Goal: Information Seeking & Learning: Learn about a topic

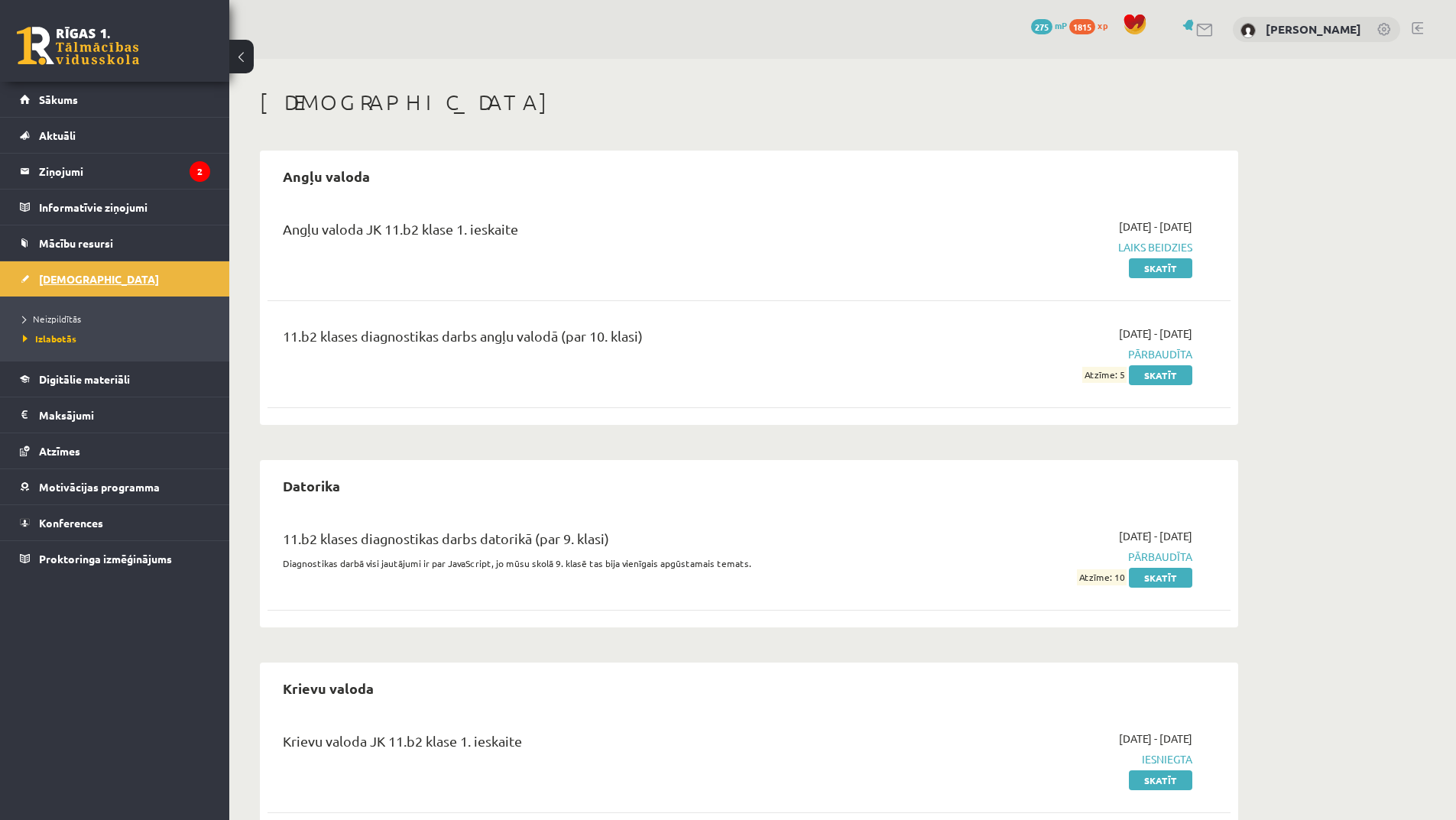
click at [80, 284] on span "[DEMOGRAPHIC_DATA]" at bounding box center [99, 279] width 120 height 14
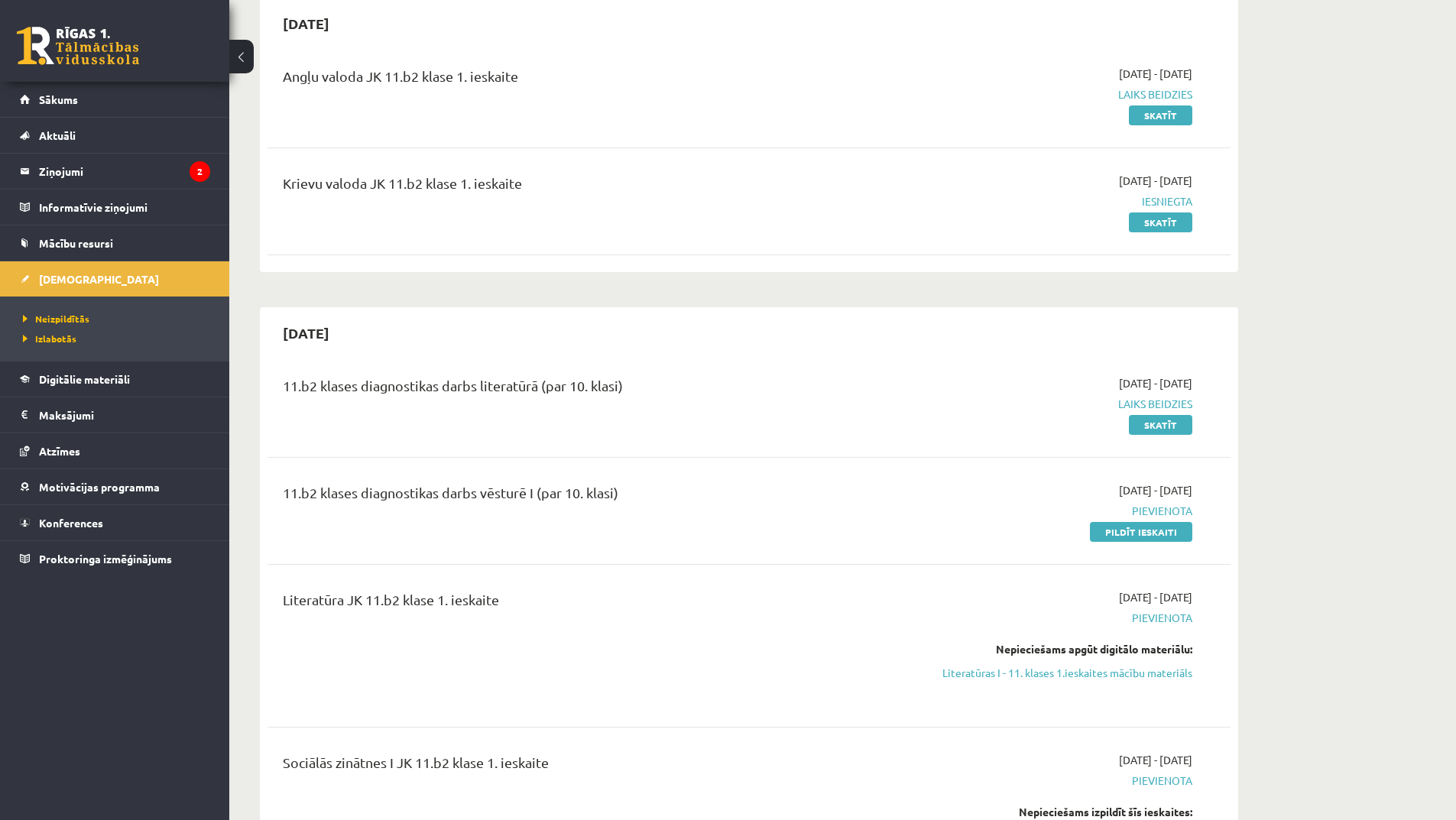
scroll to position [306, 0]
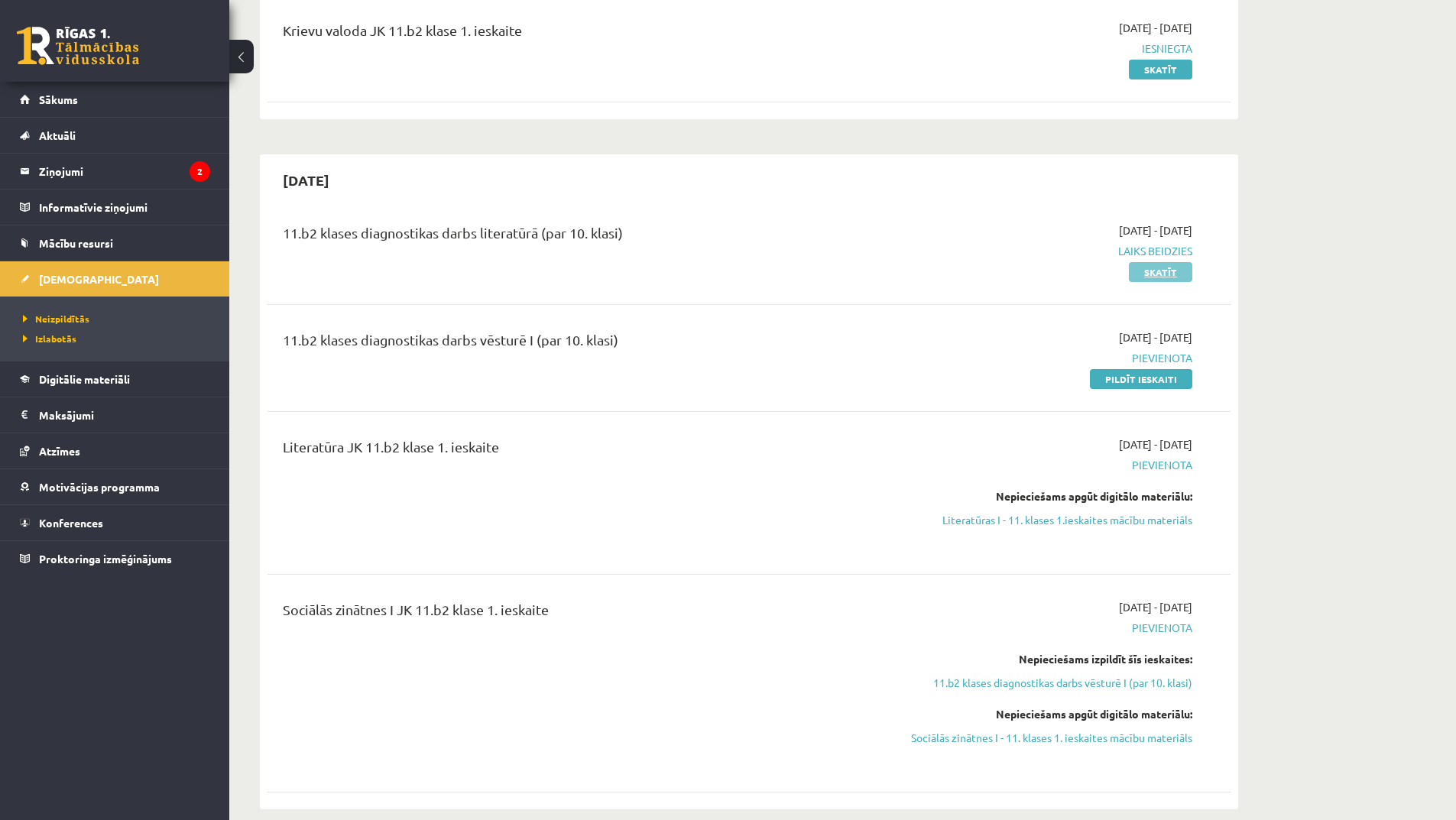
click at [1187, 268] on link "Skatīt" at bounding box center [1161, 272] width 63 height 20
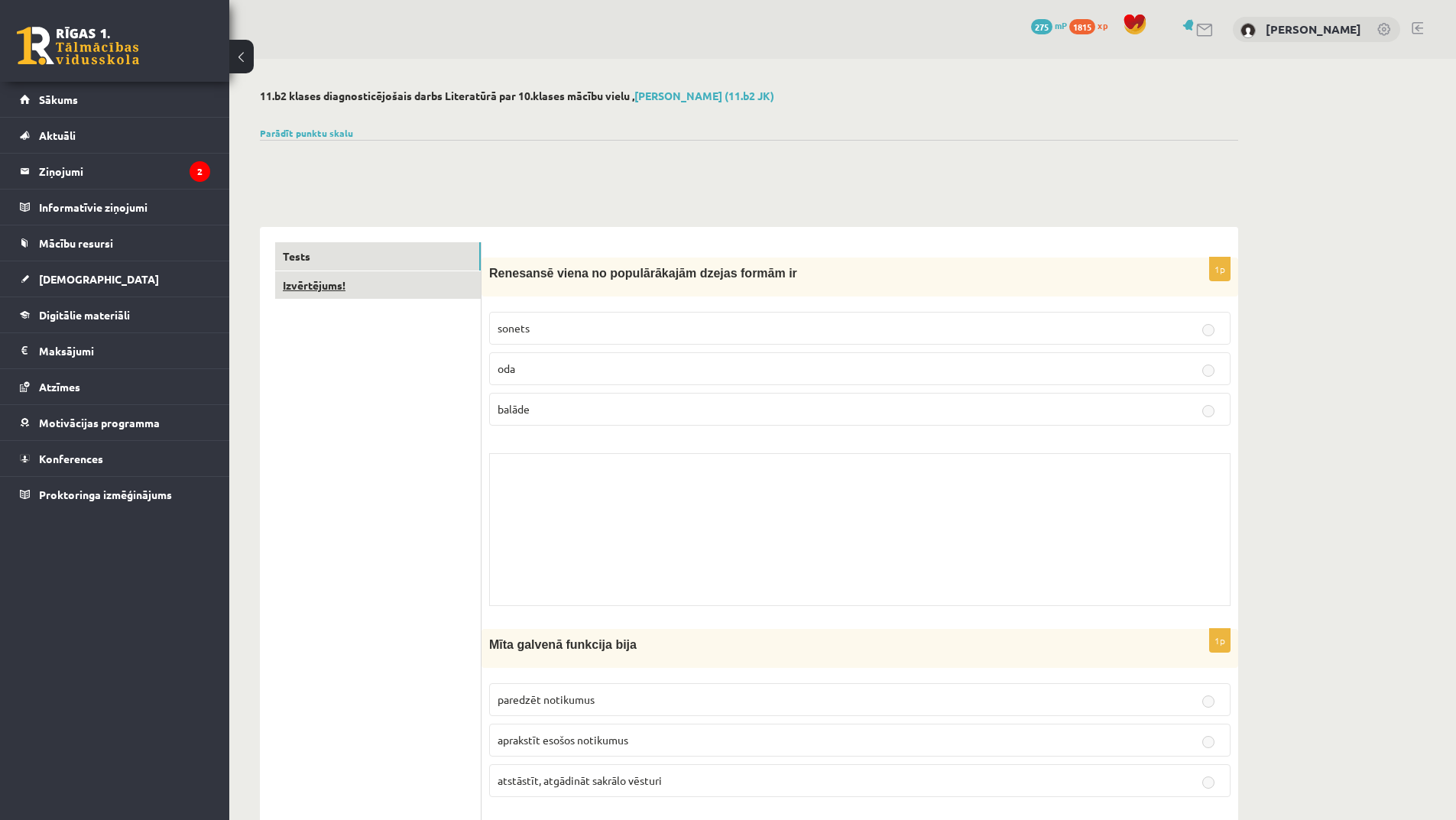
click at [406, 284] on link "Izvērtējums!" at bounding box center [378, 286] width 206 height 28
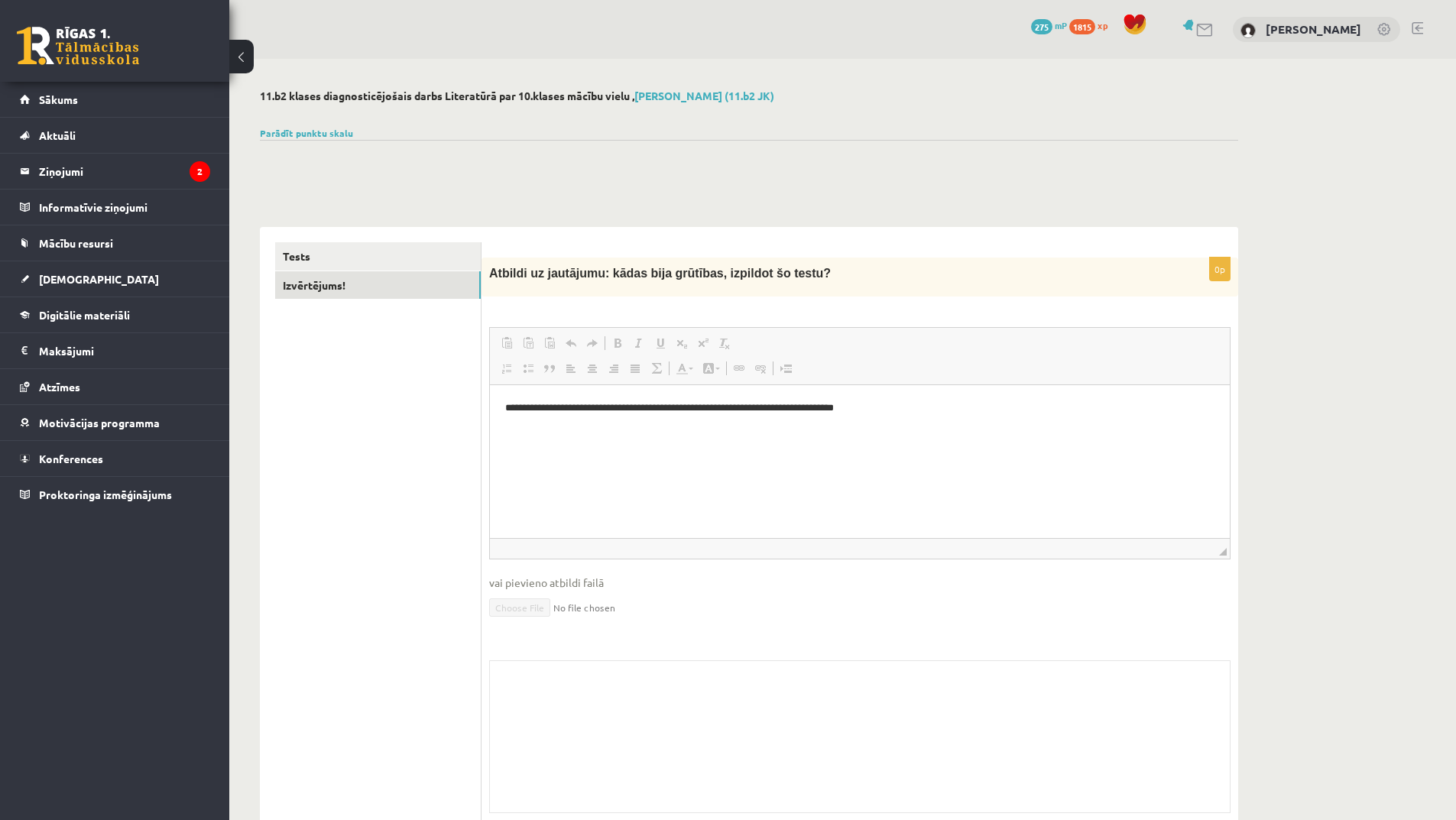
scroll to position [48, 0]
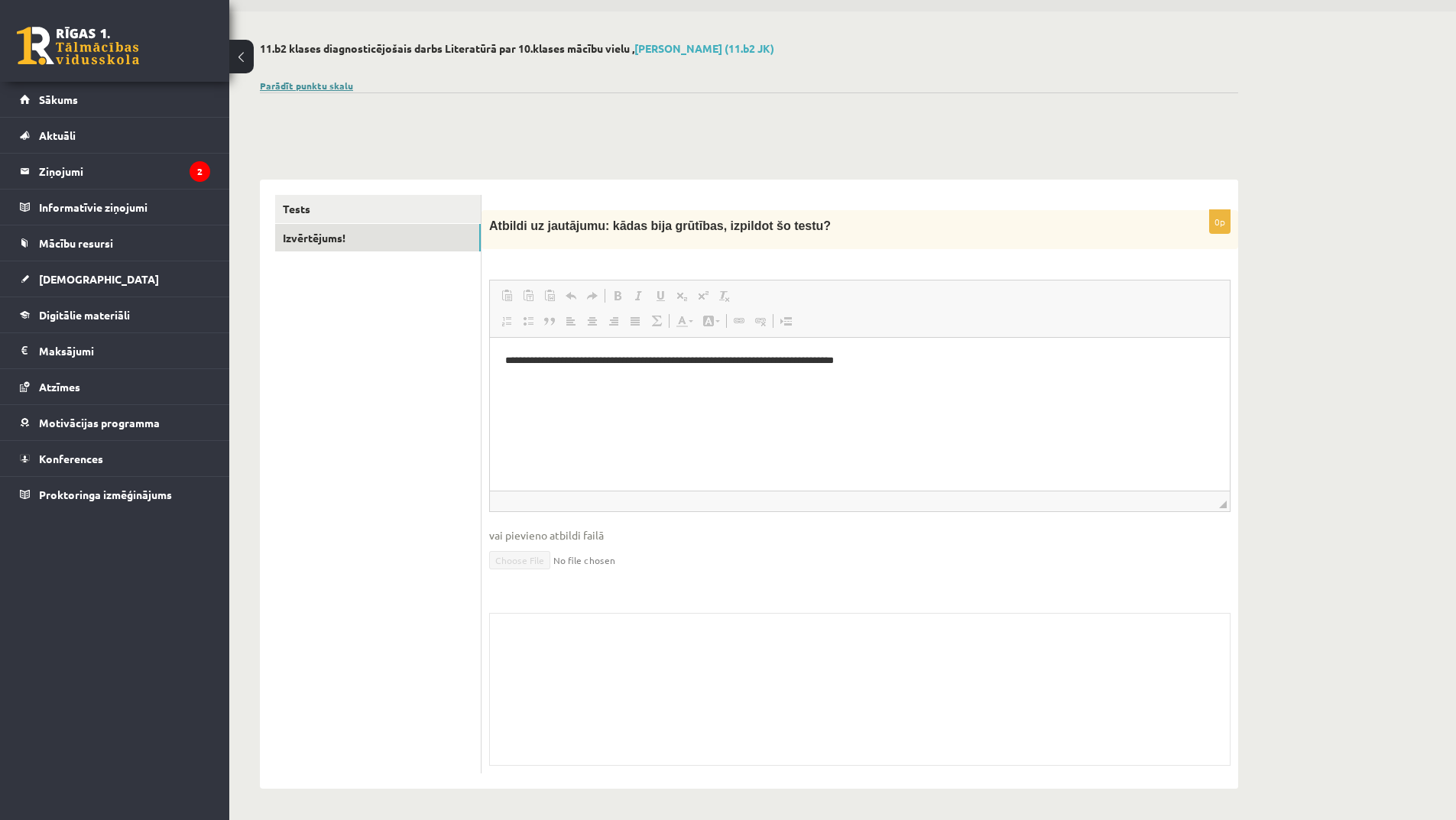
click at [297, 84] on link "Parādīt punktu skalu" at bounding box center [307, 85] width 94 height 12
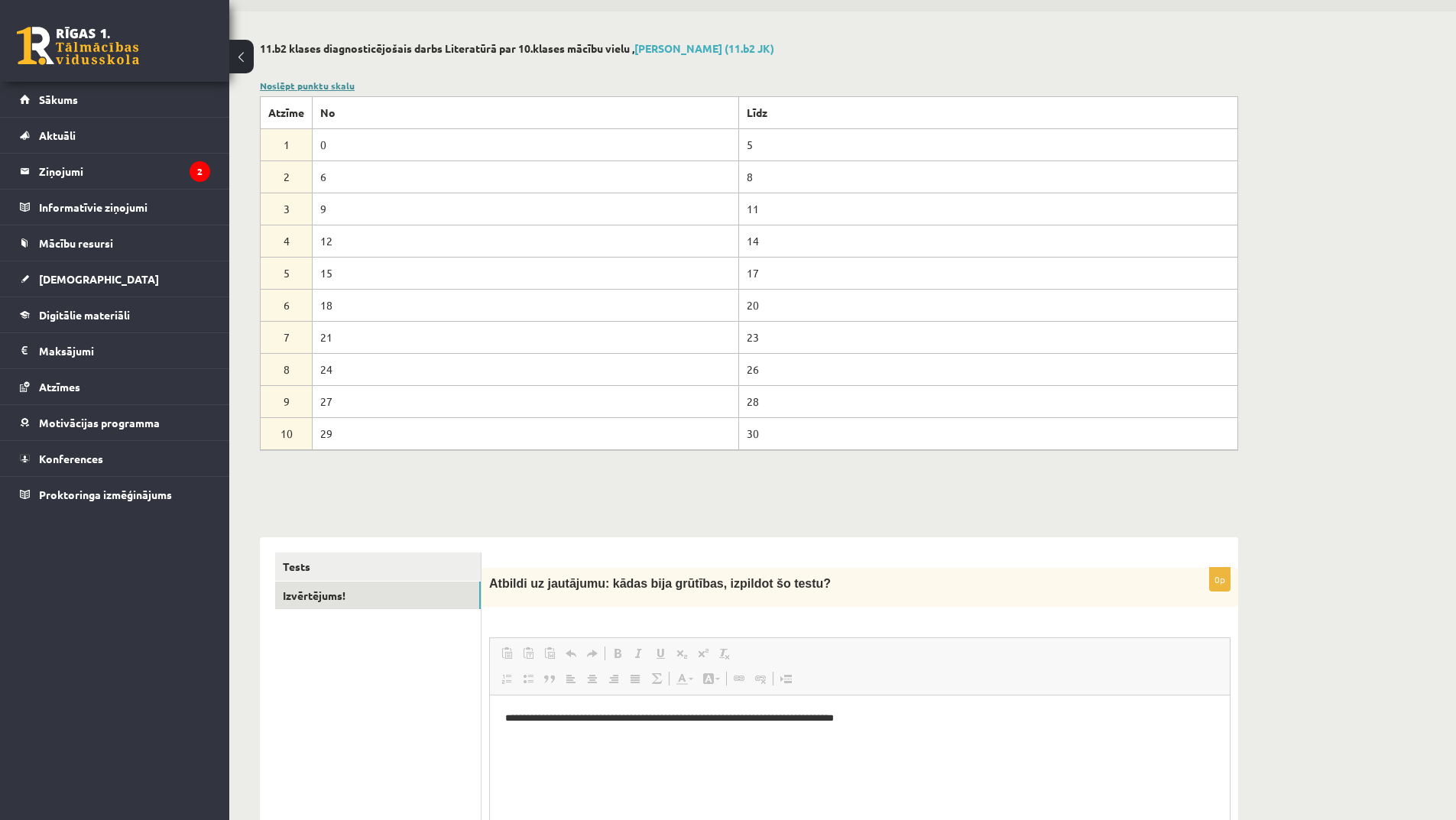
click at [297, 84] on link "Noslēpt punktu skalu" at bounding box center [307, 85] width 94 height 12
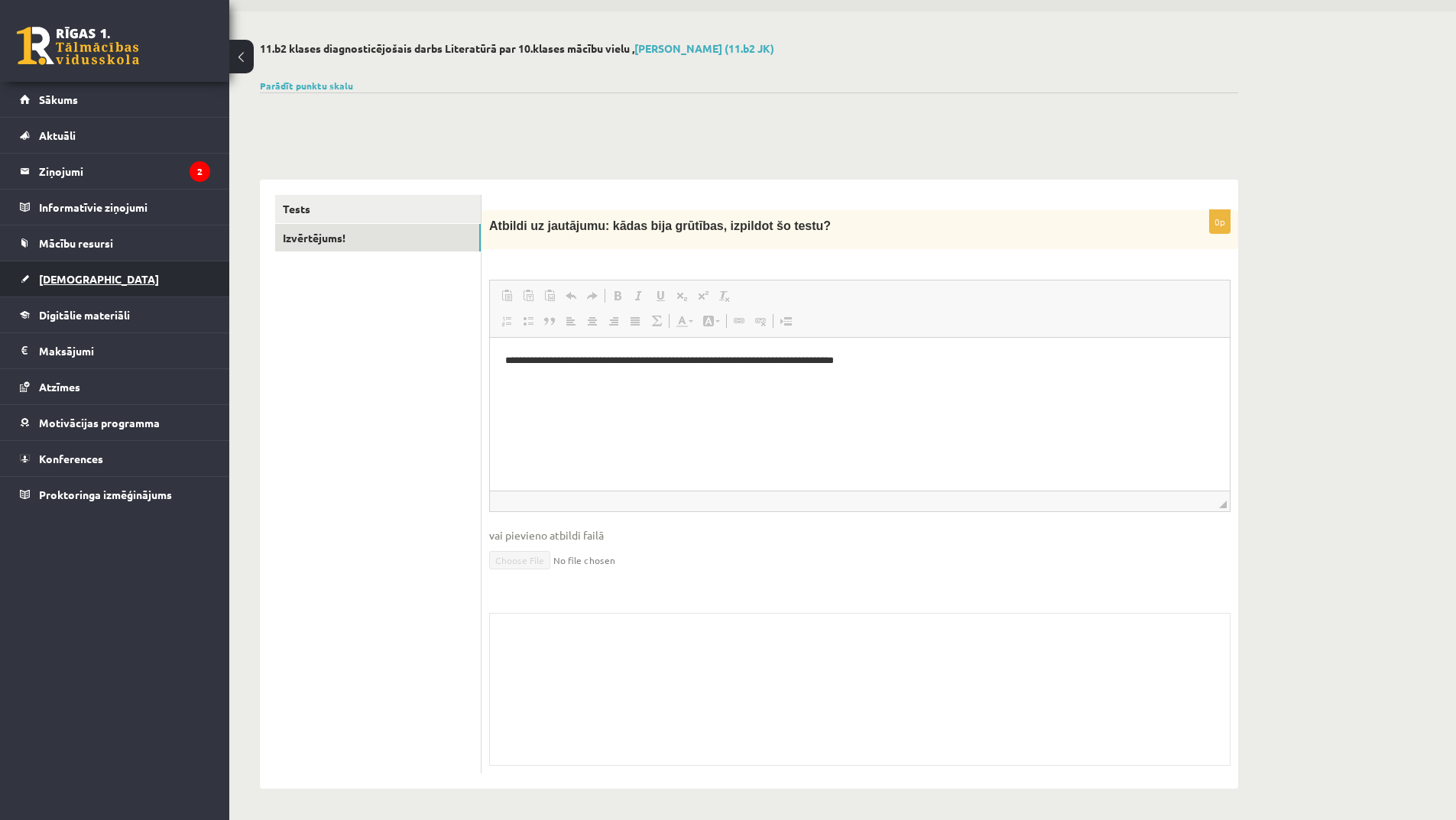
click at [80, 268] on link "[DEMOGRAPHIC_DATA]" at bounding box center [115, 279] width 190 height 35
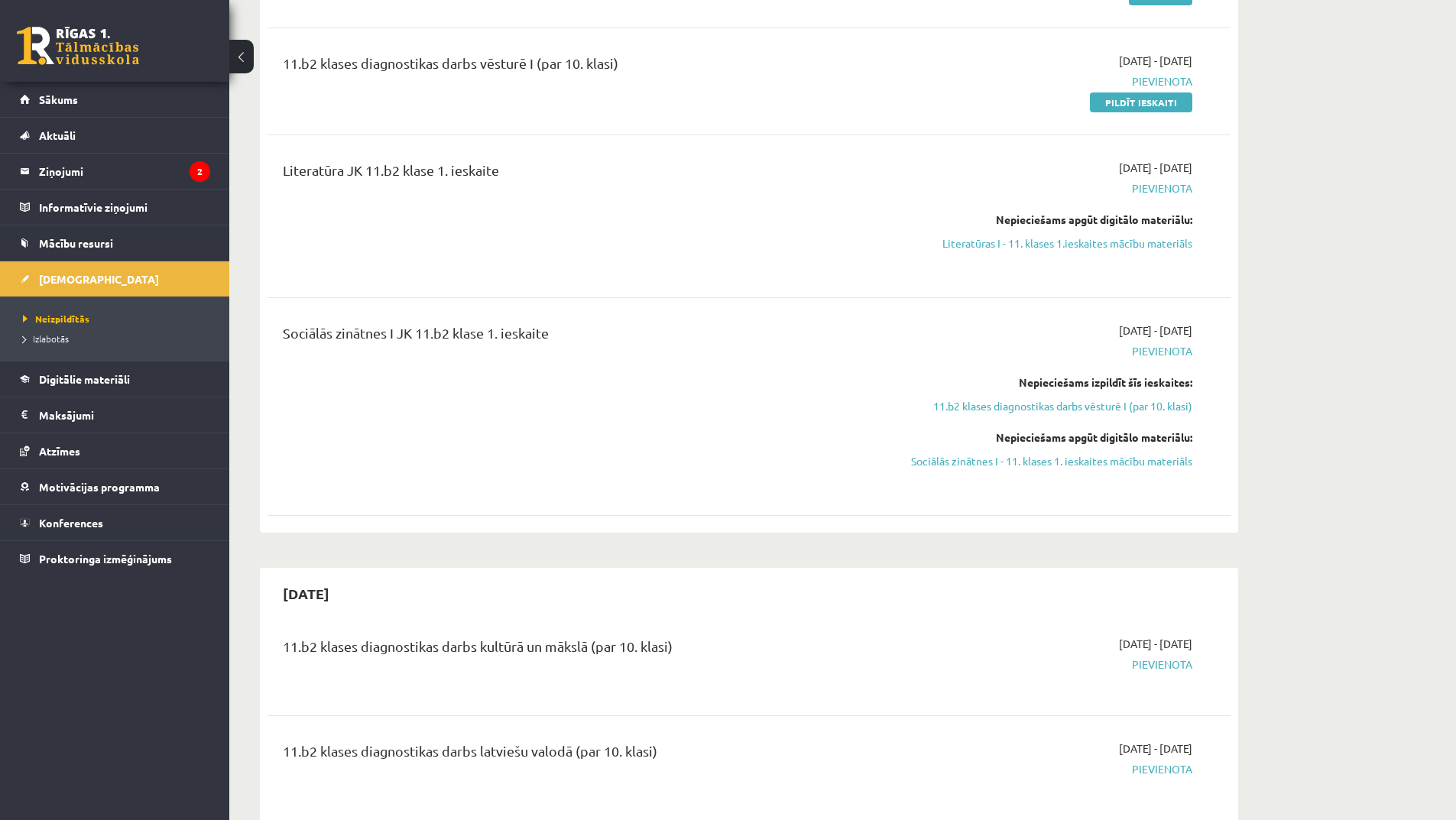
scroll to position [200, 0]
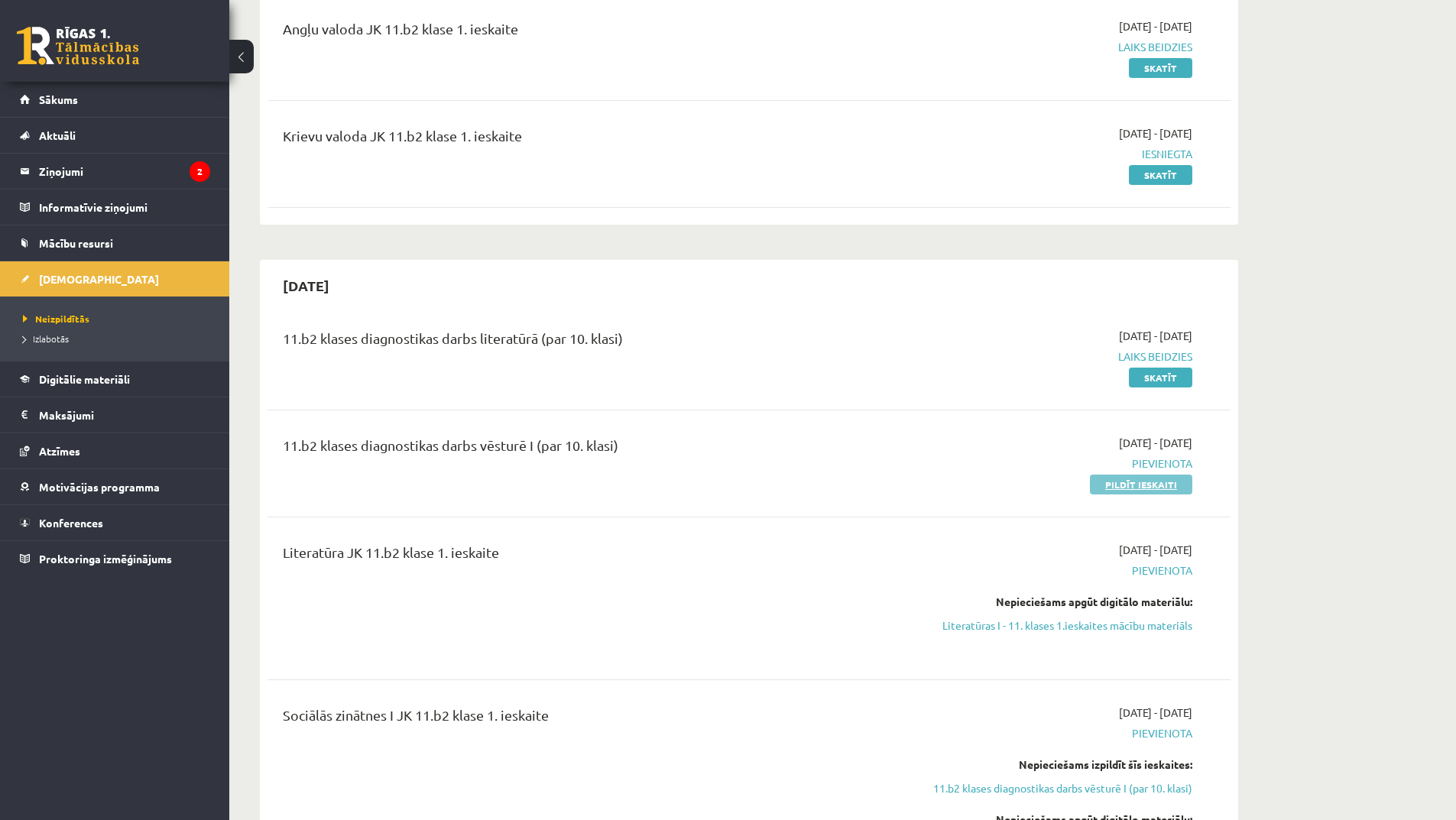
click at [1141, 485] on link "Pildīt ieskaiti" at bounding box center [1141, 484] width 103 height 20
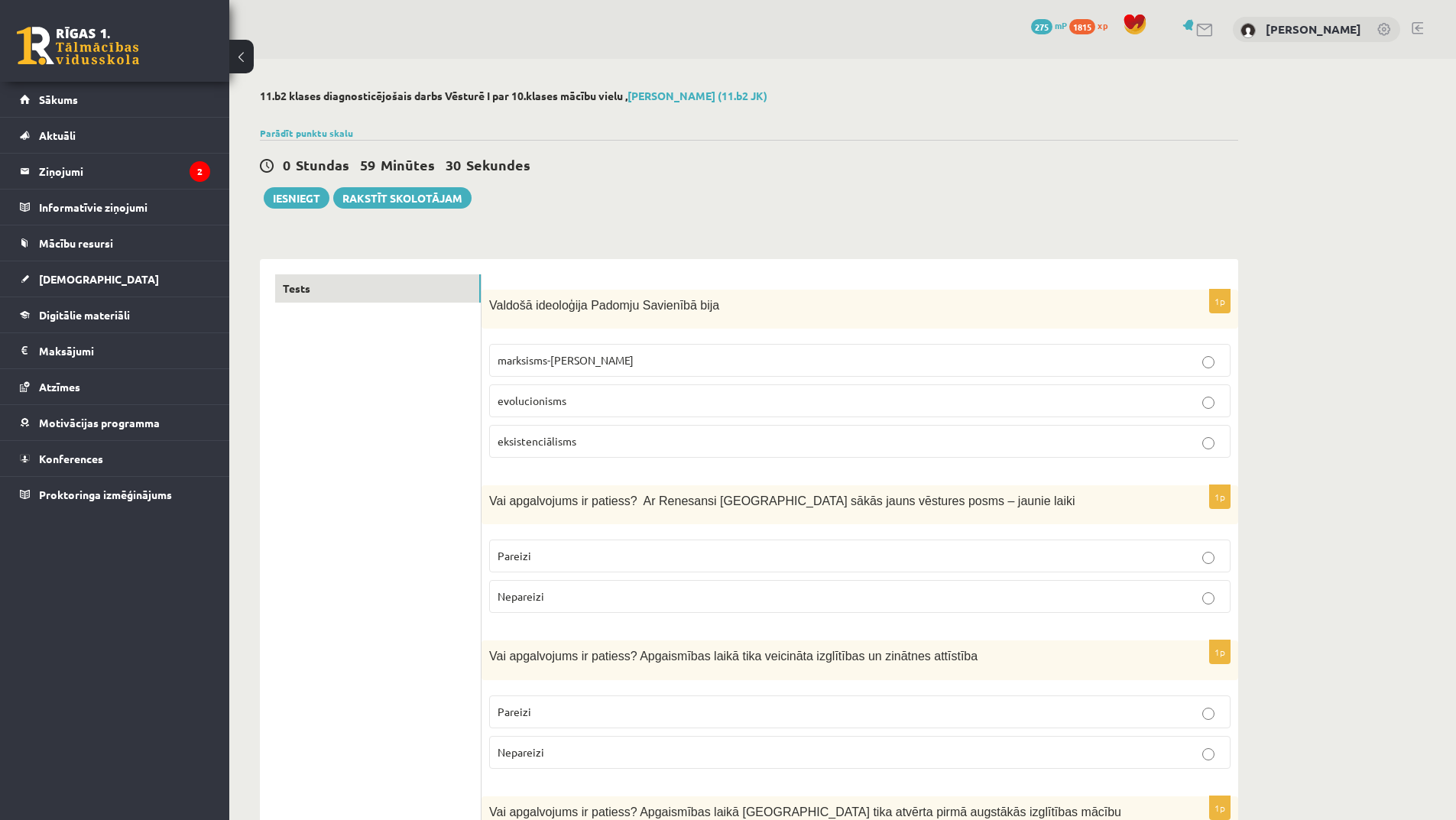
click at [981, 362] on p "marksisms-[PERSON_NAME]" at bounding box center [859, 360] width 725 height 16
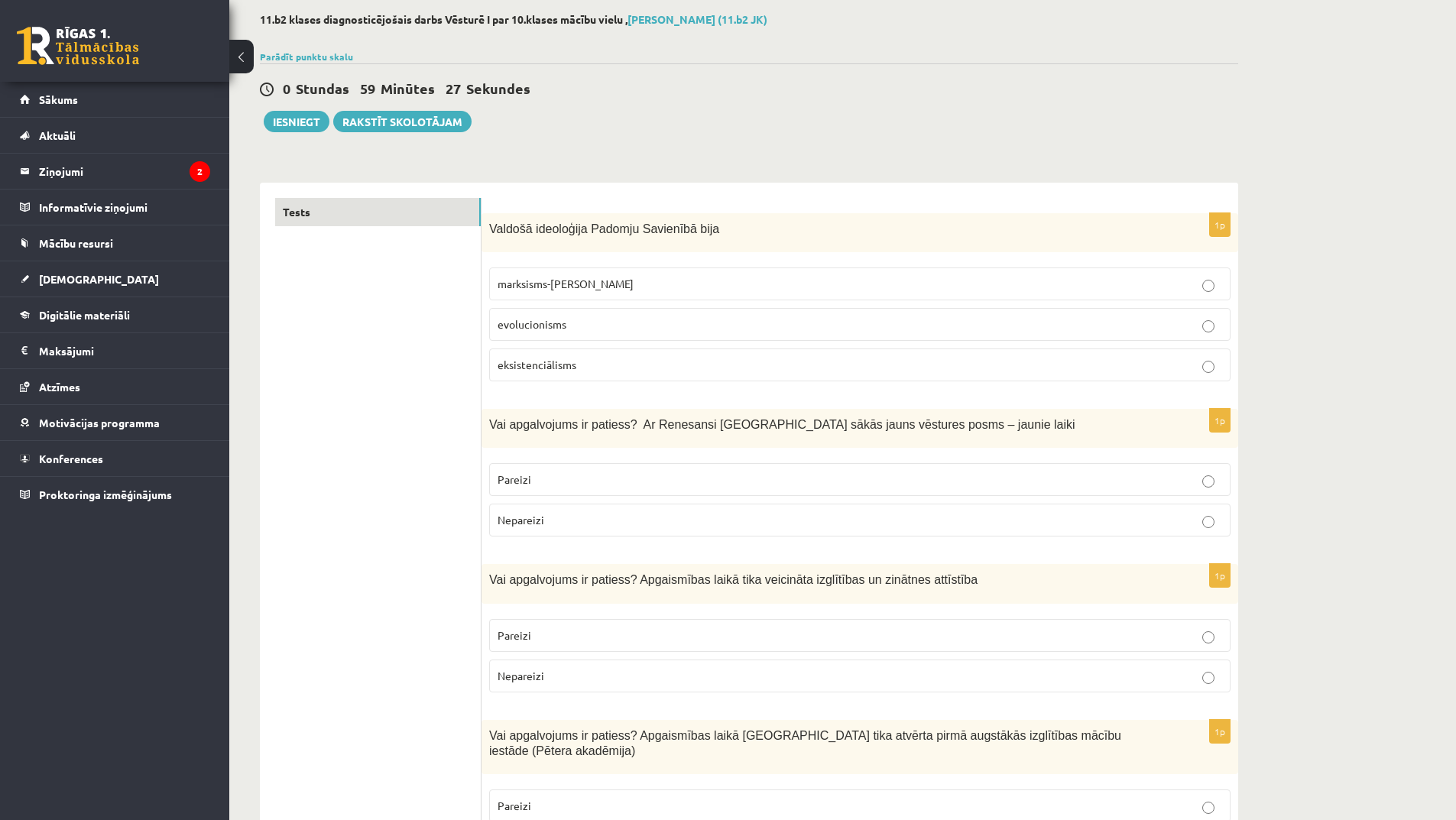
scroll to position [153, 0]
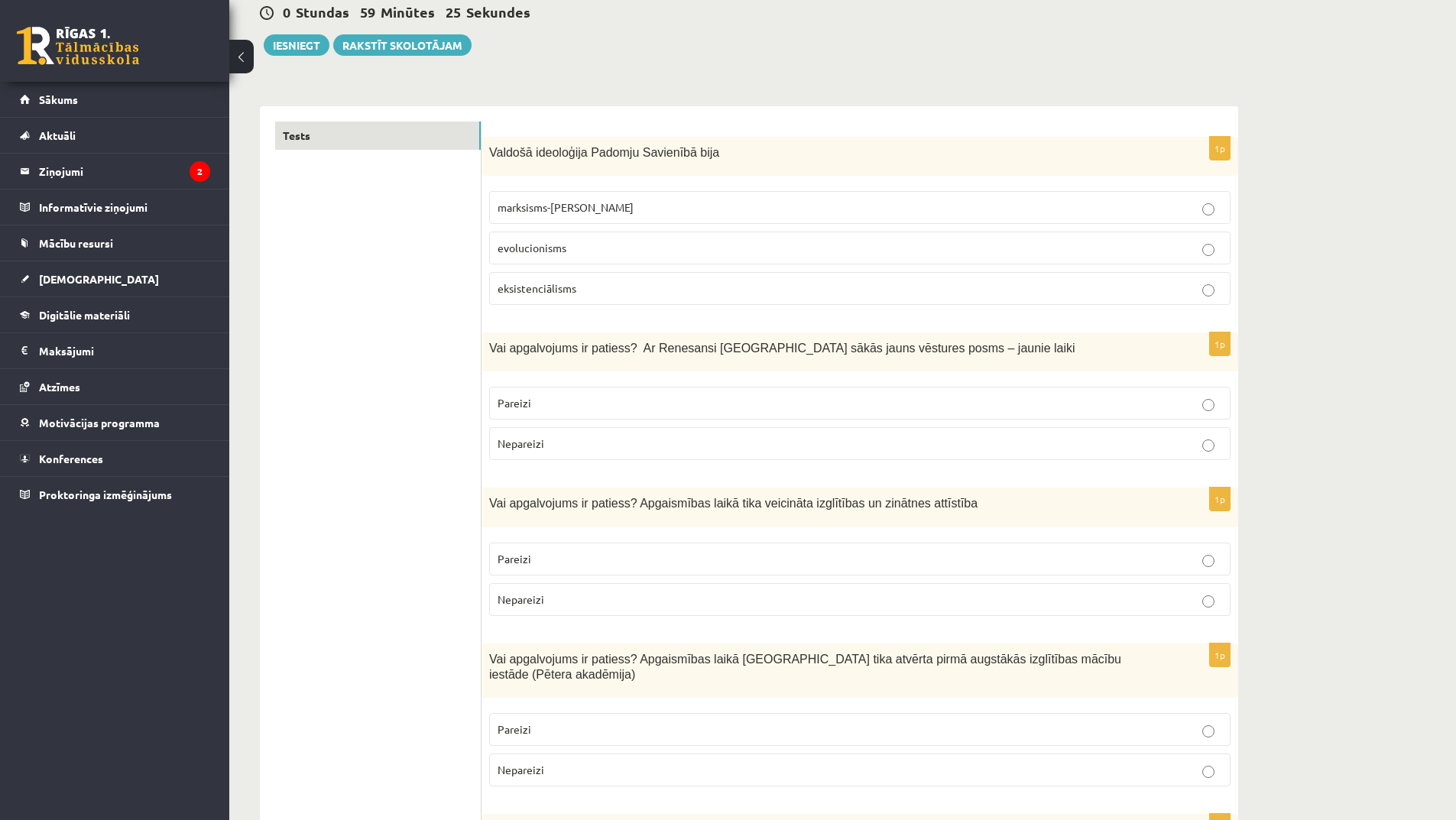
click at [975, 414] on label "Pareizi" at bounding box center [859, 403] width 741 height 33
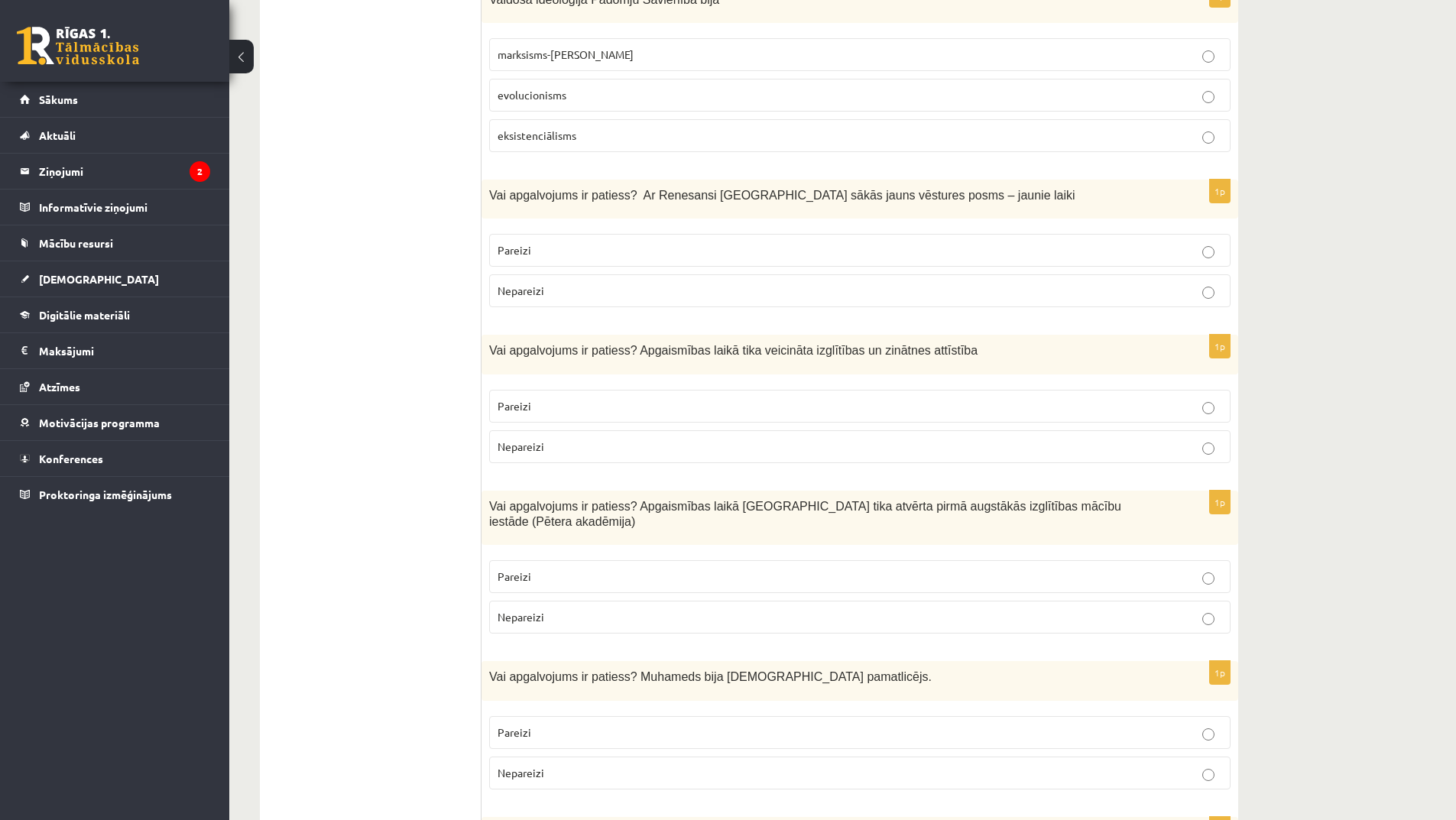
click at [819, 407] on p "Pareizi" at bounding box center [859, 406] width 725 height 16
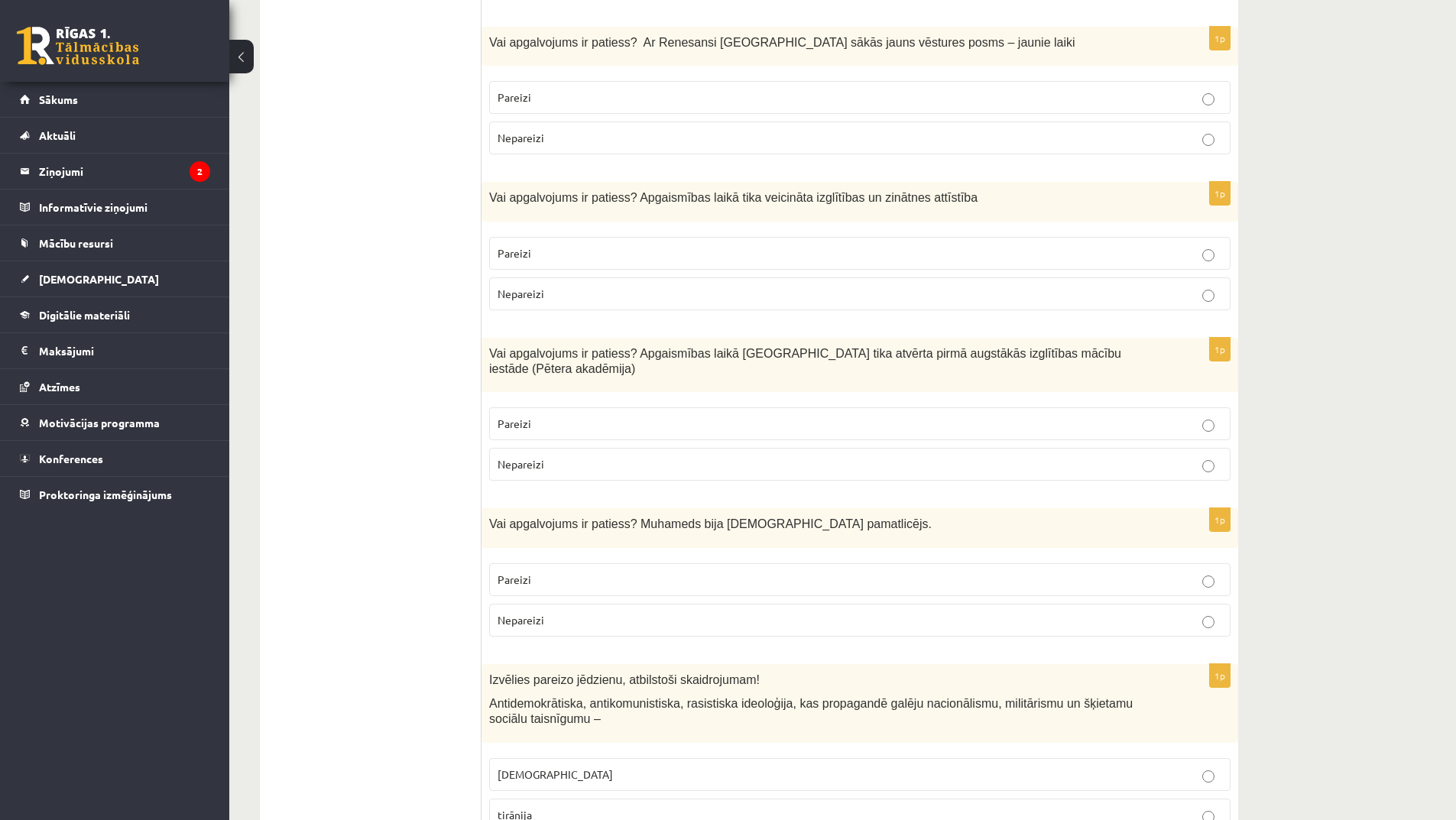
click at [858, 456] on p "Nepareizi" at bounding box center [859, 465] width 725 height 16
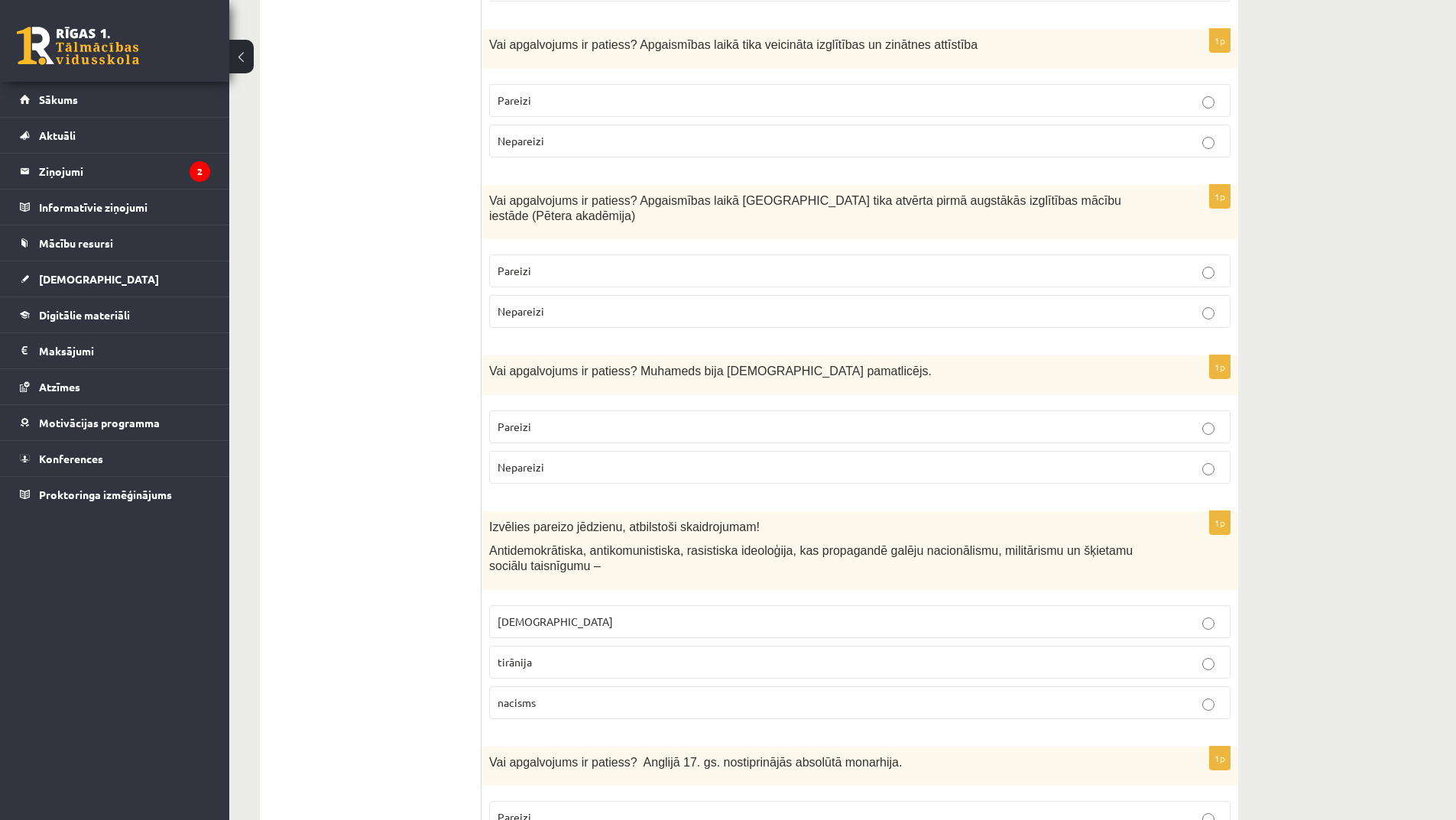
click at [832, 419] on p "Pareizi" at bounding box center [859, 427] width 725 height 16
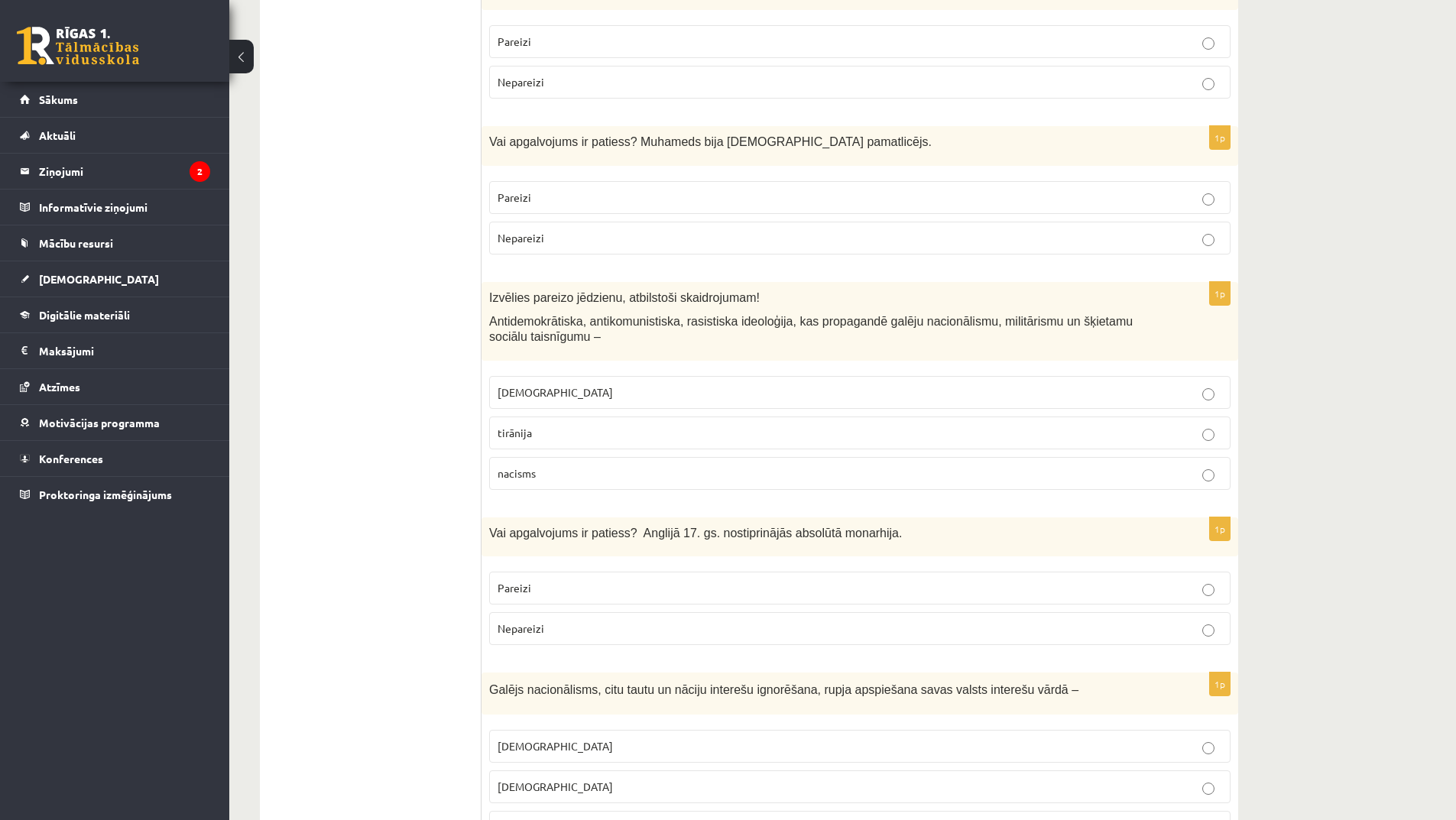
scroll to position [918, 0]
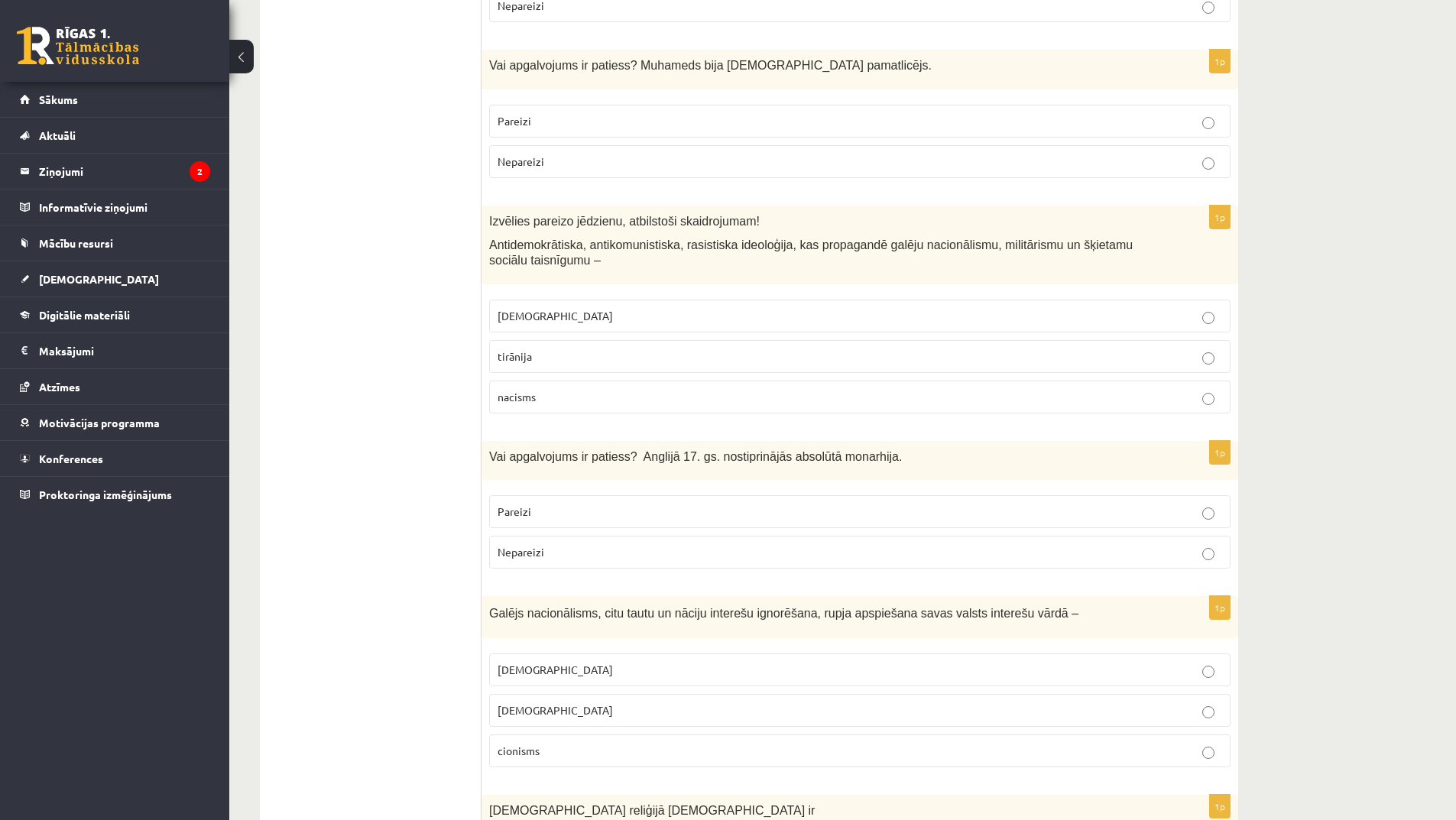
click at [643, 504] on p "Pareizi" at bounding box center [859, 512] width 725 height 16
click at [596, 391] on label "nacisms" at bounding box center [859, 397] width 741 height 33
drag, startPoint x: 648, startPoint y: 489, endPoint x: 651, endPoint y: 511, distance: 22.2
click at [648, 504] on p "Pareizi" at bounding box center [859, 512] width 725 height 16
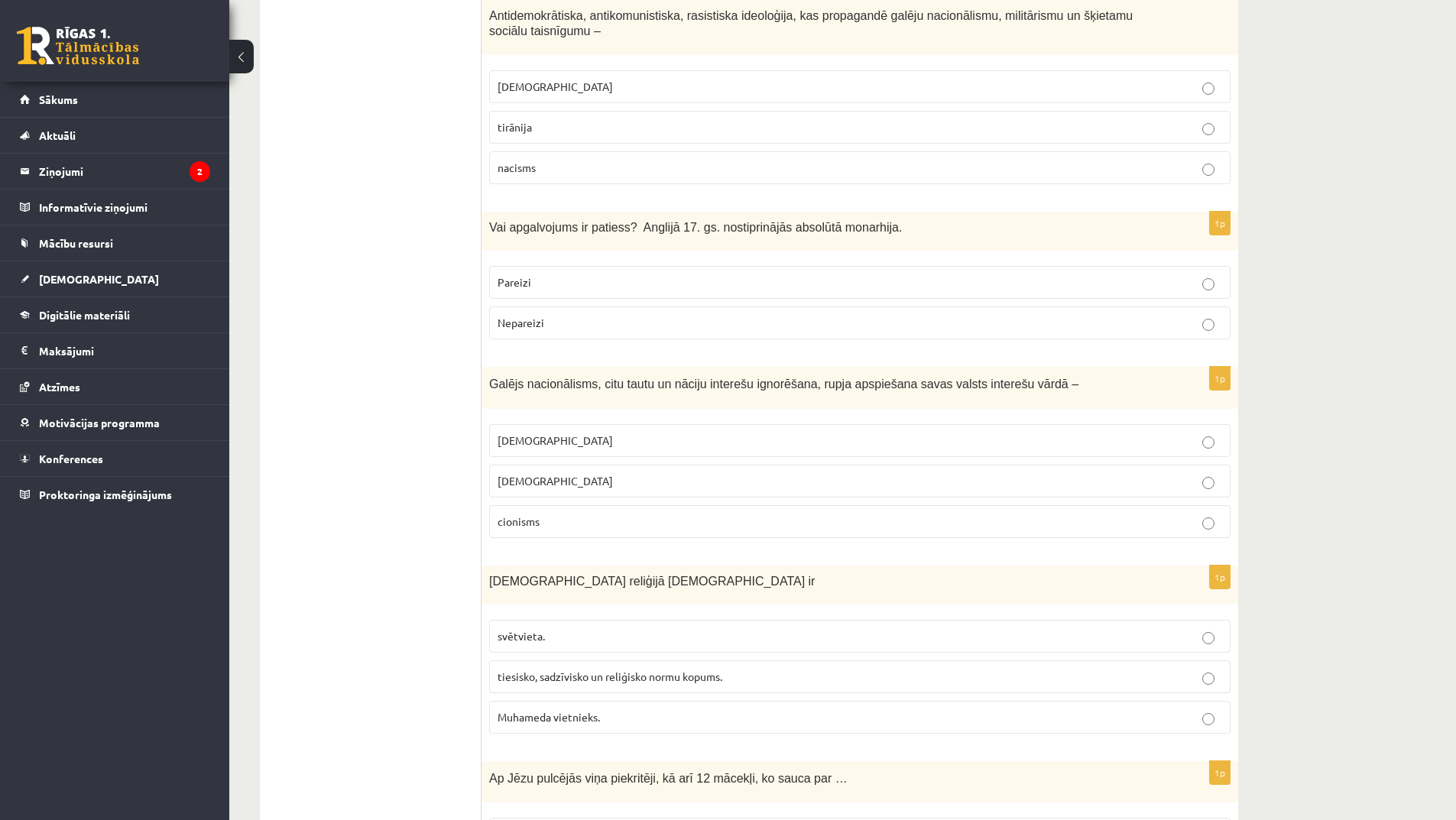
scroll to position [1223, 0]
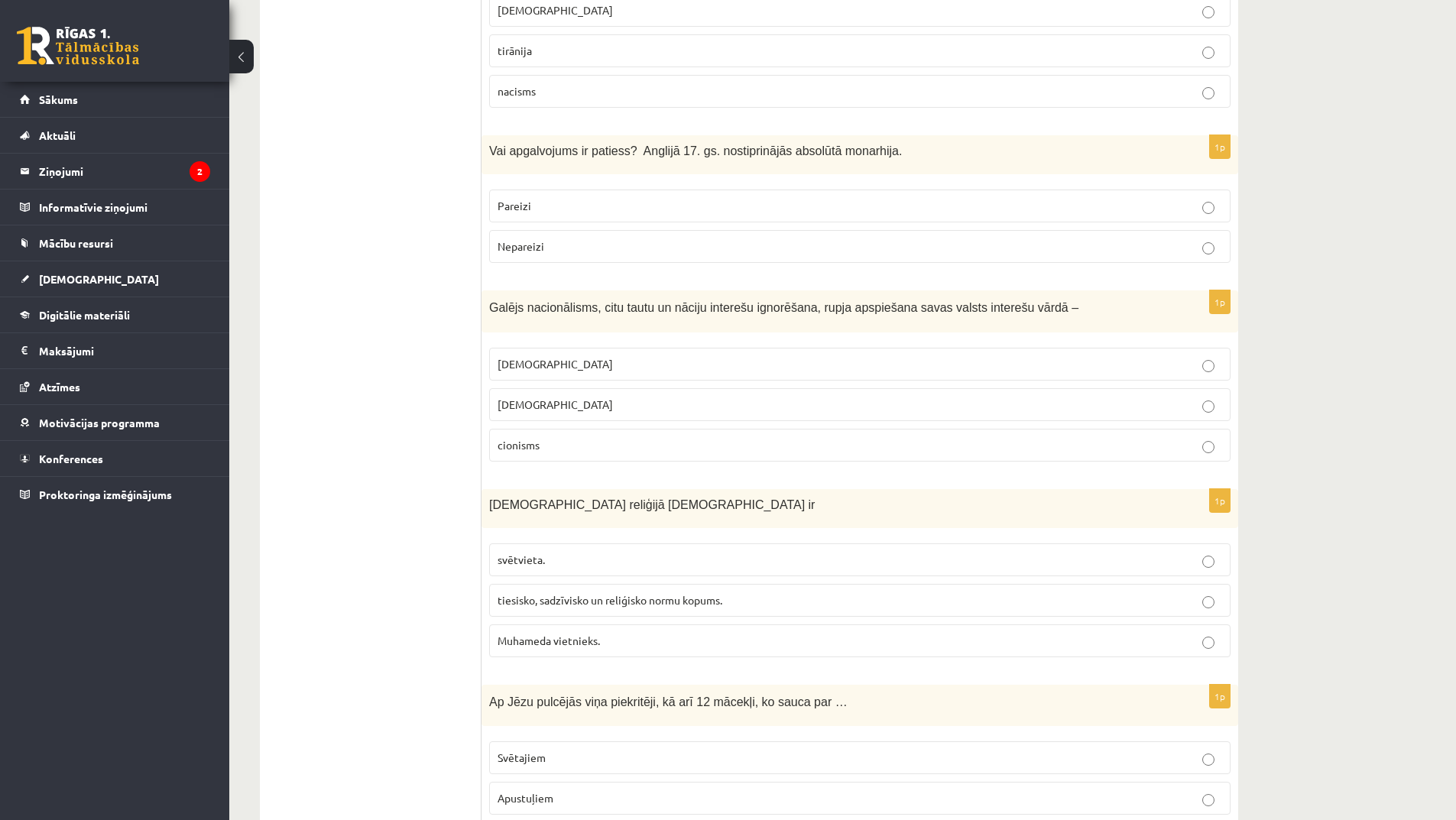
click at [880, 396] on p "nacionālisms" at bounding box center [859, 405] width 725 height 16
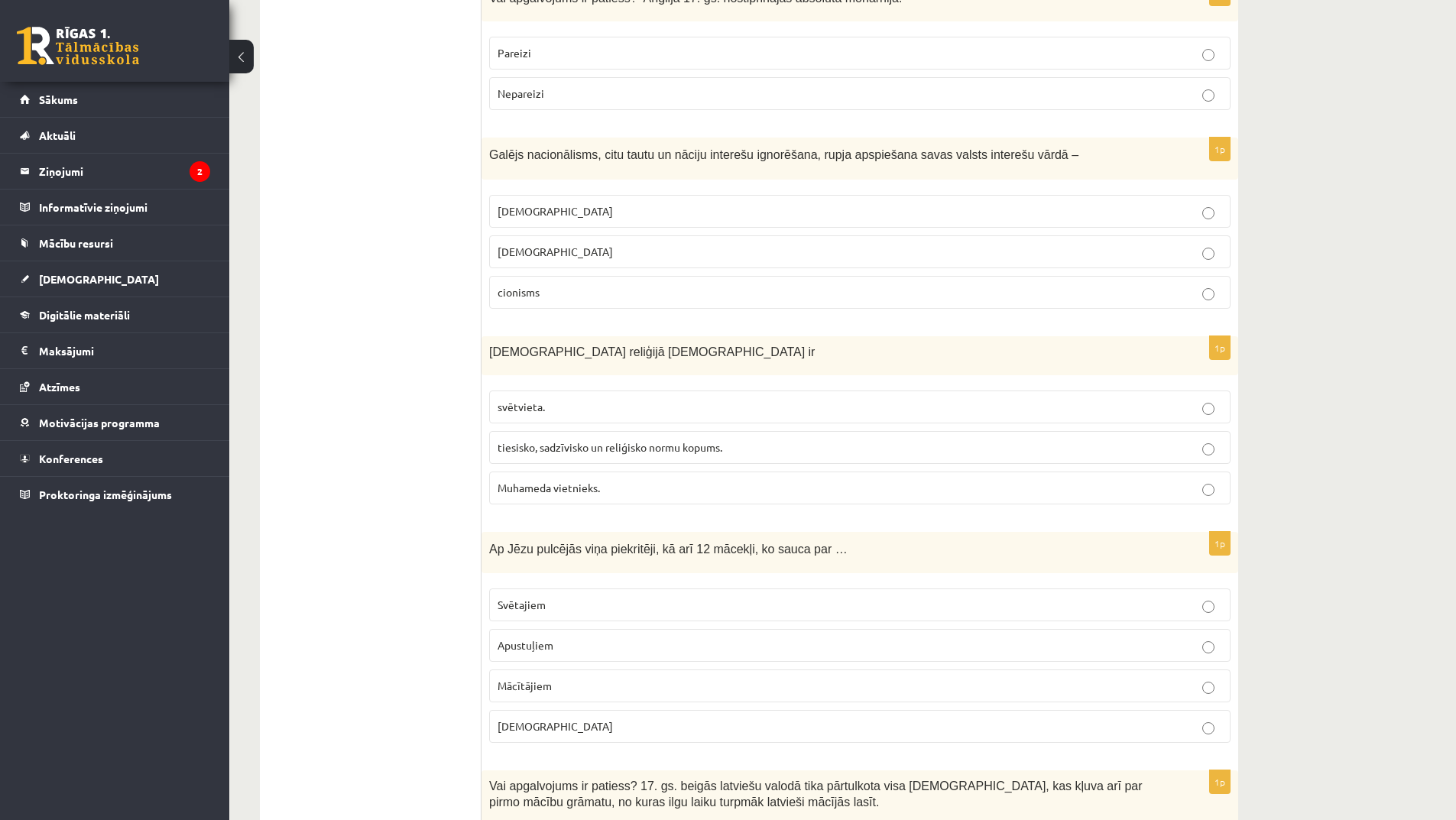
scroll to position [1453, 0]
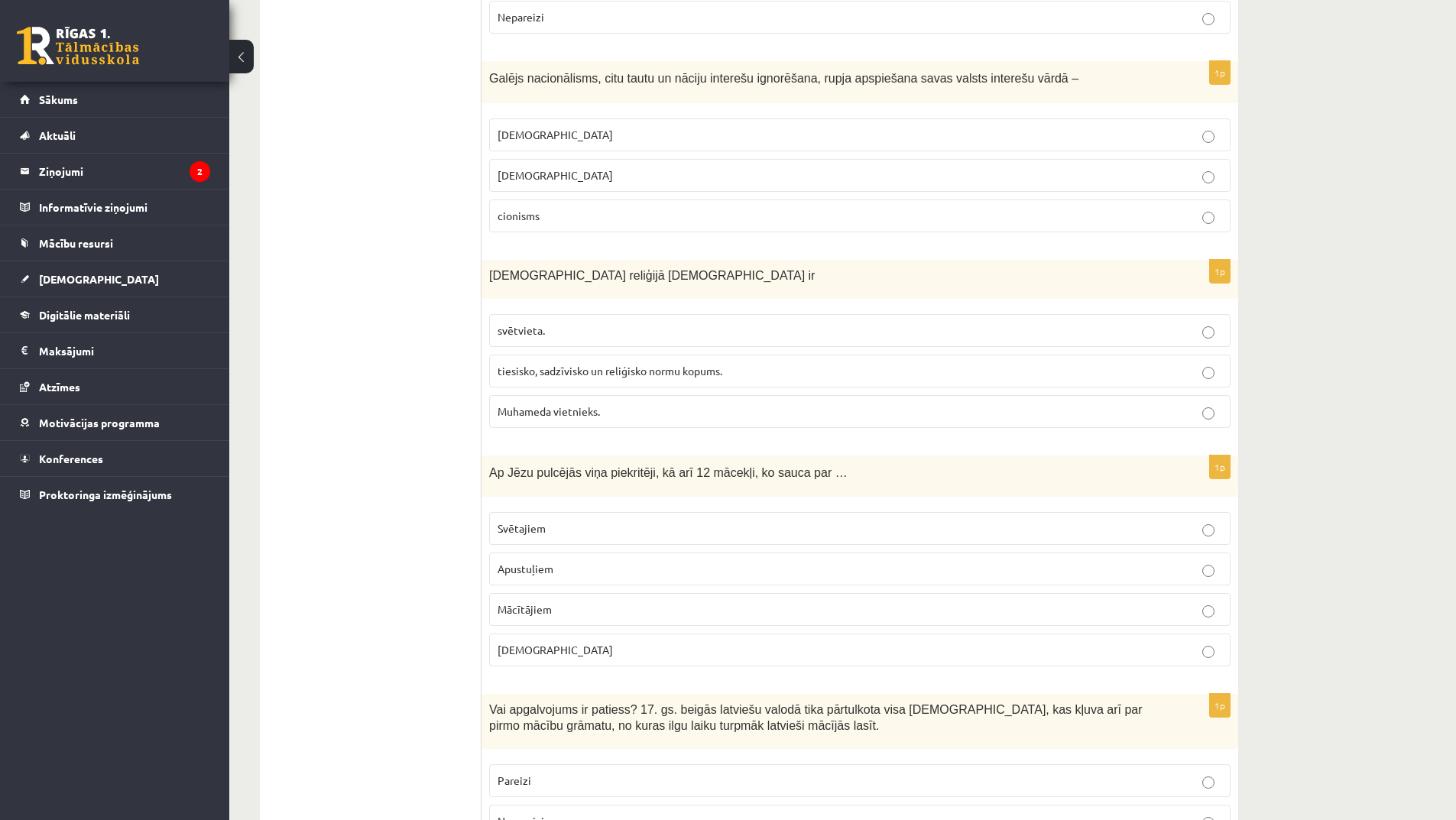
click at [924, 363] on p "tiesisko, sadzīvisko un reliģisko normu kopums." at bounding box center [859, 371] width 725 height 16
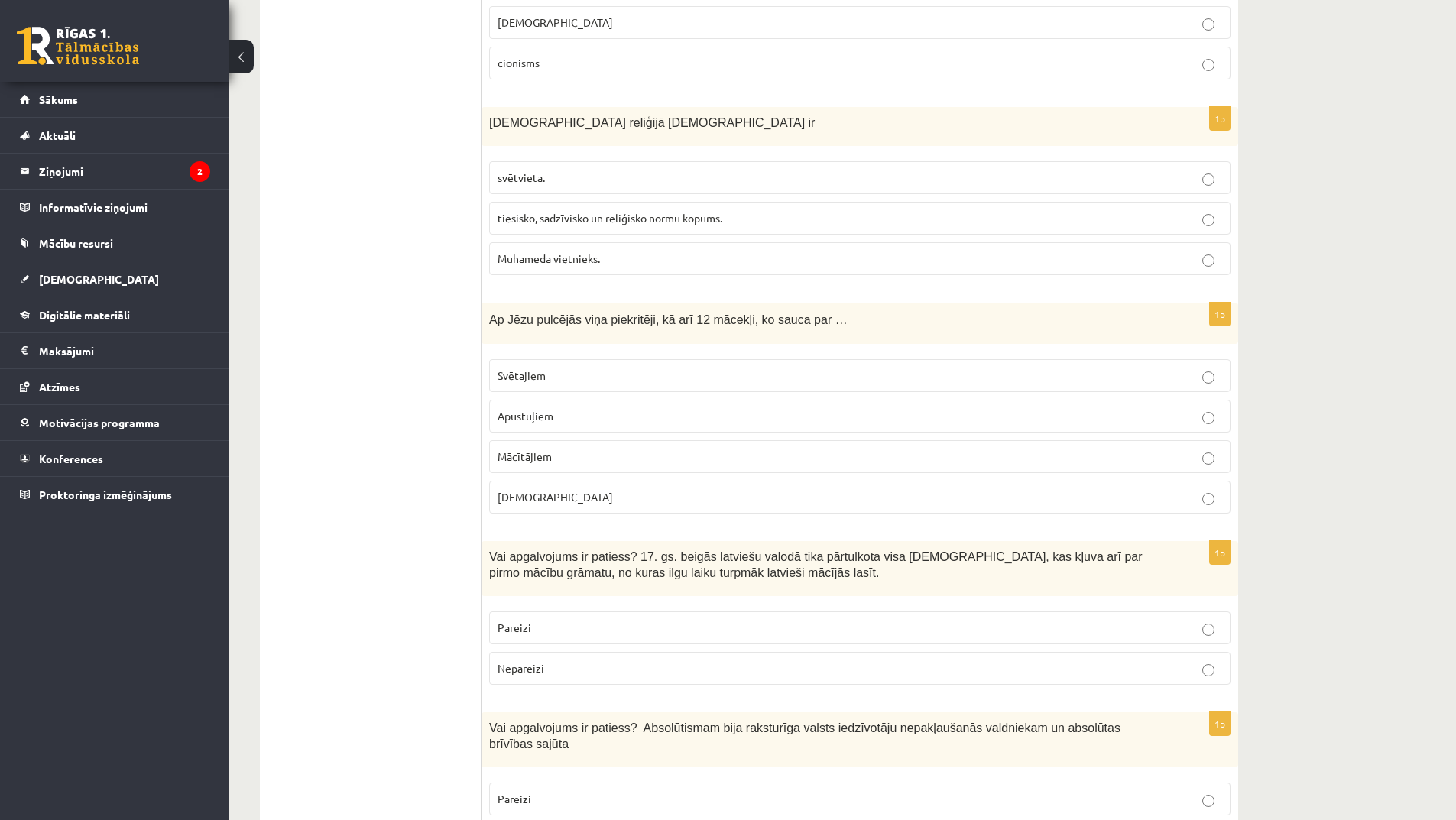
click at [737, 489] on p "Bīskapiem" at bounding box center [859, 497] width 725 height 16
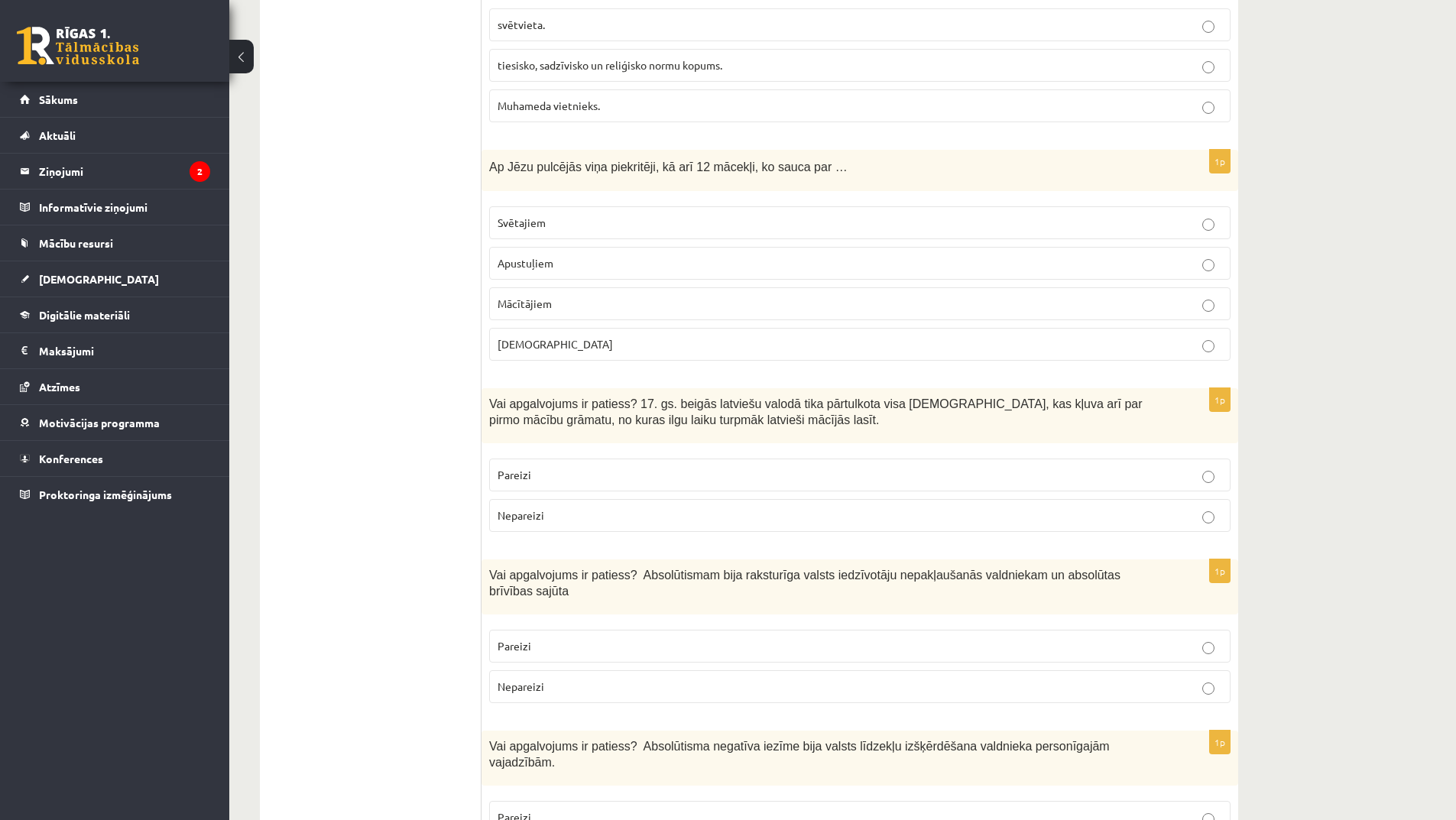
scroll to position [1911, 0]
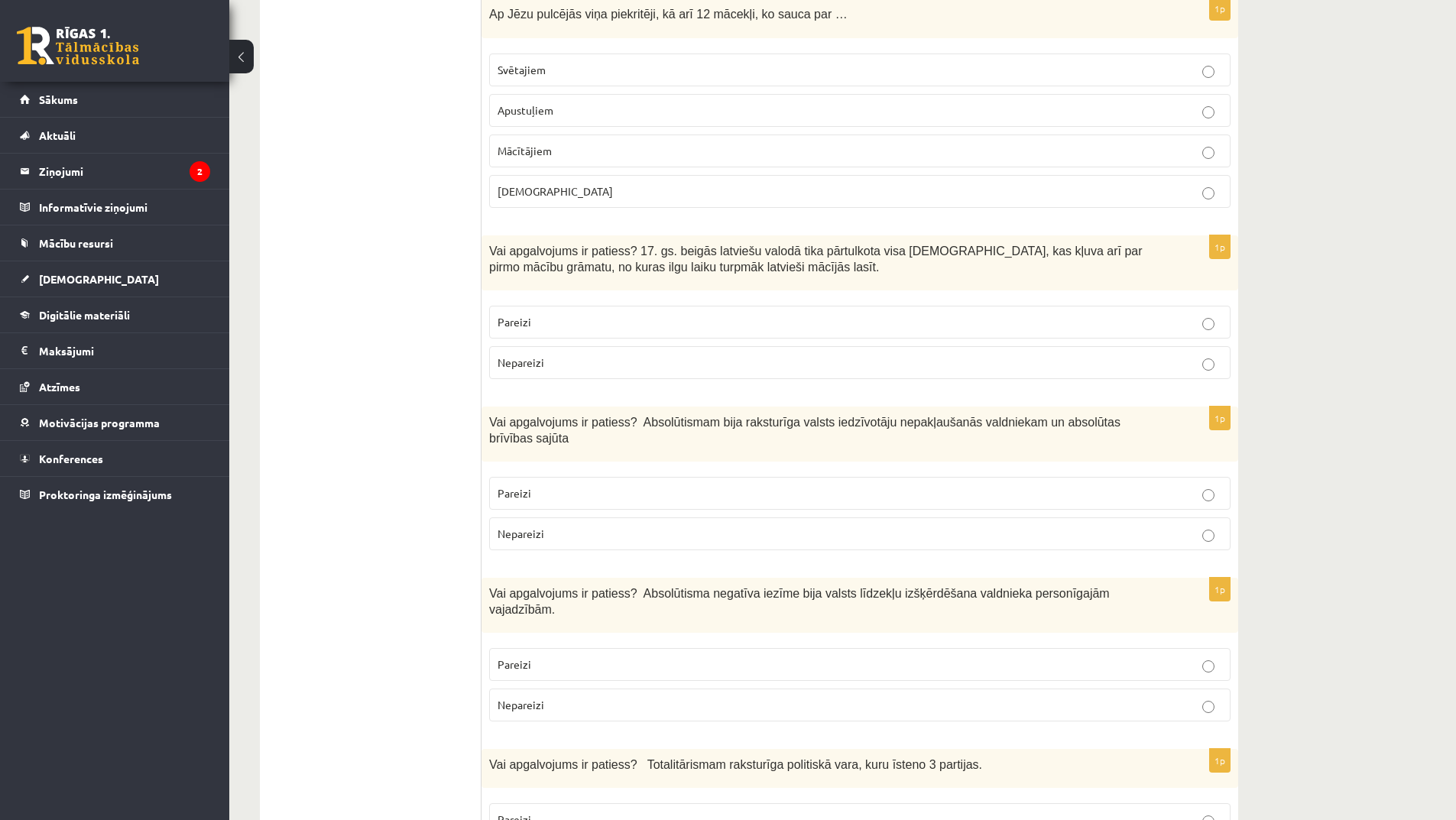
click at [777, 355] on p "Nepareizi" at bounding box center [859, 363] width 725 height 16
click at [776, 318] on label "Pareizi" at bounding box center [859, 323] width 741 height 33
click at [796, 485] on p "Pareizi" at bounding box center [859, 493] width 725 height 16
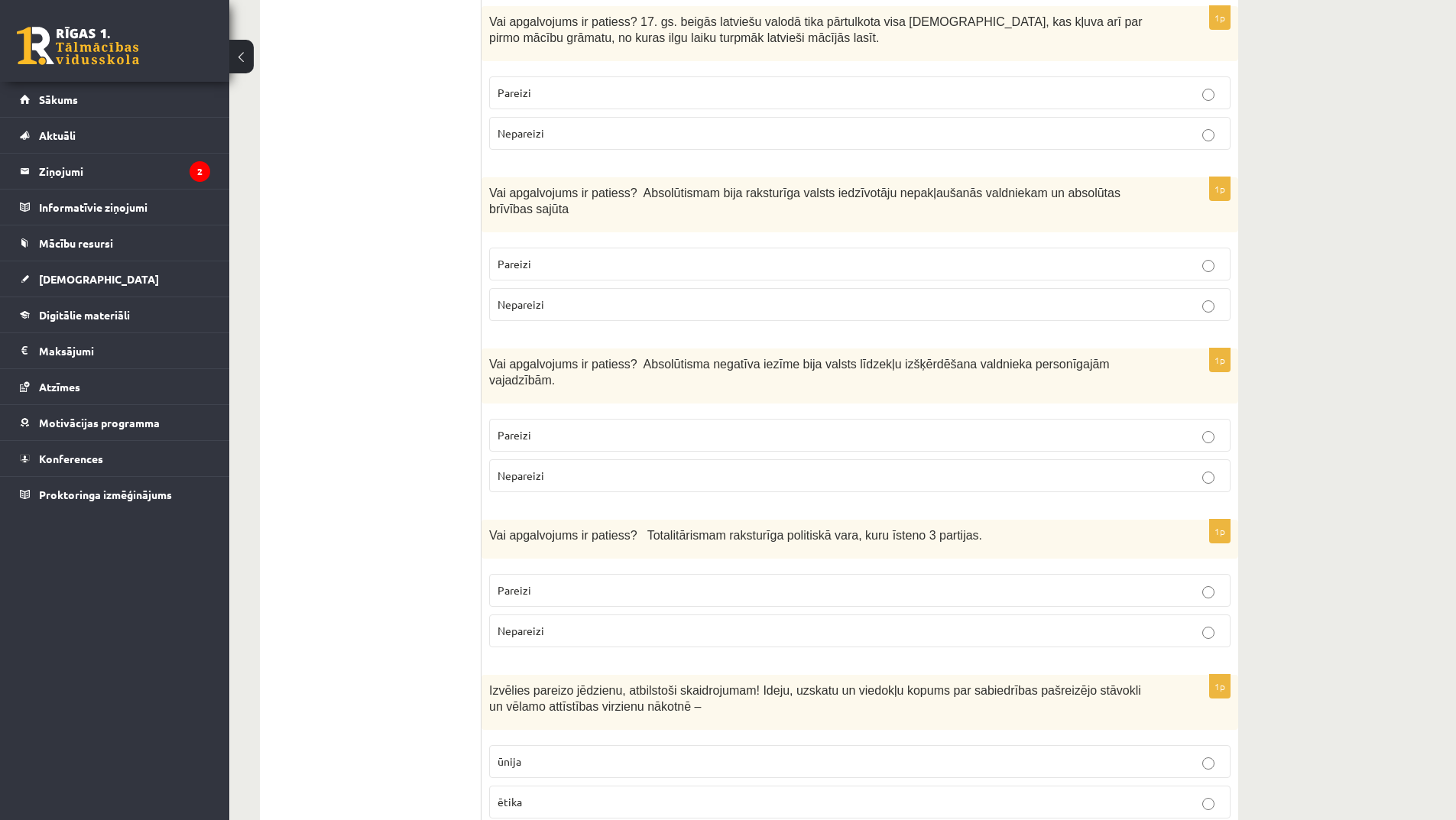
click at [773, 428] on p "Pareizi" at bounding box center [859, 436] width 725 height 16
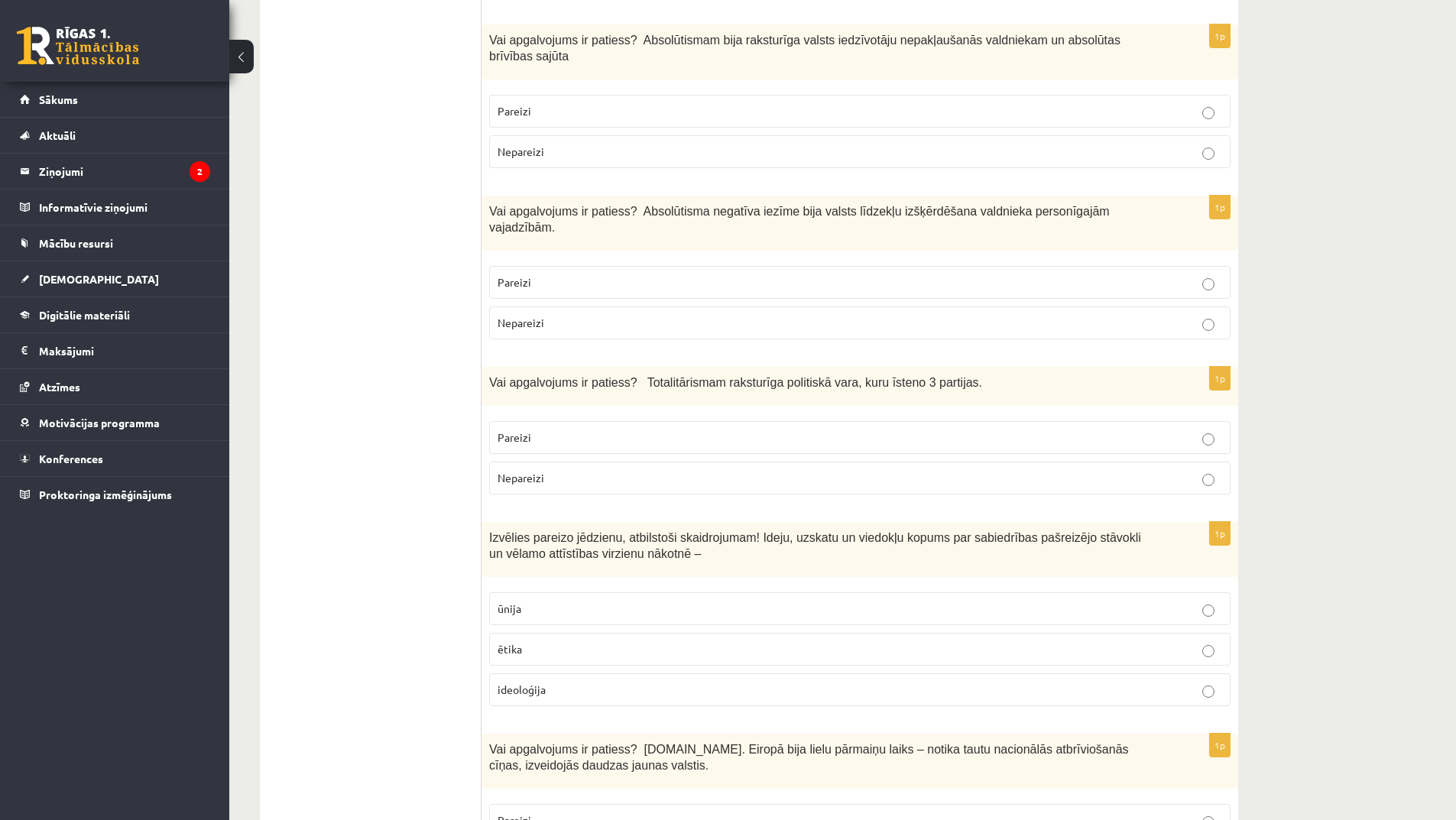
click at [835, 470] on p "Nepareizi" at bounding box center [859, 479] width 725 height 16
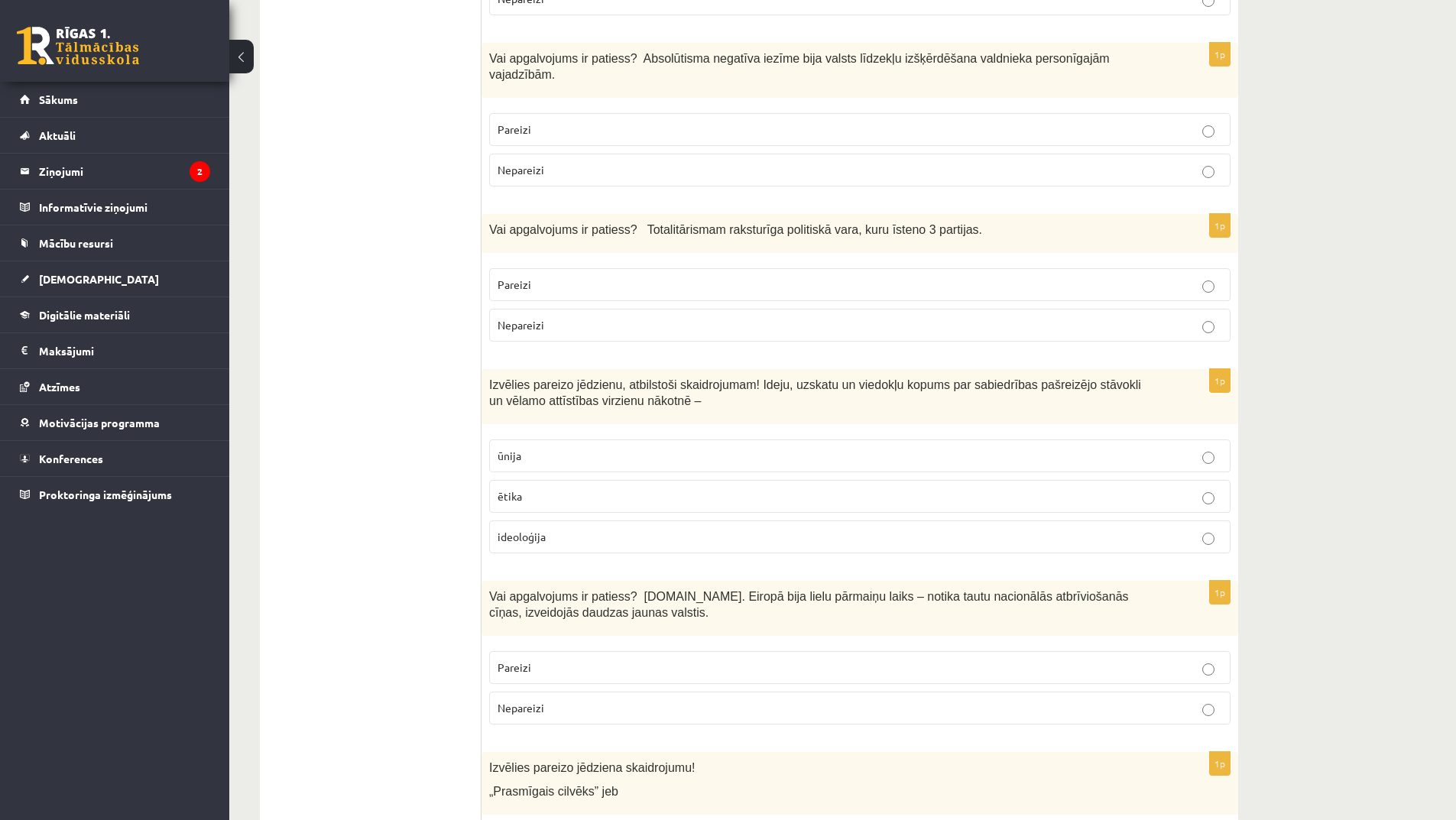
click at [741, 529] on p "ideoloģija" at bounding box center [859, 538] width 725 height 16
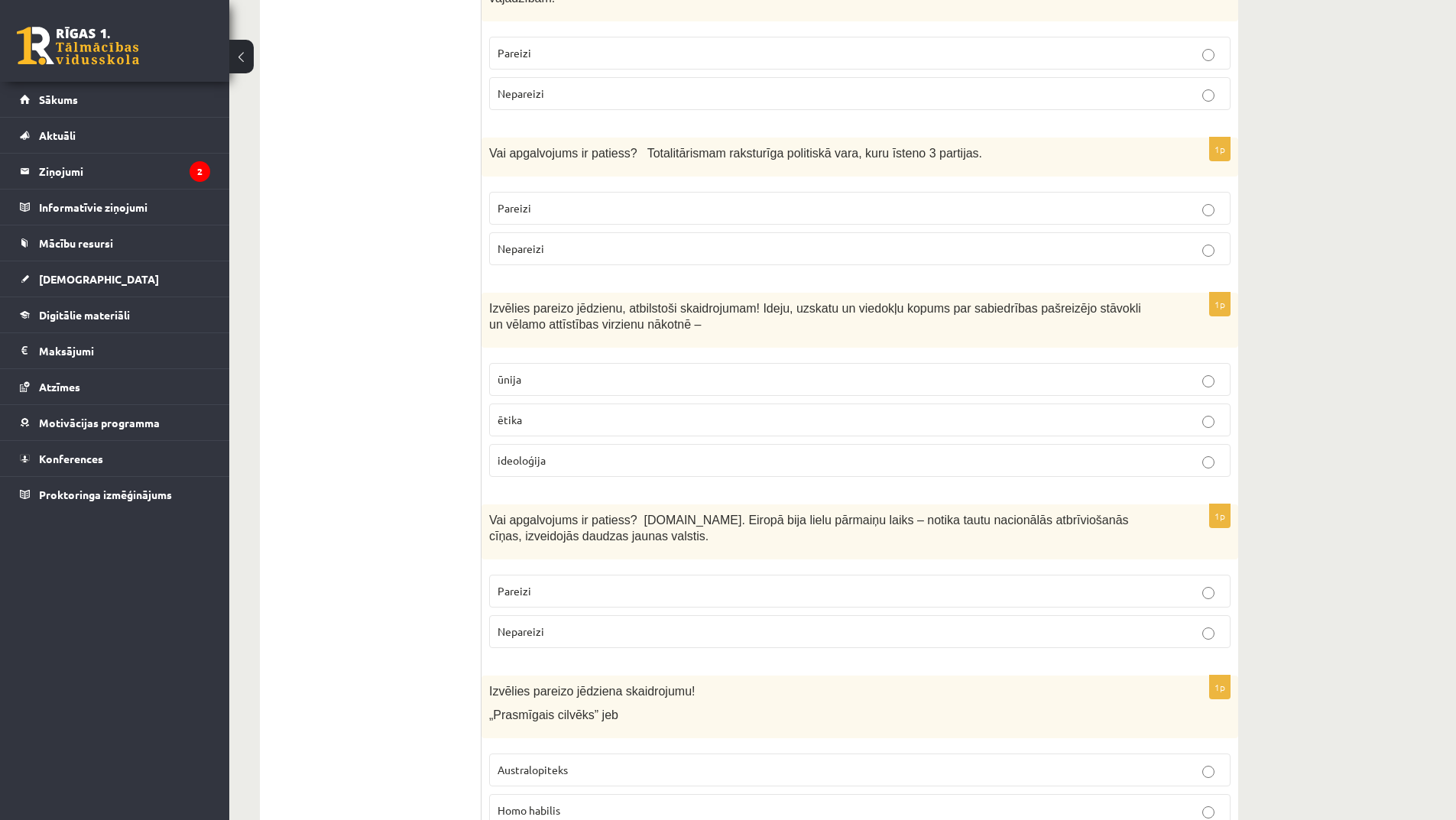
scroll to position [2676, 0]
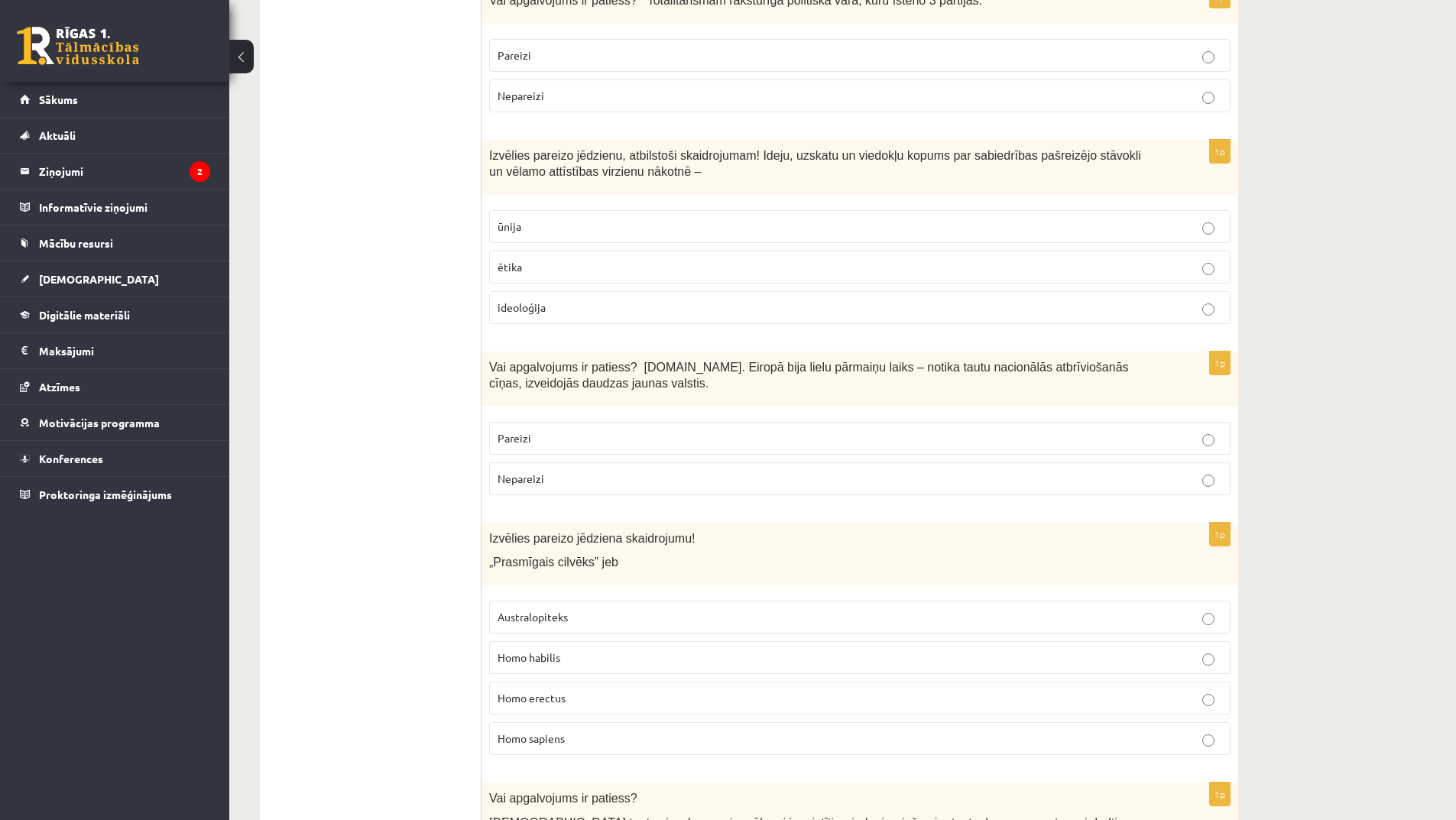
click at [882, 415] on fieldset "Pareizi Nepareizi" at bounding box center [859, 457] width 741 height 85
click at [890, 430] on p "Pareizi" at bounding box center [859, 438] width 725 height 16
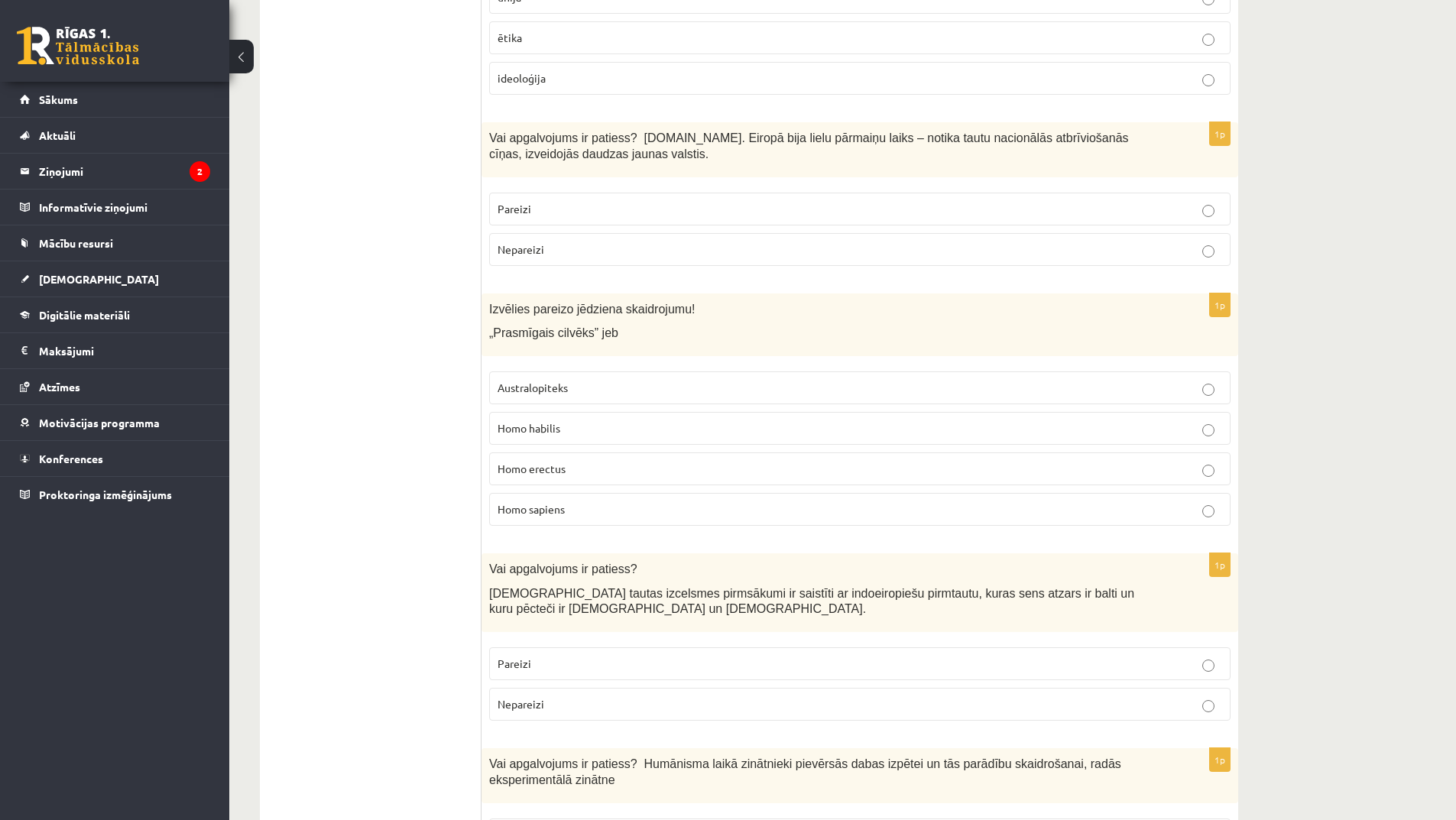
click at [640, 502] on p "Homo sapiens" at bounding box center [859, 510] width 725 height 16
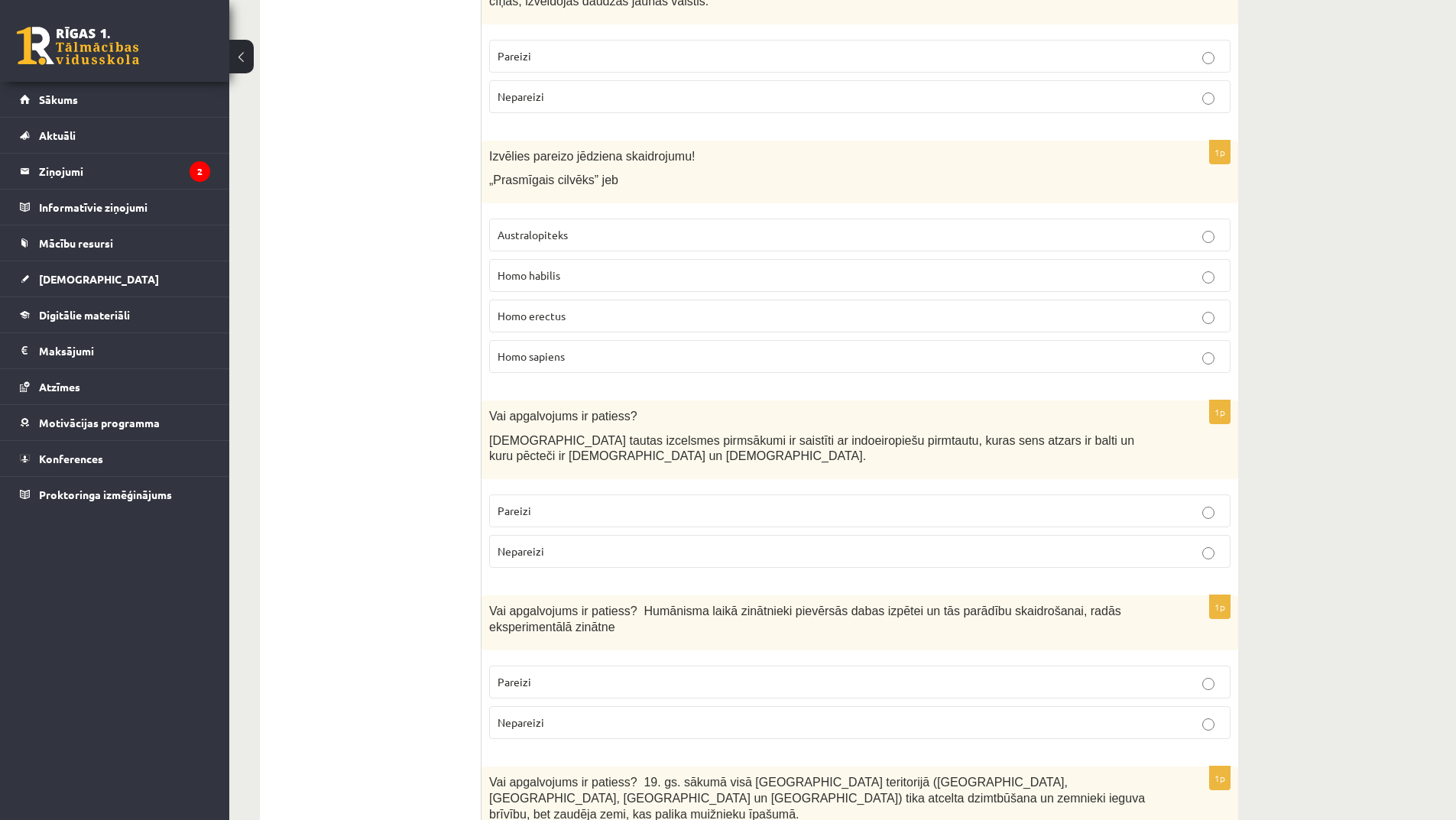
scroll to position [3135, 0]
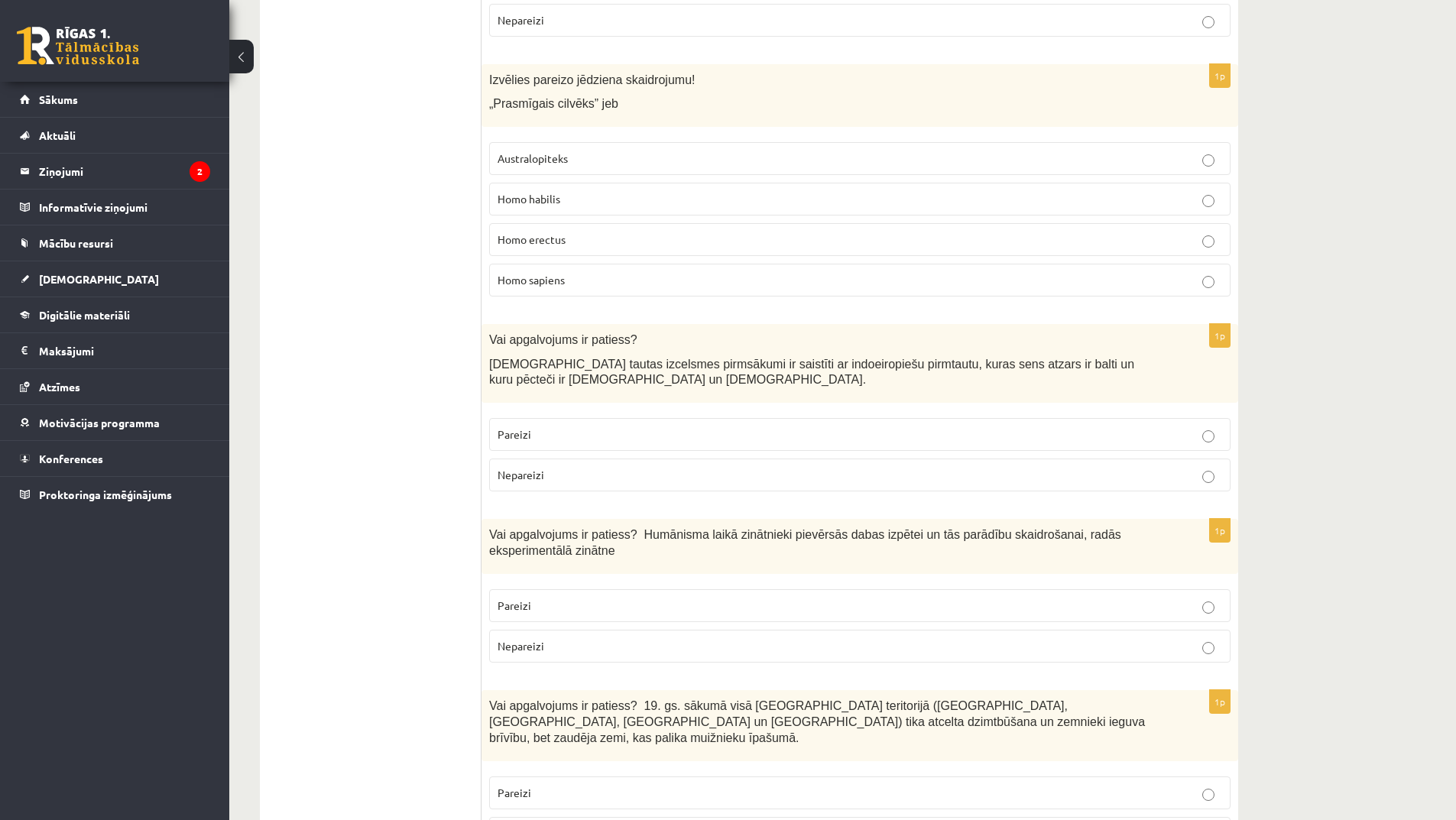
click at [968, 418] on label "Pareizi" at bounding box center [859, 434] width 741 height 33
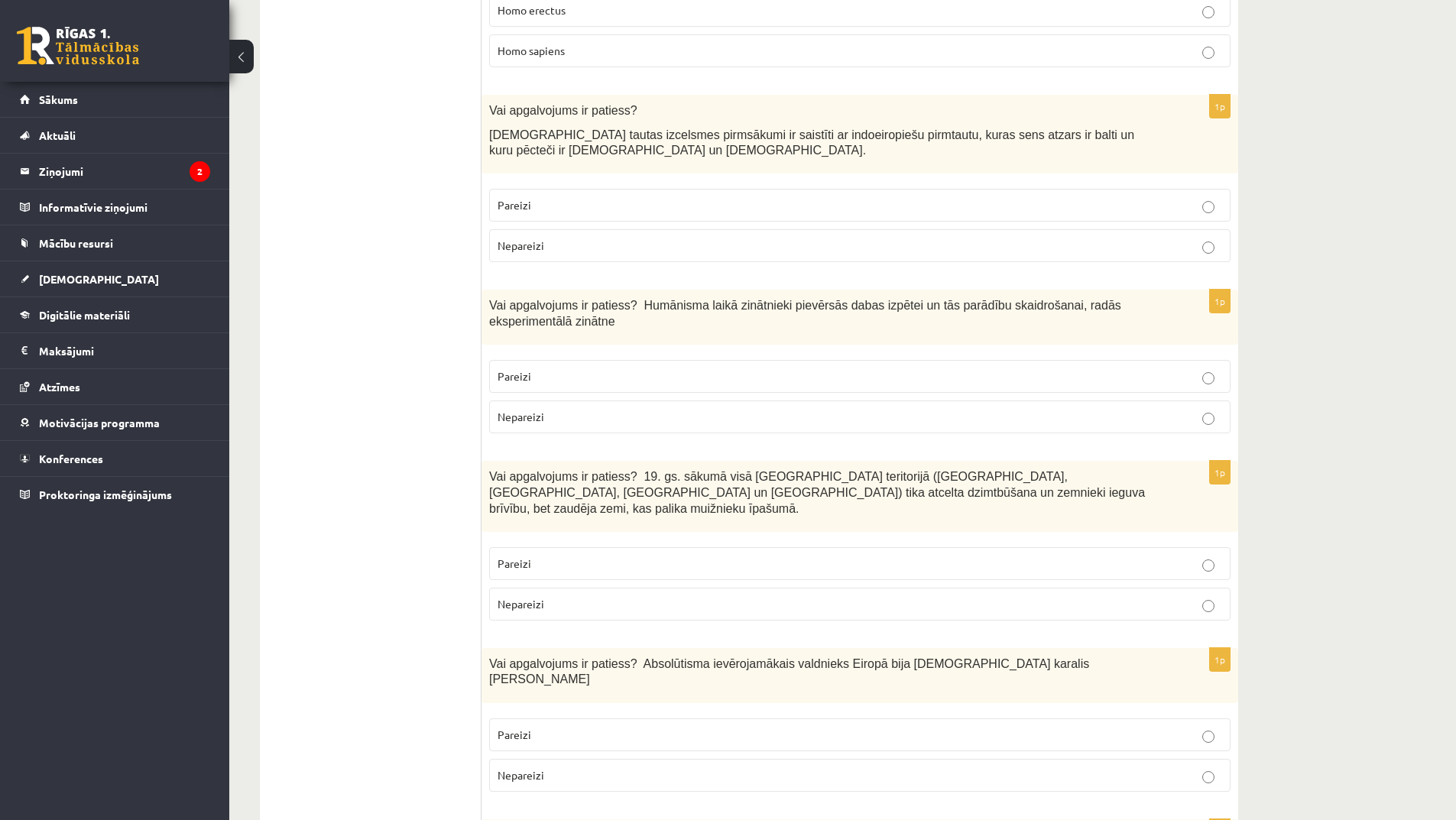
click at [763, 409] on p "Nepareizi" at bounding box center [859, 417] width 725 height 16
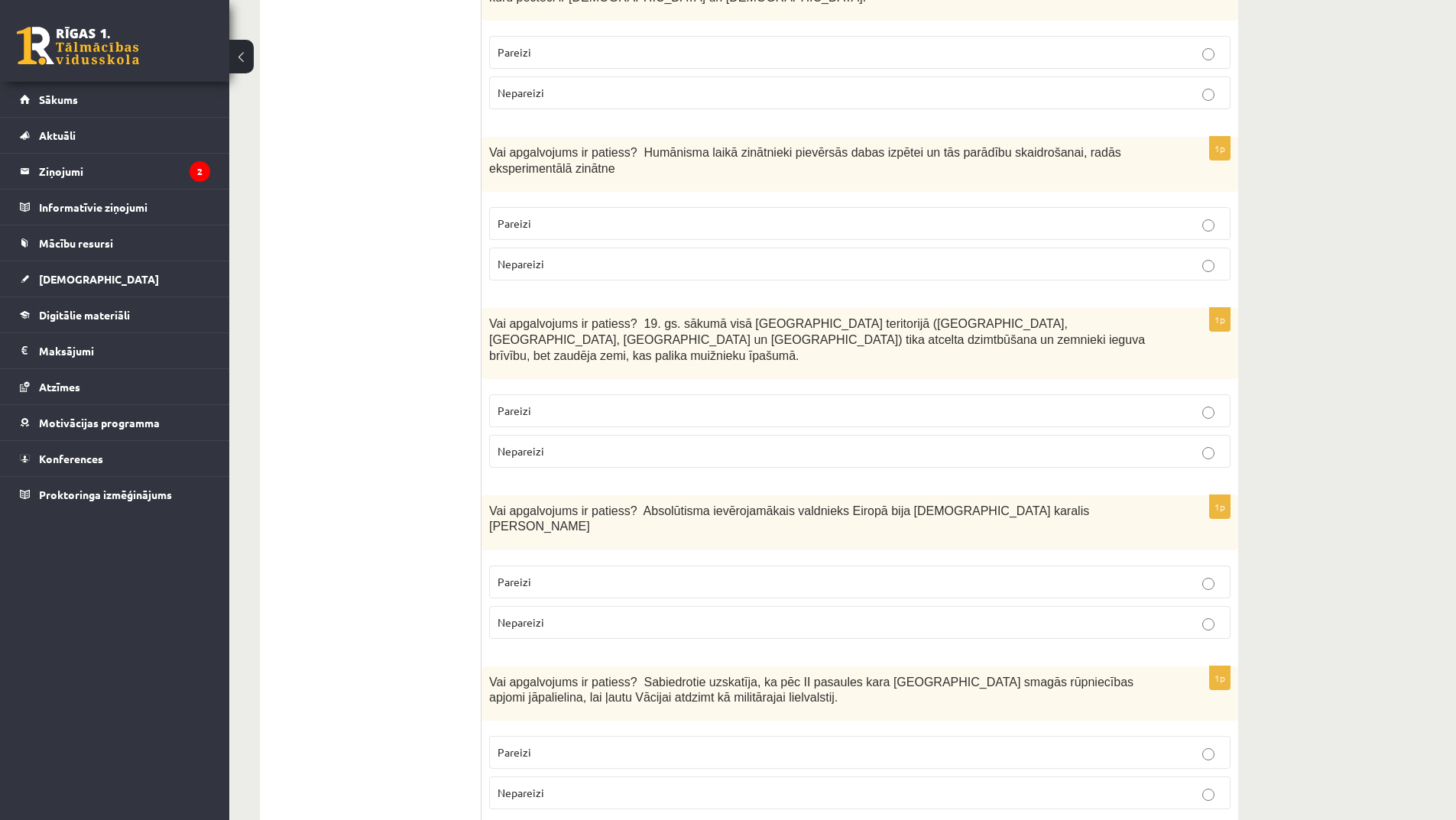
click at [867, 403] on p "Pareizi" at bounding box center [859, 411] width 725 height 16
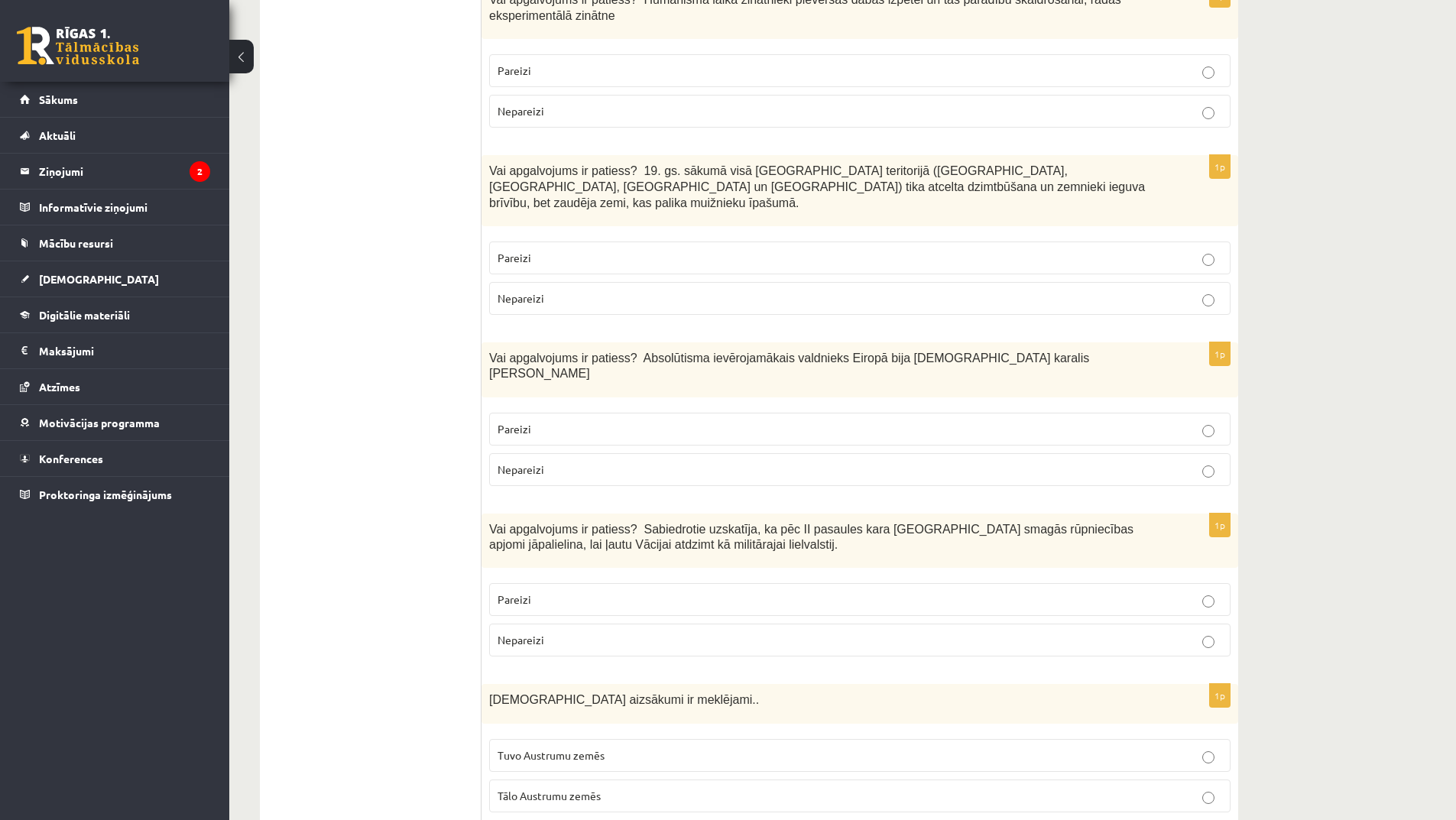
click at [867, 421] on p "Pareizi" at bounding box center [859, 429] width 725 height 16
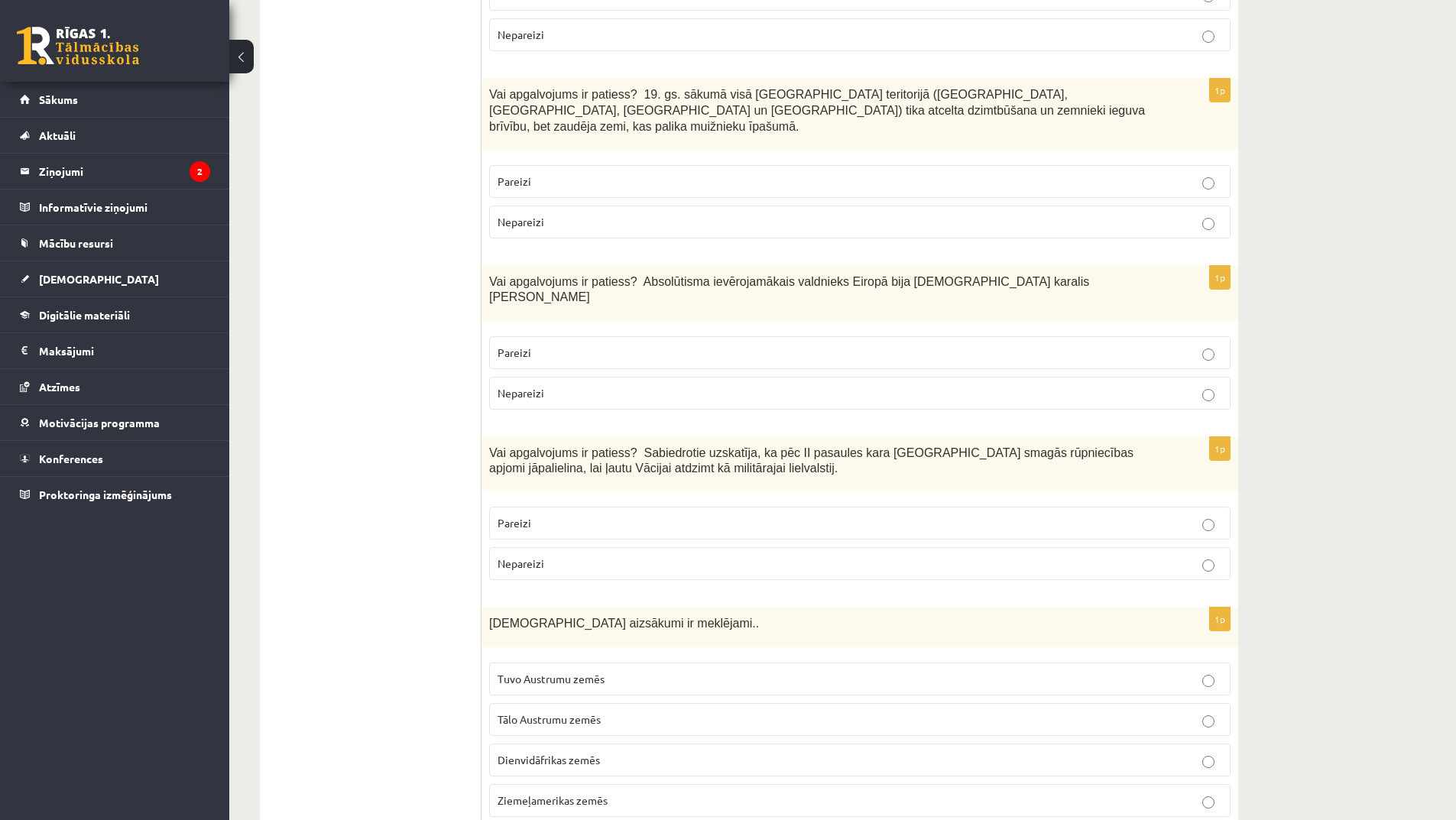
click at [974, 515] on p "Pareizi" at bounding box center [859, 524] width 725 height 16
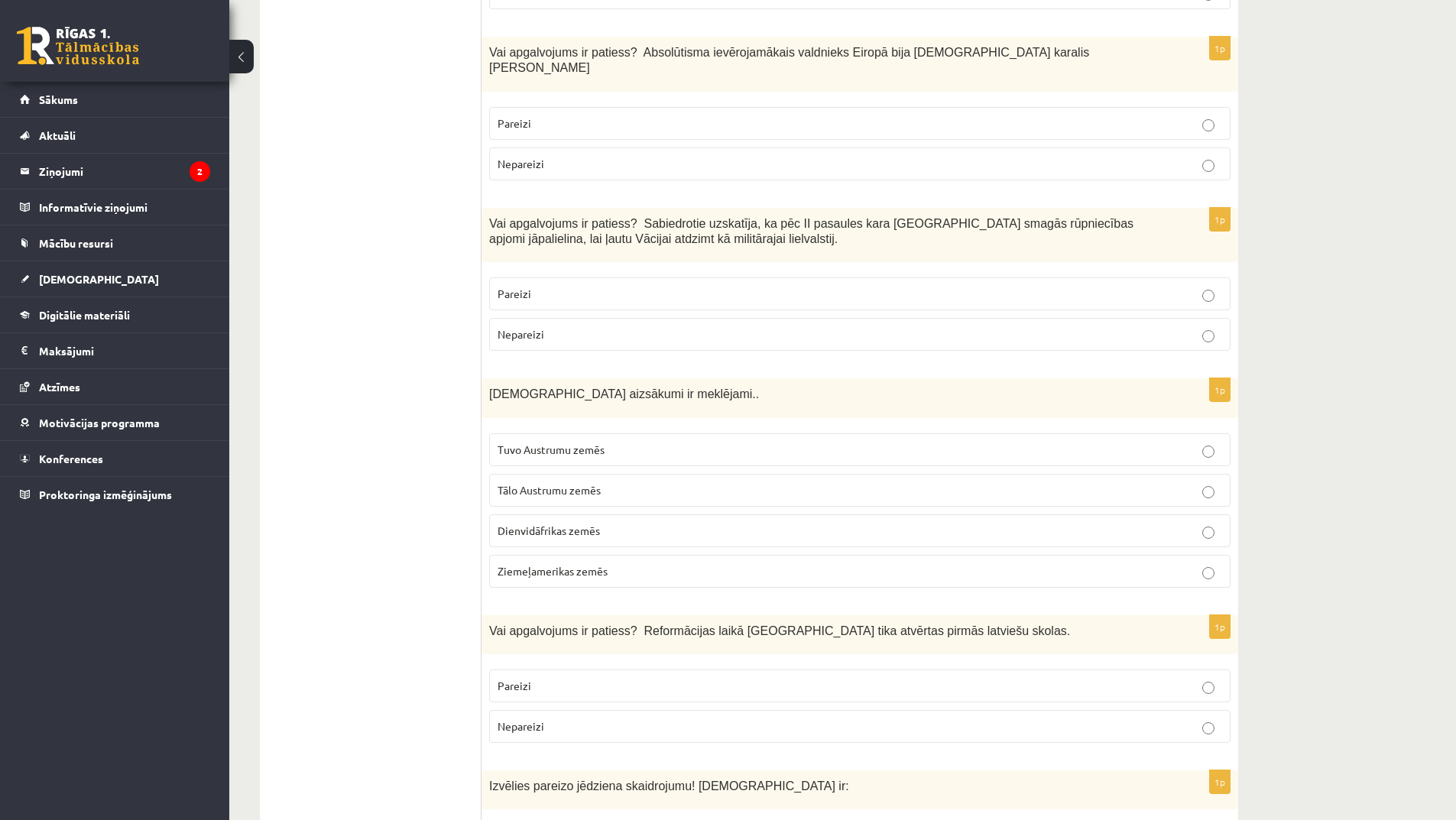
click at [767, 433] on label "Tuvo Austrumu zemēs" at bounding box center [859, 450] width 741 height 33
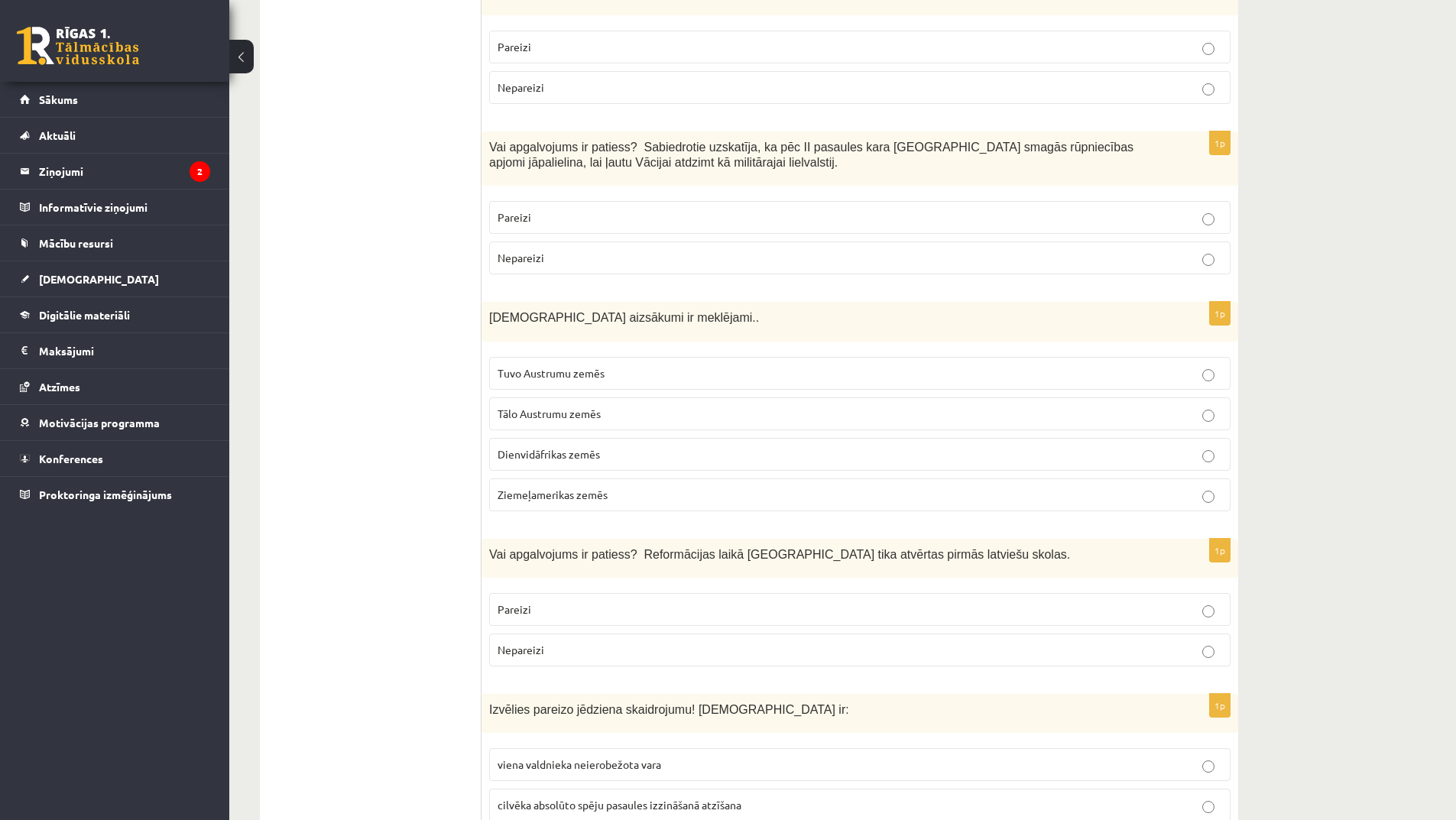
scroll to position [4129, 0]
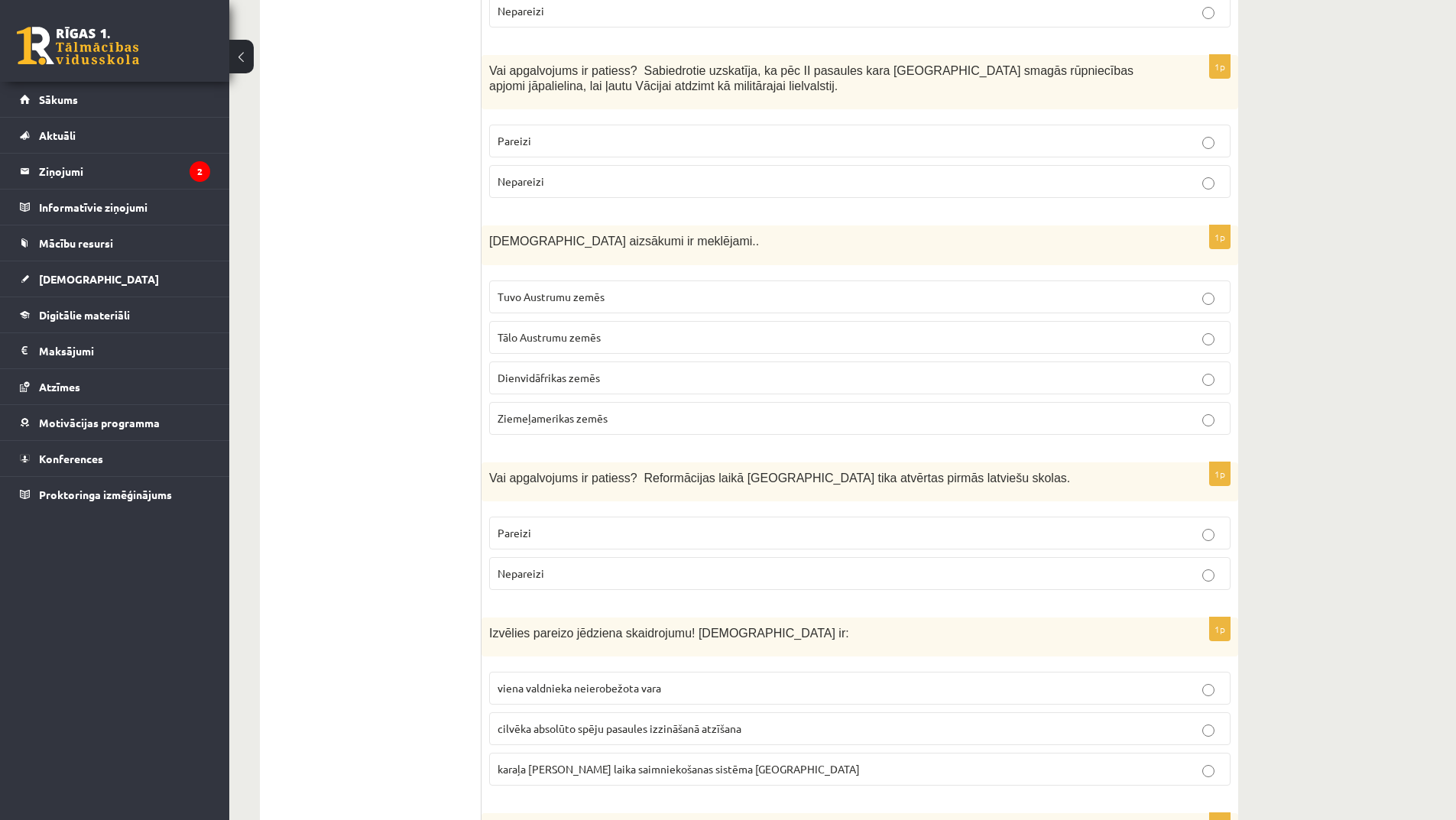
click at [907, 509] on fieldset "Pareizi Nepareizi" at bounding box center [859, 552] width 741 height 85
click at [911, 517] on label "Pareizi" at bounding box center [859, 534] width 741 height 33
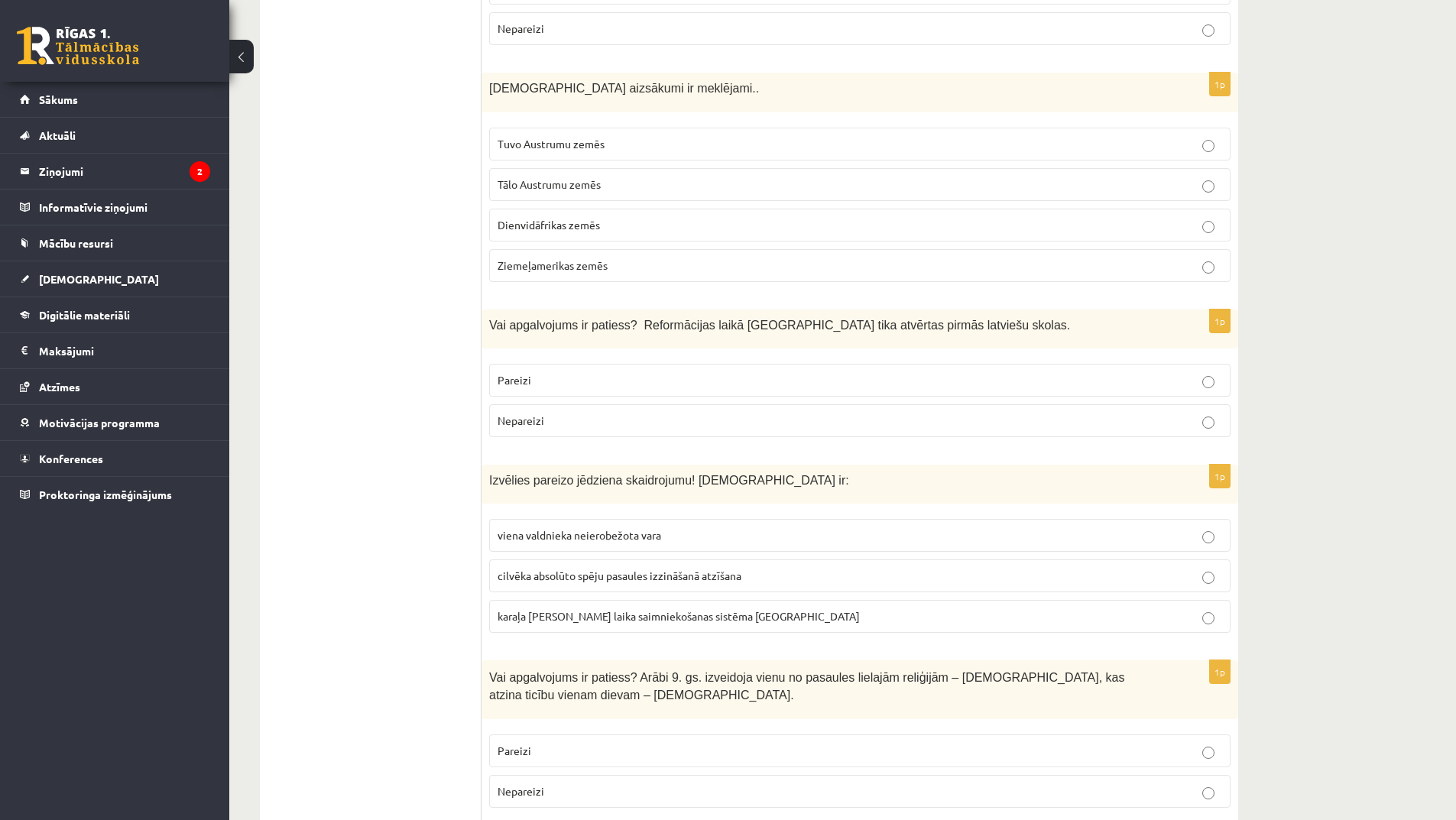
click at [910, 528] on p "viena valdnieka neierobežota vara" at bounding box center [859, 536] width 725 height 16
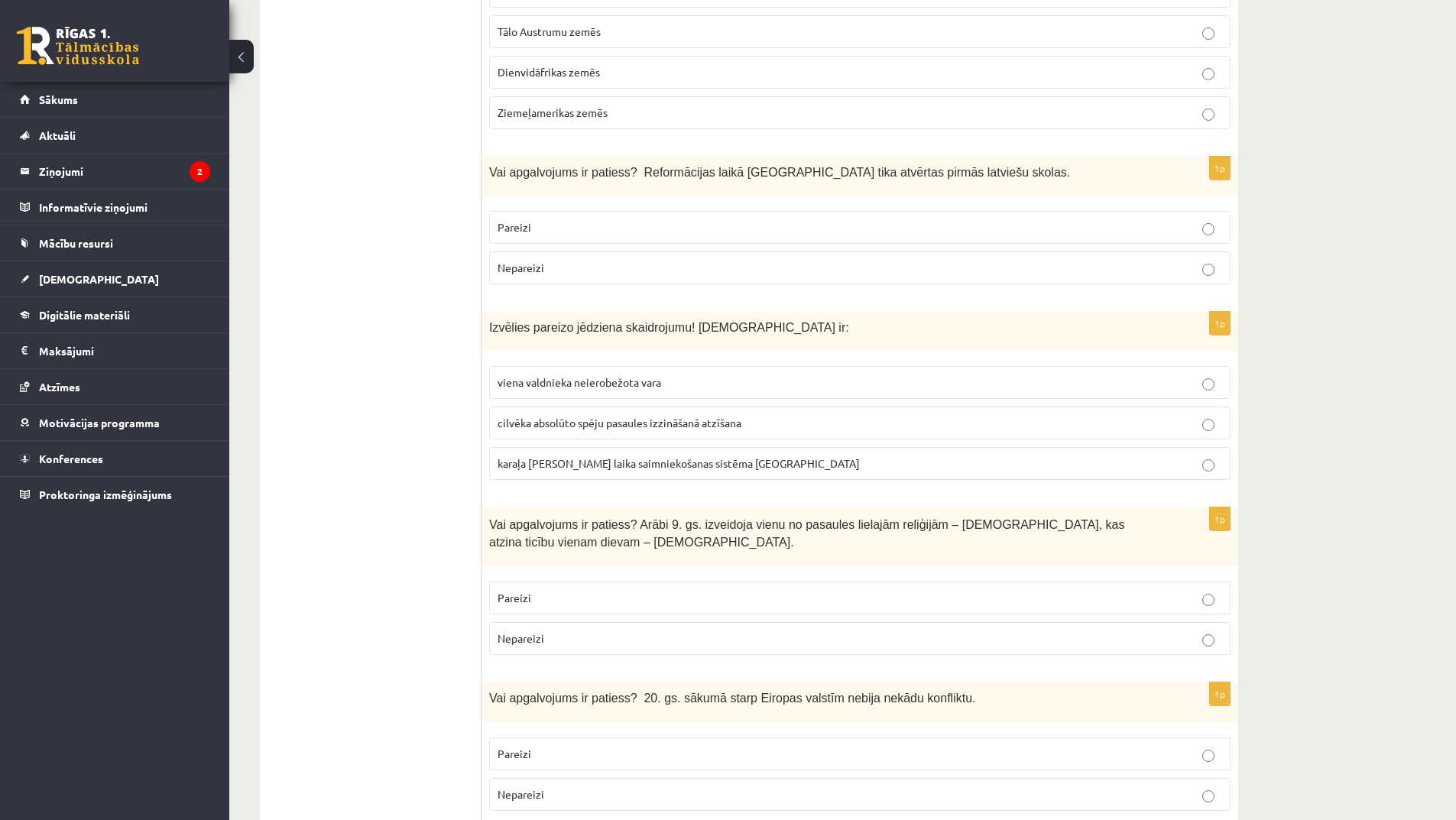
click at [946, 590] on p "Pareizi" at bounding box center [859, 598] width 725 height 16
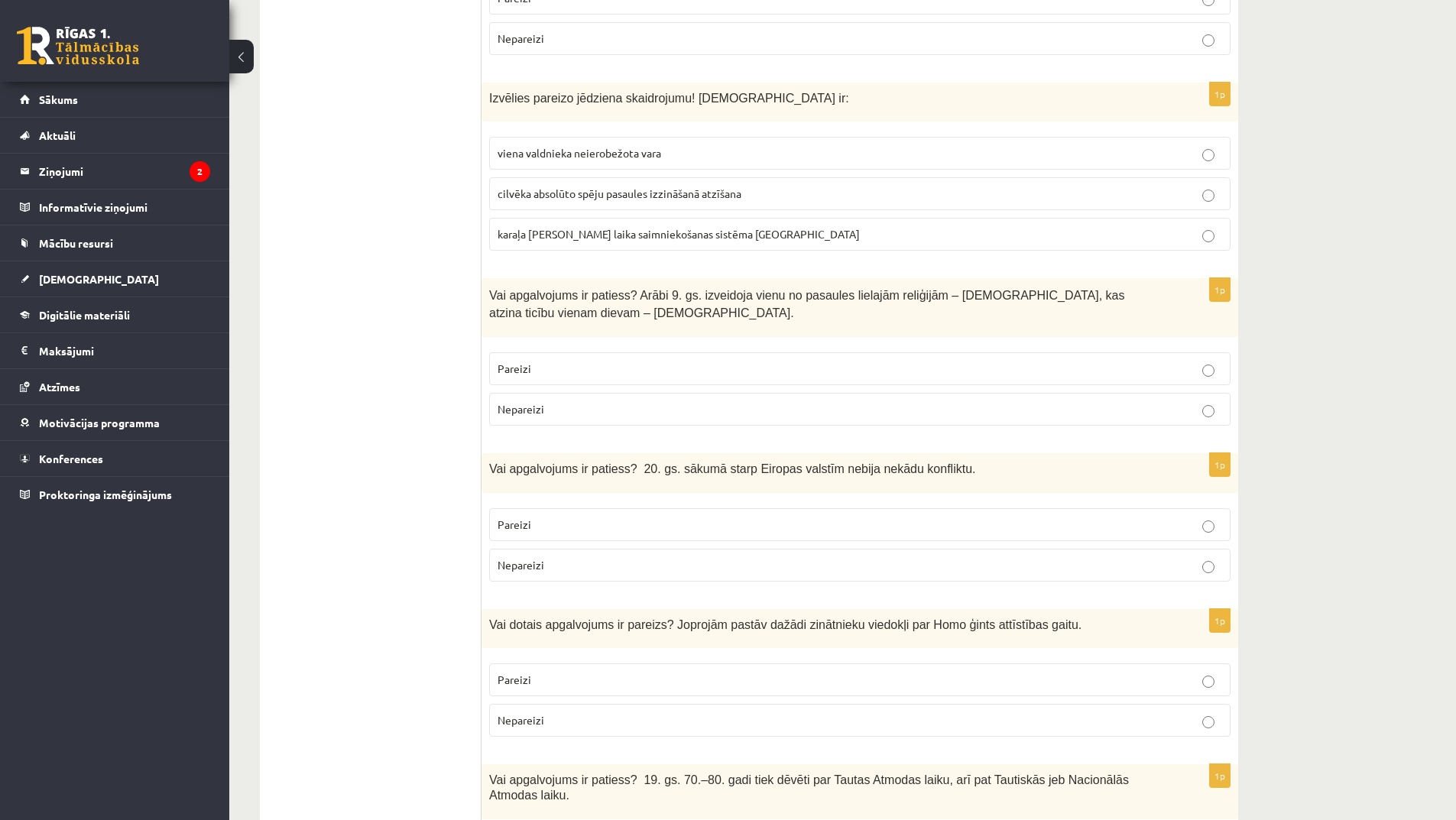
click at [929, 557] on p "Nepareizi" at bounding box center [859, 566] width 725 height 16
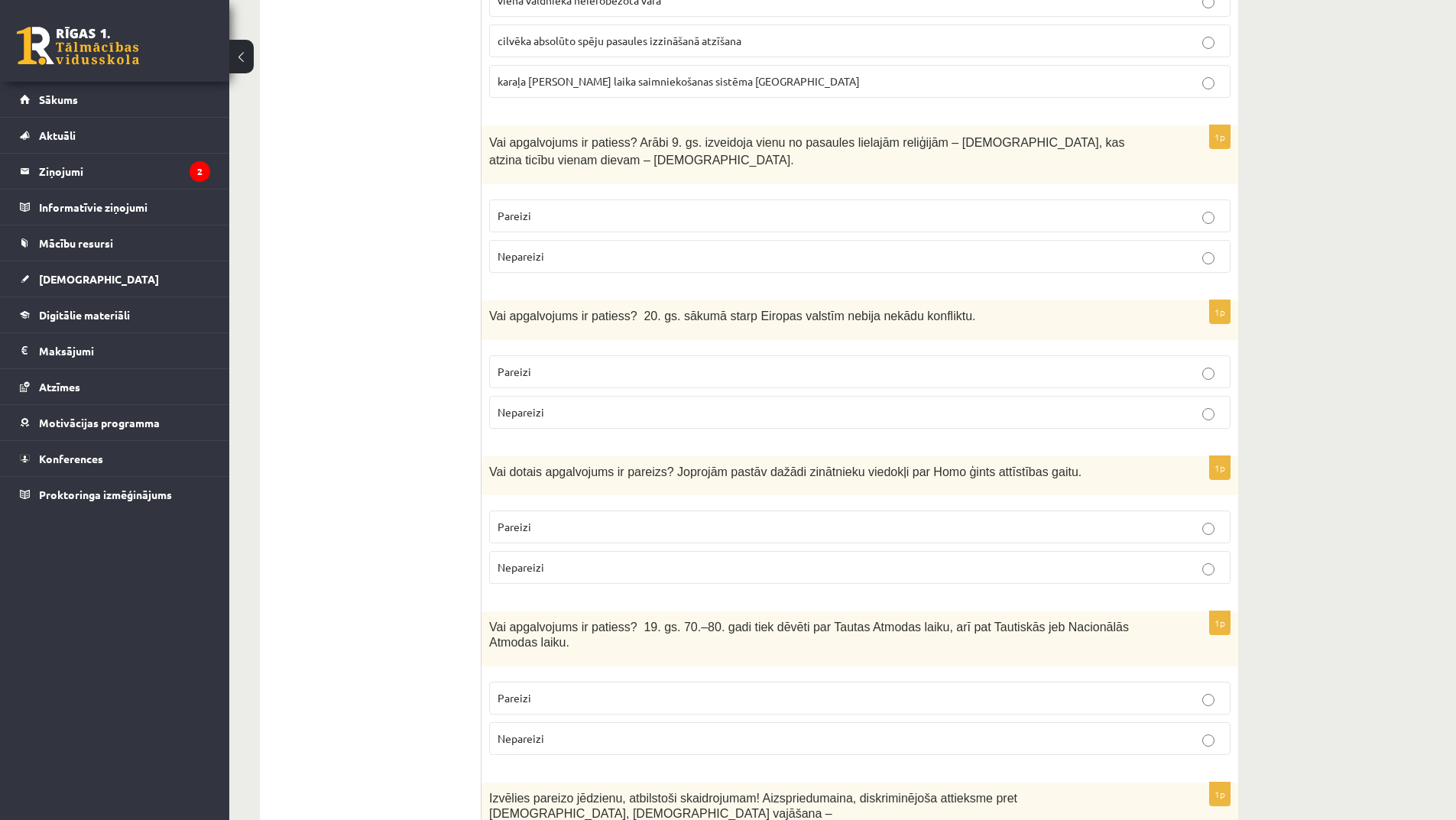
scroll to position [4893, 0]
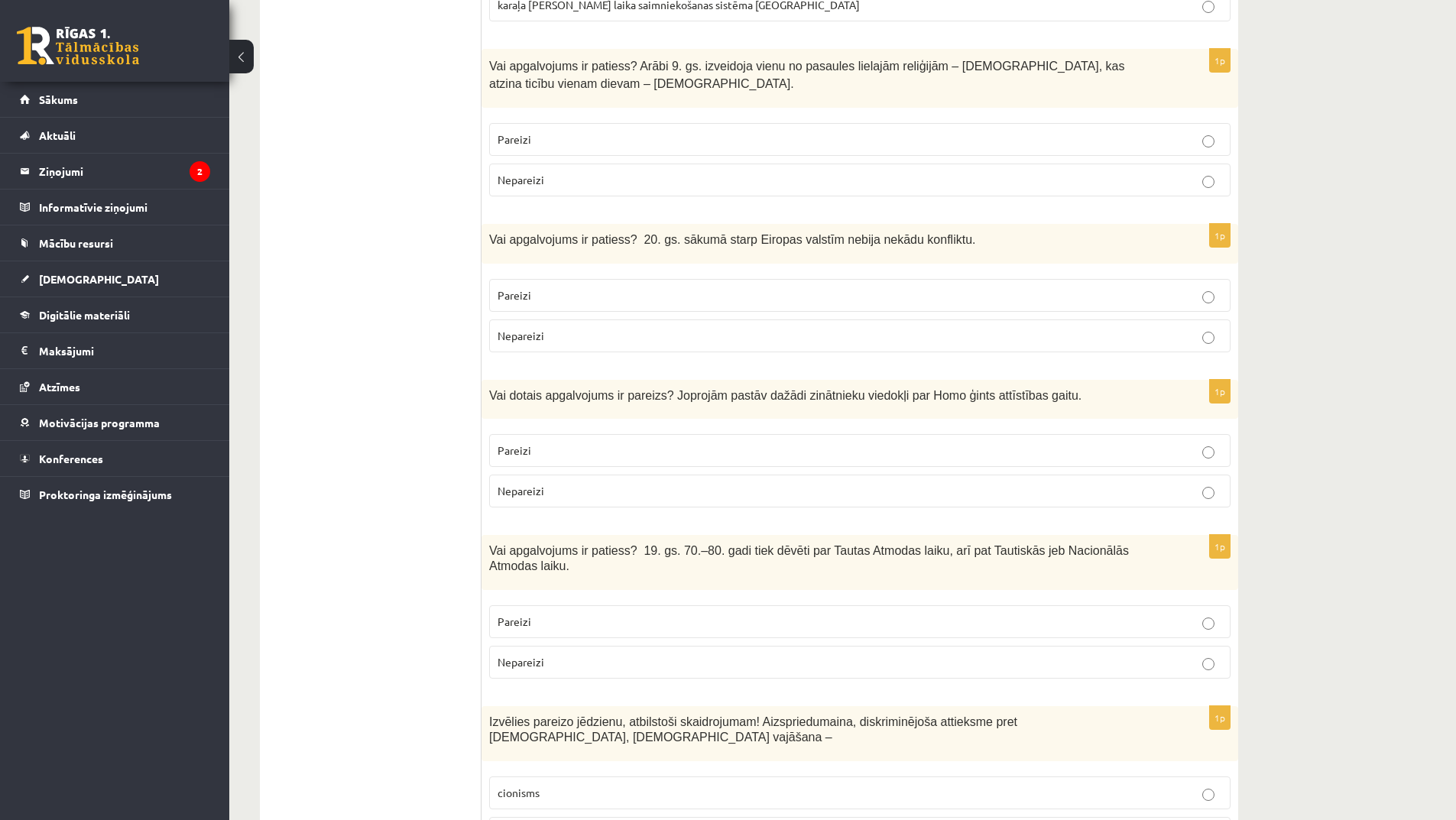
click at [878, 442] on p "Pareizi" at bounding box center [859, 451] width 725 height 16
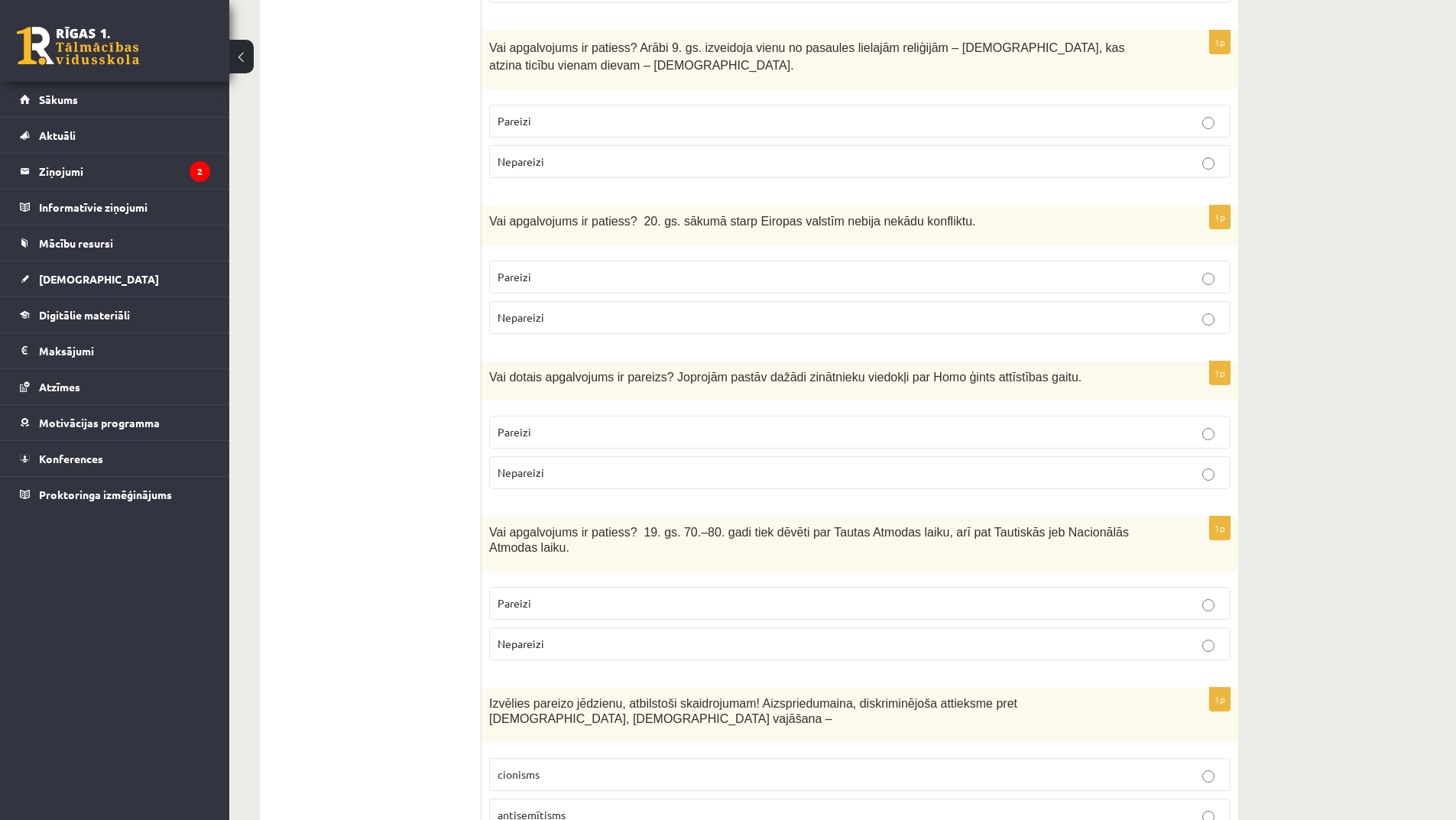
click at [1057, 587] on label "Pareizi" at bounding box center [859, 603] width 741 height 33
click at [1017, 808] on p "antisemītisms" at bounding box center [859, 816] width 725 height 16
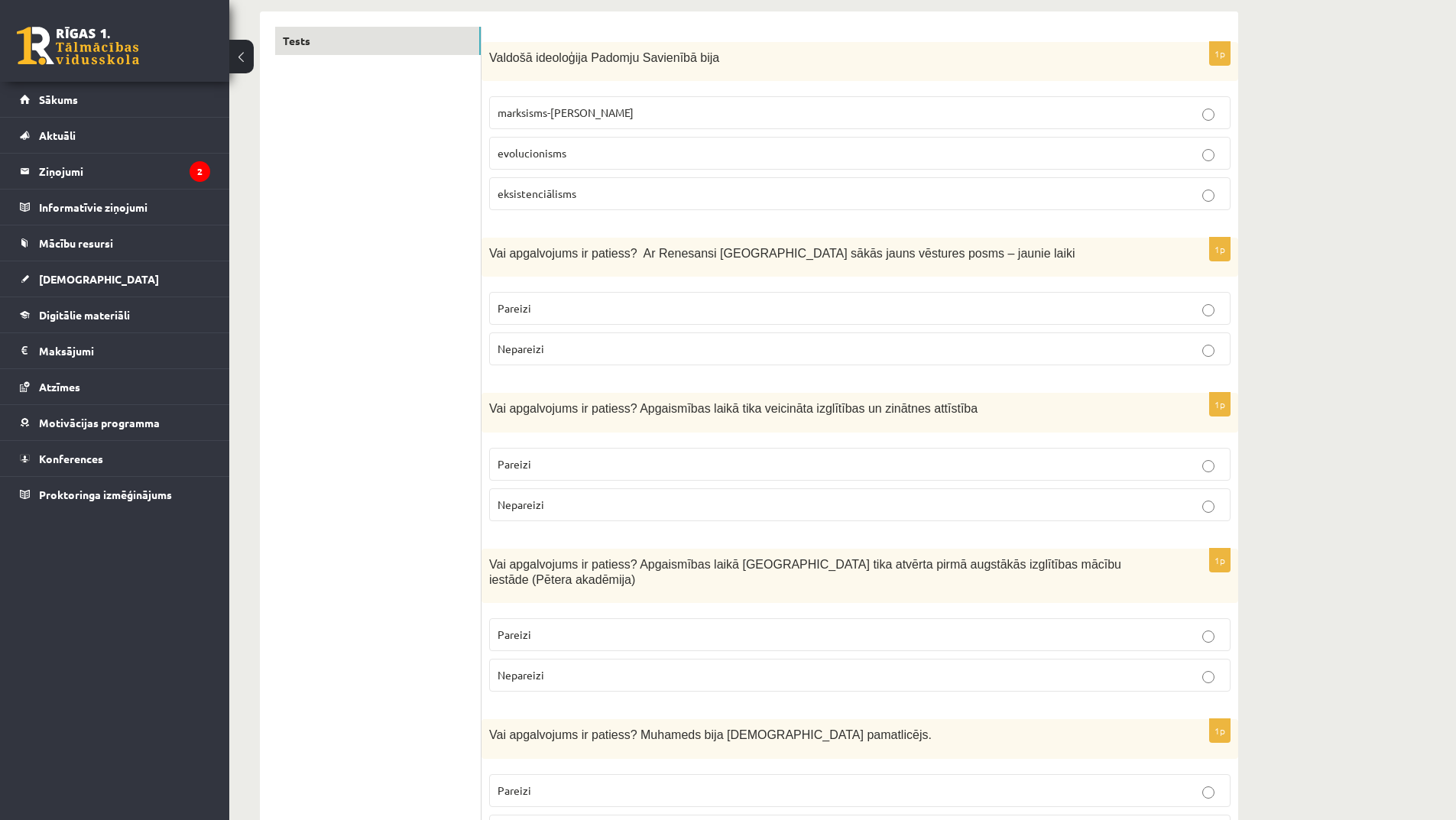
scroll to position [0, 0]
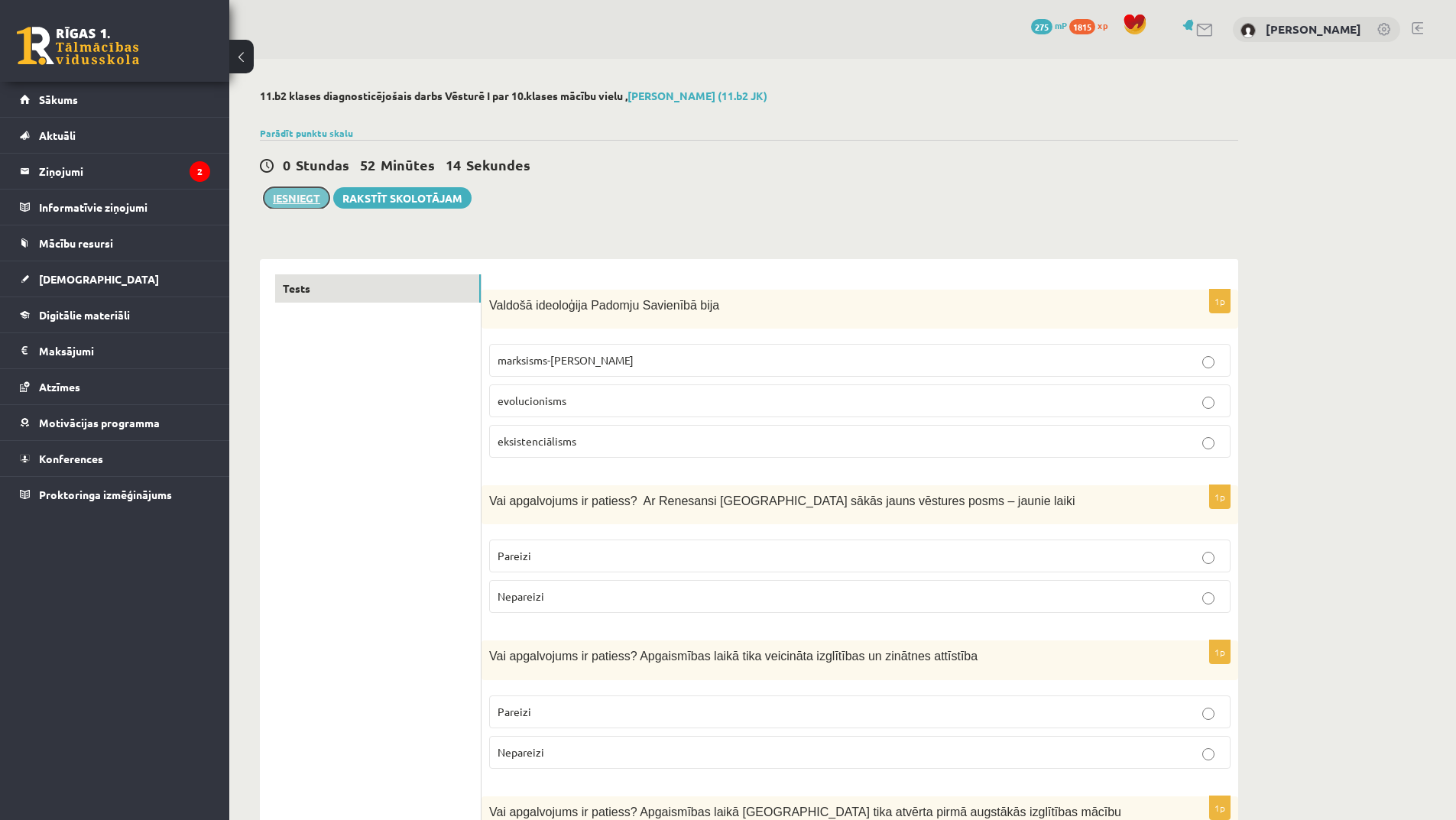
click at [306, 194] on button "Iesniegt" at bounding box center [296, 198] width 66 height 21
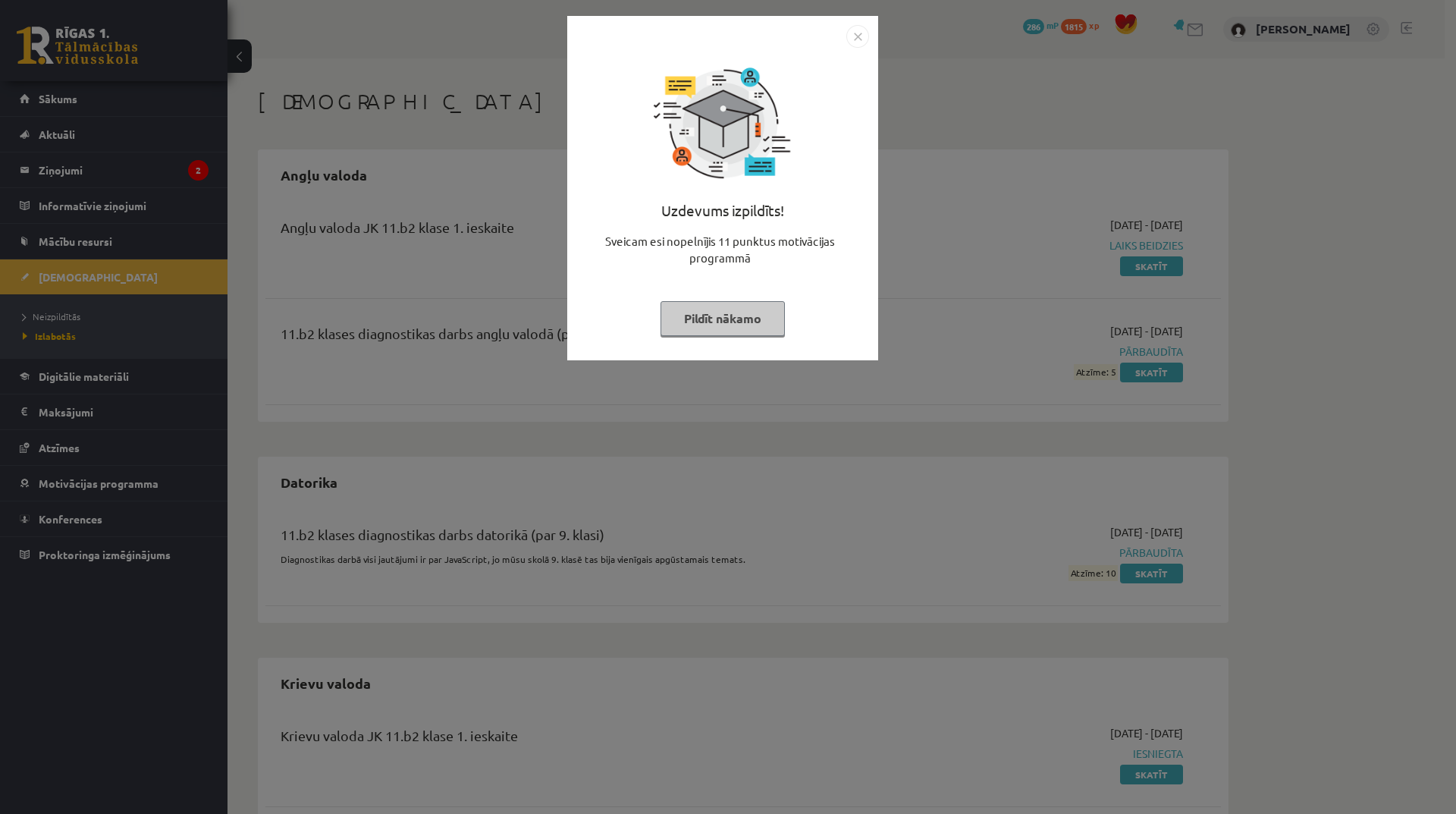
click at [769, 319] on button "Pildīt nākamo" at bounding box center [722, 319] width 125 height 35
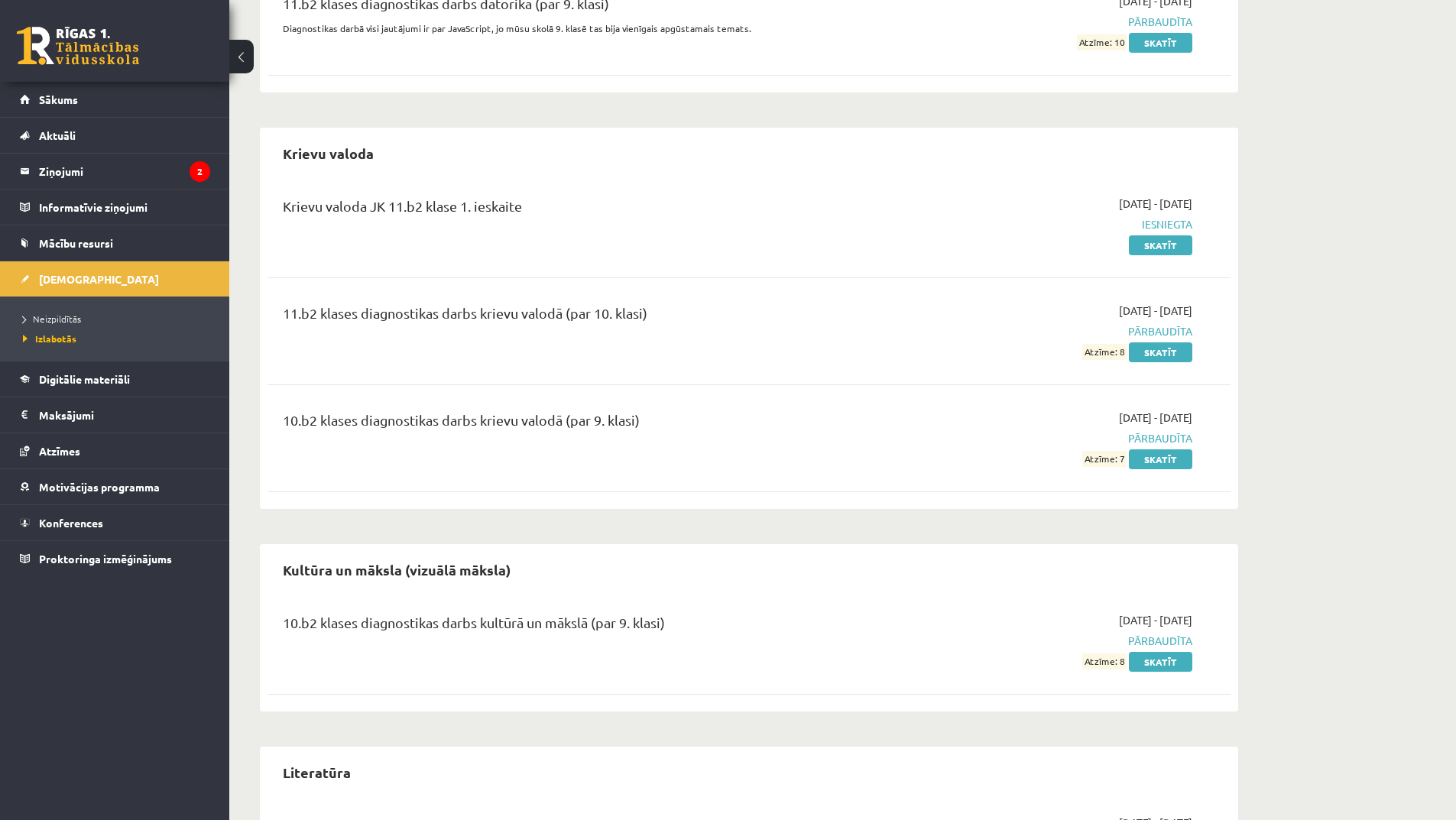
scroll to position [764, 0]
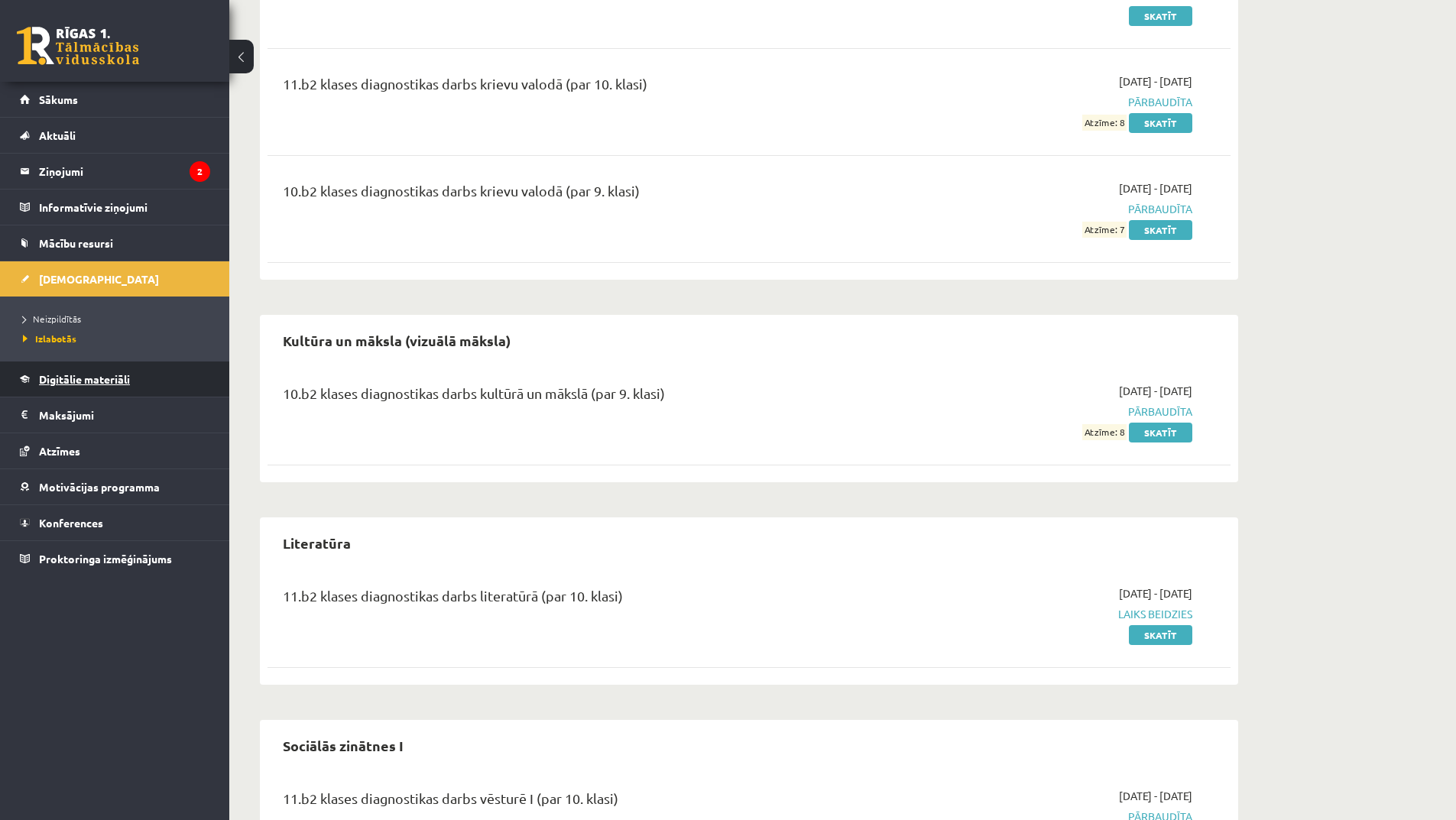
click at [115, 380] on span "Digitālie materiāli" at bounding box center [85, 379] width 91 height 14
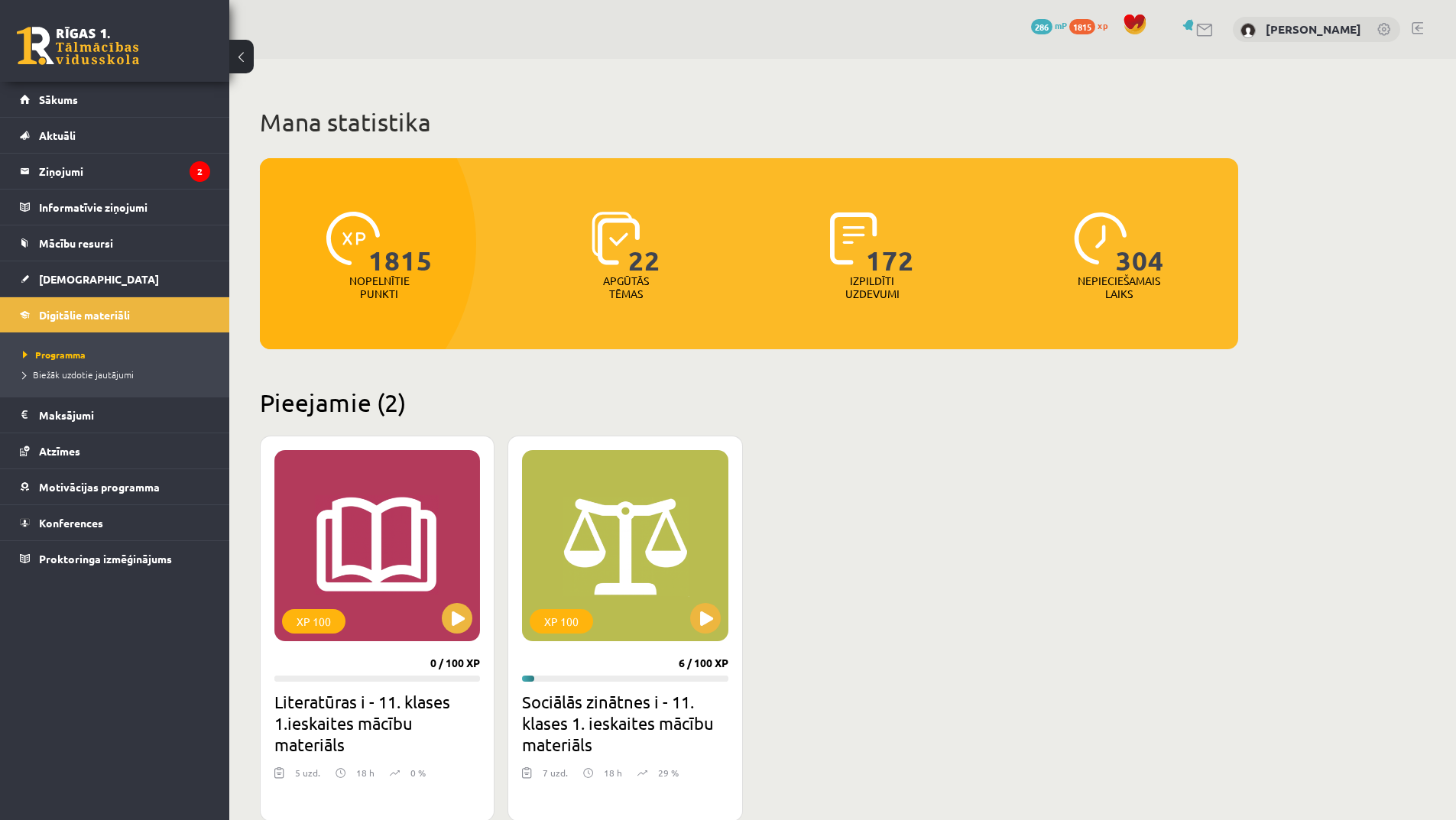
scroll to position [229, 0]
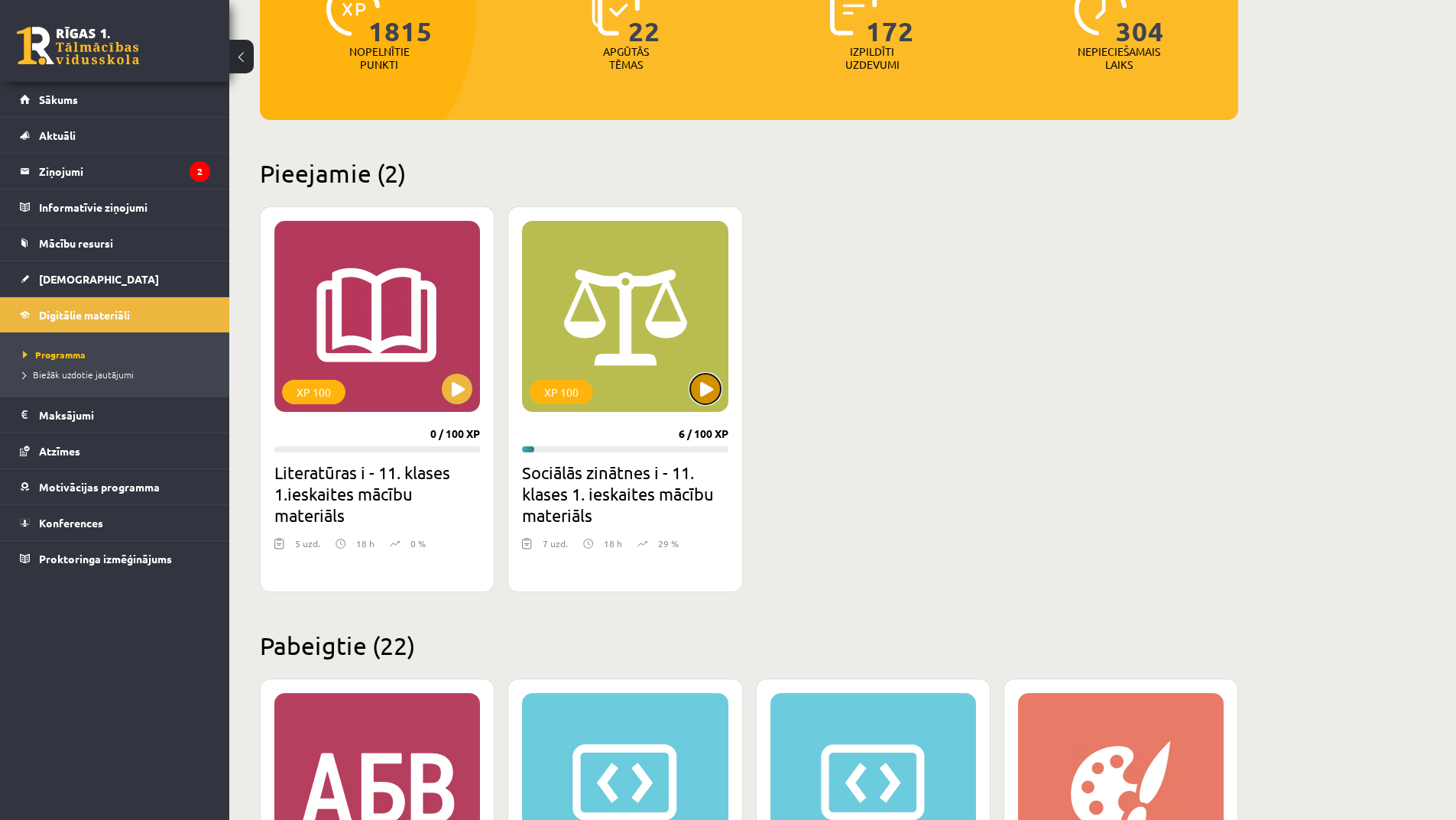
click at [717, 394] on button at bounding box center [705, 388] width 30 height 30
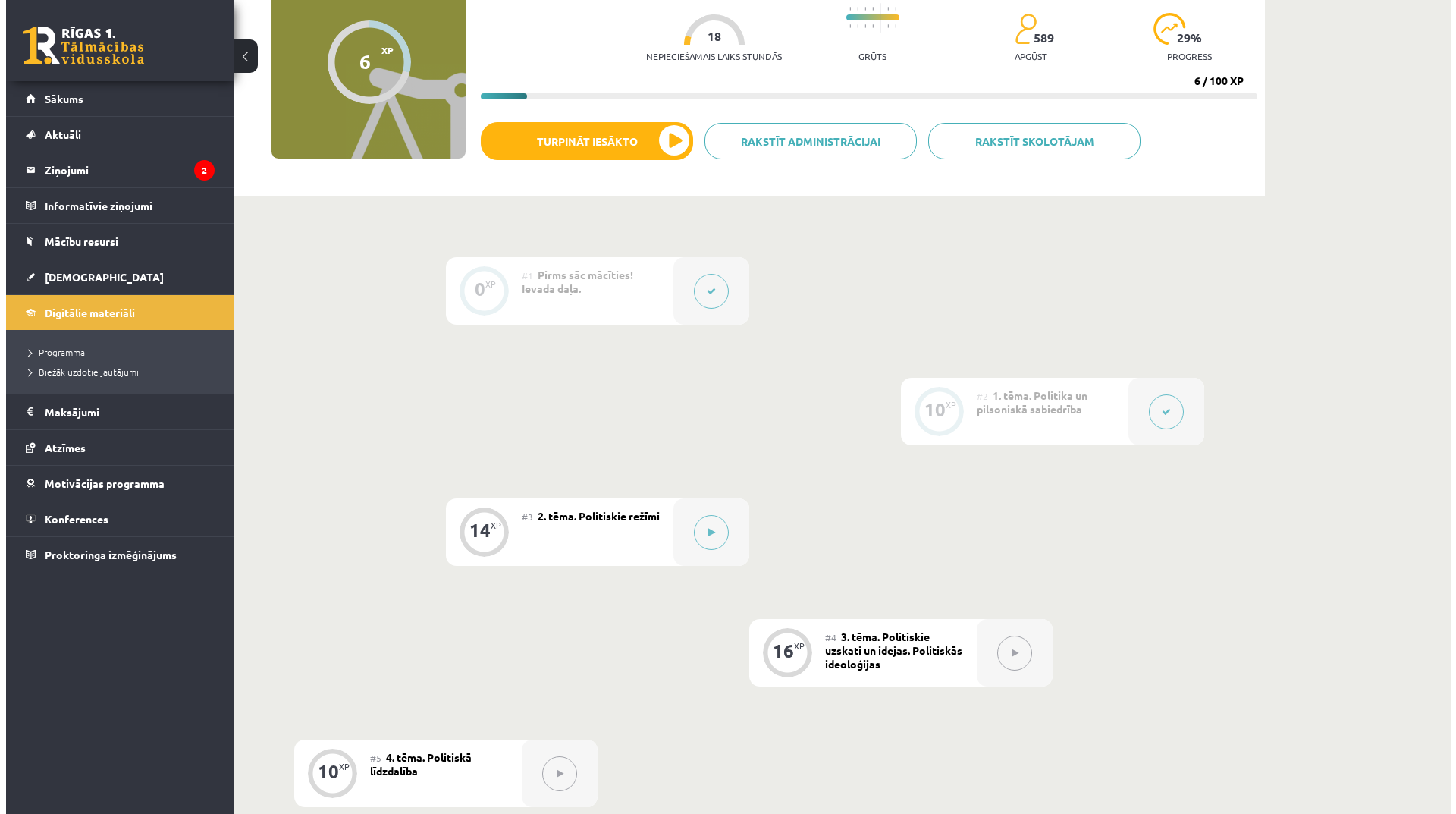
scroll to position [227, 0]
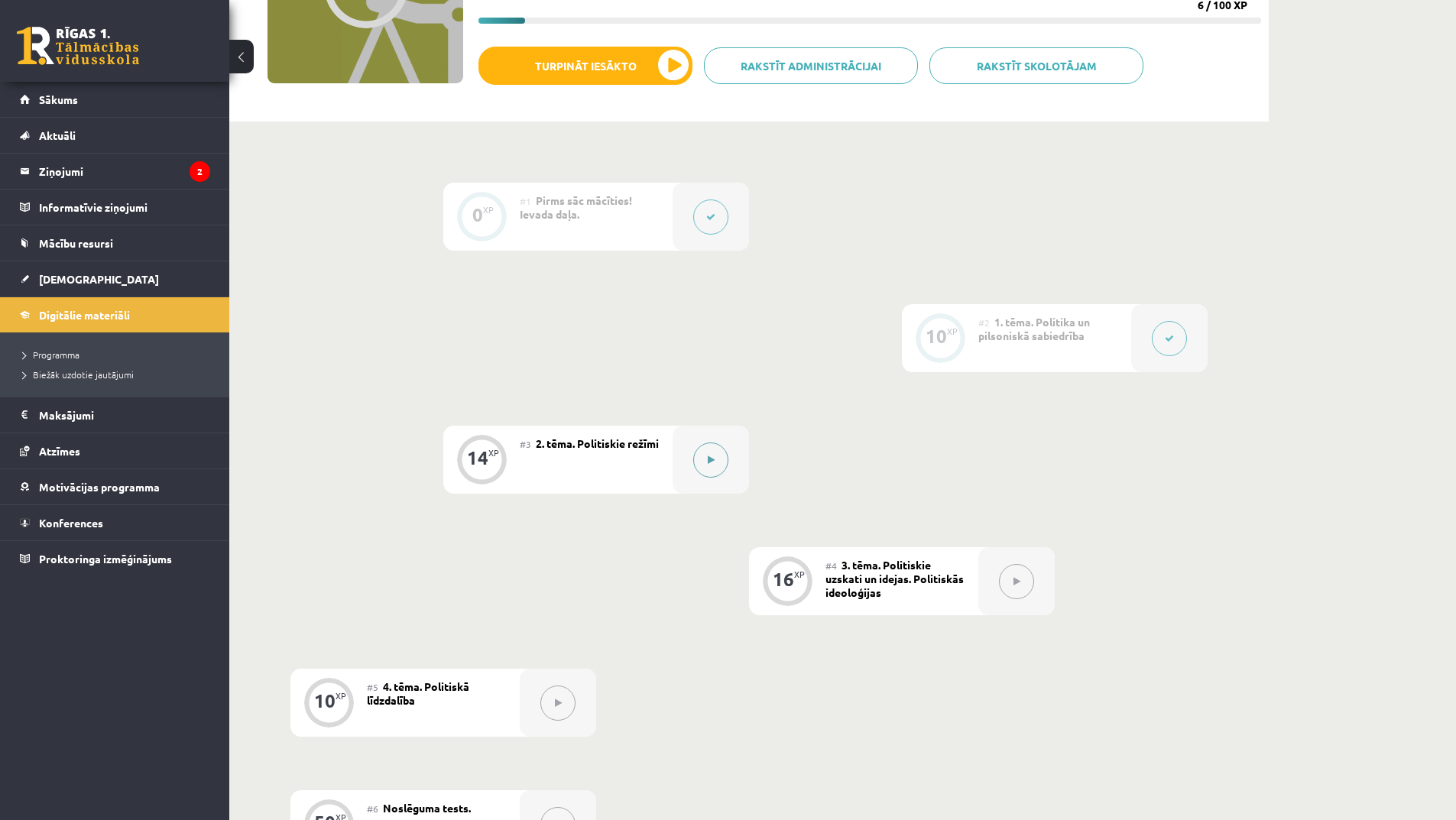
click at [708, 463] on icon at bounding box center [711, 460] width 7 height 9
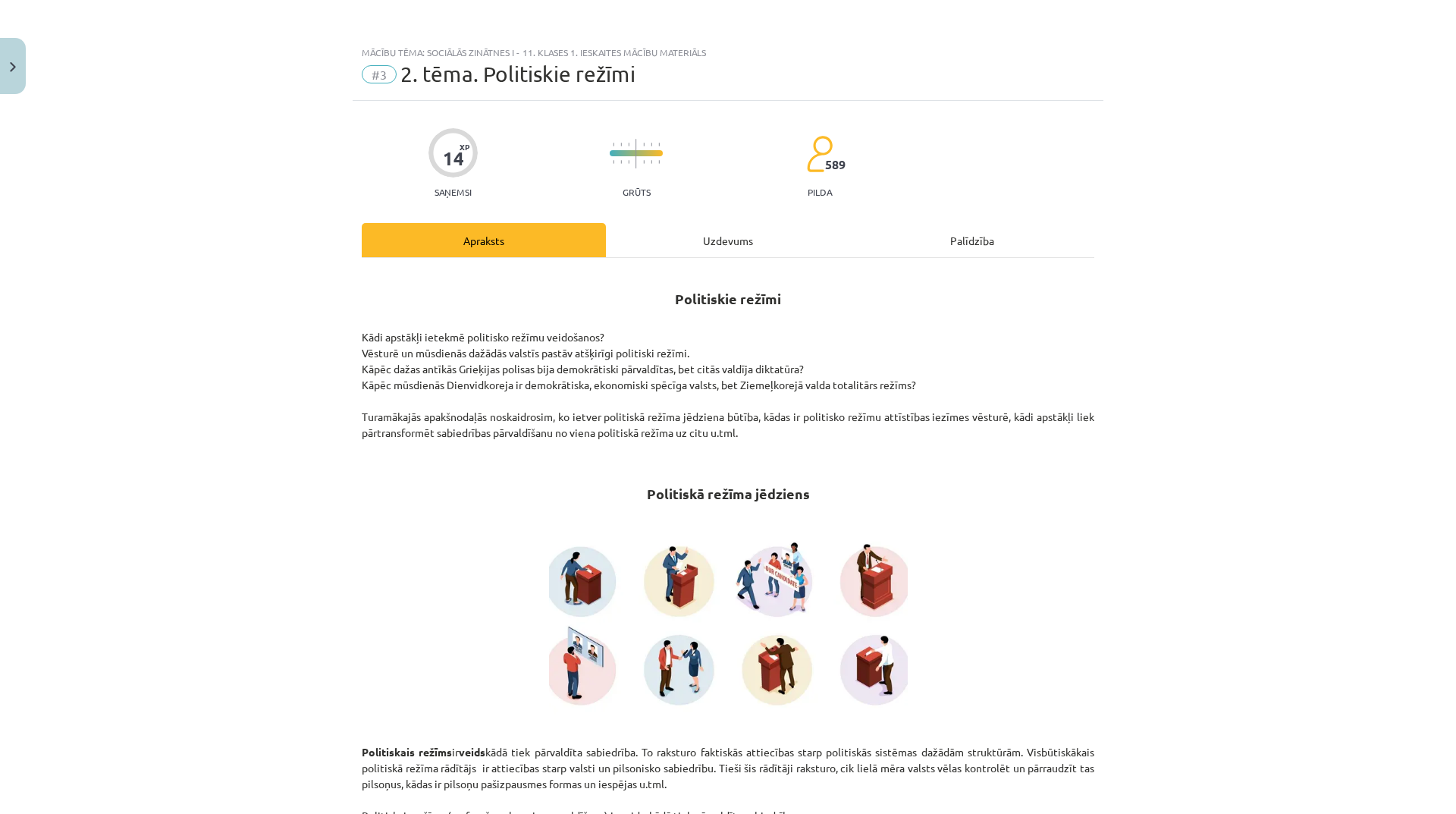
click at [735, 230] on div "Uzdevums" at bounding box center [728, 240] width 244 height 34
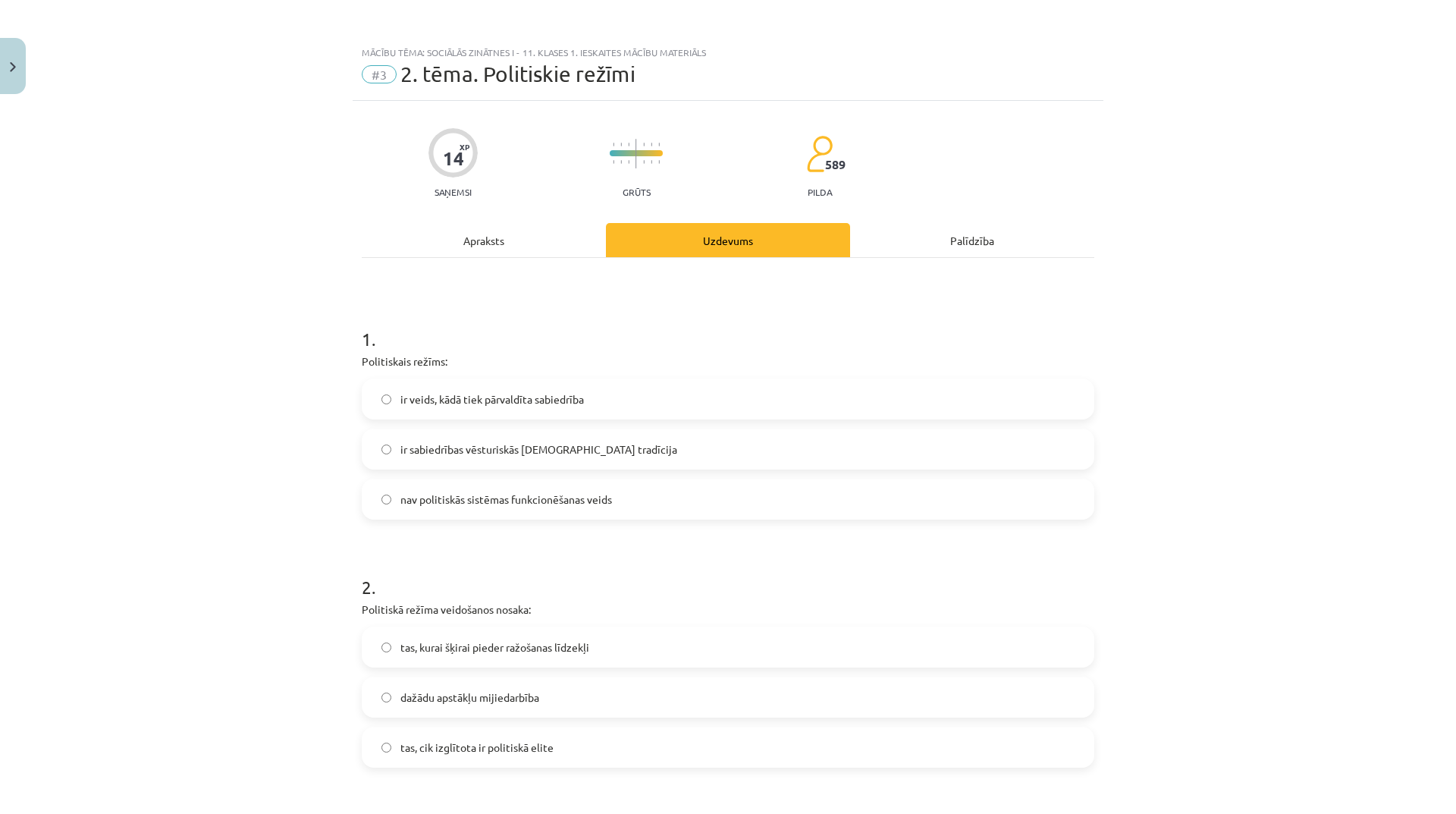
scroll to position [38, 0]
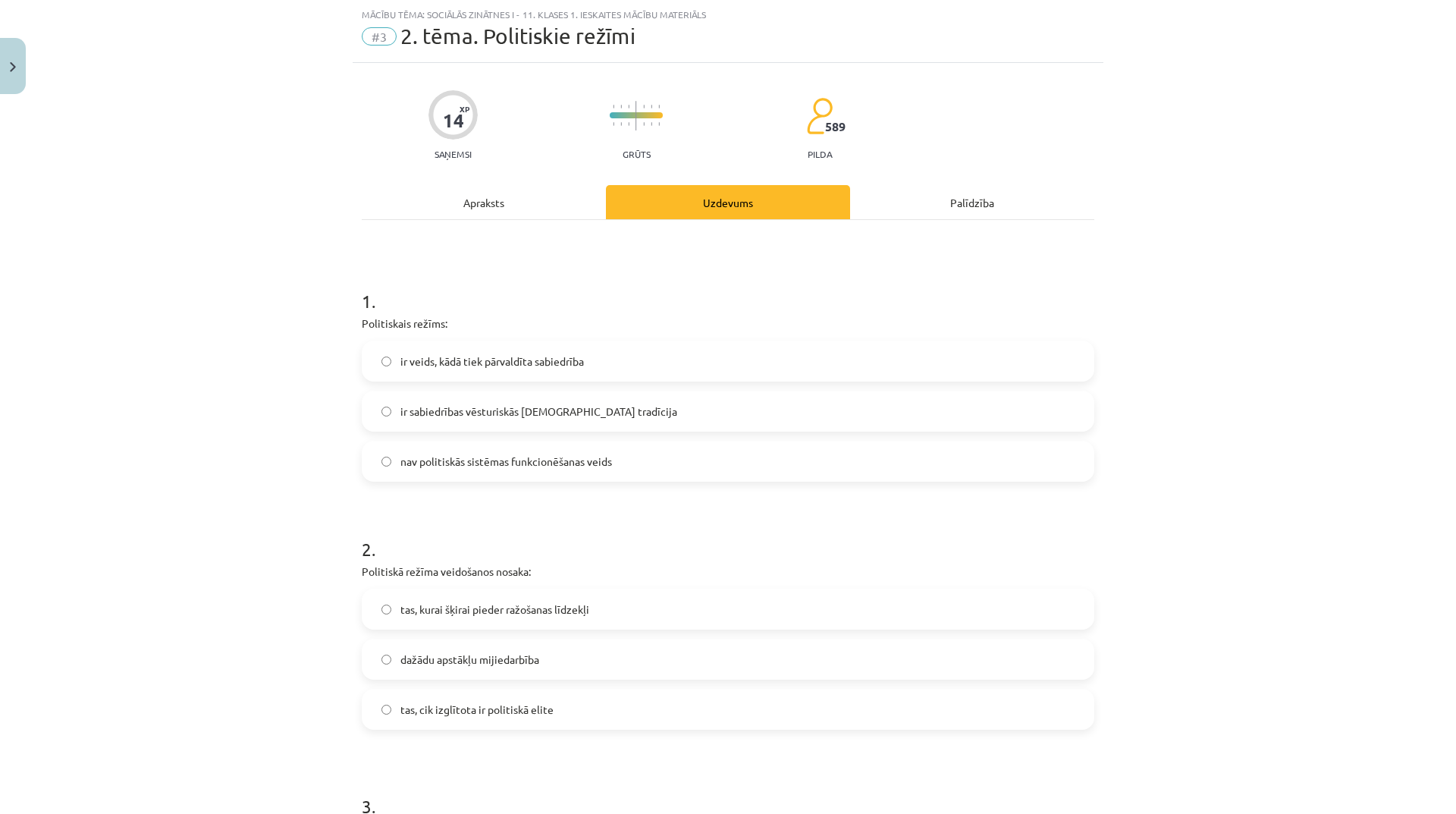
click at [473, 206] on div "Apraksts" at bounding box center [484, 202] width 244 height 34
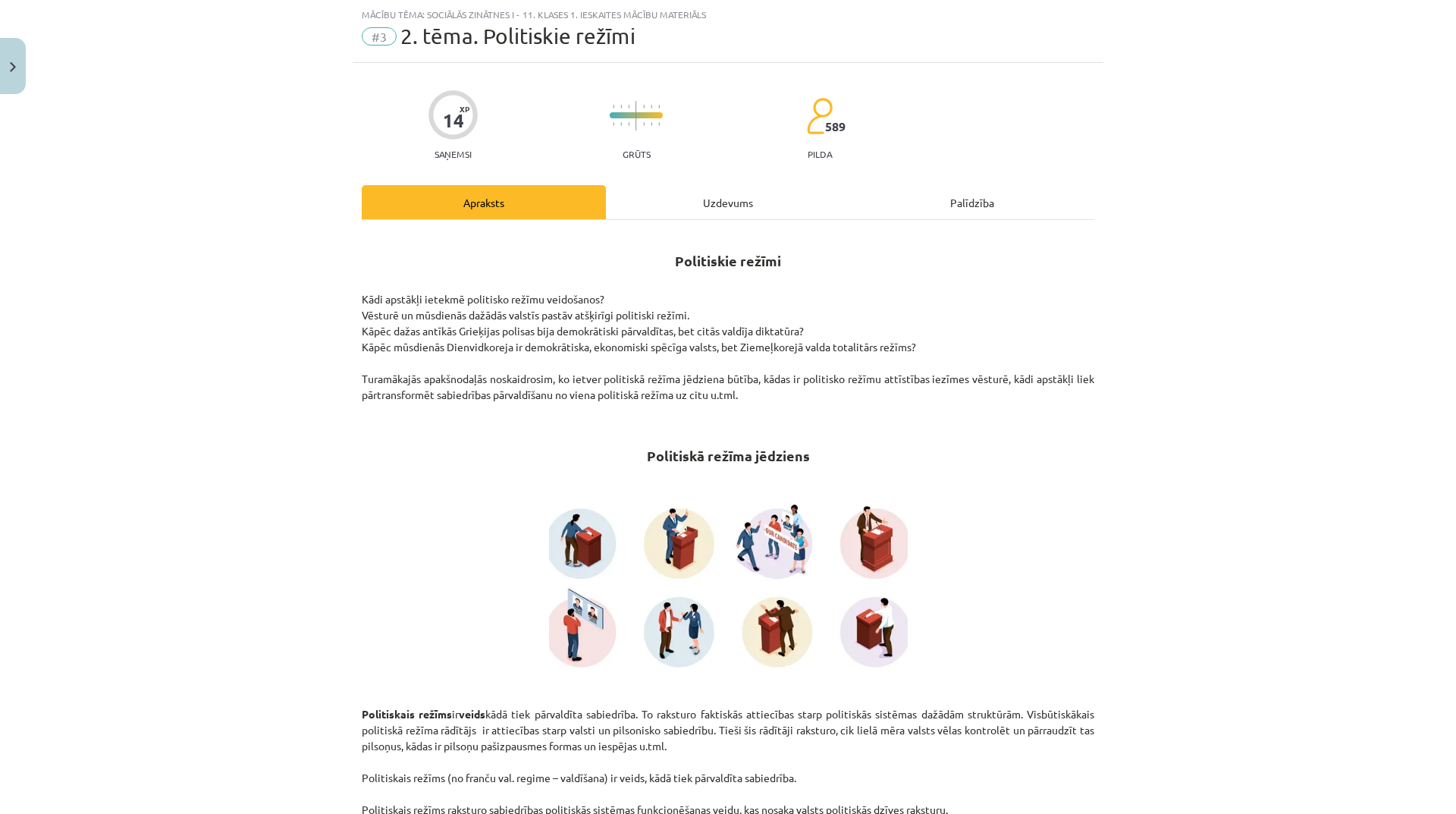
click at [734, 217] on div "Uzdevums" at bounding box center [728, 202] width 244 height 34
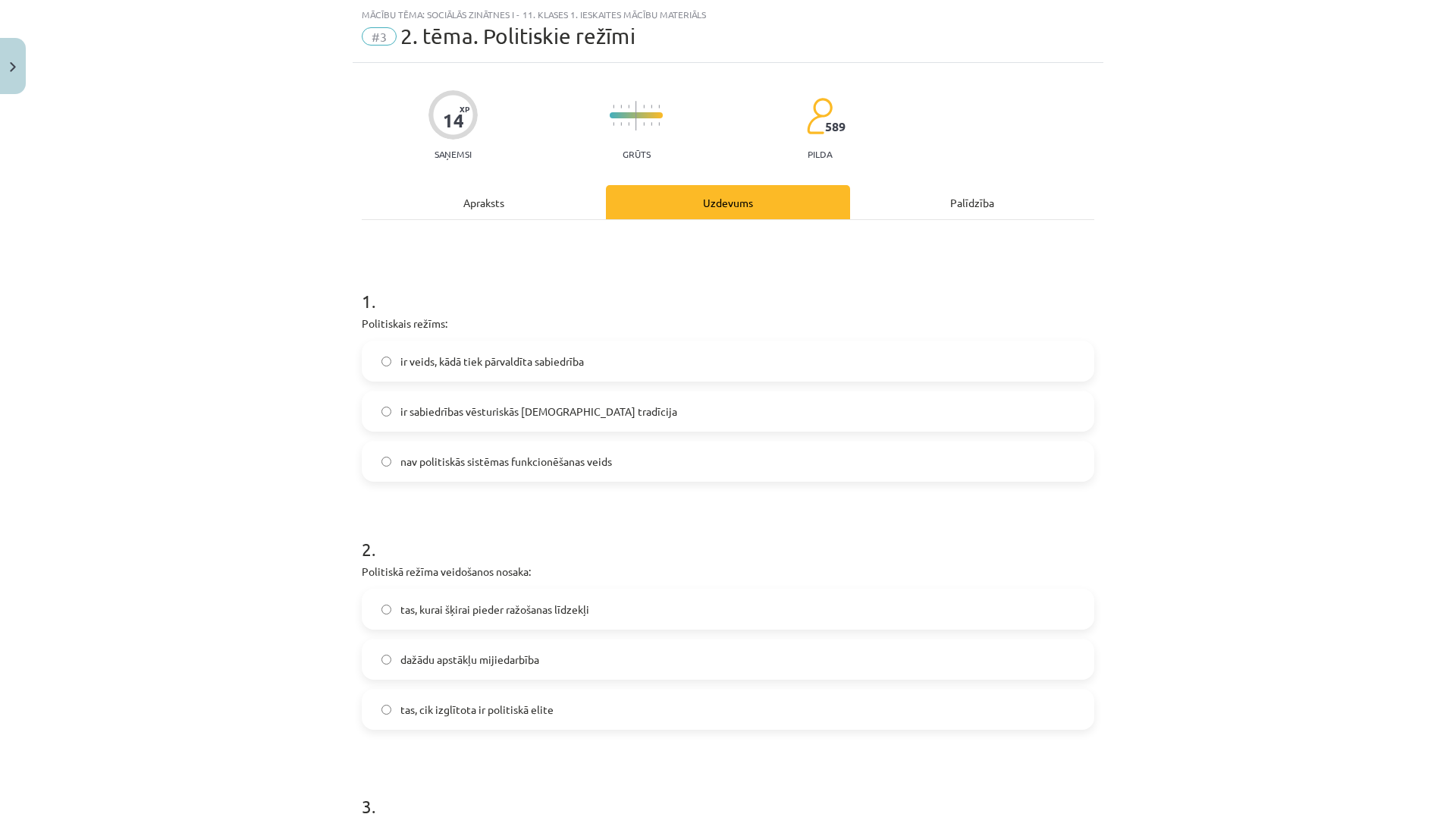
click at [629, 346] on label "ir veids, kādā tiek pārvaldīta sabiedrība" at bounding box center [728, 361] width 730 height 38
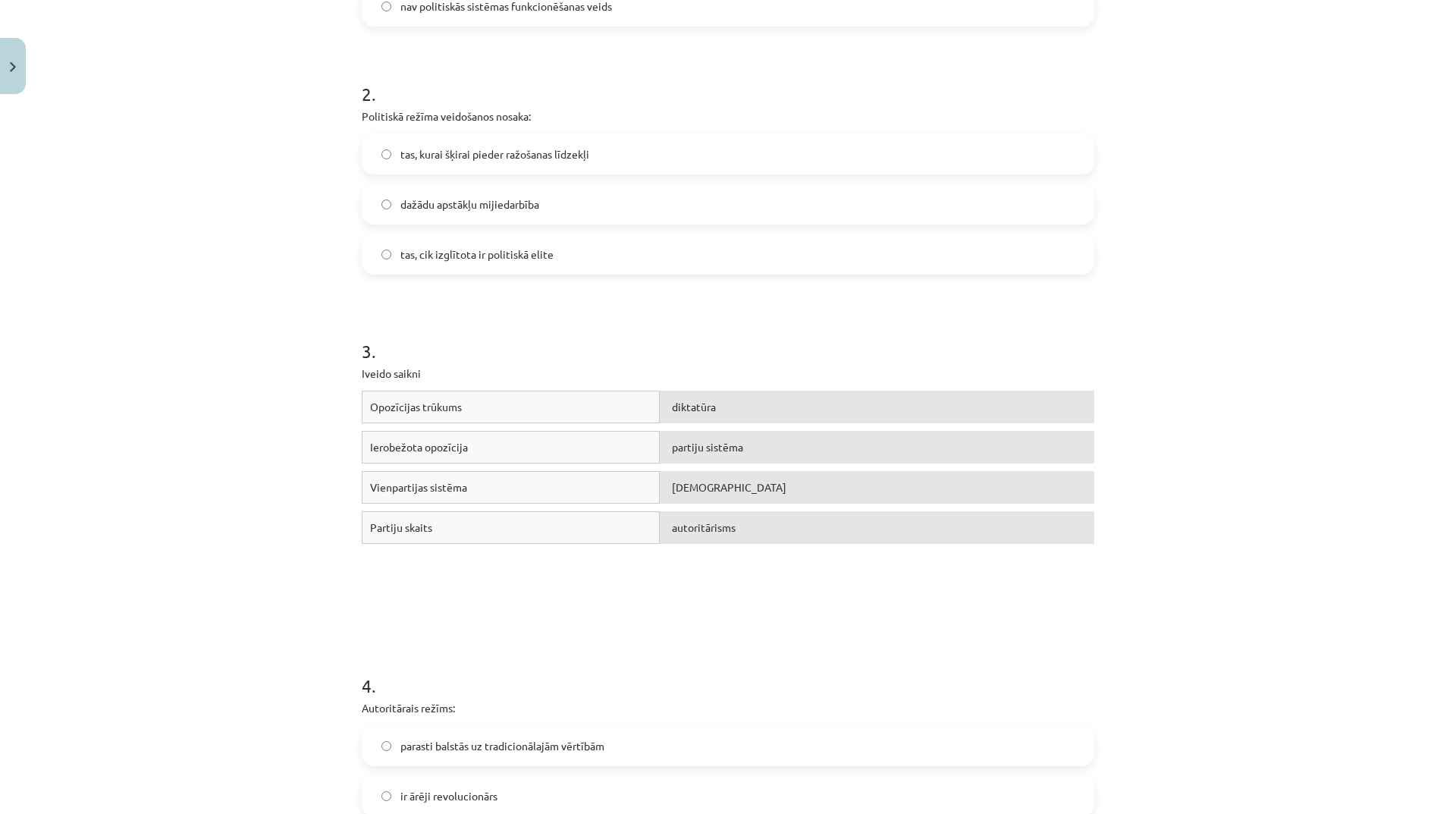
scroll to position [190, 0]
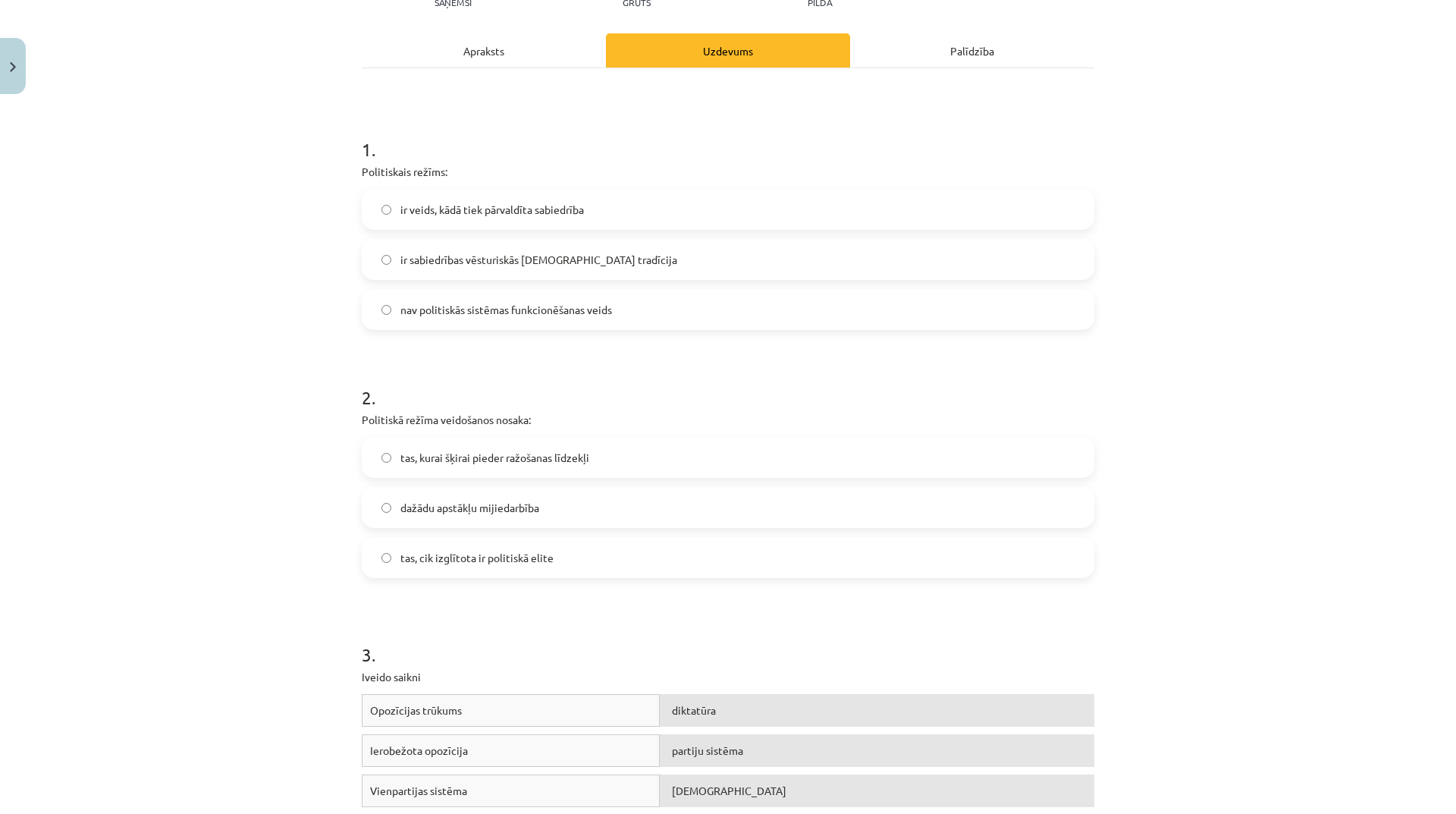
click at [539, 499] on label "dažādu apstākļu mijiedarbība" at bounding box center [728, 508] width 730 height 38
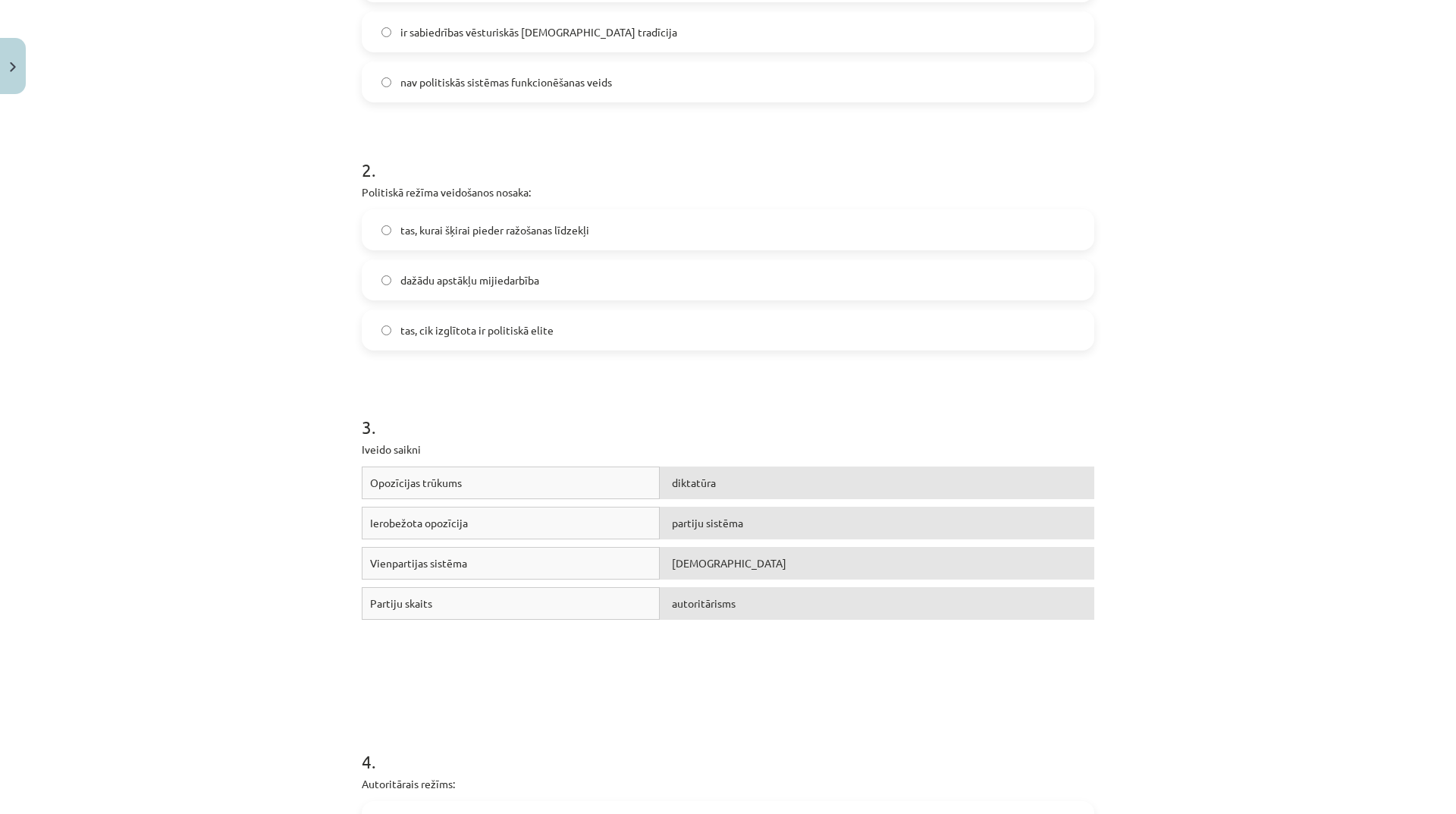
scroll to position [38, 0]
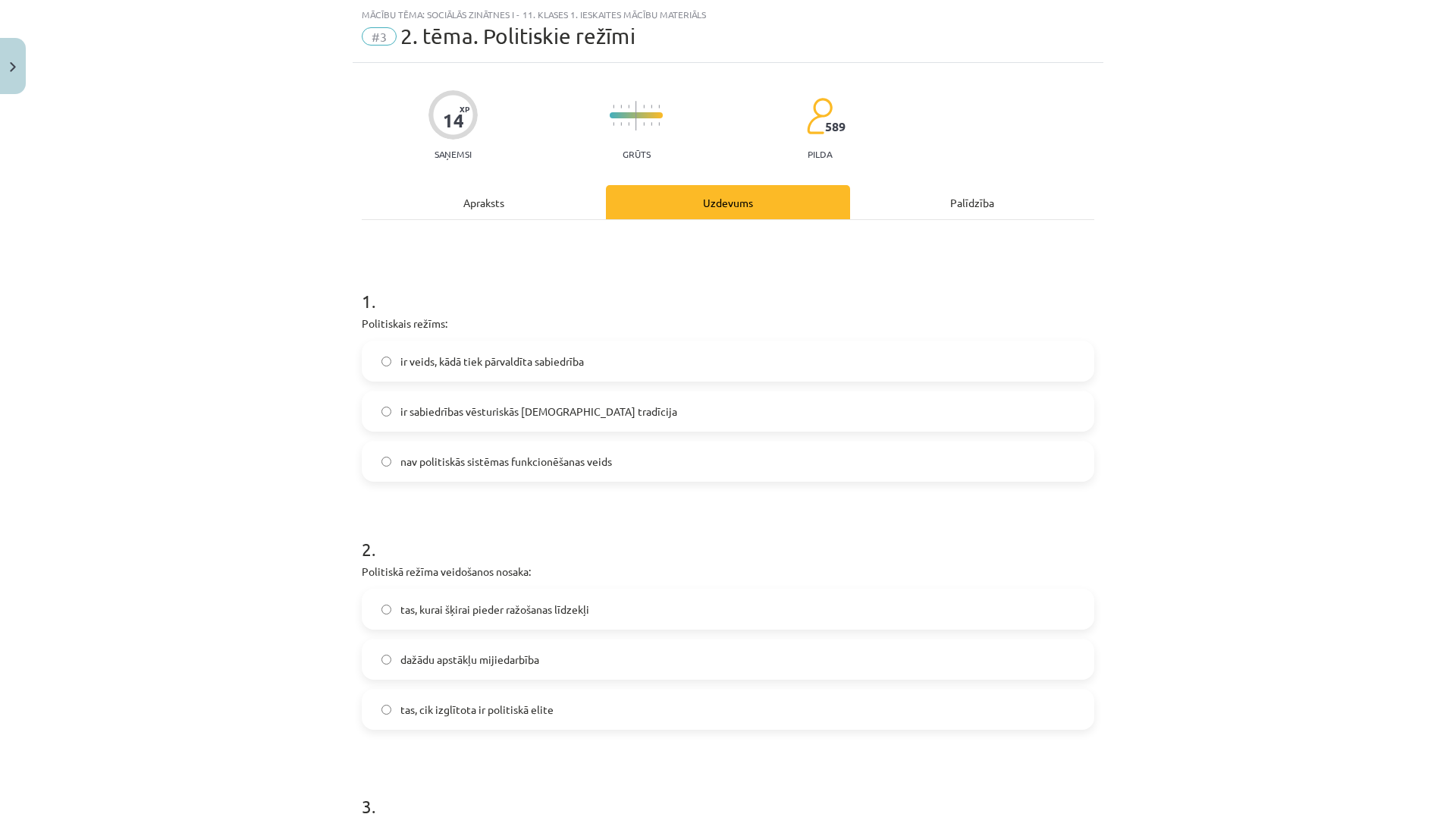
click at [486, 205] on div "Apraksts" at bounding box center [484, 202] width 244 height 34
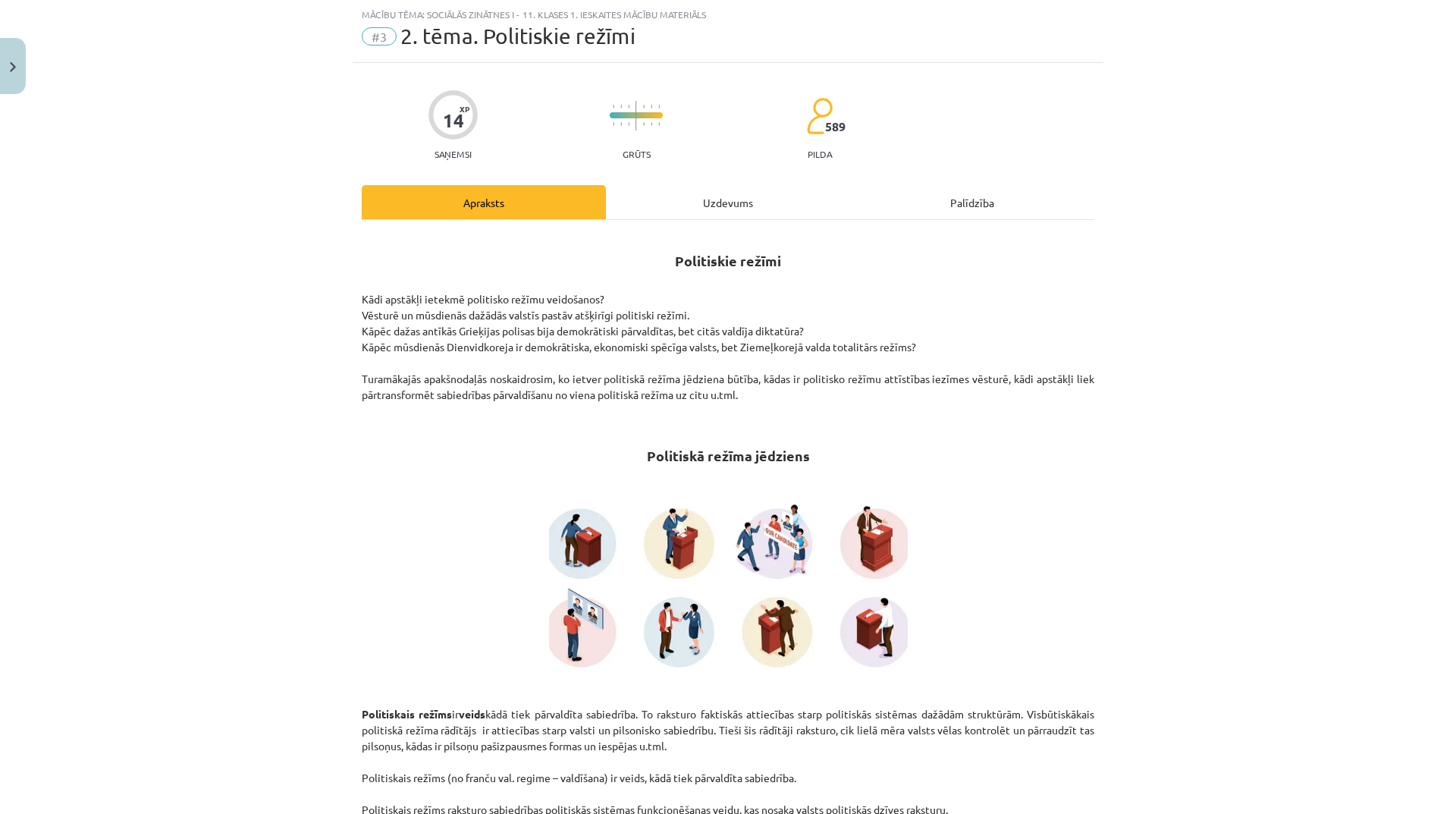
scroll to position [0, 0]
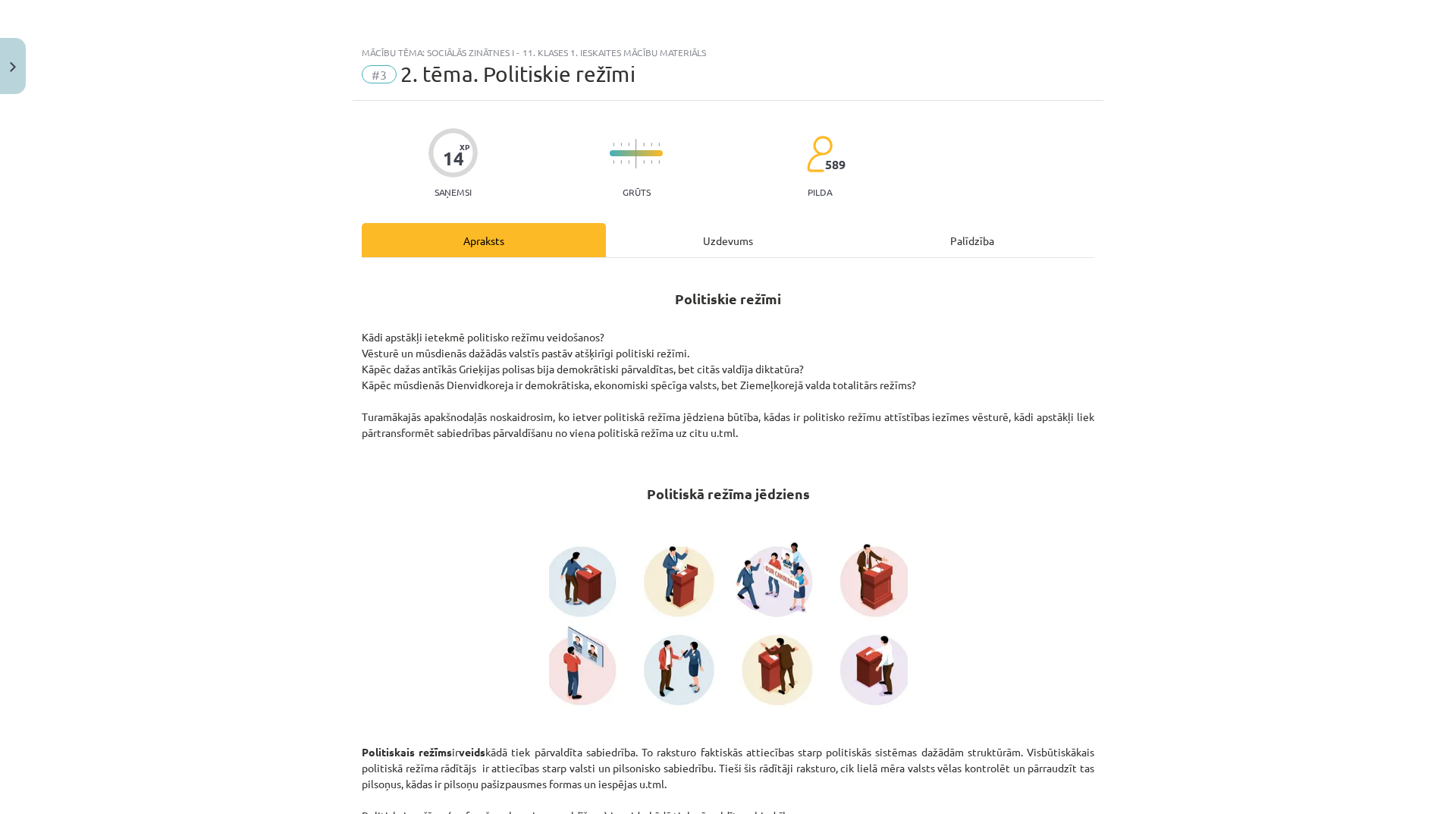
click at [702, 242] on div "Uzdevums" at bounding box center [728, 240] width 244 height 34
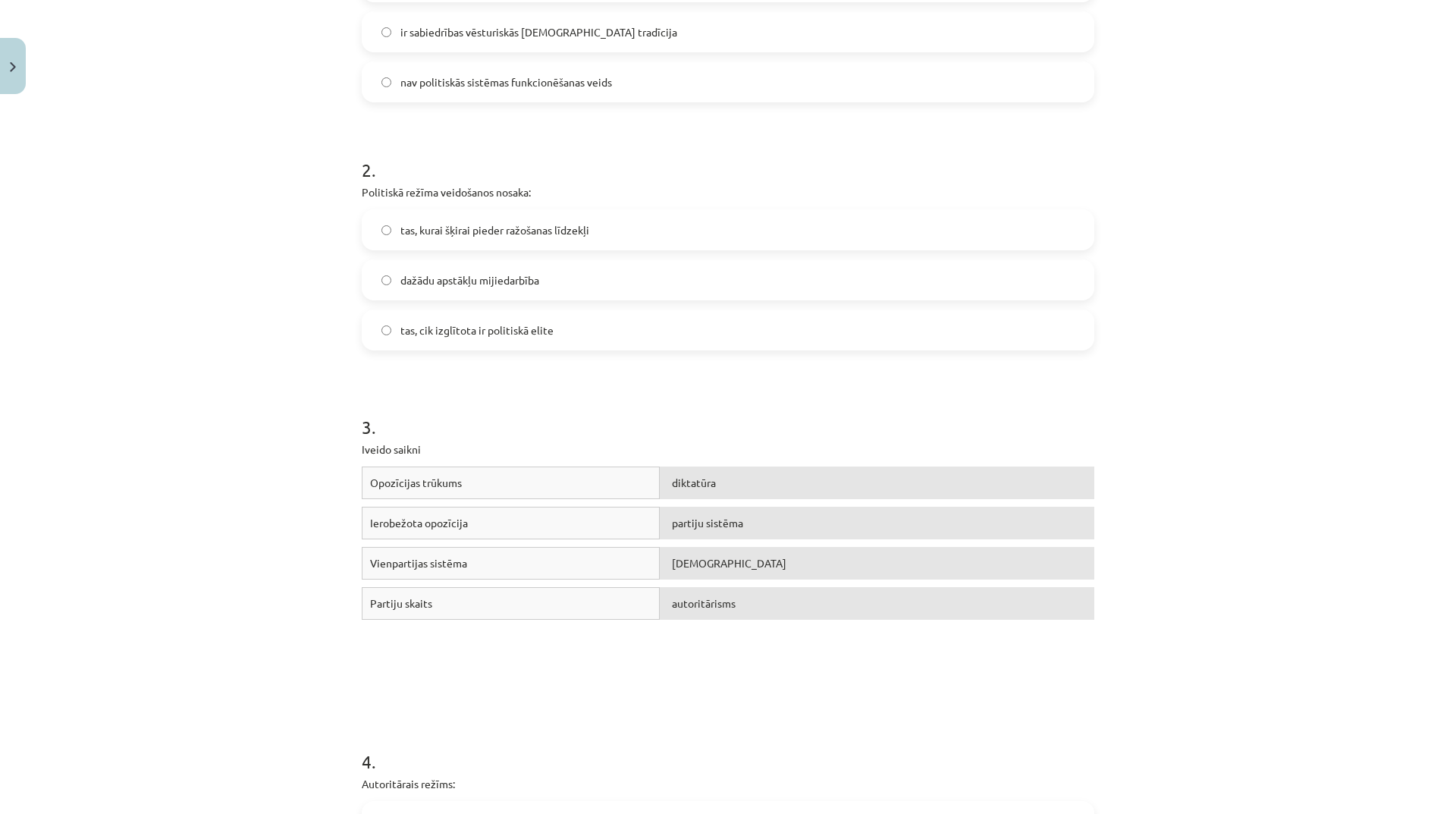
scroll to position [493, 0]
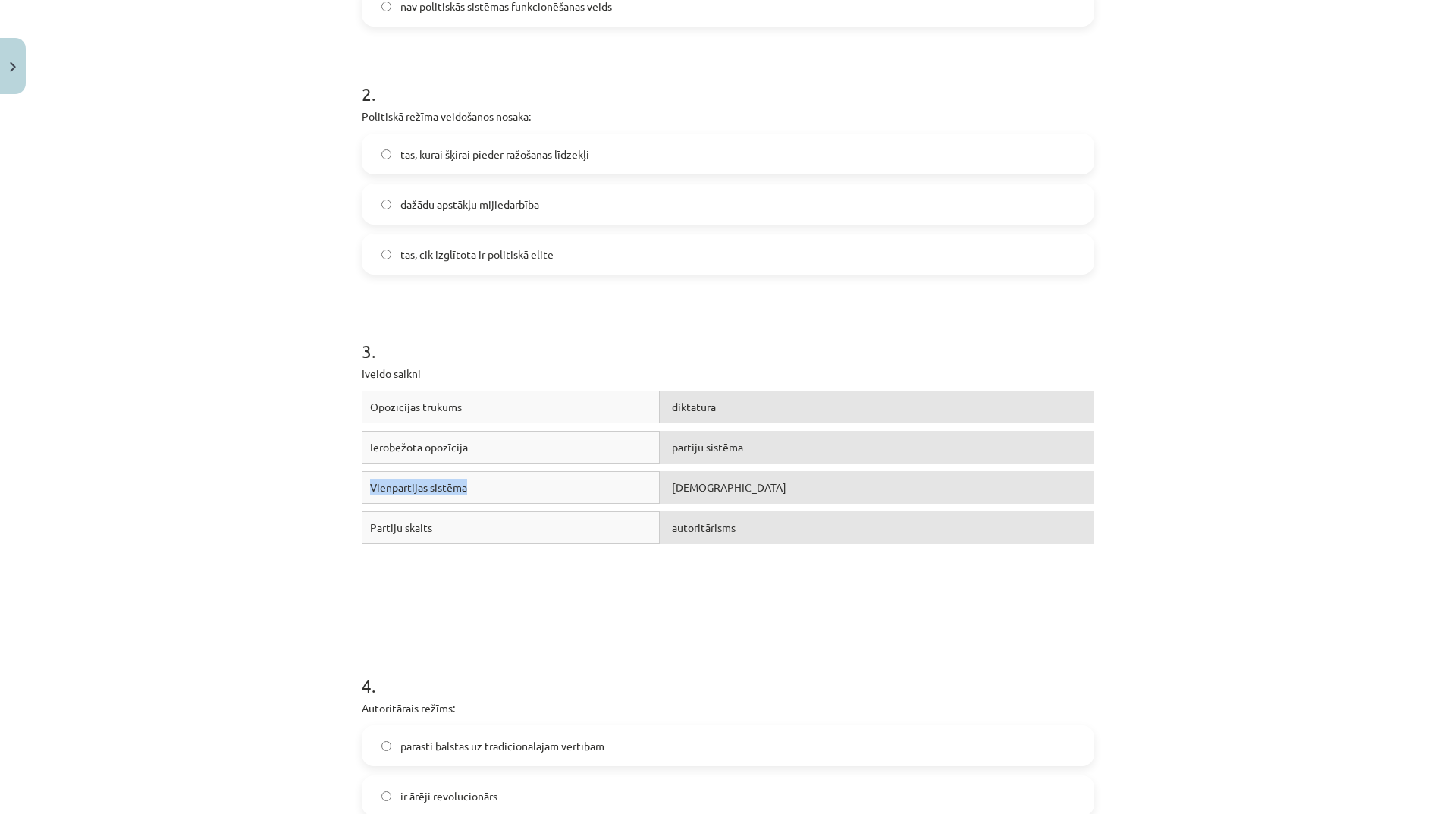
drag, startPoint x: 598, startPoint y: 486, endPoint x: 591, endPoint y: 453, distance: 33.7
click at [591, 453] on div "Opozīcijas trūkums diktatūra Ierobežota opozīcija partiju sistēma Vienpartijas …" at bounding box center [728, 504] width 733 height 227
click at [573, 507] on div "Vienpartijas sistēma diktatūra" at bounding box center [728, 491] width 733 height 40
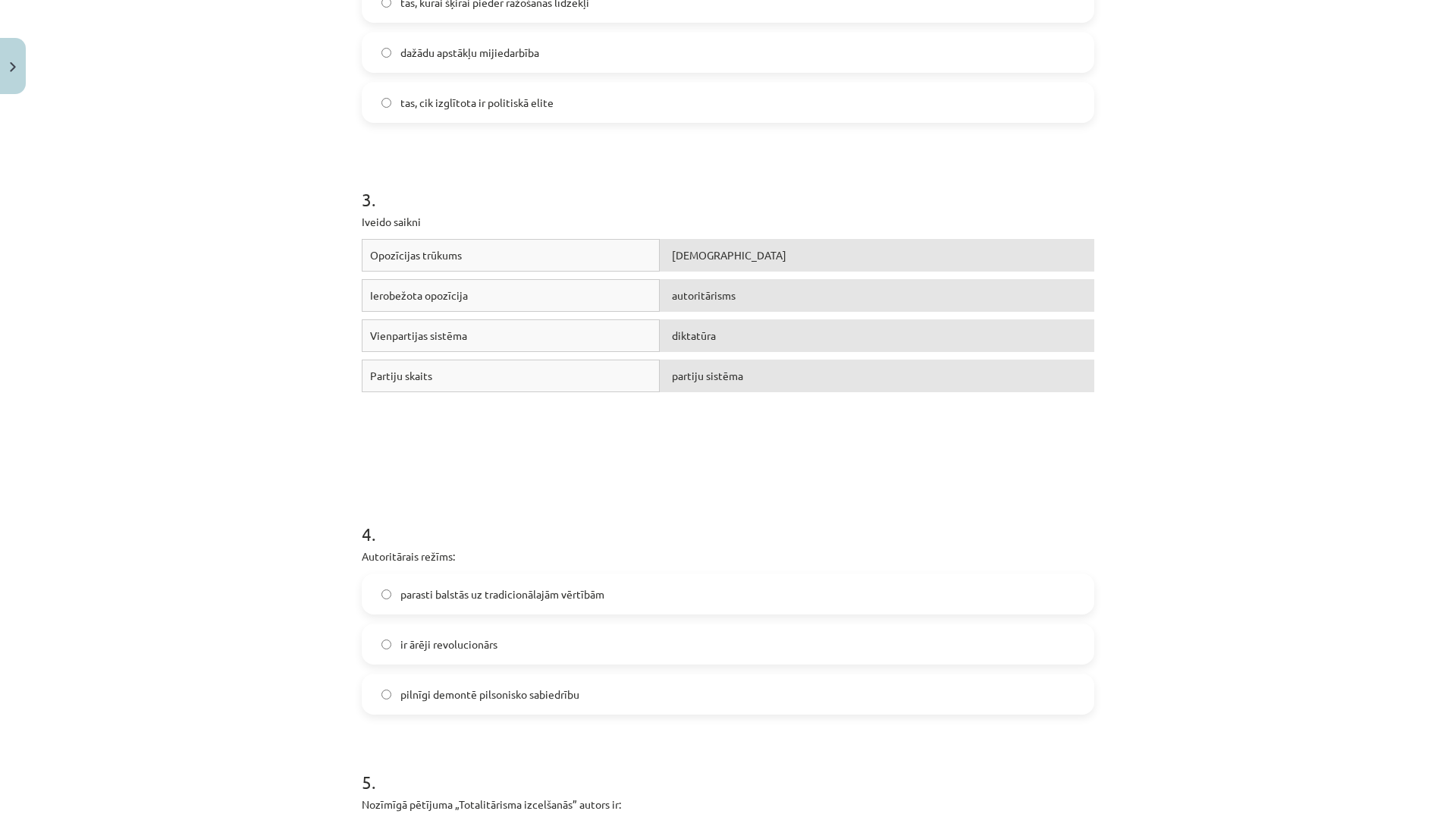
scroll to position [797, 0]
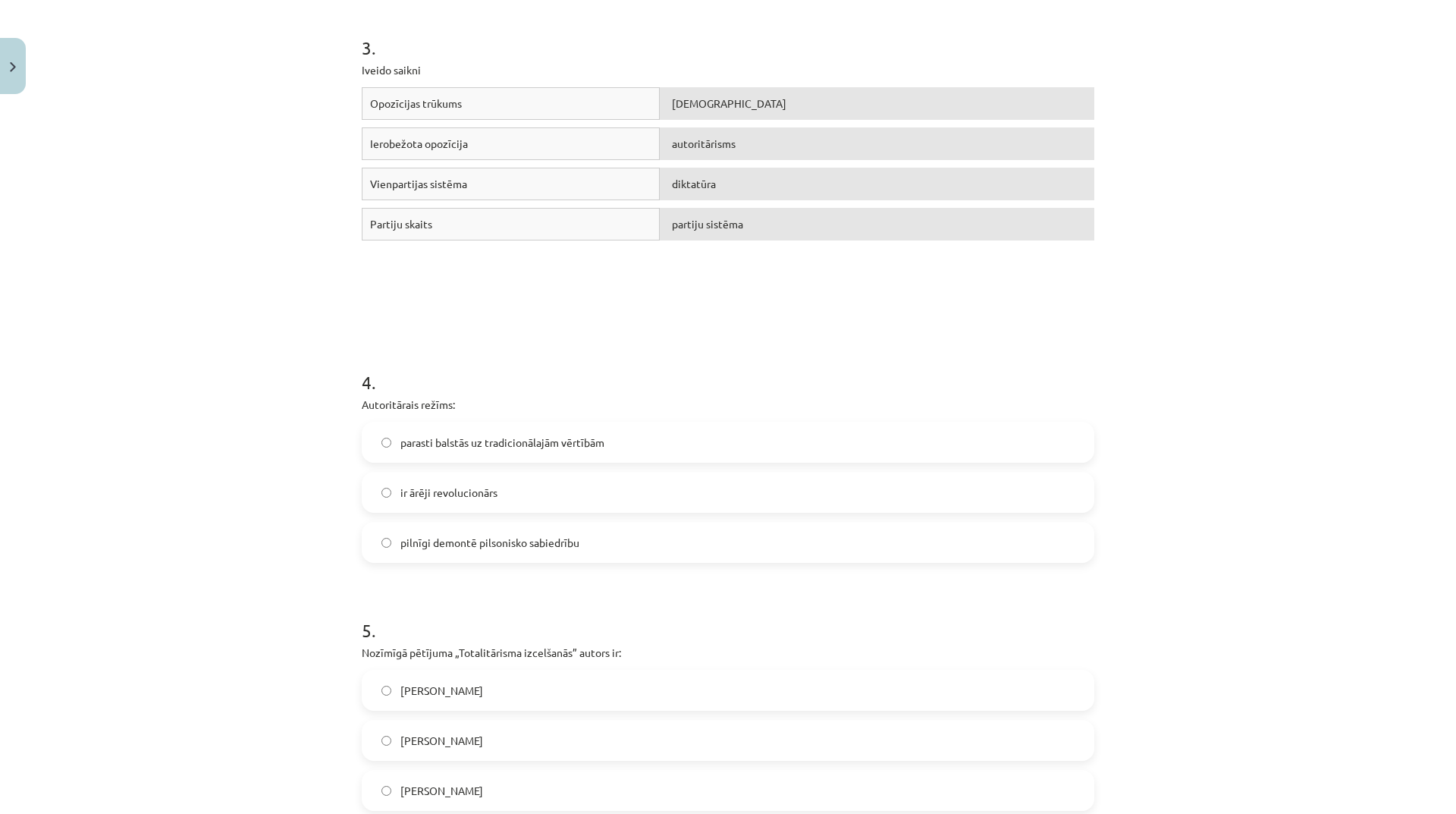
click at [543, 495] on label "ir ārēji revolucionārs" at bounding box center [728, 492] width 730 height 38
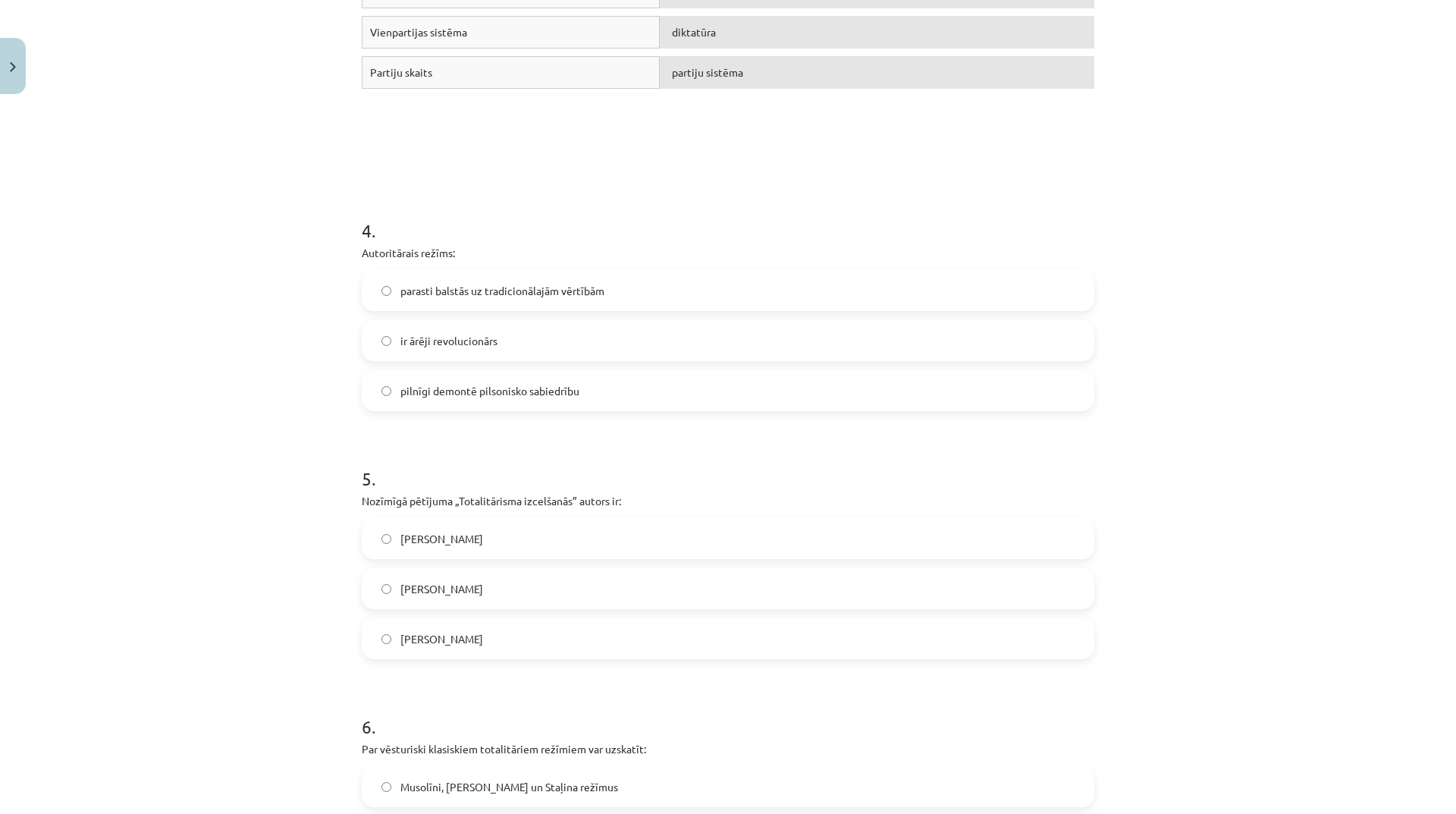
scroll to position [1024, 0]
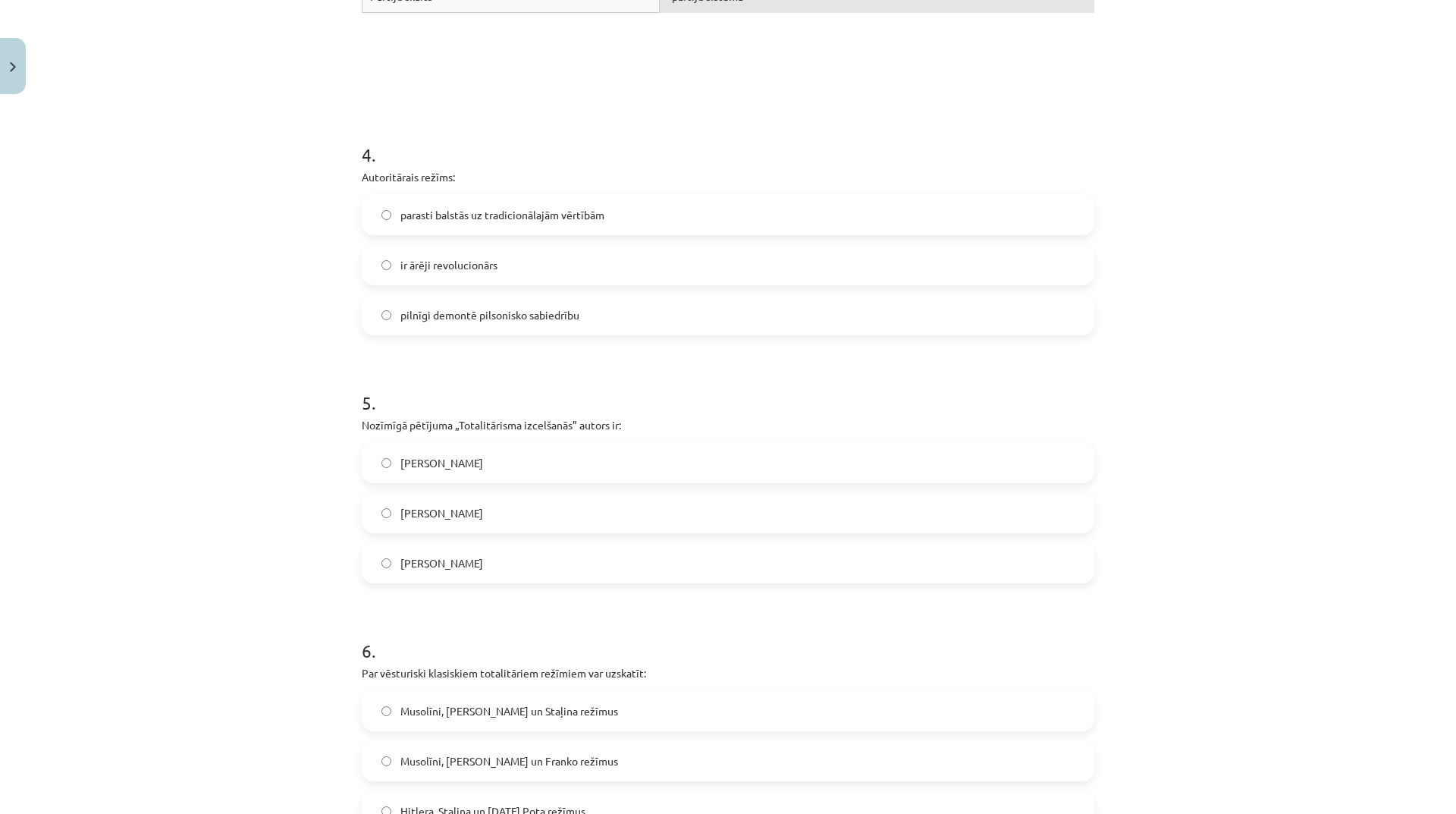
click at [673, 515] on label "[PERSON_NAME]" at bounding box center [728, 513] width 730 height 38
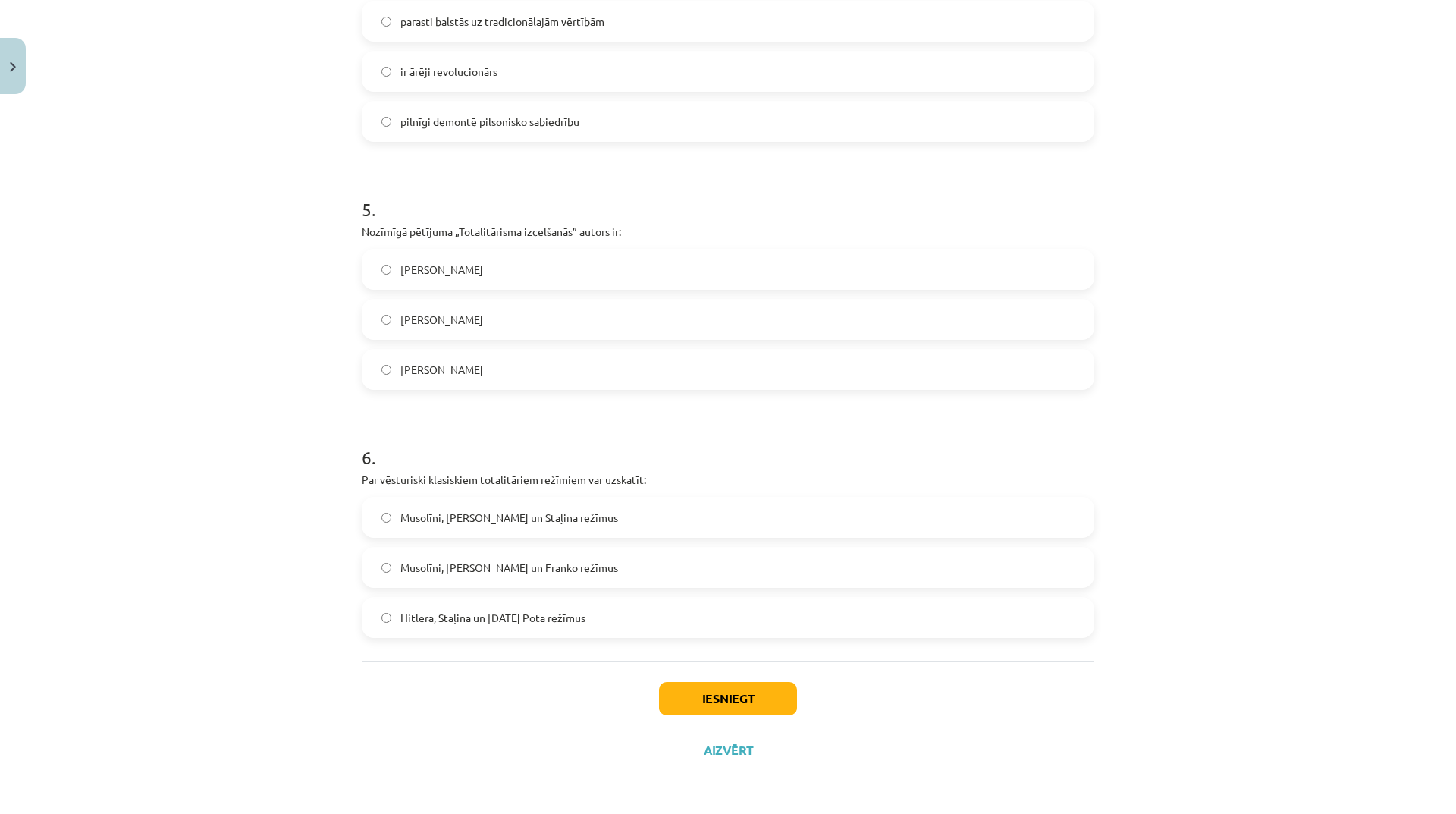
click at [751, 518] on label "Musolīni, [PERSON_NAME] un Staļina režīmus" at bounding box center [728, 517] width 730 height 38
click at [726, 684] on button "Iesniegt" at bounding box center [728, 698] width 138 height 33
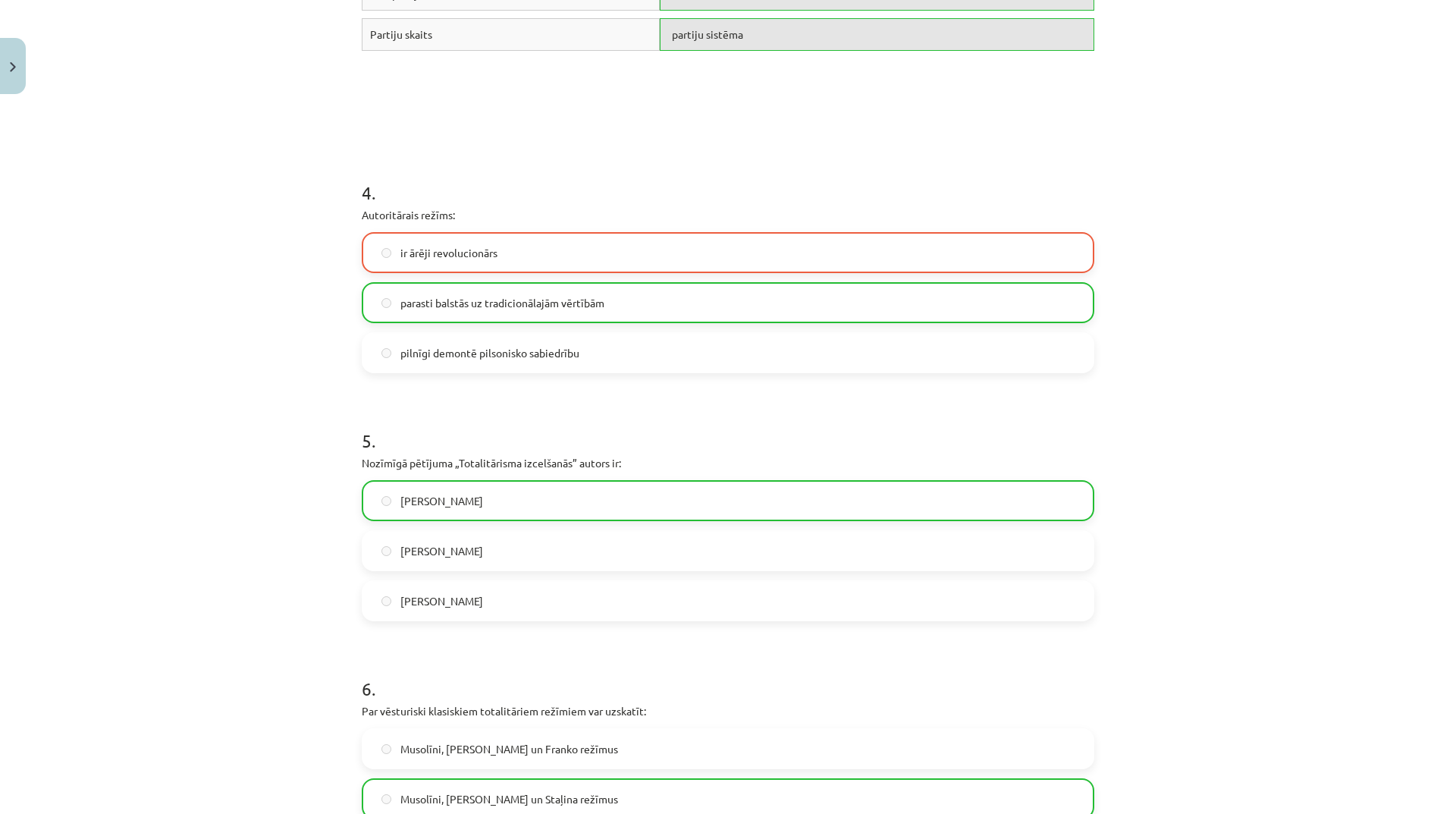
scroll to position [1267, 0]
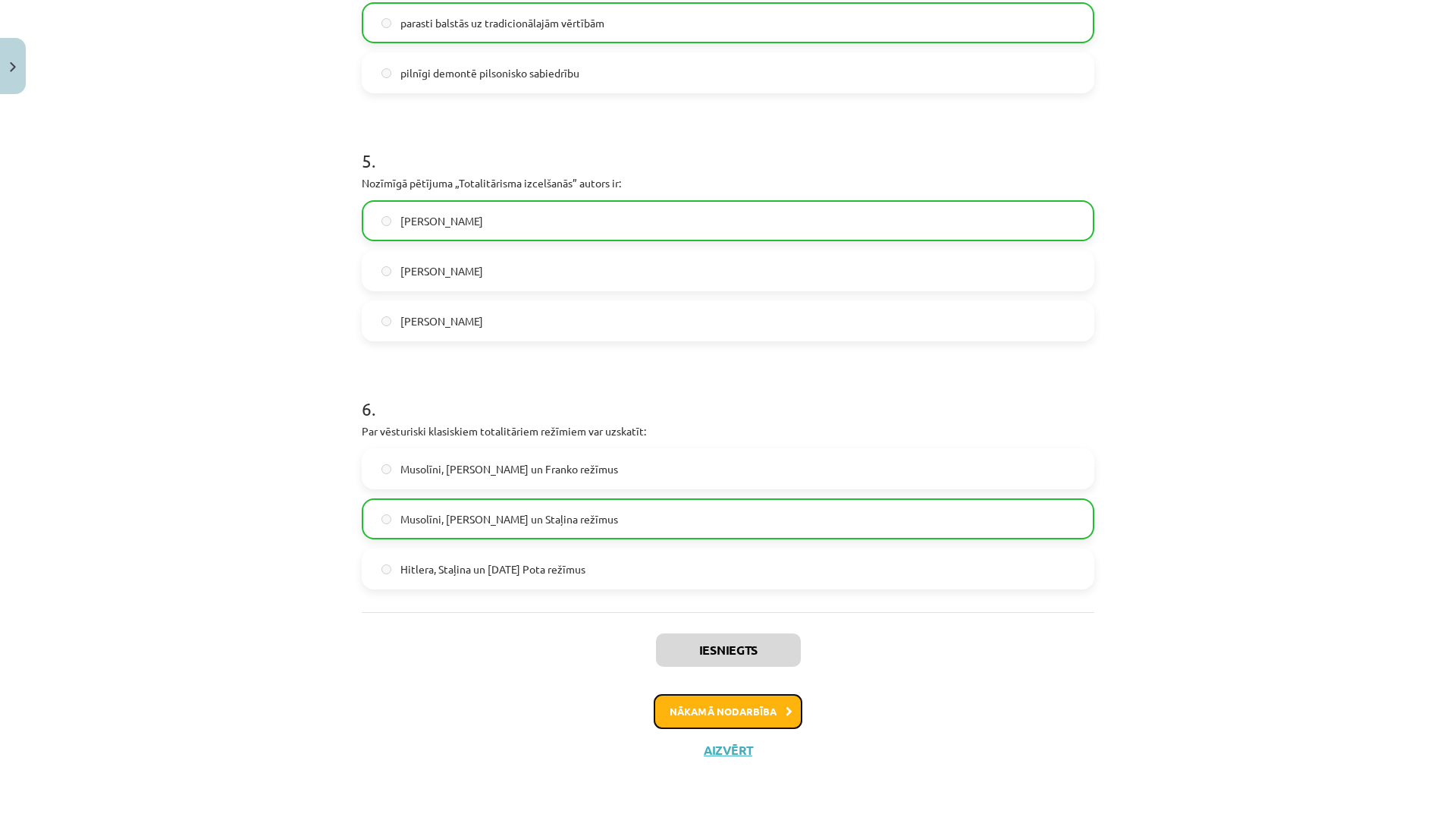
click at [772, 706] on button "Nākamā nodarbība" at bounding box center [728, 711] width 149 height 35
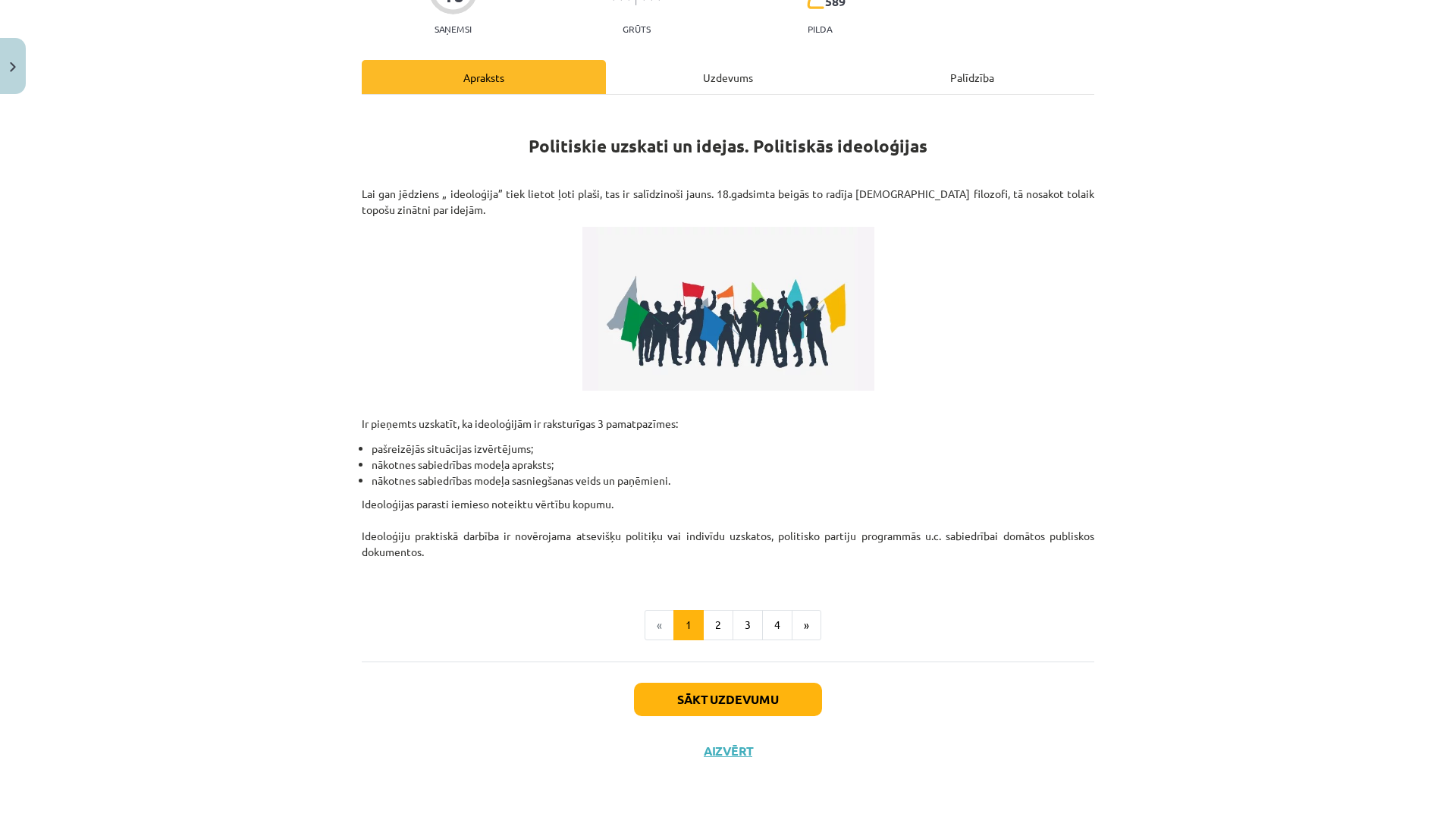
scroll to position [0, 0]
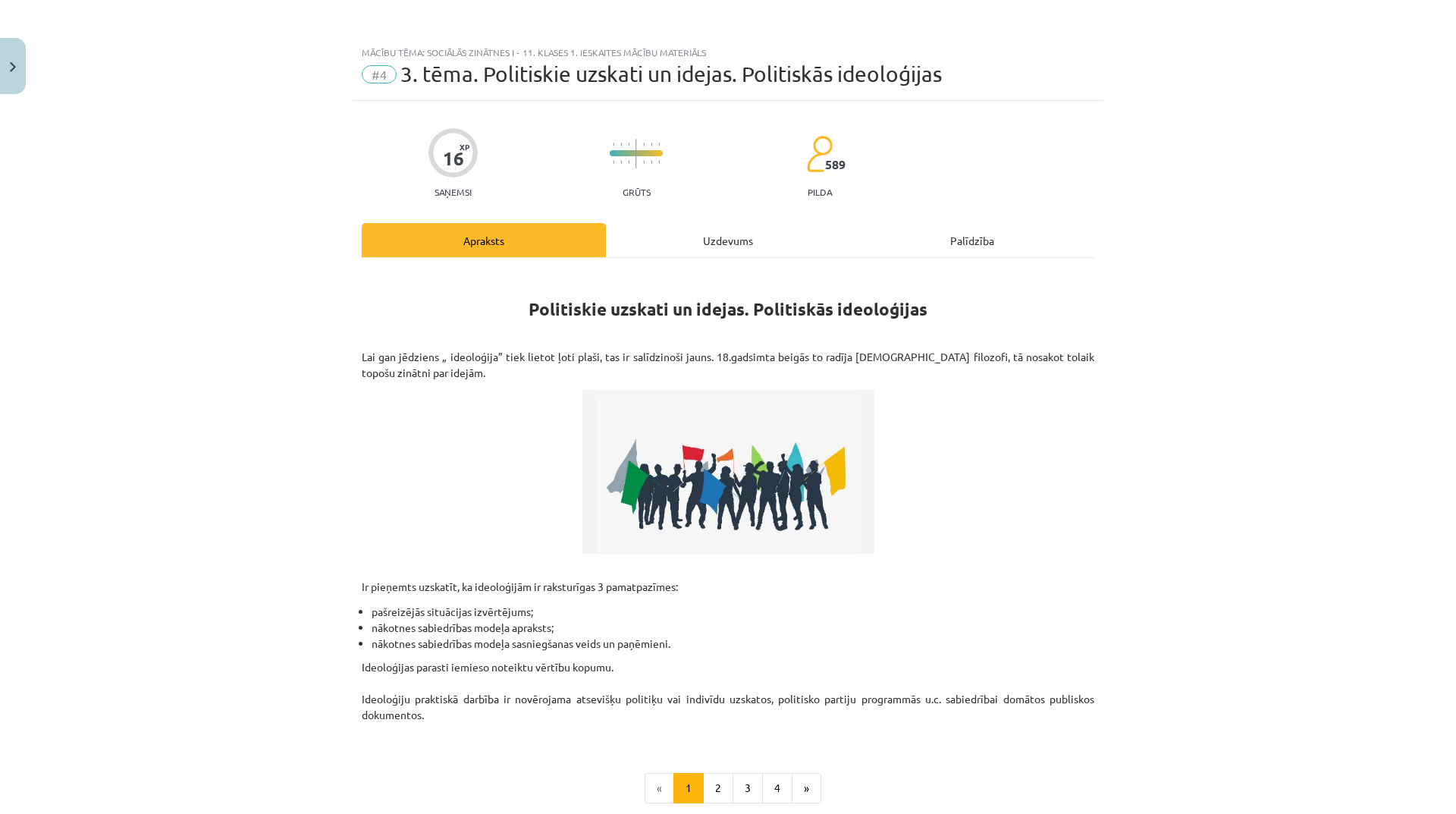
click at [707, 238] on div "Uzdevums" at bounding box center [728, 240] width 244 height 34
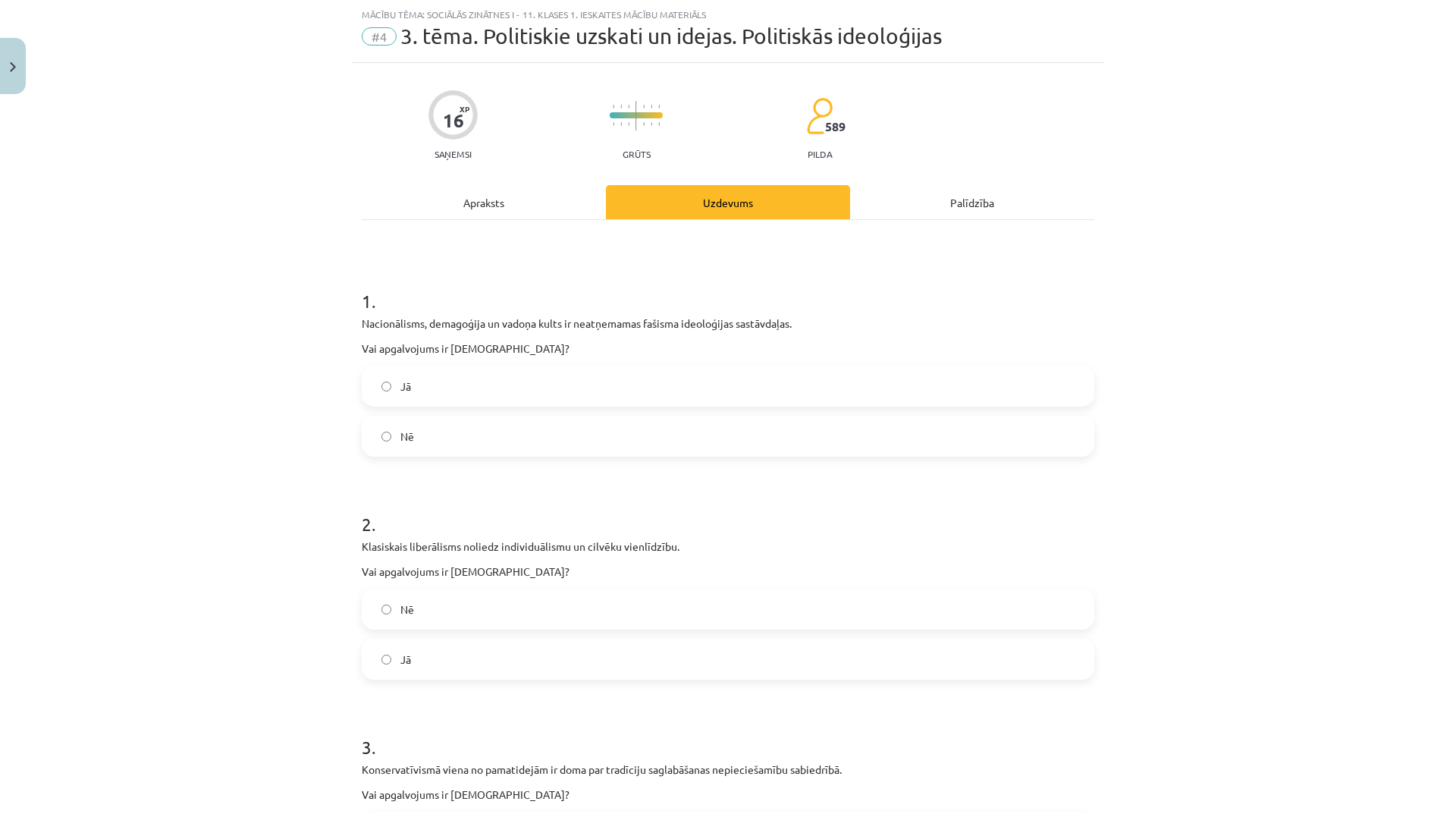
click at [587, 386] on label "Jā" at bounding box center [728, 386] width 730 height 38
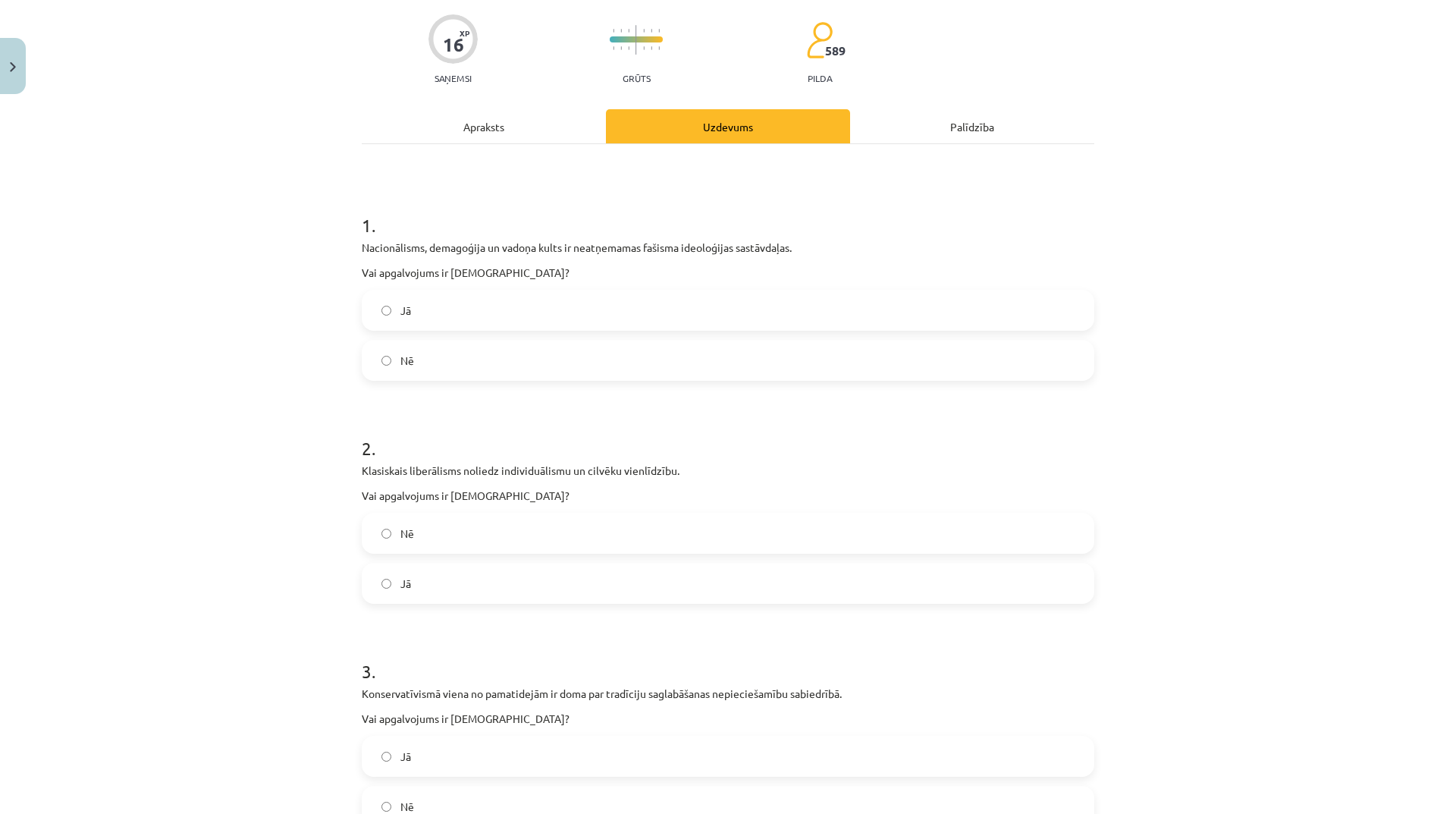
scroll to position [190, 0]
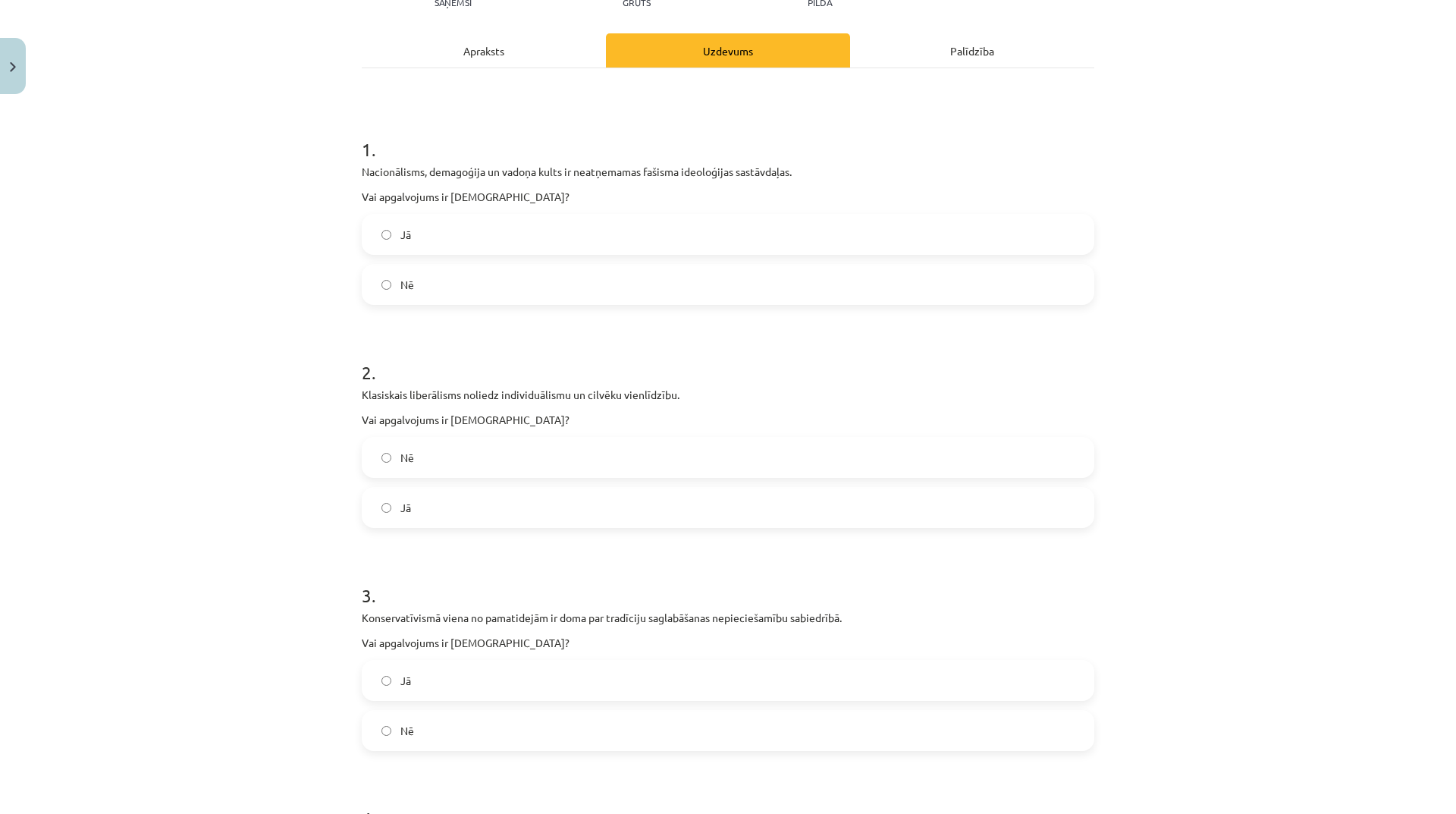
click at [706, 462] on label "Nē" at bounding box center [728, 457] width 730 height 38
click at [656, 487] on div "Jā" at bounding box center [728, 508] width 733 height 41
click at [669, 514] on label "Jā" at bounding box center [728, 508] width 730 height 38
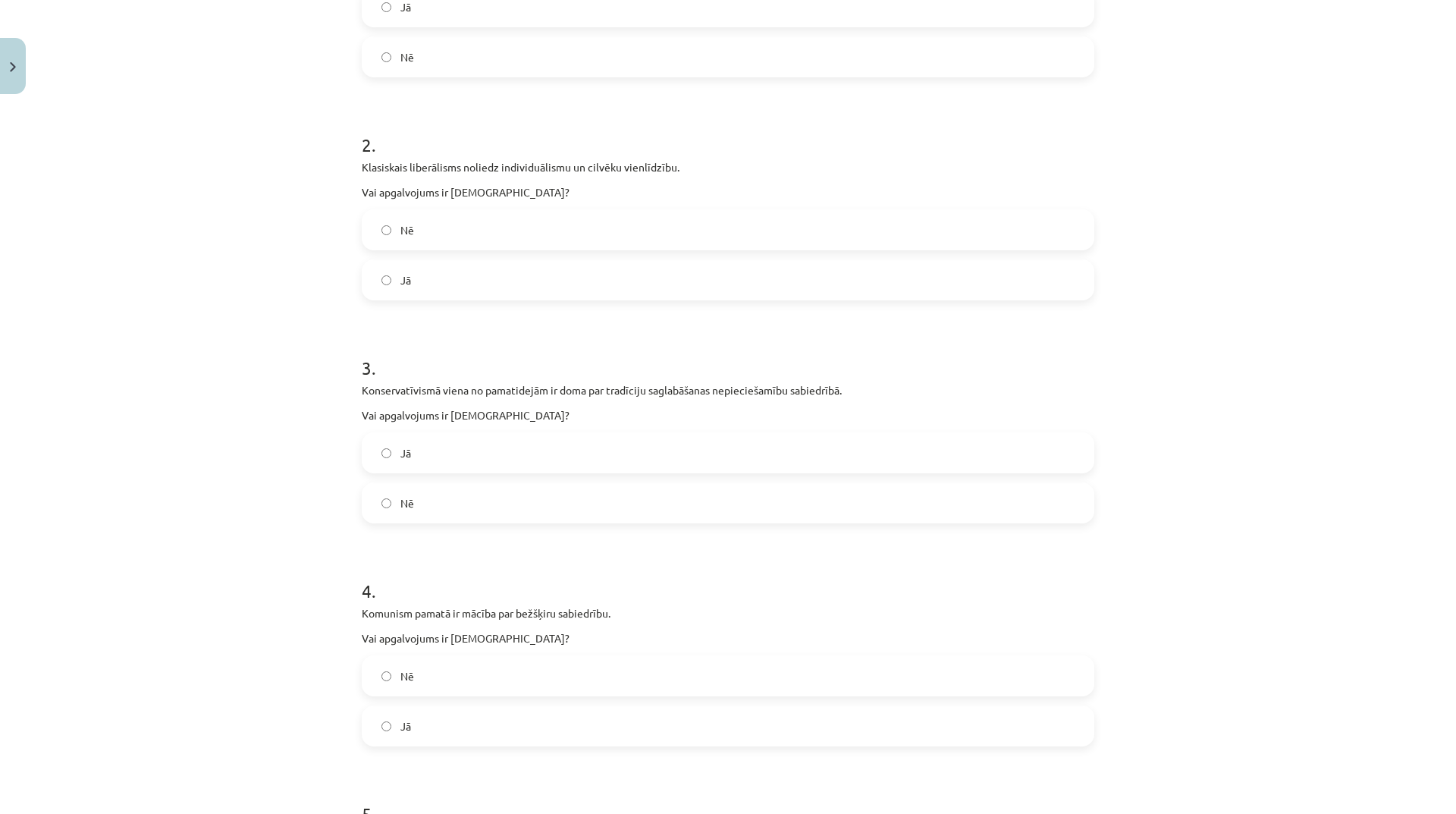
click at [578, 500] on label "Nē" at bounding box center [728, 503] width 730 height 38
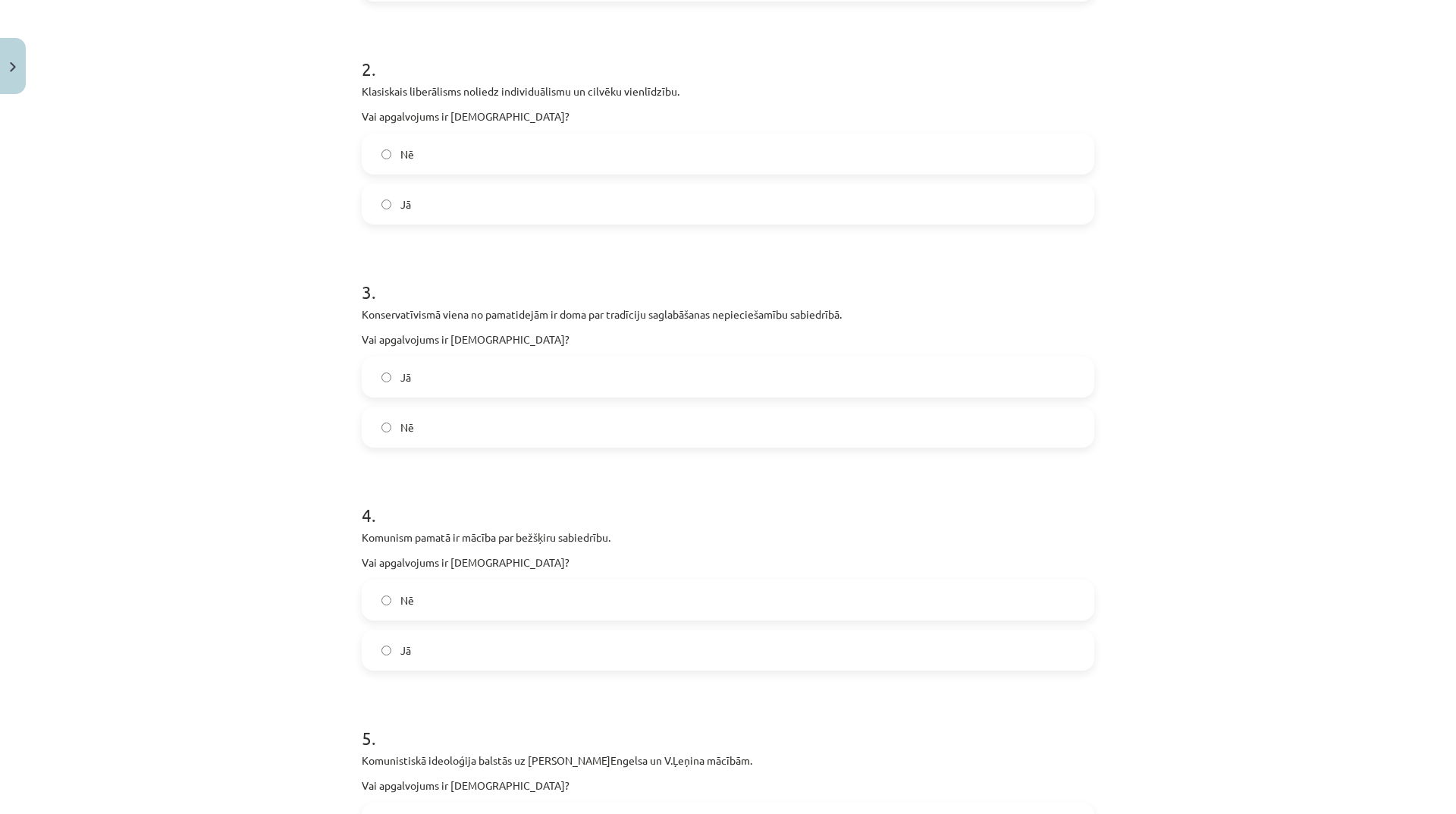
scroll to position [570, 0]
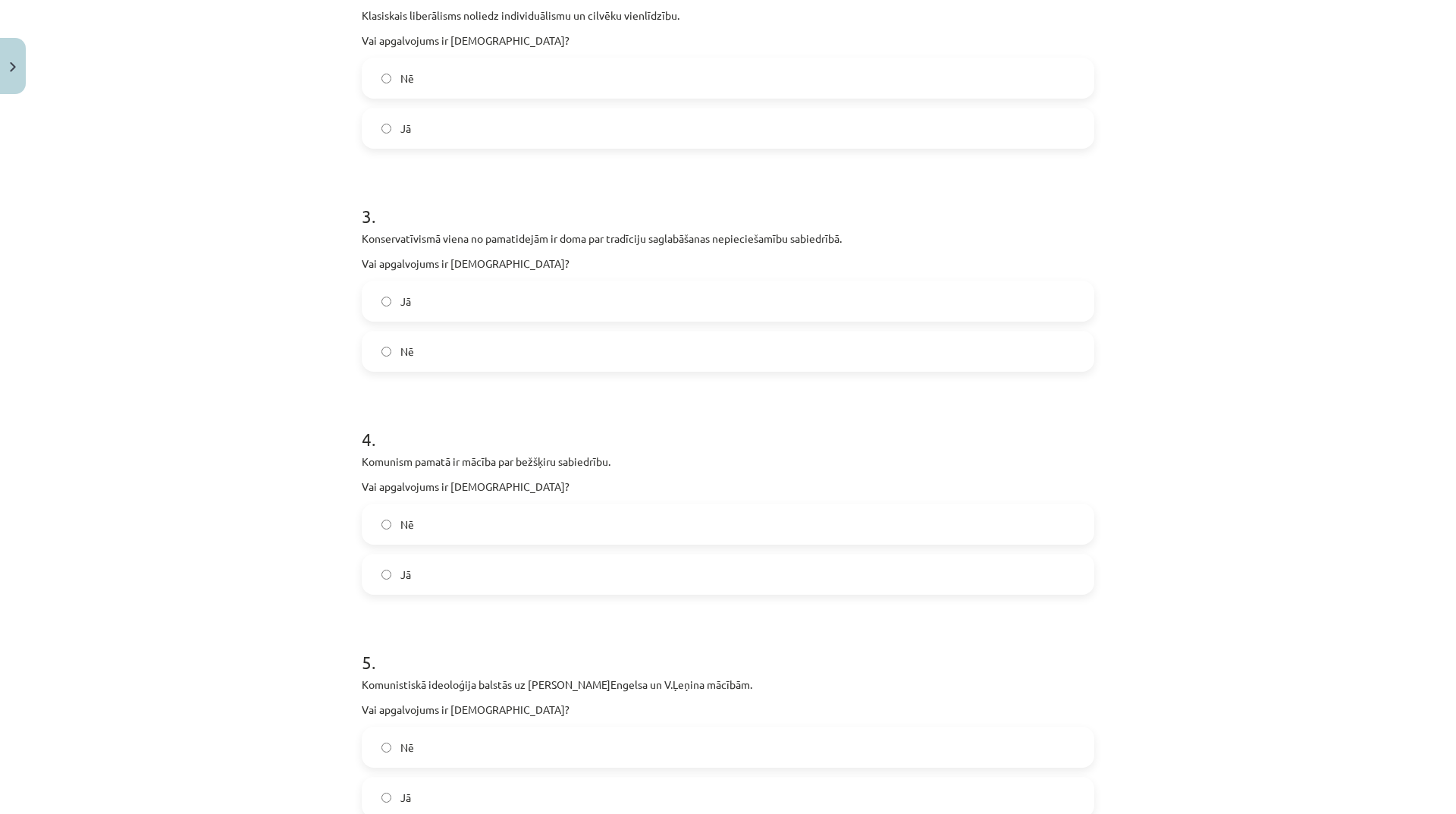
click at [596, 524] on label "Nē" at bounding box center [728, 524] width 730 height 38
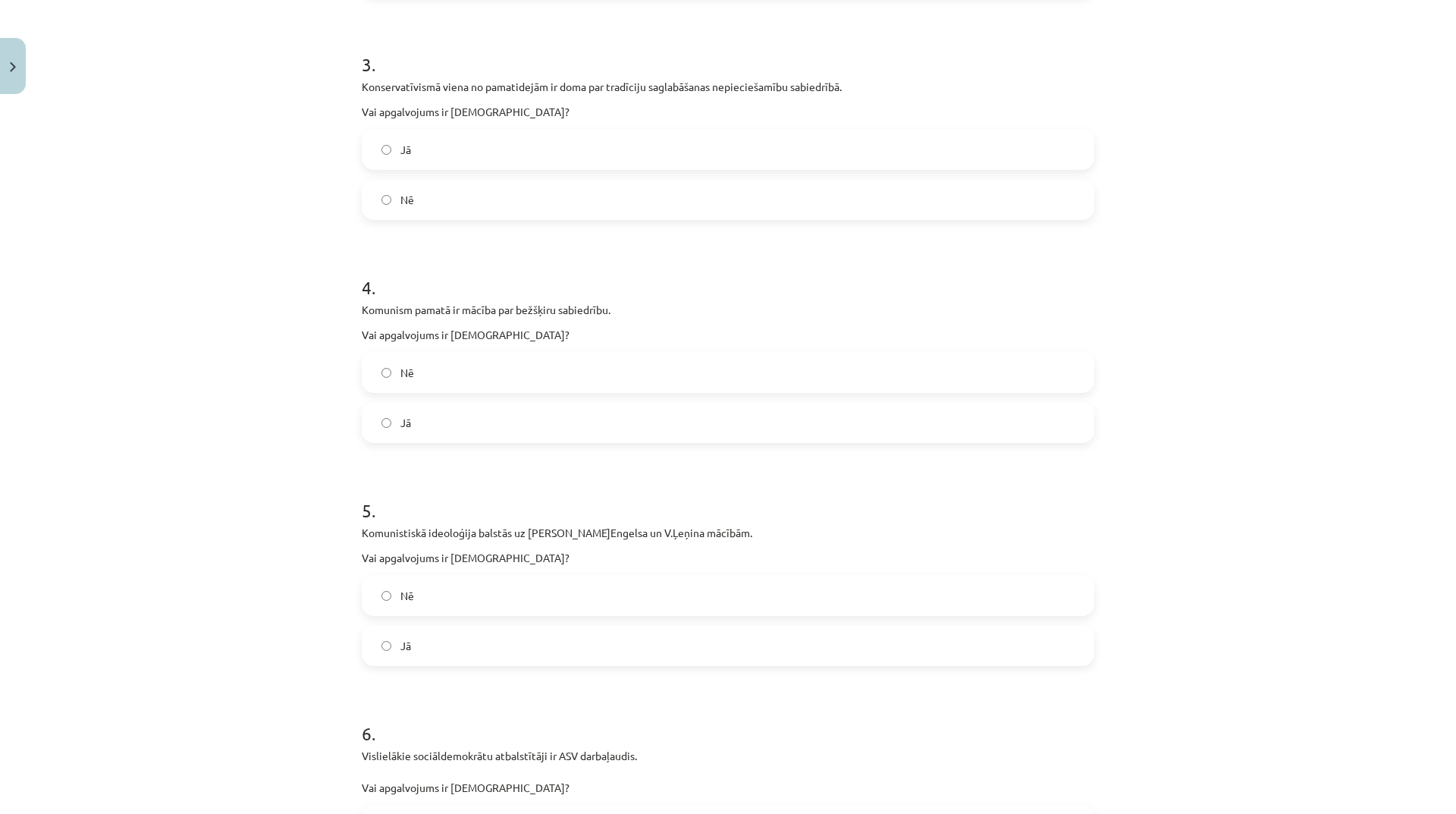
scroll to position [797, 0]
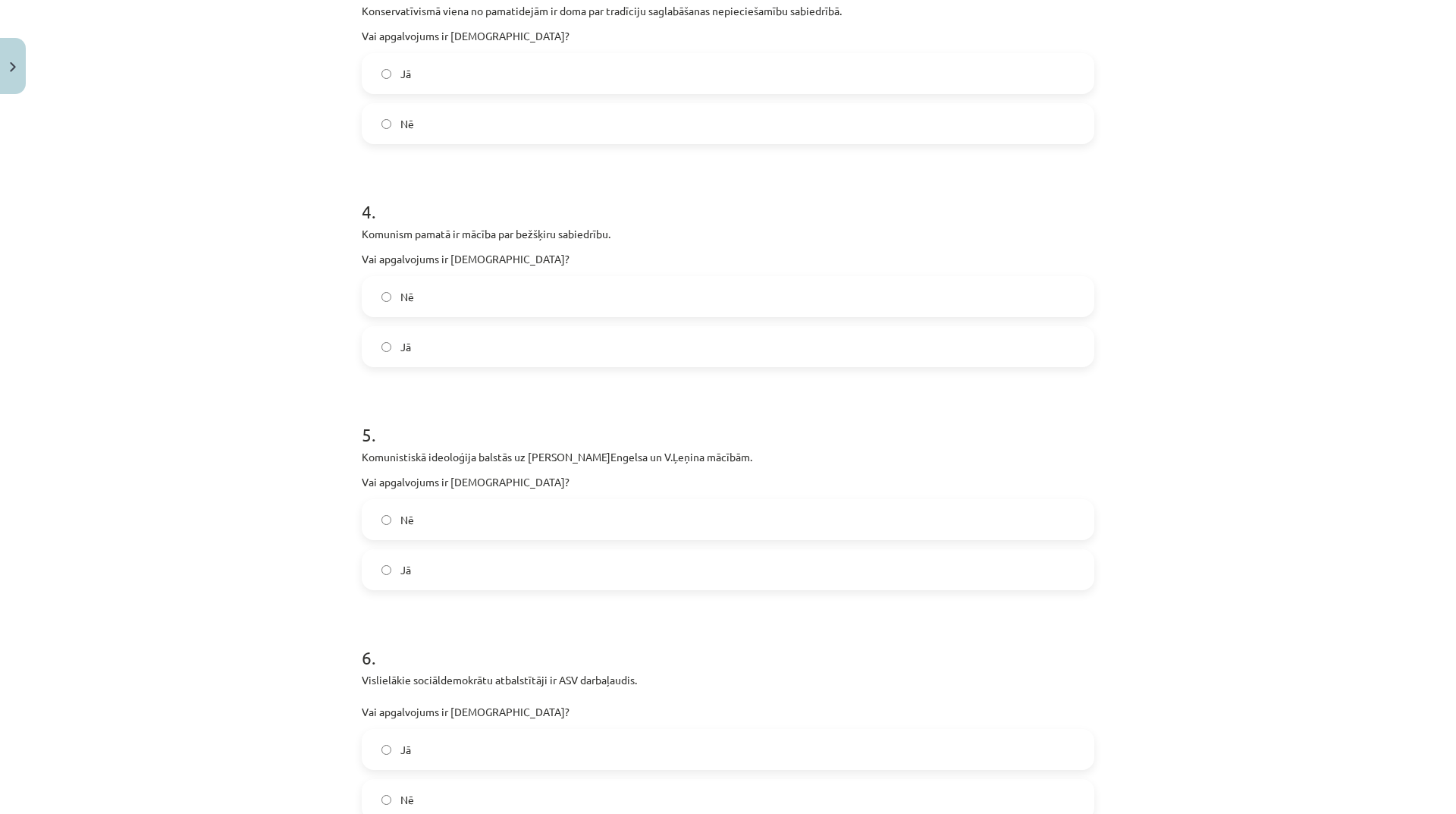
click at [649, 561] on label "Jā" at bounding box center [728, 570] width 730 height 38
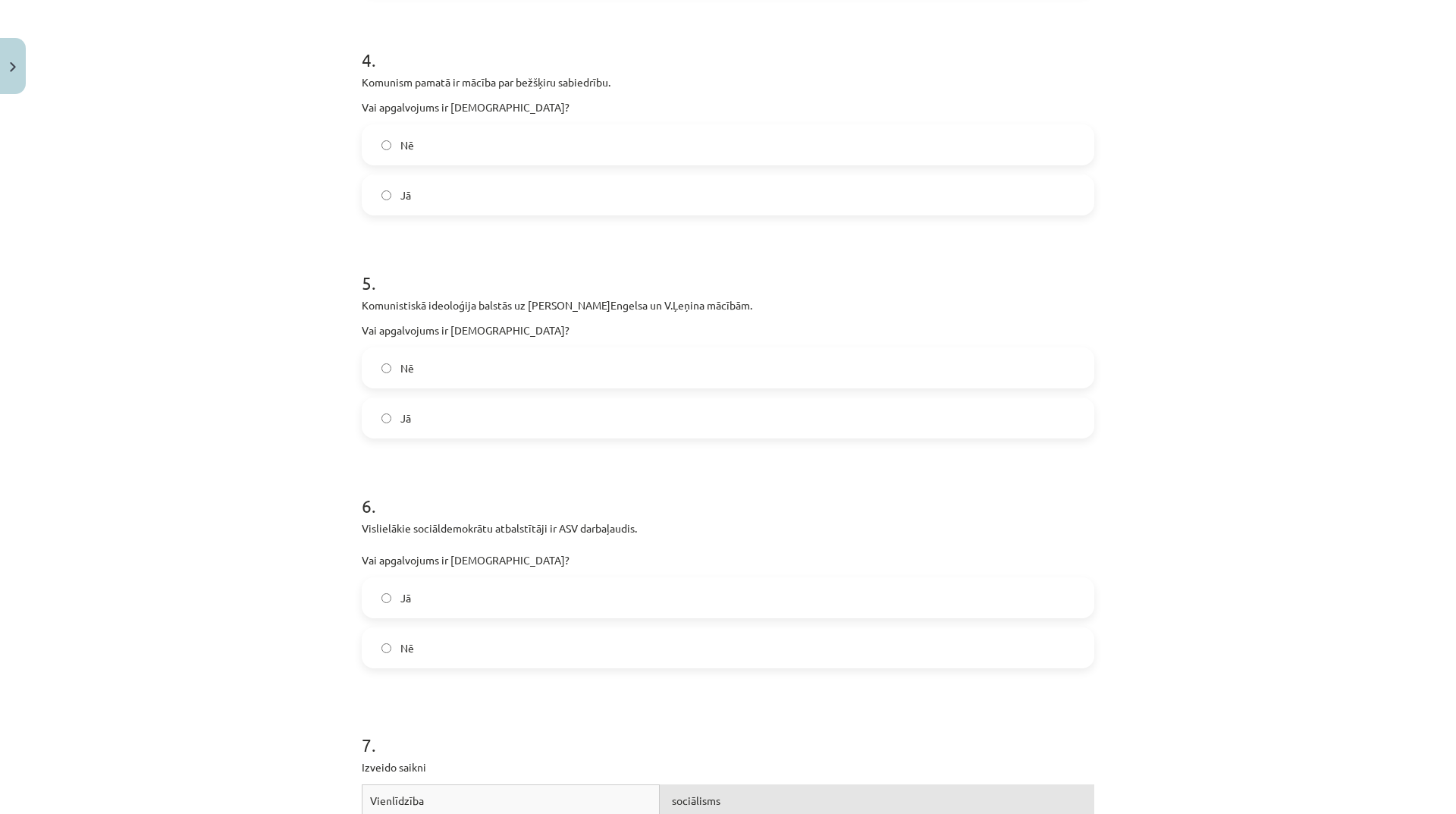
scroll to position [1024, 0]
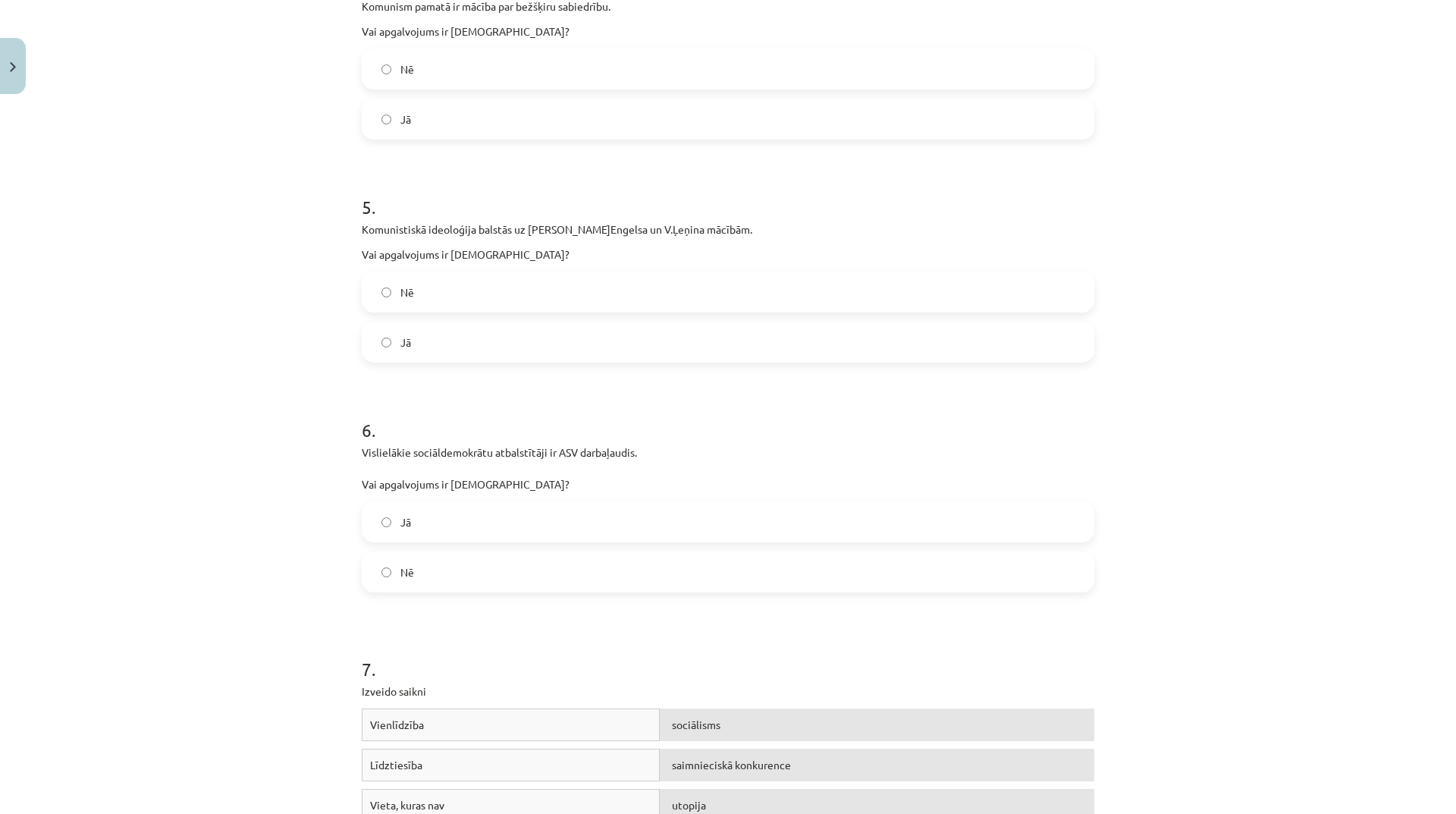
click at [631, 516] on label "Jā" at bounding box center [728, 522] width 730 height 38
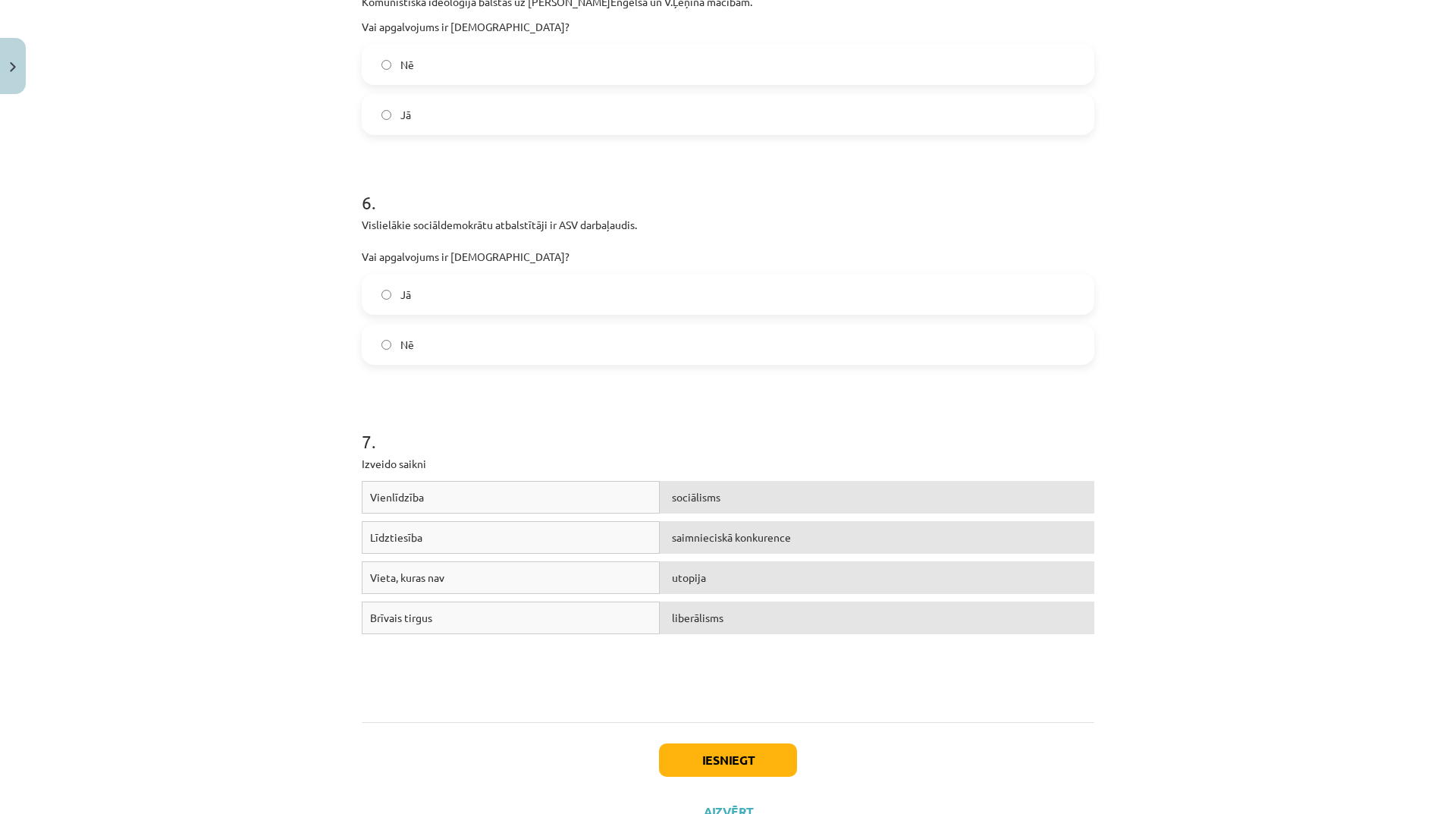
scroll to position [1313, 0]
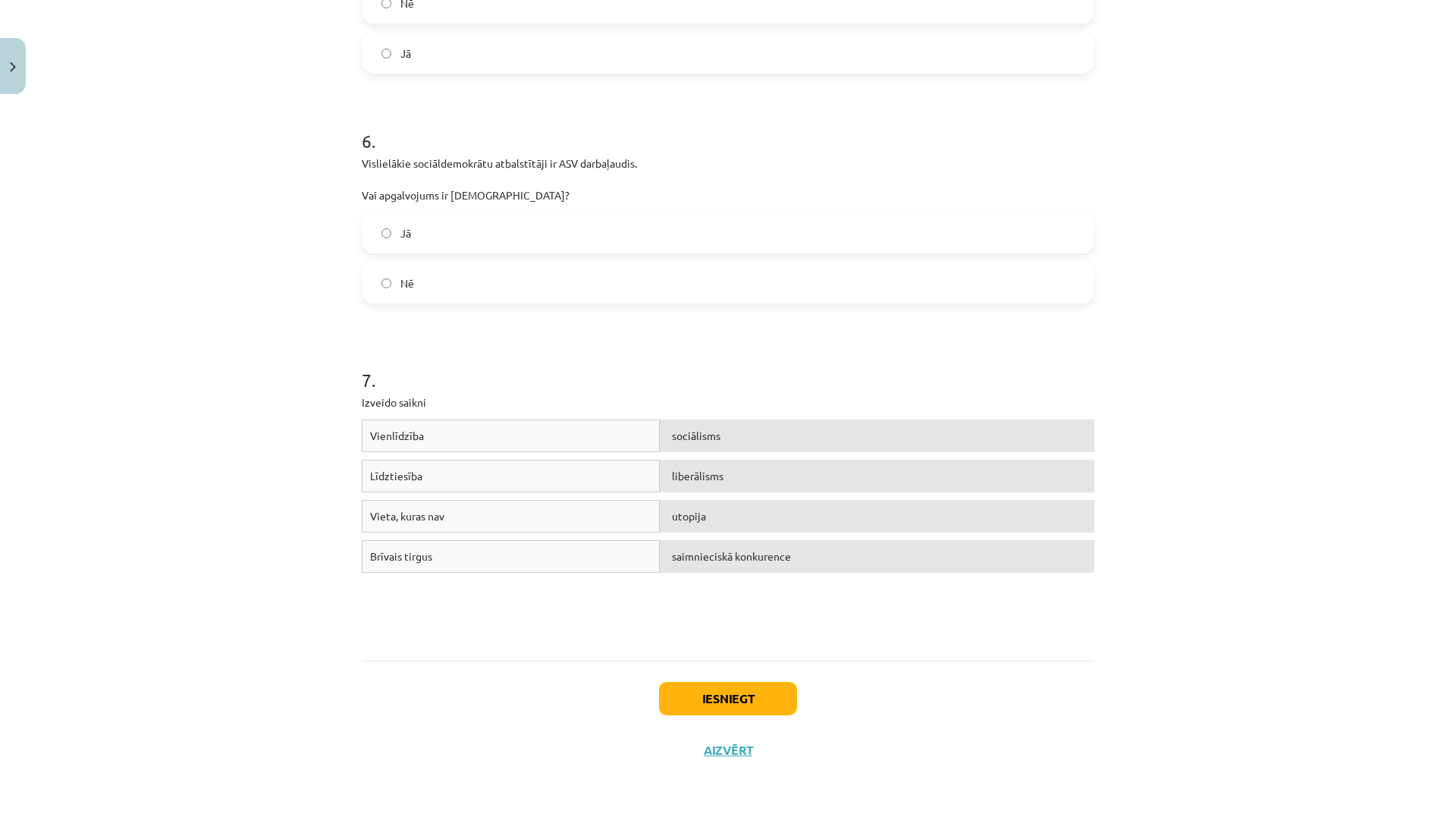
click at [734, 436] on div "sociālisms" at bounding box center [877, 436] width 435 height 33
click at [743, 702] on button "Iesniegt" at bounding box center [728, 698] width 138 height 33
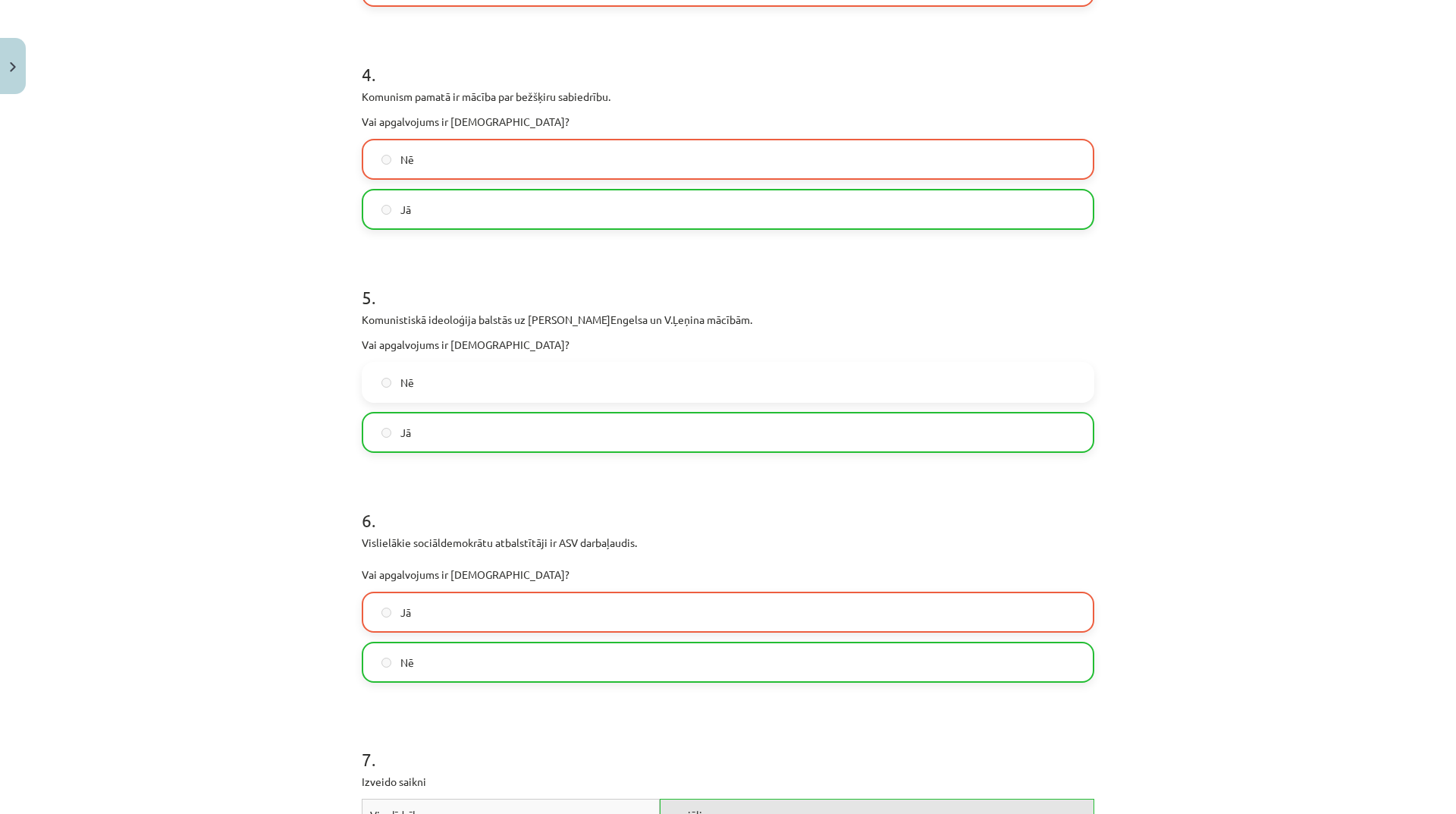
scroll to position [1362, 0]
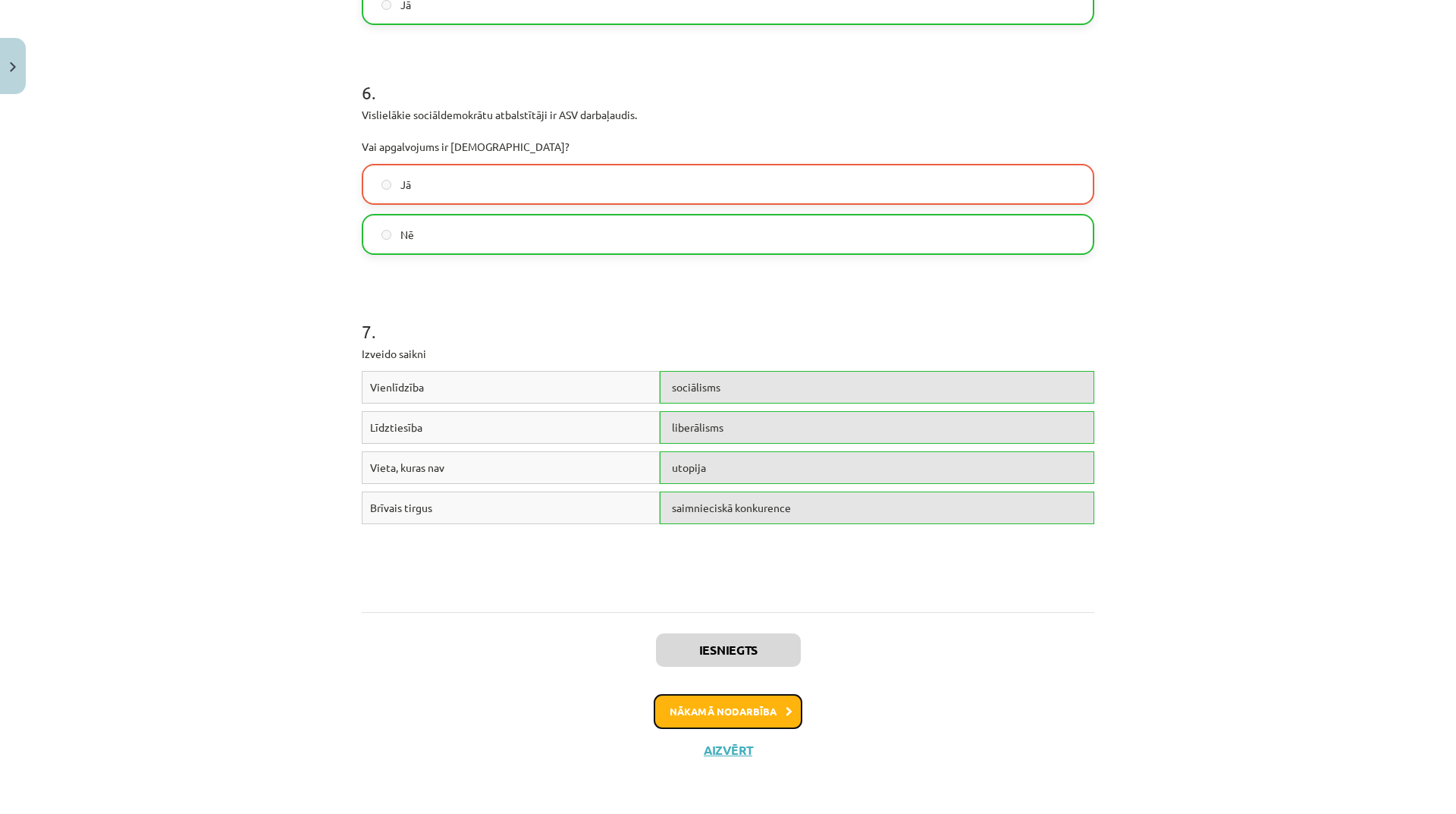
click at [776, 723] on button "Nākamā nodarbība" at bounding box center [728, 711] width 149 height 35
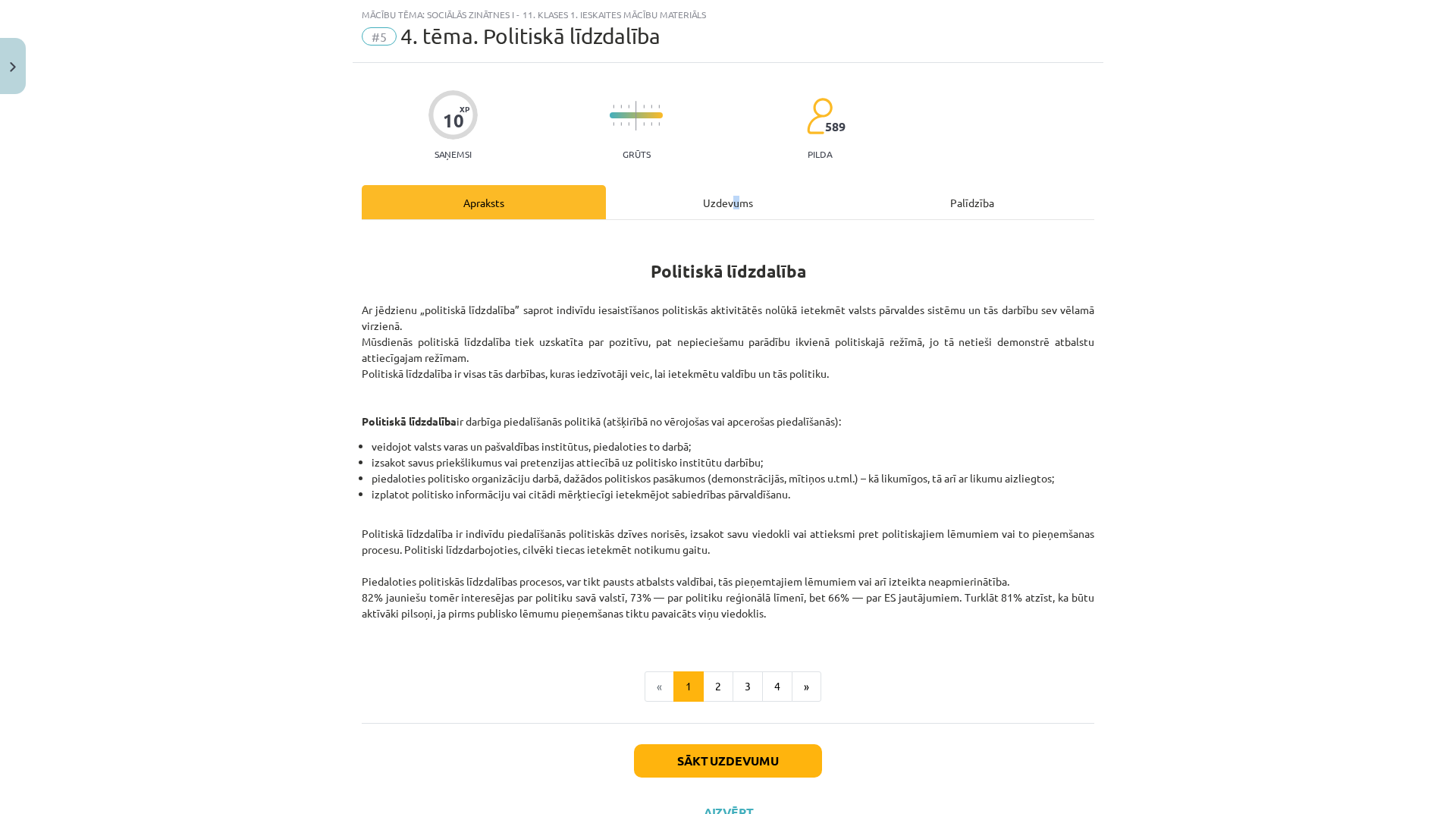
click at [733, 195] on div "Uzdevums" at bounding box center [728, 202] width 244 height 34
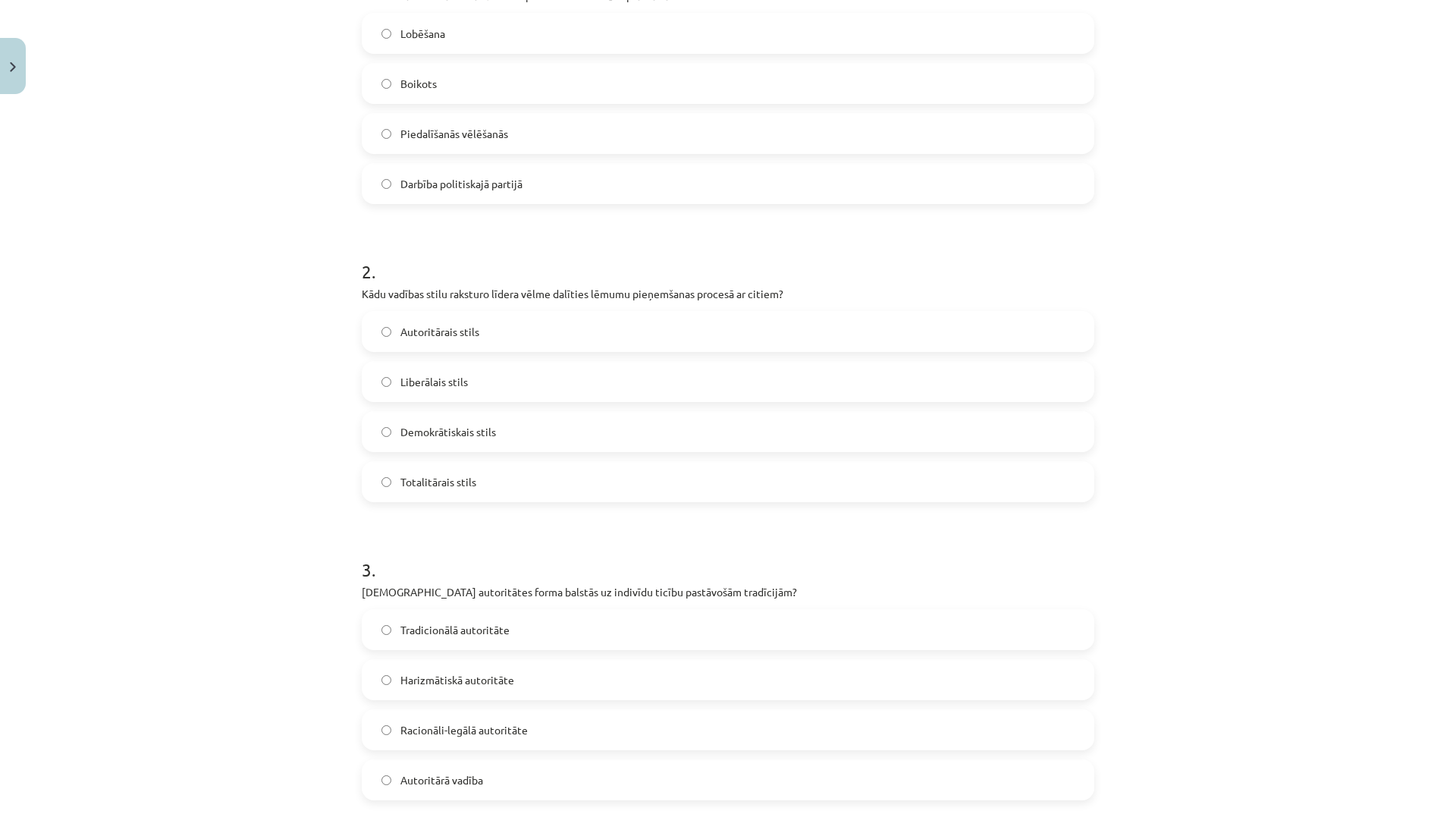
scroll to position [139, 0]
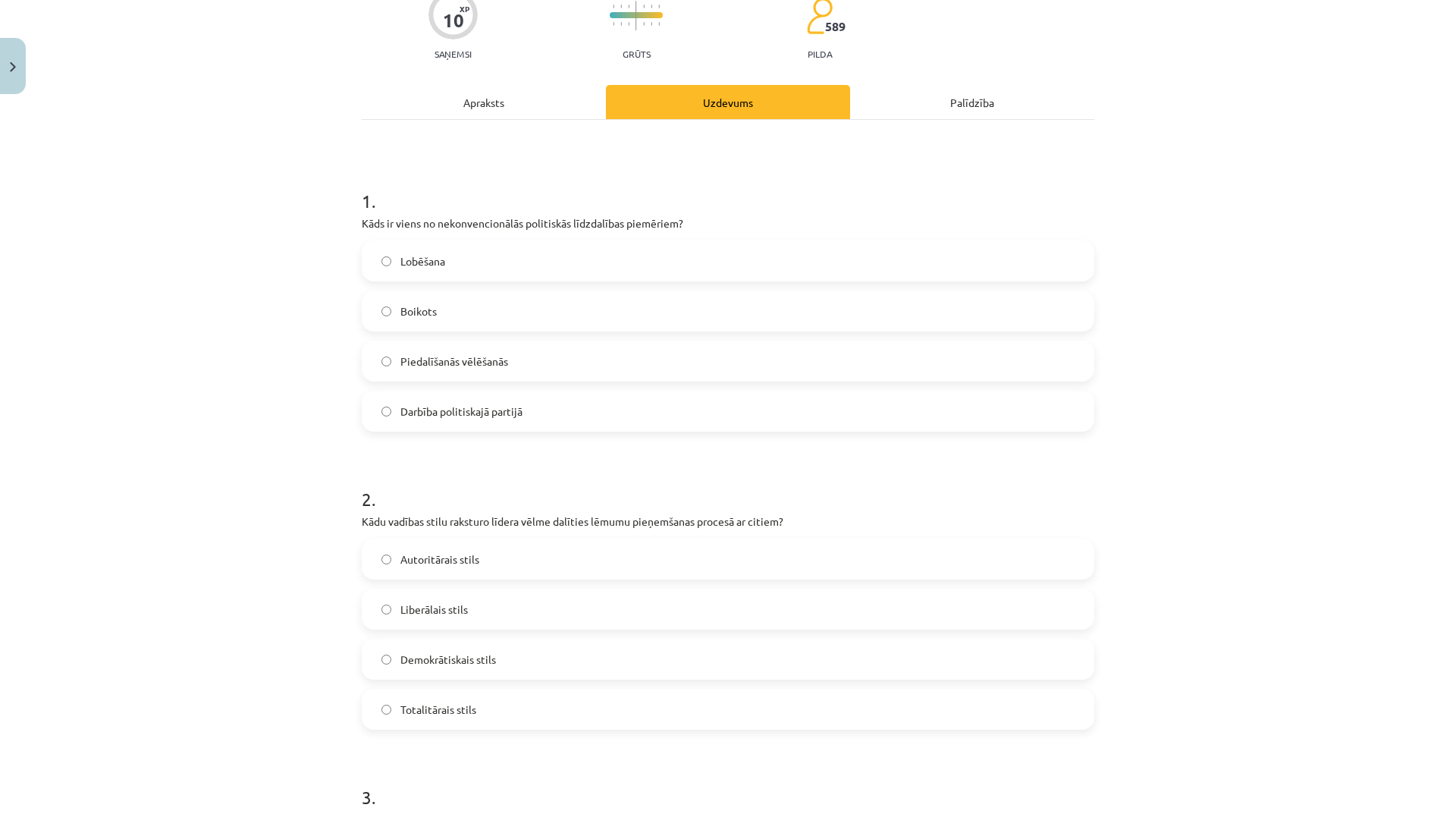
click at [467, 110] on div "Apraksts" at bounding box center [484, 102] width 244 height 34
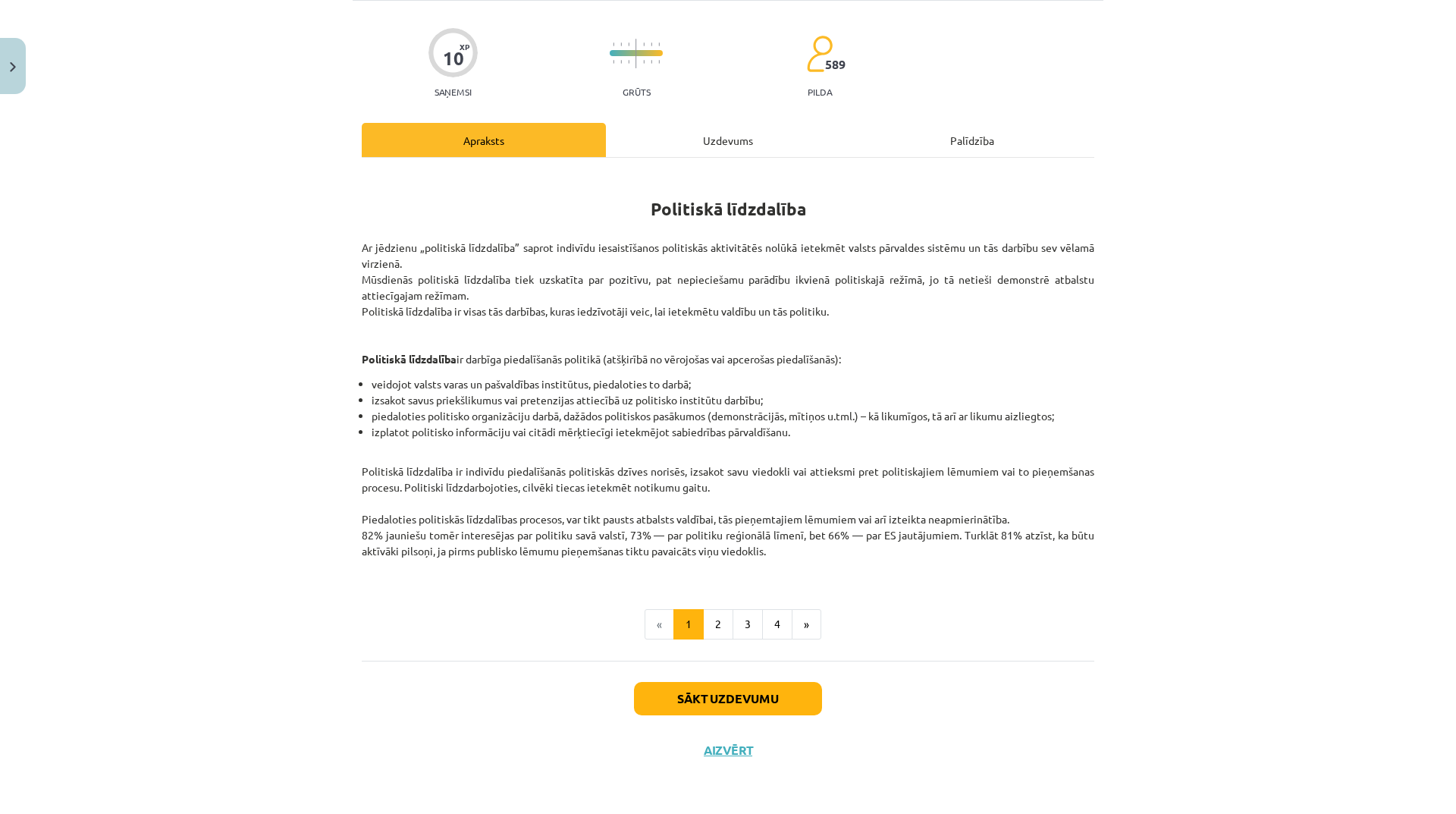
scroll to position [38, 0]
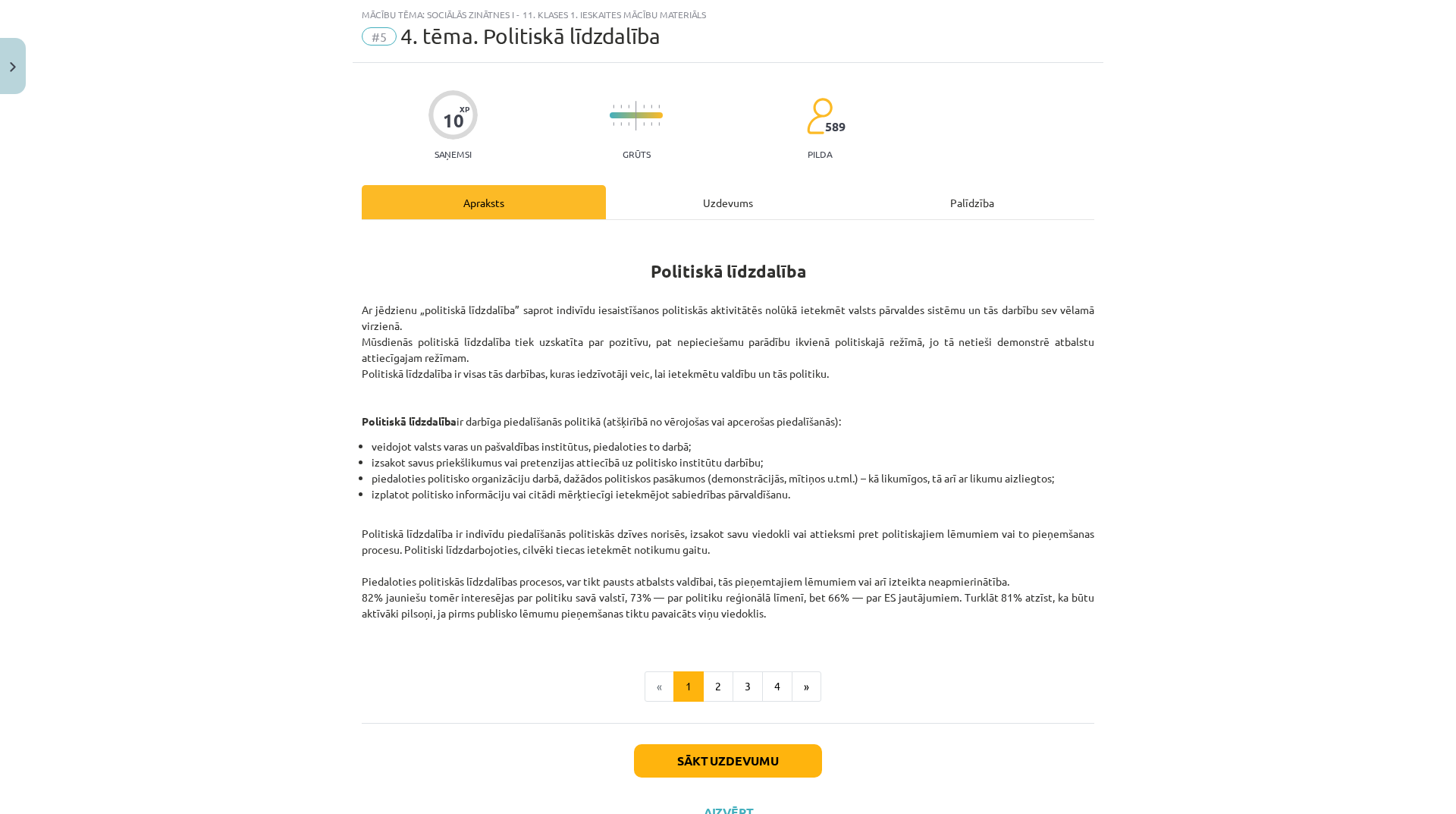
click at [739, 200] on div "Uzdevums" at bounding box center [728, 202] width 244 height 34
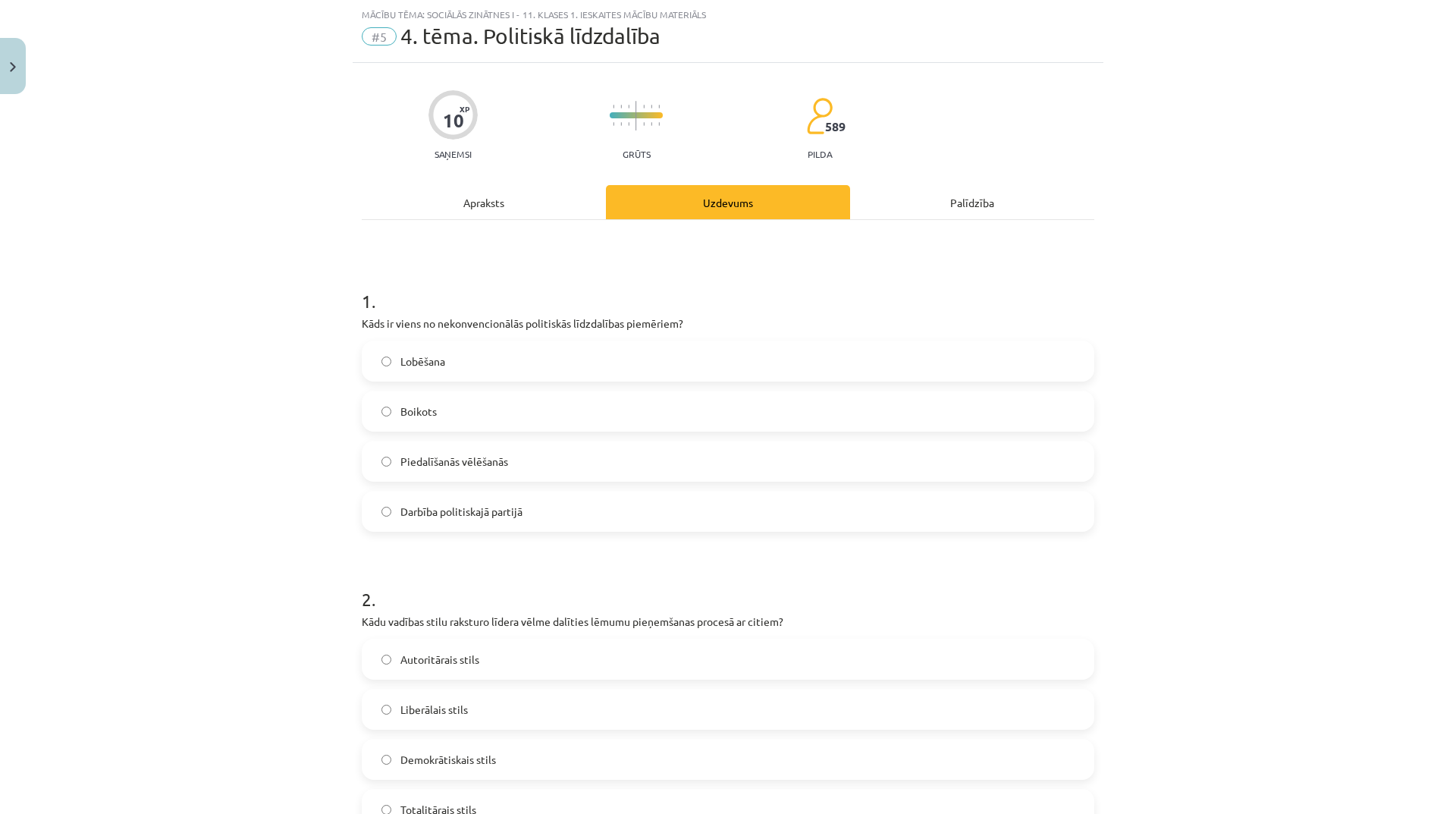
click at [517, 202] on div "Apraksts" at bounding box center [484, 202] width 244 height 34
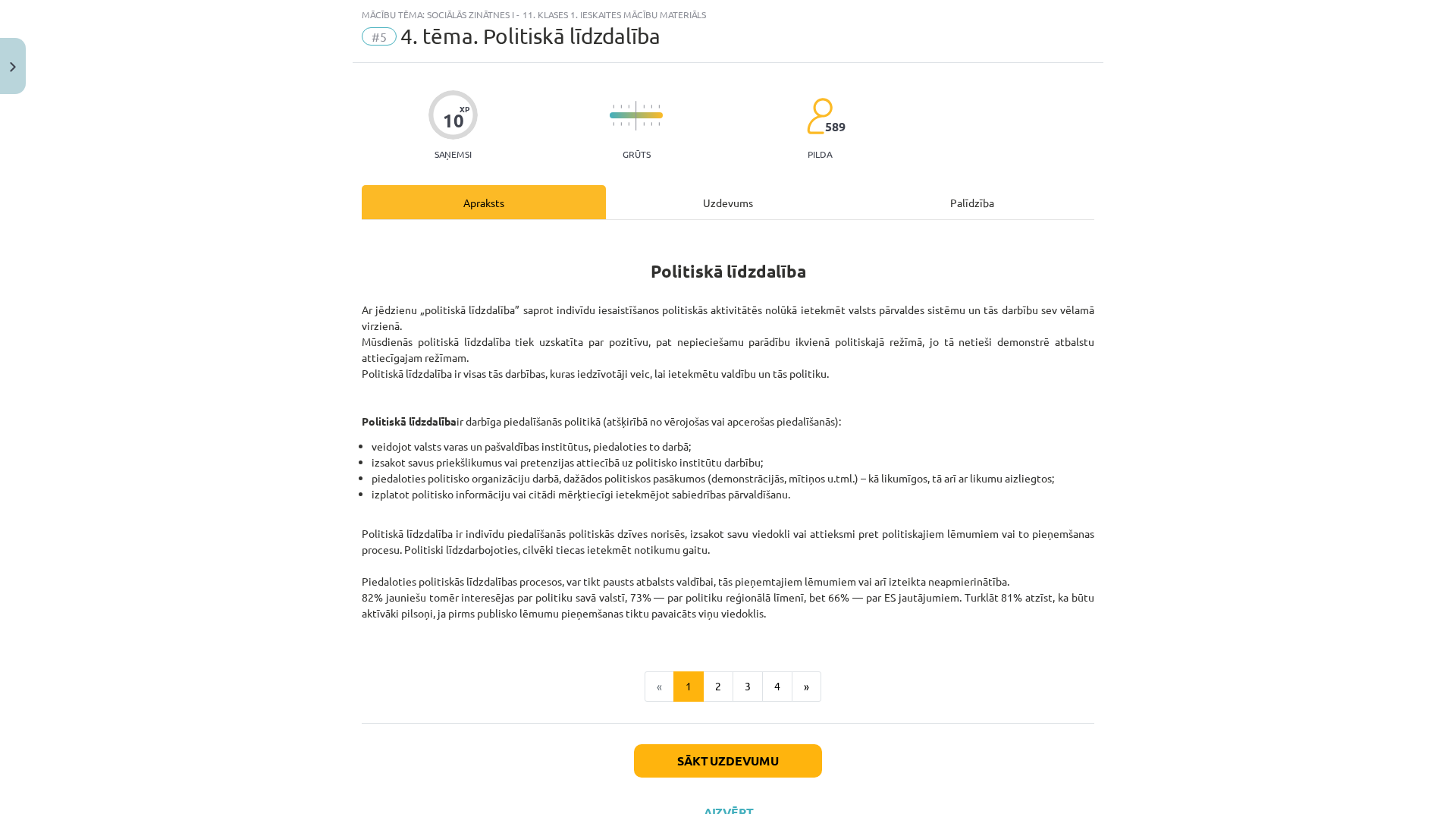
click at [735, 209] on div "Uzdevums" at bounding box center [728, 202] width 244 height 34
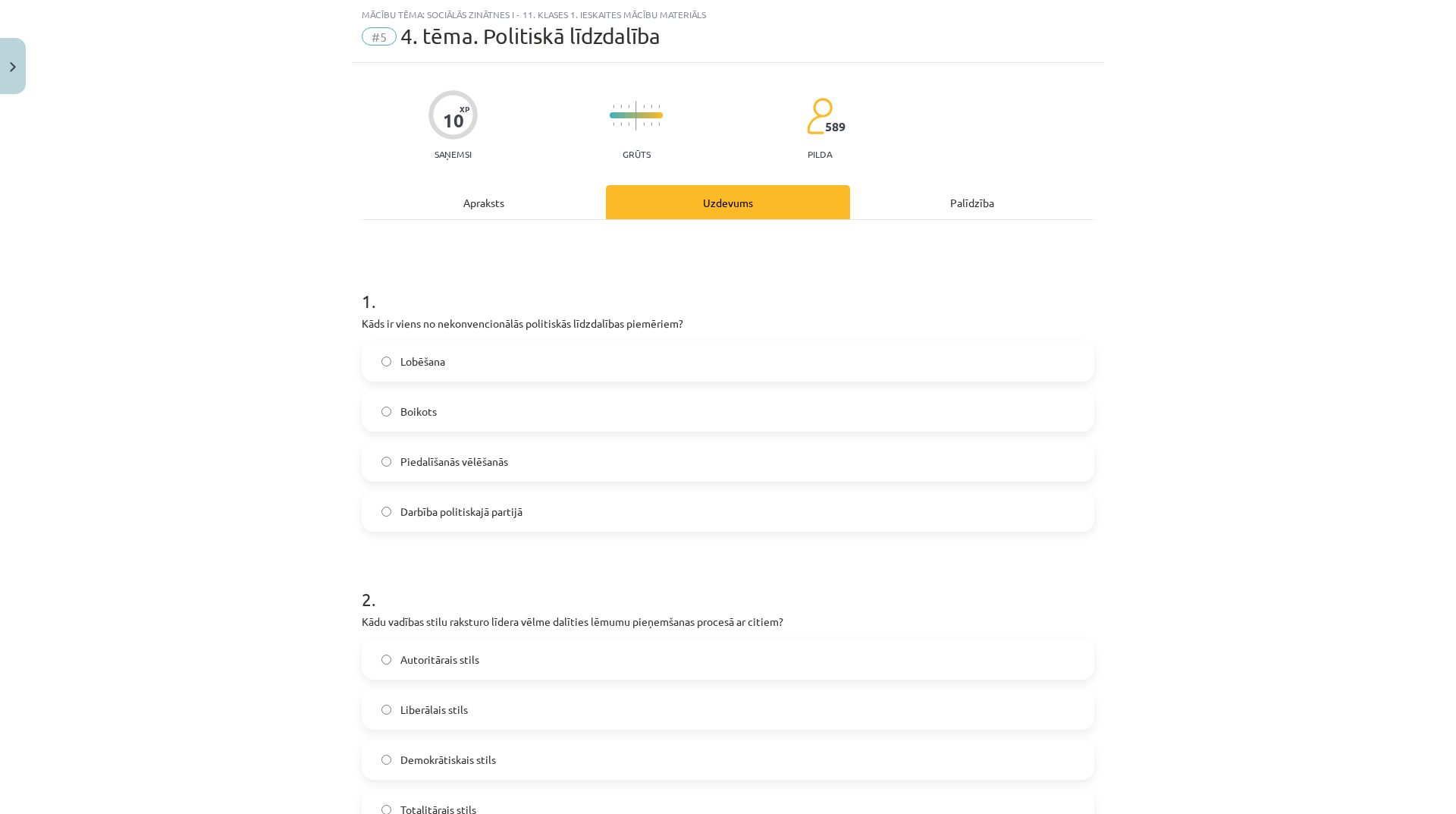
click at [616, 459] on label "Piedalīšanās vēlēšanās" at bounding box center [728, 461] width 730 height 38
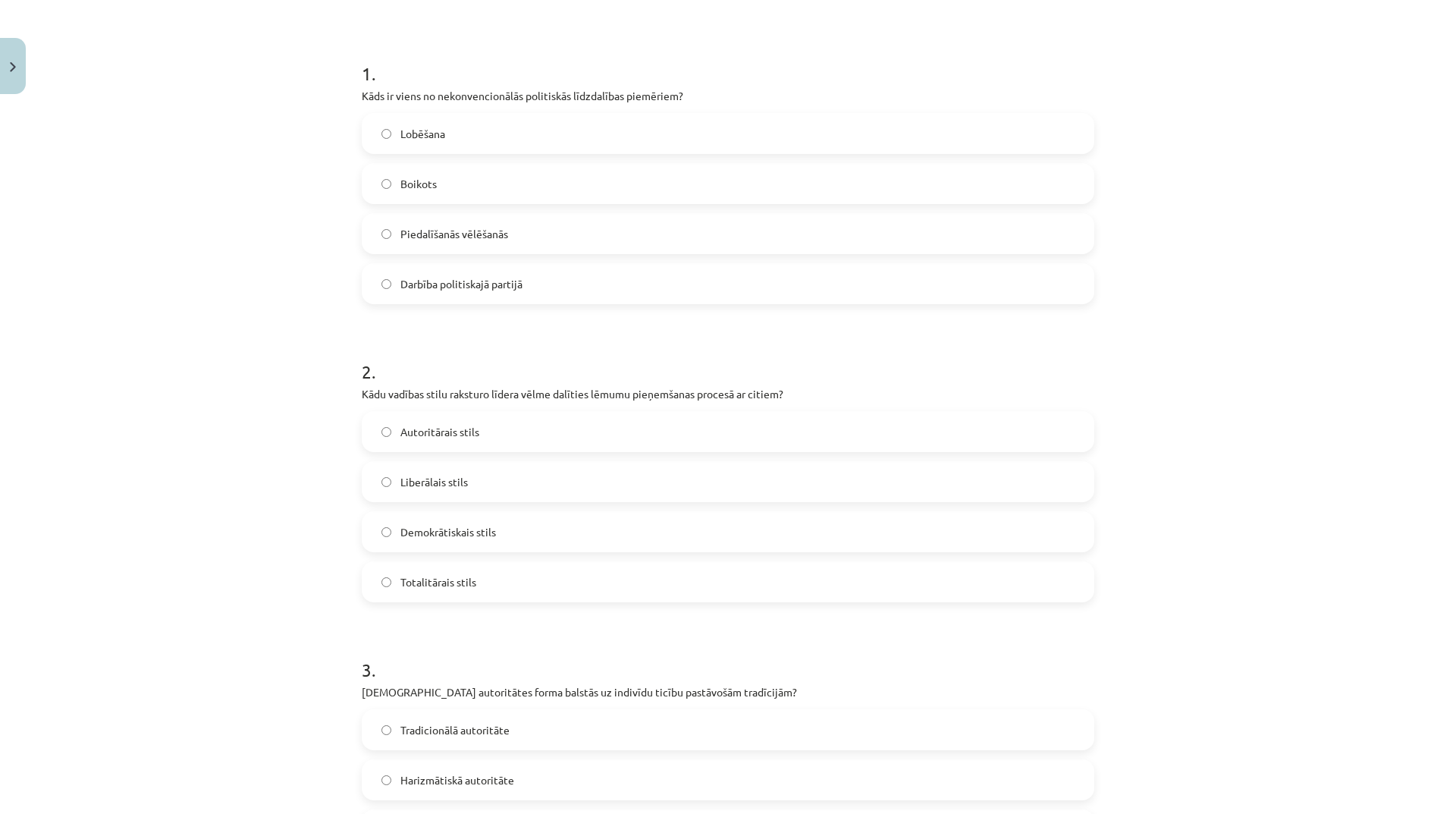
click at [583, 492] on label "Liberālais stils" at bounding box center [728, 482] width 730 height 38
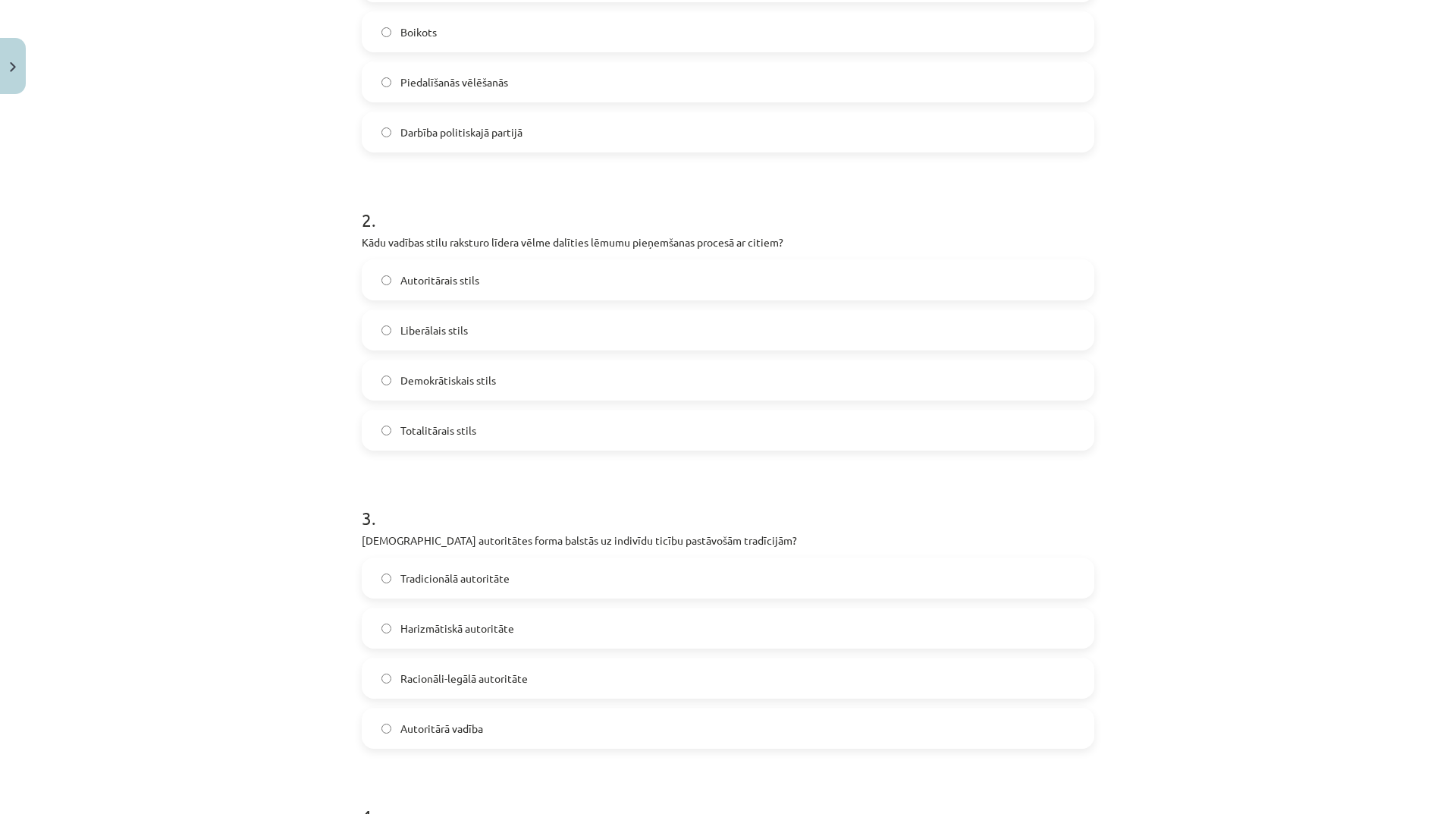
scroll to position [570, 0]
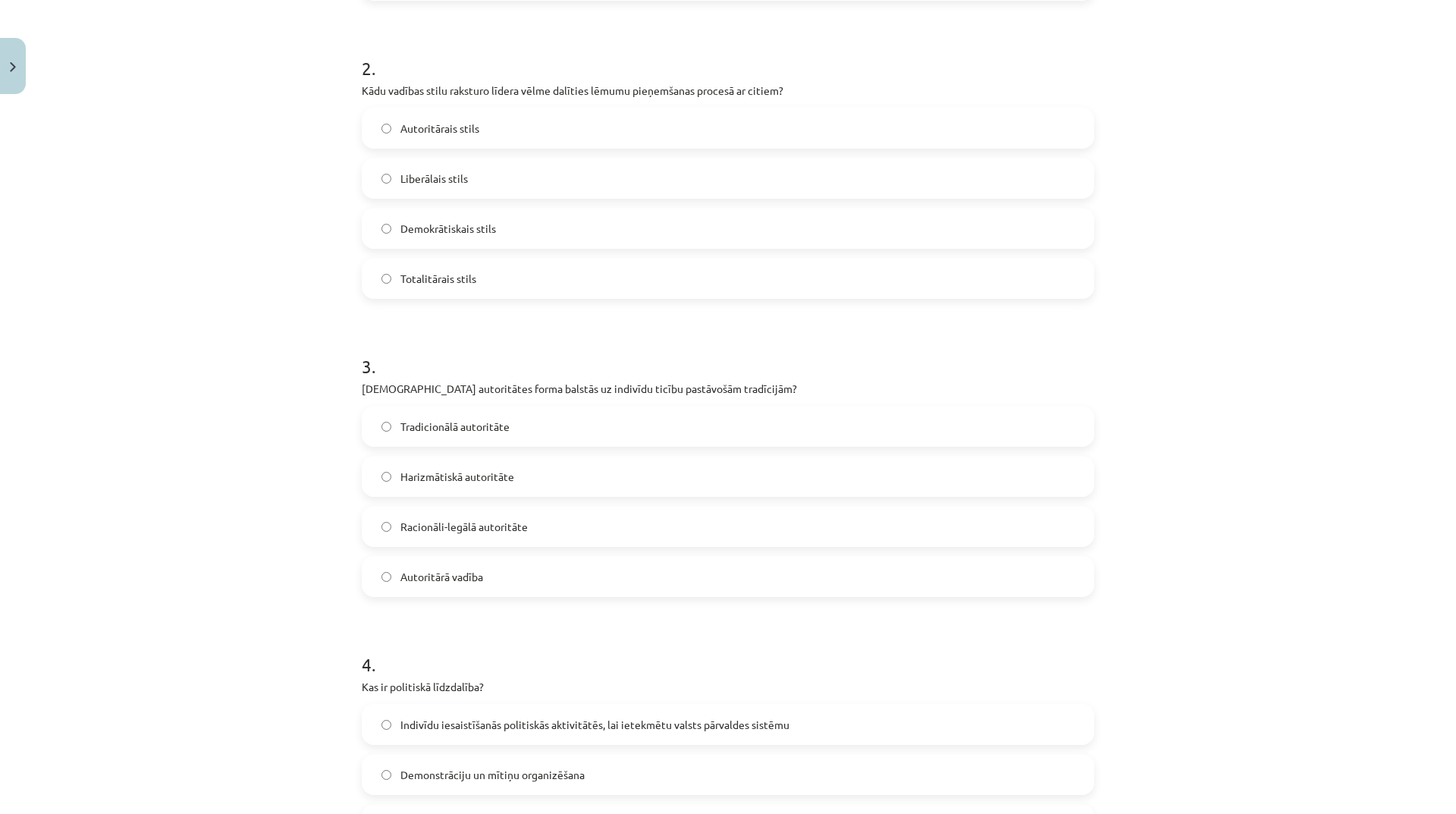
click at [570, 433] on label "Tradicionālā autoritāte" at bounding box center [728, 426] width 730 height 38
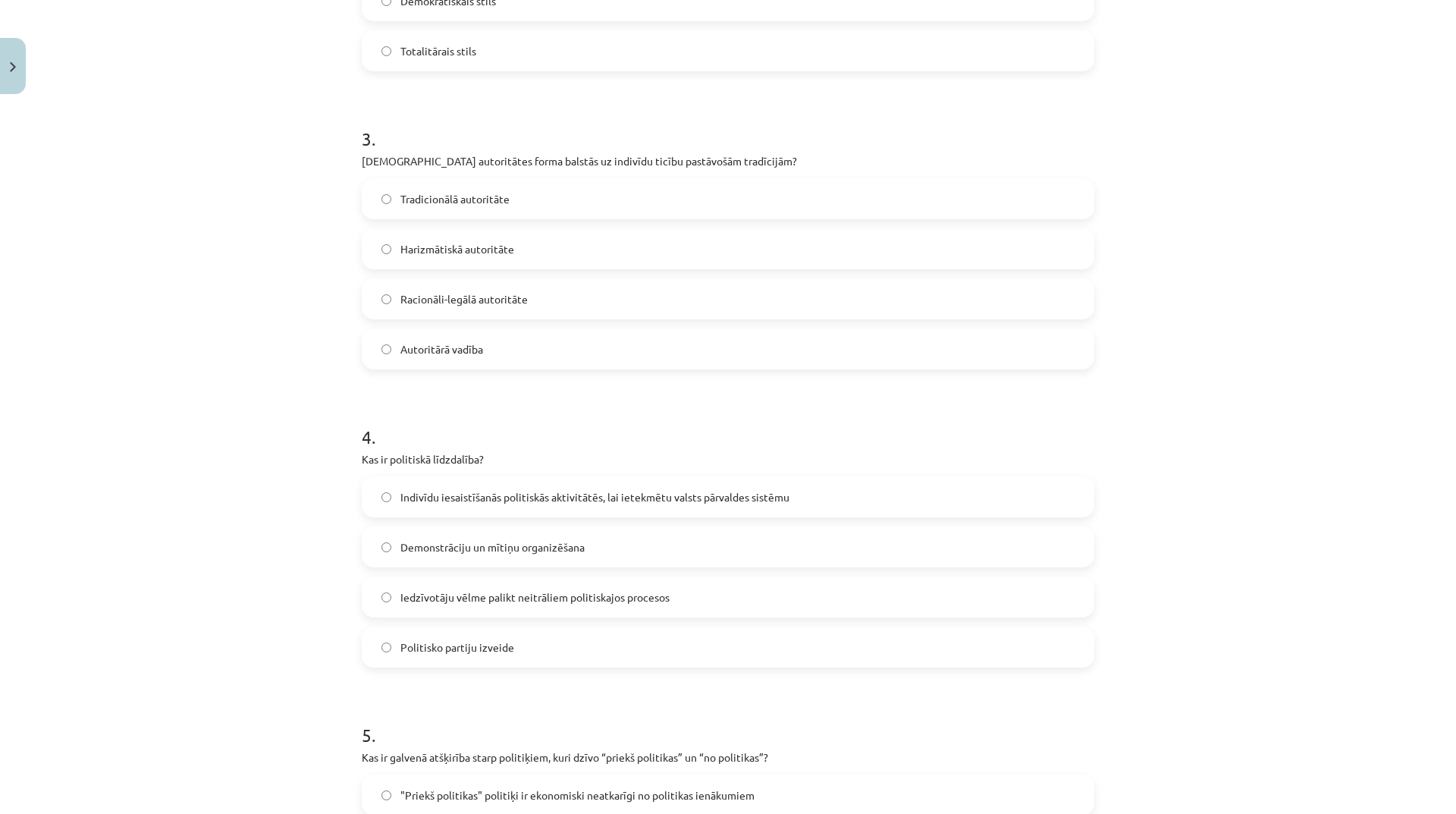
click at [626, 551] on label "Demonstrāciju un mītiņu organizēšana" at bounding box center [728, 547] width 730 height 38
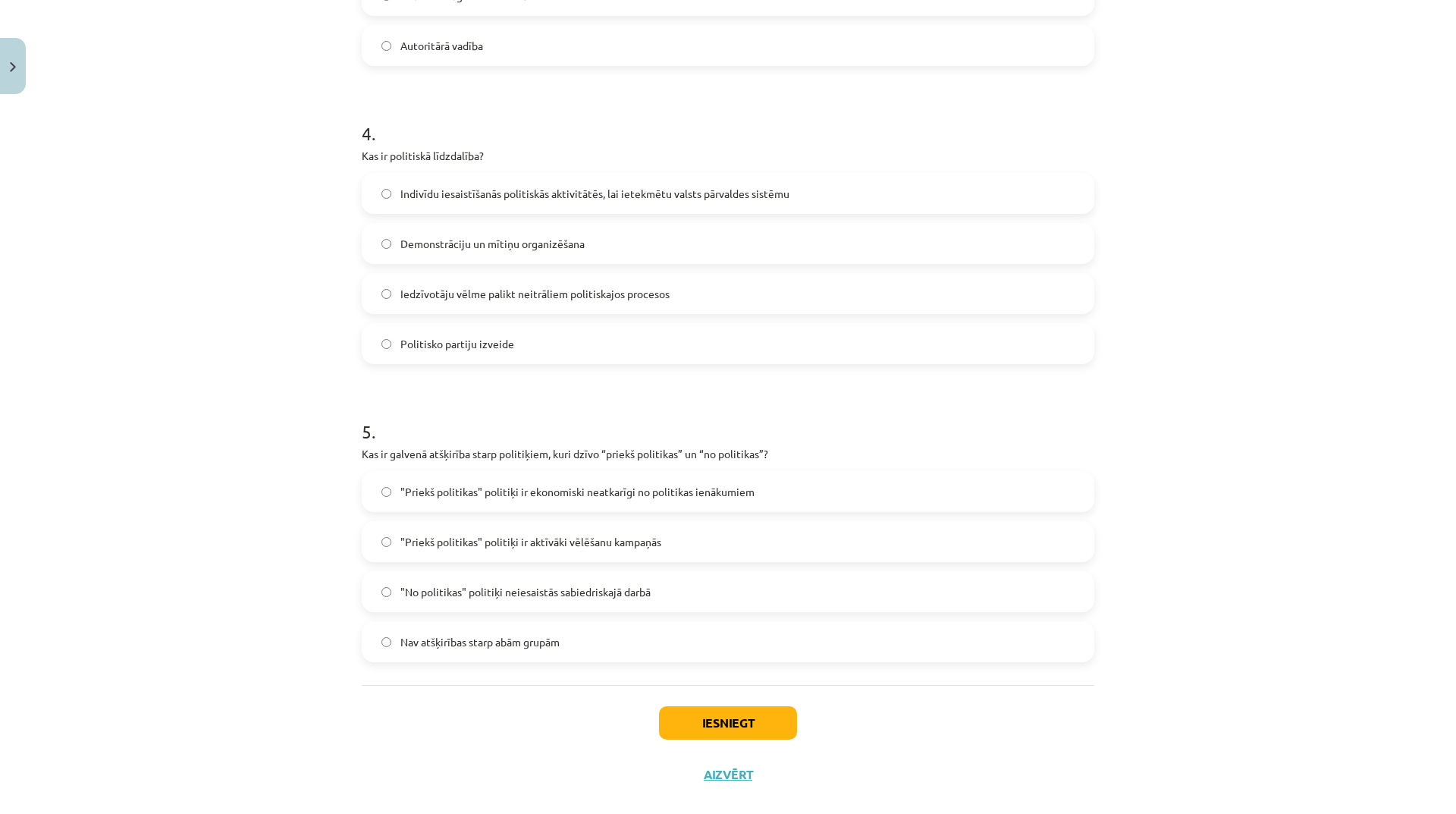
click at [614, 539] on span ""Priekš politikas" politiķi ir aktīvāki vēlēšanu kampaņās" at bounding box center [531, 543] width 261 height 16
click at [729, 712] on button "Iesniegt" at bounding box center [728, 723] width 138 height 33
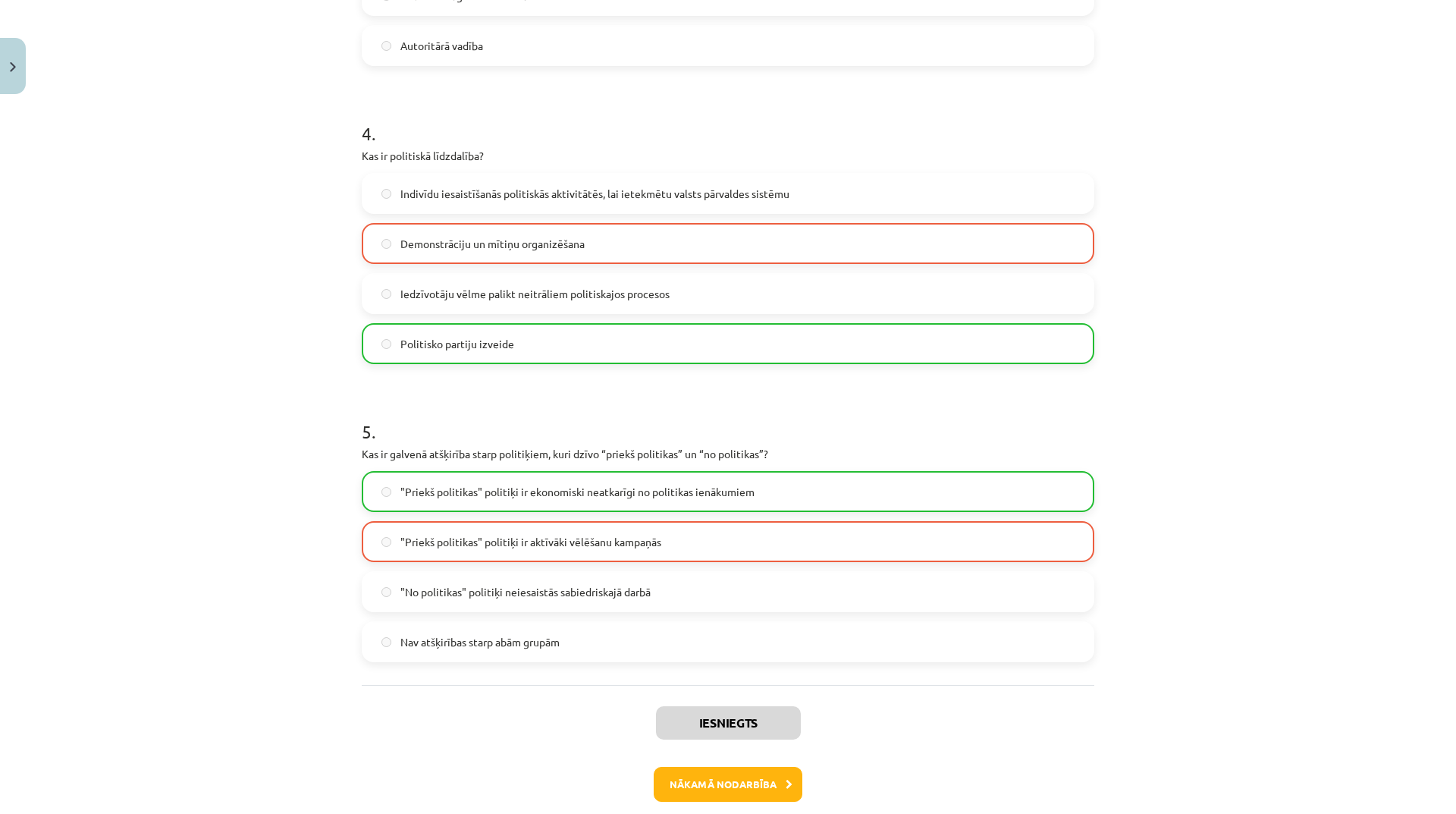
scroll to position [1024, 0]
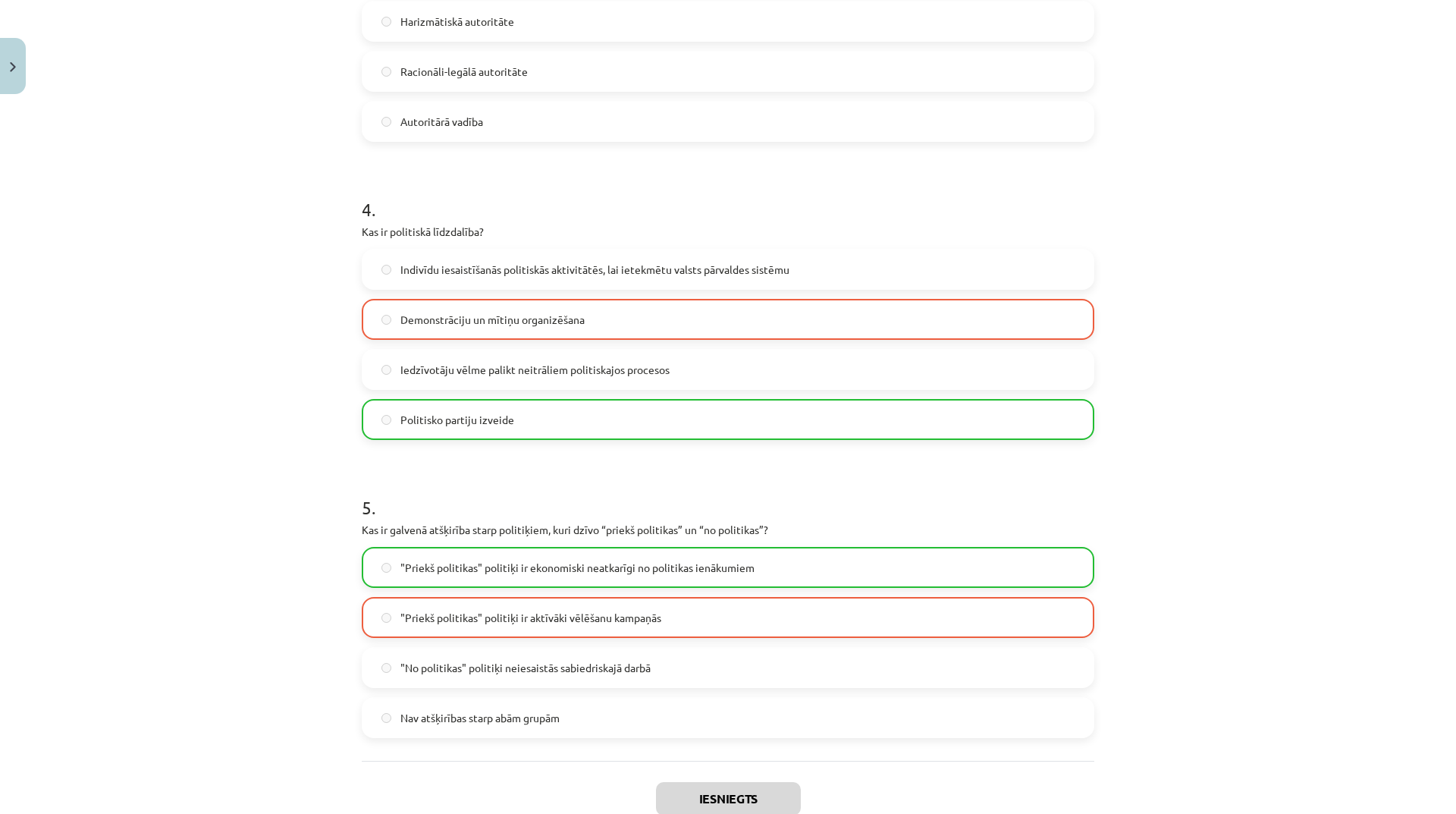
drag, startPoint x: 726, startPoint y: 707, endPoint x: 352, endPoint y: 438, distance: 460.7
click at [353, 438] on div "10 XP Saņemsi Grūts 589 pilda Apraksts Uzdevums Palīdzība 1 . Kāds ir viens no …" at bounding box center [728, 0] width 751 height 1849
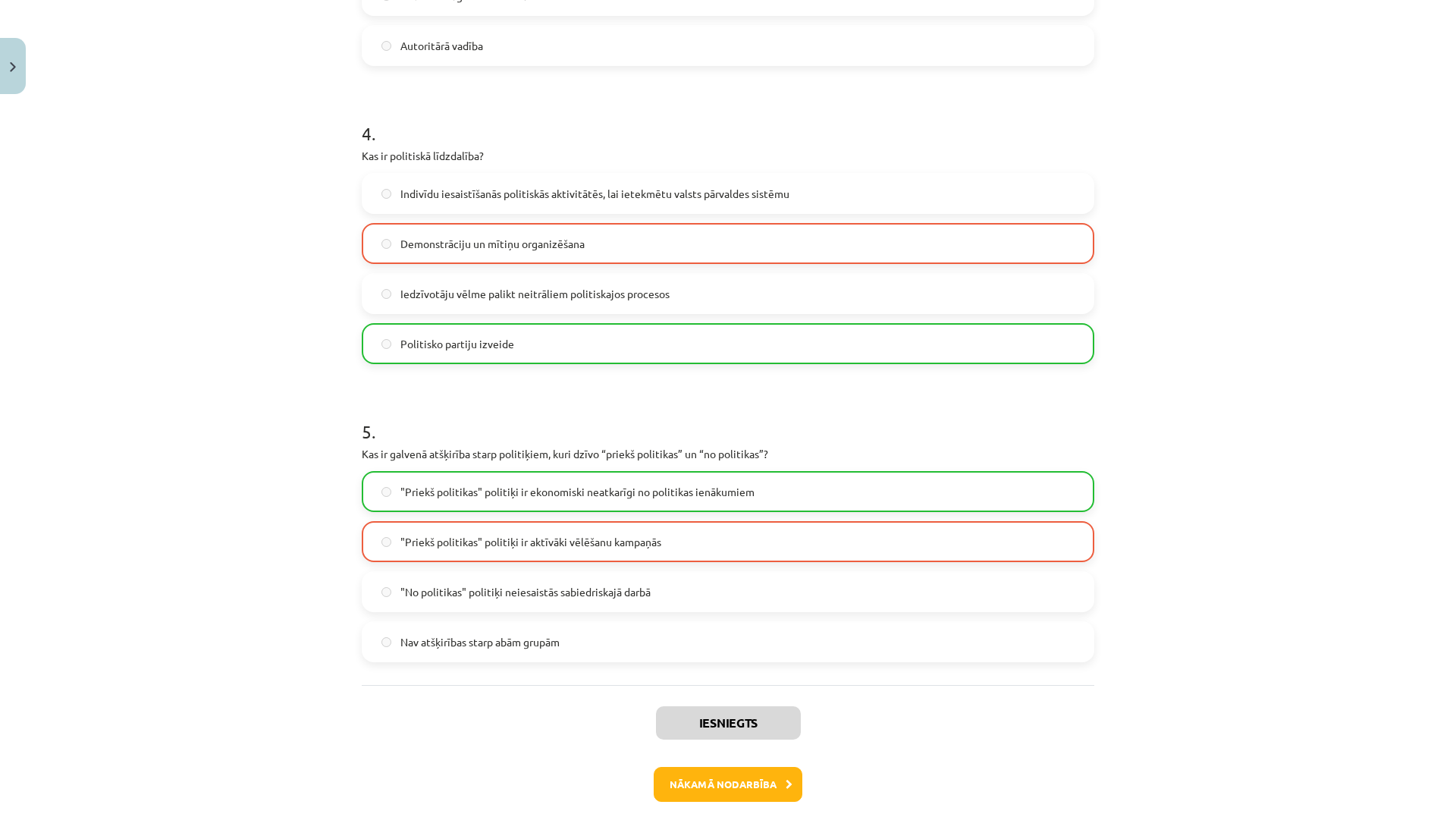
scroll to position [1173, 0]
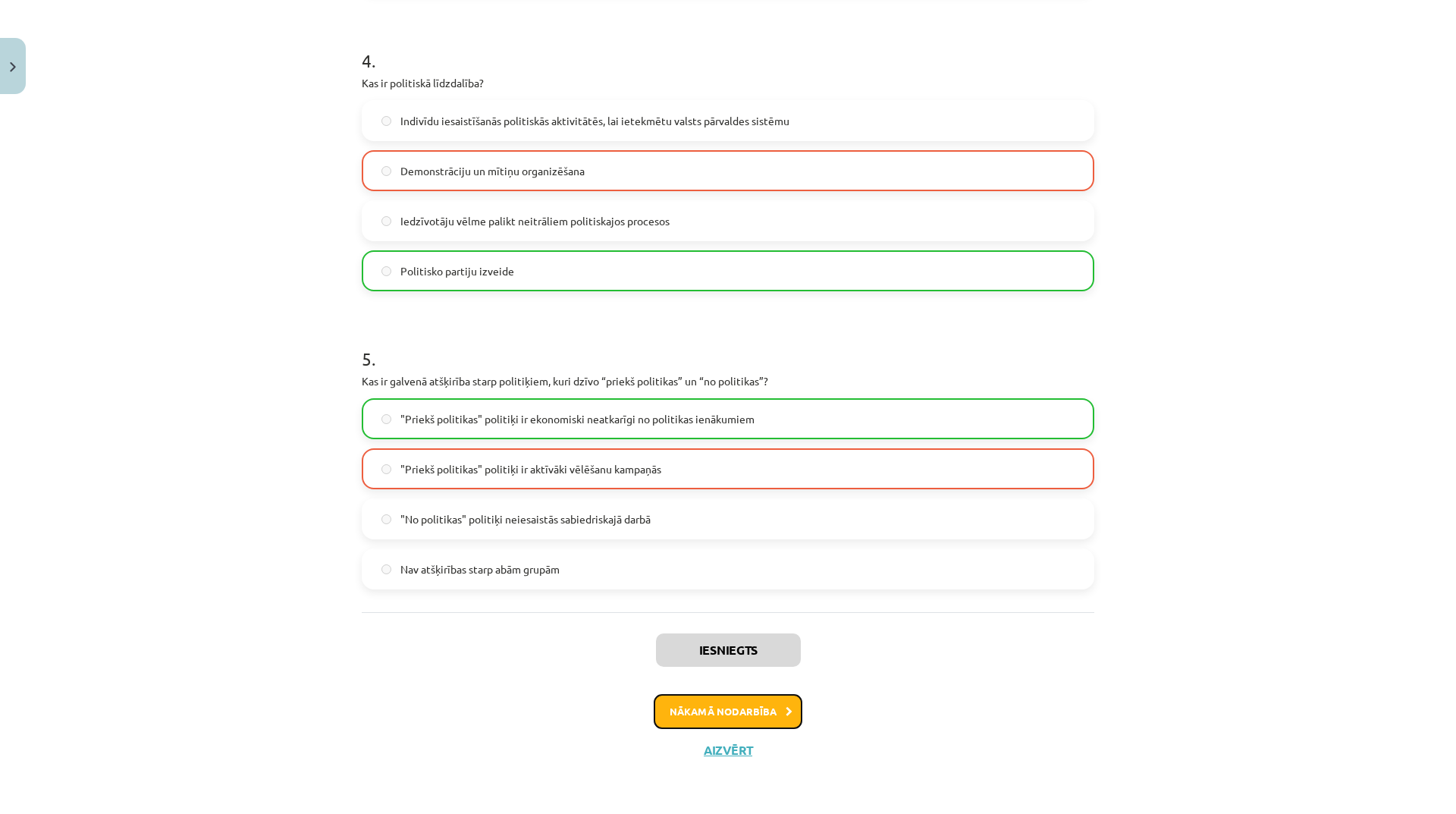
click at [724, 697] on button "Nākamā nodarbība" at bounding box center [728, 711] width 149 height 35
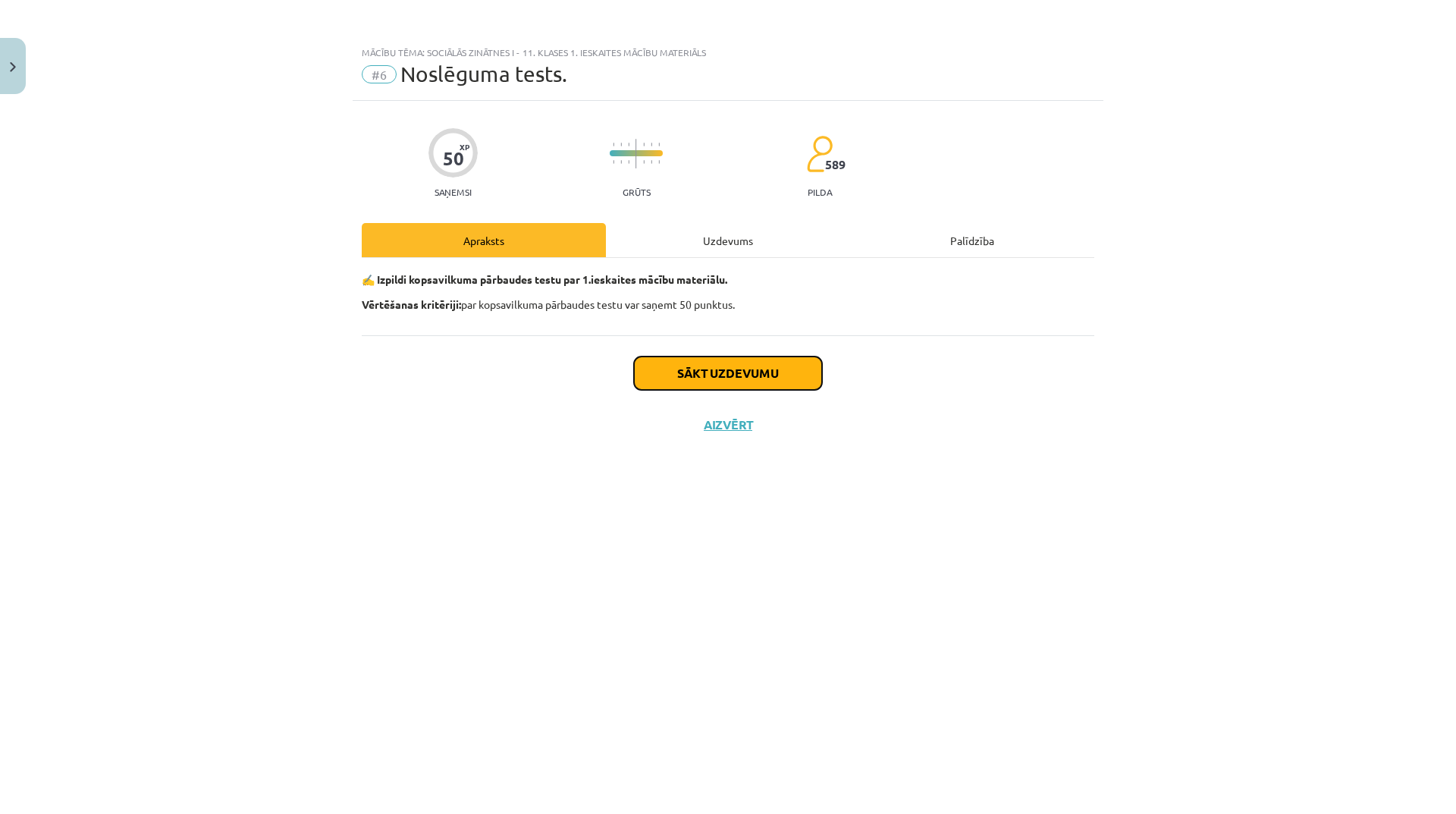
click at [717, 362] on button "Sākt uzdevumu" at bounding box center [728, 373] width 188 height 33
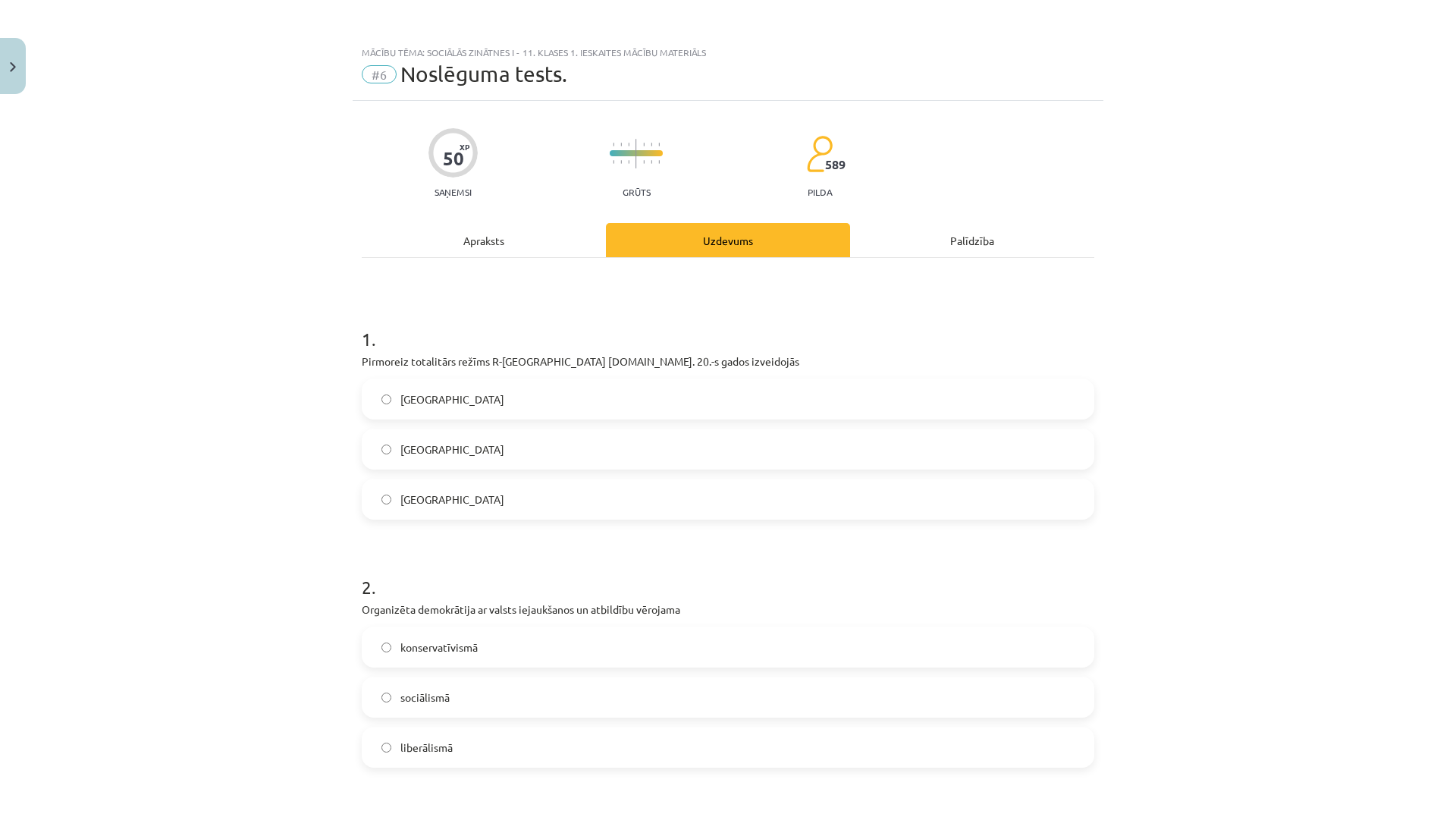
click at [590, 455] on label "Itālijā" at bounding box center [728, 449] width 730 height 38
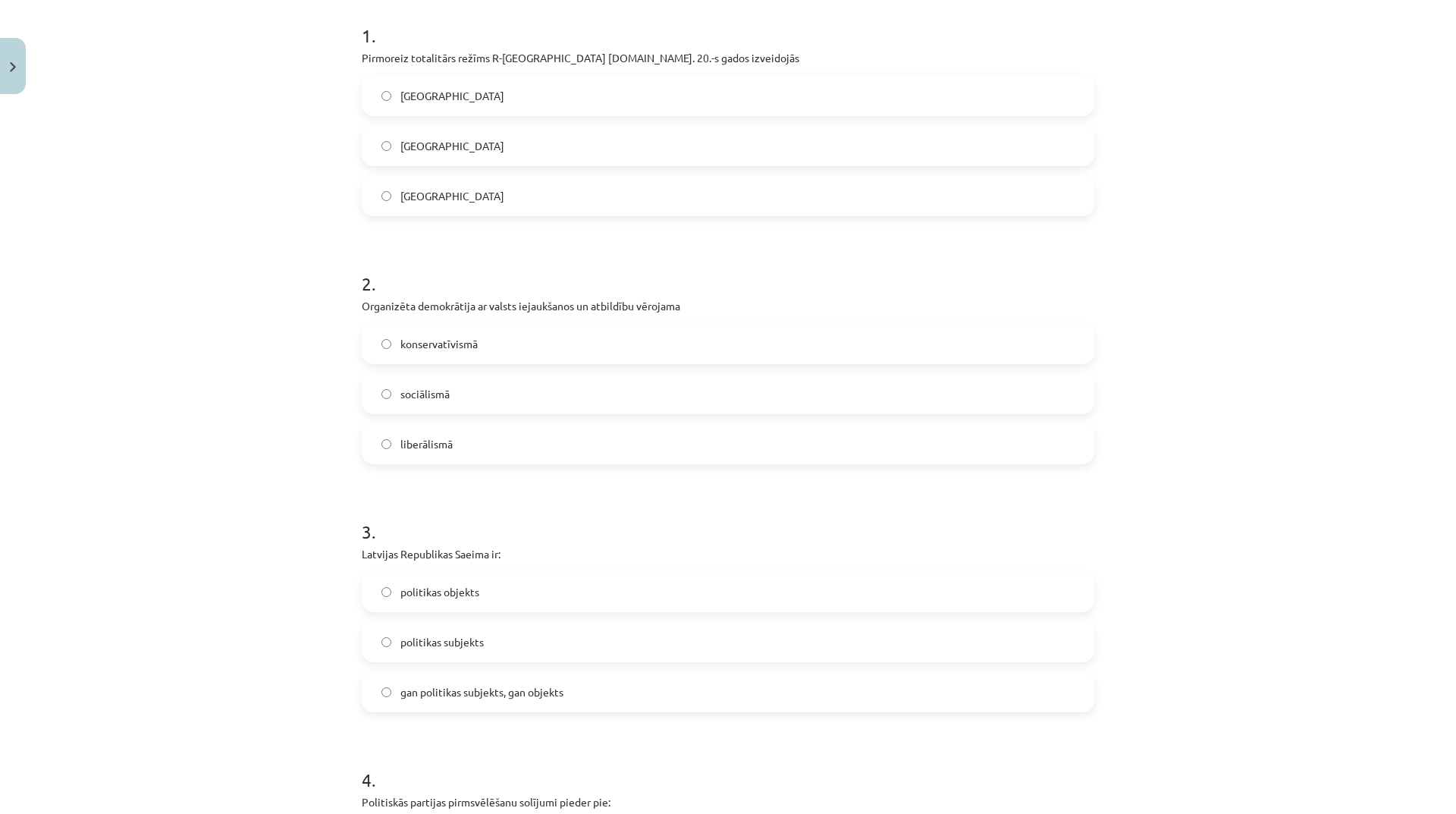
click at [540, 402] on label "sociālismā" at bounding box center [728, 394] width 730 height 38
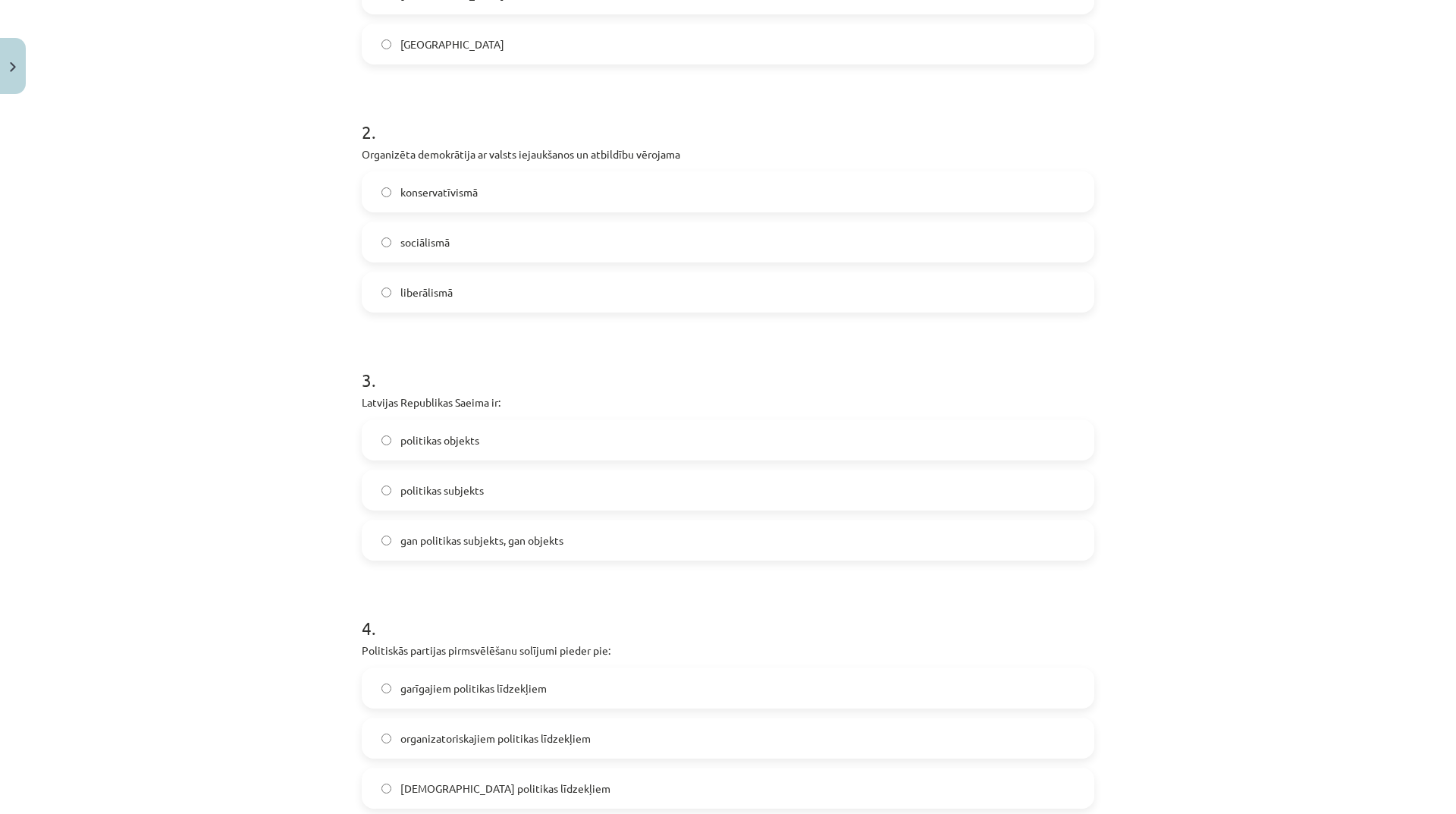
scroll to position [531, 0]
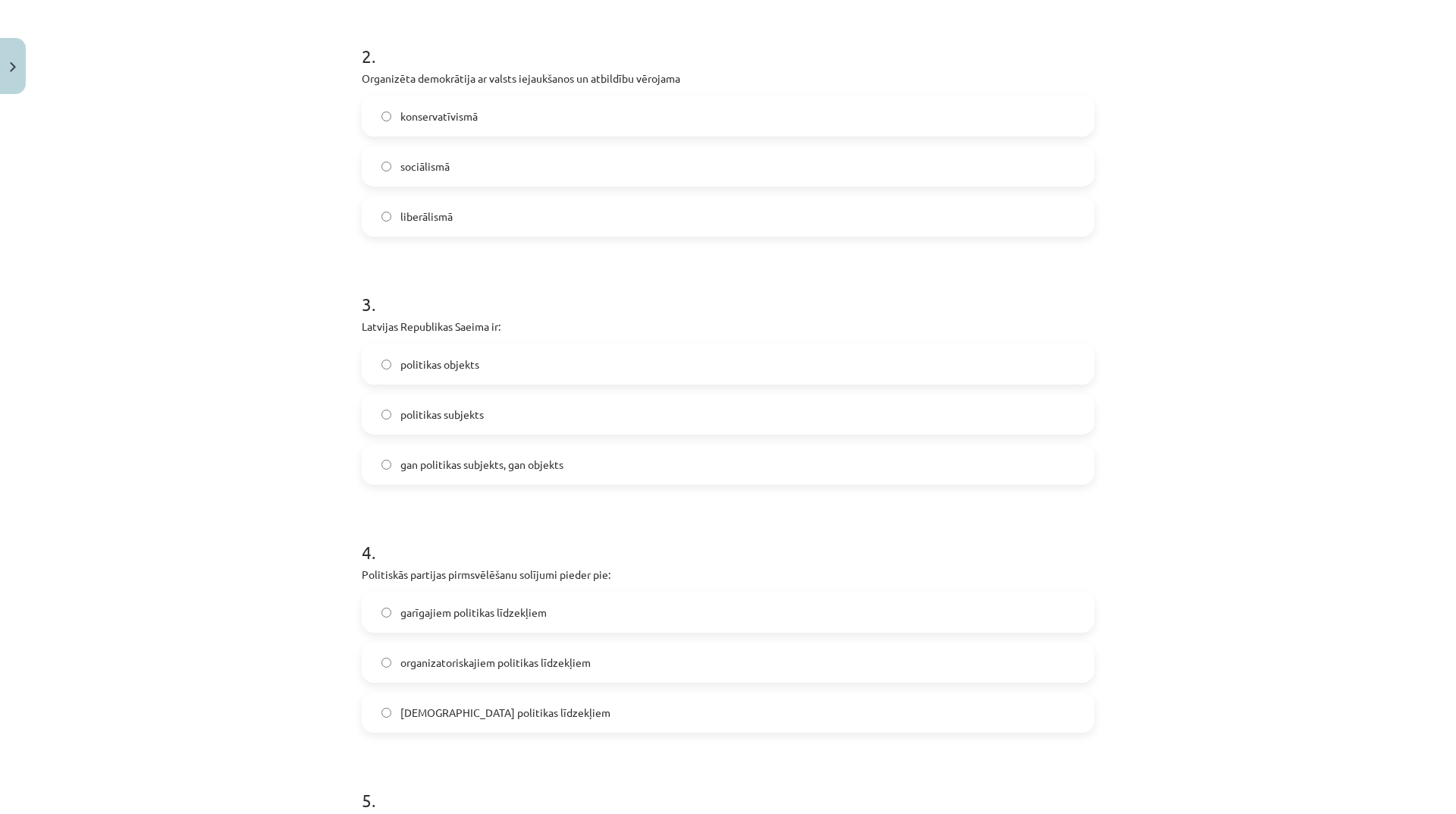
click at [522, 425] on label "politikas subjekts" at bounding box center [728, 414] width 730 height 38
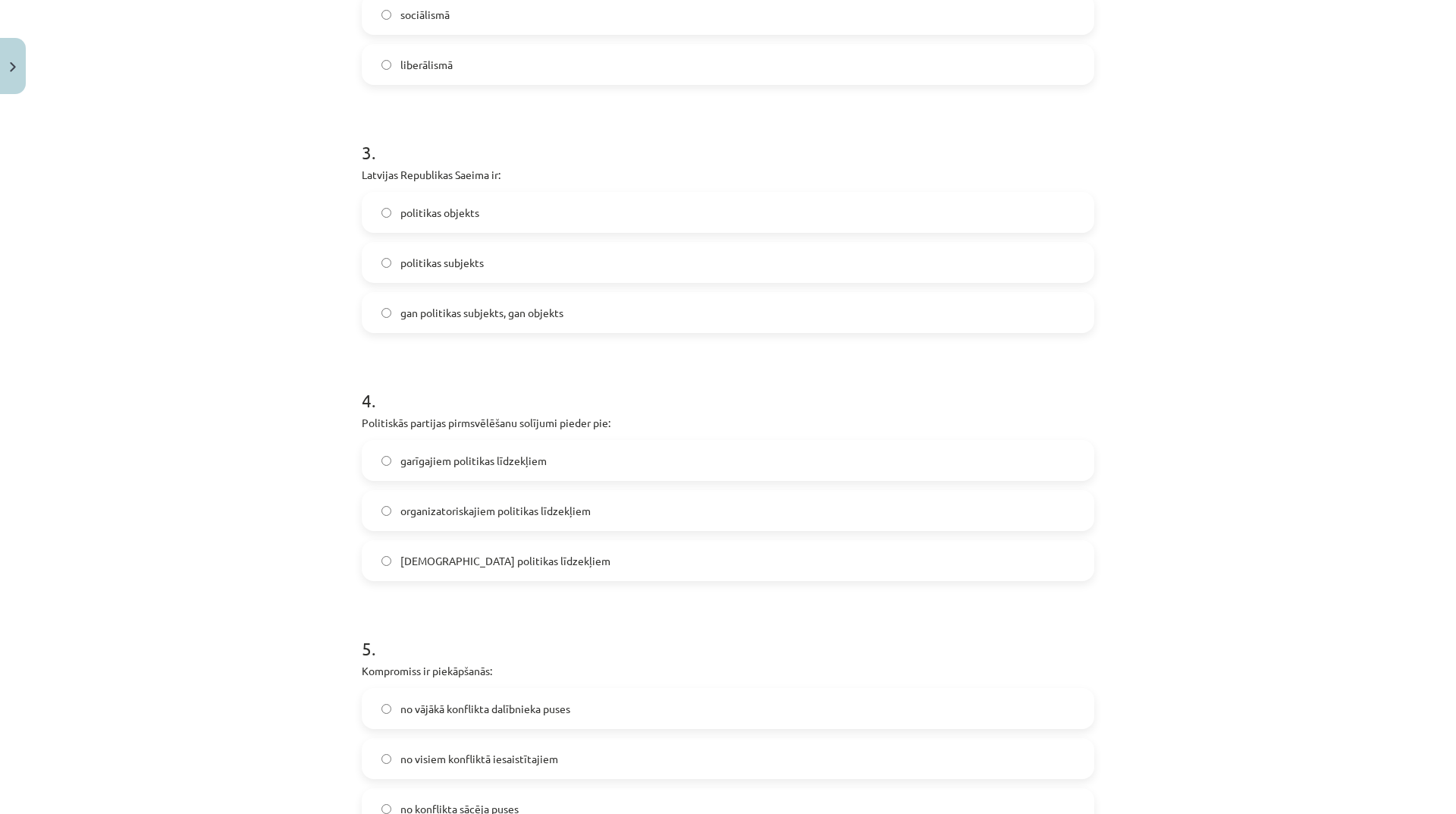
scroll to position [759, 0]
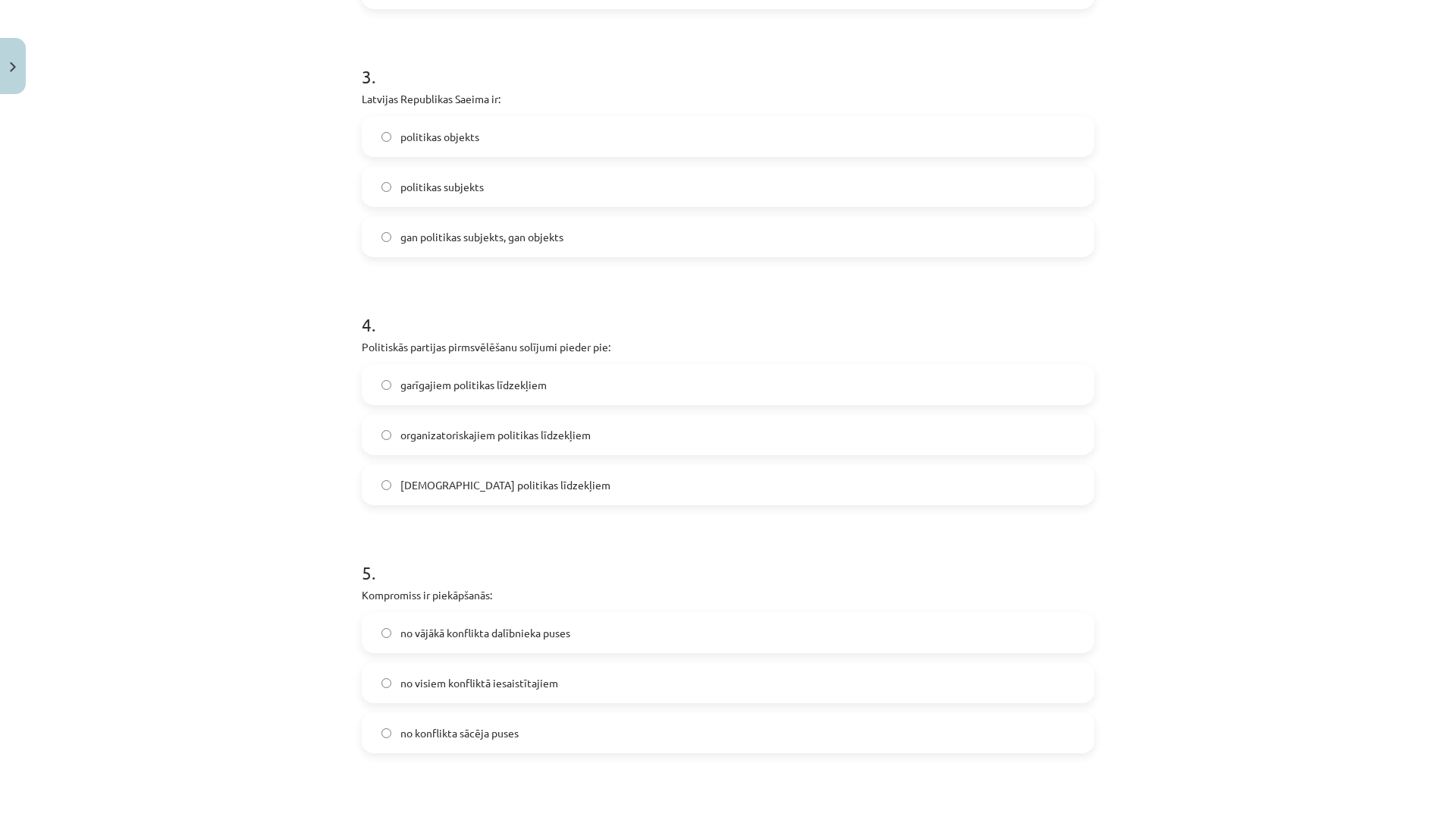
click at [590, 435] on label "organizatoriskajiem politikas līdzekļiem" at bounding box center [728, 434] width 730 height 38
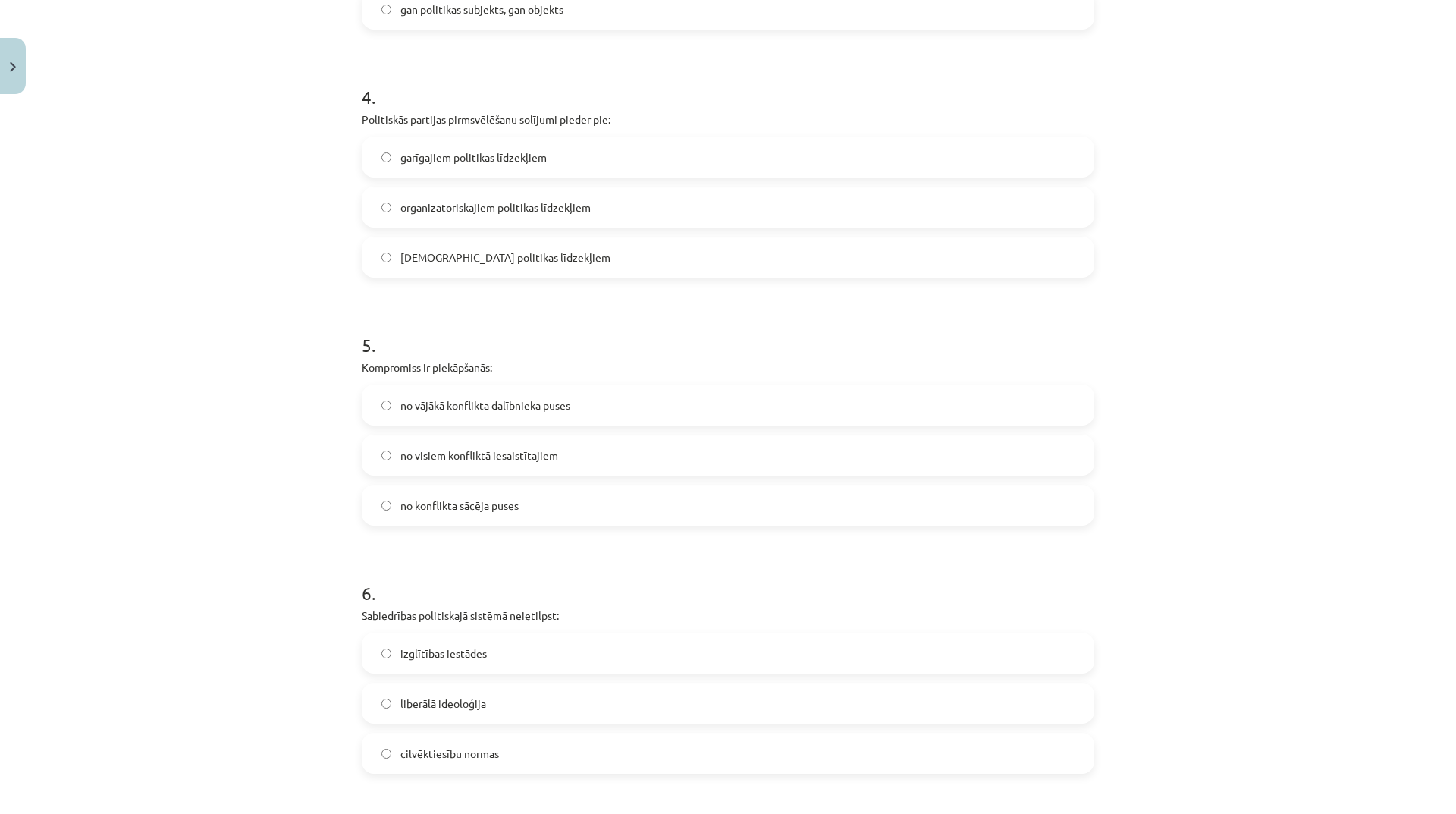
scroll to position [1063, 0]
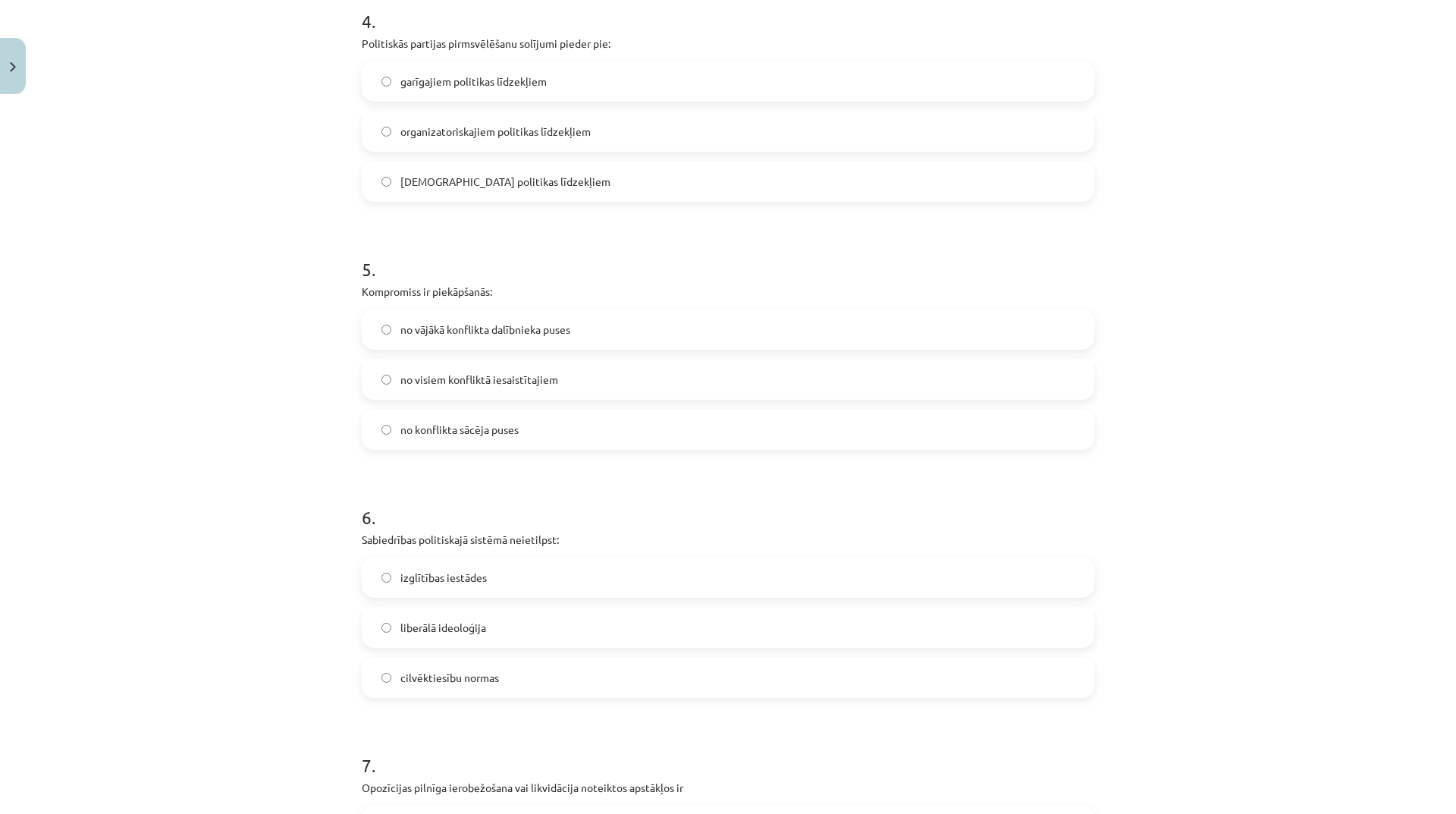
click at [558, 385] on label "no visiem konfliktā iesaistītajiem" at bounding box center [728, 379] width 730 height 38
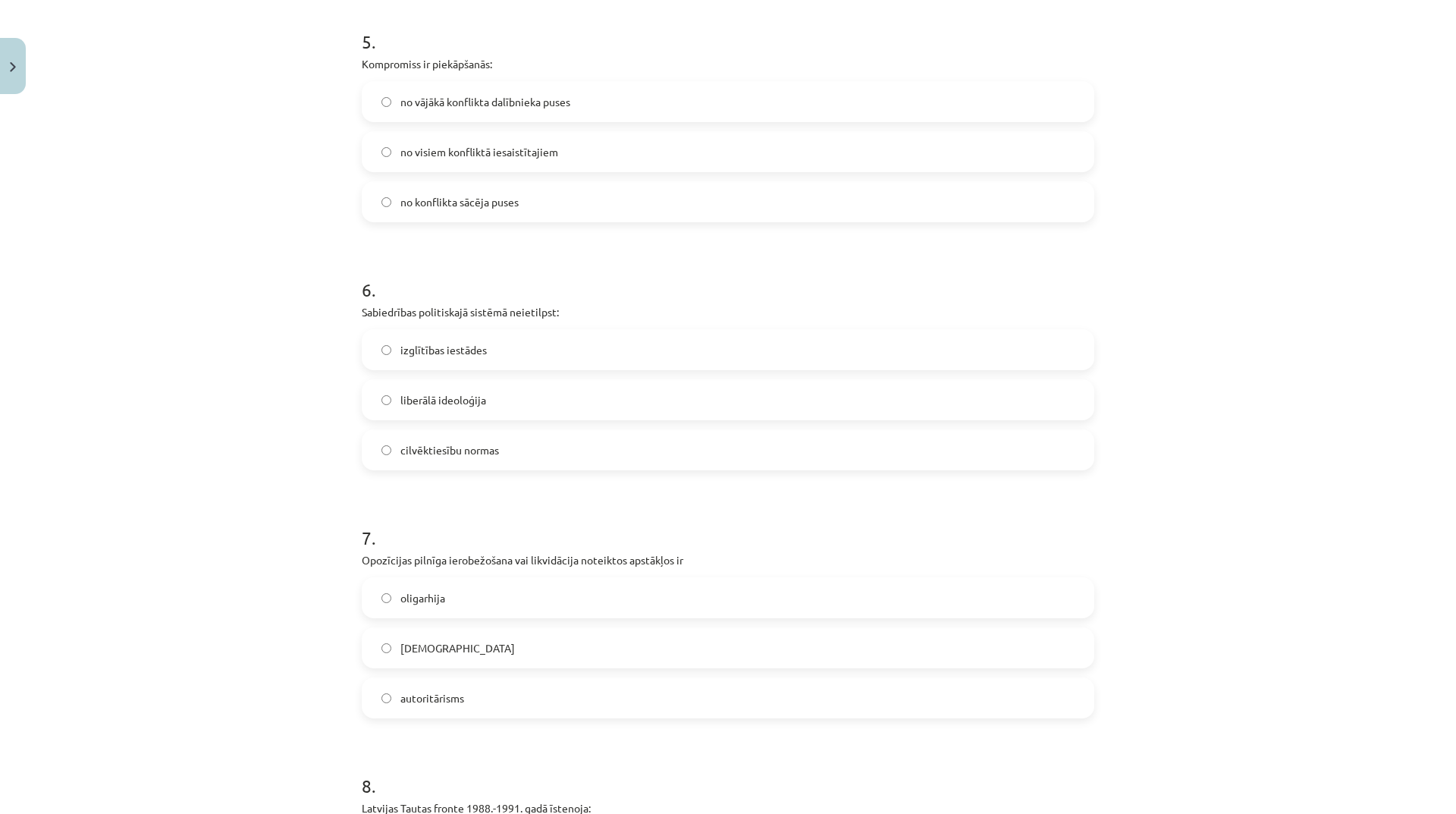
click at [514, 390] on label "liberālā ideoloģija" at bounding box center [728, 400] width 730 height 38
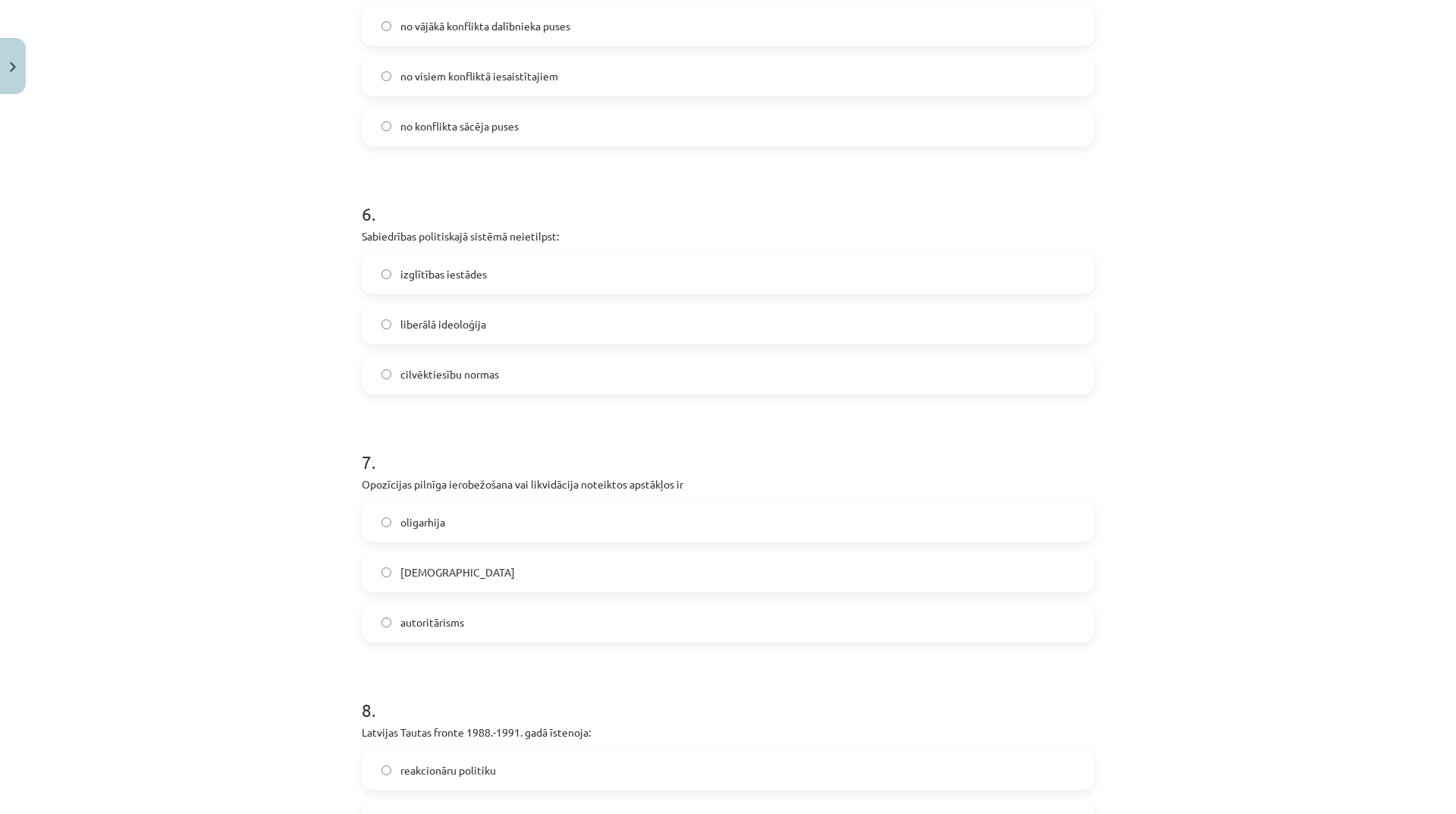
scroll to position [1594, 0]
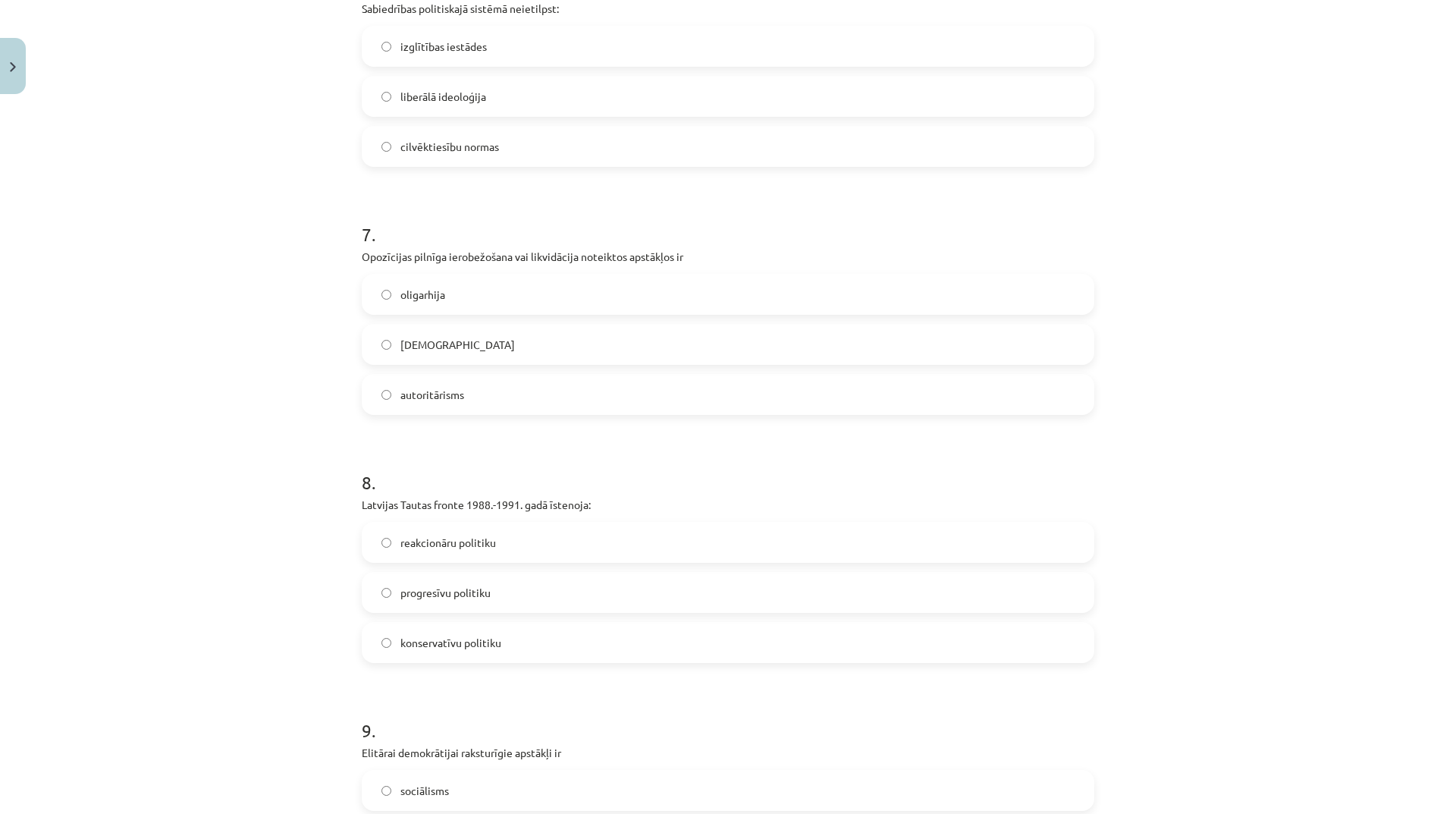
click at [464, 353] on label "totalitārisms" at bounding box center [728, 345] width 730 height 38
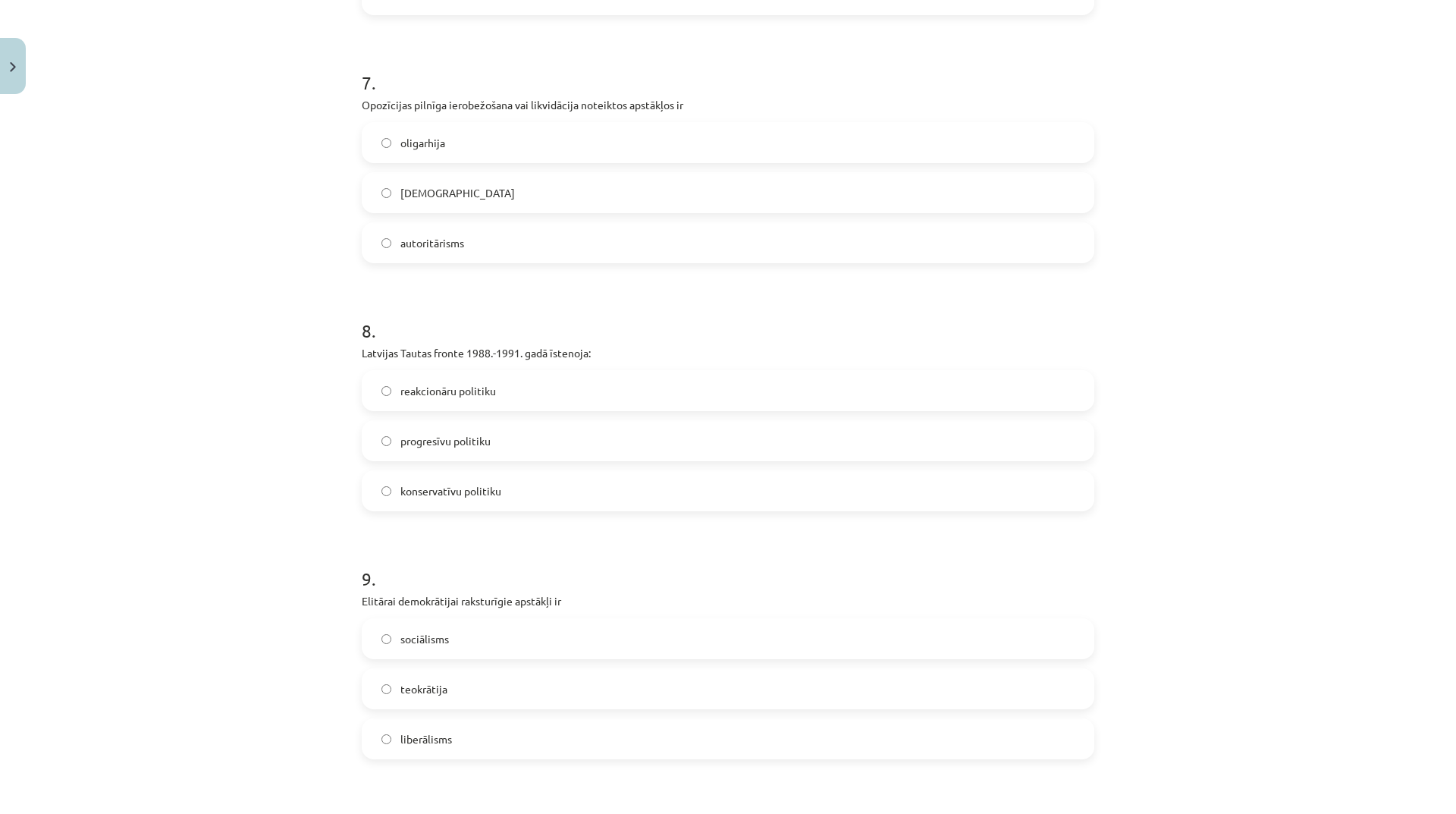
scroll to position [1821, 0]
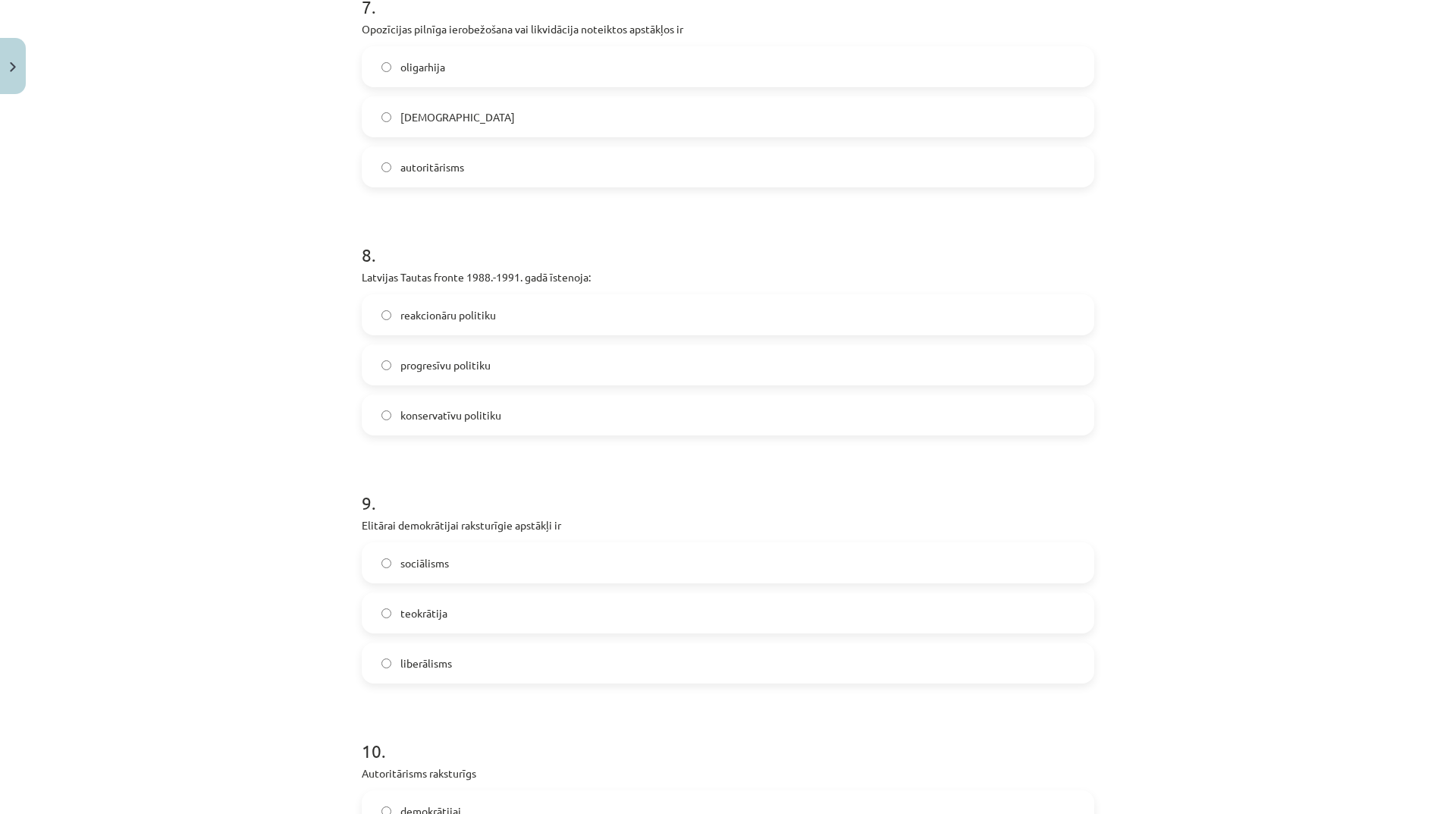
click at [491, 355] on label "progresīvu politiku" at bounding box center [728, 365] width 730 height 38
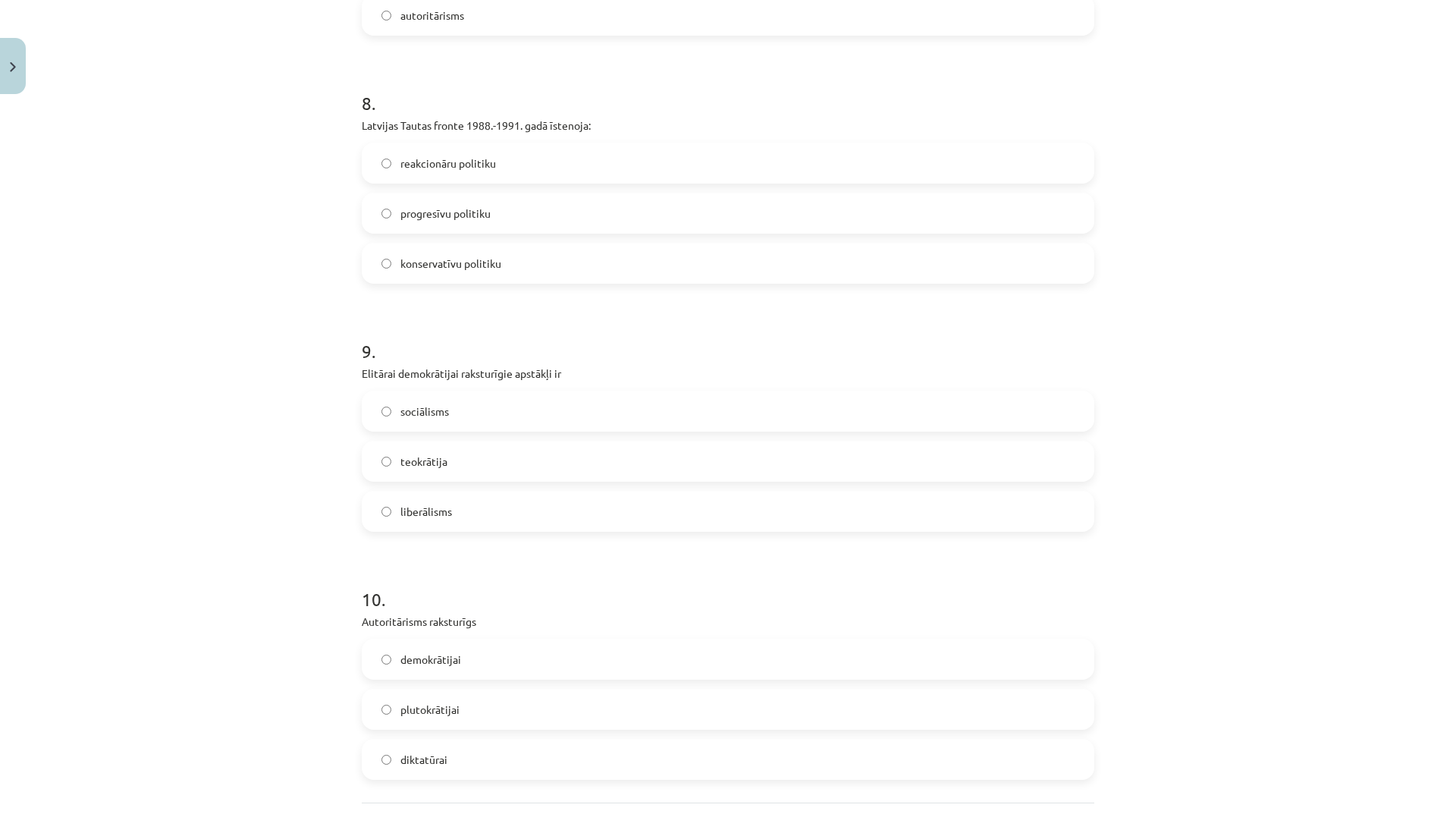
scroll to position [2049, 0]
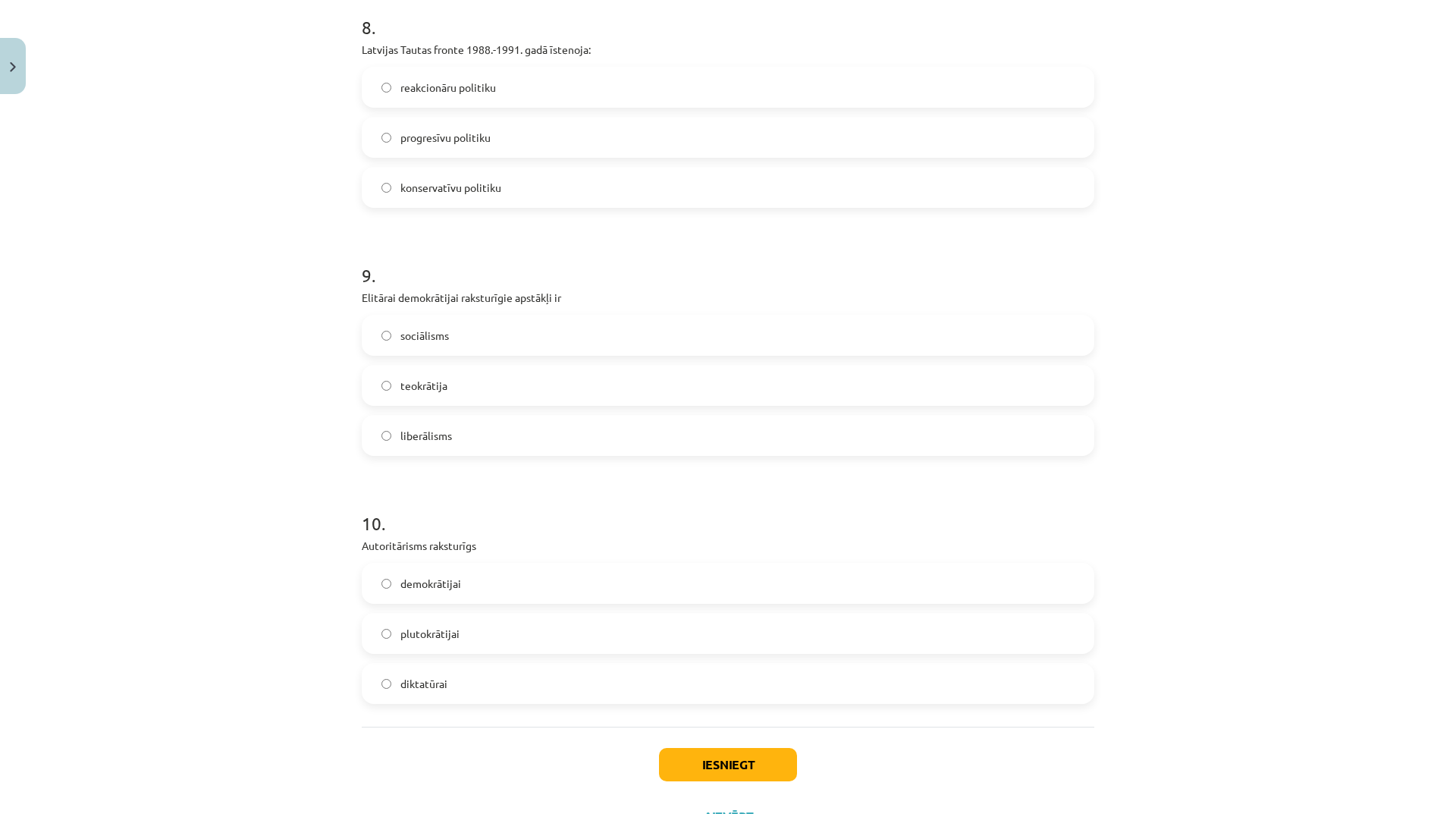
click at [506, 171] on label "konservatīvu politiku" at bounding box center [728, 187] width 730 height 38
click at [479, 439] on label "liberālisms" at bounding box center [728, 435] width 730 height 38
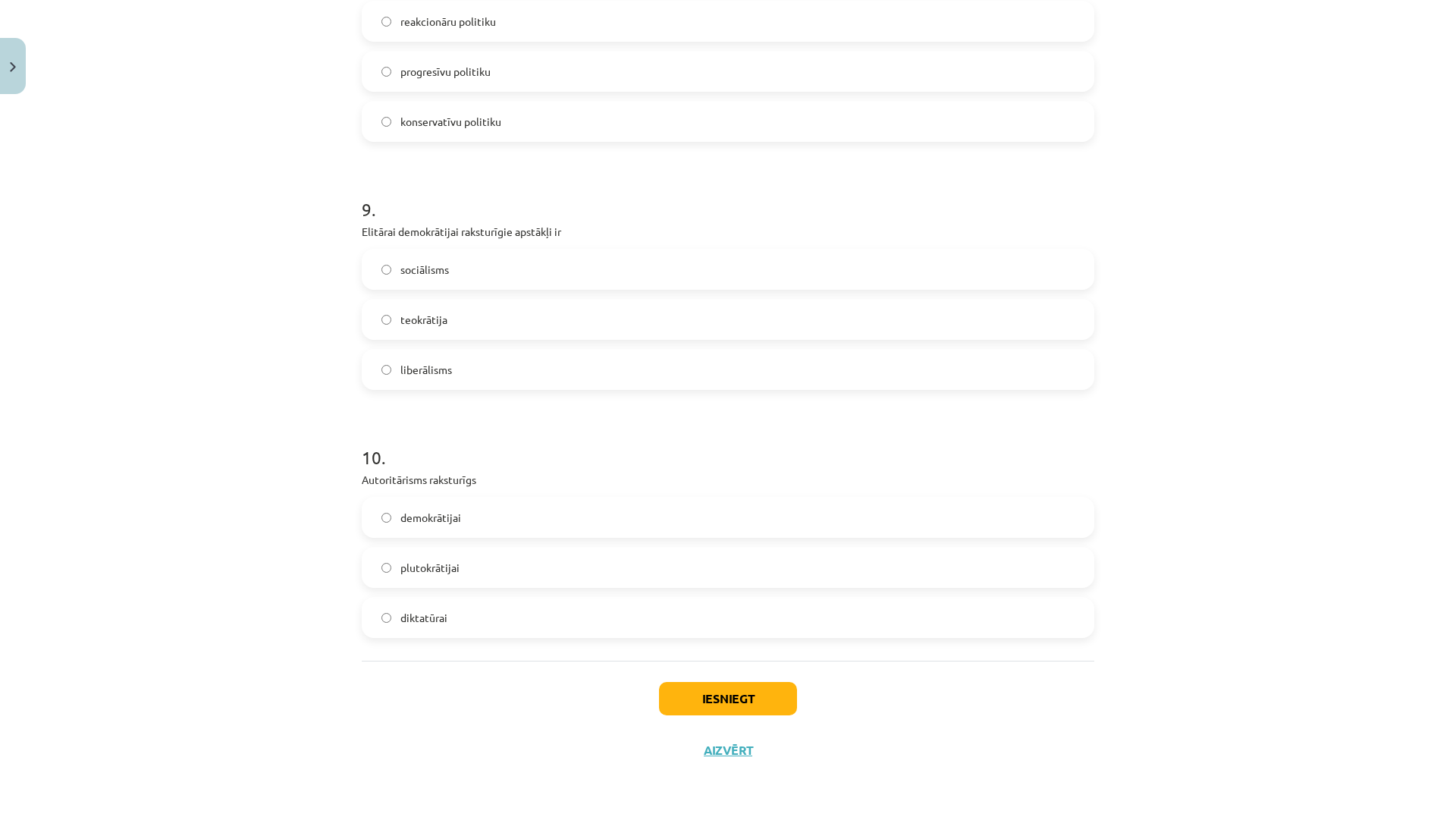
click at [502, 609] on label "diktatūrai" at bounding box center [728, 618] width 730 height 38
click at [690, 691] on button "Iesniegt" at bounding box center [728, 698] width 138 height 33
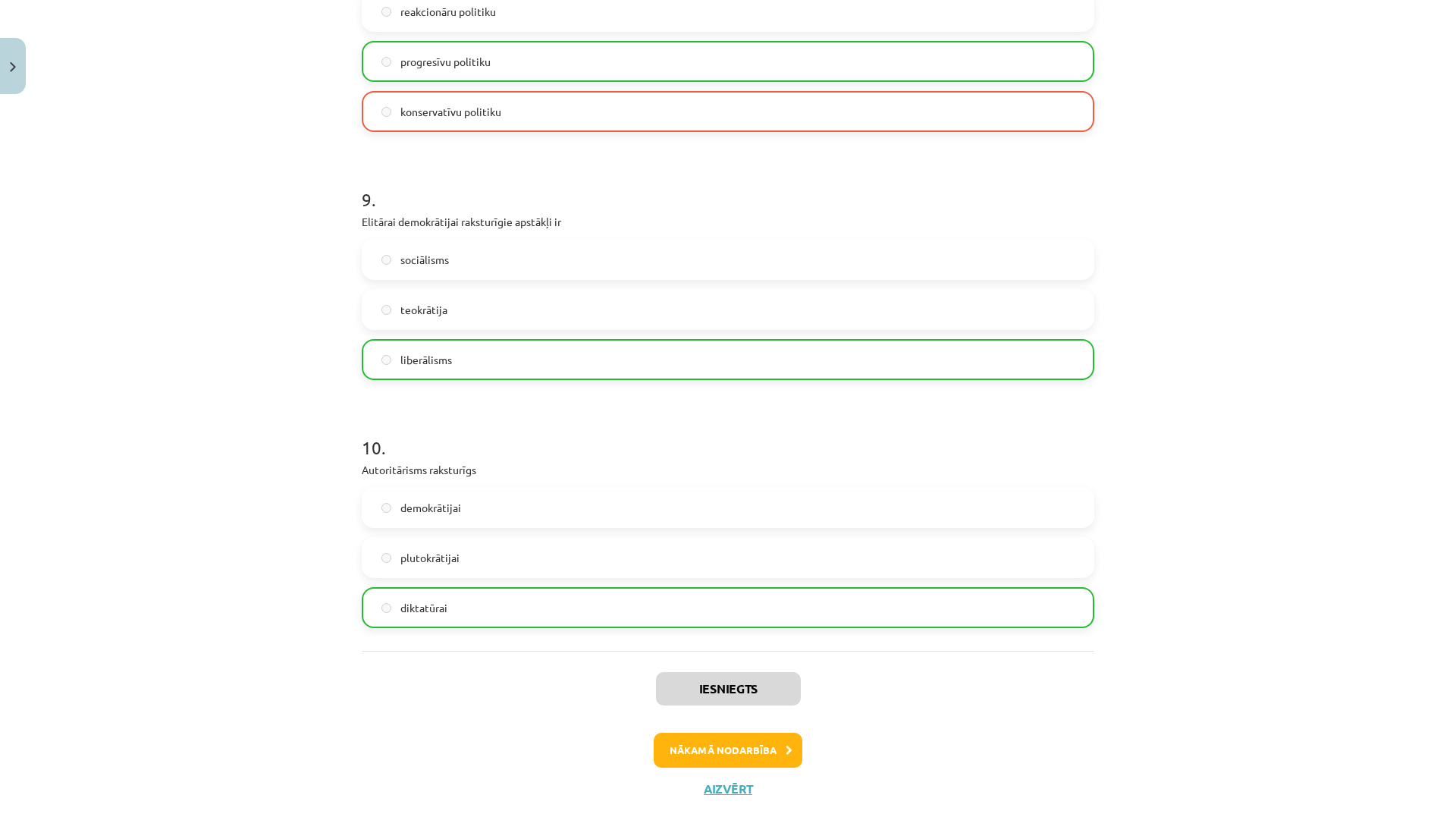
scroll to position [2163, 0]
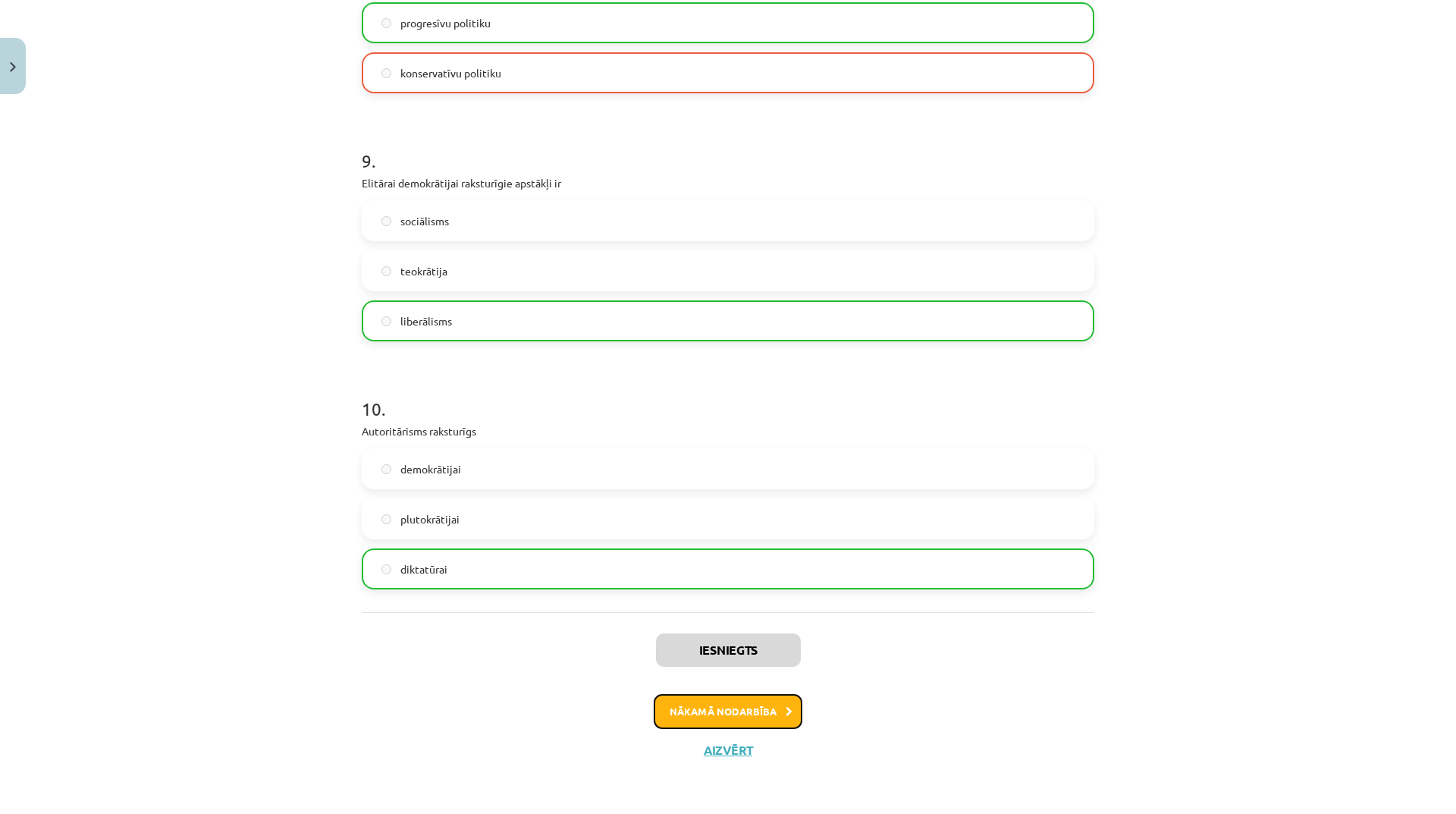
click at [765, 717] on button "Nākamā nodarbība" at bounding box center [728, 711] width 149 height 35
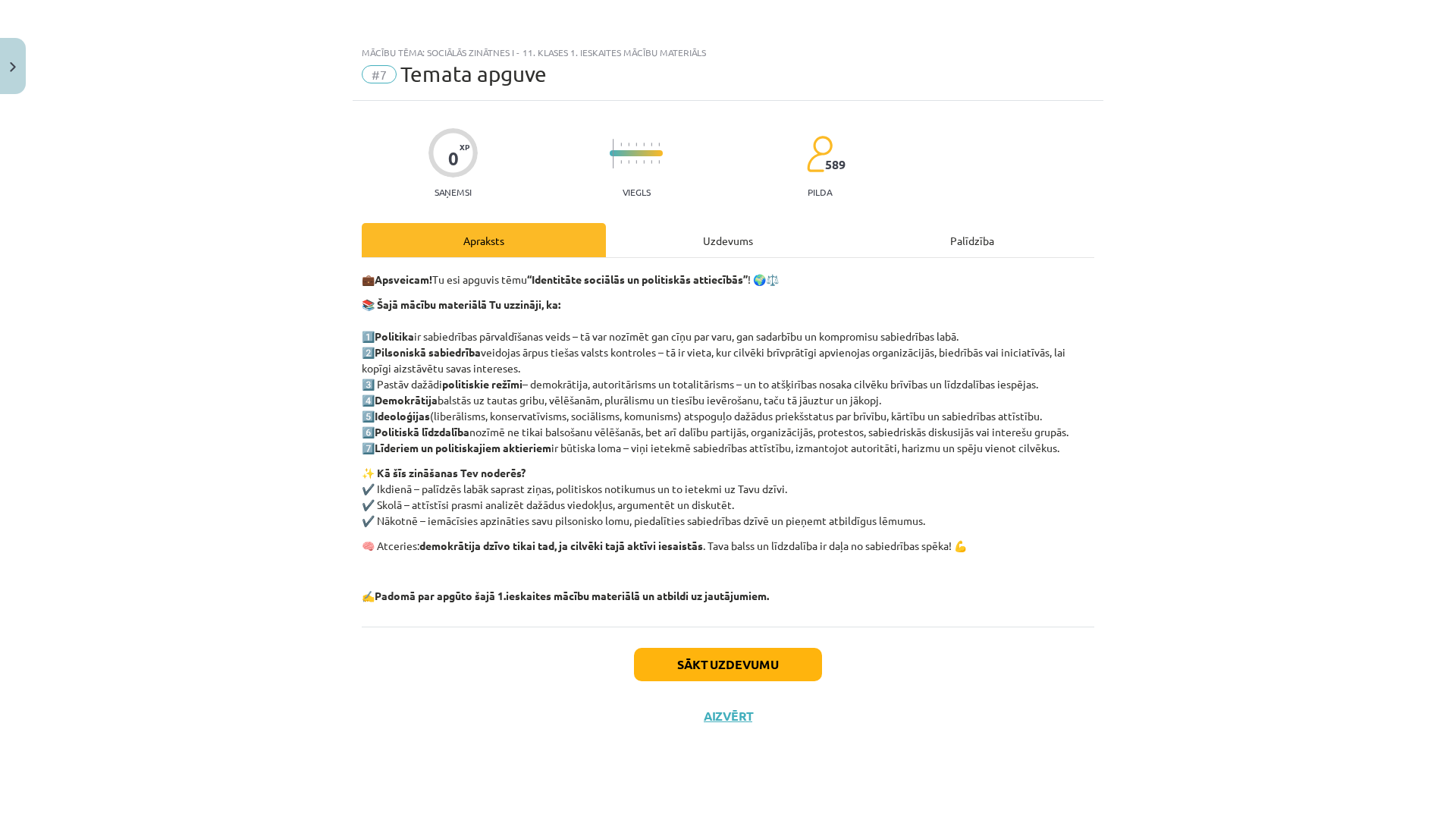
scroll to position [0, 0]
click at [787, 673] on button "Sākt uzdevumu" at bounding box center [728, 664] width 188 height 33
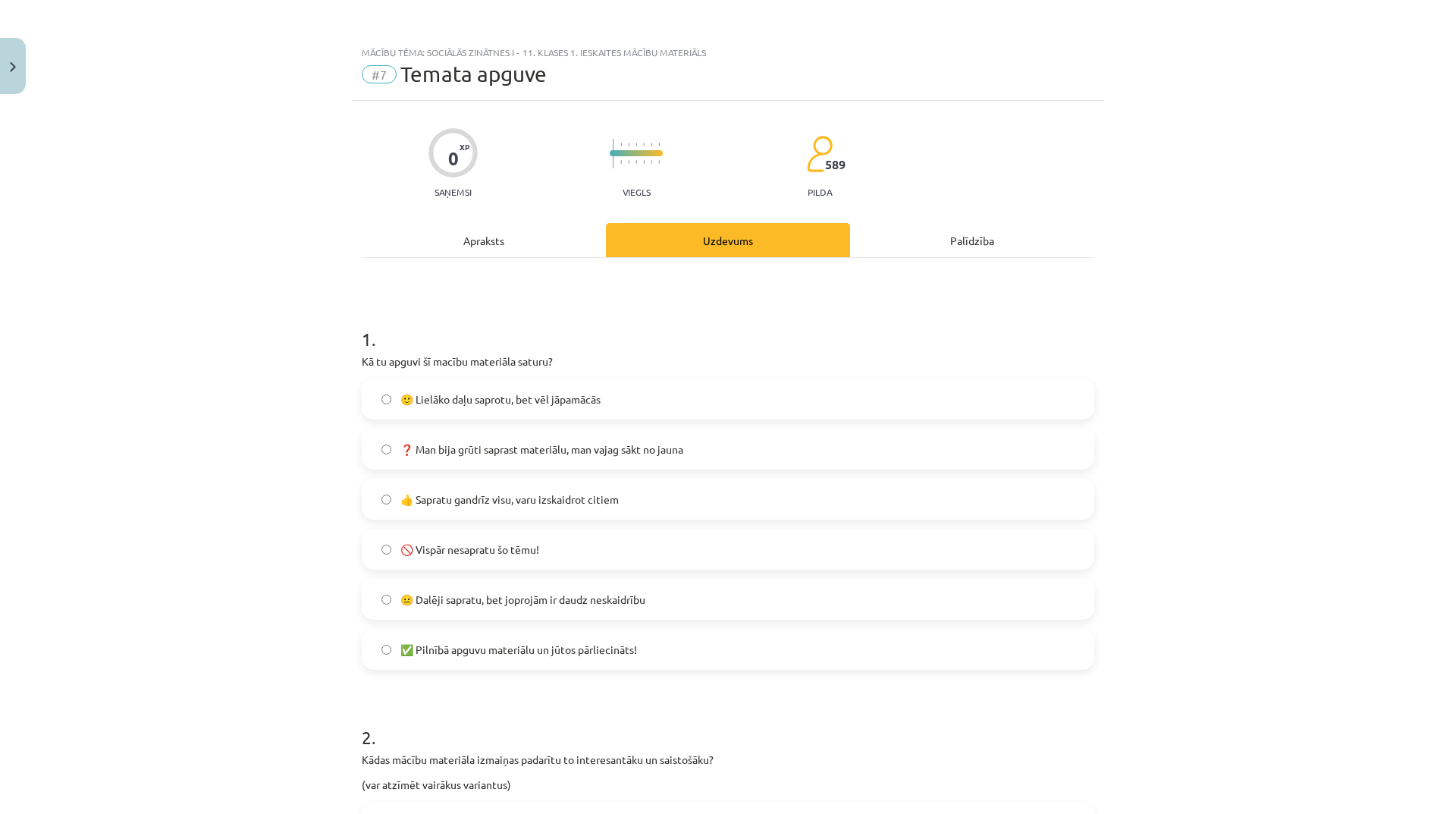
click at [631, 399] on label "🙂 Lielāko daļu saprotu, bet vēl jāpamācās" at bounding box center [728, 399] width 730 height 38
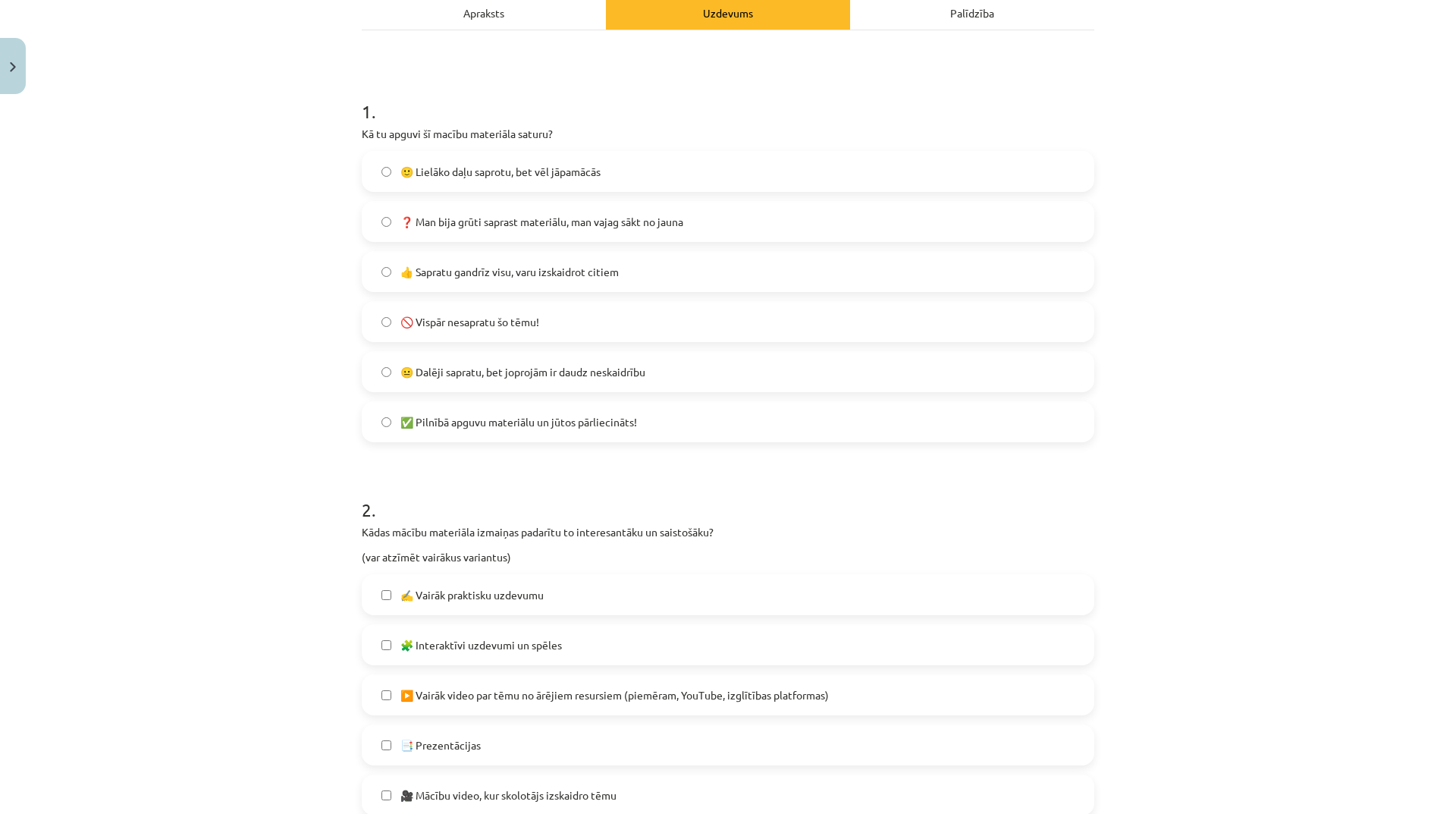
scroll to position [455, 0]
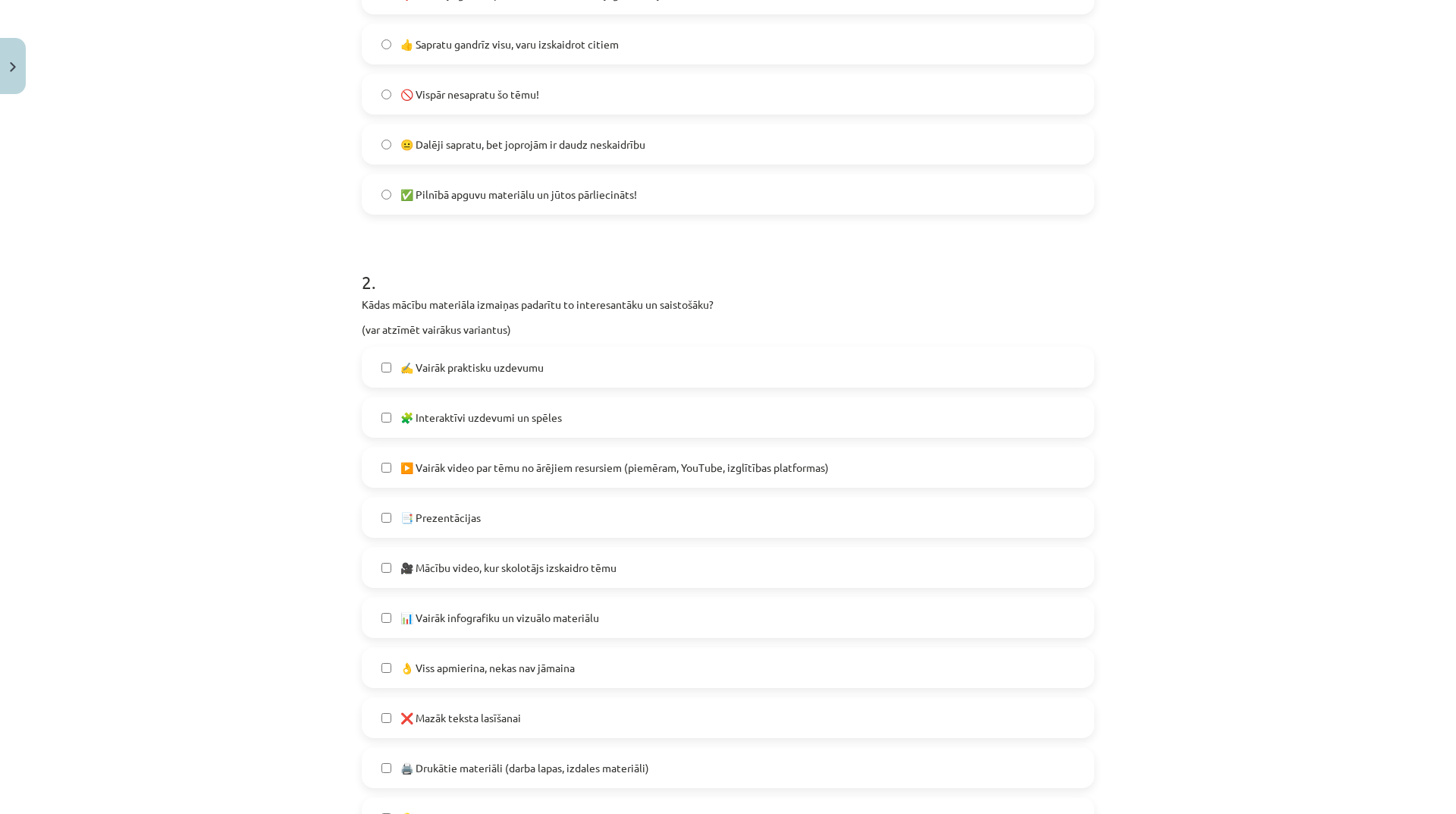
click at [610, 377] on label "✍️ Vairāk praktisku uzdevumu" at bounding box center [728, 367] width 730 height 38
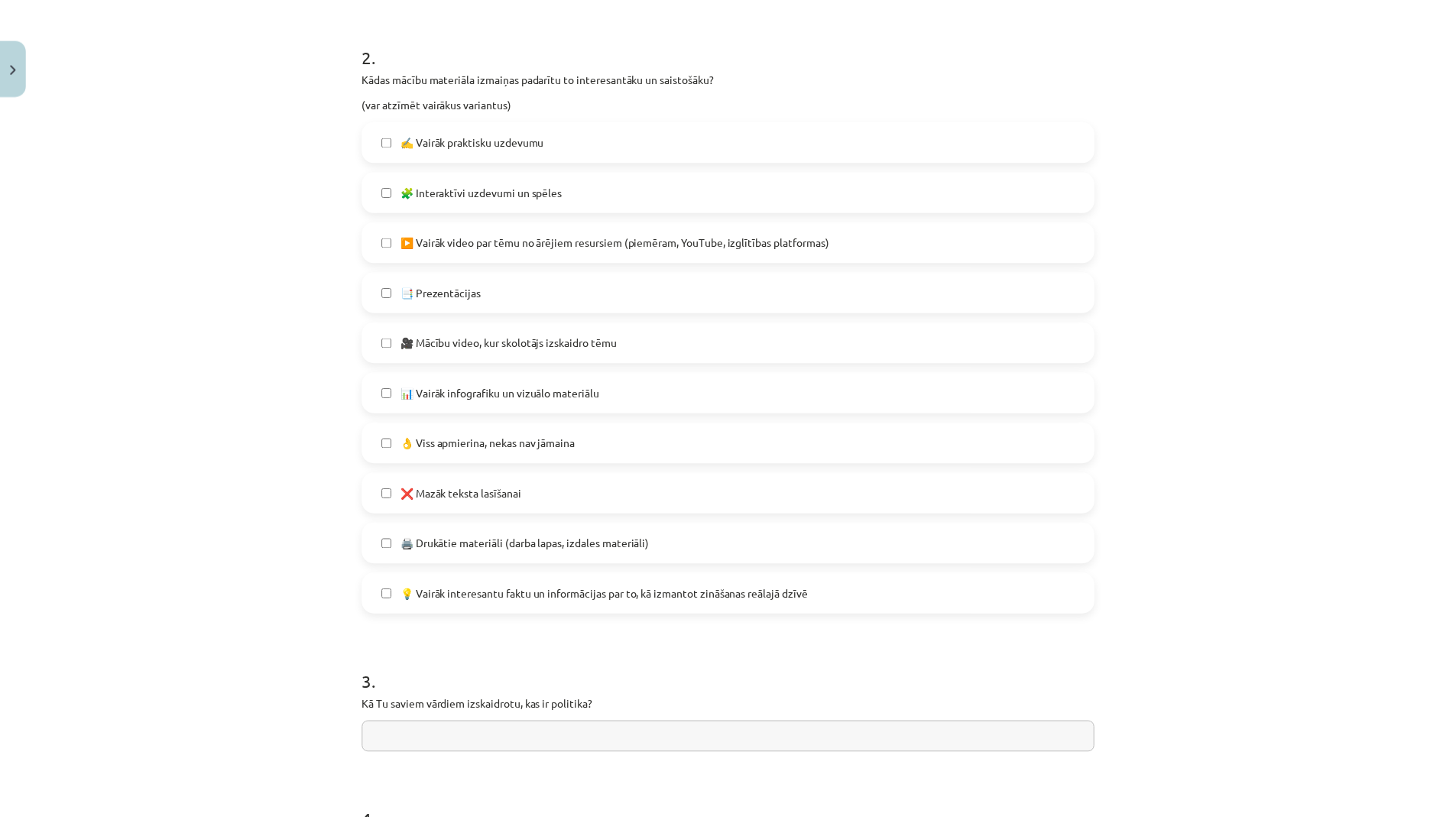
scroll to position [930, 0]
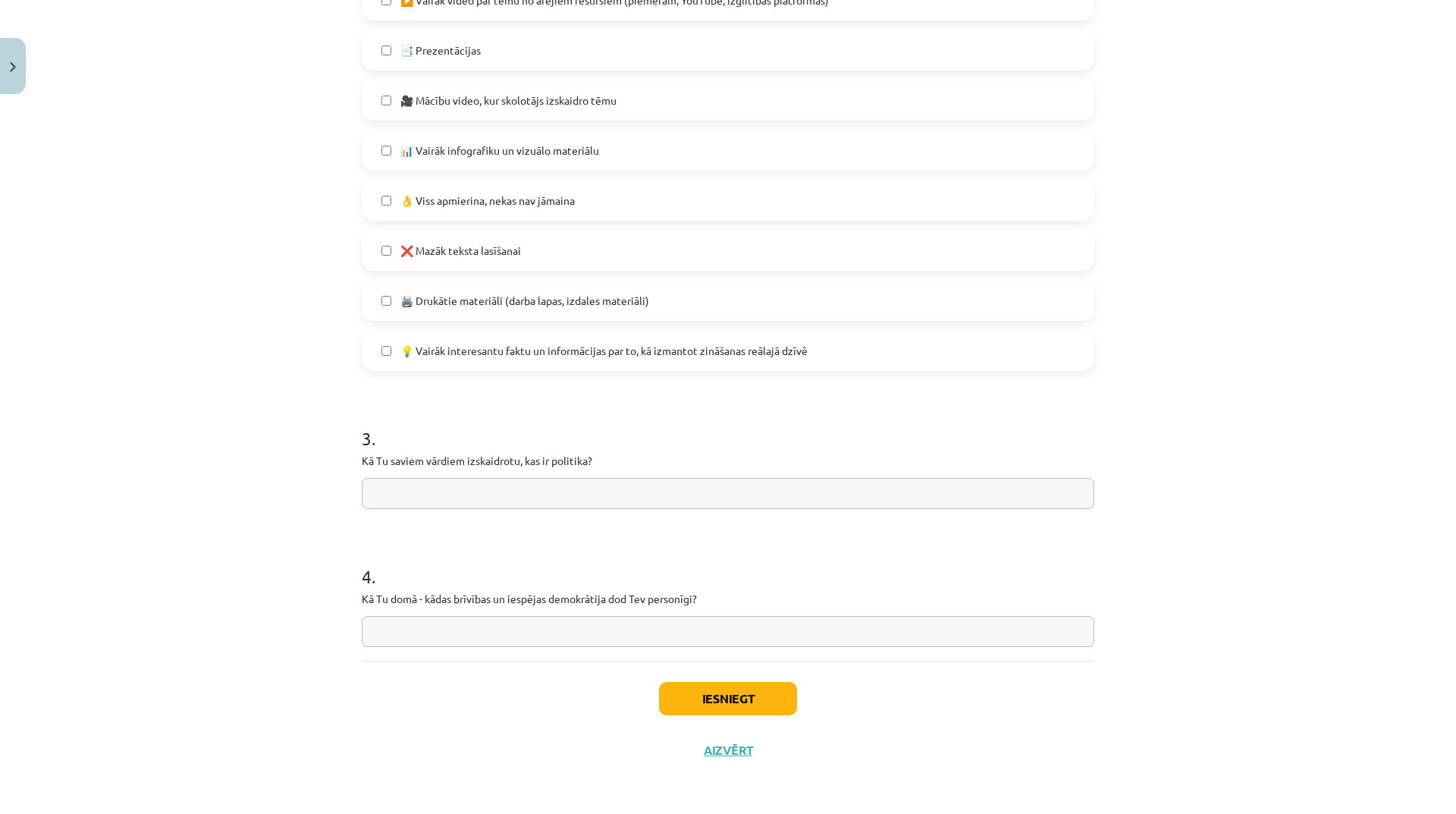
click at [594, 494] on input "text" at bounding box center [728, 494] width 733 height 31
click at [594, 491] on input "**********" at bounding box center [728, 494] width 733 height 31
click at [673, 494] on input "**********" at bounding box center [728, 494] width 733 height 31
type input "**********"
click at [460, 634] on input "text" at bounding box center [728, 631] width 733 height 31
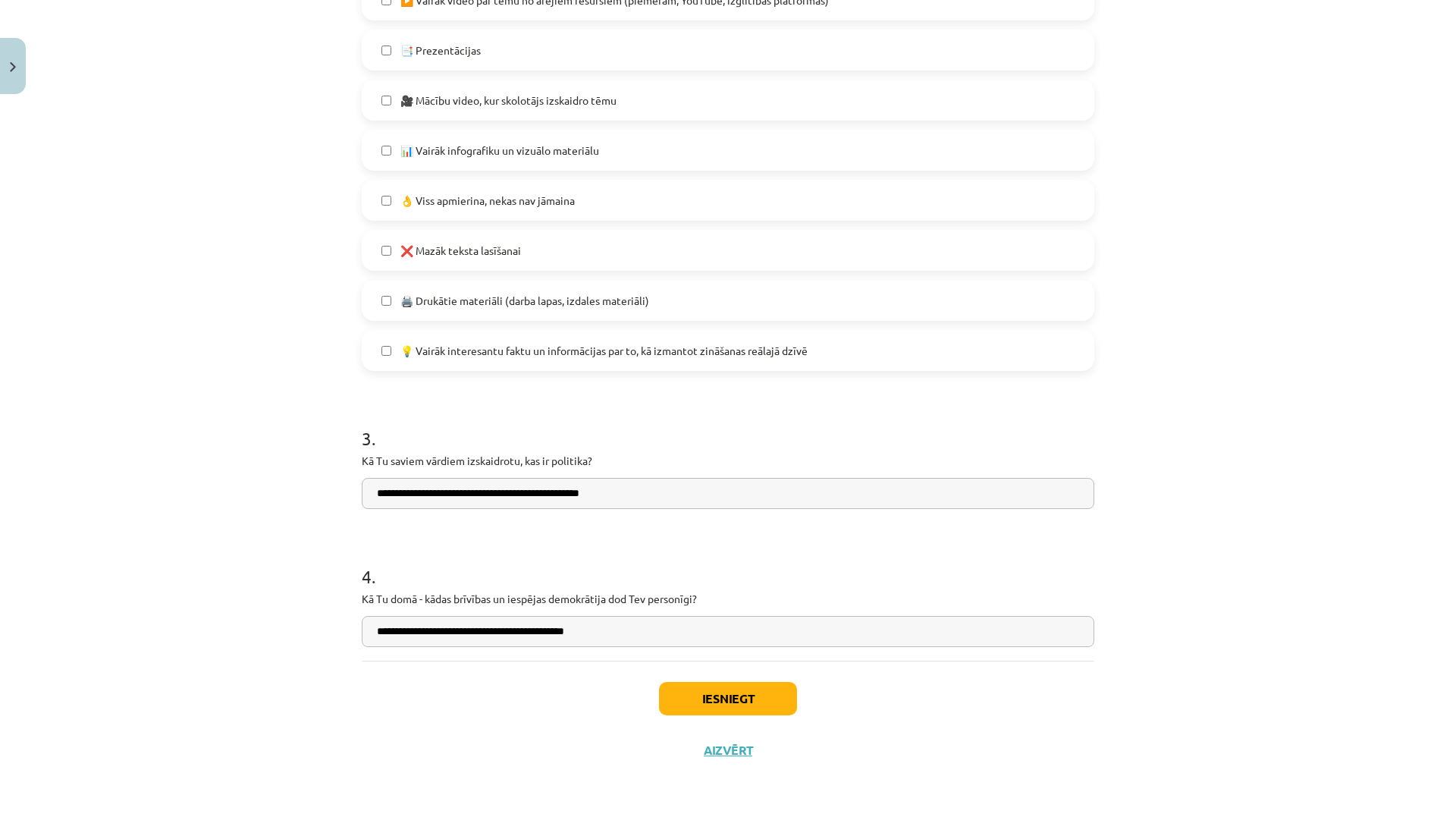
type input "**********"
click at [677, 680] on div "Iesniegt Aizvērt" at bounding box center [728, 714] width 733 height 106
click at [682, 685] on button "Iesniegt" at bounding box center [728, 698] width 138 height 33
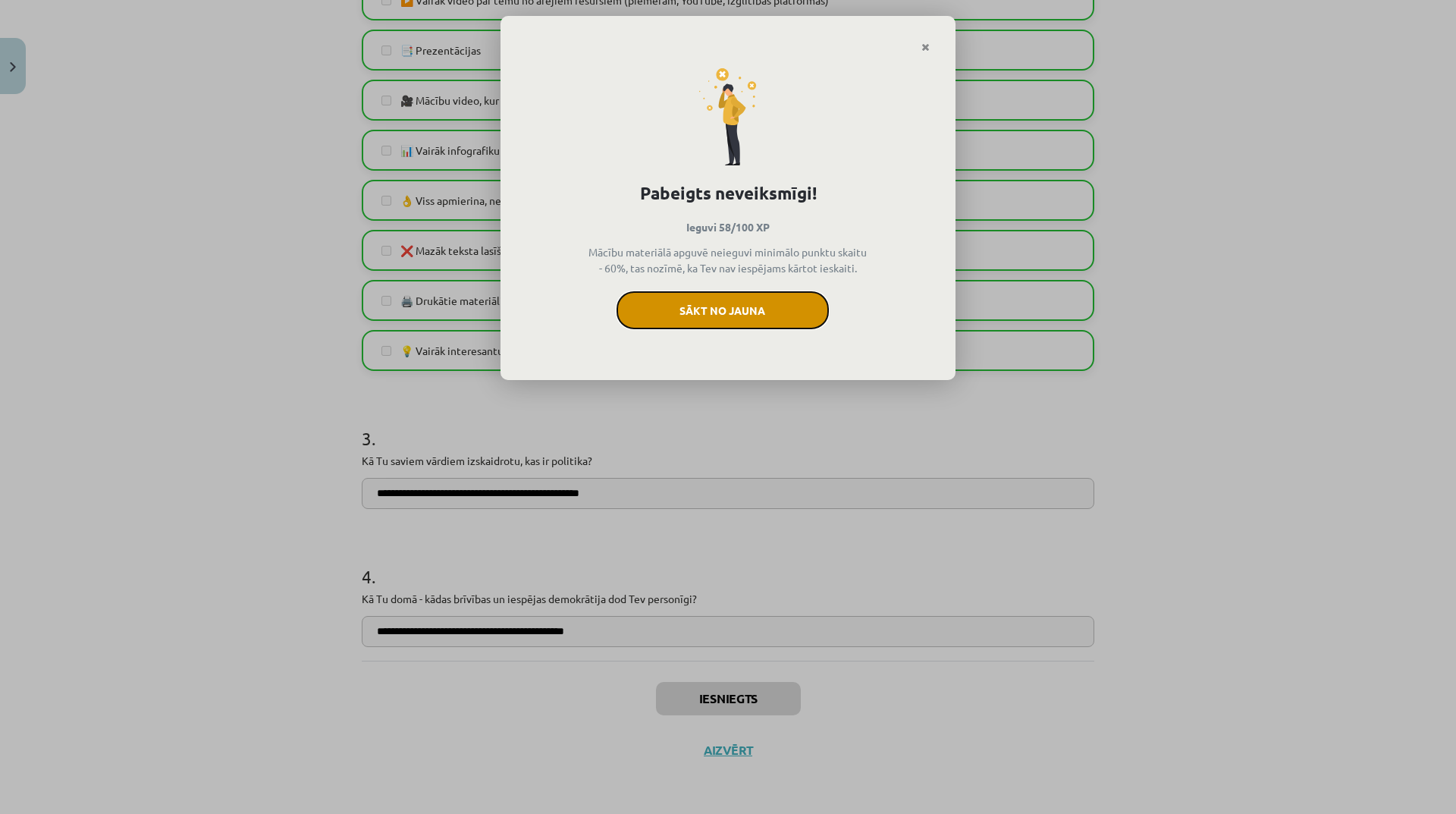
click at [714, 309] on button "Sākt no jauna" at bounding box center [722, 310] width 213 height 38
click at [929, 47] on icon "Close" at bounding box center [926, 47] width 8 height 11
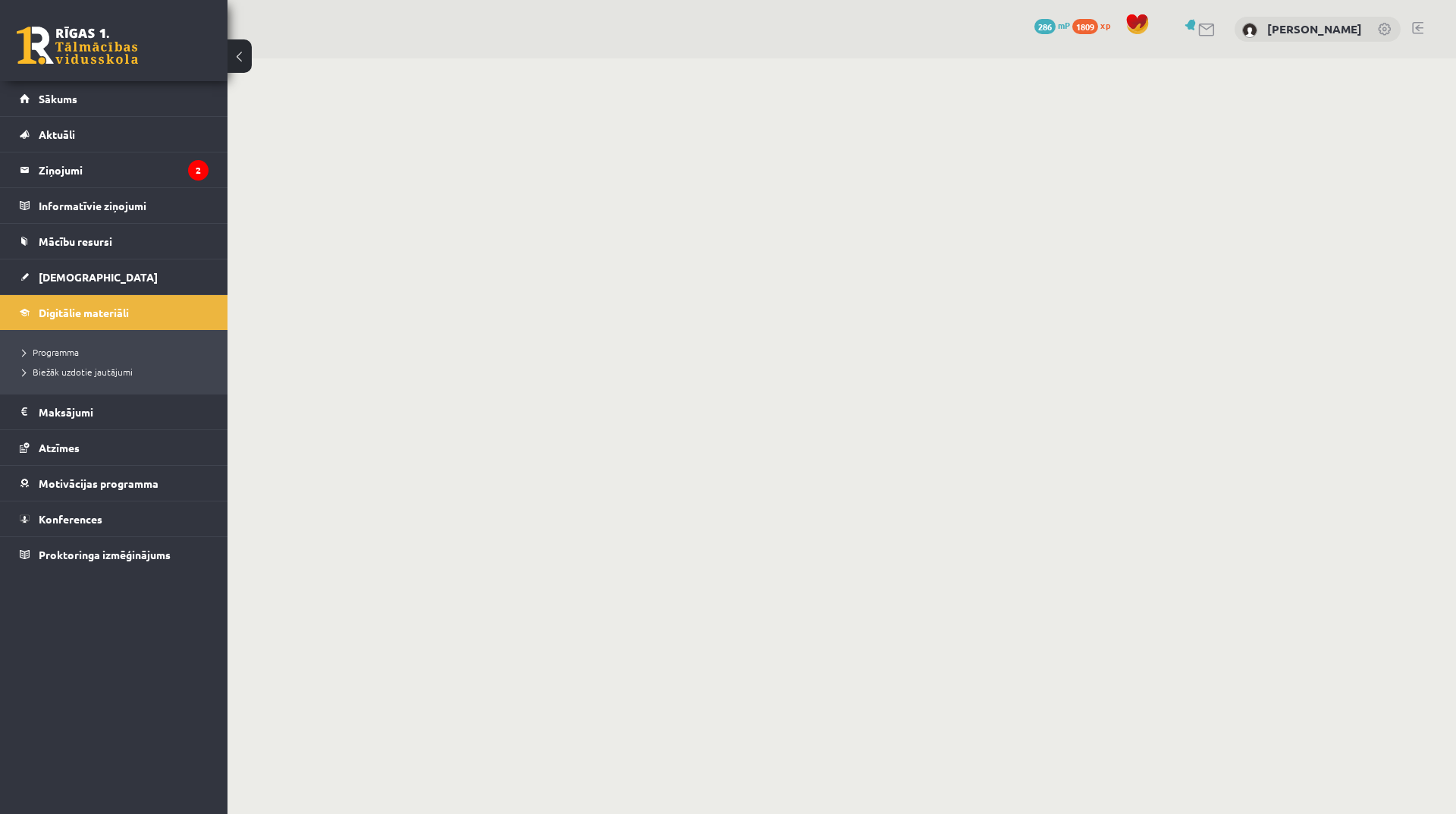
scroll to position [227, 0]
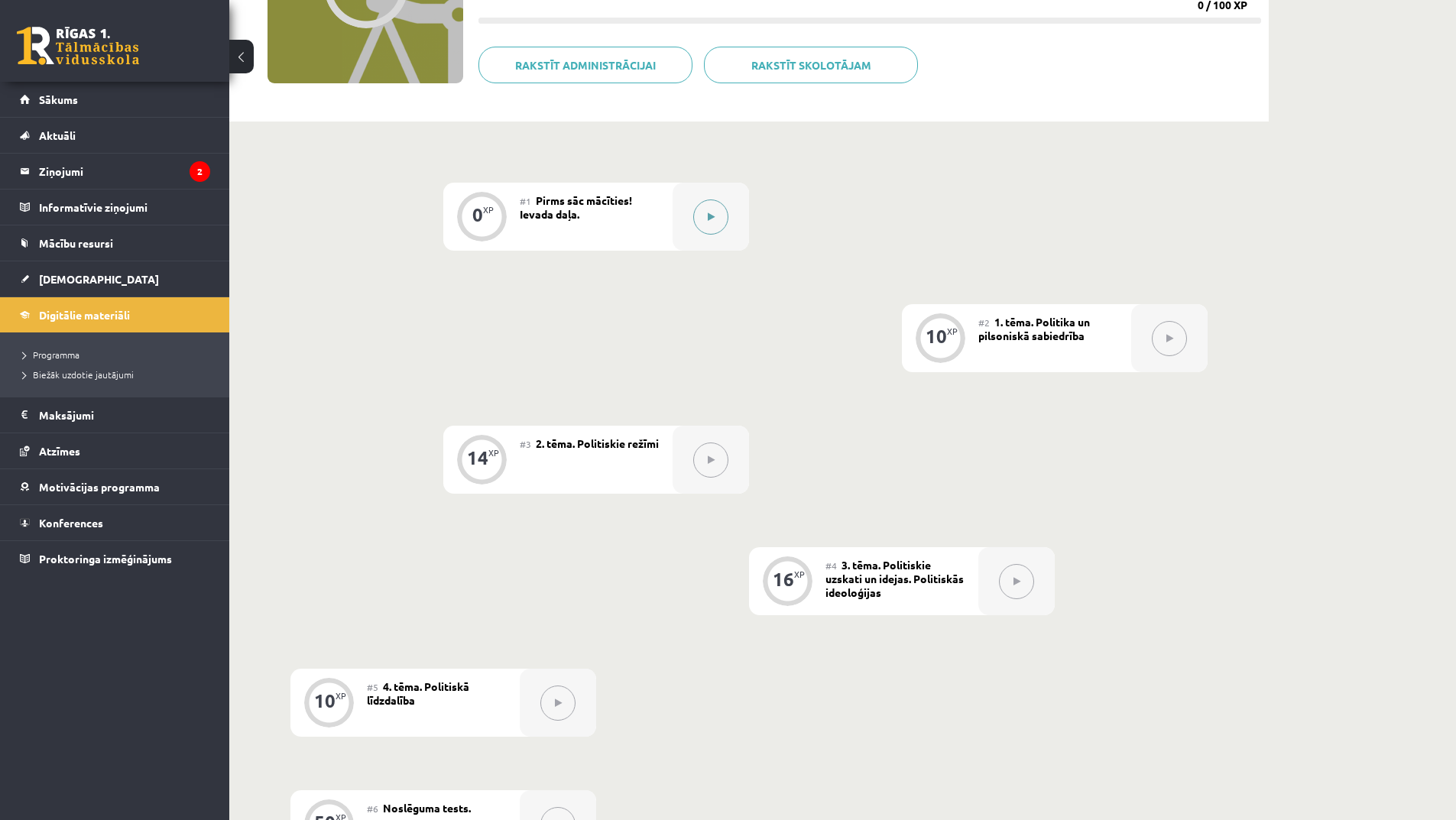
click at [707, 224] on button at bounding box center [711, 217] width 35 height 35
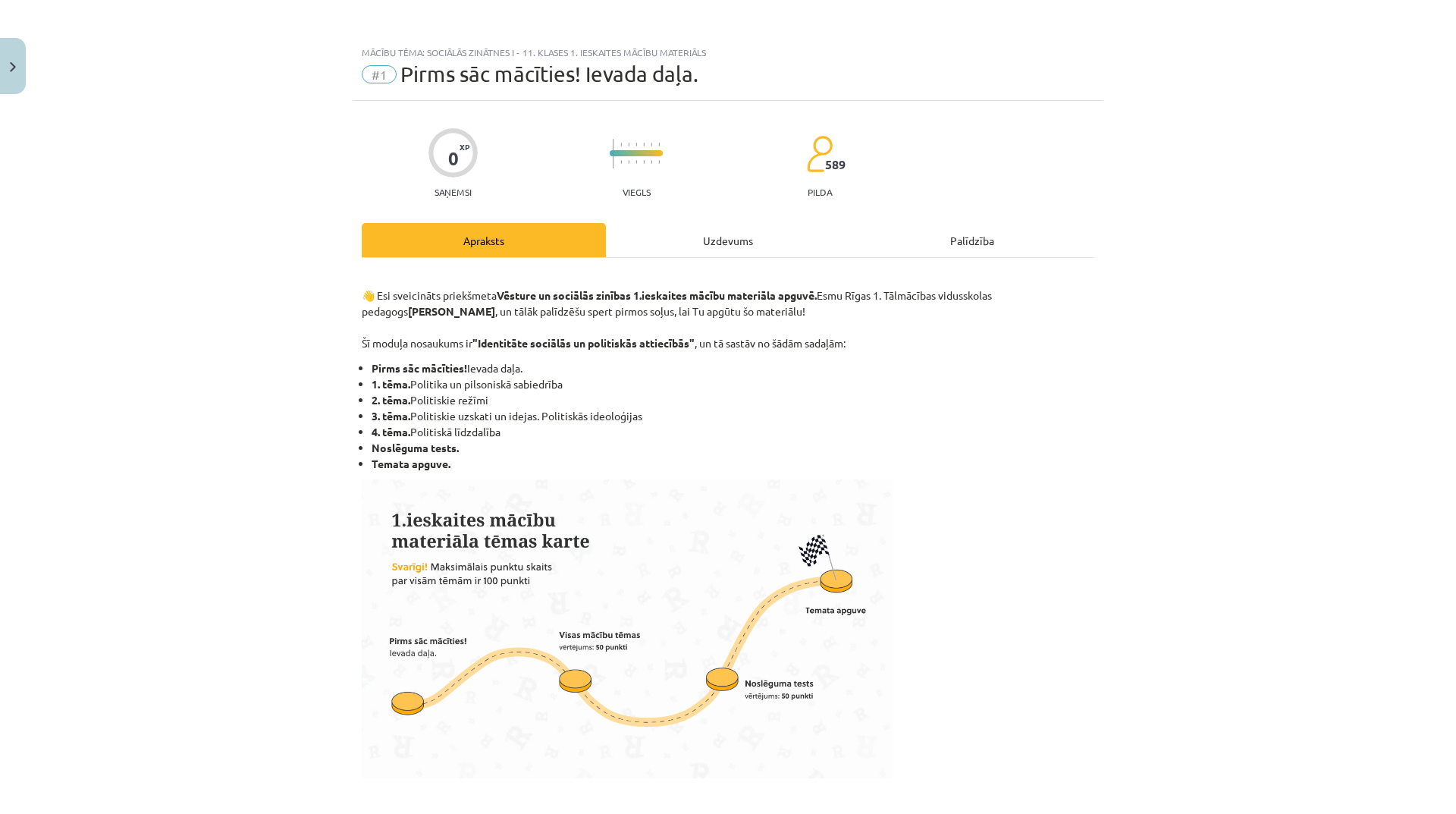
click at [739, 249] on div "Uzdevums" at bounding box center [728, 240] width 244 height 34
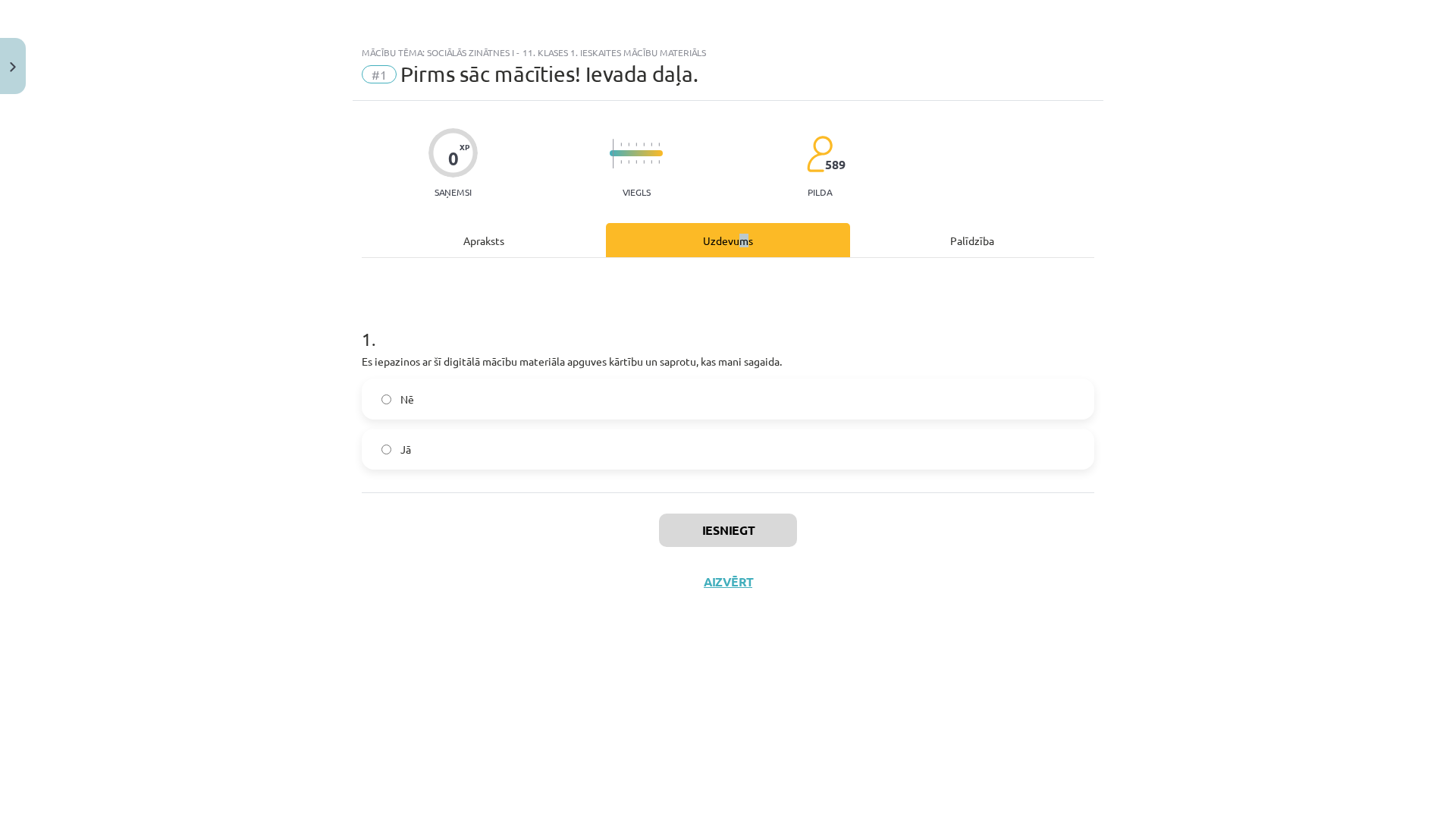
scroll to position [0, 0]
click at [460, 468] on label "Jā" at bounding box center [728, 449] width 730 height 38
click at [743, 535] on button "Iesniegt" at bounding box center [728, 530] width 138 height 33
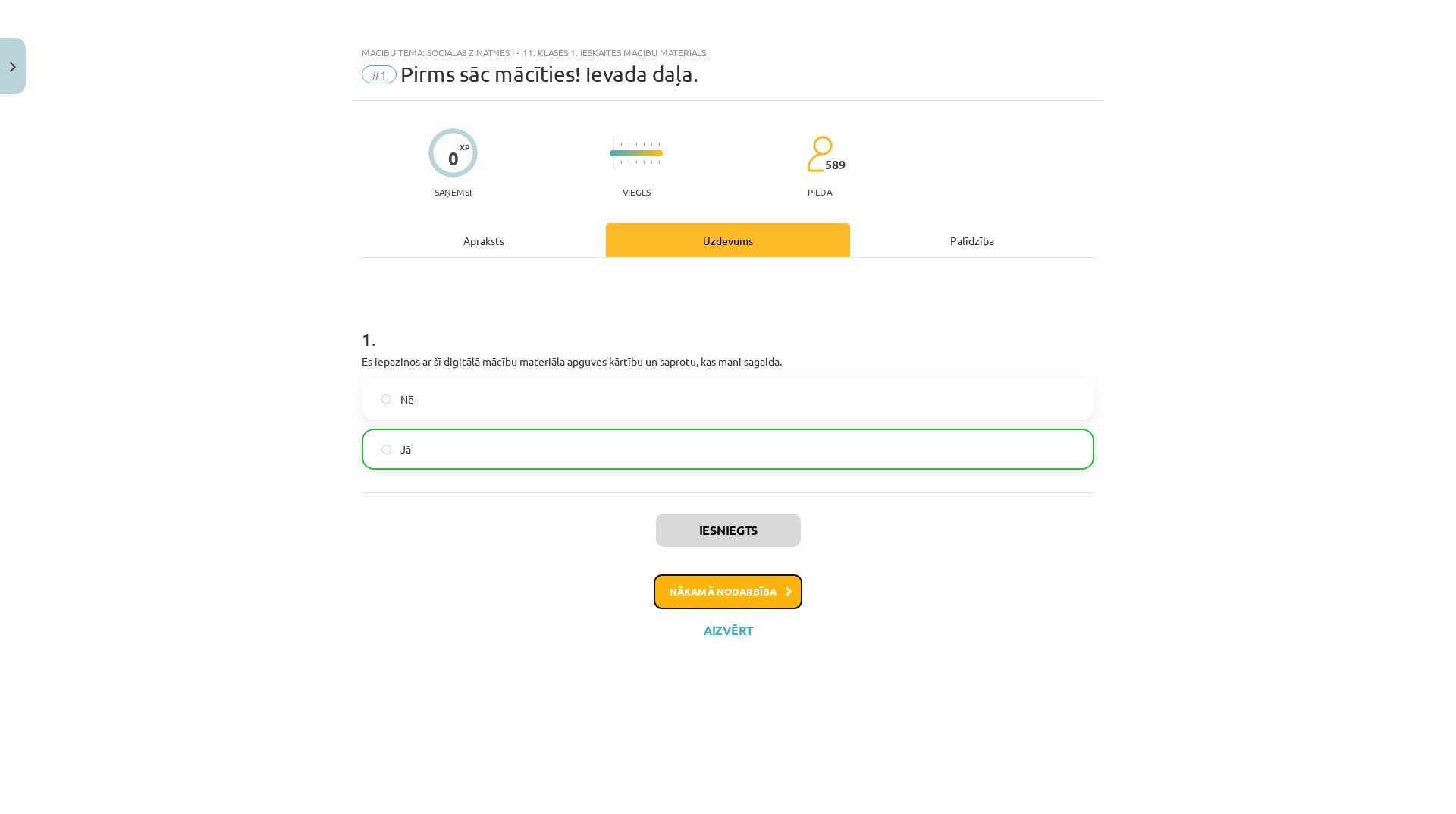
click at [754, 596] on button "Nākamā nodarbība" at bounding box center [728, 592] width 149 height 35
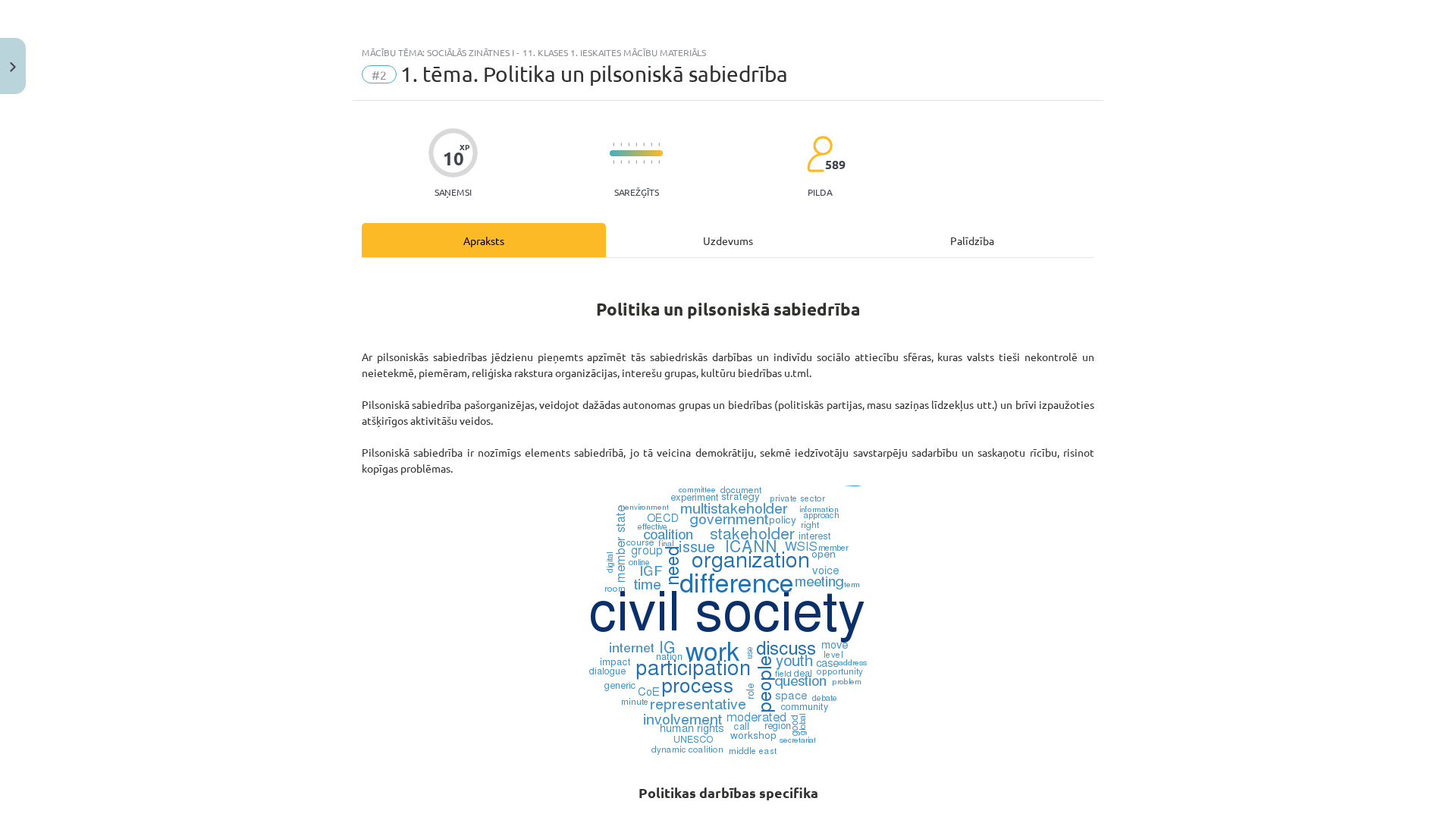
click at [706, 244] on div "Uzdevums" at bounding box center [728, 240] width 244 height 34
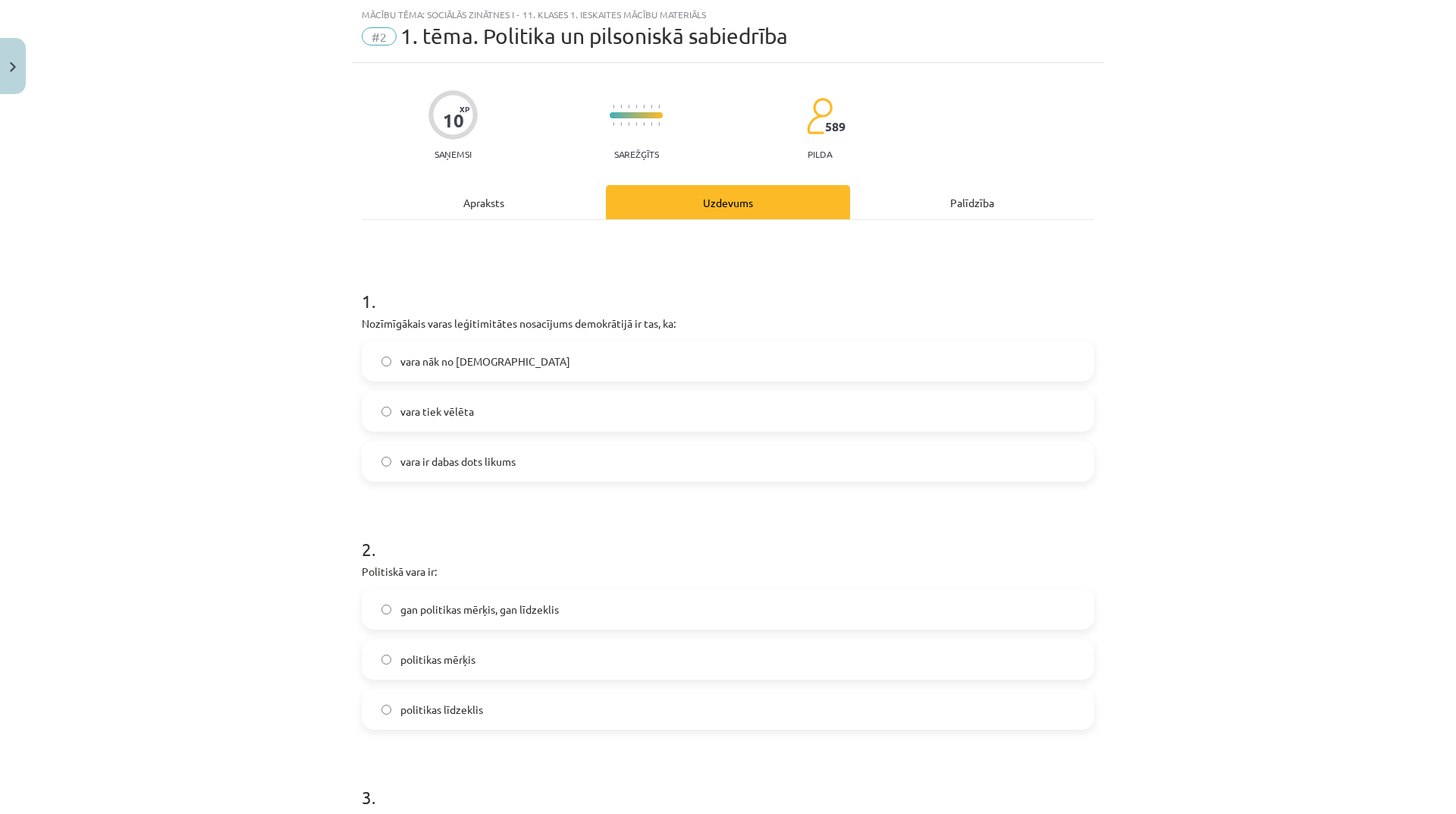
click at [590, 366] on label "vara nāk no [DEMOGRAPHIC_DATA]" at bounding box center [728, 361] width 730 height 38
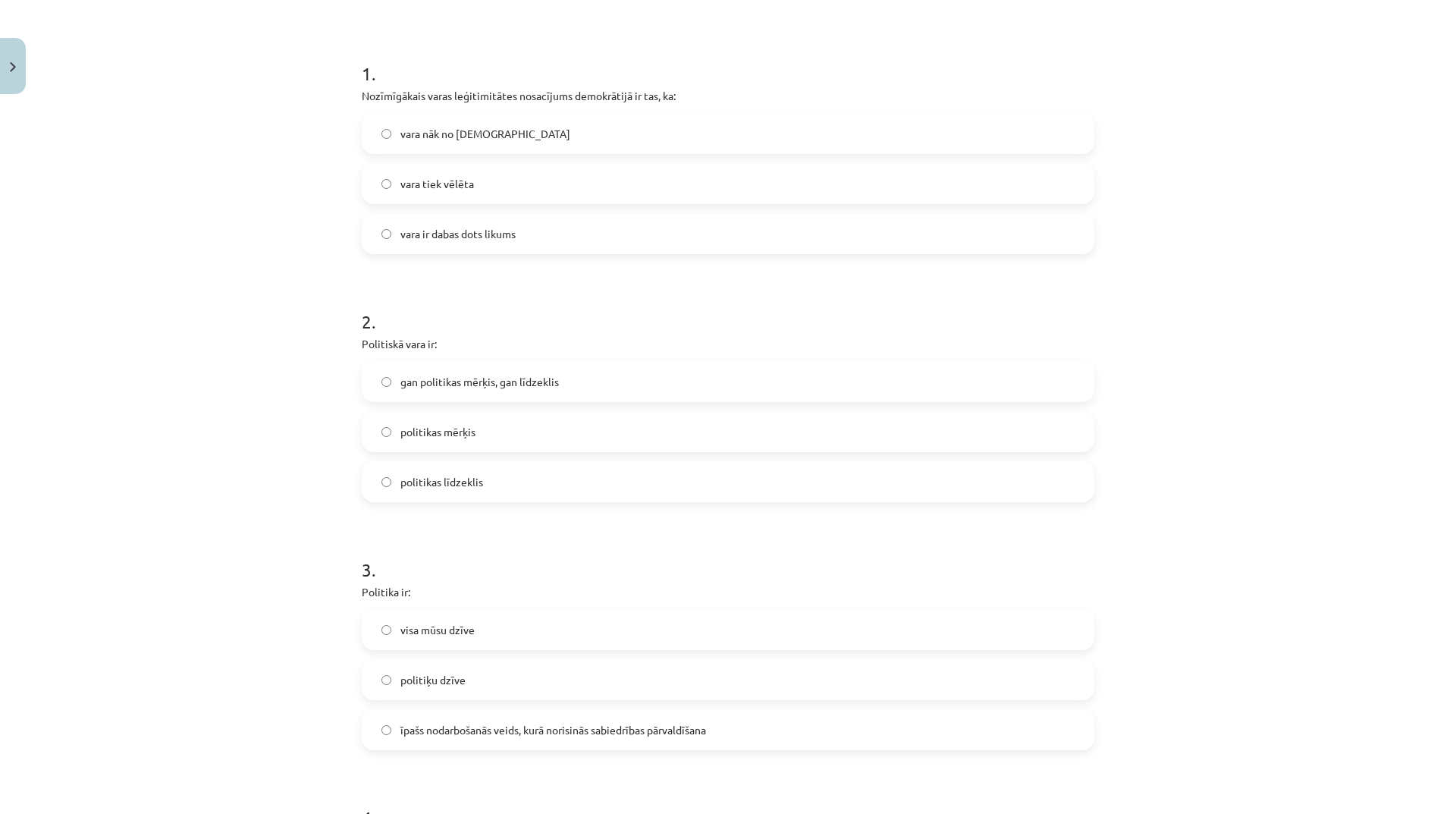
click at [543, 459] on div "gan politikas mērķis, gan līdzeklis politikas mērķis politikas līdzeklis" at bounding box center [728, 431] width 733 height 141
click at [564, 442] on label "politikas mērķis" at bounding box center [728, 432] width 730 height 38
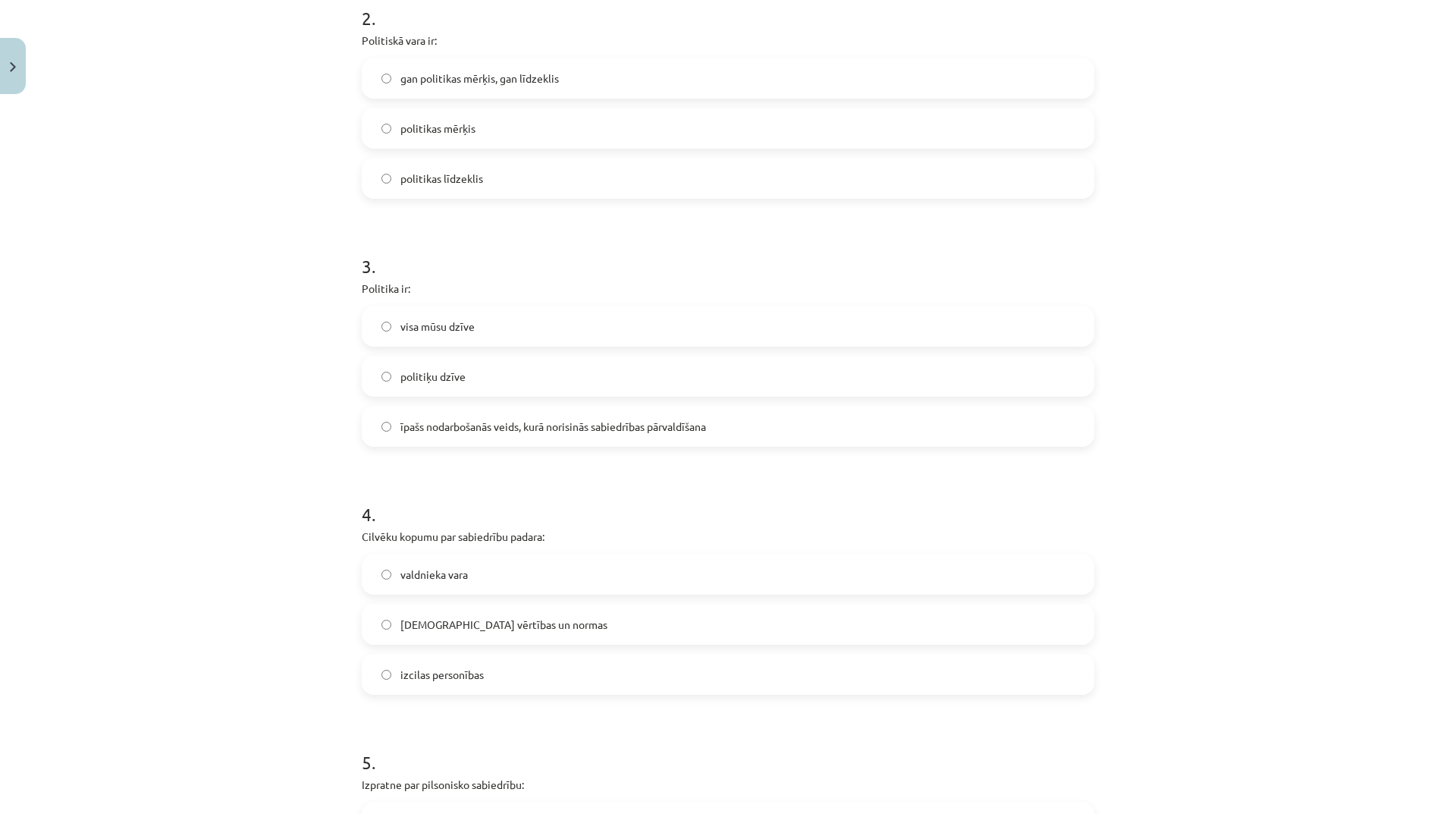
click at [512, 441] on label "īpašs nodarbošanās veids, kurā norisinās sabiedrības pārvaldīšana" at bounding box center [728, 426] width 730 height 38
click at [515, 574] on label "valdnieka vara" at bounding box center [728, 574] width 730 height 38
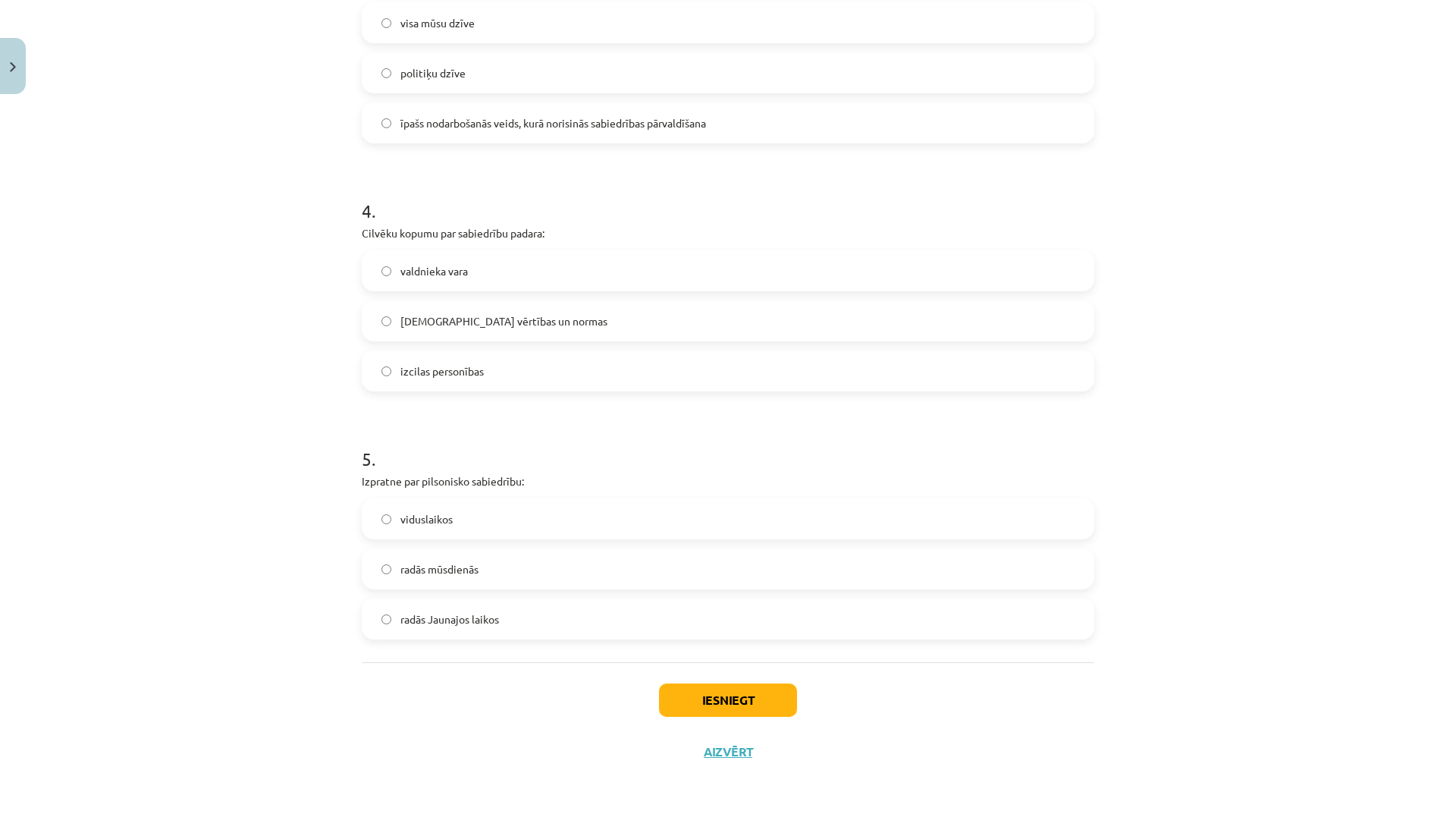
click at [536, 605] on label "radās Jaunajos laikos" at bounding box center [728, 619] width 730 height 38
click at [736, 706] on button "Iesniegt" at bounding box center [728, 700] width 138 height 33
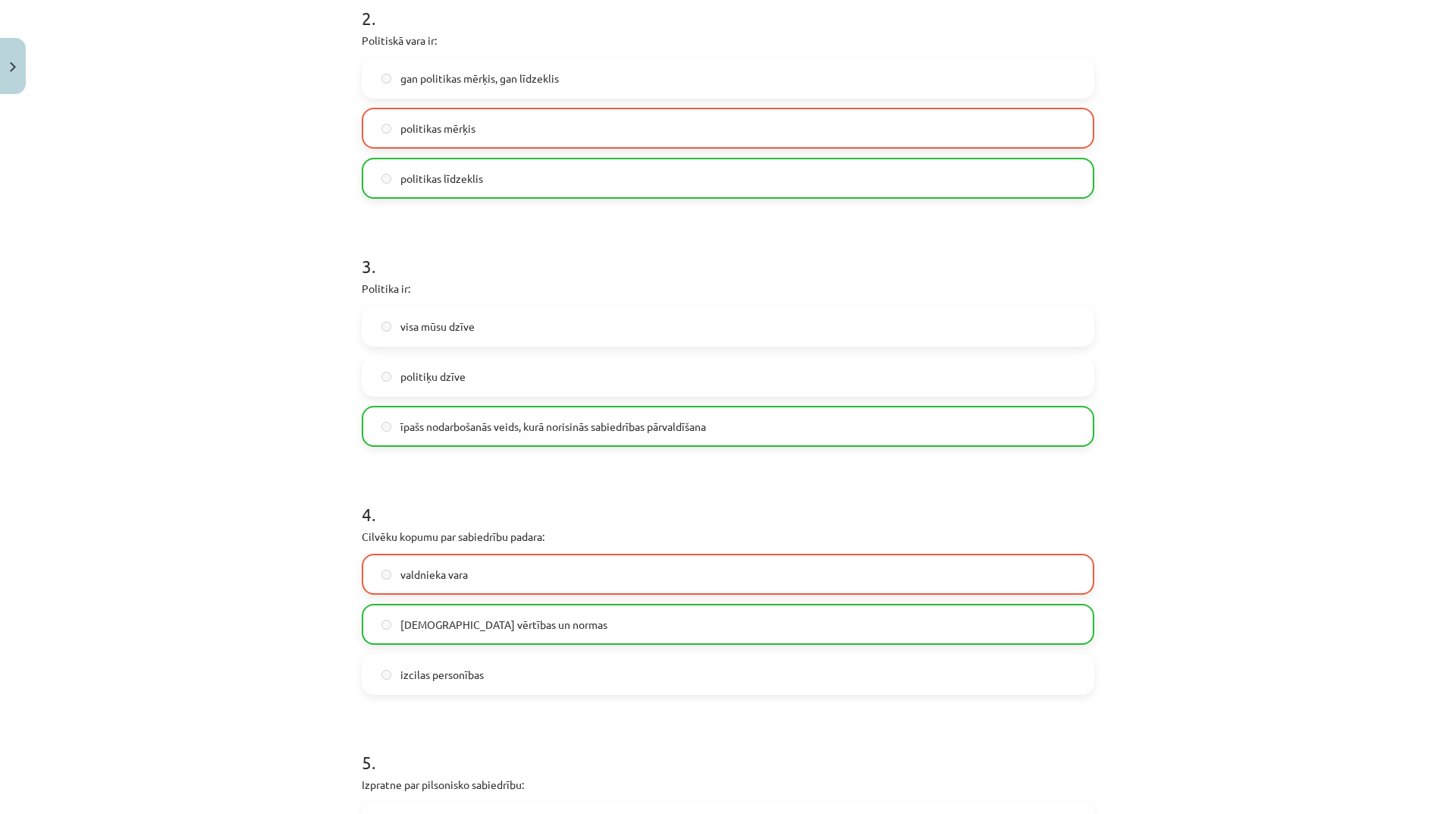
scroll to position [923, 0]
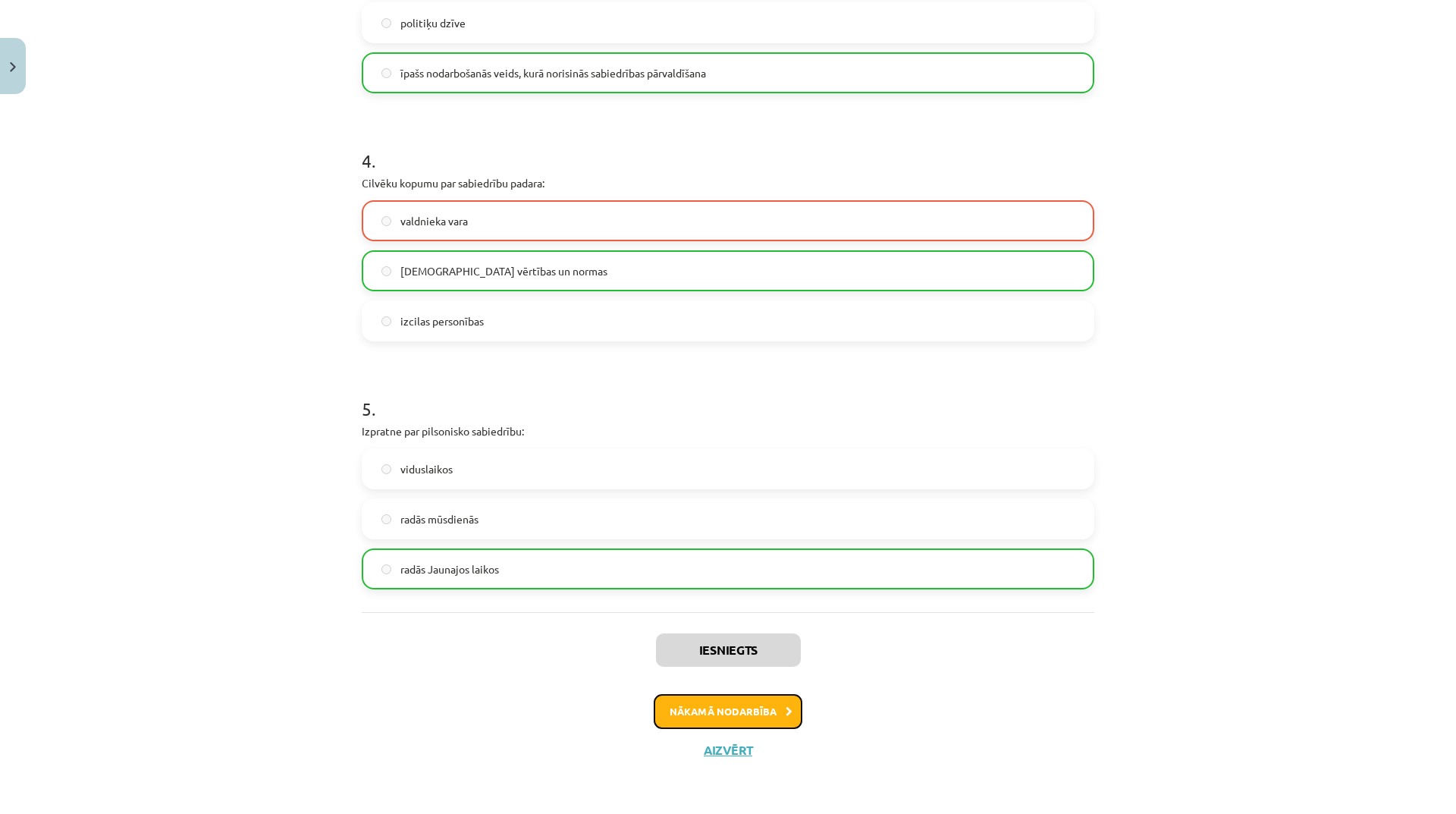
click at [781, 702] on button "Nākamā nodarbība" at bounding box center [728, 711] width 149 height 35
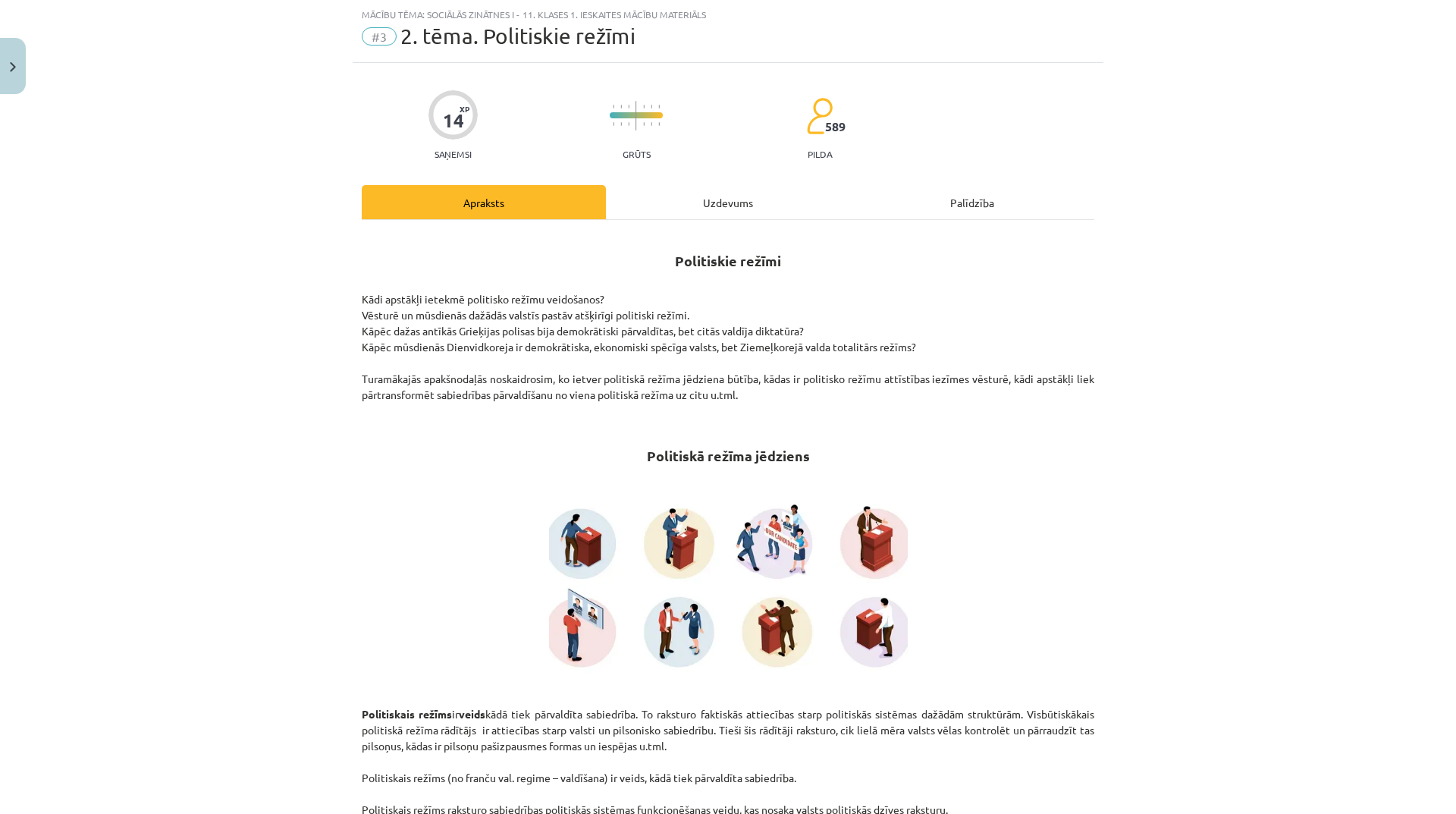
click at [733, 200] on div "Uzdevums" at bounding box center [728, 202] width 244 height 34
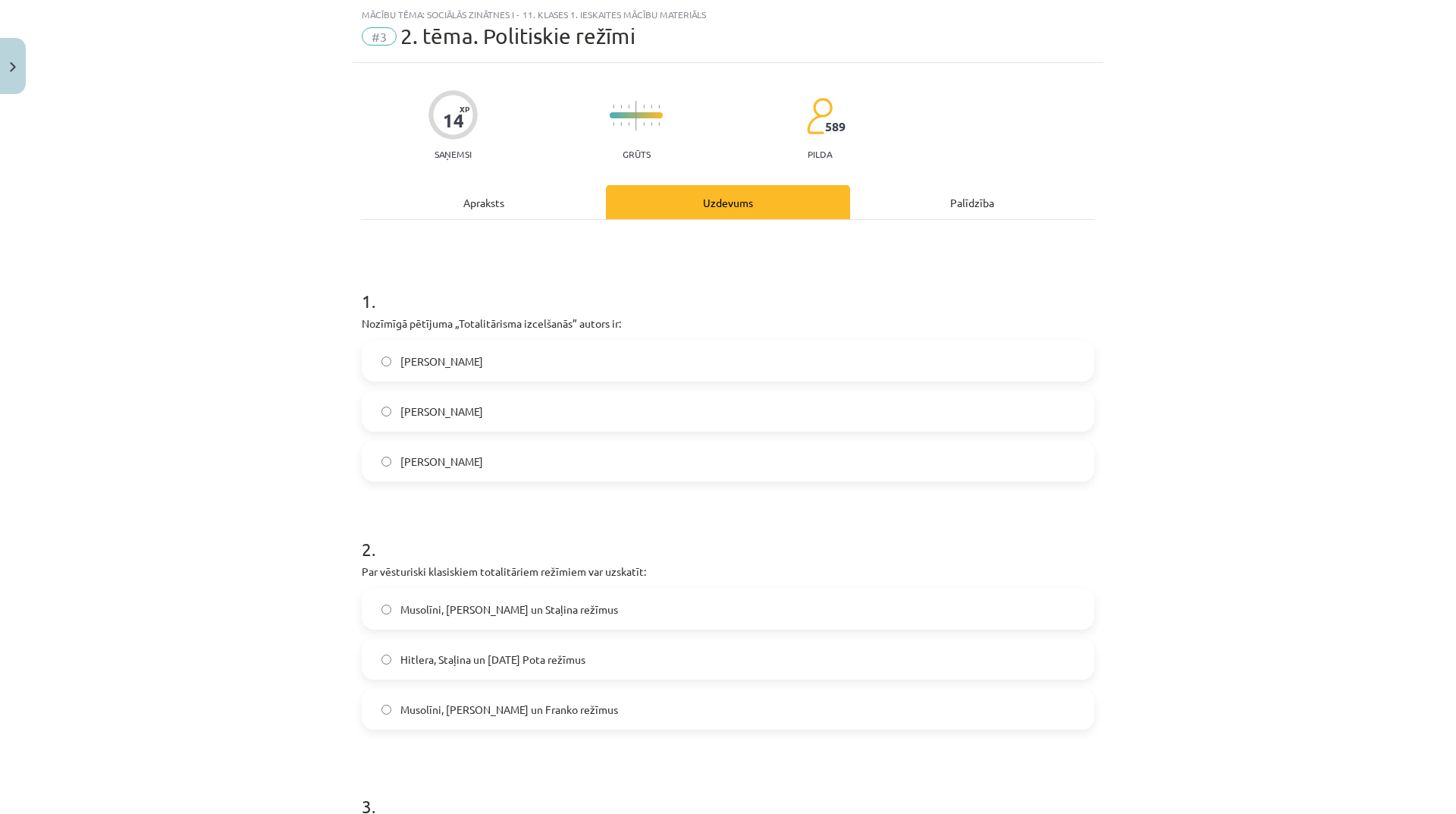
click at [521, 460] on label "[PERSON_NAME]" at bounding box center [728, 461] width 730 height 38
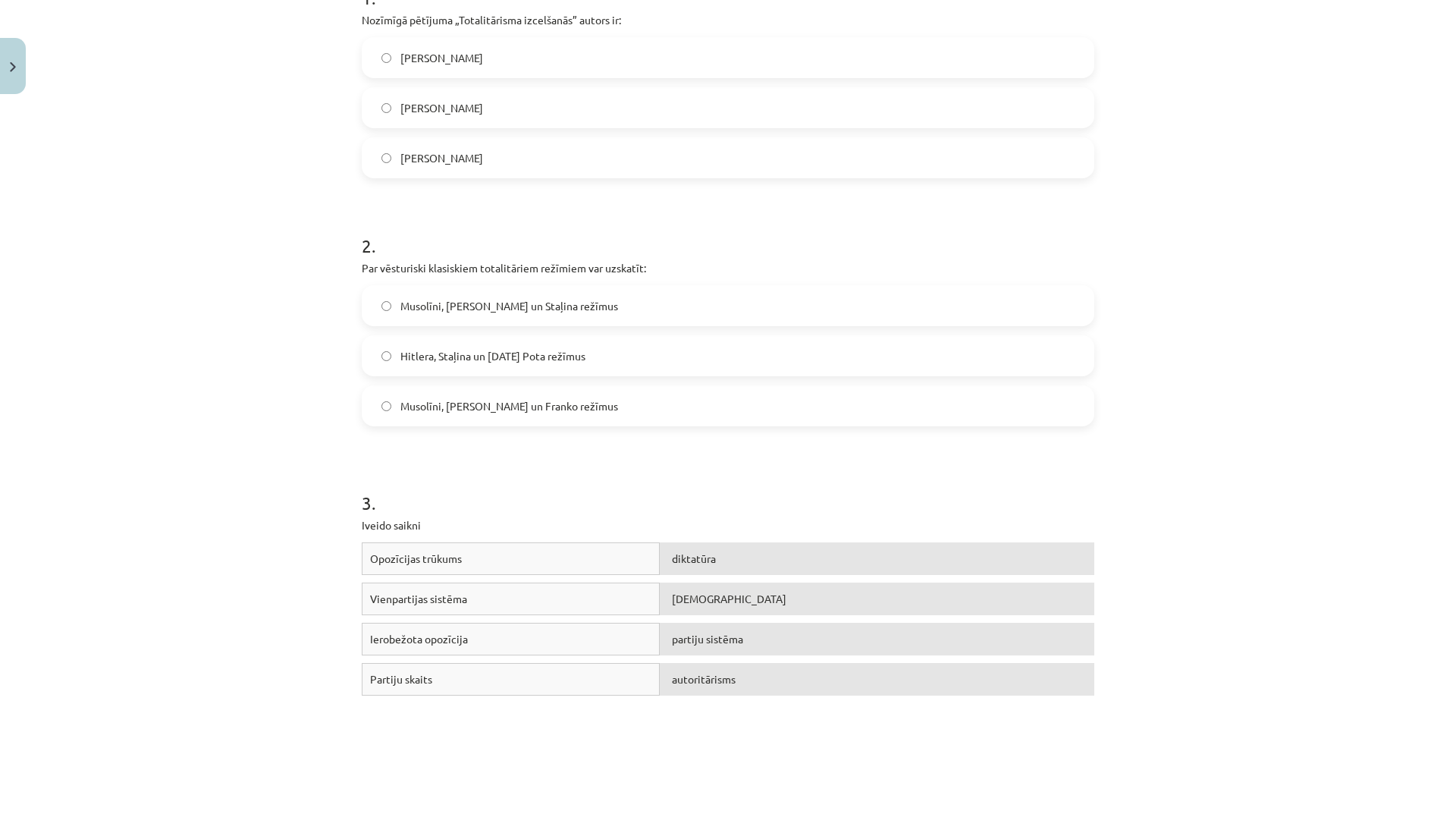
scroll to position [417, 0]
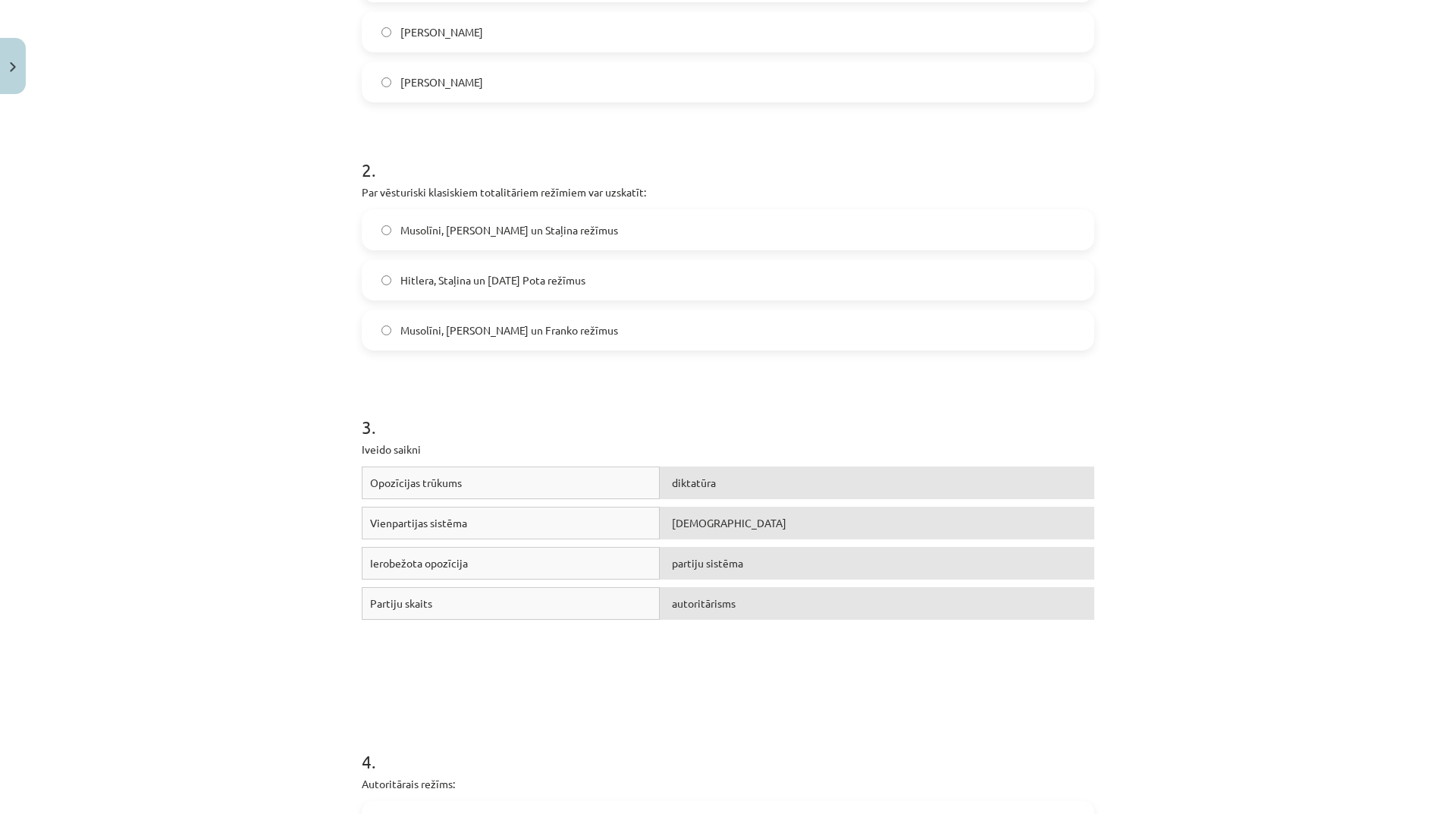
click at [596, 226] on label "Musolīni, [PERSON_NAME] un Staļina režīmus" at bounding box center [728, 230] width 730 height 38
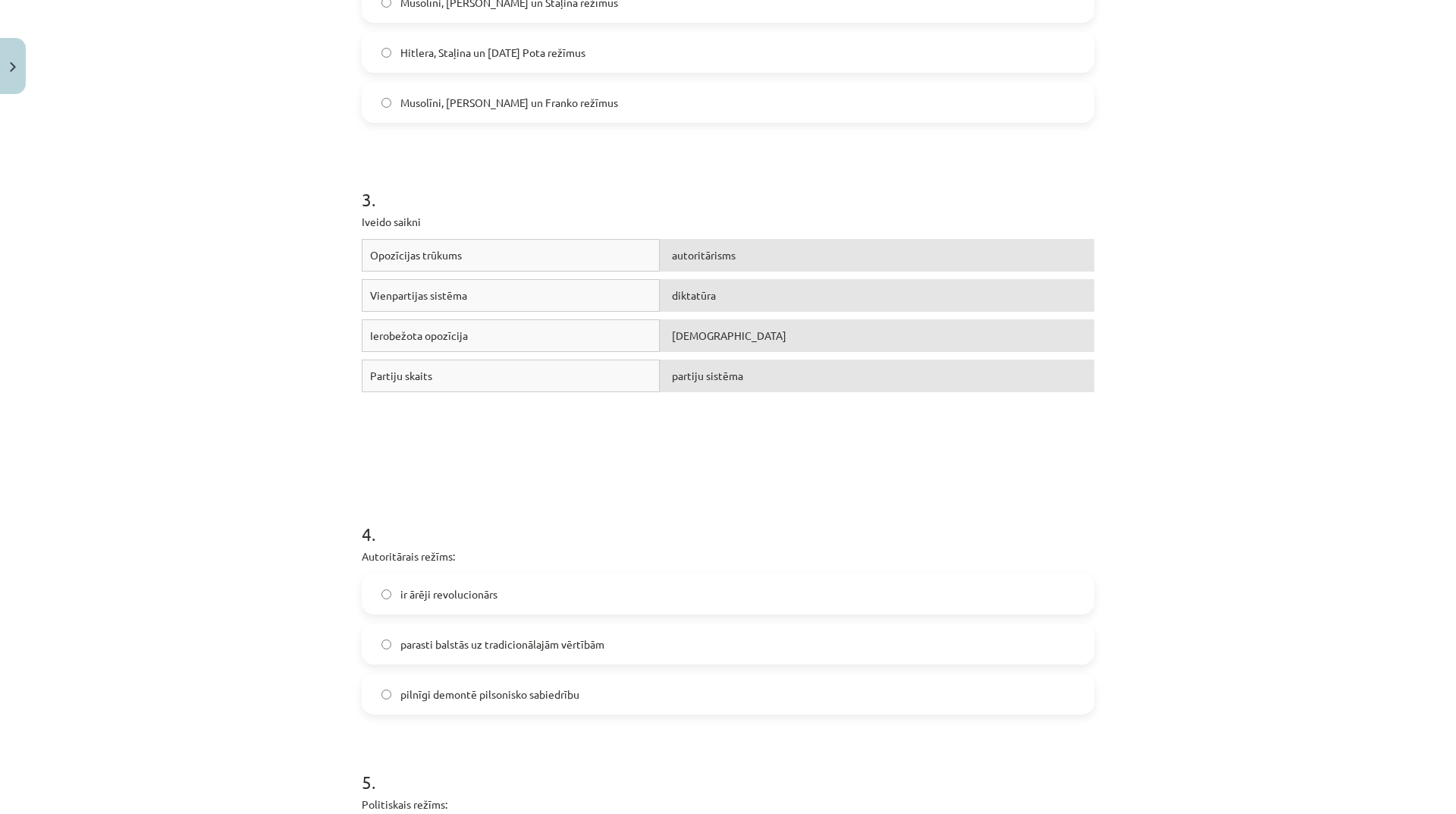
scroll to position [873, 0]
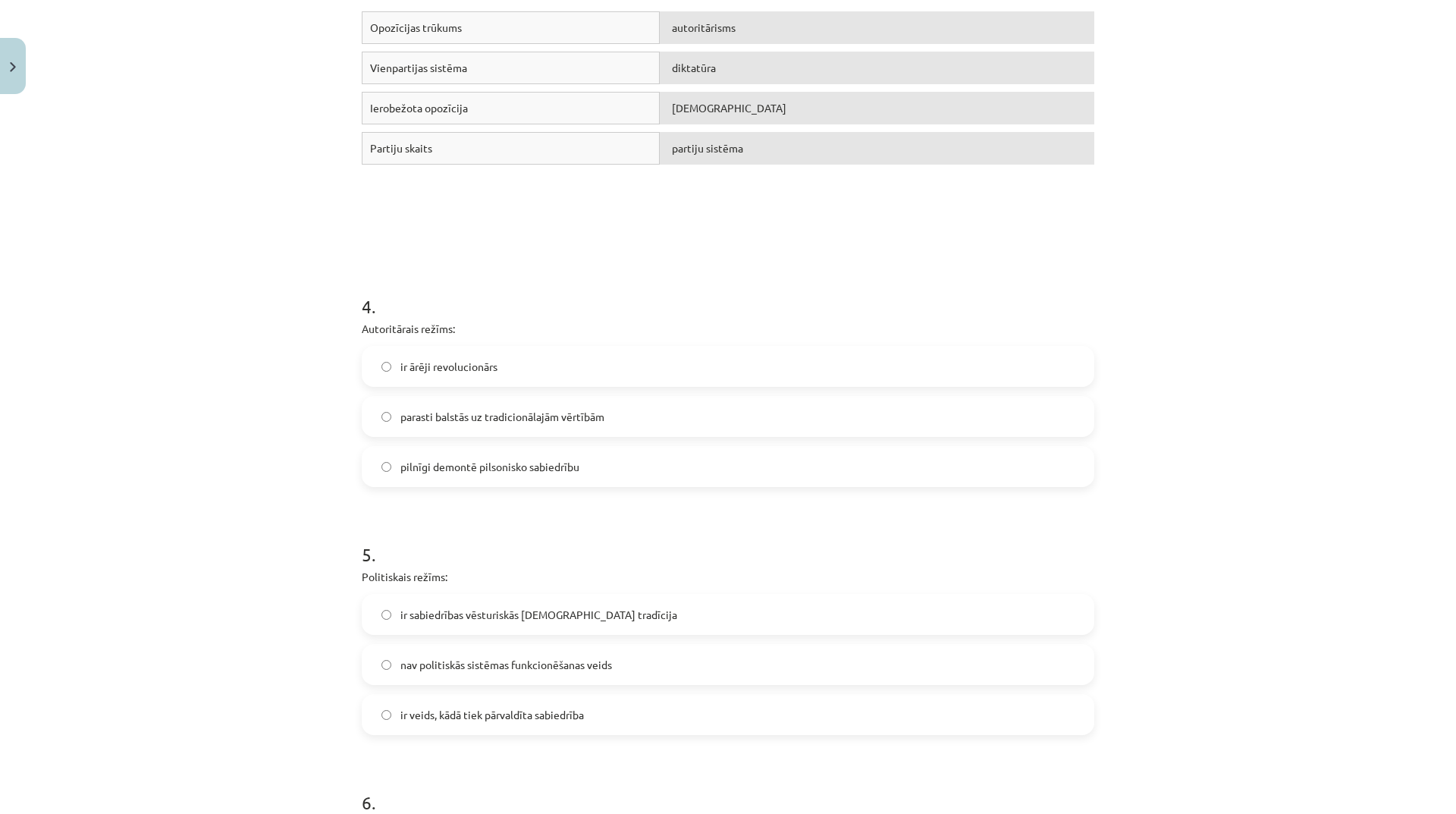
click at [569, 473] on span "pilnīgi demontē pilsonisko sabiedrību" at bounding box center [490, 467] width 179 height 16
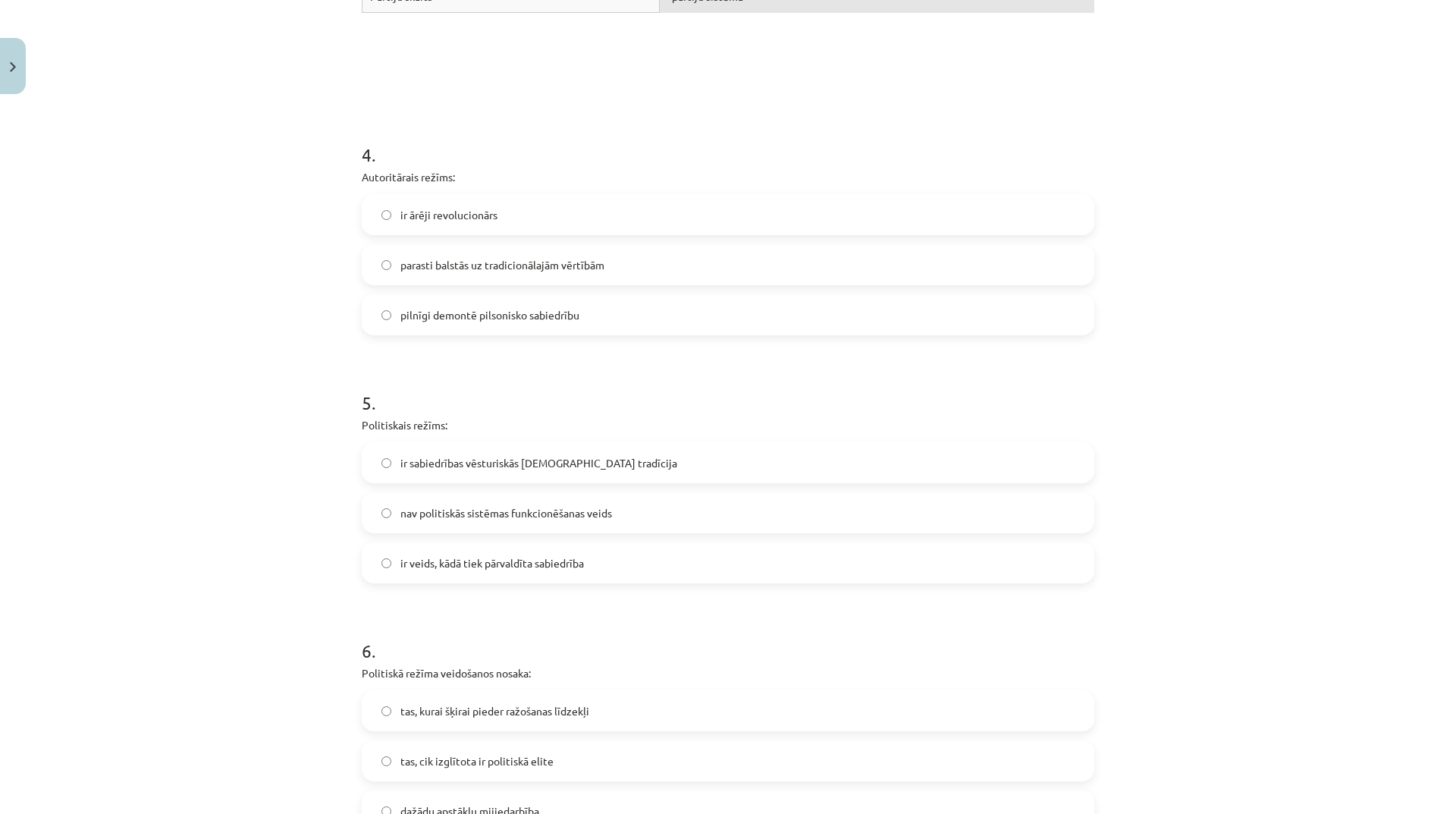
drag, startPoint x: 617, startPoint y: 555, endPoint x: 610, endPoint y: 561, distance: 9.2
click at [620, 555] on label "ir veids, kādā tiek pārvaldīta sabiedrība" at bounding box center [728, 563] width 730 height 38
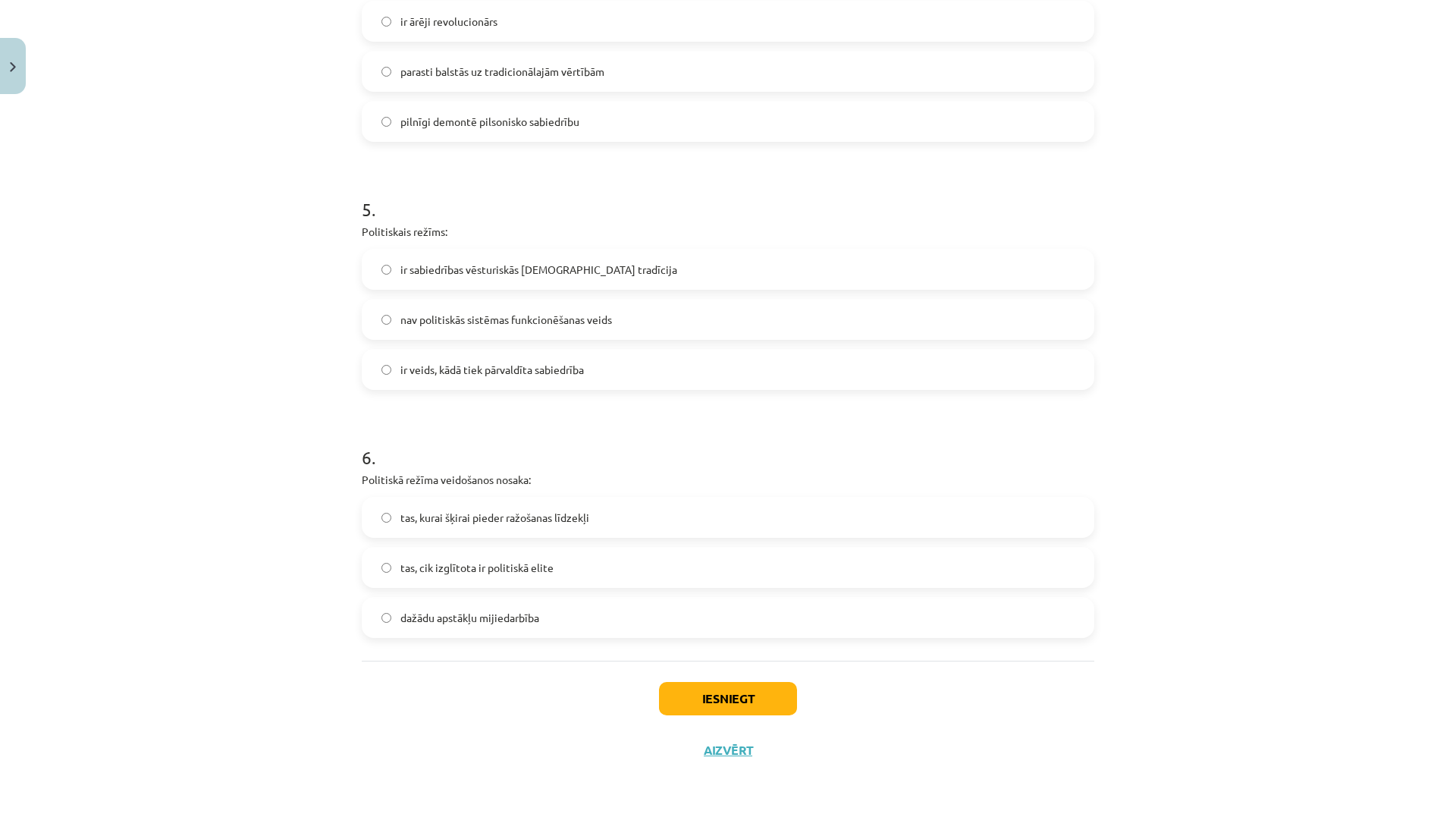
drag, startPoint x: 569, startPoint y: 622, endPoint x: 570, endPoint y: 630, distance: 8.1
click at [570, 622] on label "dažādu apstākļu mijiedarbība" at bounding box center [728, 618] width 730 height 38
click at [697, 696] on button "Iesniegt" at bounding box center [728, 698] width 138 height 33
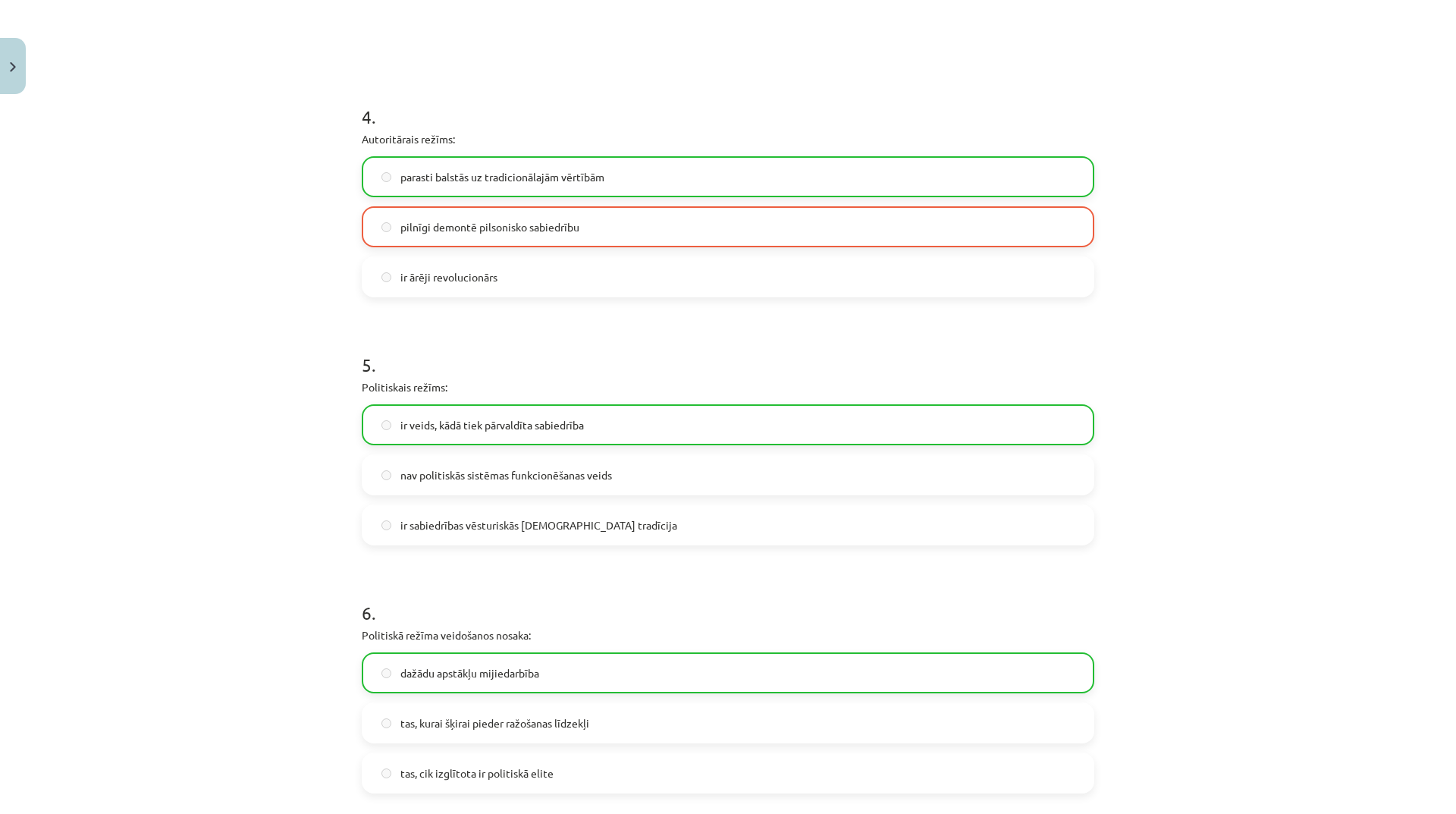
scroll to position [1214, 0]
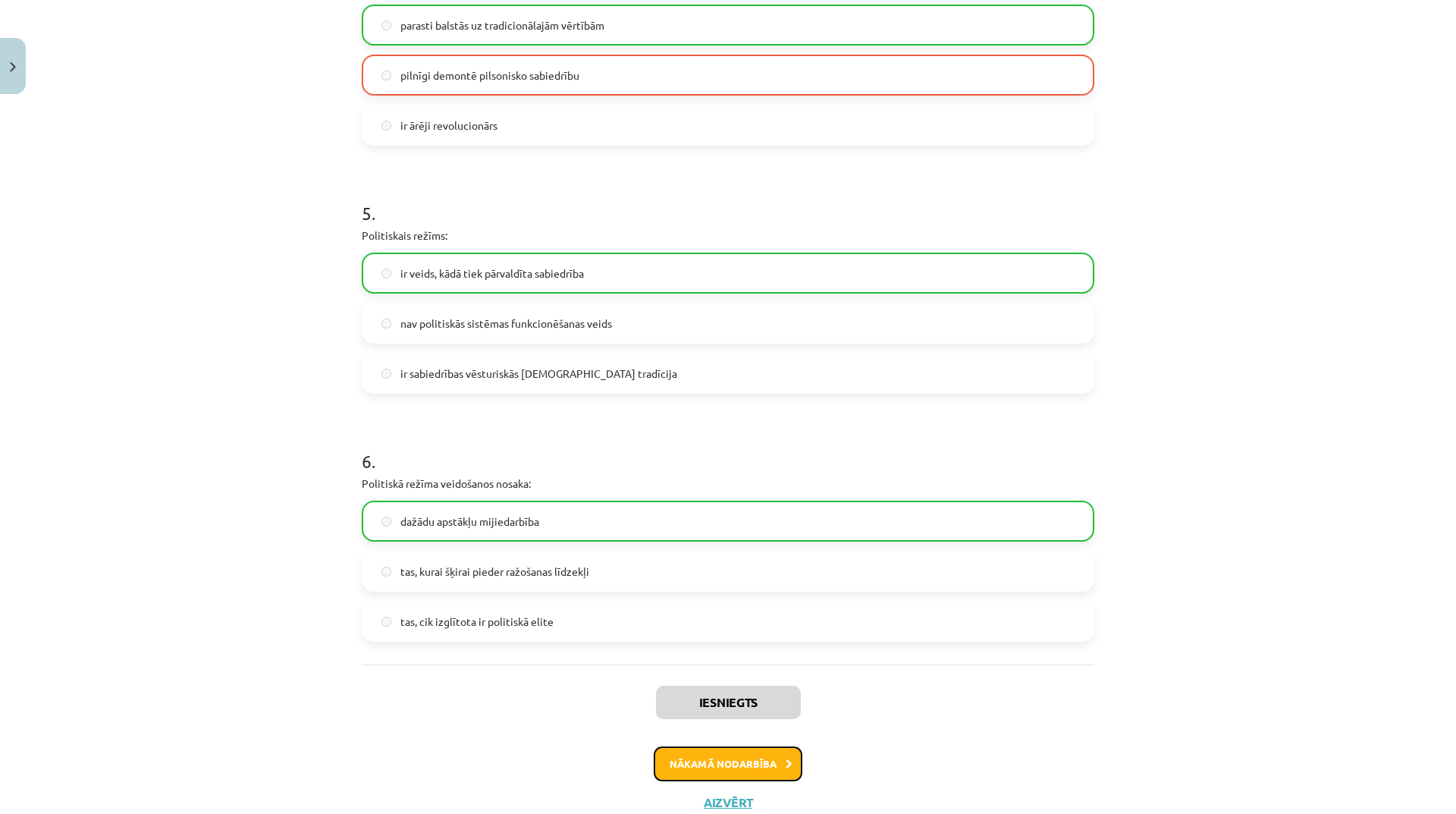
click at [779, 771] on button "Nākamā nodarbība" at bounding box center [728, 763] width 149 height 35
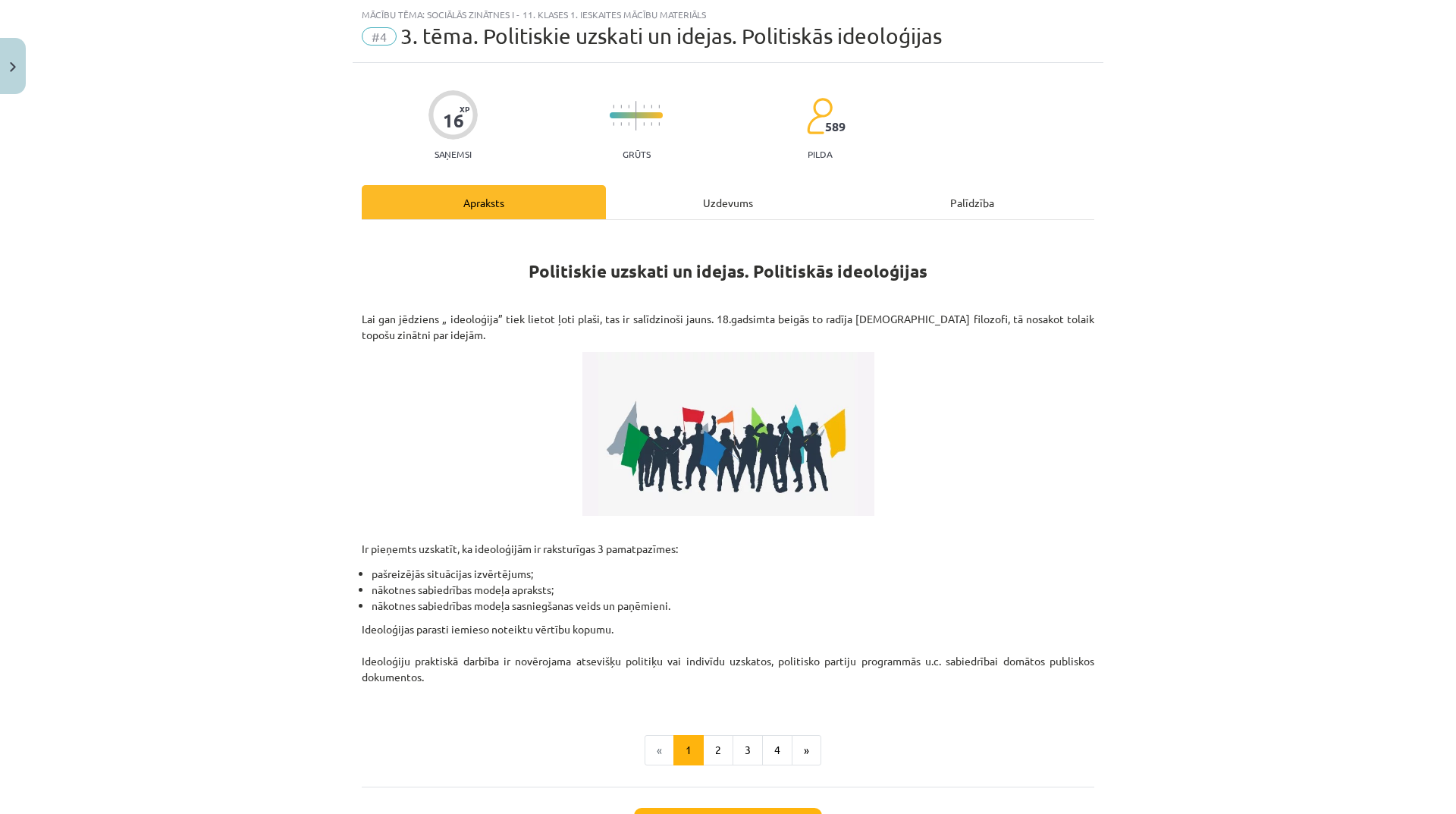
click at [724, 200] on div "Uzdevums" at bounding box center [728, 202] width 244 height 34
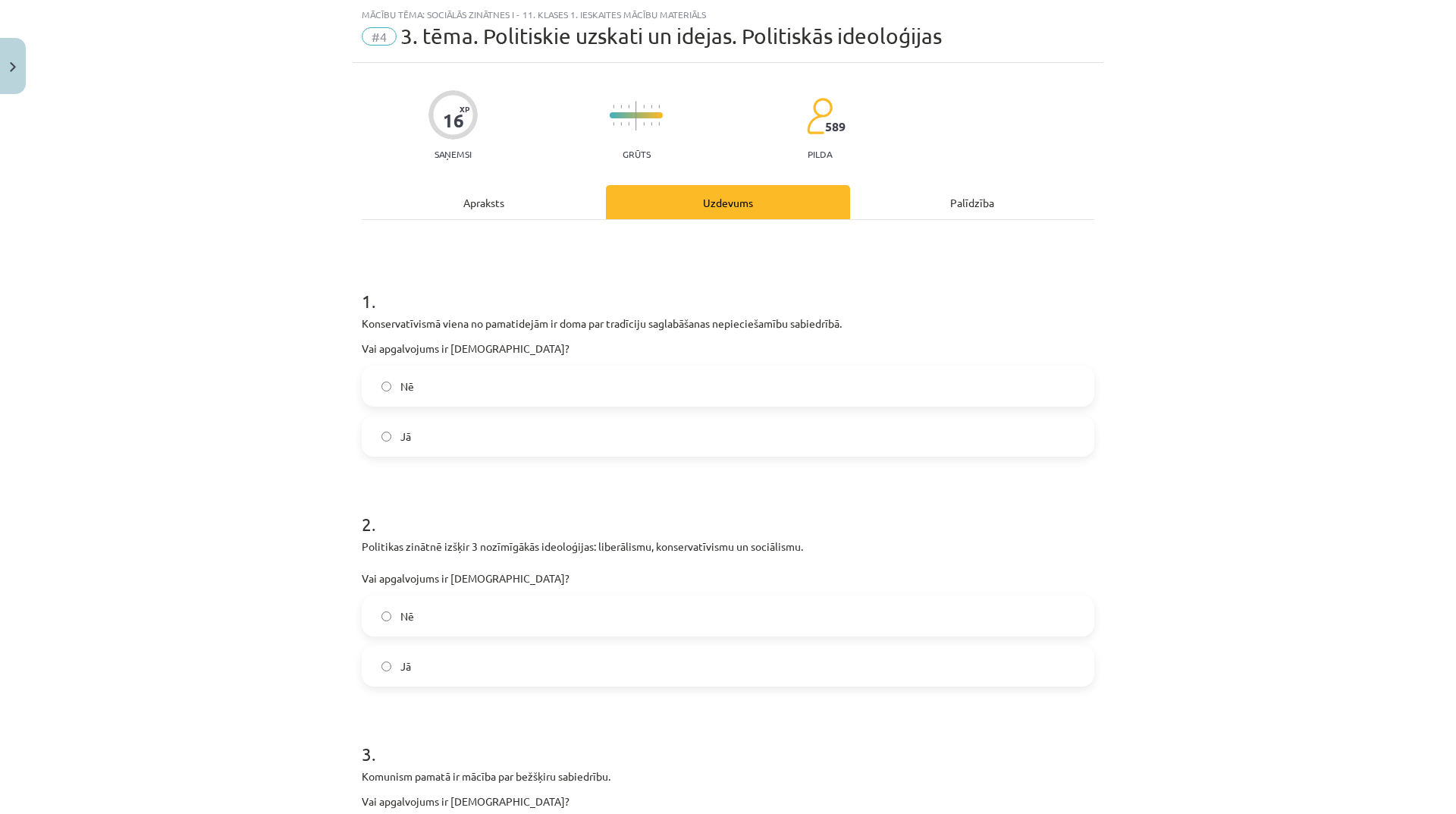
click at [542, 382] on label "Nē" at bounding box center [728, 386] width 730 height 38
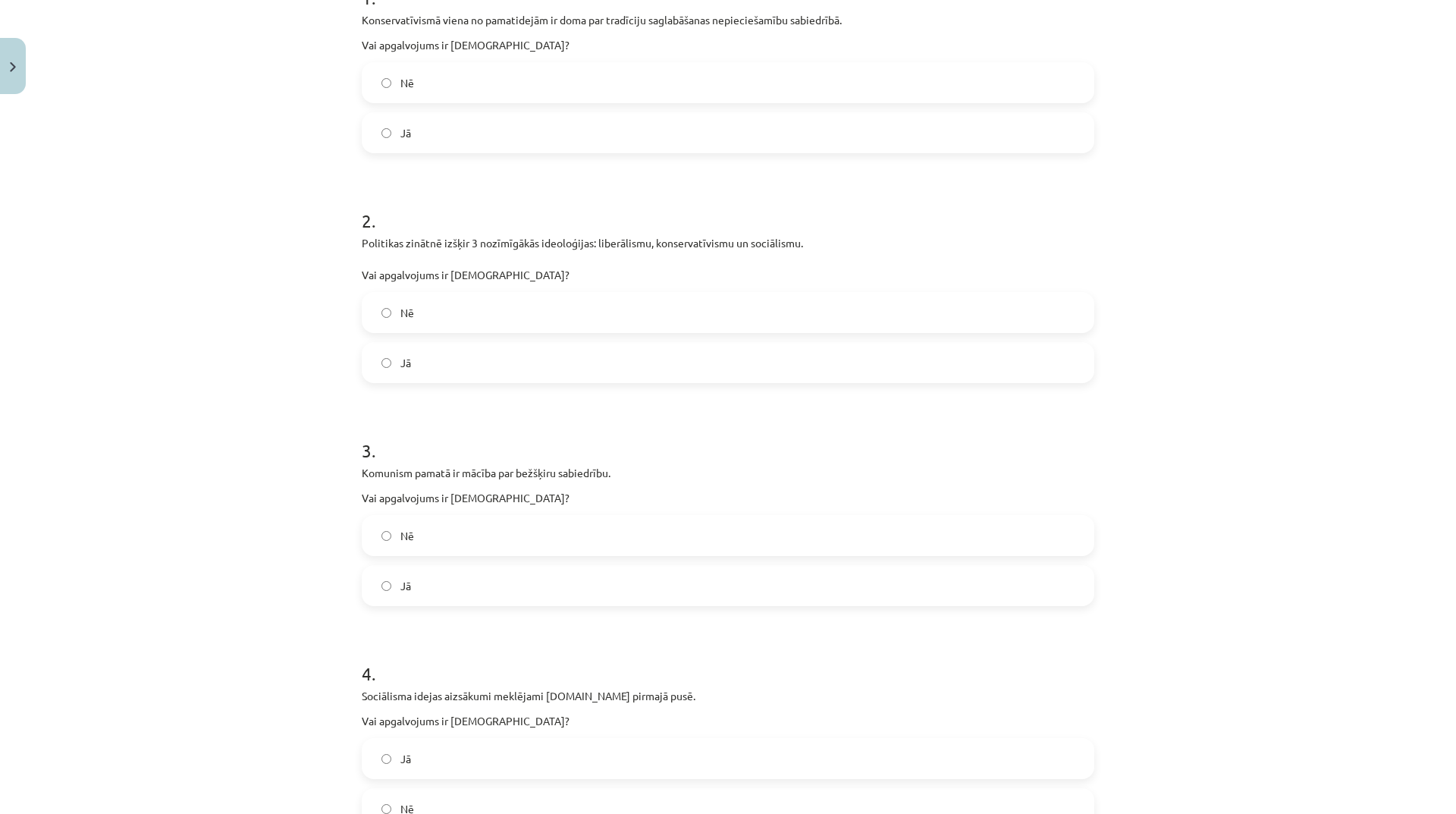
click at [464, 371] on label "Jā" at bounding box center [728, 363] width 730 height 38
drag, startPoint x: 453, startPoint y: 530, endPoint x: 468, endPoint y: 527, distance: 15.3
click at [453, 531] on label "Nē" at bounding box center [728, 535] width 730 height 38
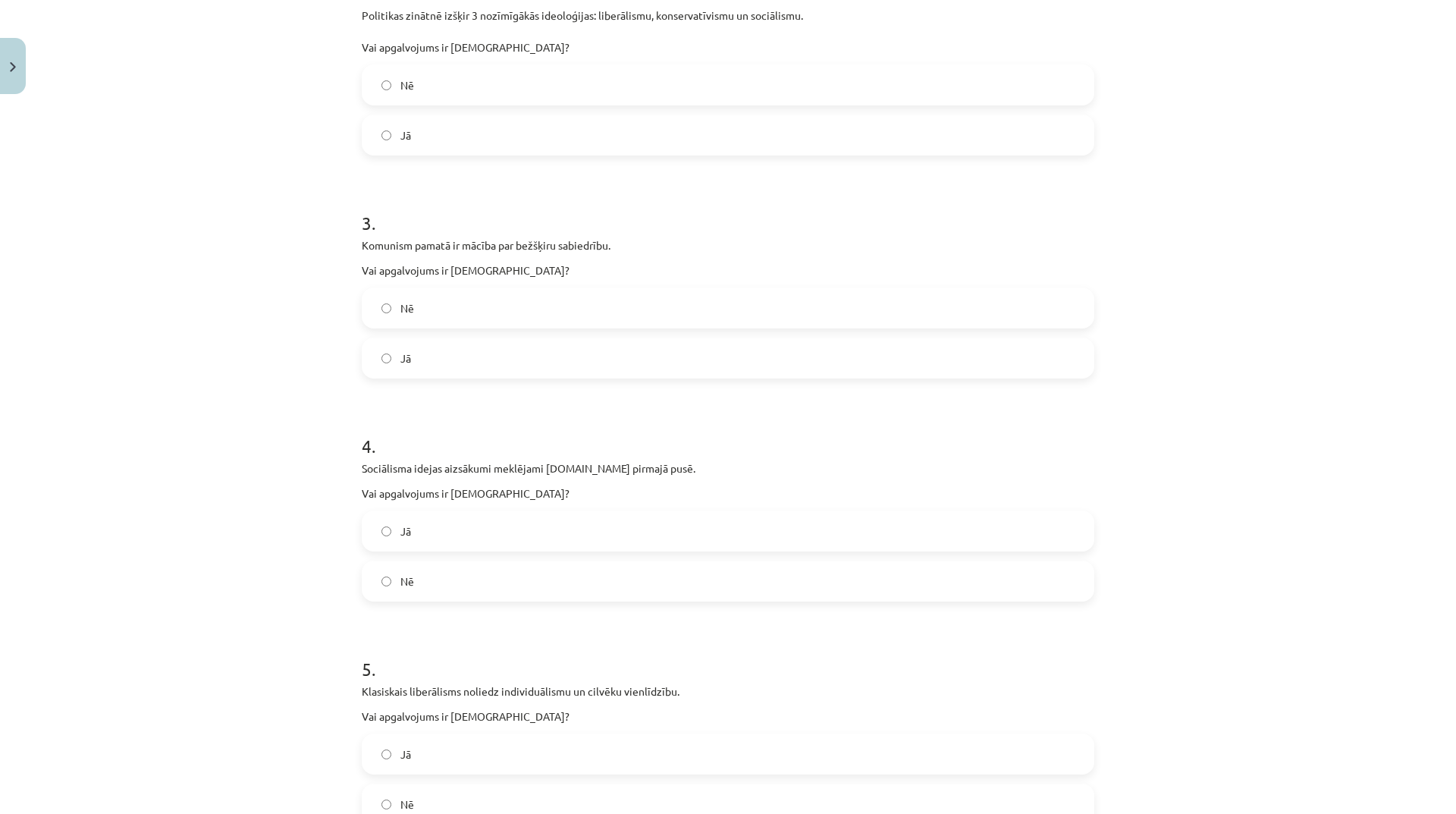
click at [462, 534] on label "Jā" at bounding box center [728, 531] width 730 height 38
click at [436, 749] on label "Jā" at bounding box center [728, 755] width 730 height 38
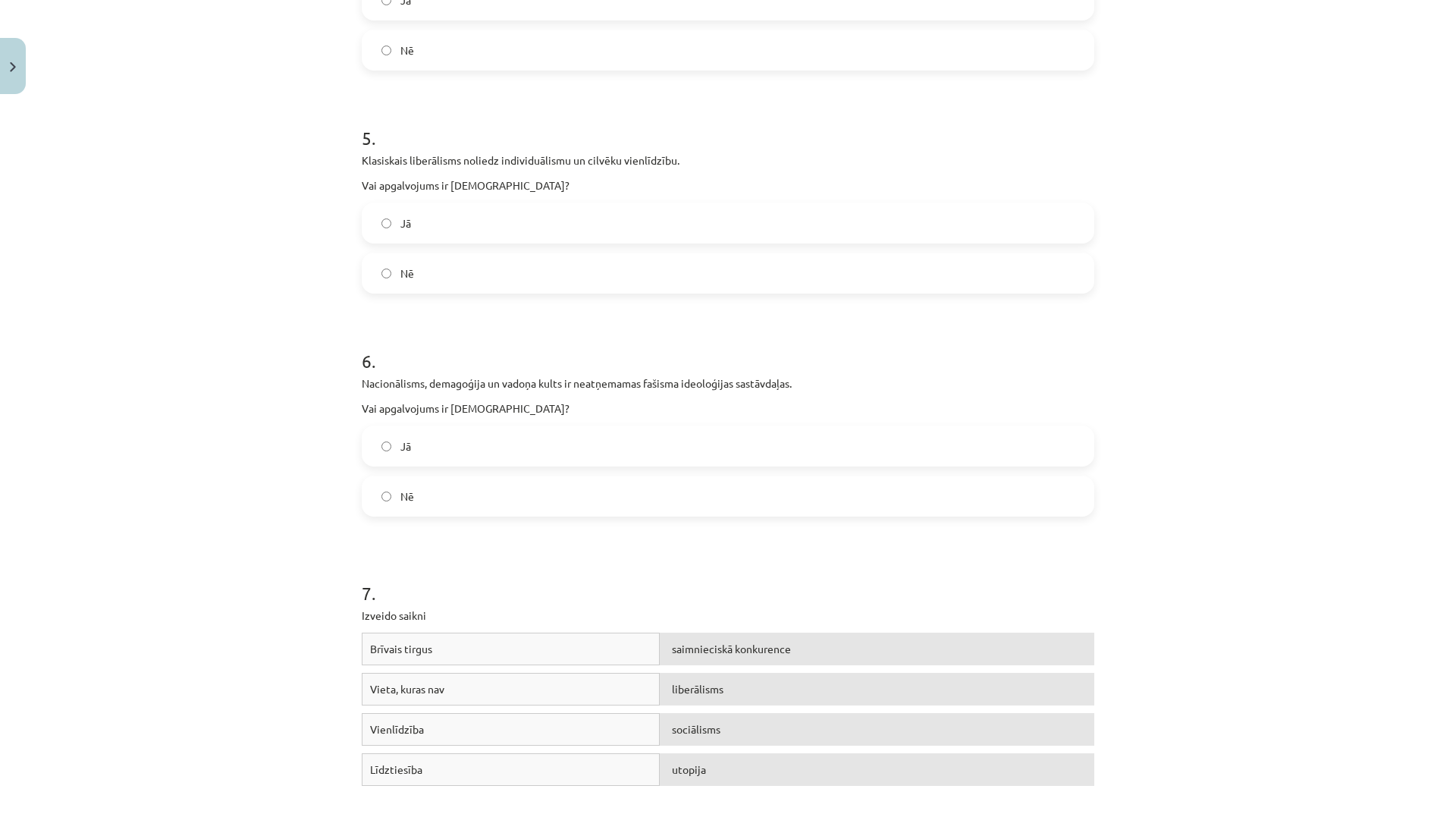
scroll to position [1177, 0]
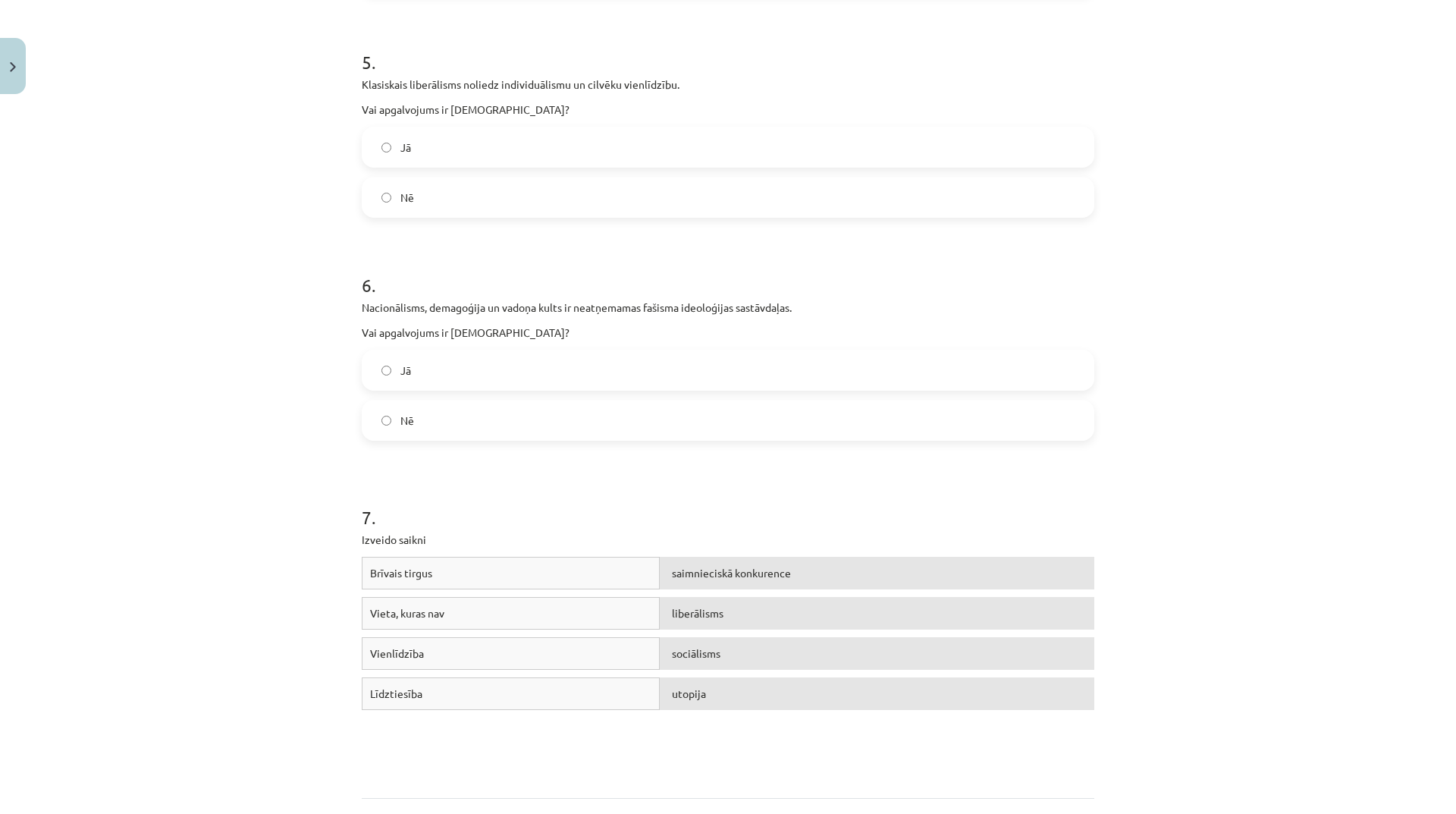
click at [490, 420] on label "Nē" at bounding box center [728, 420] width 730 height 38
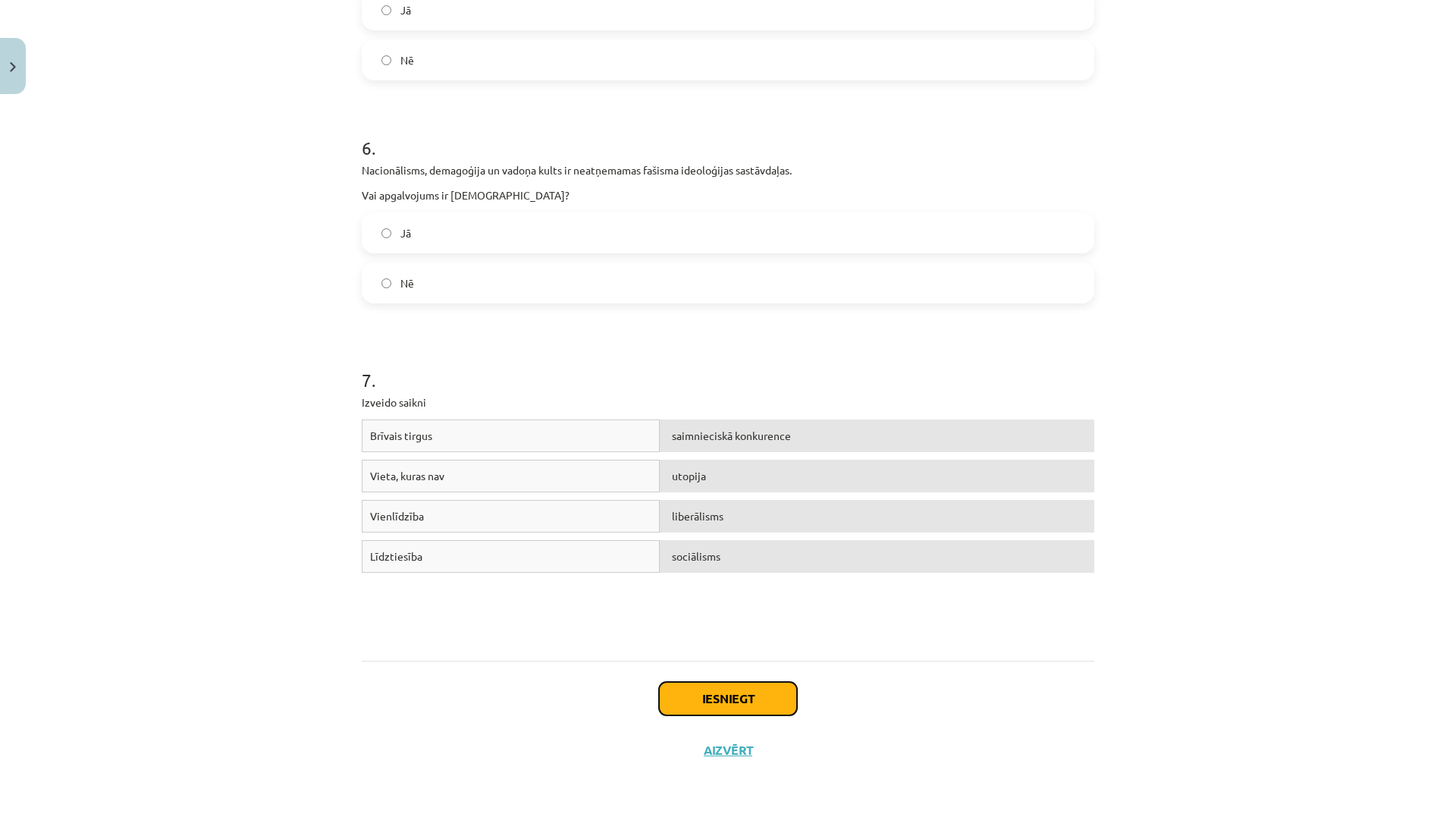
click at [732, 699] on button "Iesniegt" at bounding box center [728, 698] width 138 height 33
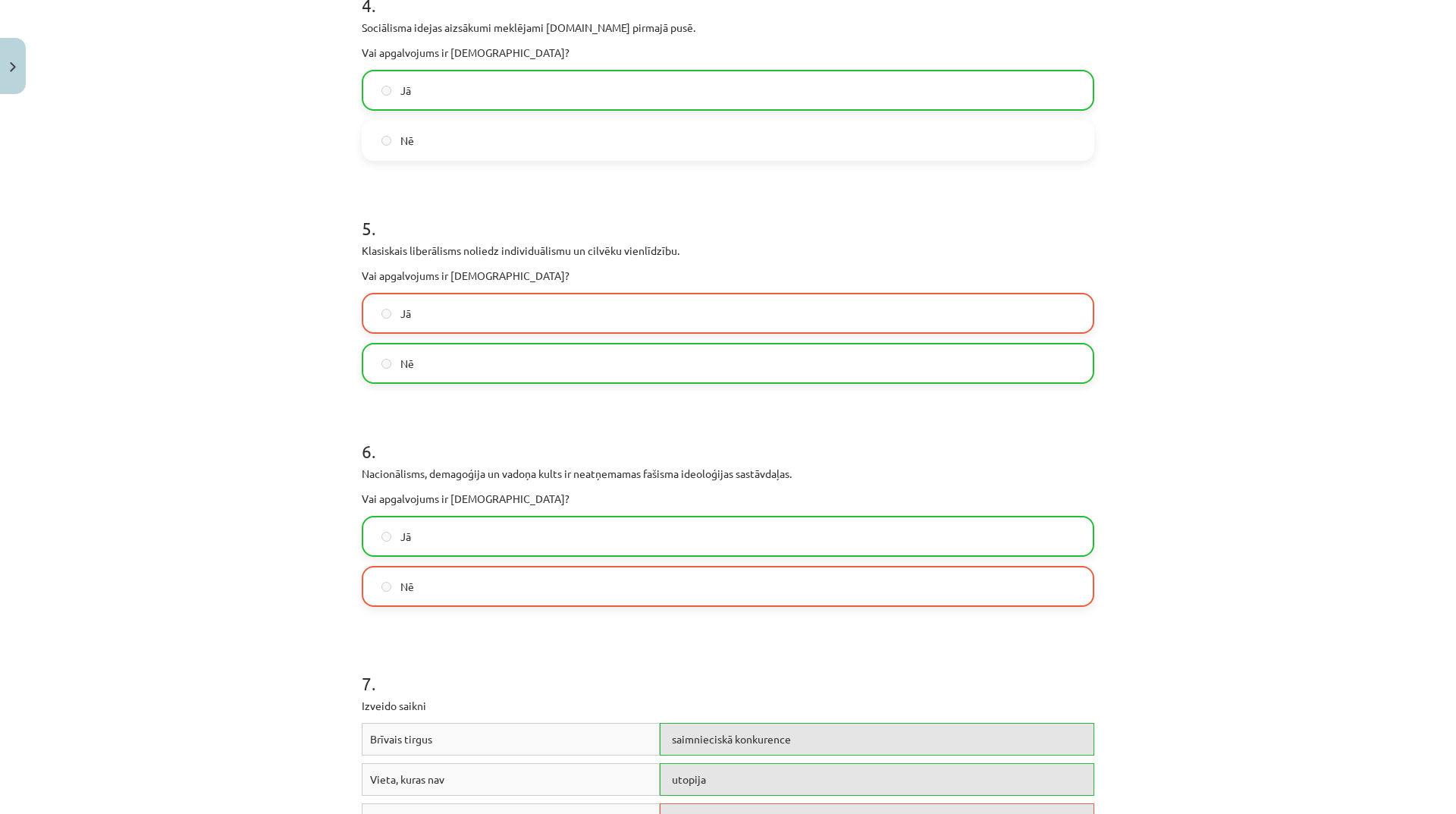
scroll to position [1162, 0]
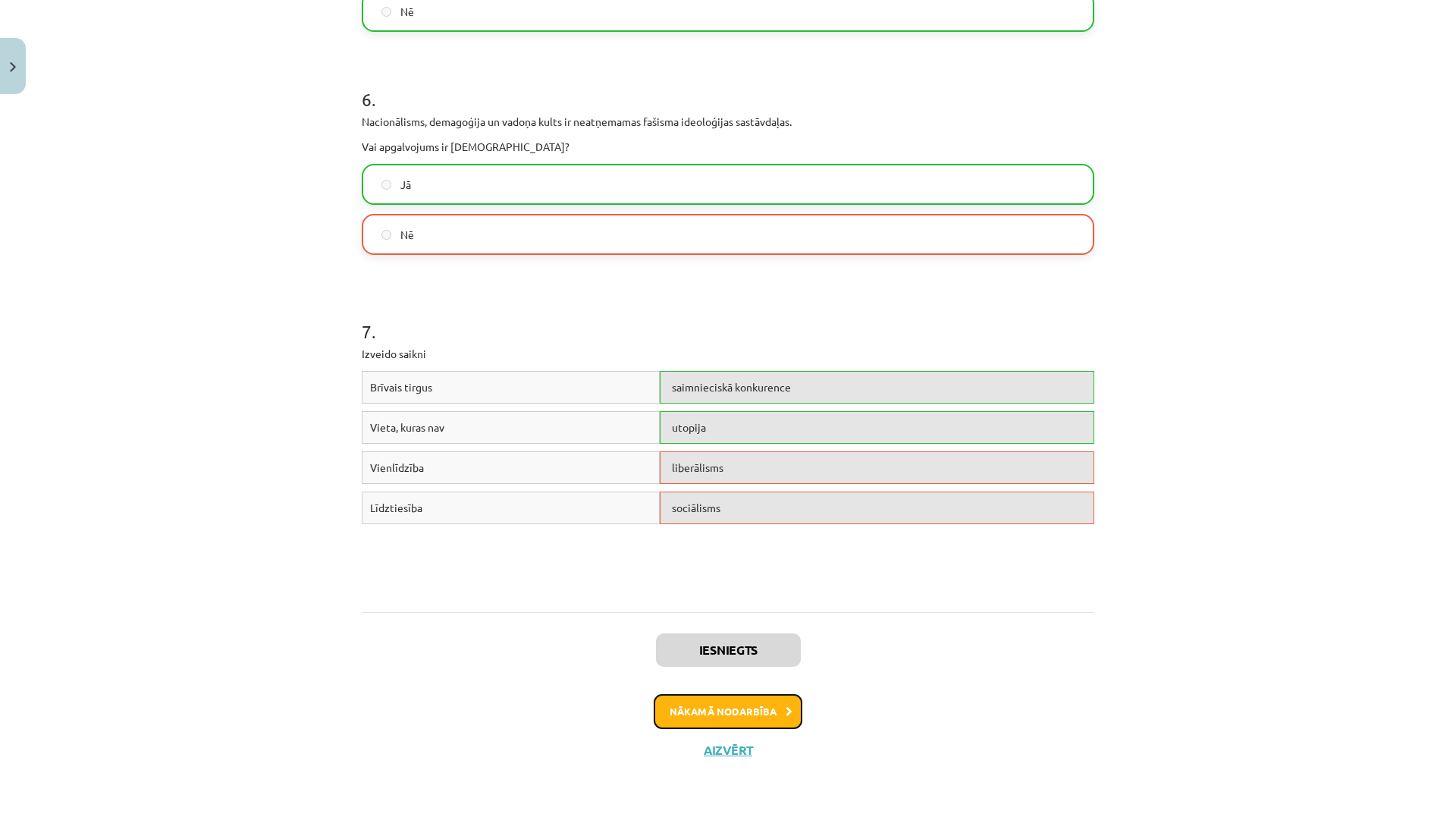
click at [770, 702] on button "Nākamā nodarbība" at bounding box center [728, 711] width 149 height 35
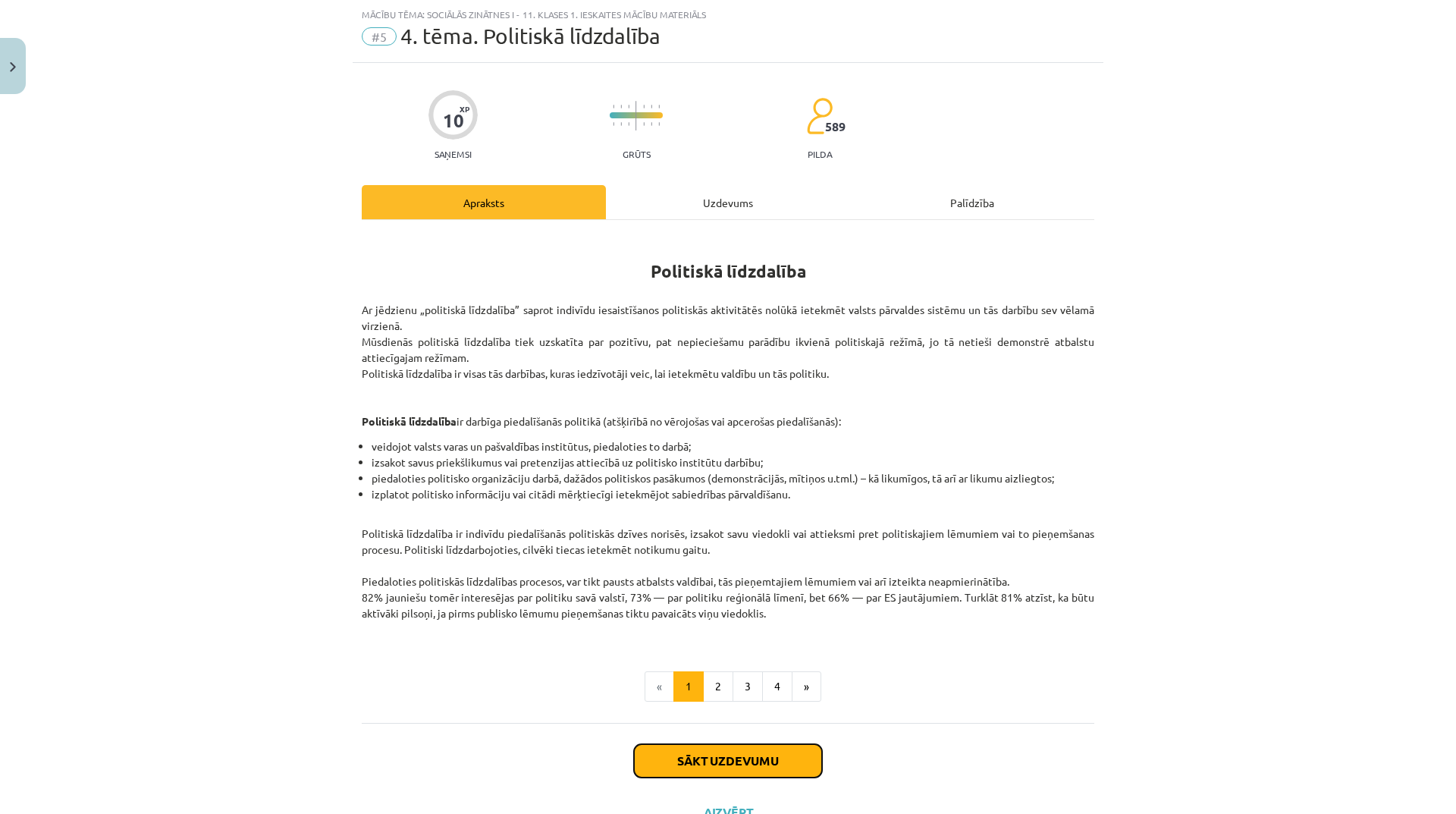
click at [757, 749] on button "Sākt uzdevumu" at bounding box center [728, 761] width 188 height 33
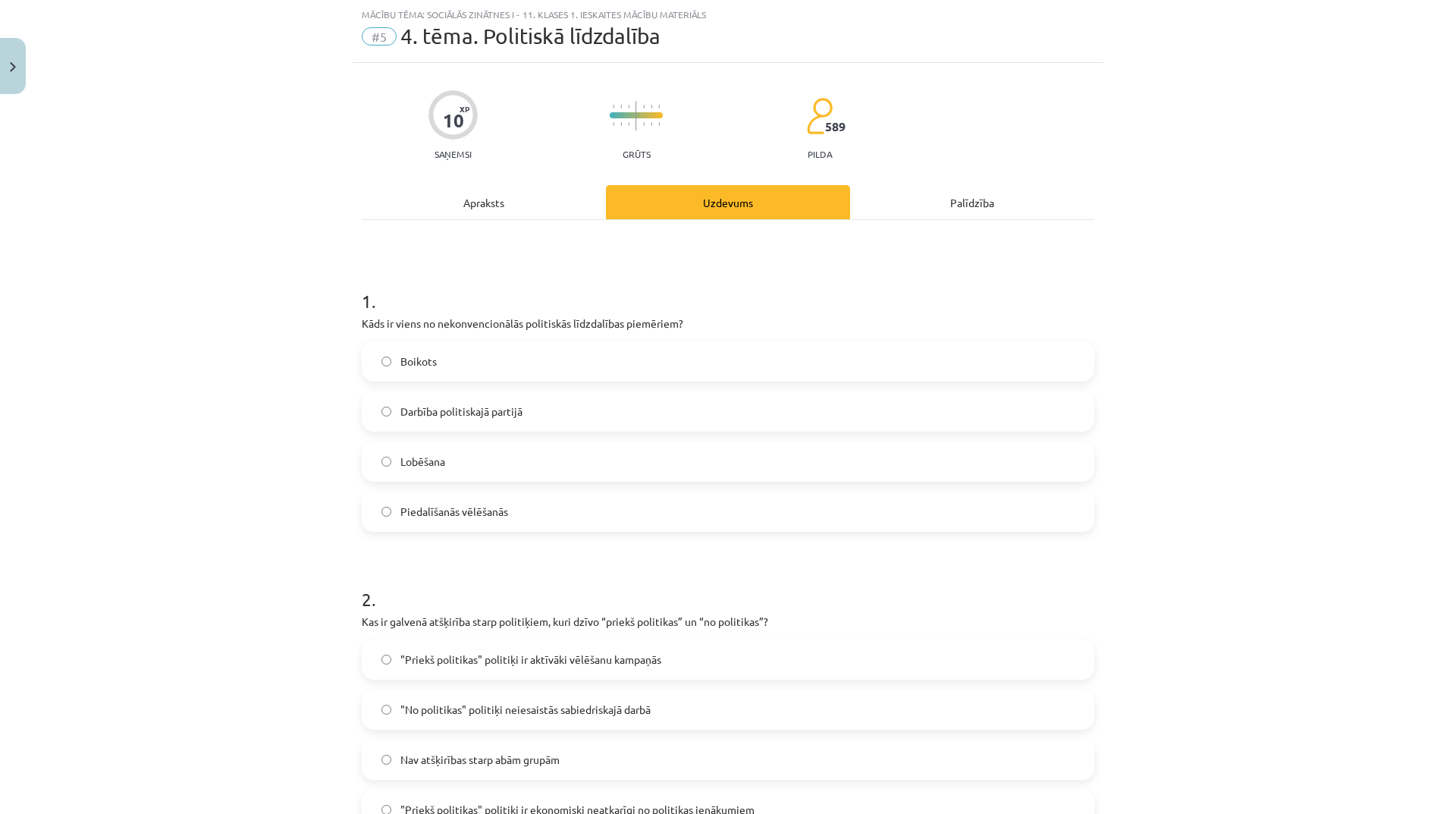
click at [475, 398] on label "Darbība politiskajā partijā" at bounding box center [728, 411] width 730 height 38
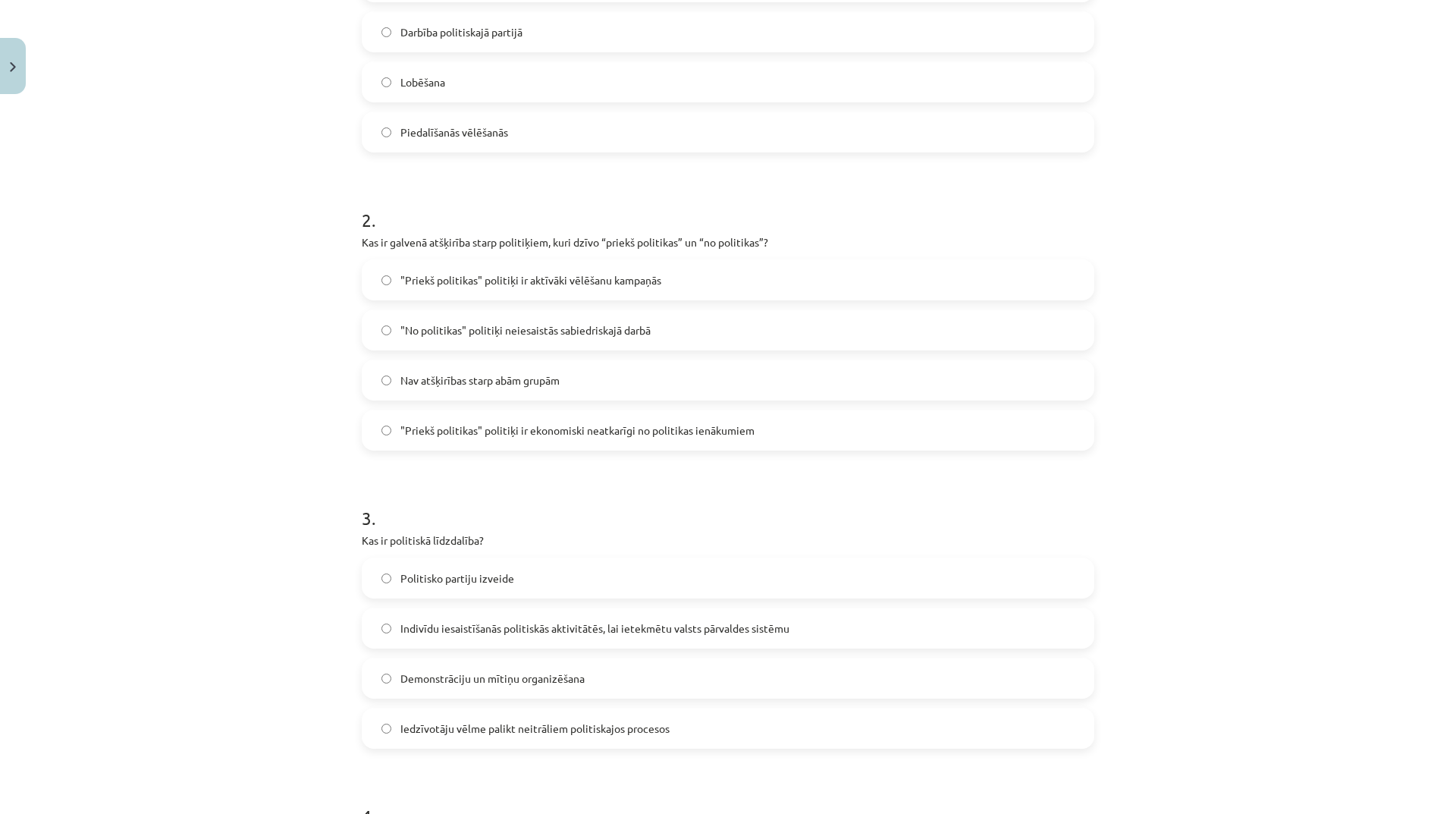
click at [488, 313] on label ""No politikas" politiķi neiesaistās sabiedriskajā darbā" at bounding box center [728, 330] width 730 height 38
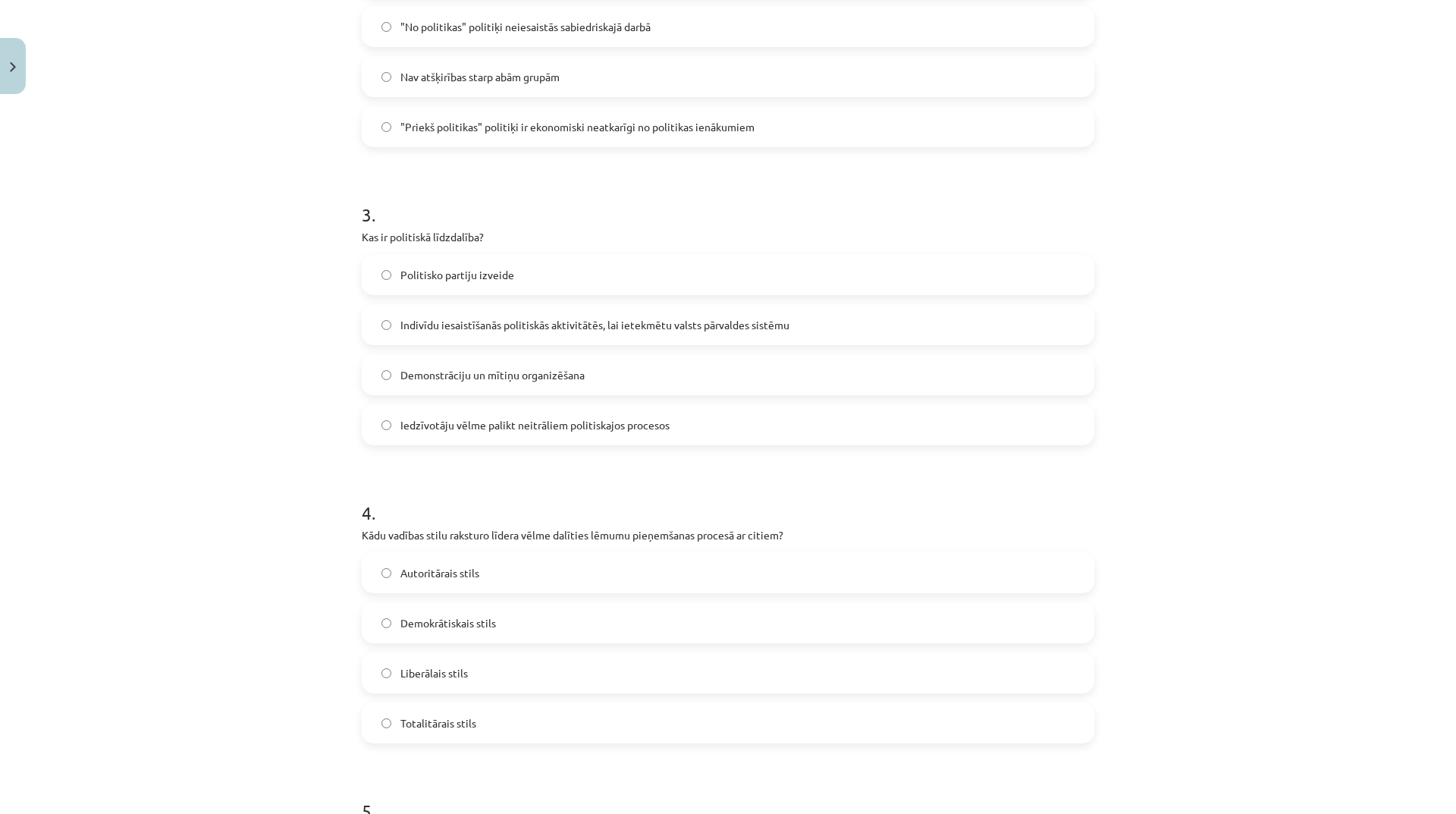
click at [487, 377] on span "Demonstrāciju un mītiņu organizēšana" at bounding box center [493, 376] width 184 height 16
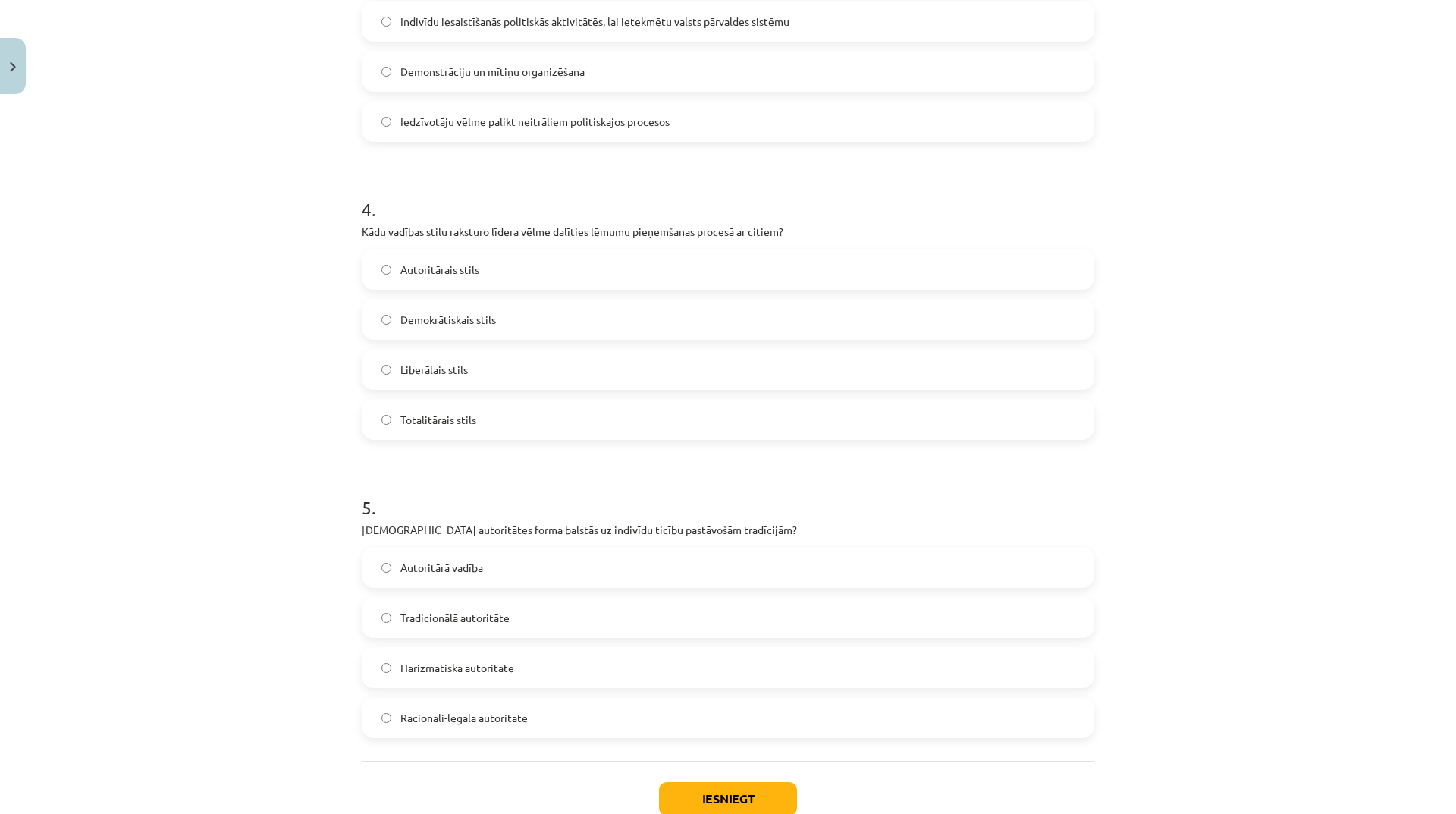
click at [493, 271] on label "Autoritārais stils" at bounding box center [728, 269] width 730 height 38
click at [480, 363] on label "Liberālais stils" at bounding box center [728, 369] width 730 height 38
click at [508, 566] on label "Autoritārā vadība" at bounding box center [728, 567] width 730 height 38
click at [679, 799] on button "Iesniegt" at bounding box center [728, 799] width 138 height 33
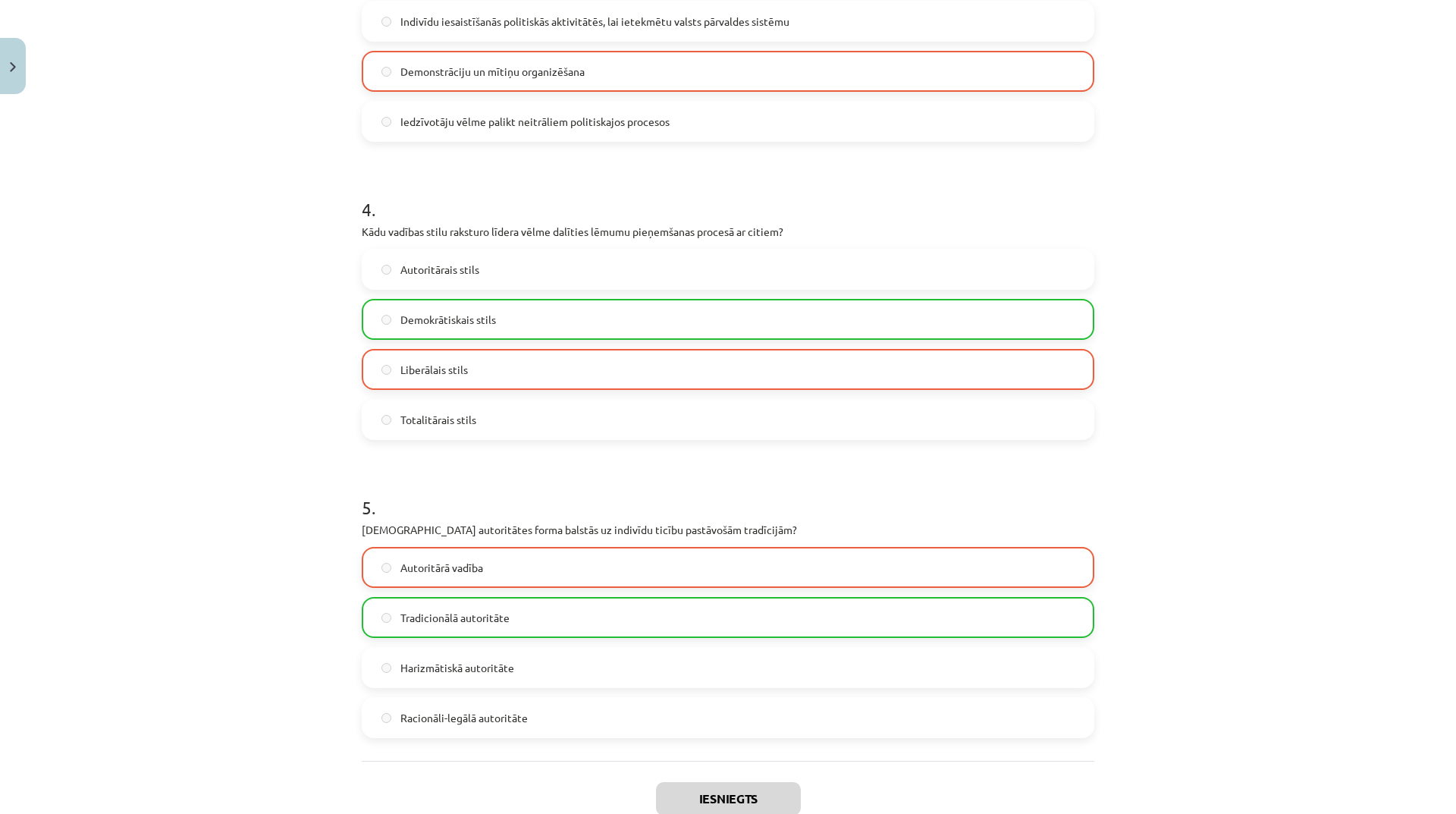
scroll to position [1173, 0]
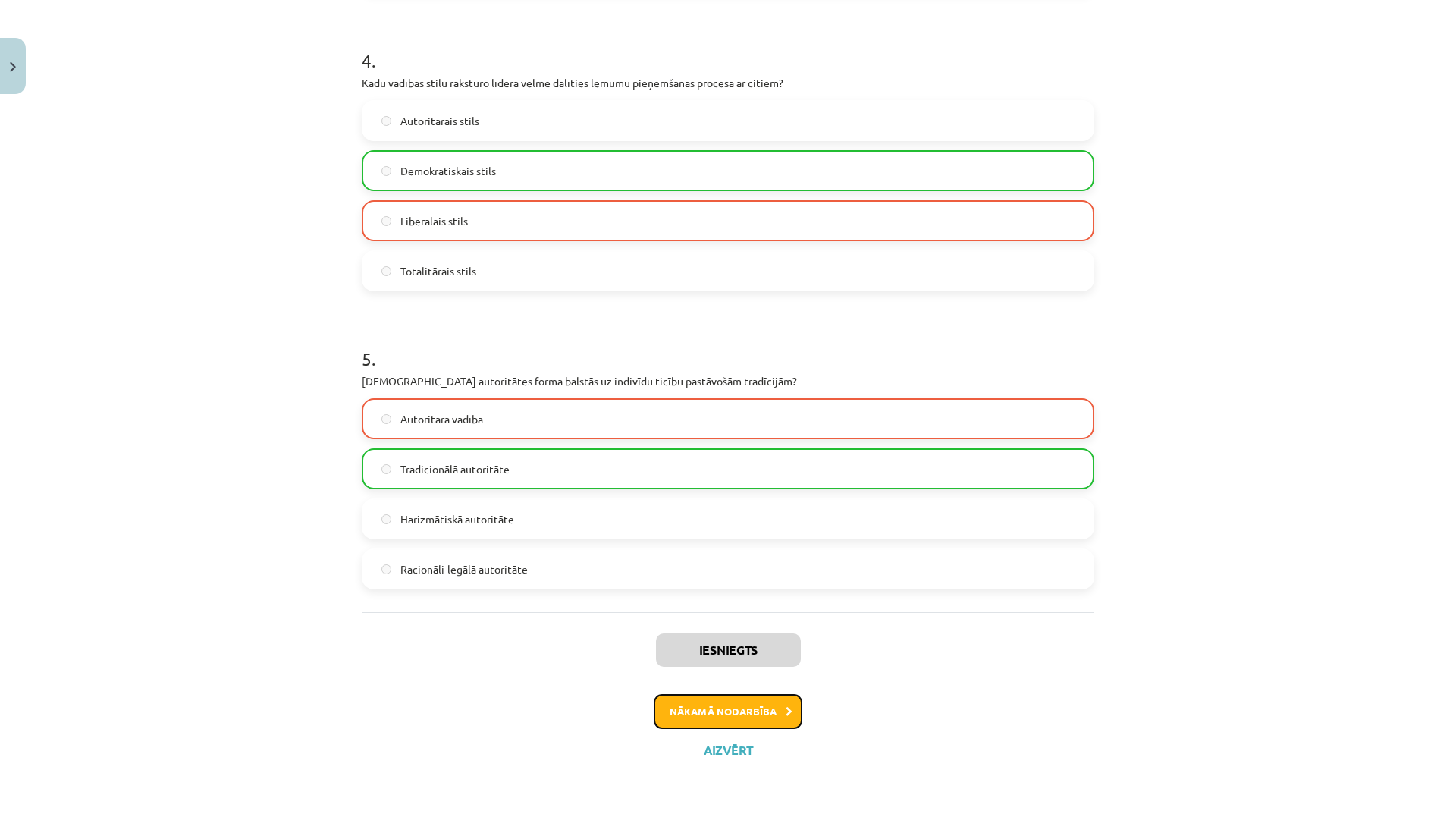
click at [759, 716] on button "Nākamā nodarbība" at bounding box center [728, 711] width 149 height 35
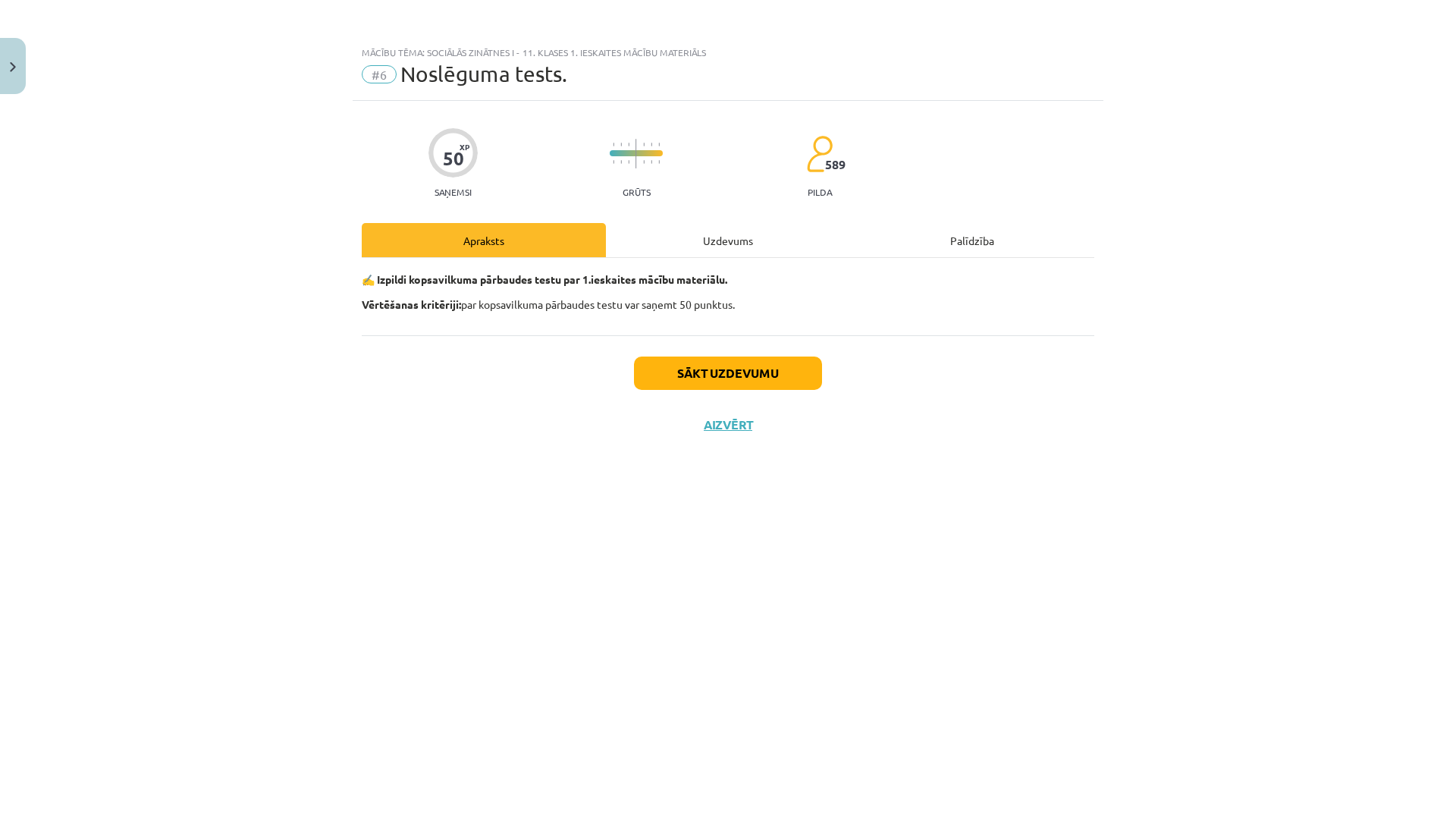
scroll to position [0, 0]
click at [748, 370] on button "Sākt uzdevumu" at bounding box center [728, 373] width 188 height 33
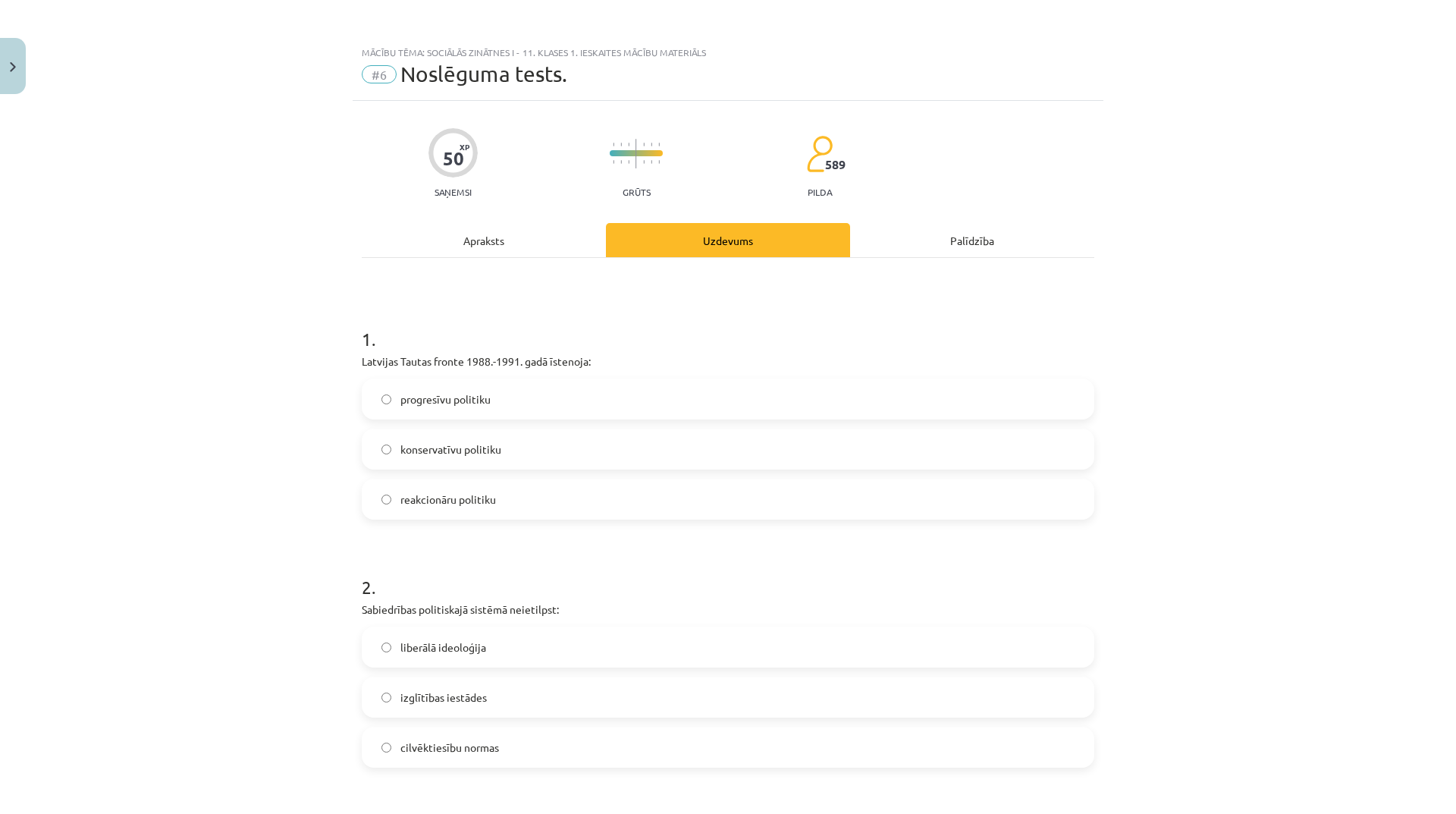
click at [522, 405] on label "progresīvu politiku" at bounding box center [728, 399] width 730 height 38
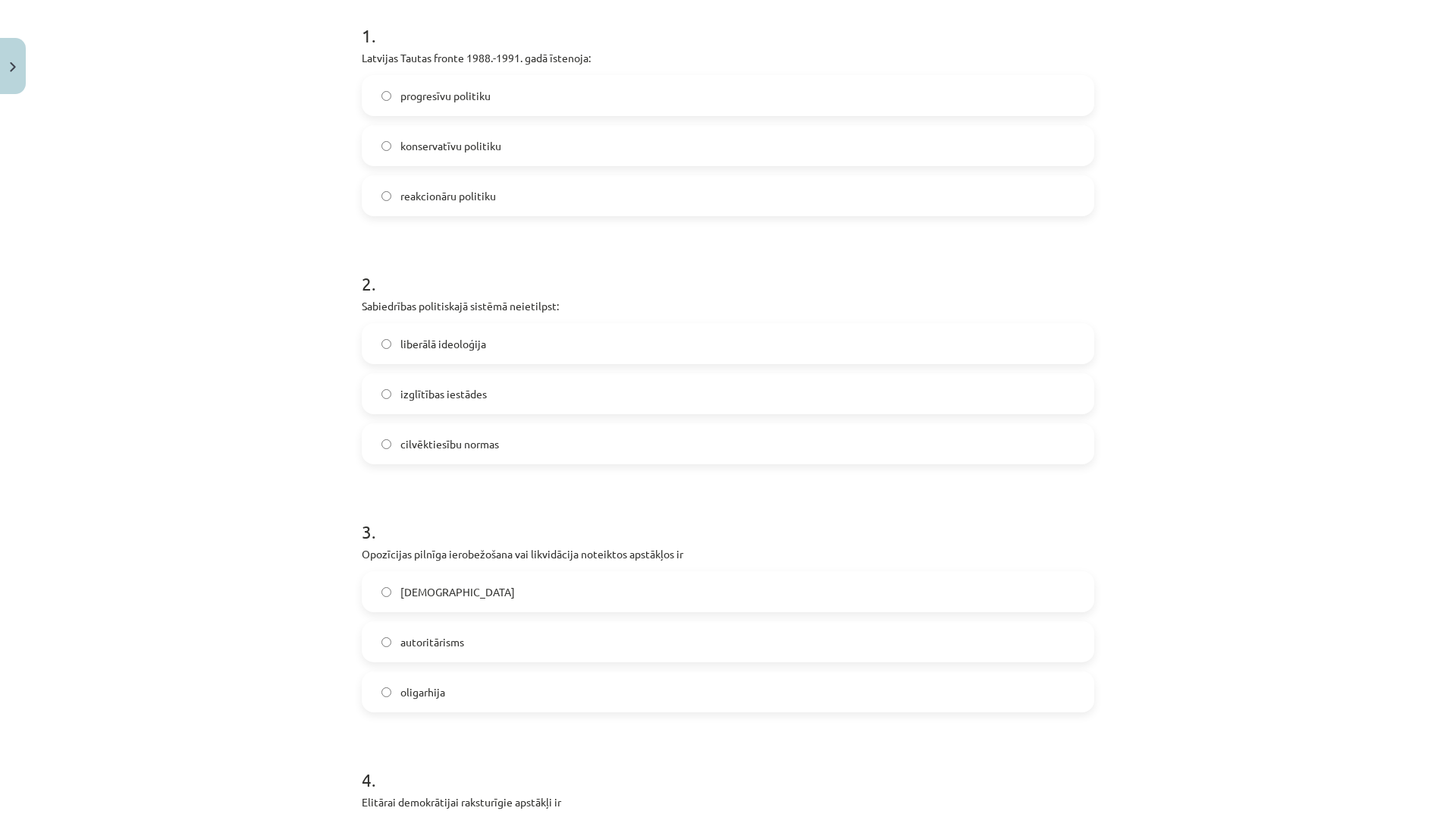
click at [535, 342] on label "liberālā ideoloģija" at bounding box center [728, 344] width 730 height 38
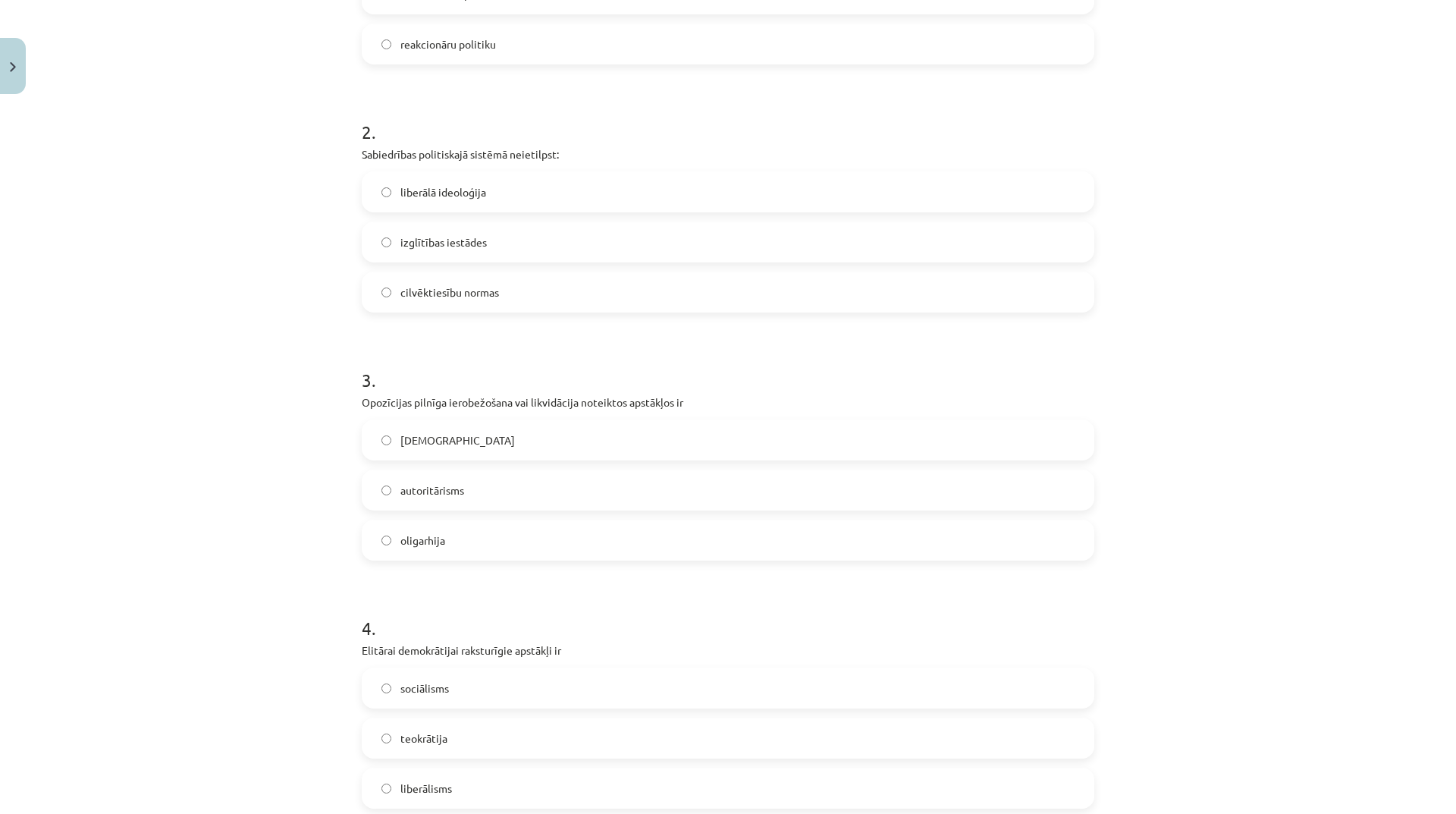
click at [489, 437] on label "totalitārisms" at bounding box center [728, 440] width 730 height 38
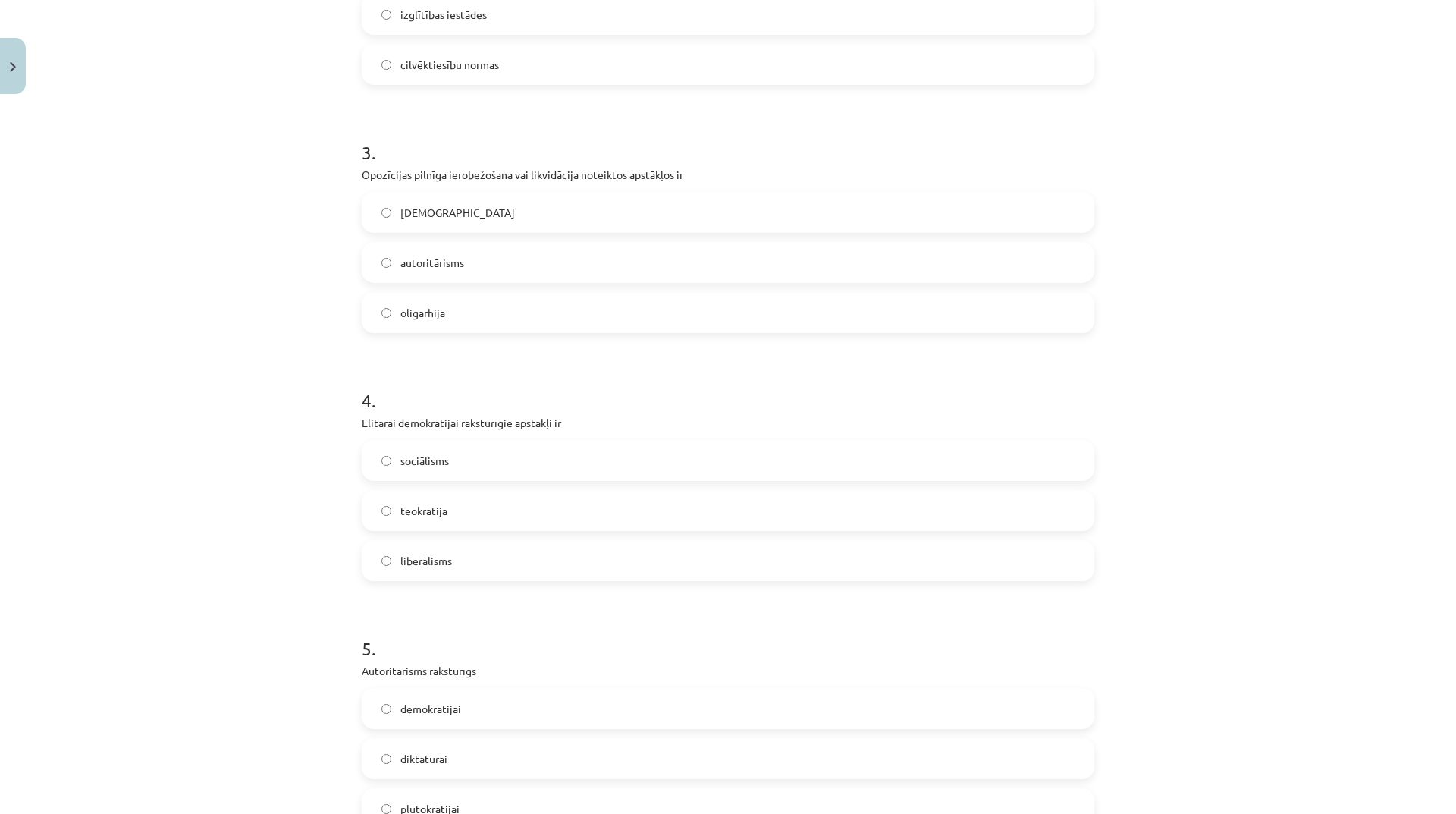
click at [448, 565] on label "liberālisms" at bounding box center [728, 561] width 730 height 38
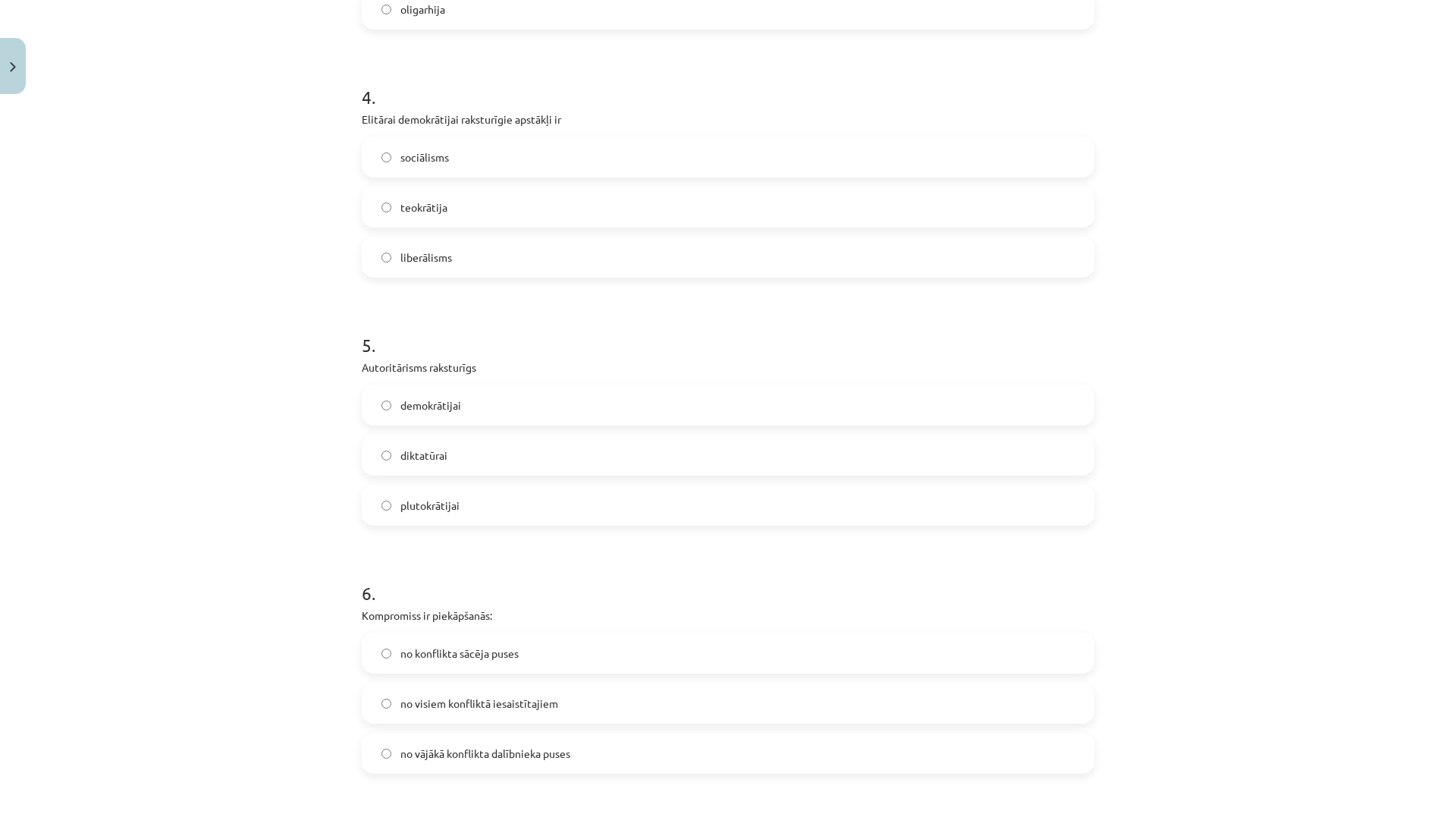
click at [507, 467] on label "diktatūrai" at bounding box center [728, 455] width 730 height 38
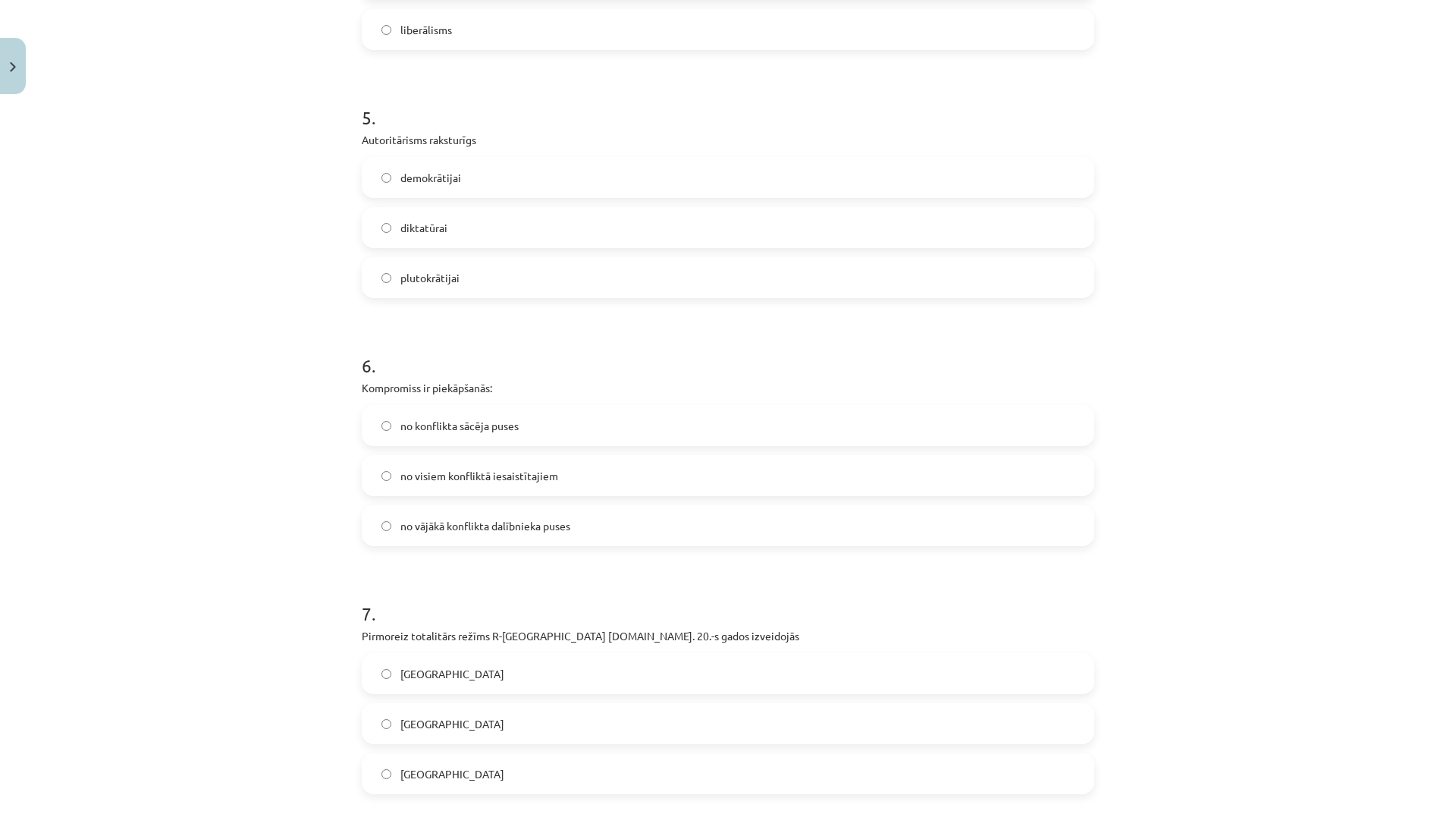
click at [404, 464] on label "no visiem konfliktā iesaistītajiem" at bounding box center [728, 476] width 730 height 38
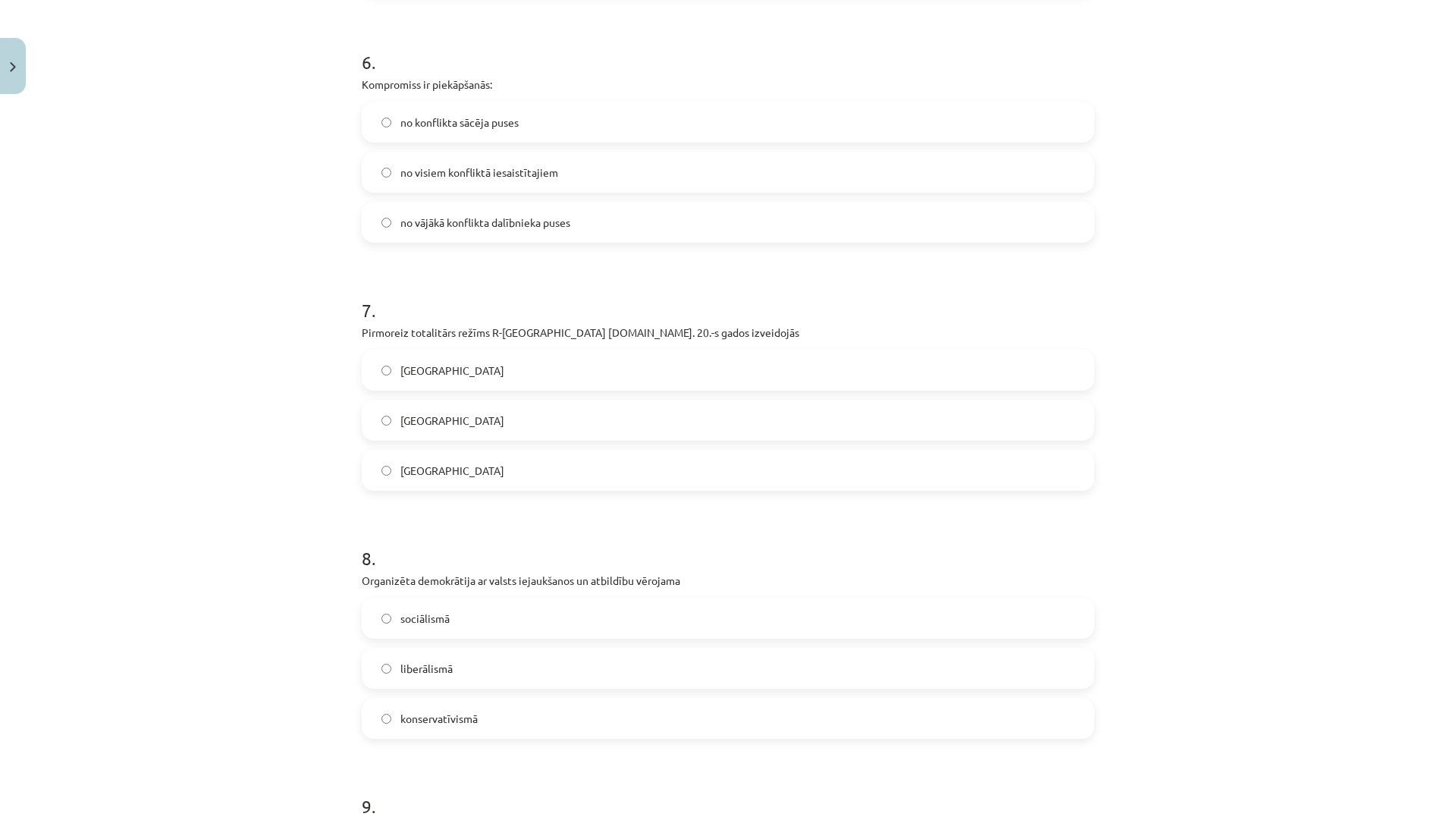
click at [491, 376] on label "Spānijā" at bounding box center [728, 370] width 730 height 38
click at [432, 474] on label "Itālijā" at bounding box center [728, 470] width 730 height 38
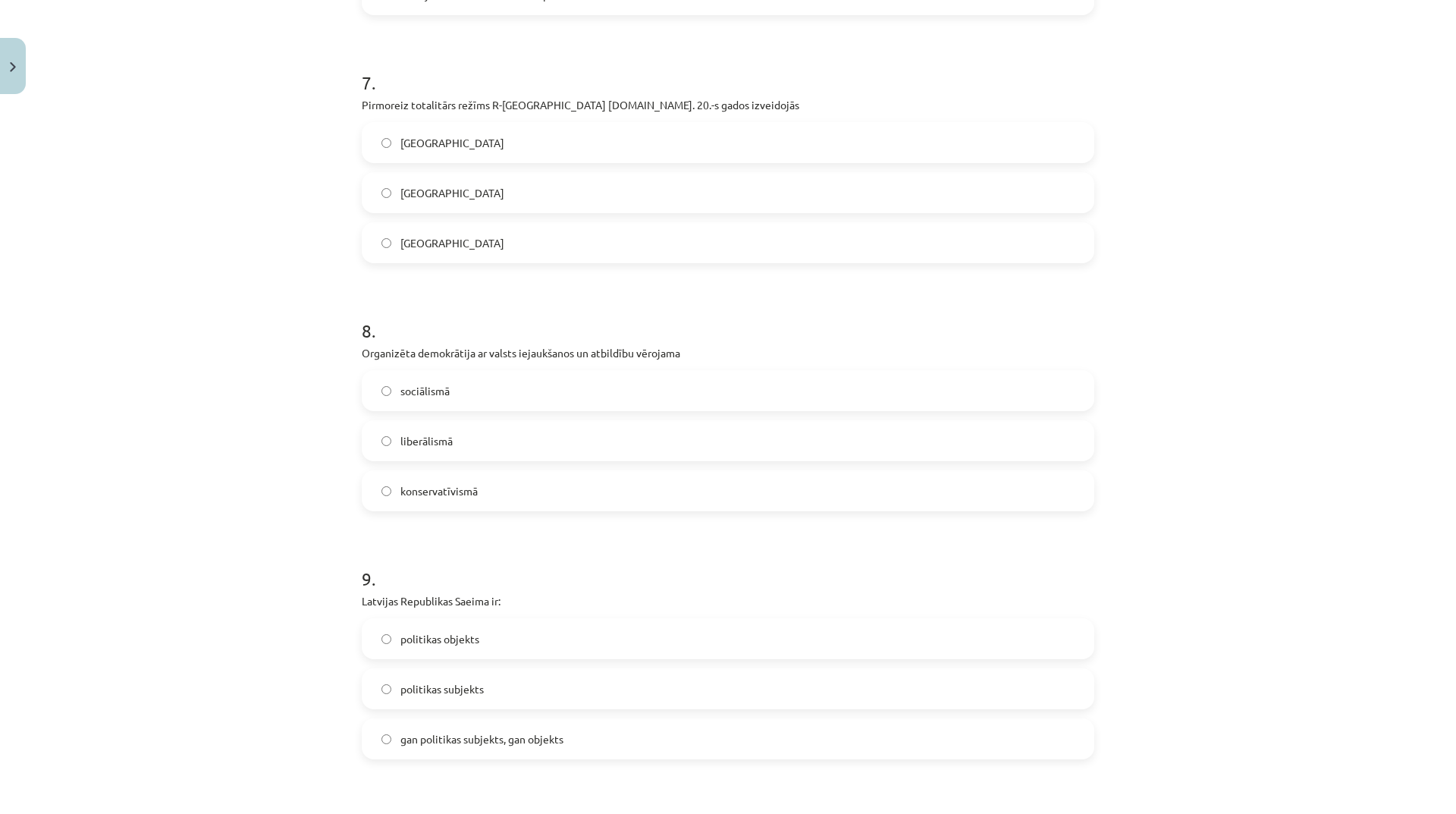
click at [455, 475] on label "konservatīvismā" at bounding box center [728, 491] width 730 height 38
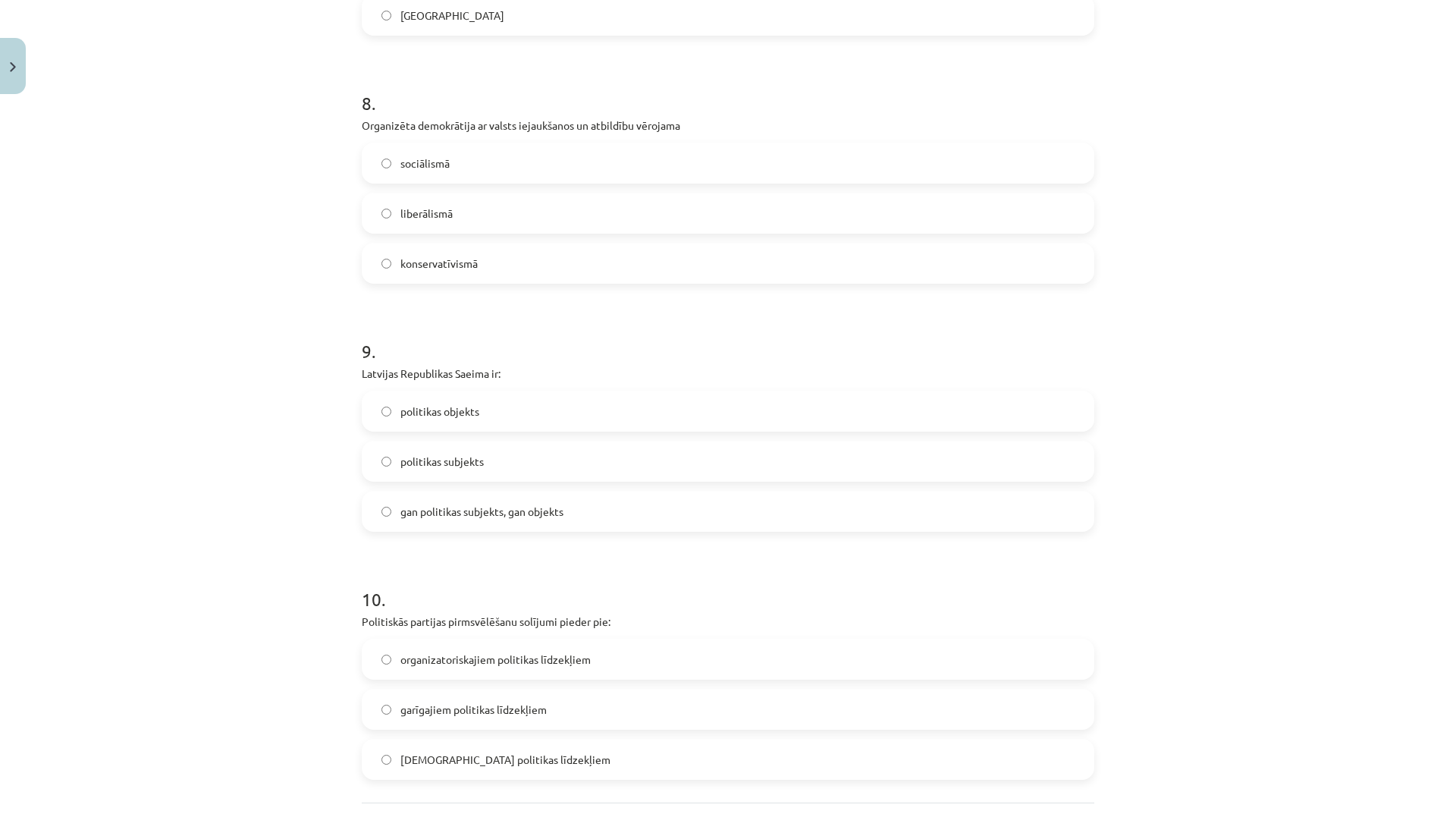
scroll to position [2115, 0]
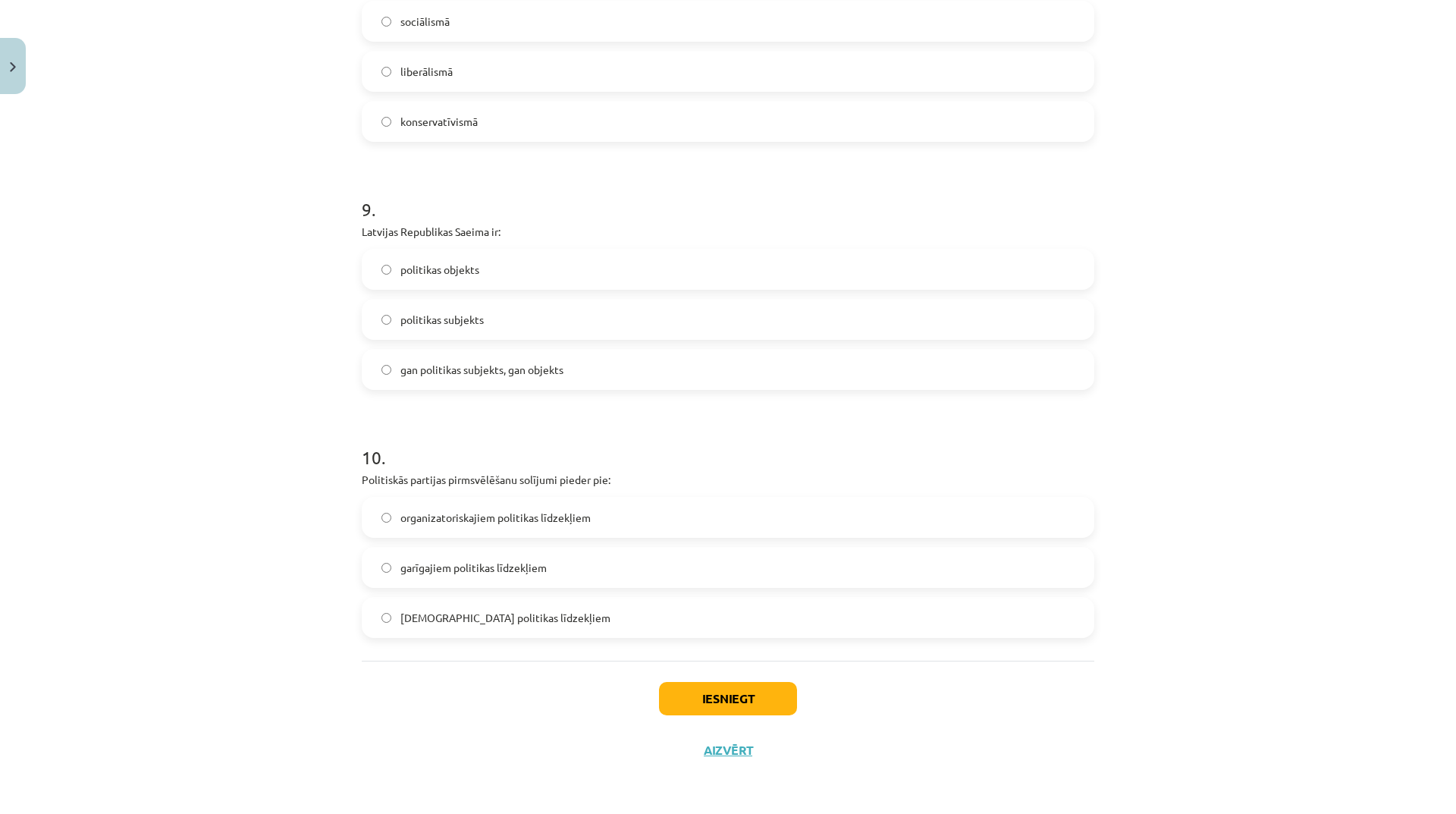
click at [436, 523] on span "organizatoriskajiem politikas līdzekļiem" at bounding box center [496, 518] width 191 height 16
click at [439, 323] on span "politikas subjekts" at bounding box center [442, 320] width 83 height 16
click at [739, 710] on button "Iesniegt" at bounding box center [728, 698] width 138 height 33
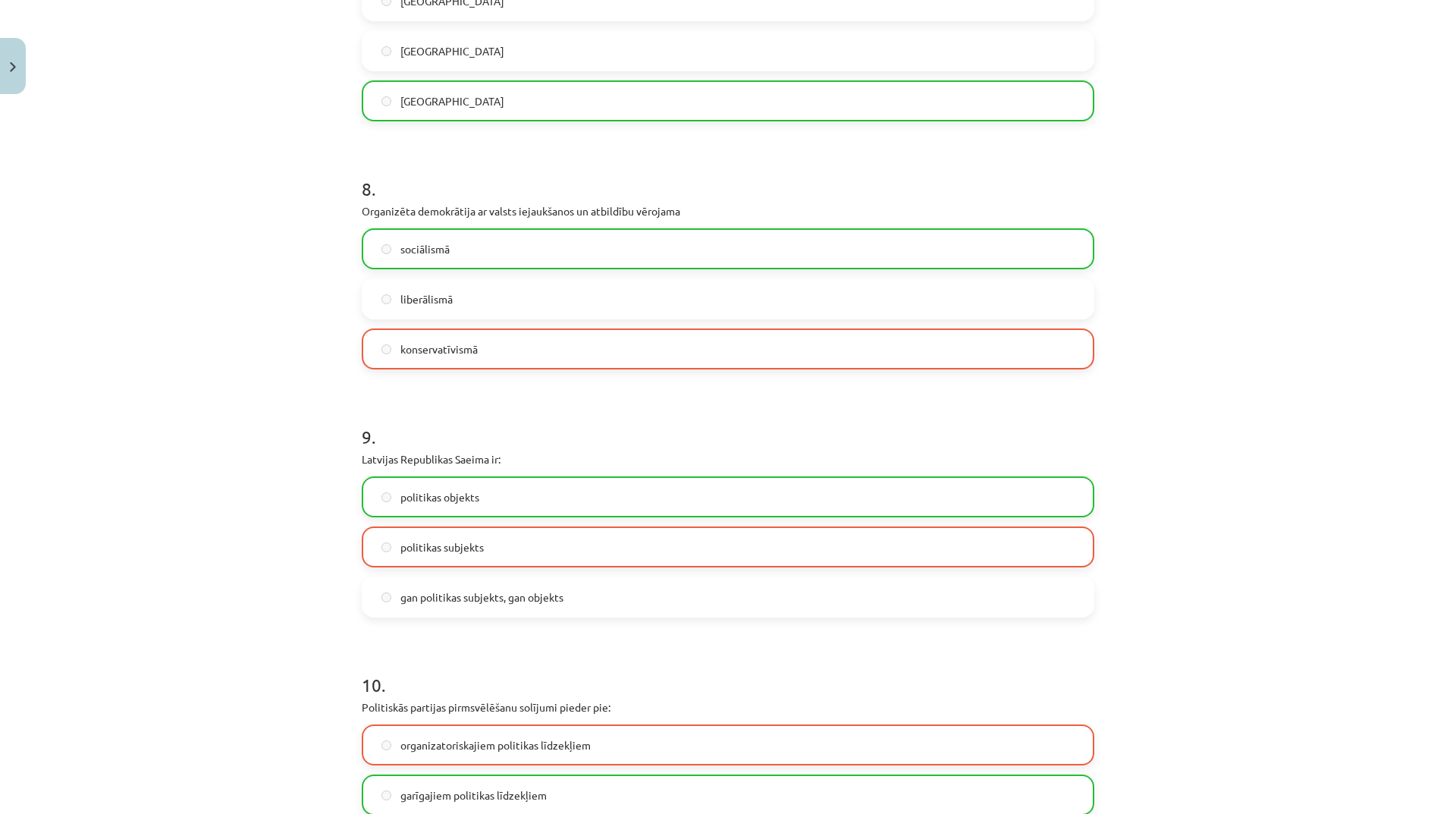
scroll to position [2163, 0]
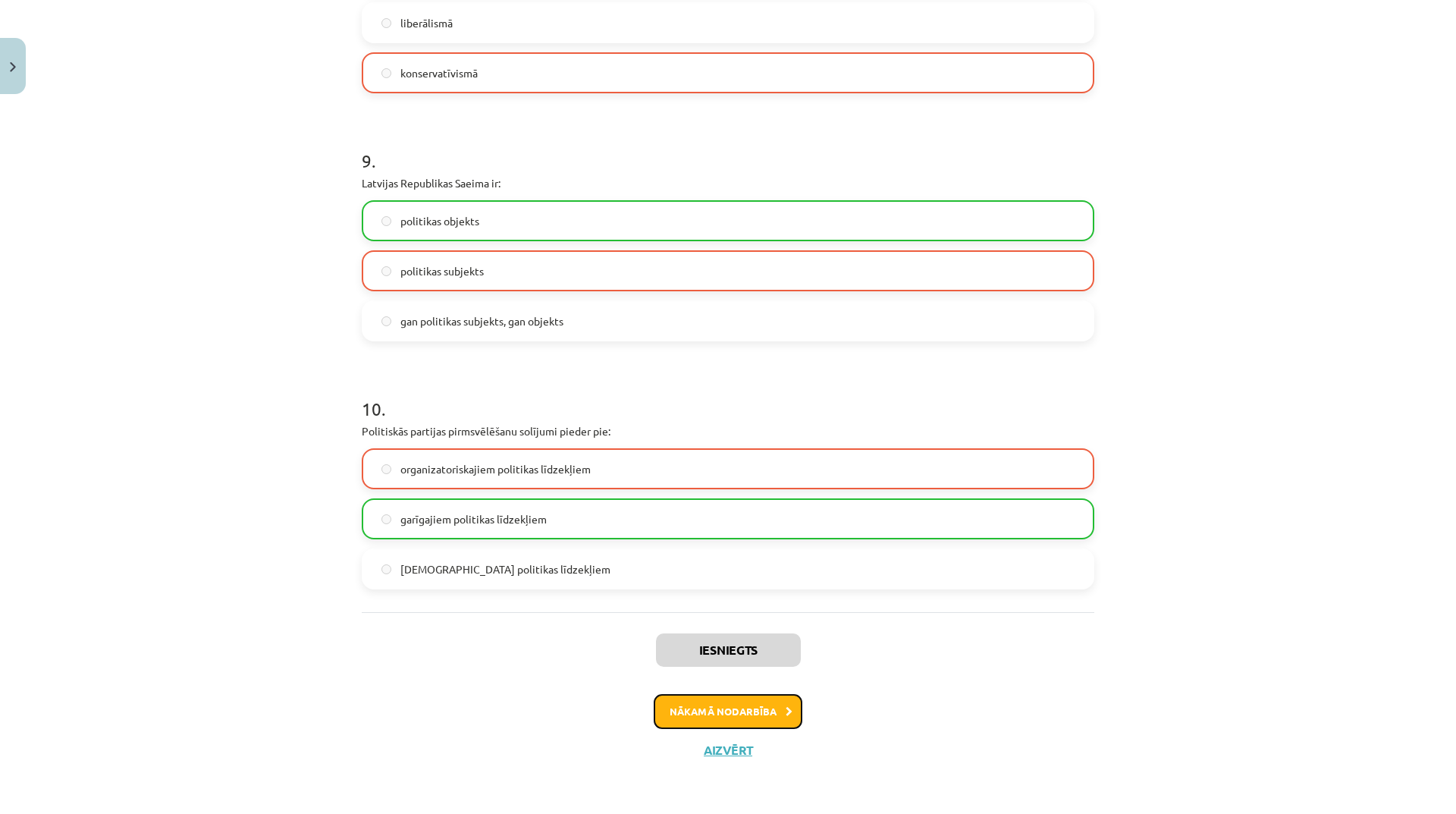
click at [746, 712] on button "Nākamā nodarbība" at bounding box center [728, 711] width 149 height 35
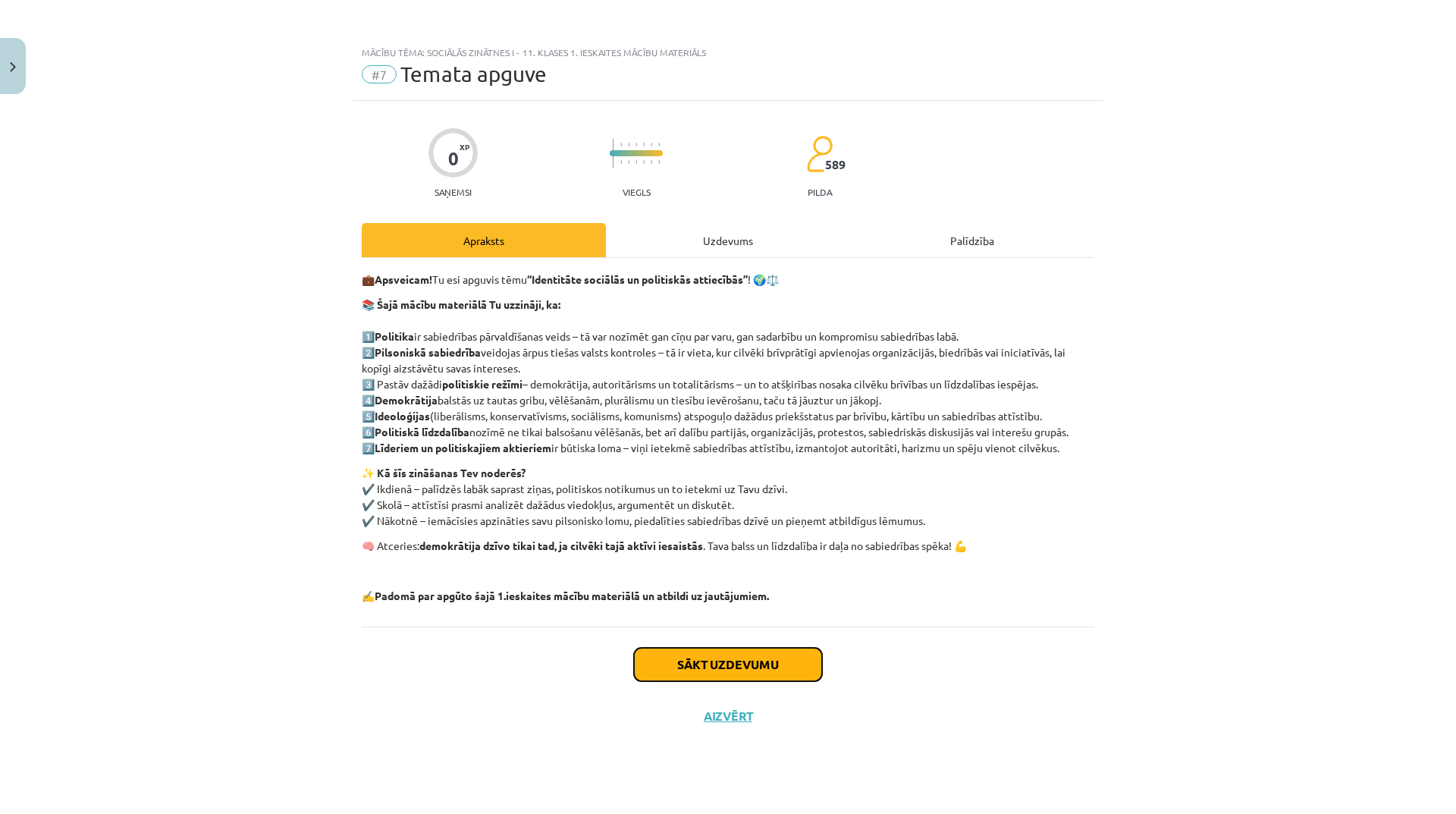
click at [743, 669] on button "Sākt uzdevumu" at bounding box center [728, 664] width 188 height 33
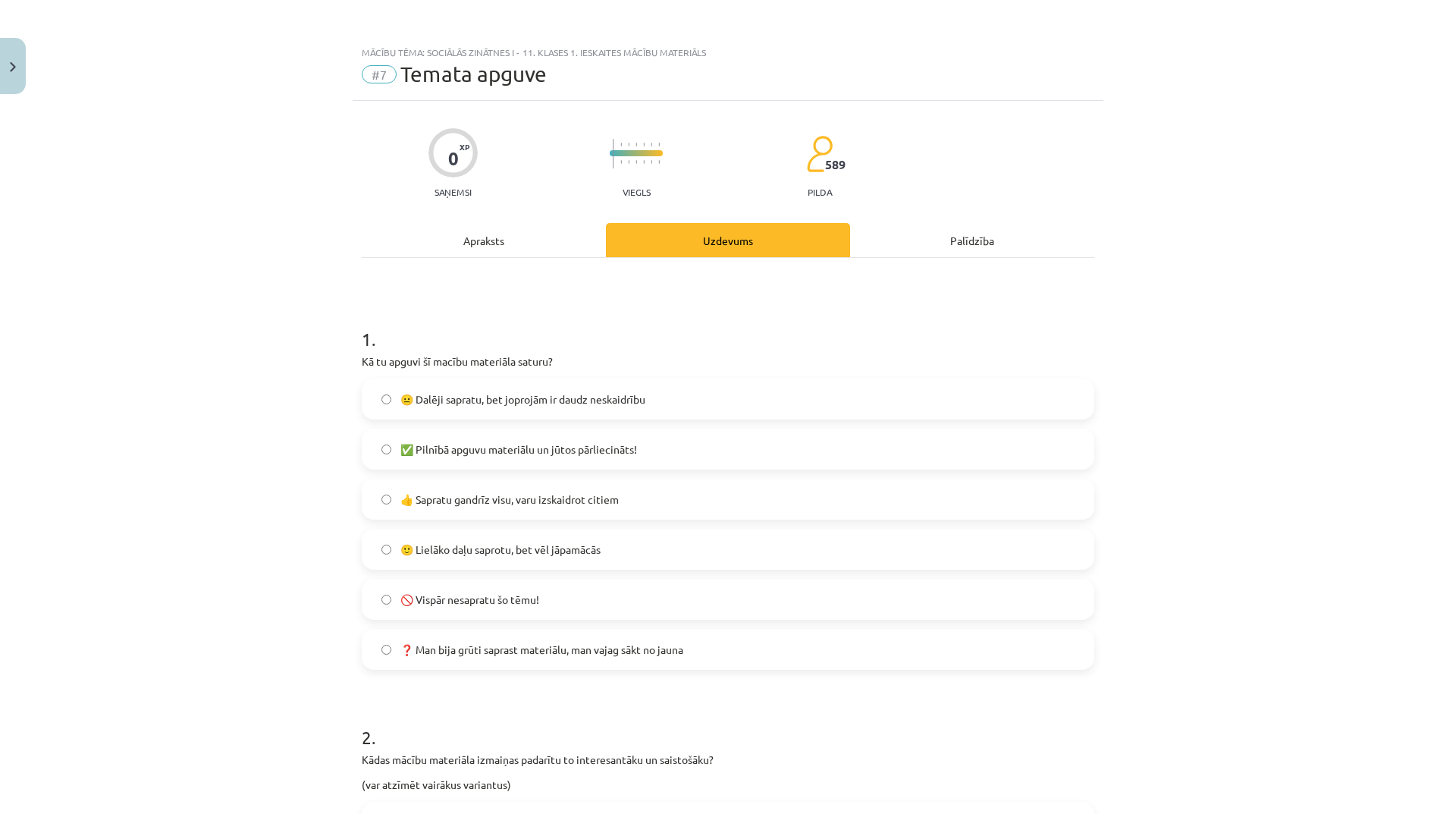
click at [521, 564] on label "🙂 Lielāko daļu saprotu, bet vēl jāpamācās" at bounding box center [728, 549] width 730 height 38
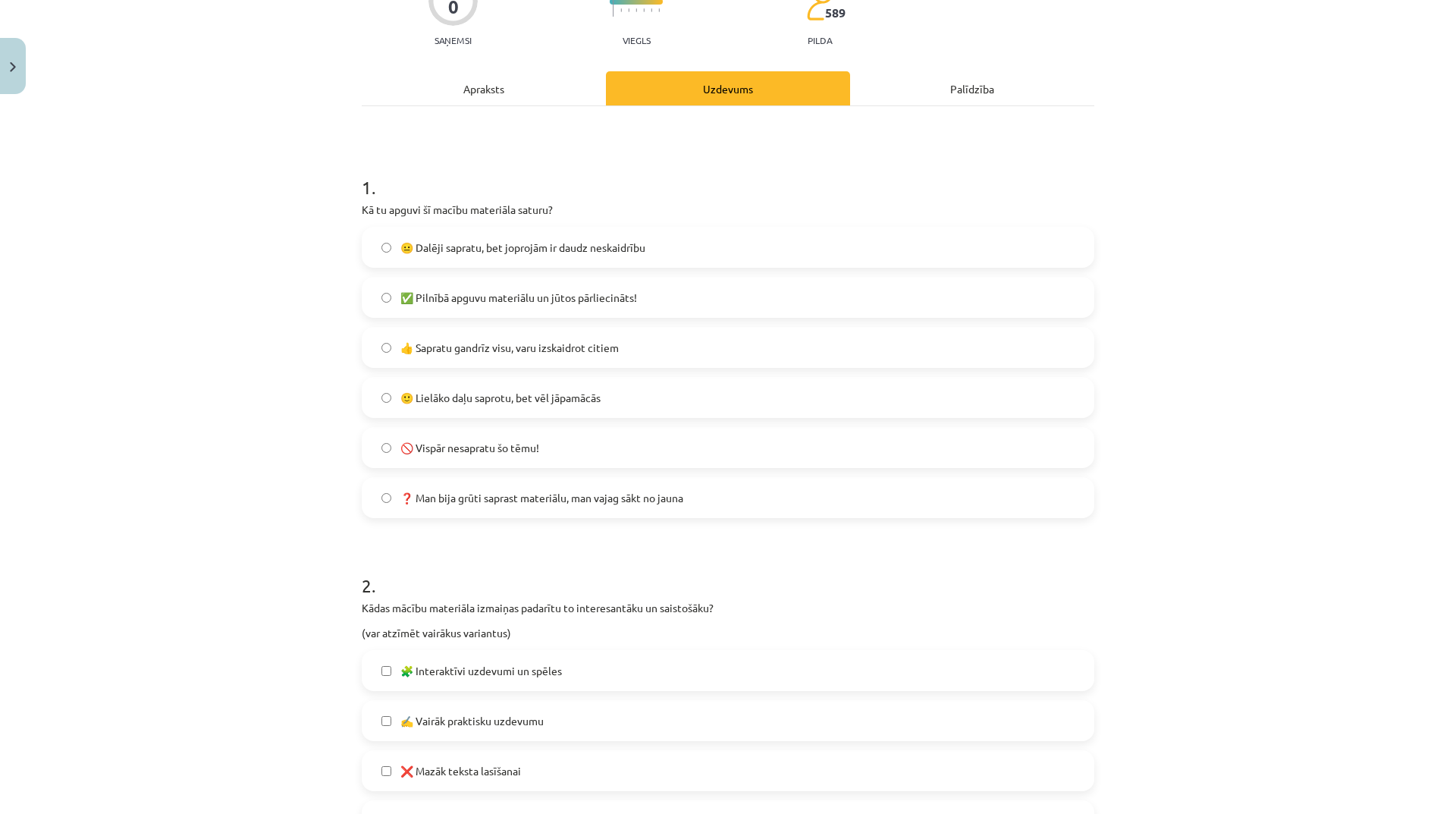
scroll to position [455, 0]
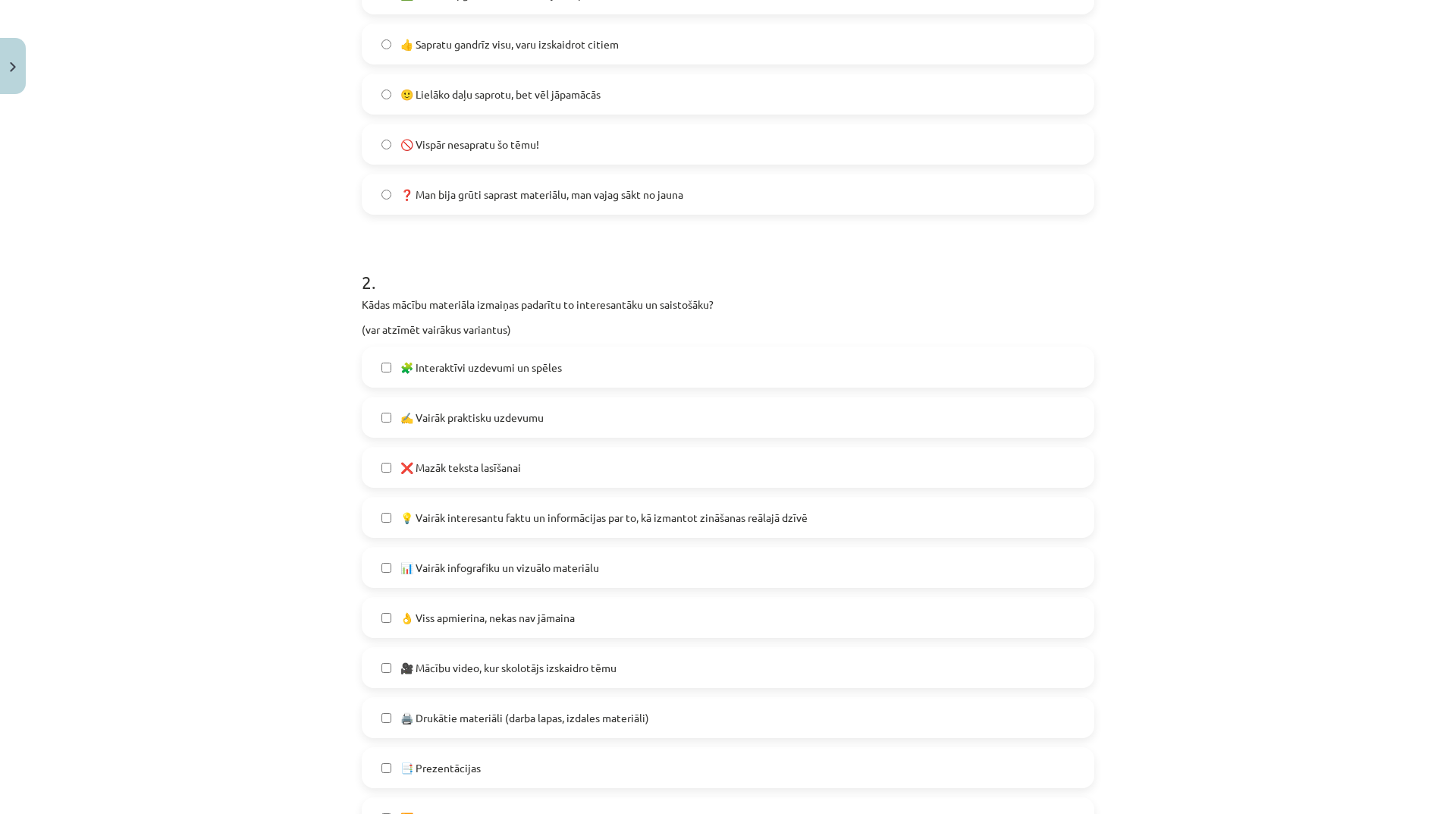
click at [457, 469] on span "❌ Mazāk teksta lasīšanai" at bounding box center [461, 468] width 121 height 16
click at [436, 372] on span "🧩 Interaktīvi uzdevumi un spēles" at bounding box center [481, 367] width 161 height 16
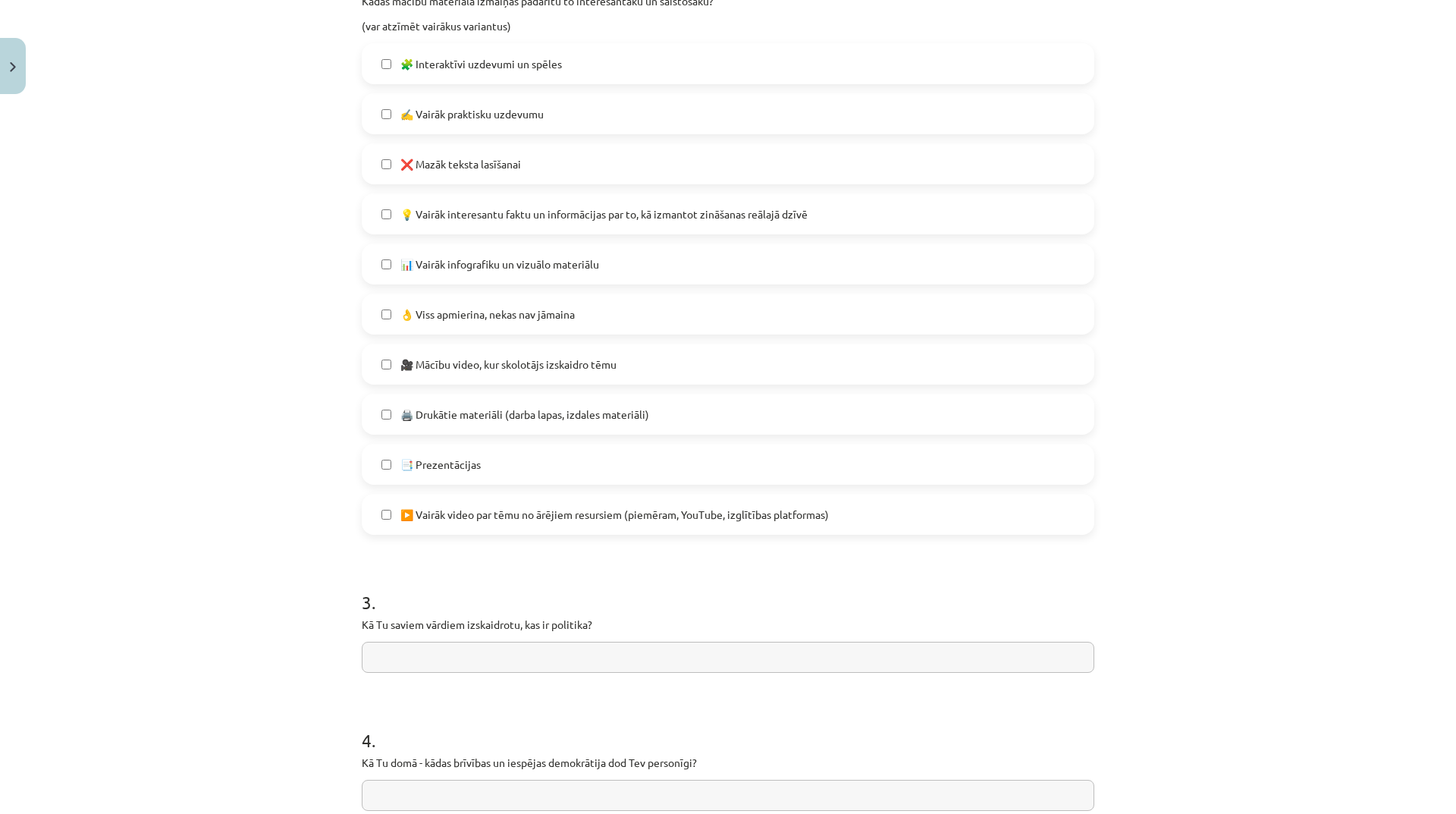
scroll to position [923, 0]
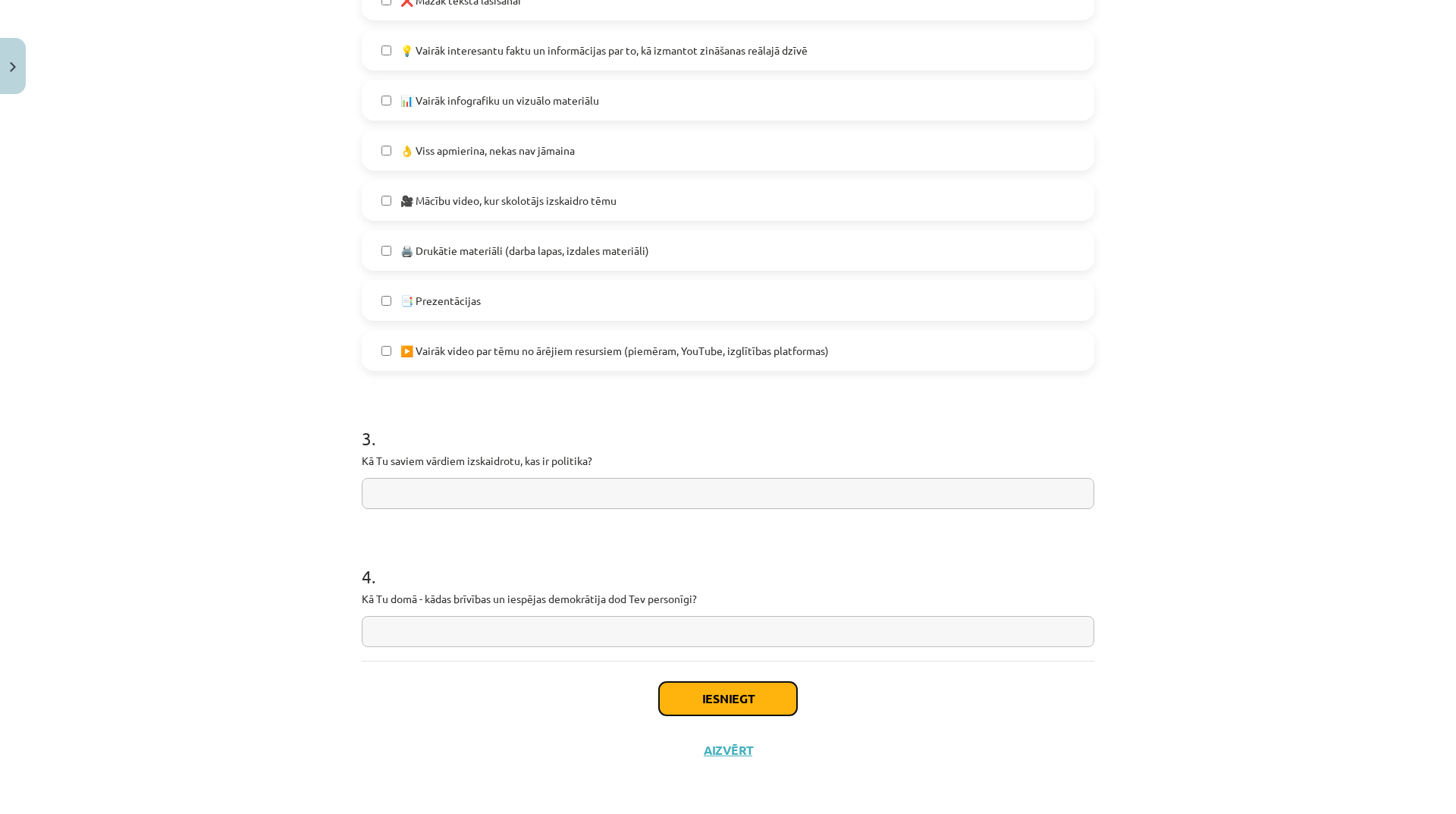
click at [739, 693] on button "Iesniegt" at bounding box center [728, 698] width 138 height 33
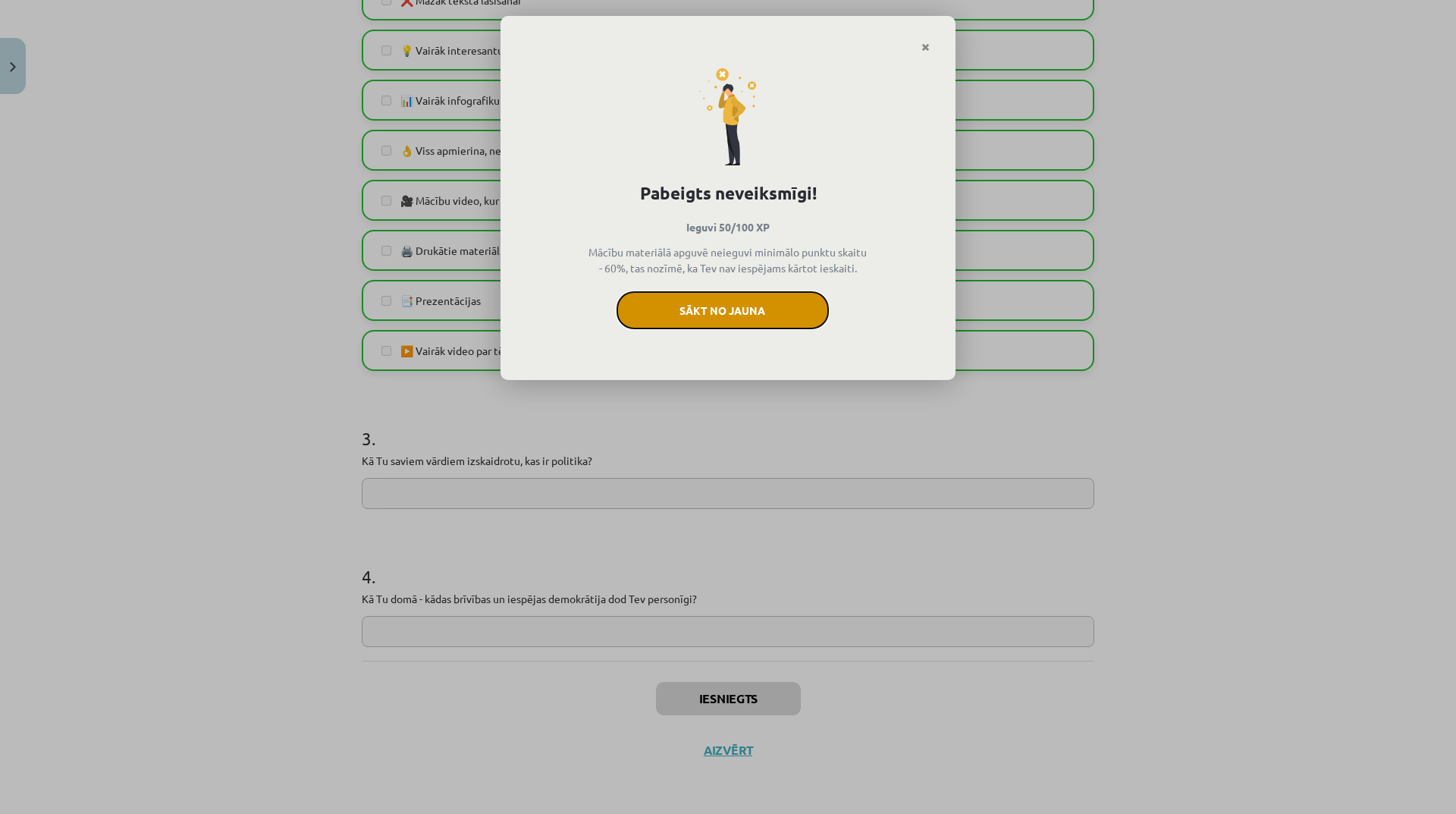
click at [755, 327] on button "Sākt no jauna" at bounding box center [722, 310] width 213 height 38
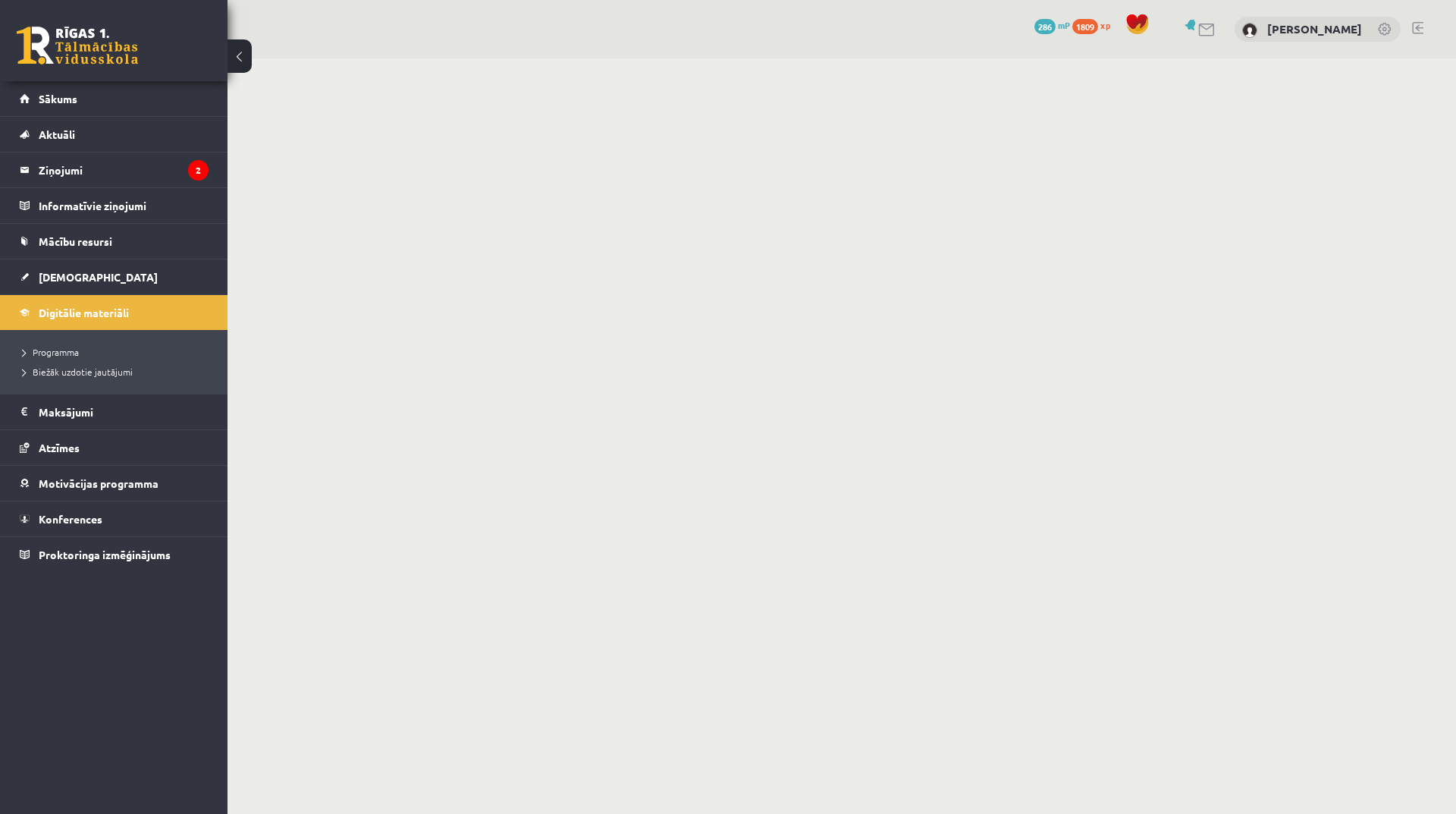
scroll to position [227, 0]
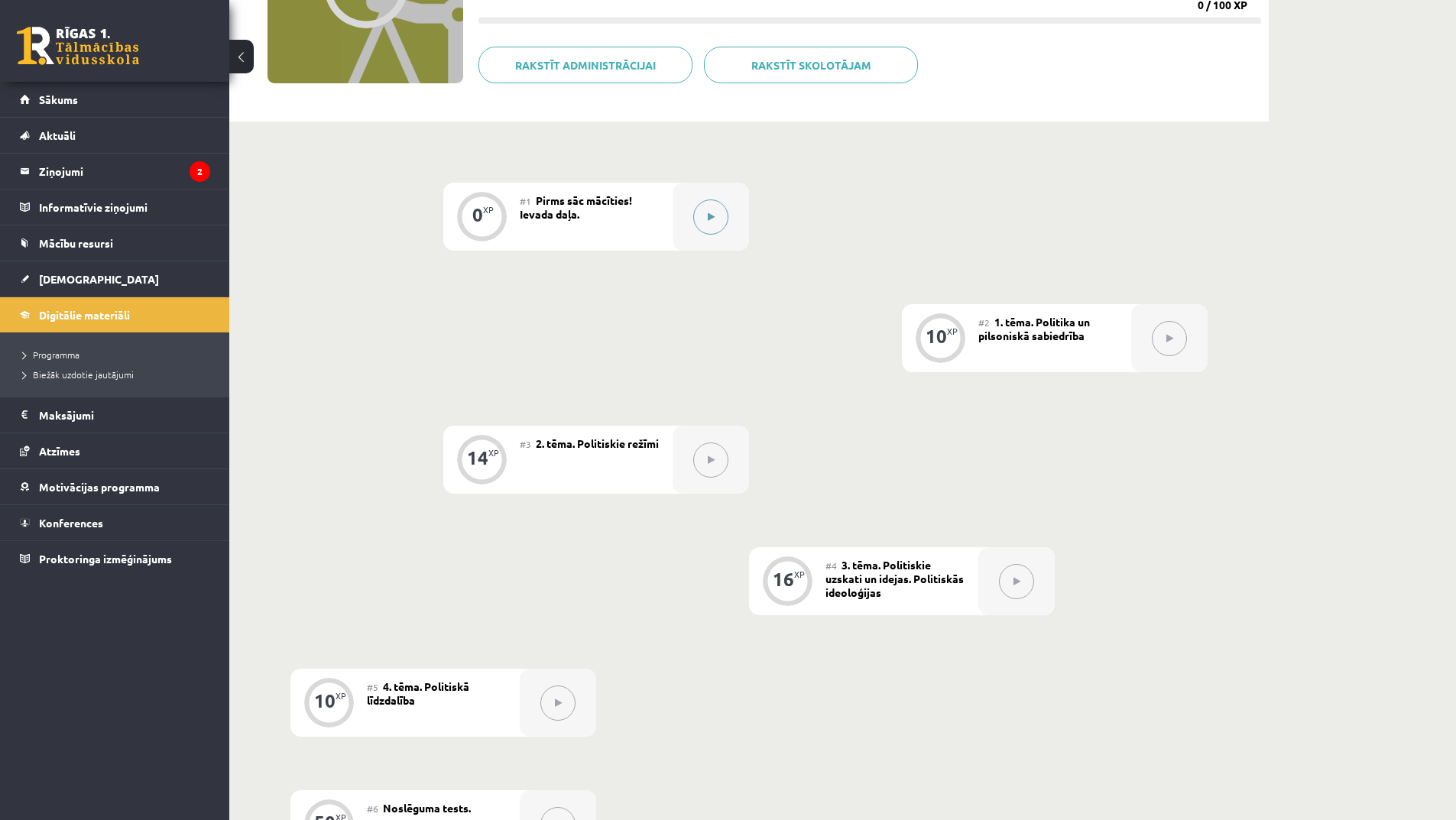
click at [718, 204] on button at bounding box center [711, 217] width 35 height 35
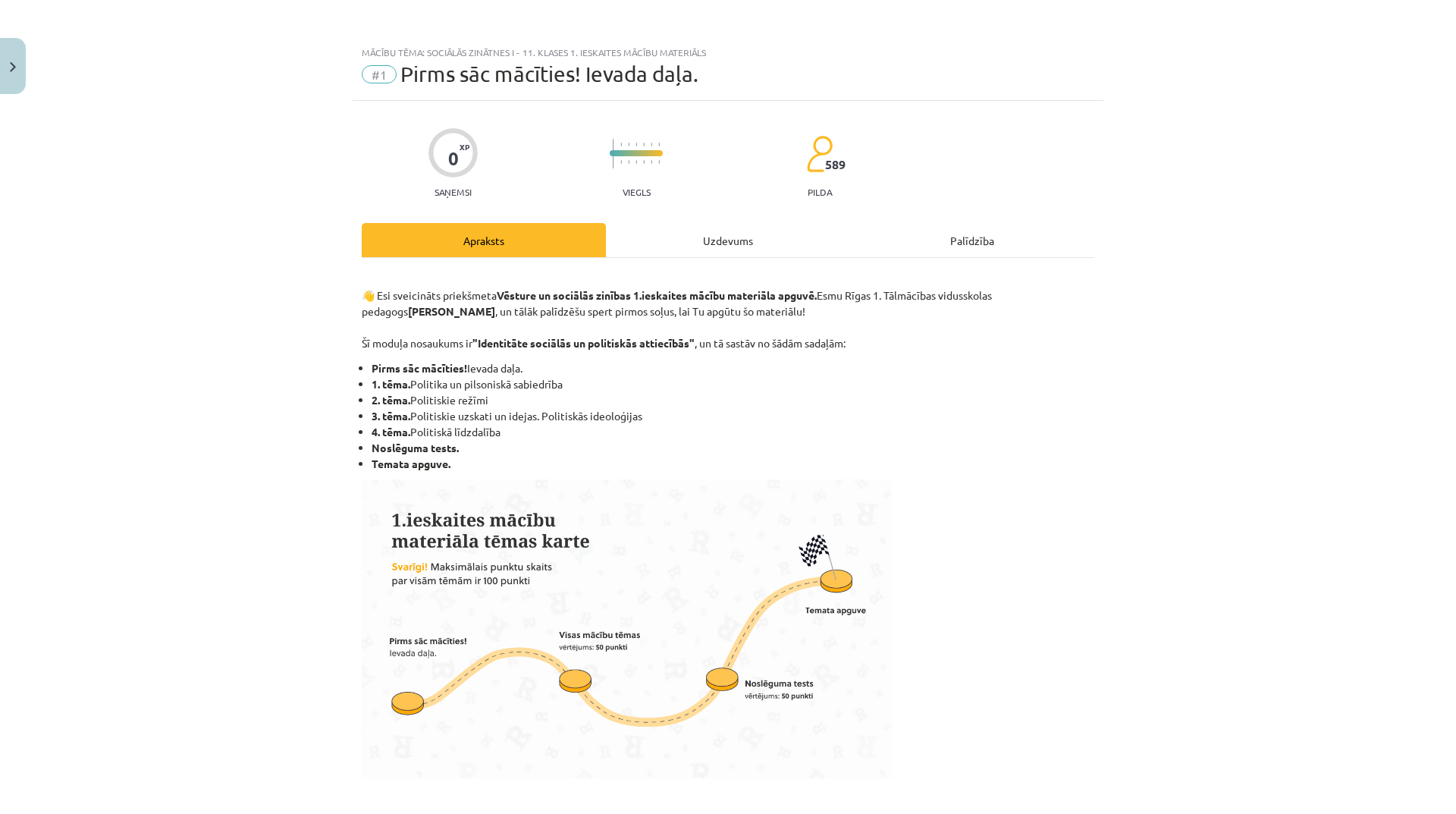
click at [749, 230] on div "Uzdevums" at bounding box center [728, 240] width 244 height 34
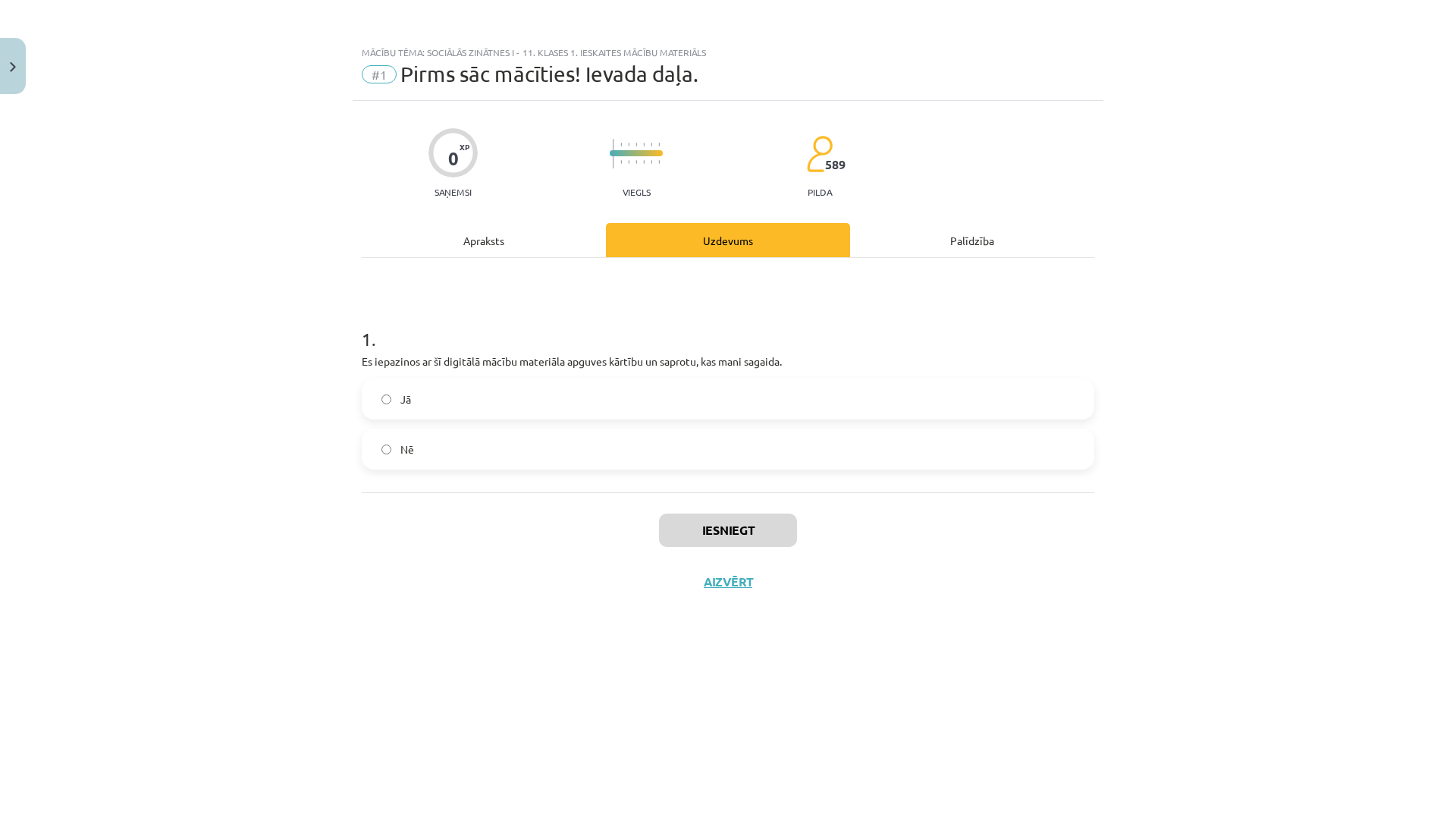
click at [559, 409] on label "Jā" at bounding box center [728, 399] width 730 height 38
click at [703, 538] on button "Iesniegt" at bounding box center [728, 530] width 138 height 33
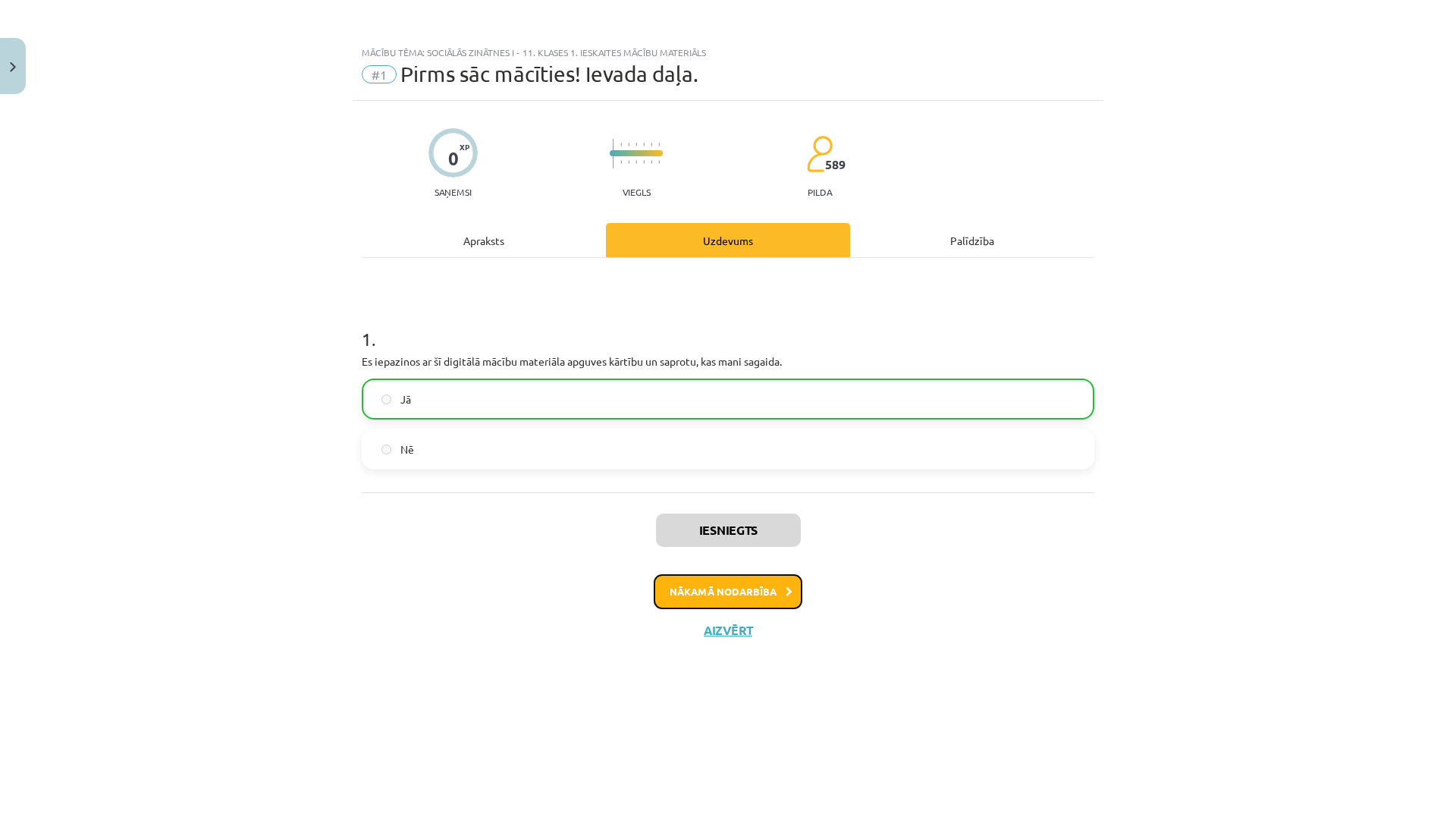
click at [750, 585] on button "Nākamā nodarbība" at bounding box center [728, 592] width 149 height 35
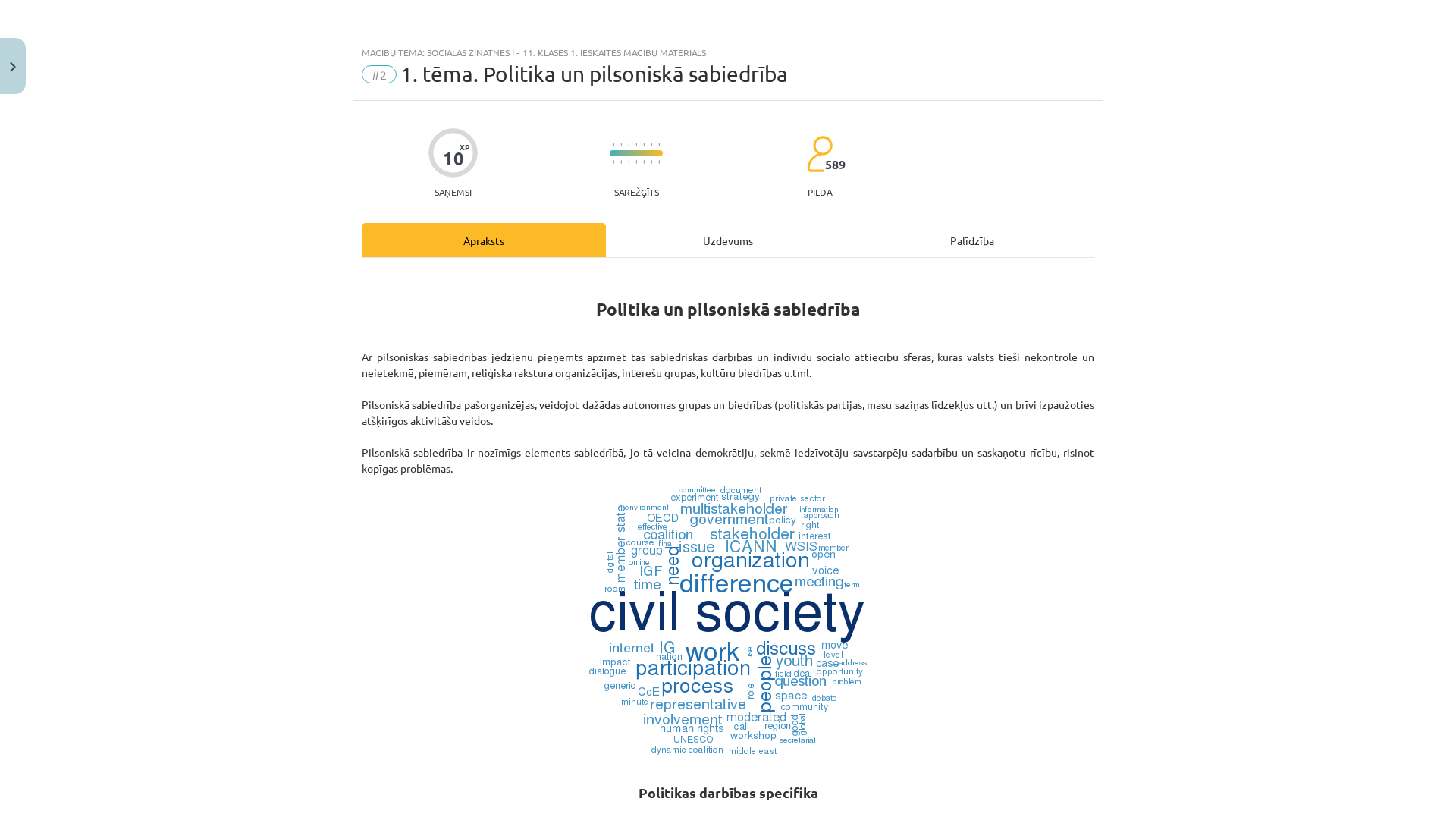
click at [725, 248] on div "Uzdevums" at bounding box center [728, 240] width 244 height 34
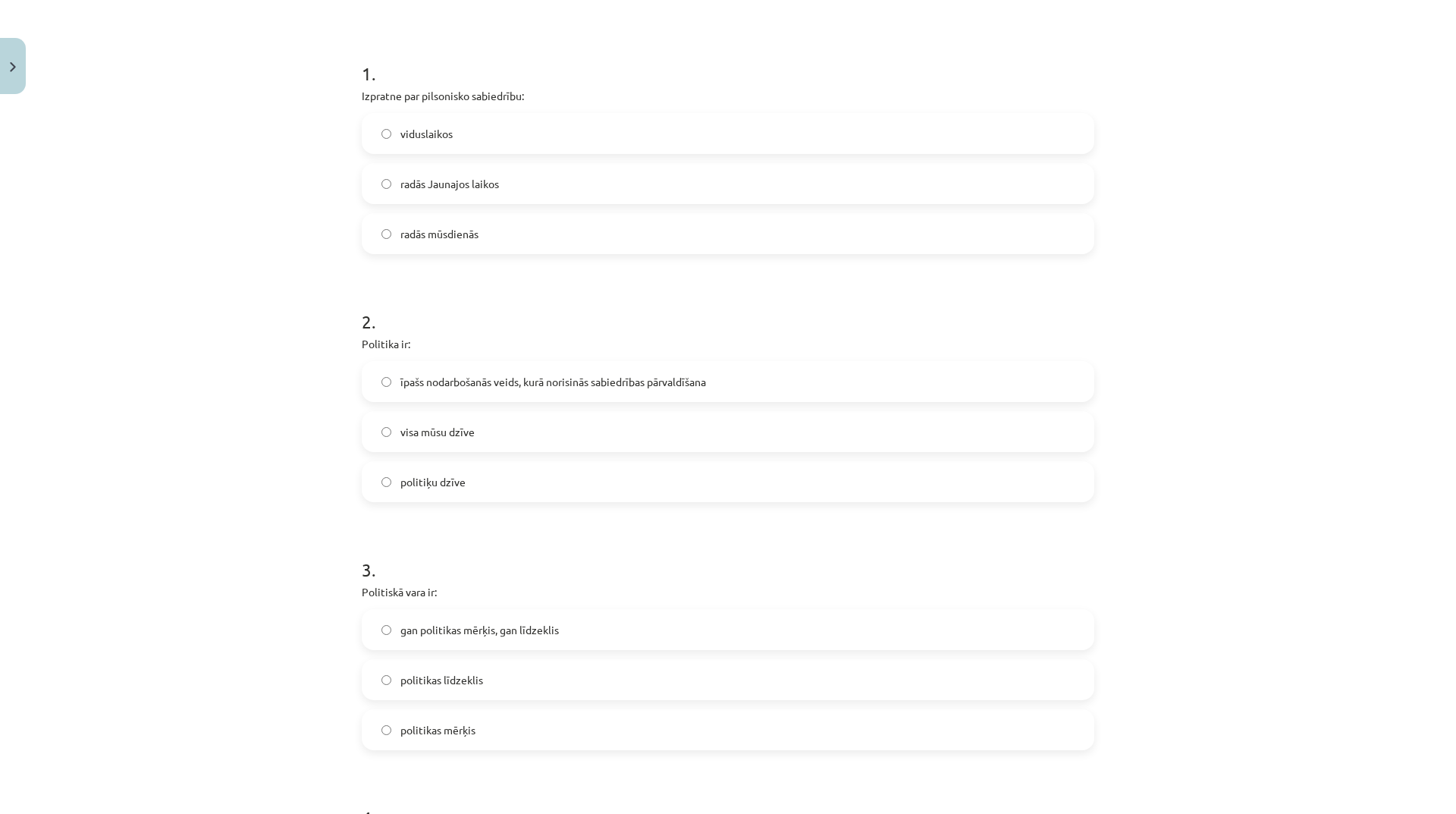
scroll to position [417, 0]
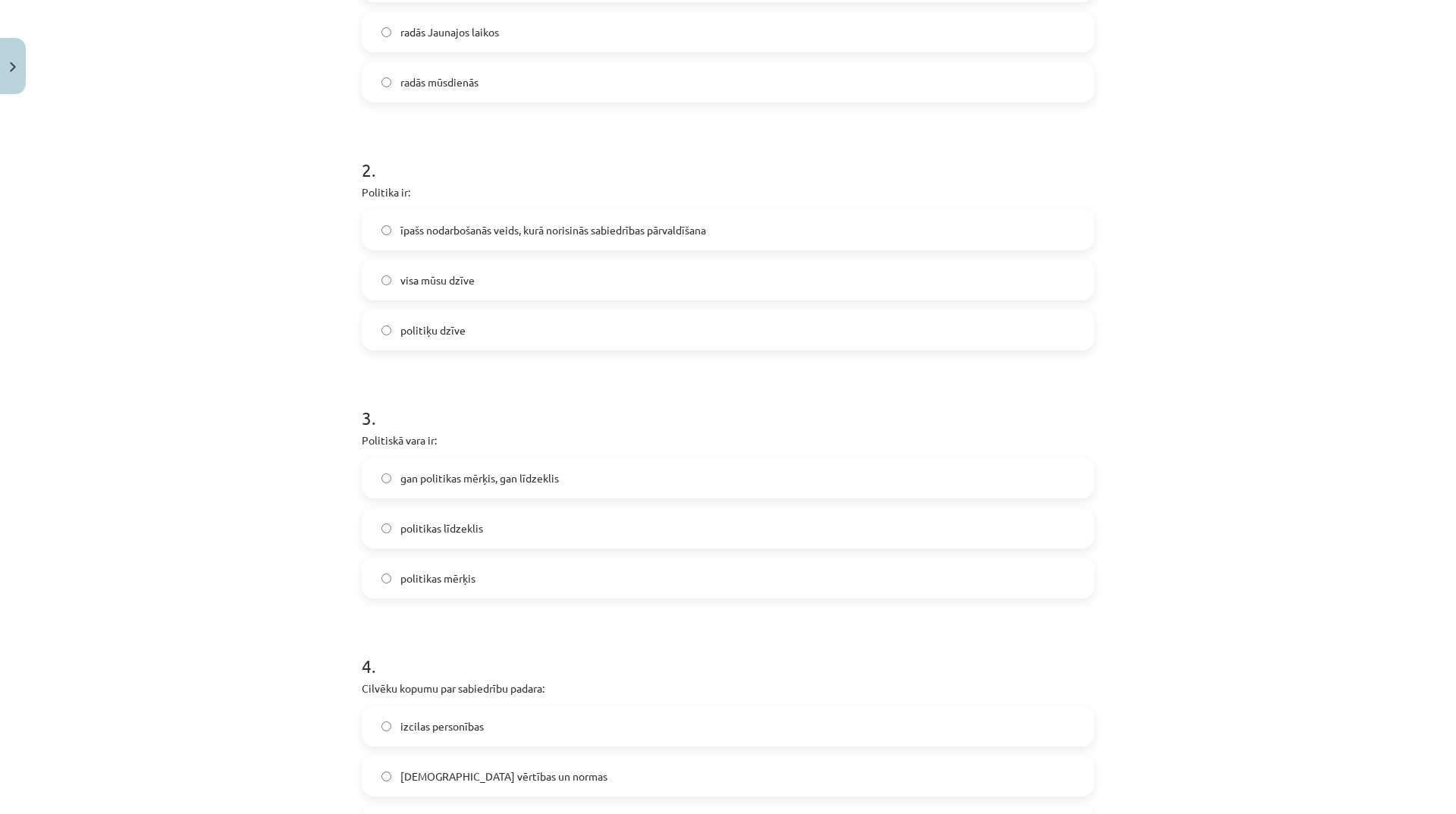
click at [580, 509] on label "politikas līdzeklis" at bounding box center [728, 528] width 730 height 38
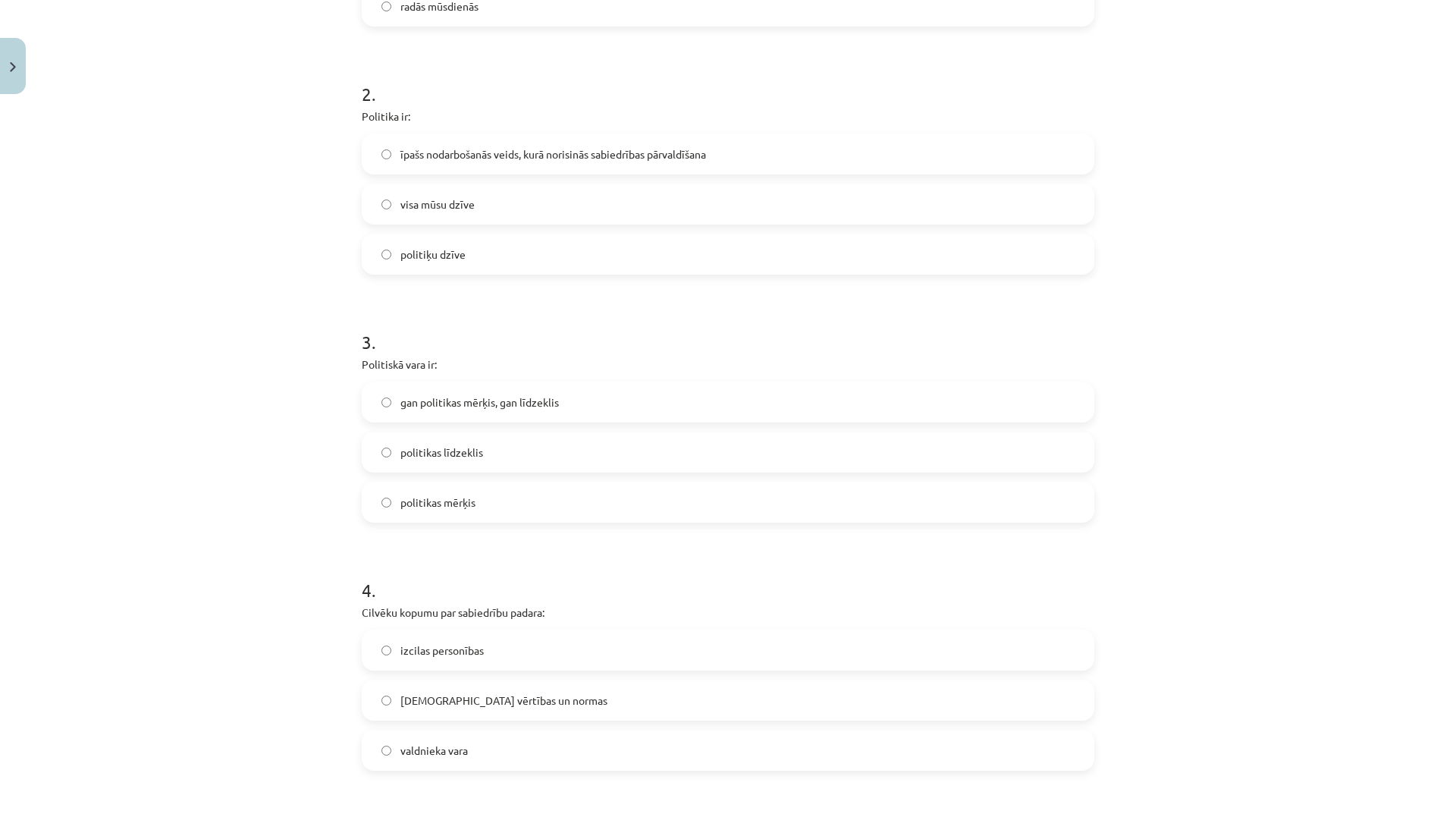
scroll to position [645, 0]
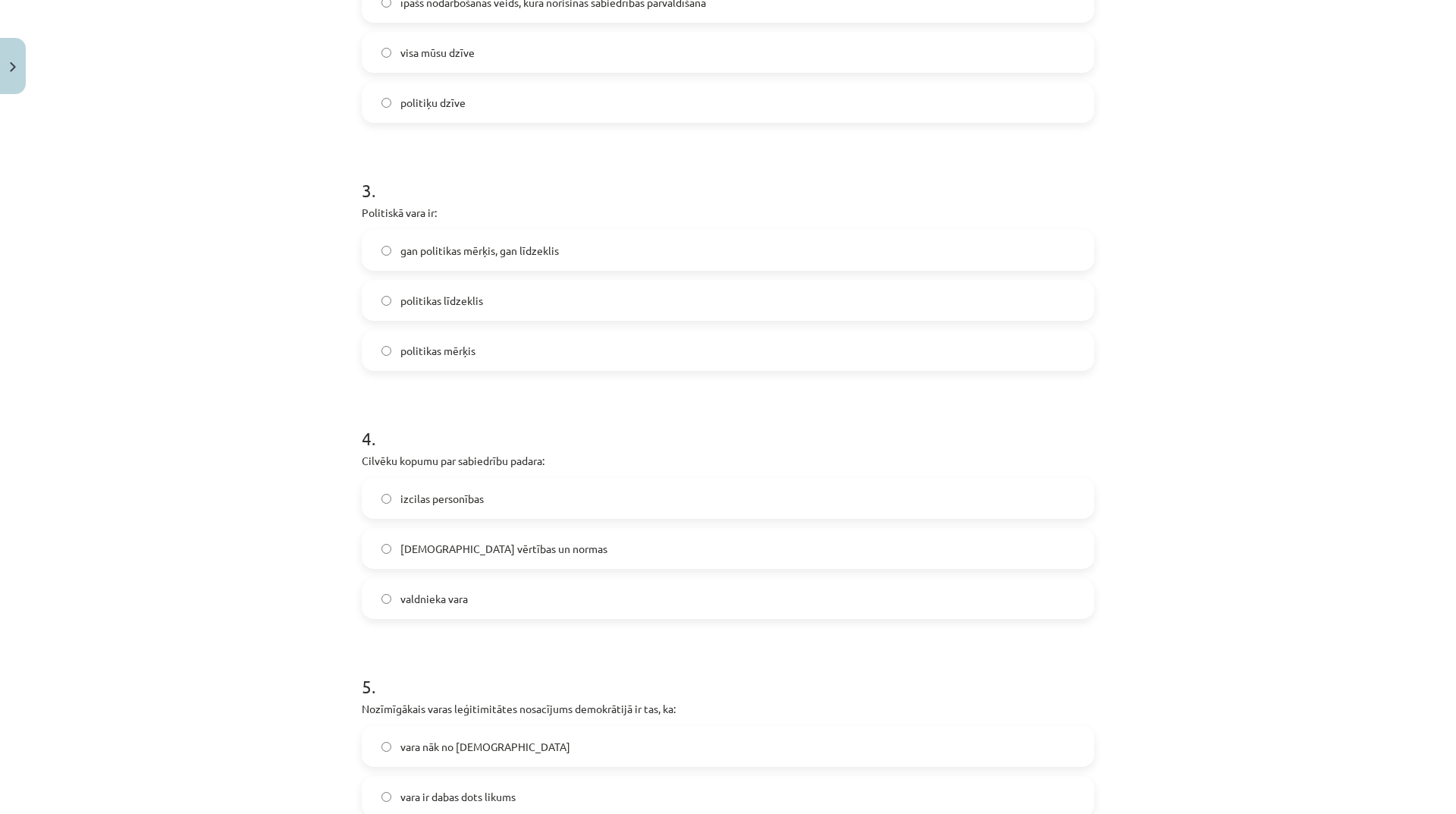
click at [582, 552] on label "kopīgās vērtības un normas" at bounding box center [728, 548] width 730 height 38
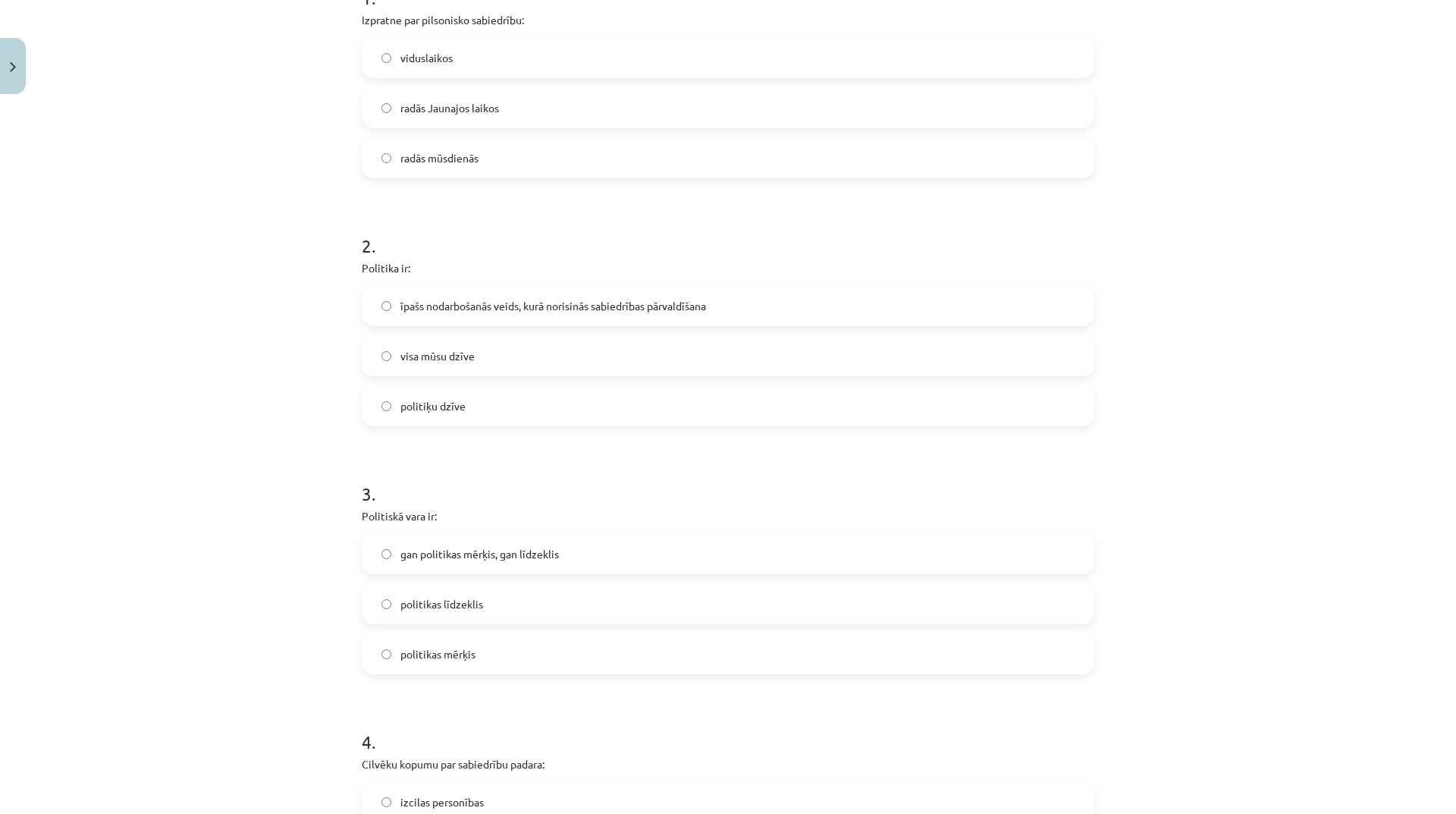
scroll to position [190, 0]
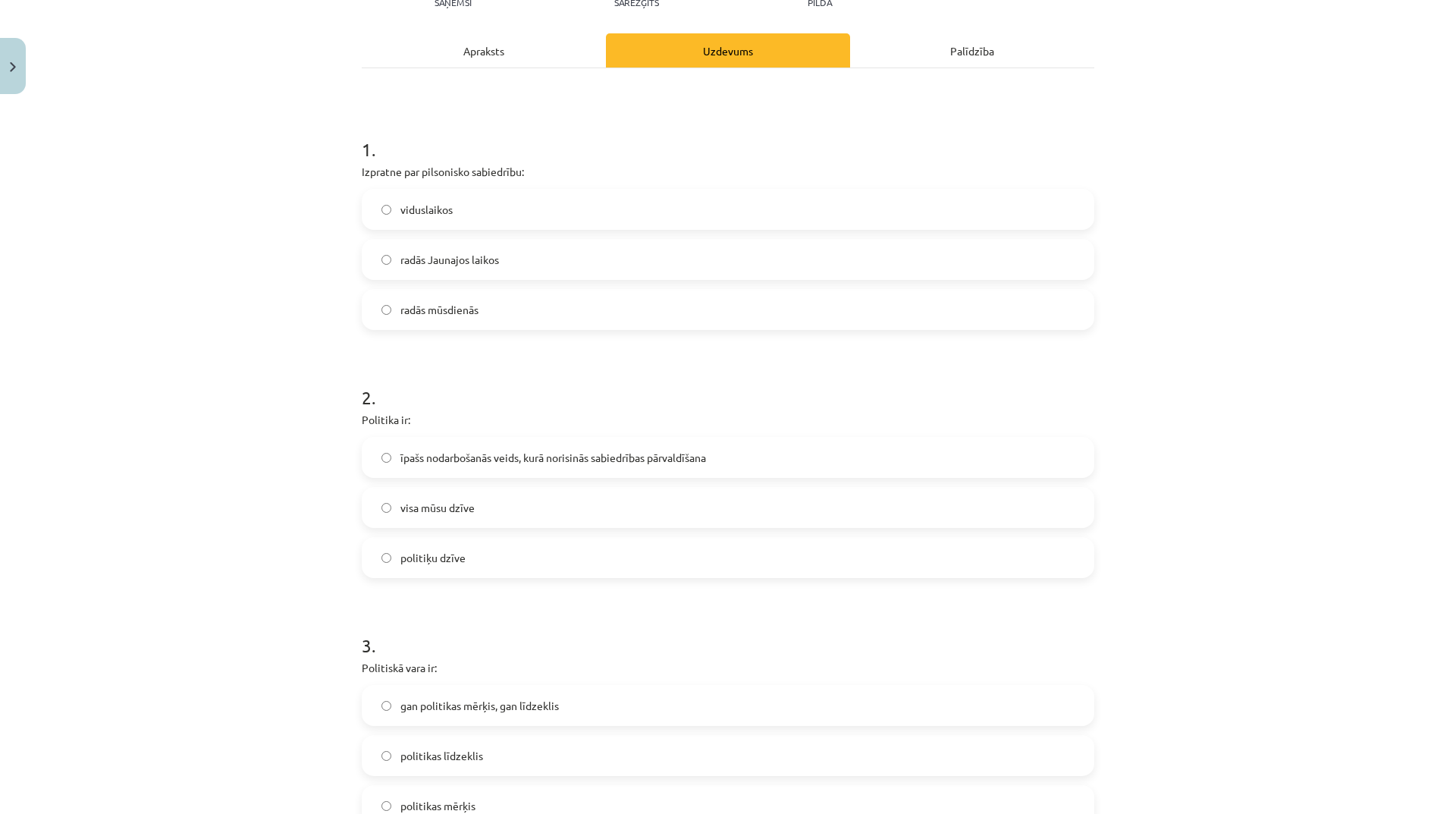
click at [494, 267] on span "radās Jaunajos laikos" at bounding box center [450, 260] width 99 height 16
click at [546, 470] on label "īpašs nodarbošanās veids, kurā norisinās sabiedrības pārvaldīšana" at bounding box center [728, 457] width 730 height 38
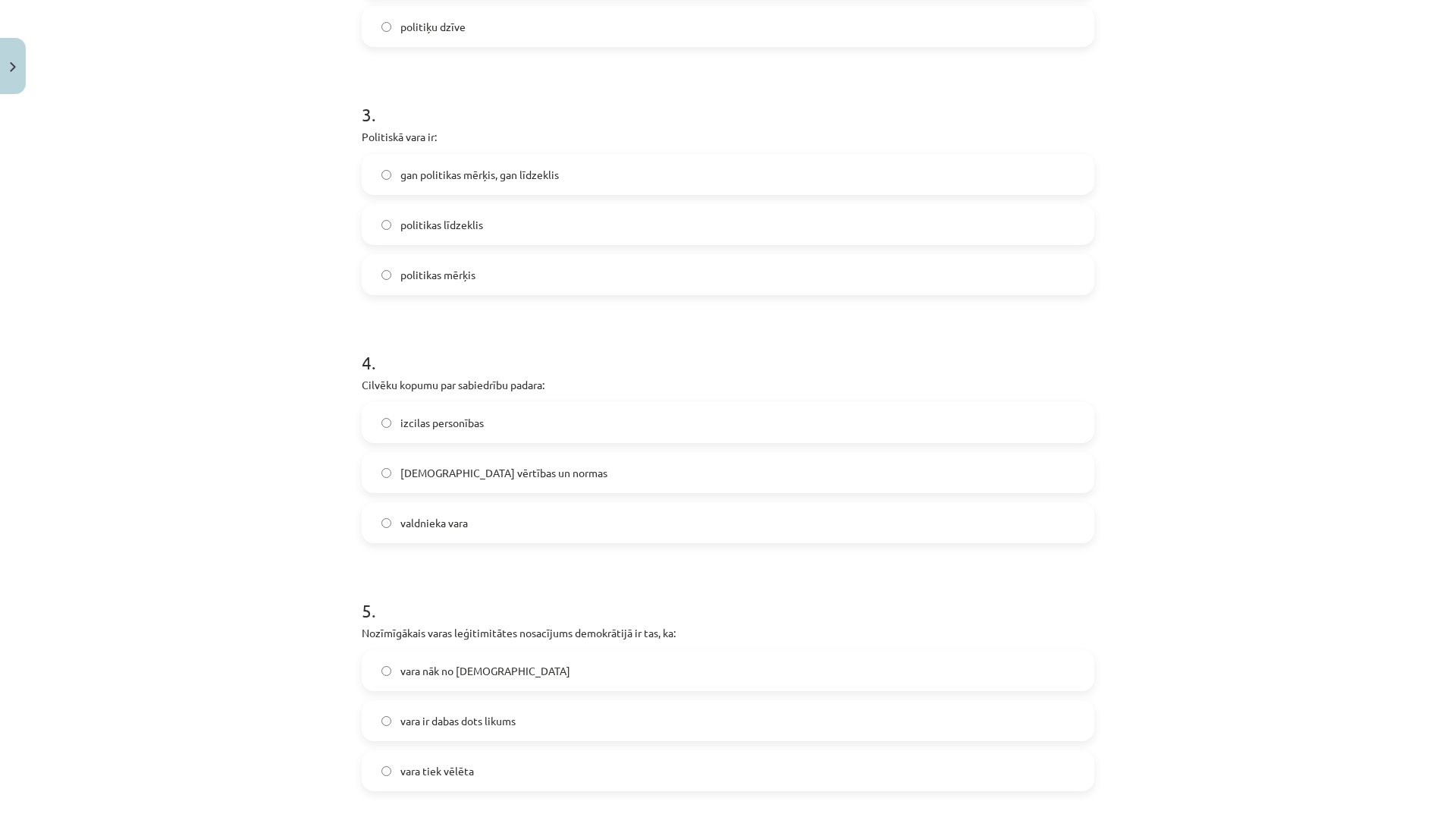
scroll to position [873, 0]
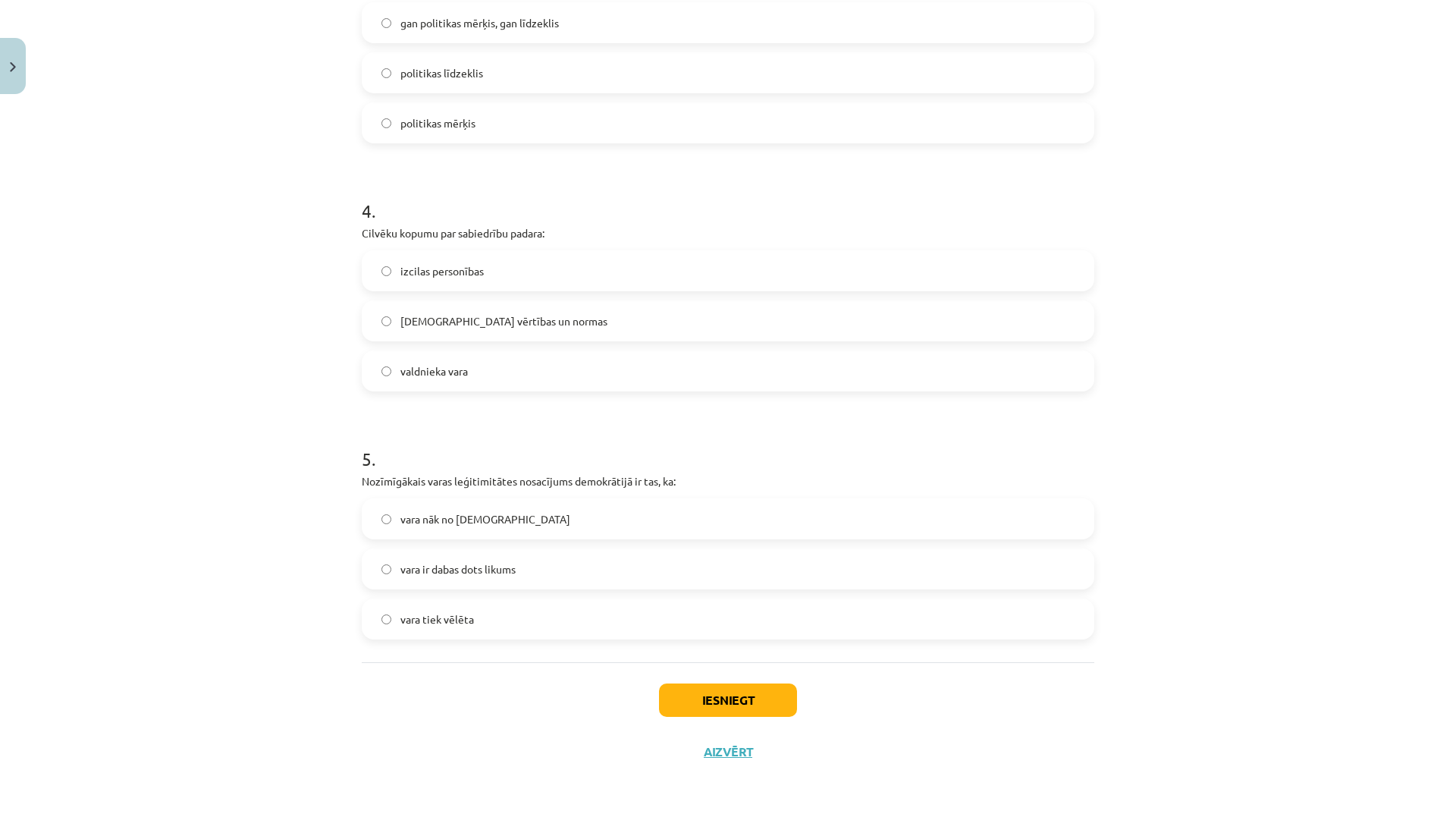
click at [507, 623] on label "vara tiek vēlēta" at bounding box center [728, 619] width 730 height 38
click at [689, 702] on button "Iesniegt" at bounding box center [728, 700] width 138 height 33
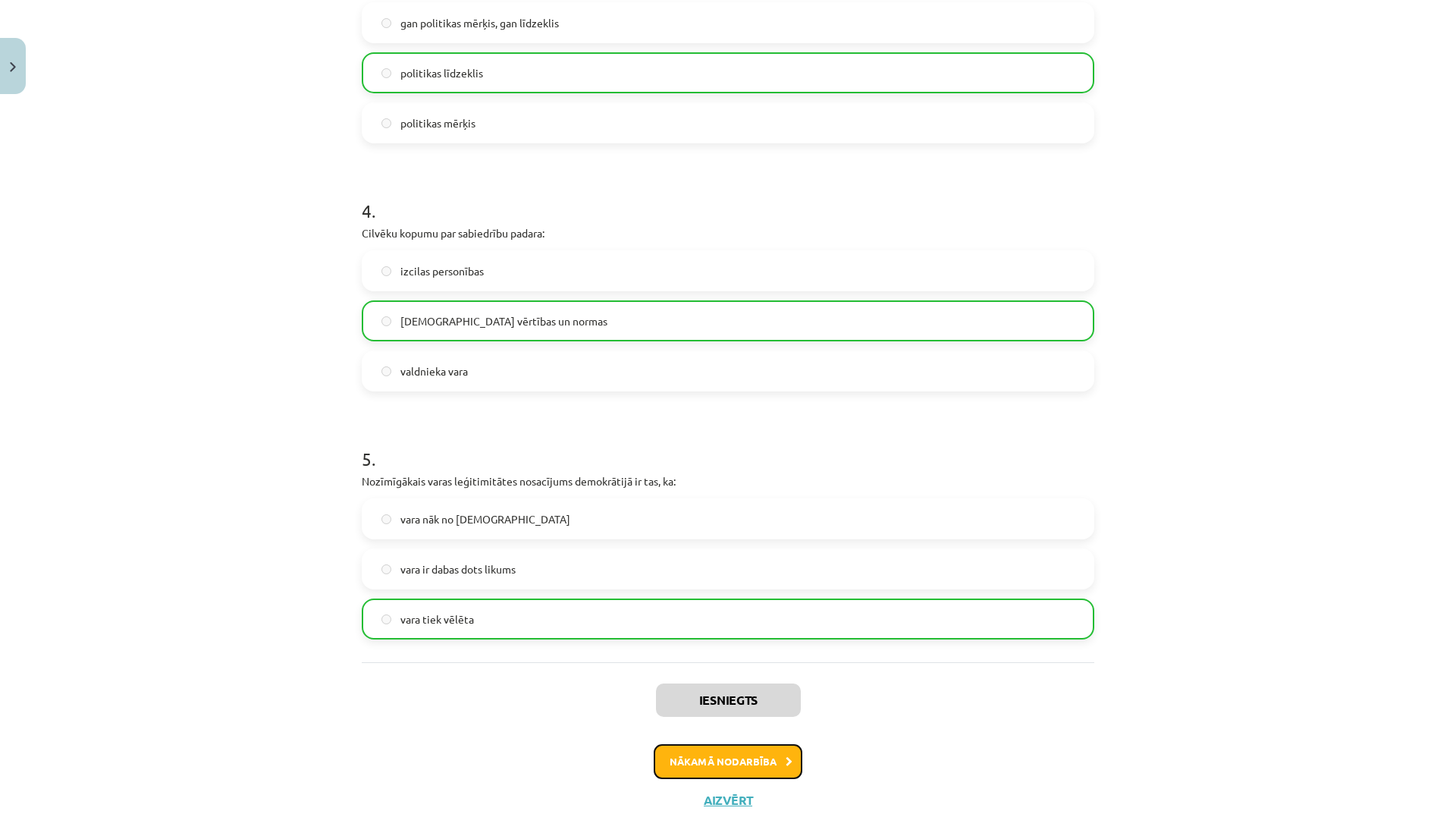
click at [740, 761] on button "Nākamā nodarbība" at bounding box center [728, 762] width 149 height 35
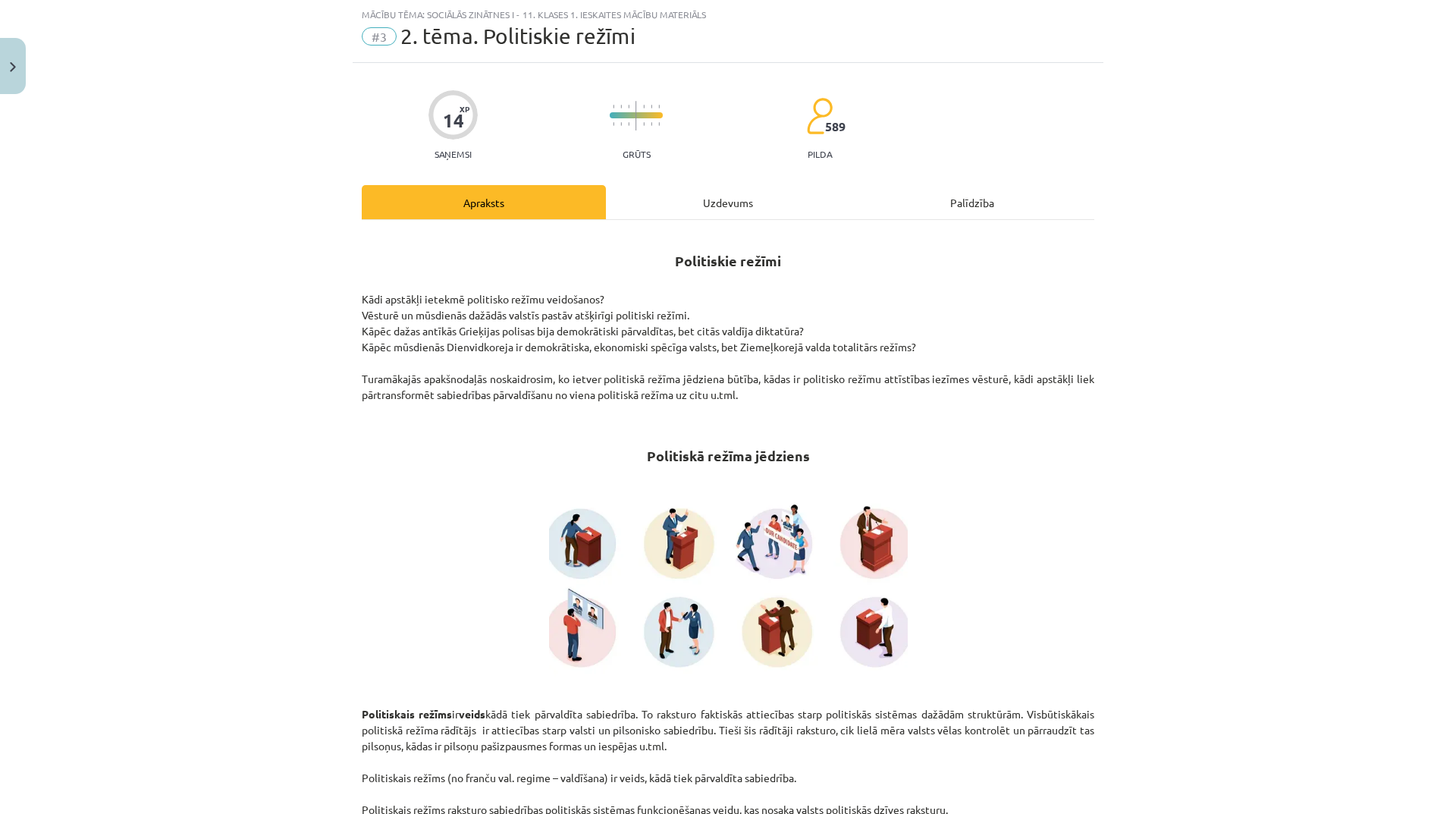
click at [757, 202] on div "Uzdevums" at bounding box center [728, 202] width 244 height 34
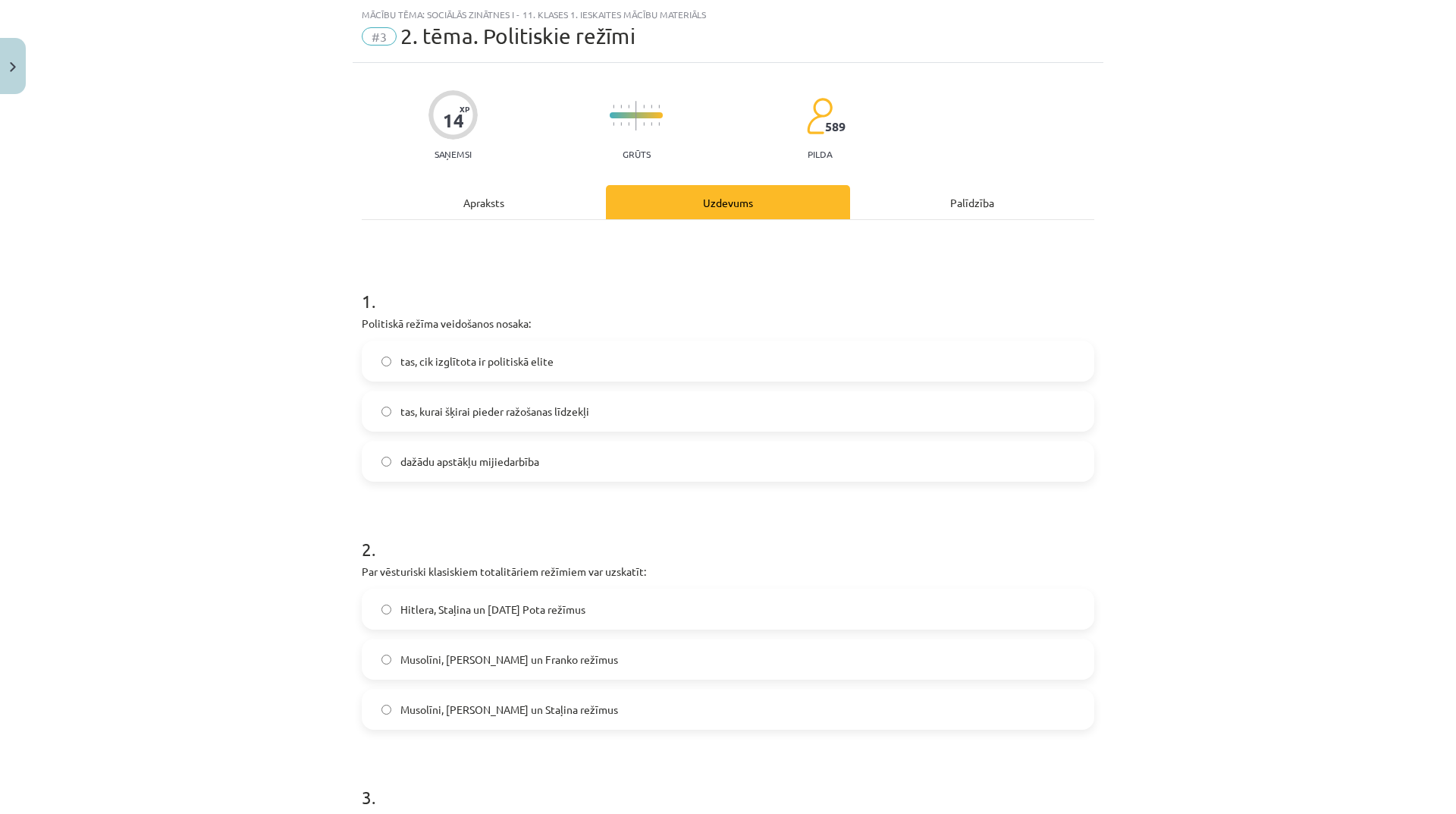
click at [533, 711] on span "Musolīni, Hitlera un Staļina režīmus" at bounding box center [509, 711] width 217 height 16
click at [549, 454] on label "dažādu apstākļu mijiedarbība" at bounding box center [728, 461] width 730 height 38
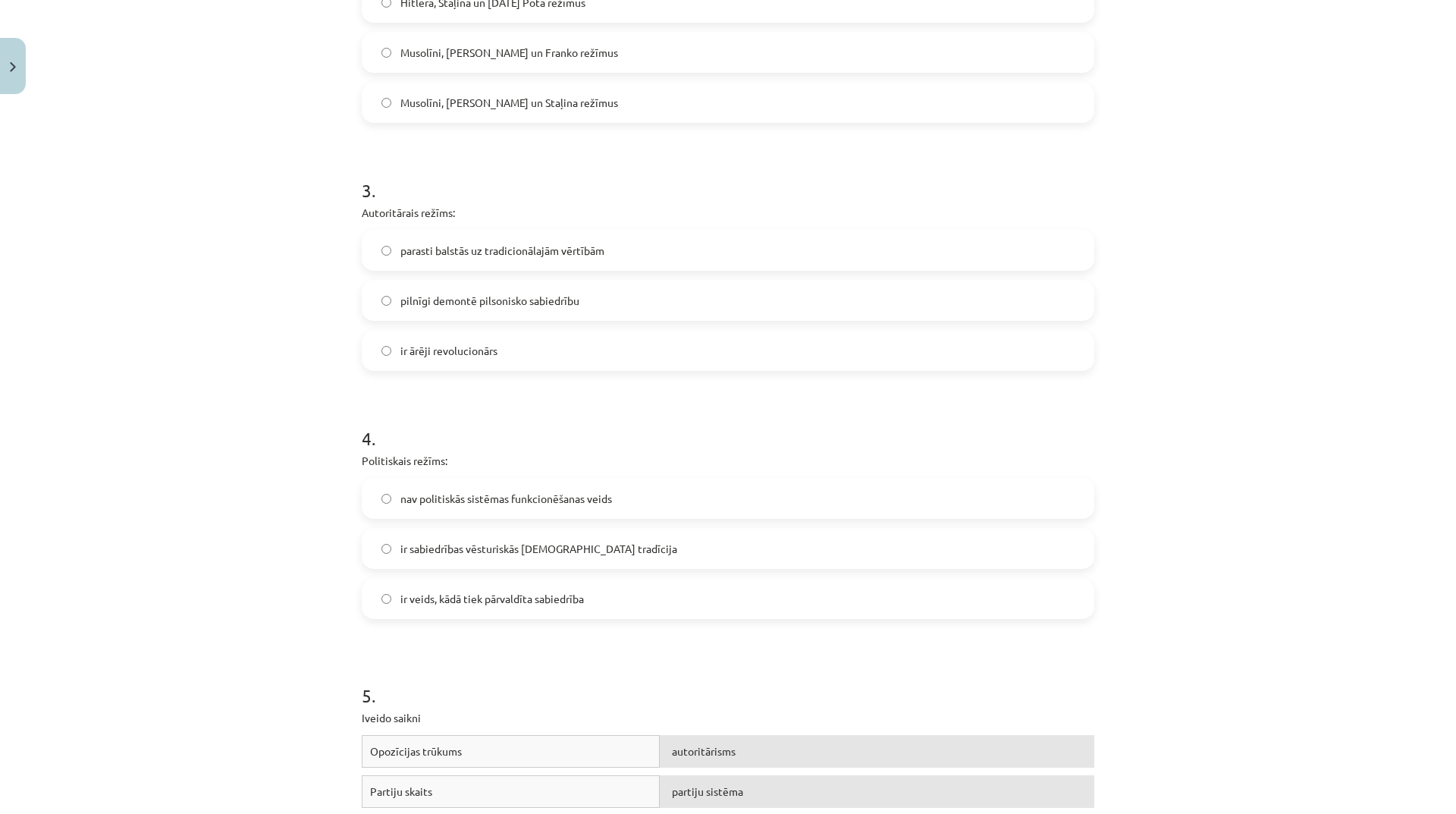
scroll to position [721, 0]
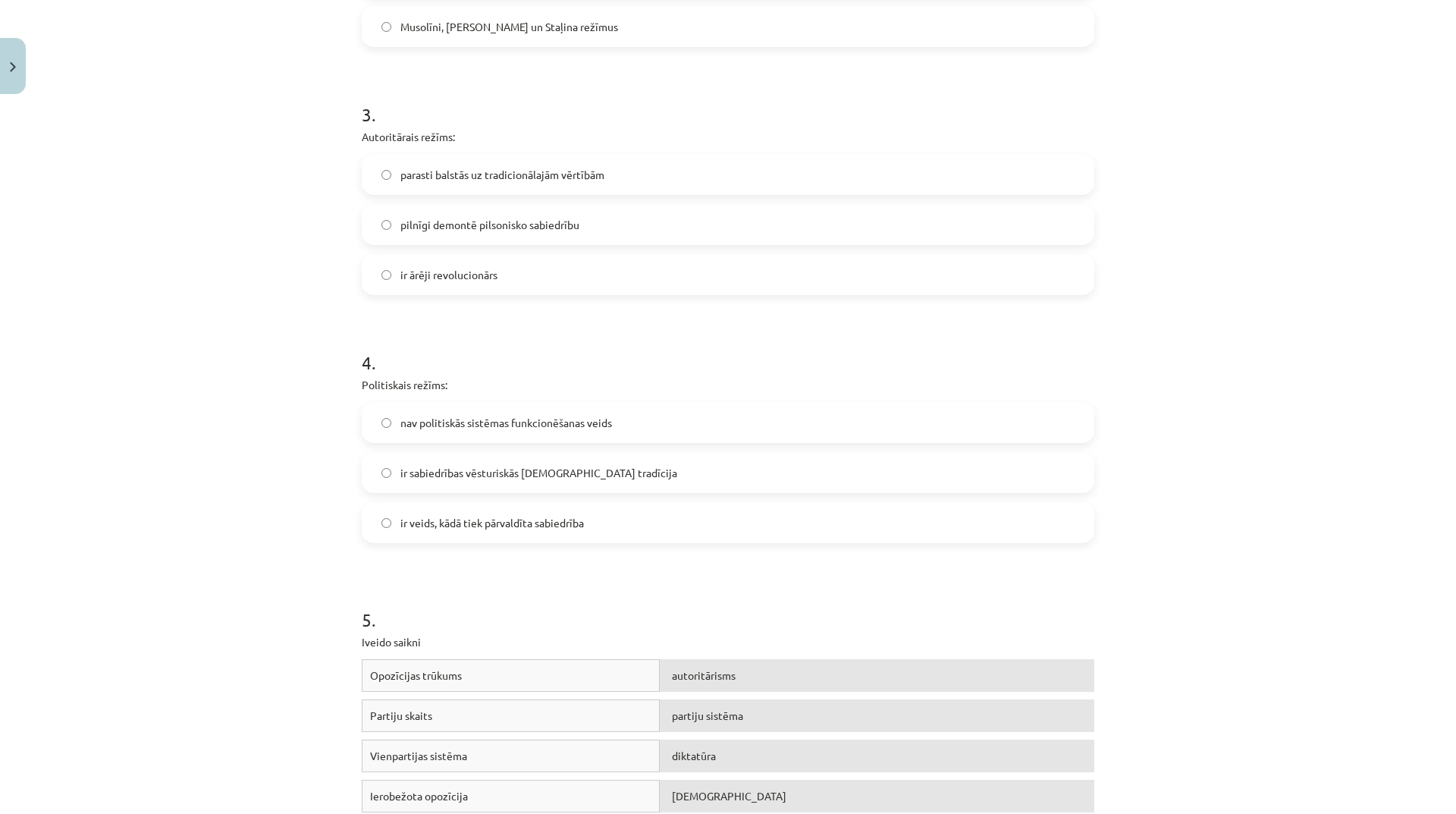
click at [573, 524] on span "ir veids, kādā tiek pārvaldīta sabiedrība" at bounding box center [492, 523] width 183 height 16
click at [508, 184] on label "parasti balstās uz tradicionālajām vērtībām" at bounding box center [728, 174] width 730 height 38
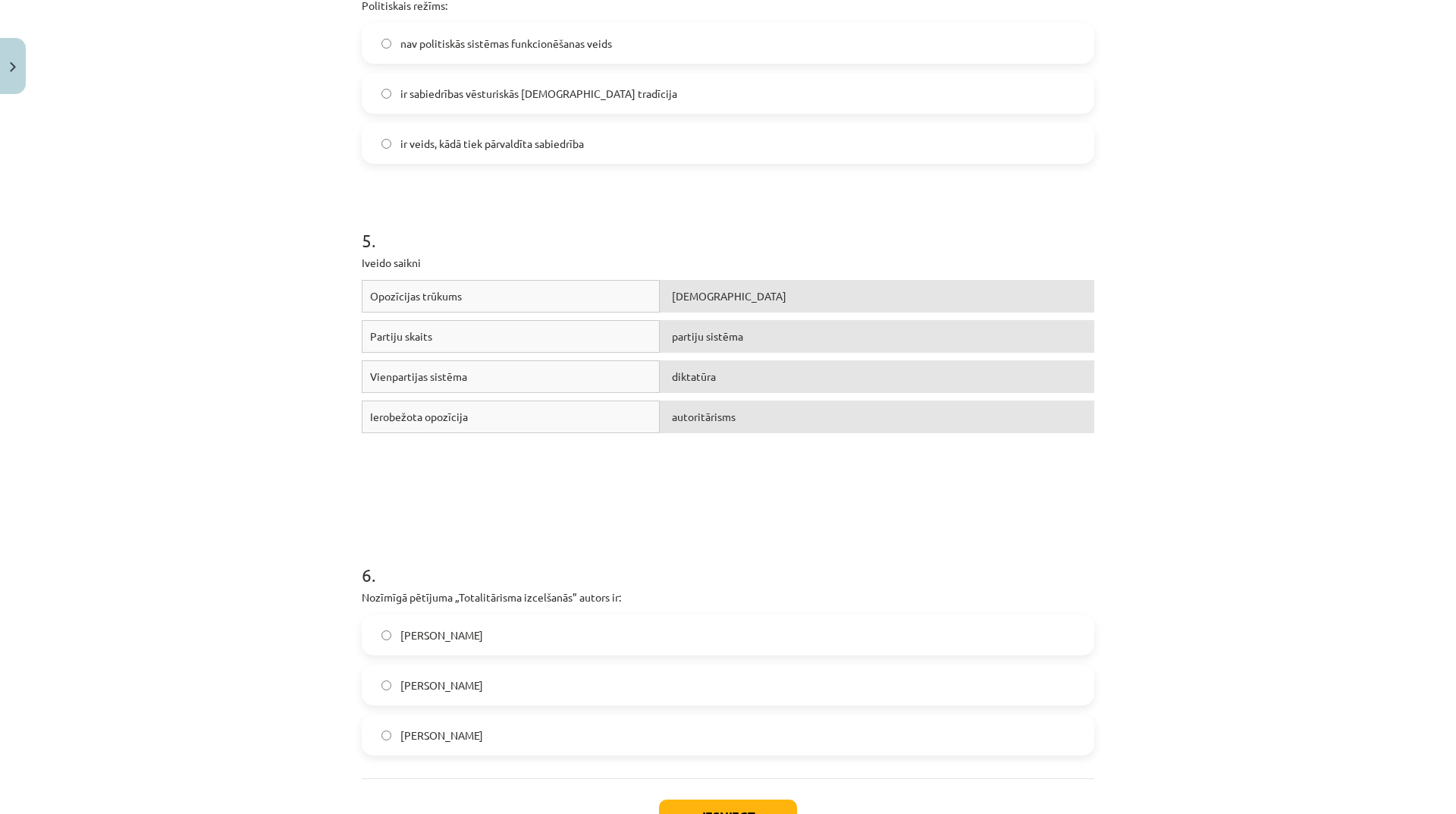
scroll to position [1218, 0]
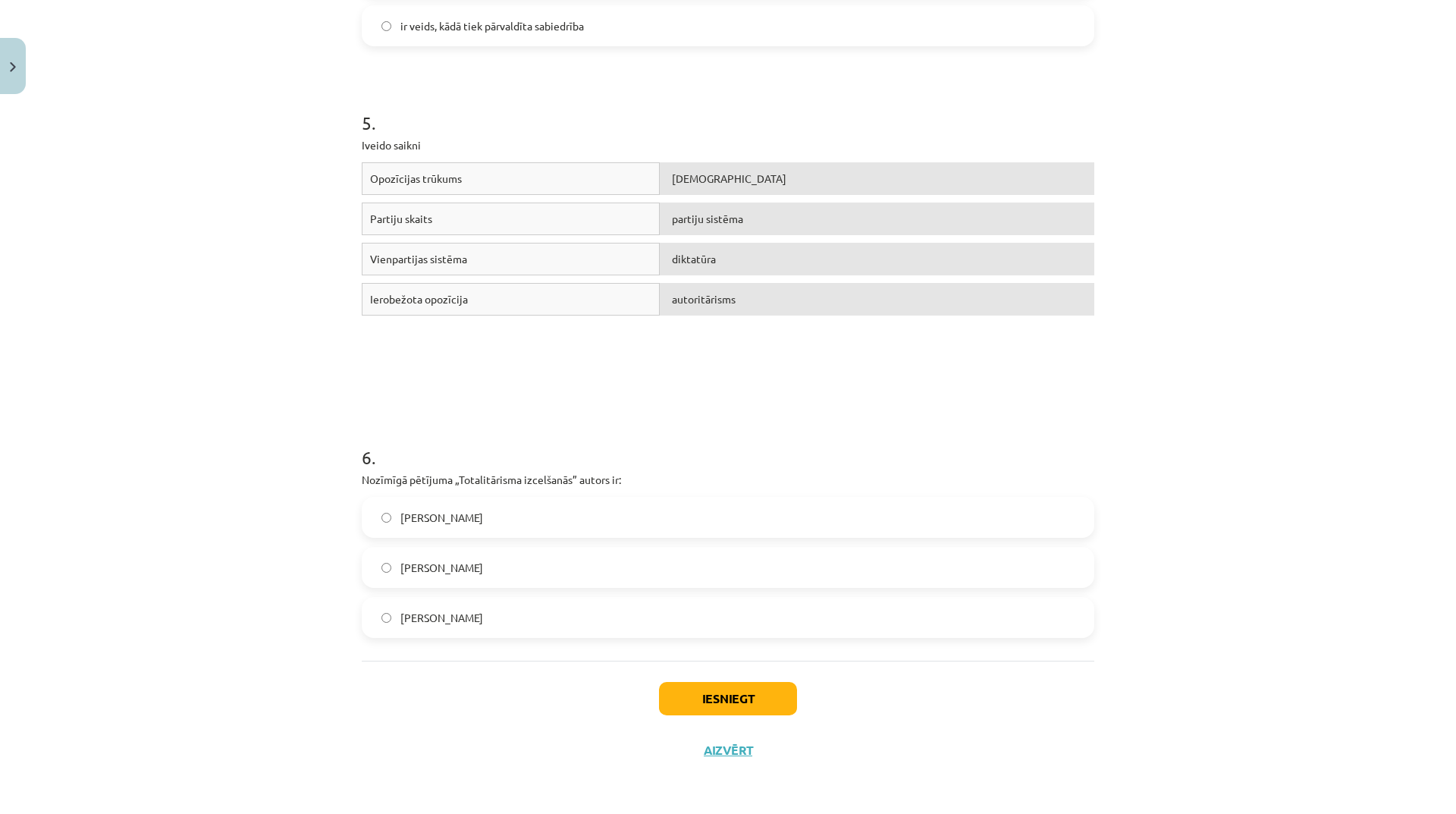
click at [537, 519] on label "Hanna Ārendte" at bounding box center [728, 517] width 730 height 38
click at [709, 691] on button "Iesniegt" at bounding box center [728, 698] width 138 height 33
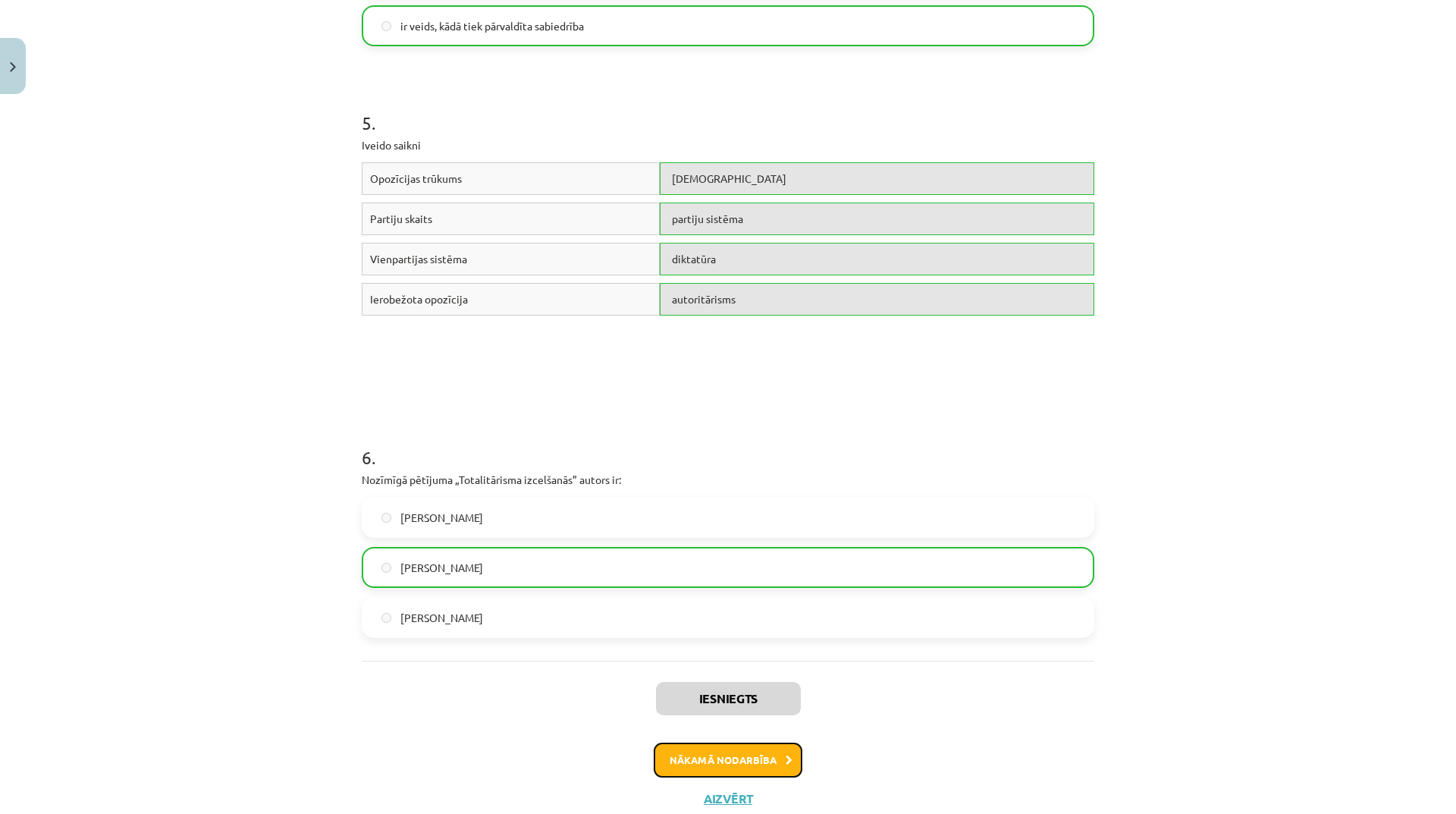
click at [723, 768] on button "Nākamā nodarbība" at bounding box center [728, 760] width 149 height 35
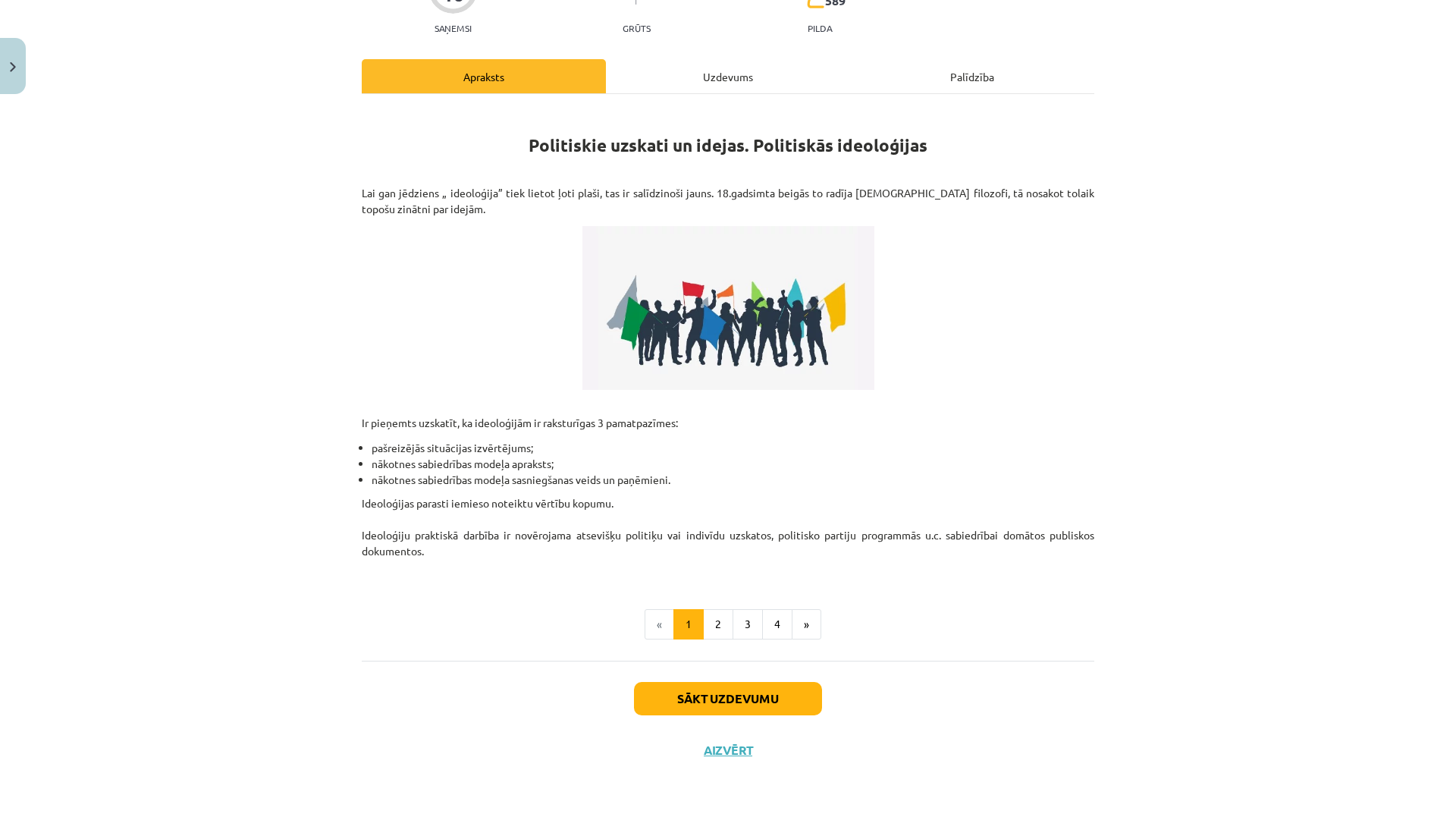
scroll to position [38, 0]
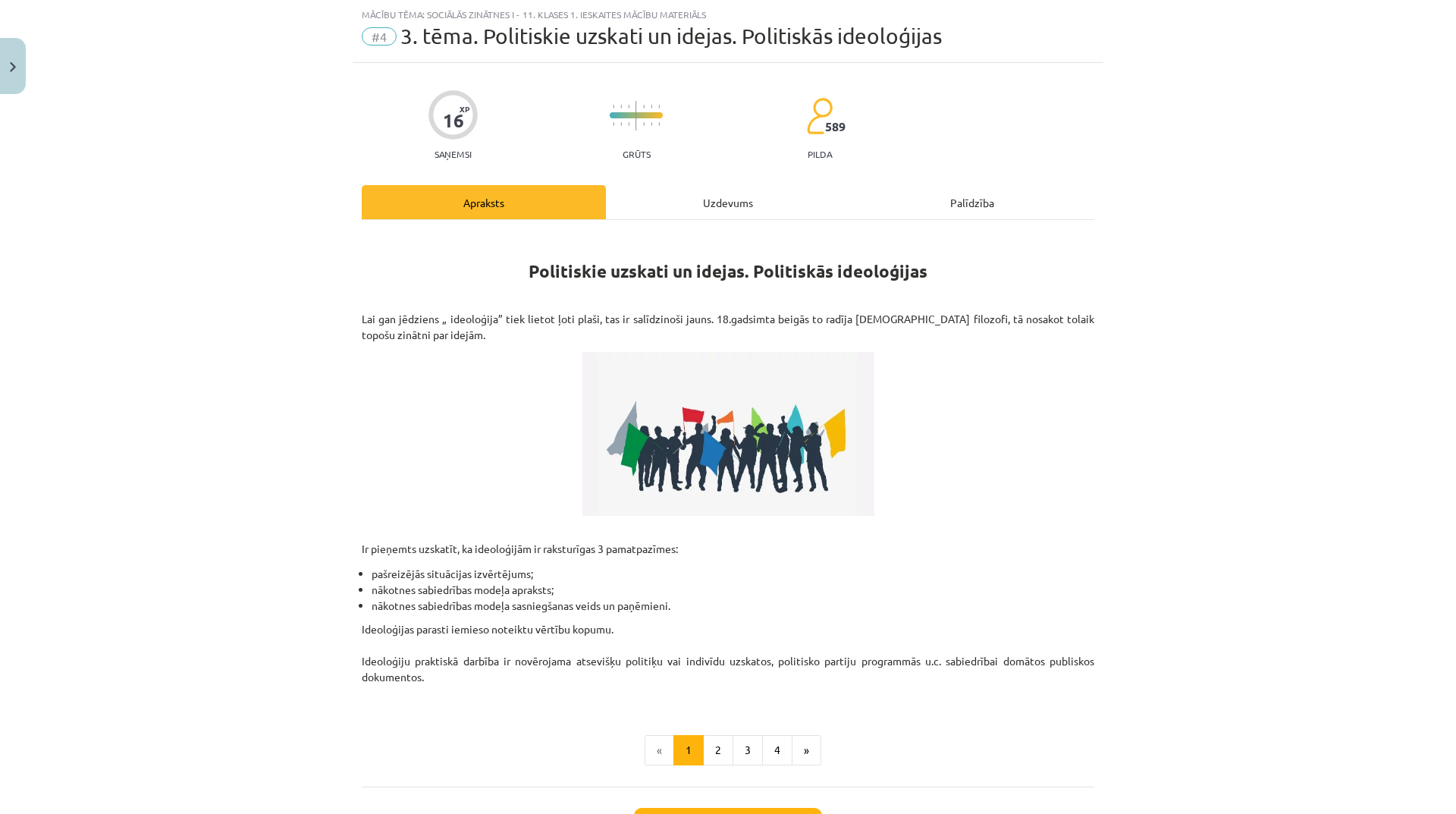
click at [714, 200] on div "Uzdevums" at bounding box center [728, 202] width 244 height 34
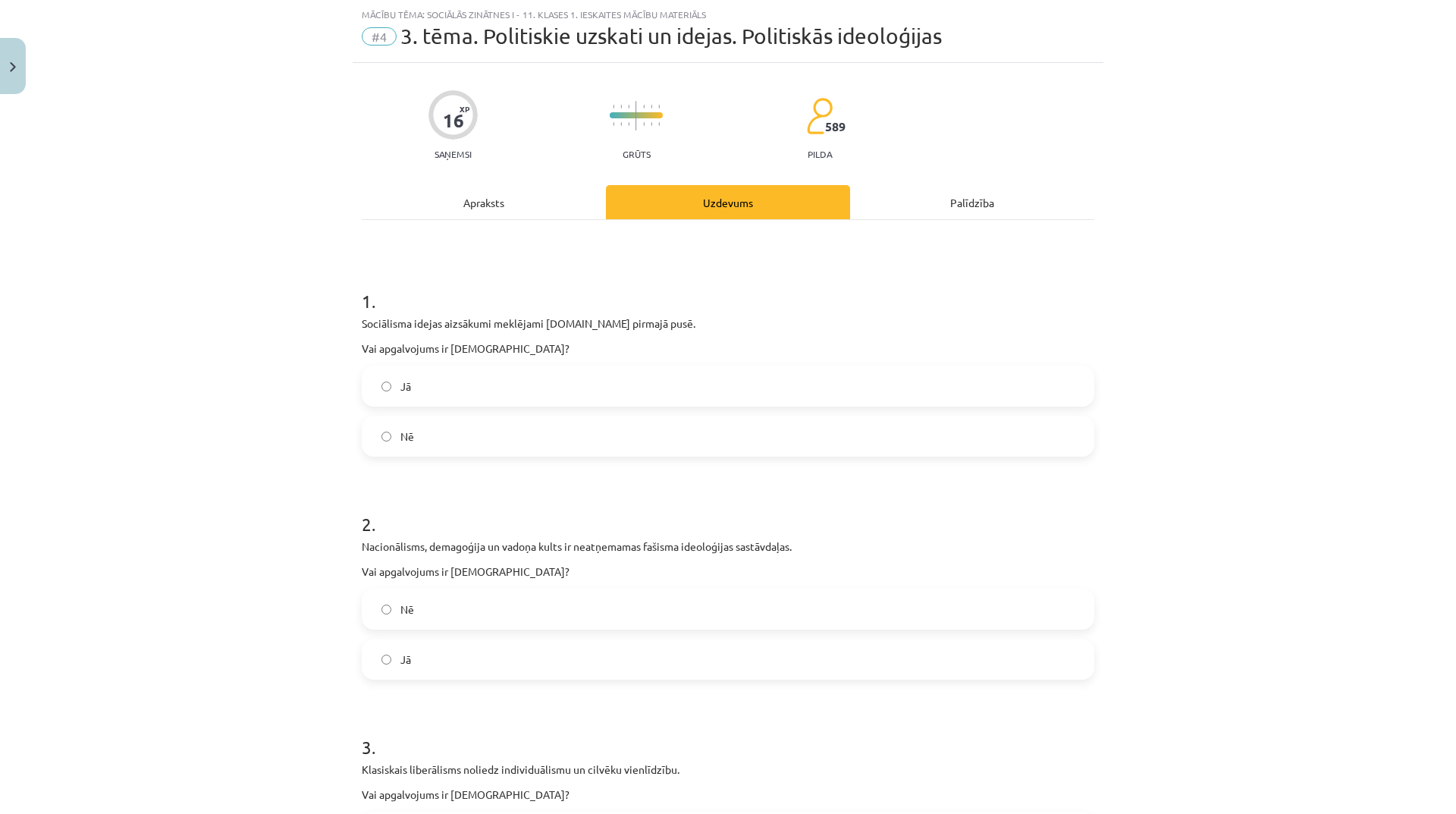
click at [502, 378] on label "Jā" at bounding box center [728, 386] width 730 height 38
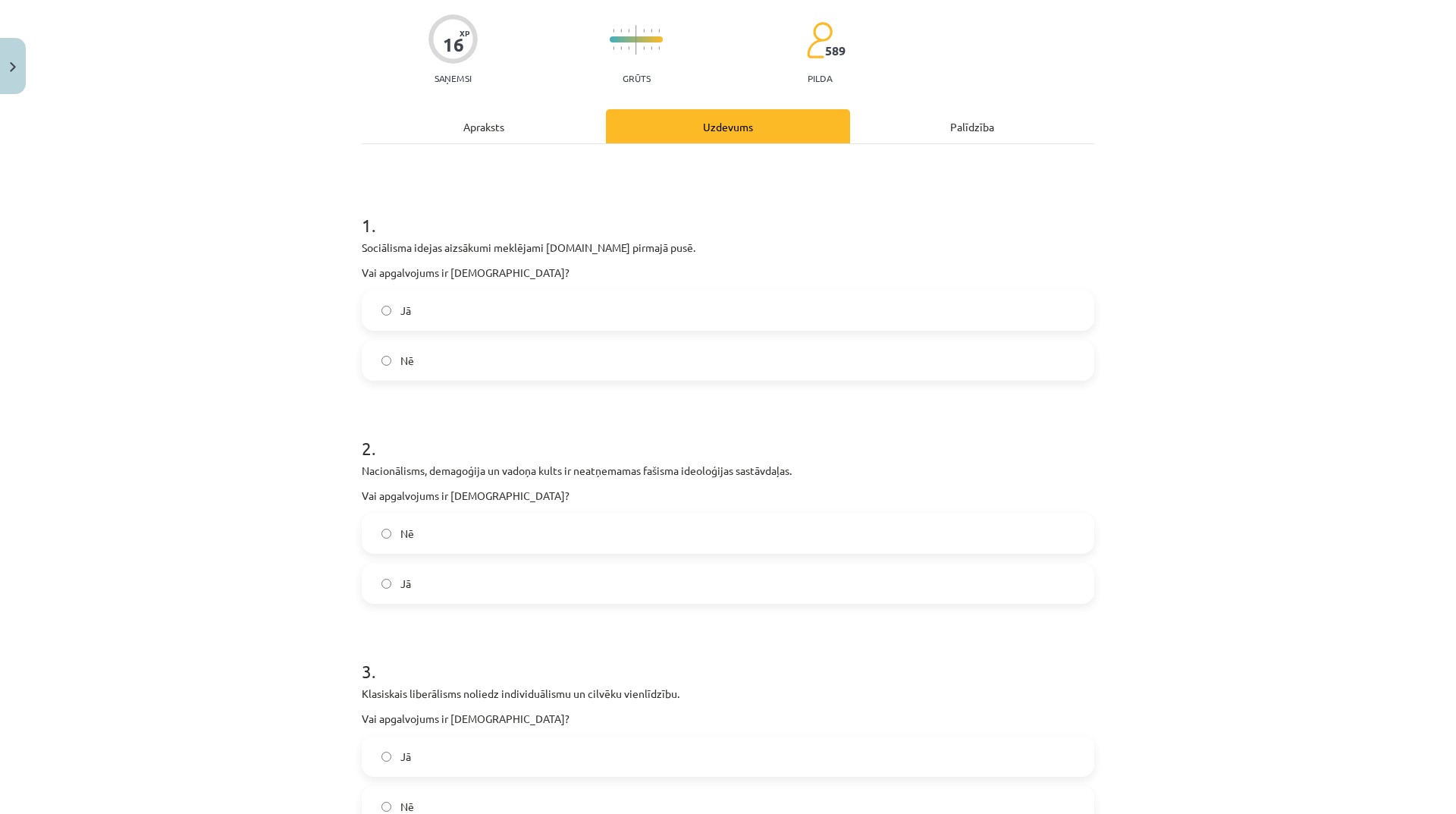
click at [483, 532] on label "Nē" at bounding box center [728, 533] width 730 height 38
click at [467, 586] on label "Jā" at bounding box center [728, 583] width 730 height 38
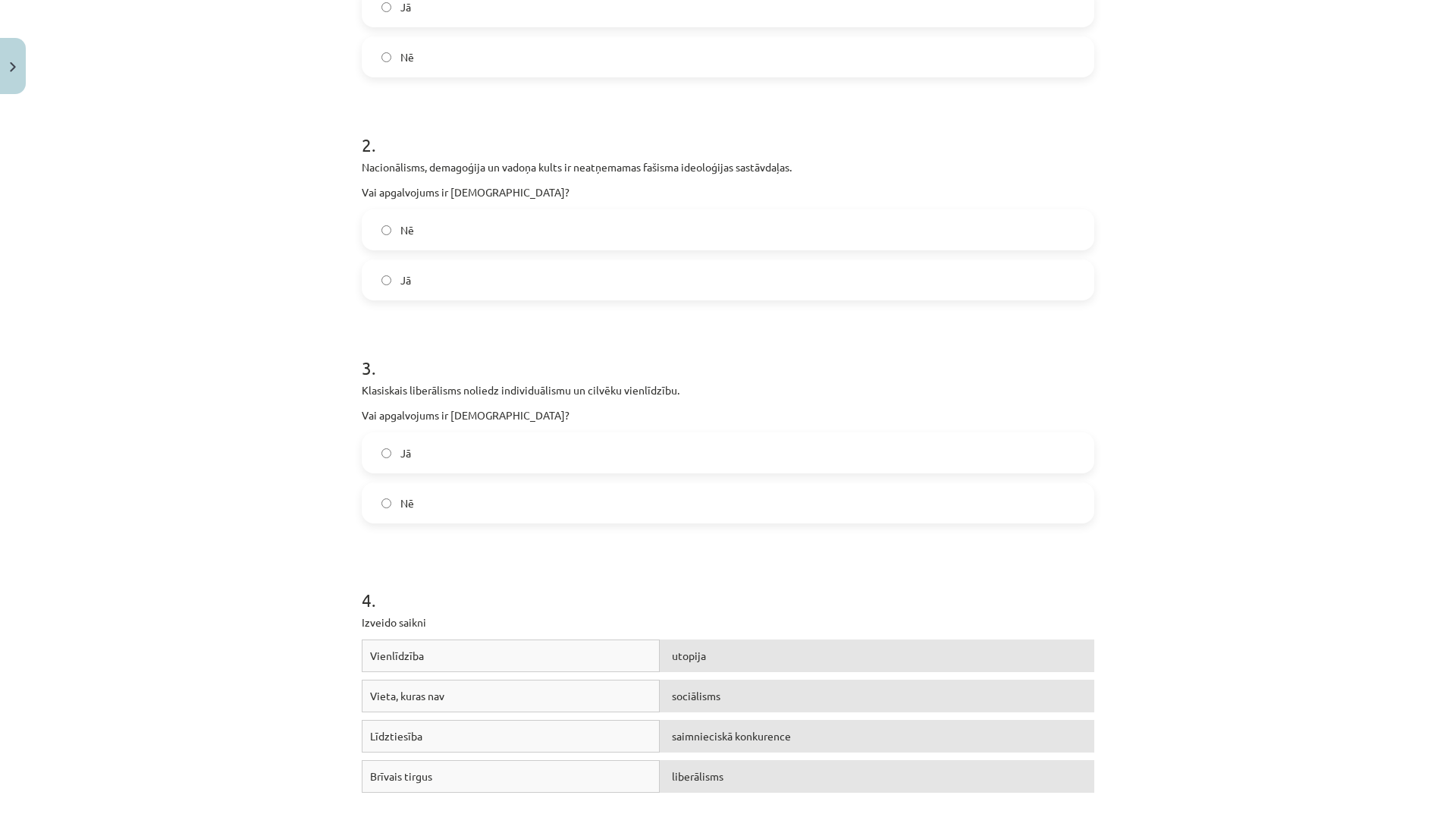
scroll to position [493, 0]
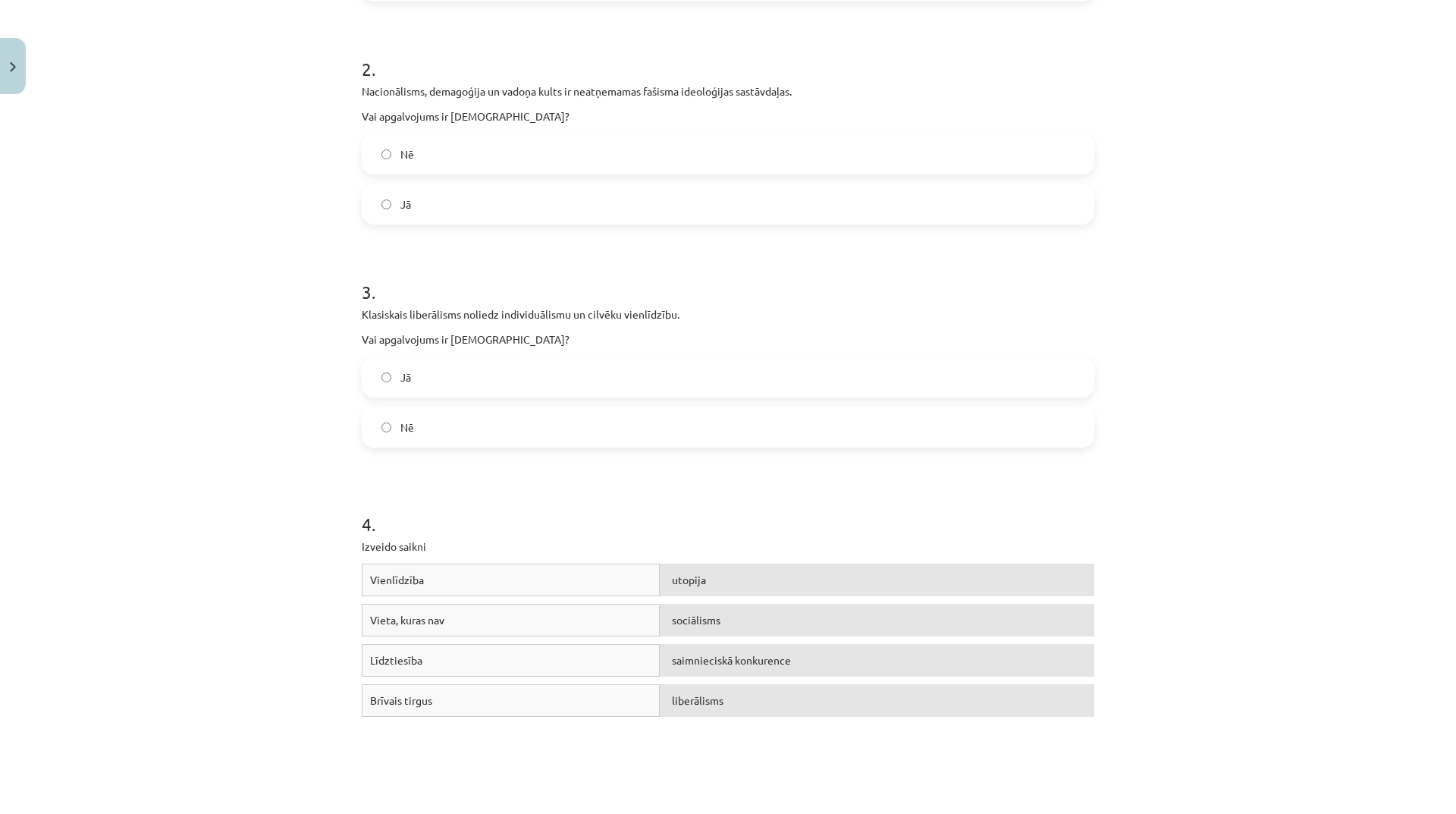
click at [591, 433] on label "Nē" at bounding box center [728, 427] width 730 height 38
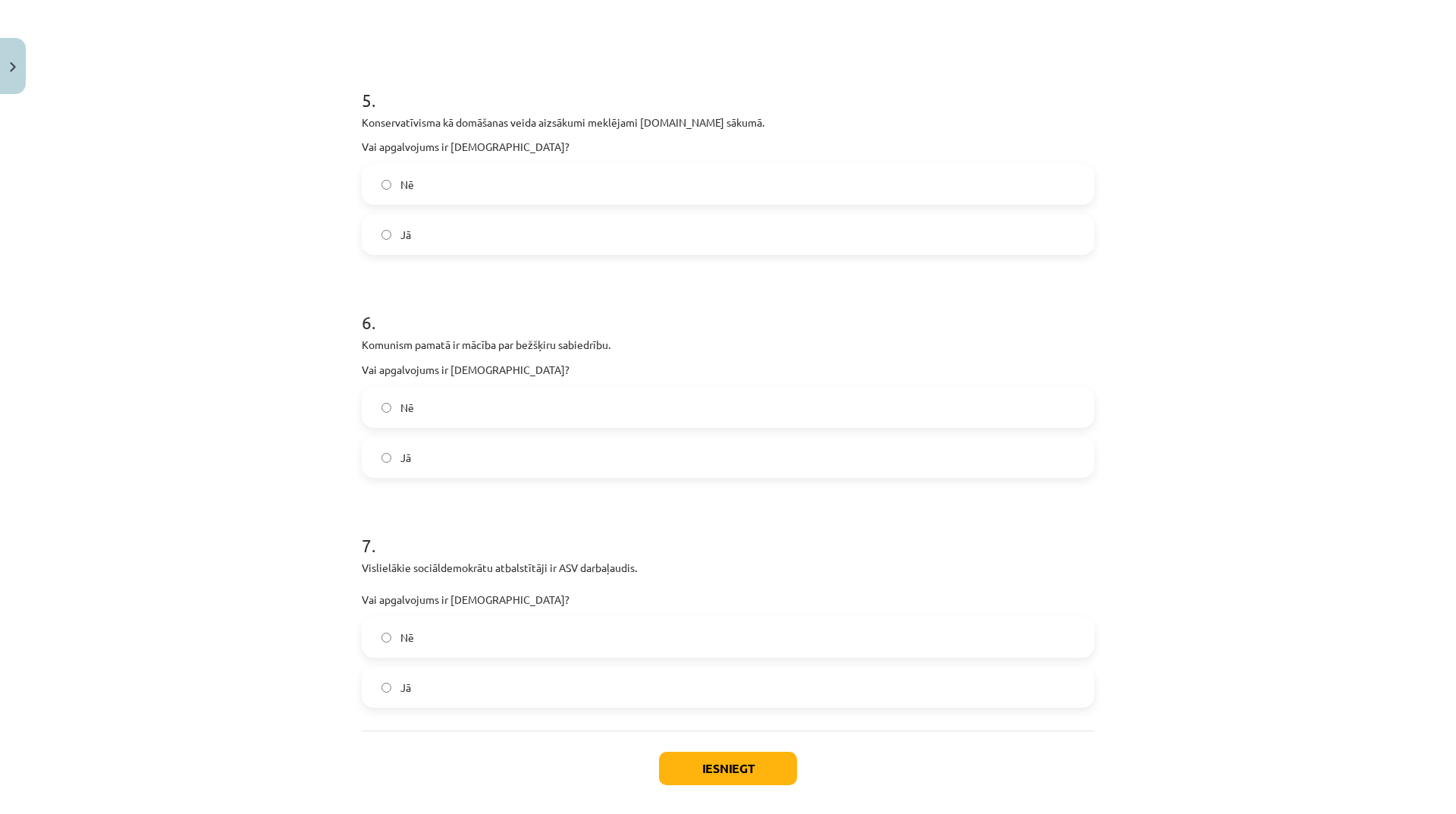
scroll to position [1177, 0]
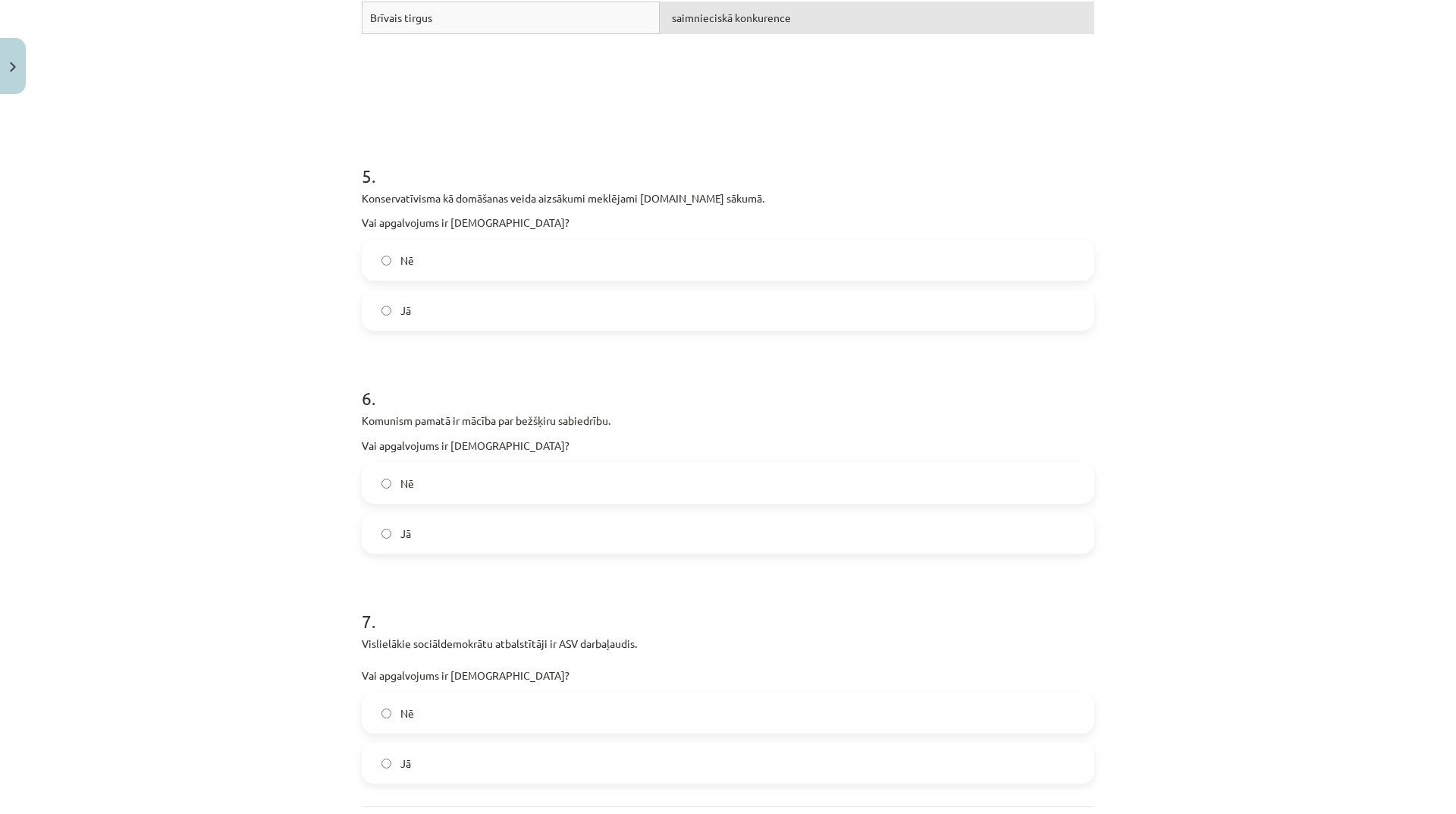
click at [477, 530] on label "Jā" at bounding box center [728, 533] width 730 height 38
click at [535, 259] on label "Nē" at bounding box center [728, 260] width 730 height 38
click at [509, 768] on label "Jā" at bounding box center [728, 763] width 730 height 38
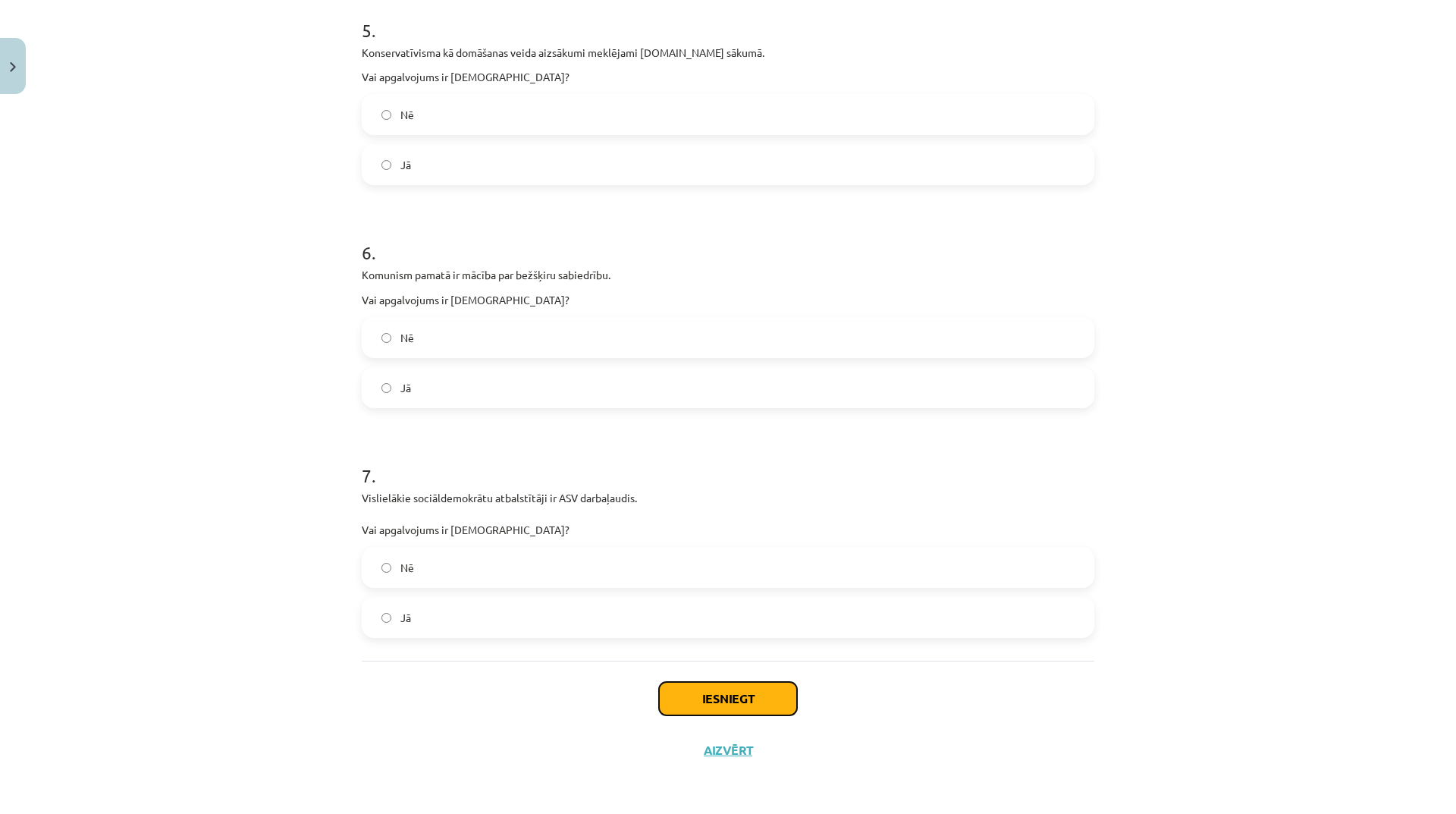
click at [769, 706] on button "Iesniegt" at bounding box center [728, 698] width 138 height 33
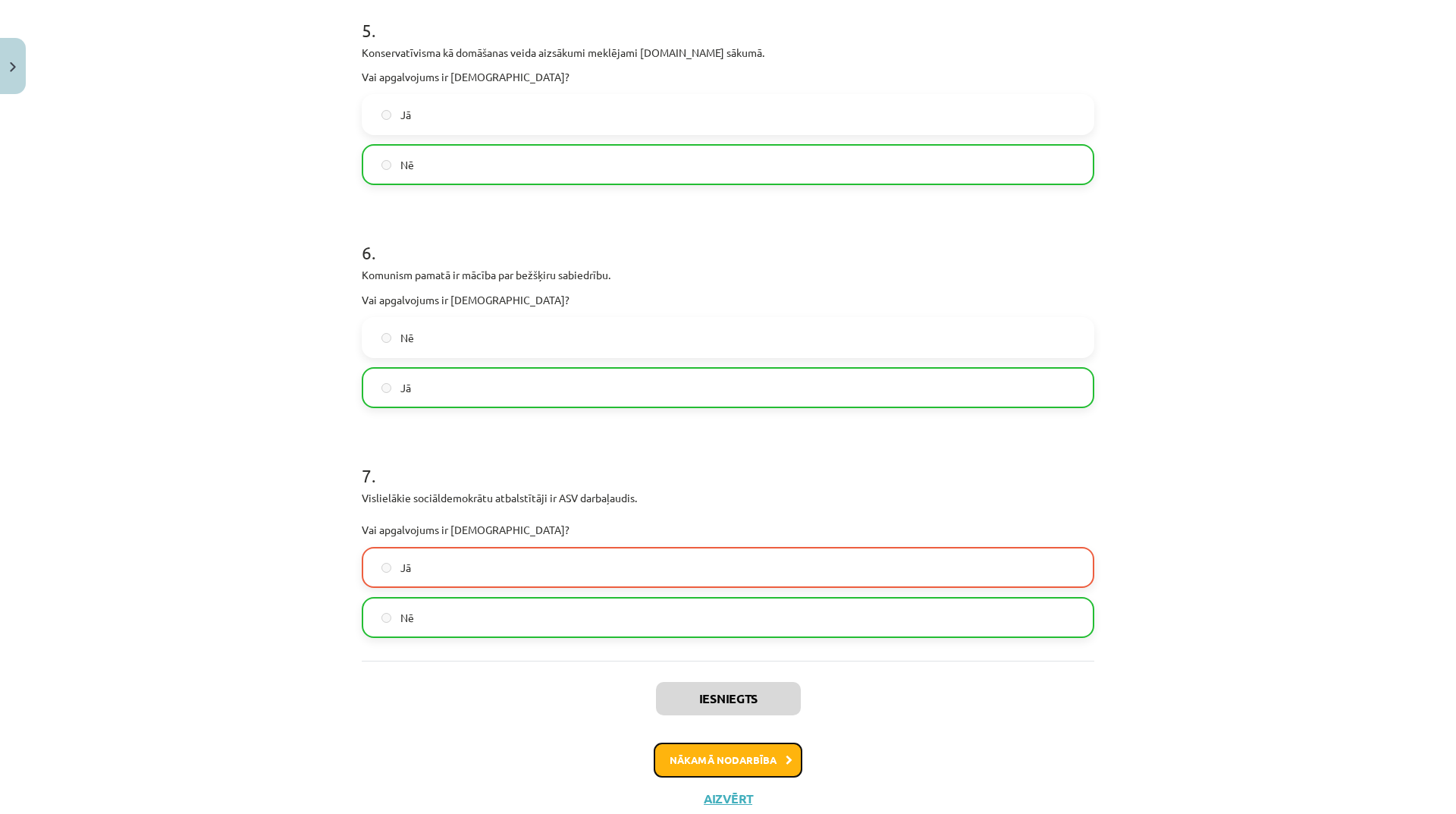
click at [757, 765] on button "Nākamā nodarbība" at bounding box center [728, 760] width 149 height 35
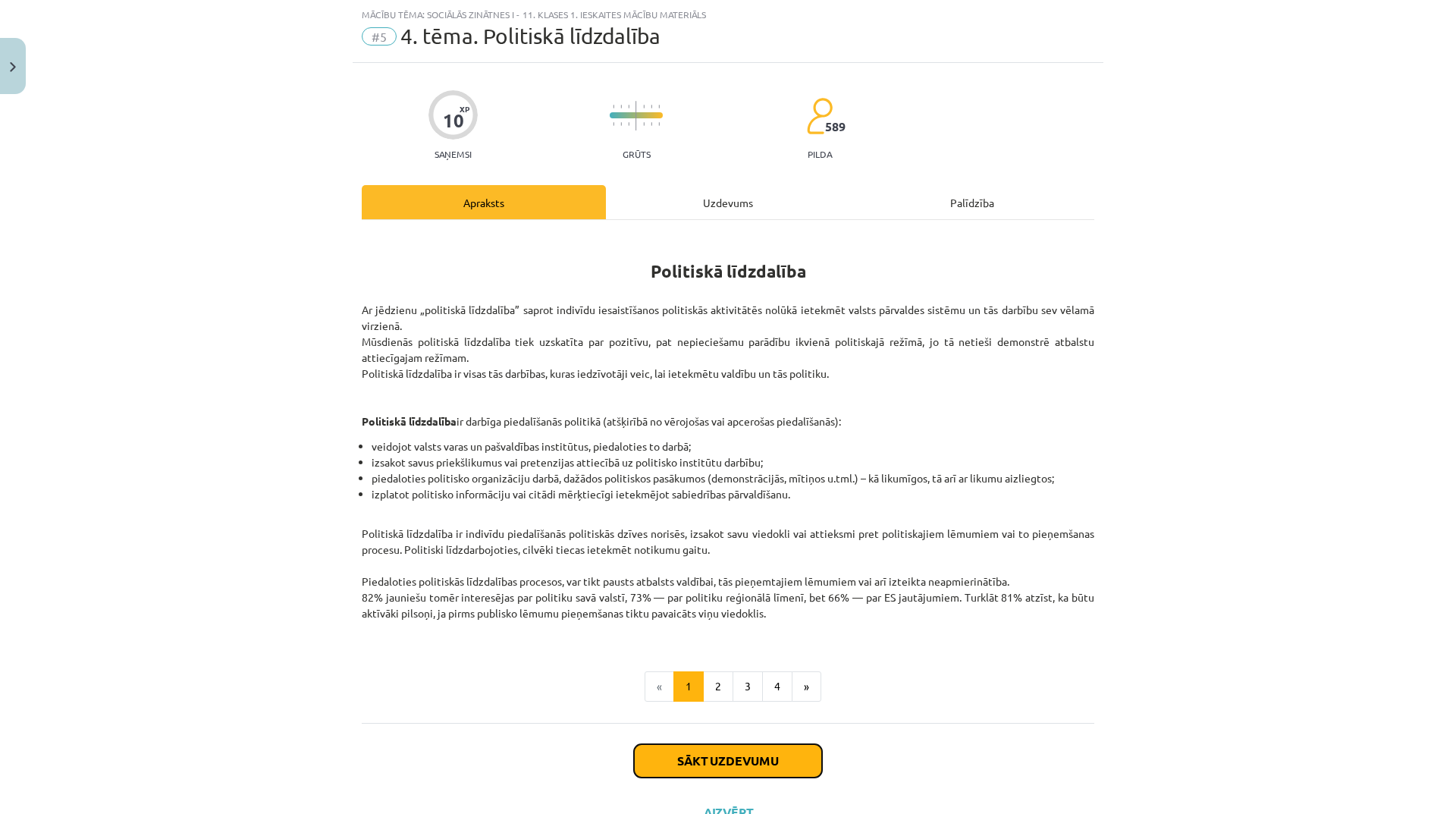
click at [736, 758] on button "Sākt uzdevumu" at bounding box center [728, 761] width 188 height 33
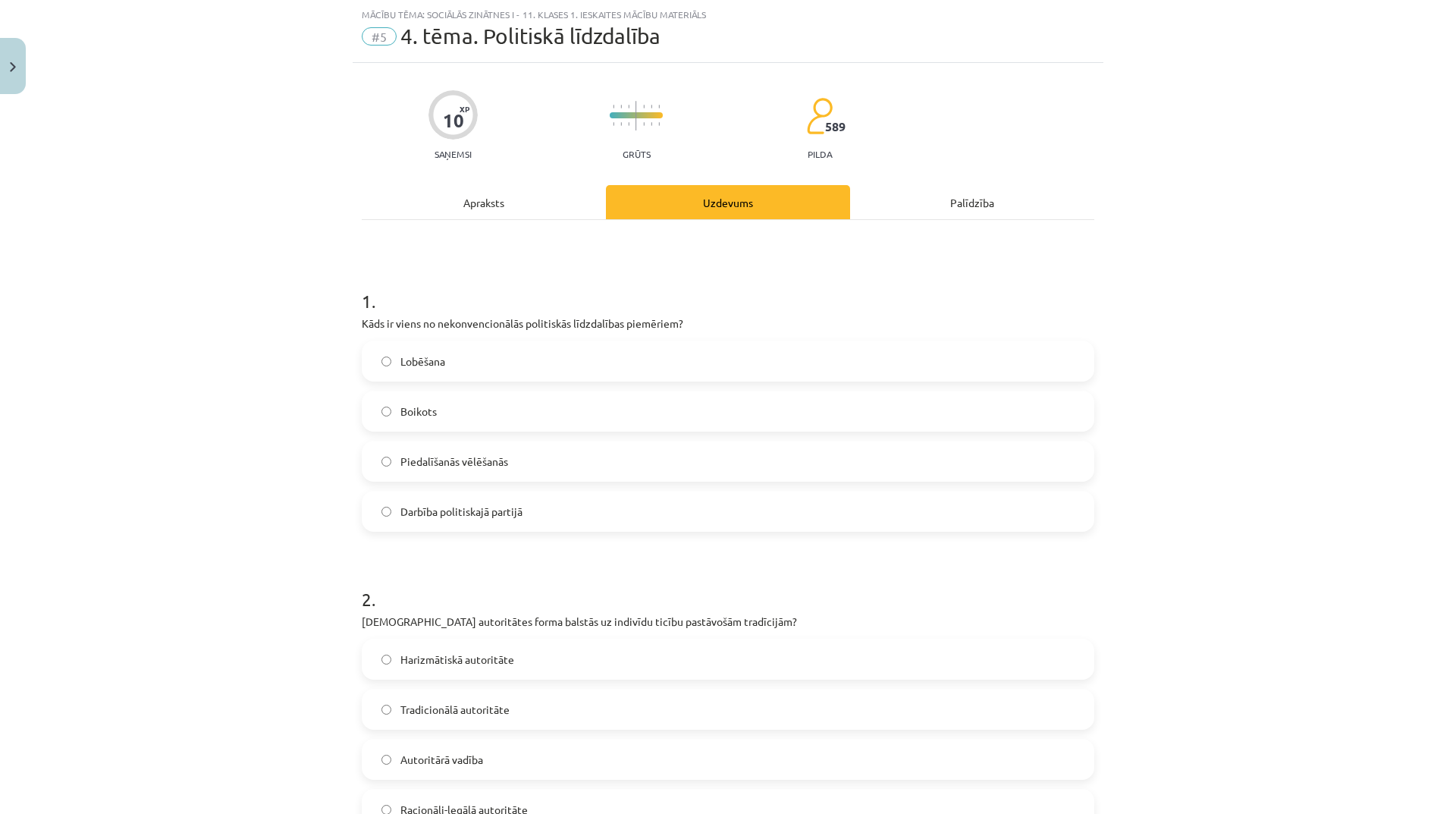
click at [643, 404] on label "Boikots" at bounding box center [728, 411] width 730 height 38
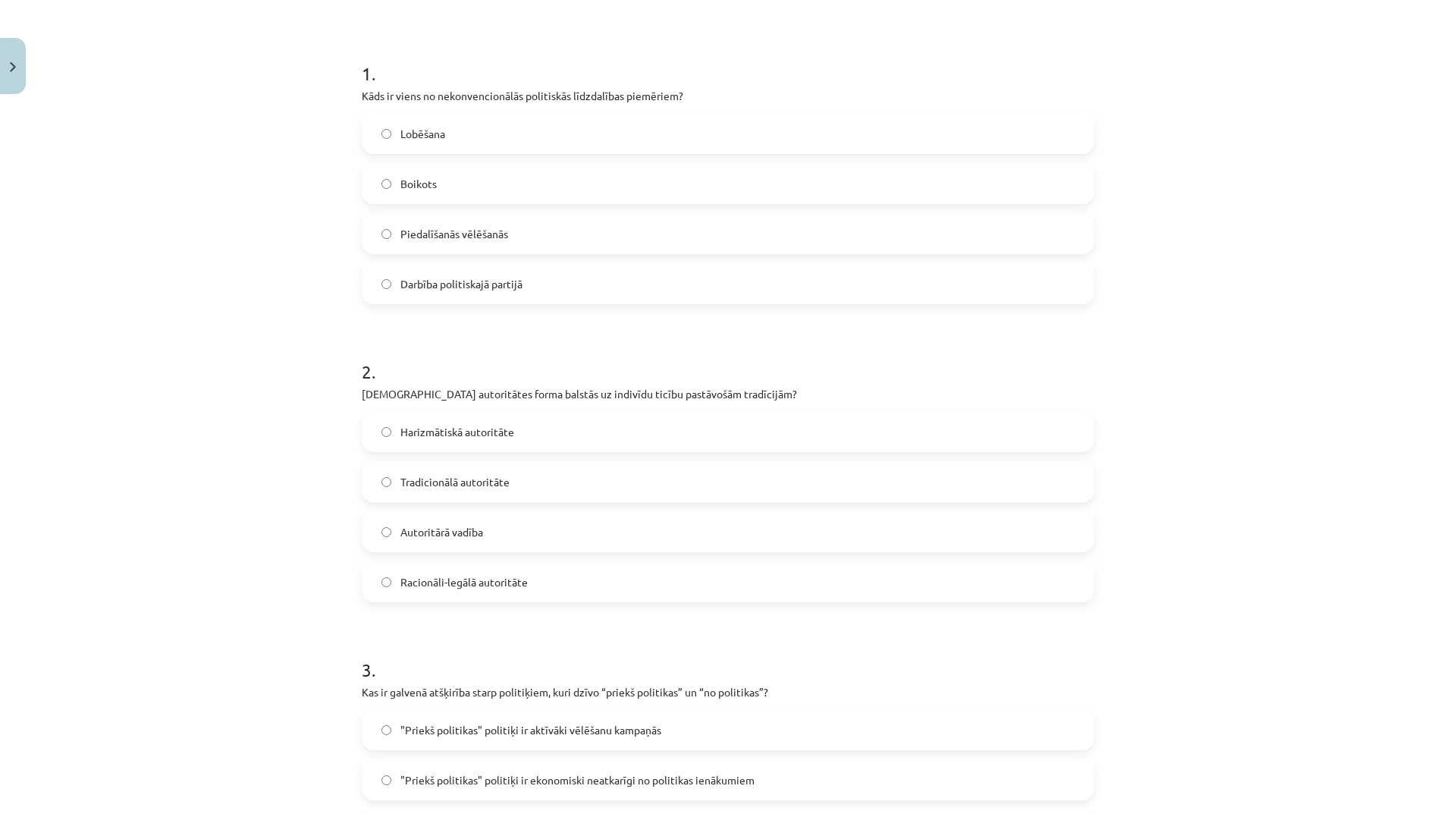
scroll to position [417, 0]
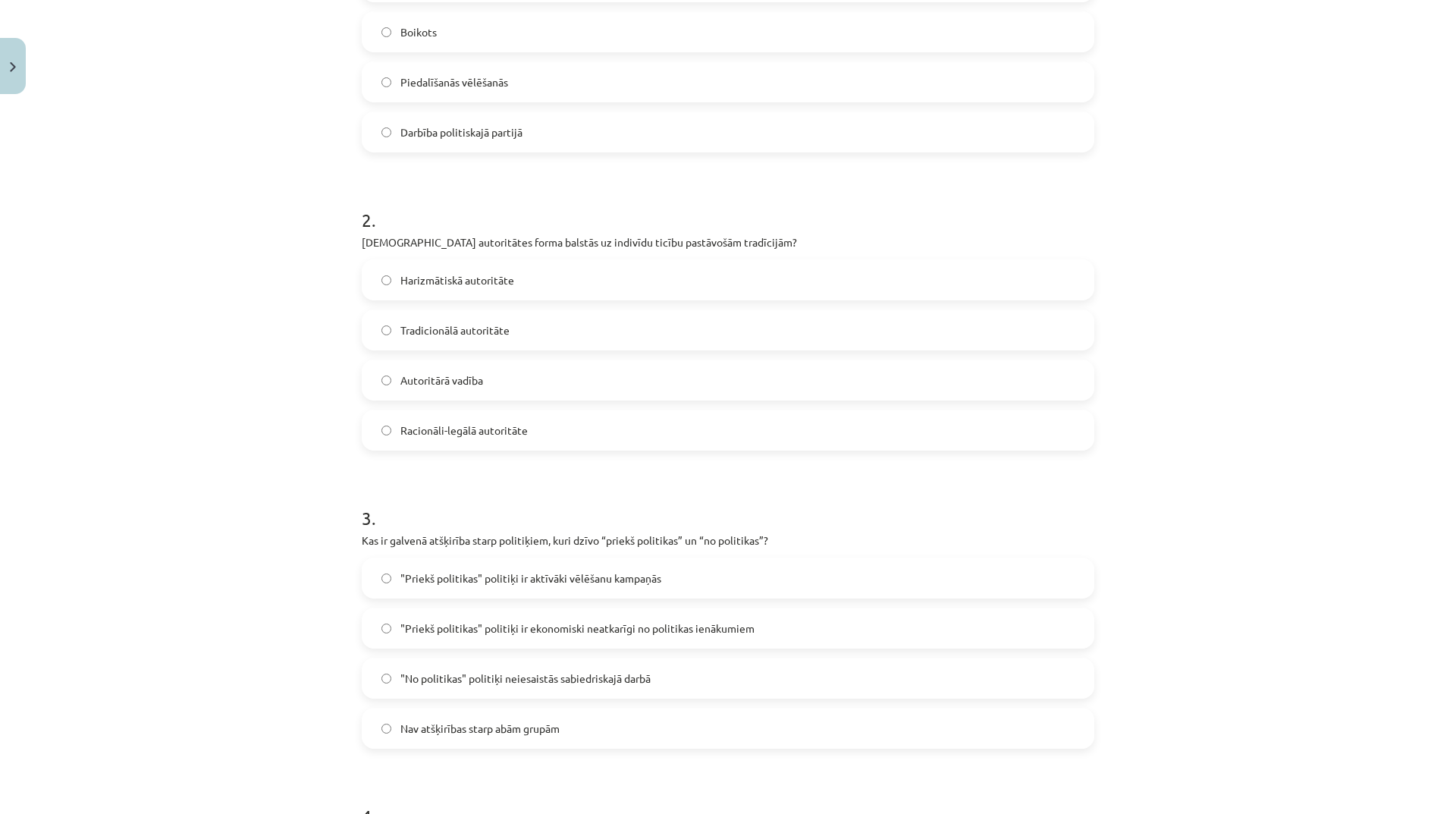
click at [625, 616] on label ""Priekš politikas" politiķi ir ekonomiski neatkarīgi no politikas ienākumiem" at bounding box center [728, 628] width 730 height 38
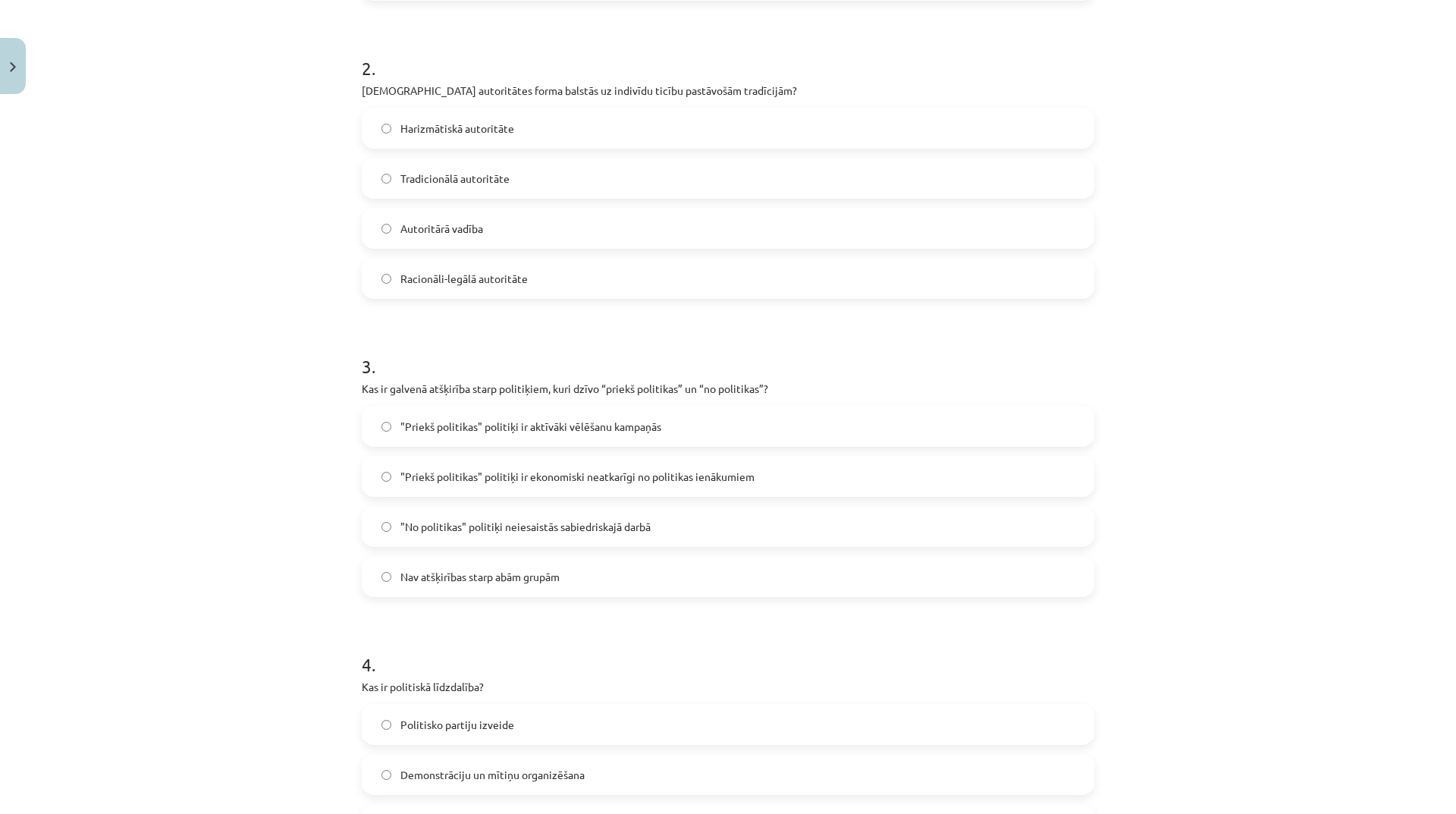
scroll to position [797, 0]
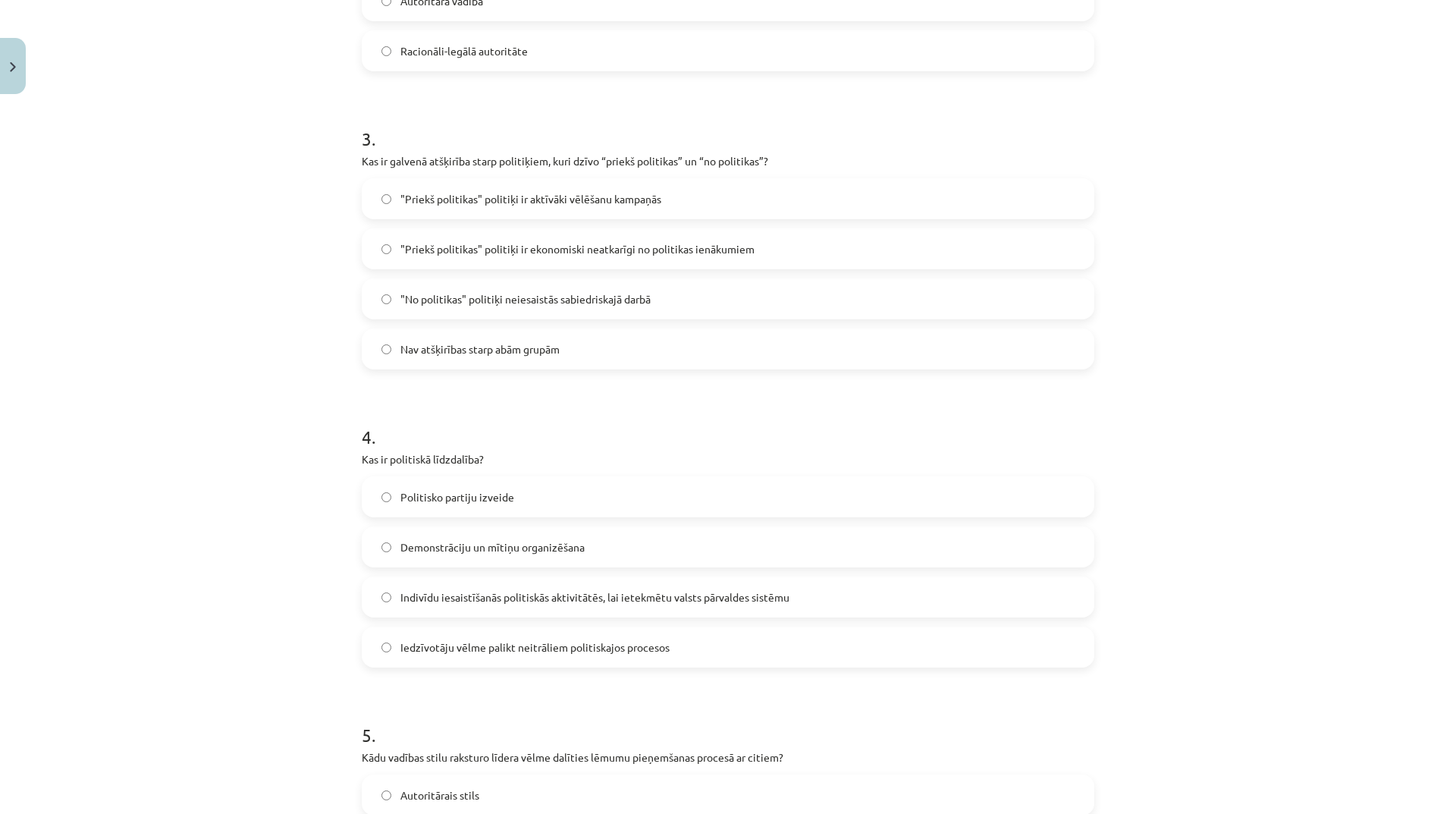
click at [590, 504] on label "Politisko partiju izveide" at bounding box center [728, 497] width 730 height 38
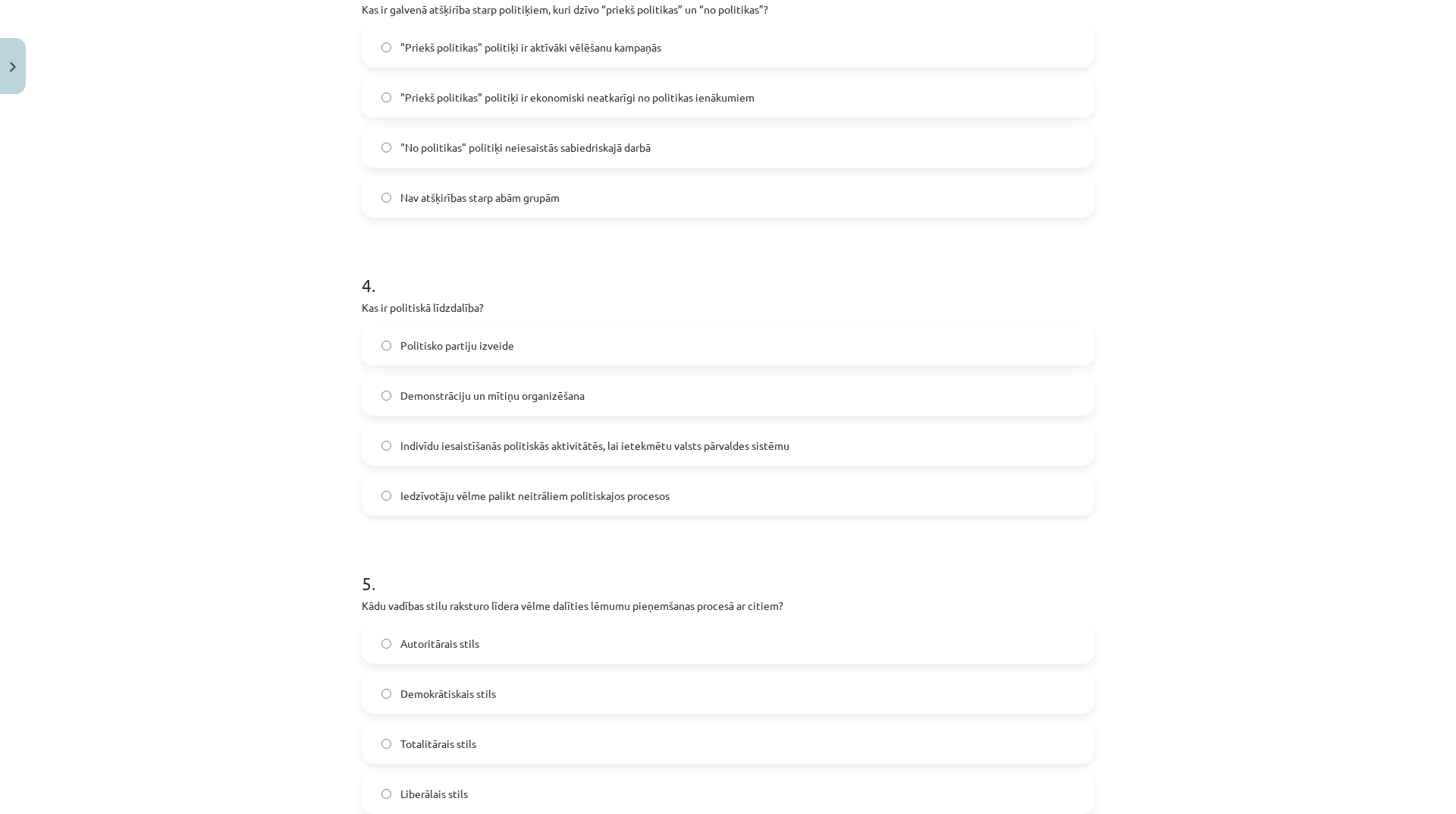
scroll to position [1024, 0]
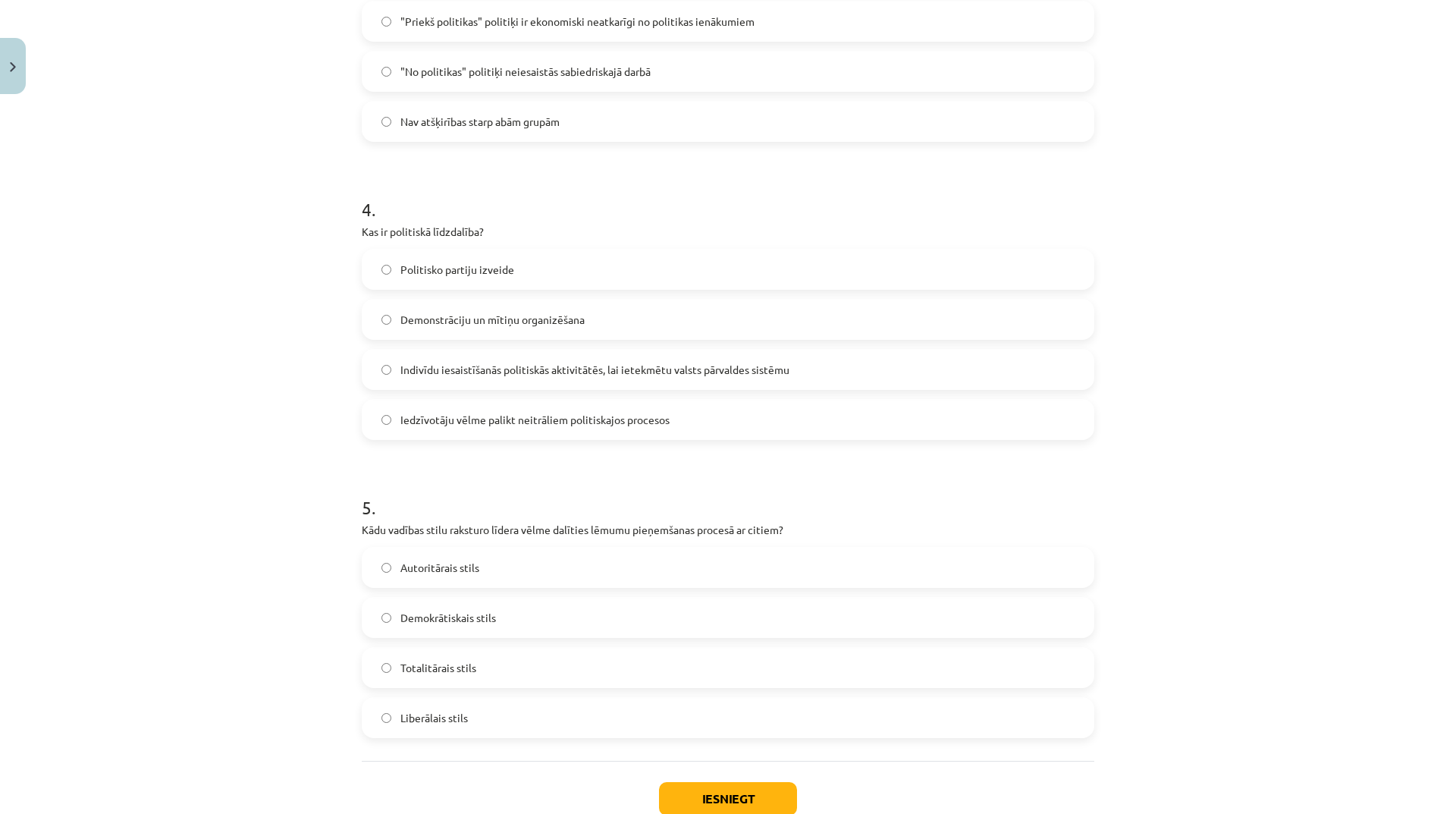
click at [486, 617] on span "Demokrātiskais stils" at bounding box center [448, 618] width 95 height 16
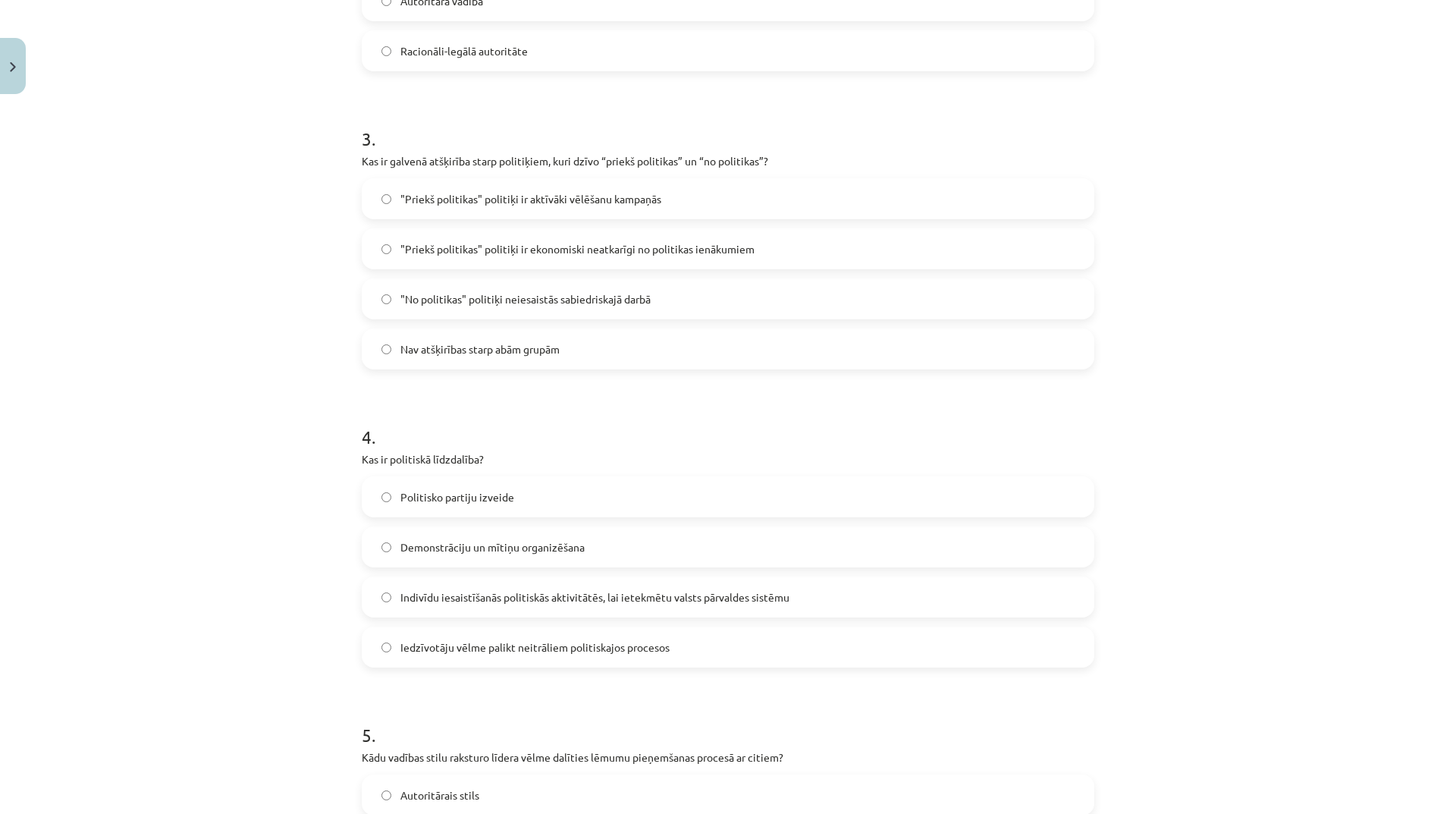
scroll to position [645, 0]
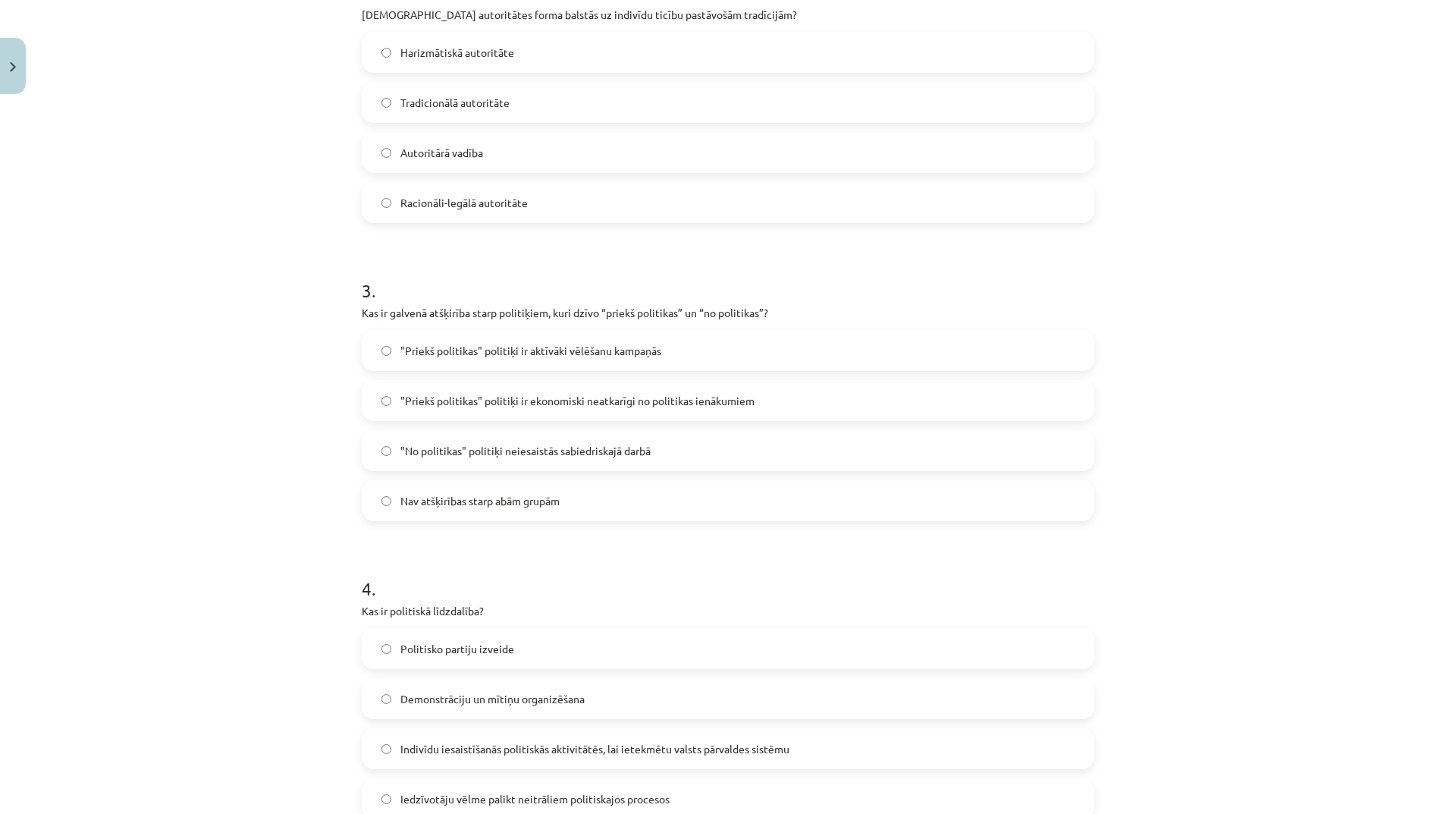
click at [546, 107] on label "Tradicionālā autoritāte" at bounding box center [728, 102] width 730 height 38
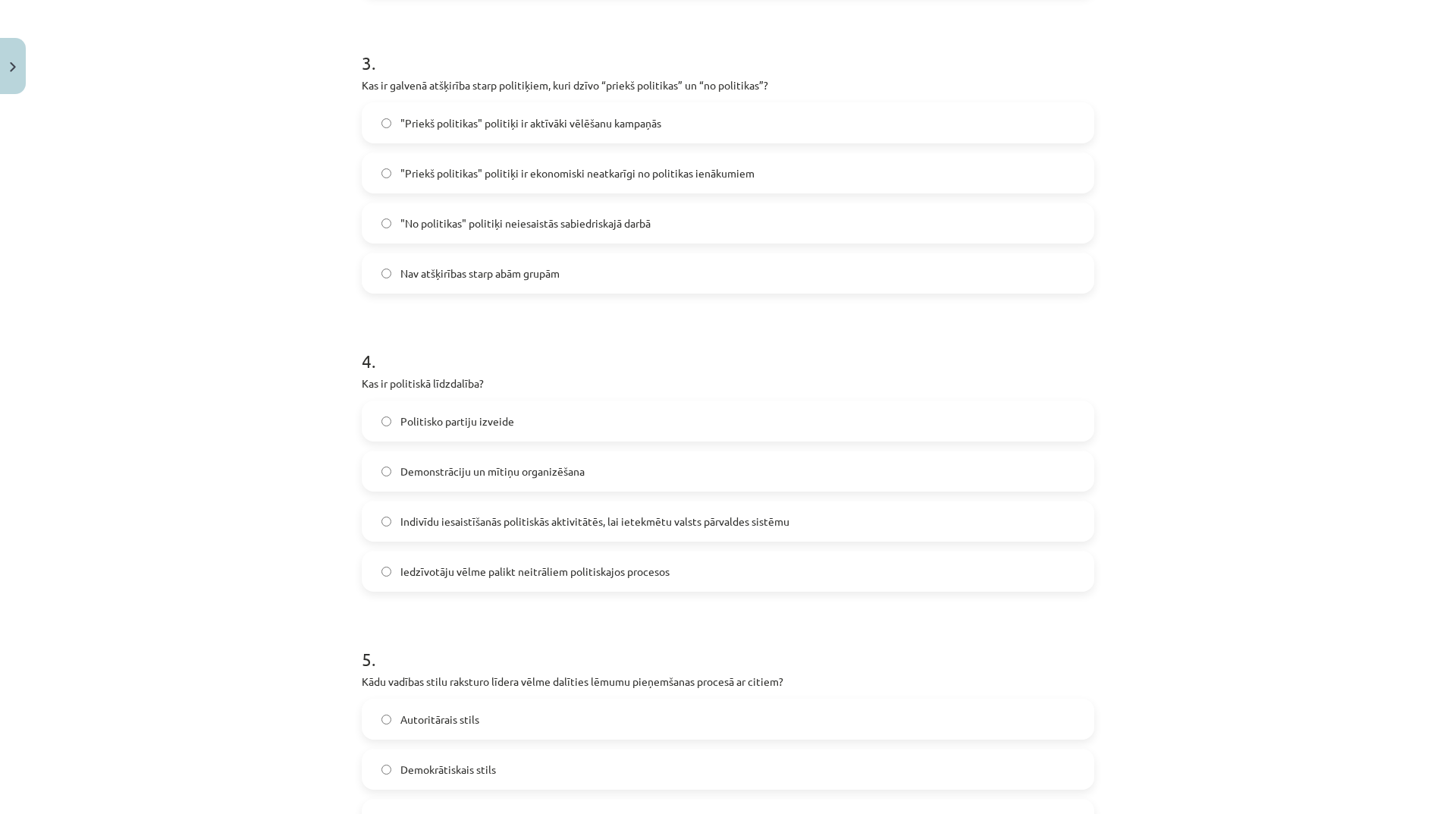
scroll to position [1124, 0]
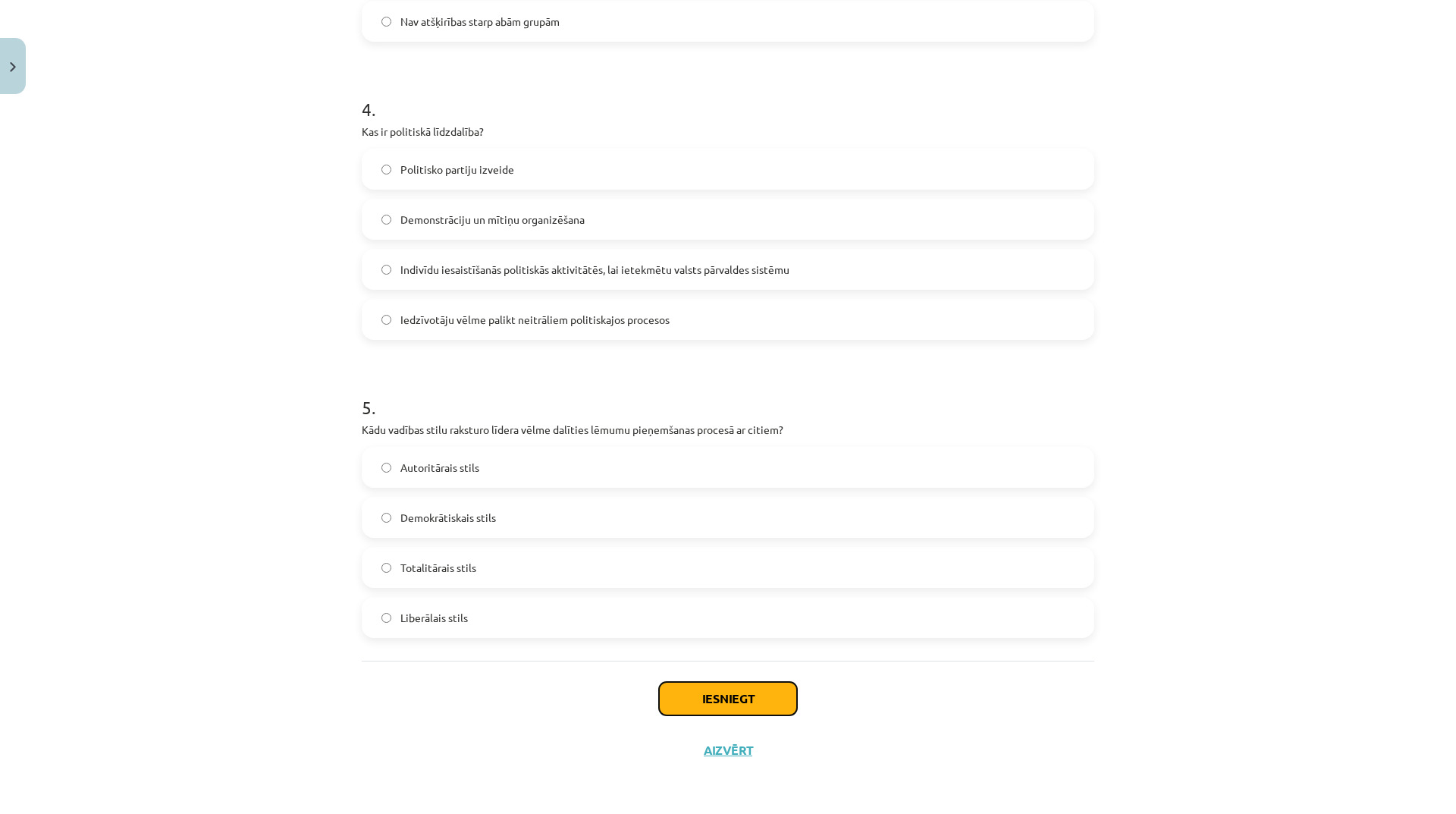
click at [724, 694] on button "Iesniegt" at bounding box center [728, 698] width 138 height 33
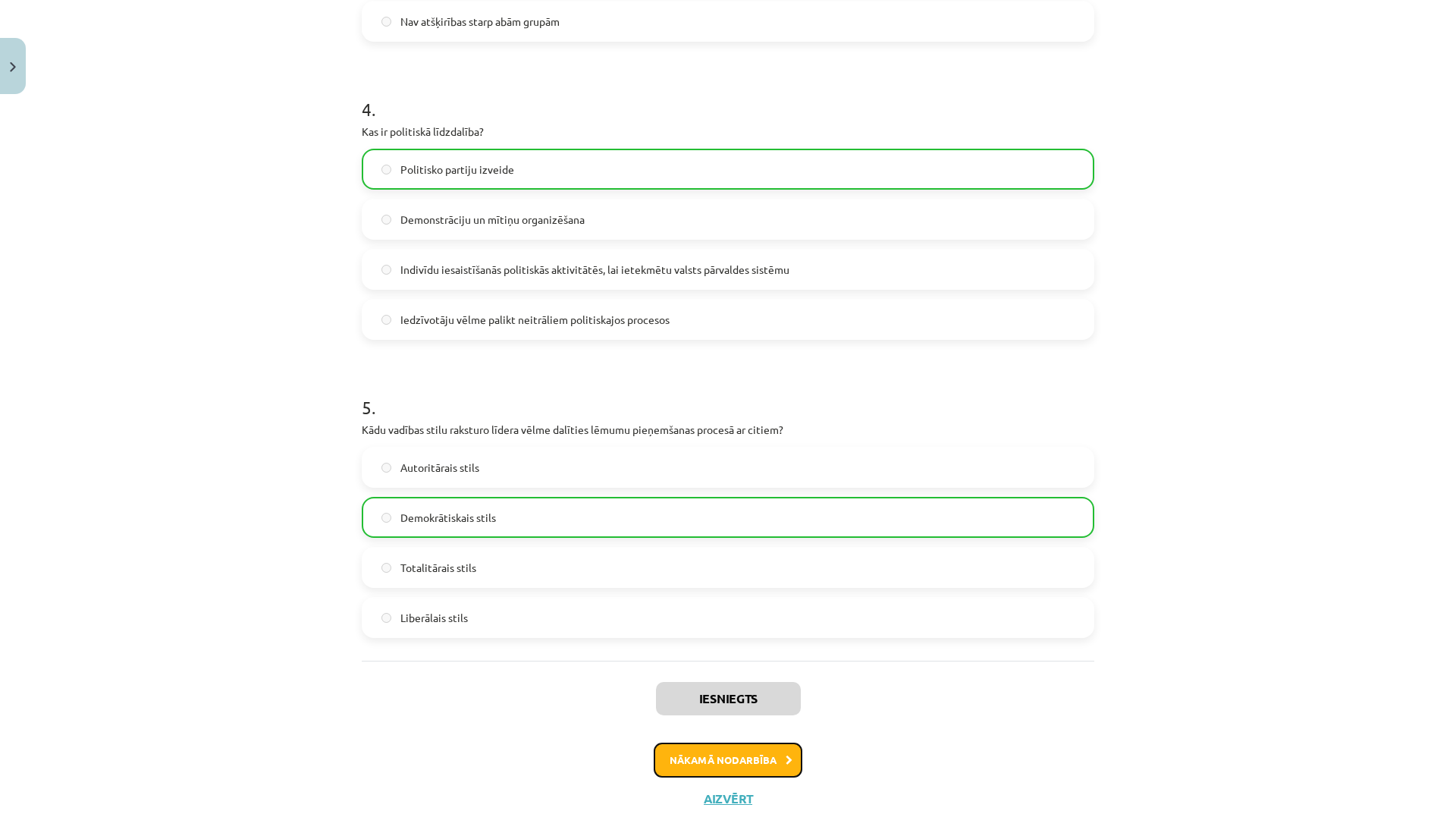
click at [765, 769] on button "Nākamā nodarbība" at bounding box center [728, 760] width 149 height 35
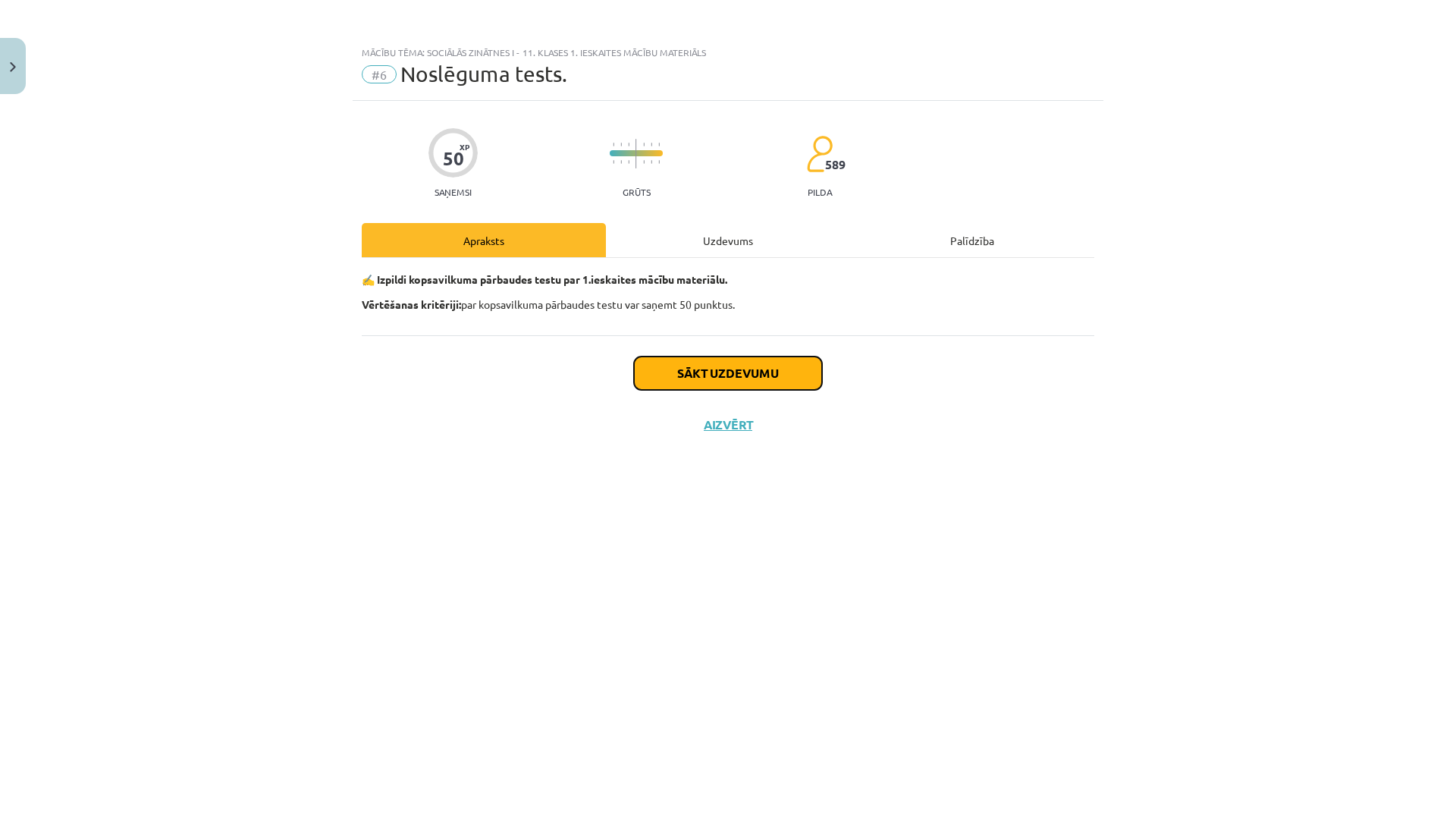
click at [786, 388] on button "Sākt uzdevumu" at bounding box center [728, 373] width 188 height 33
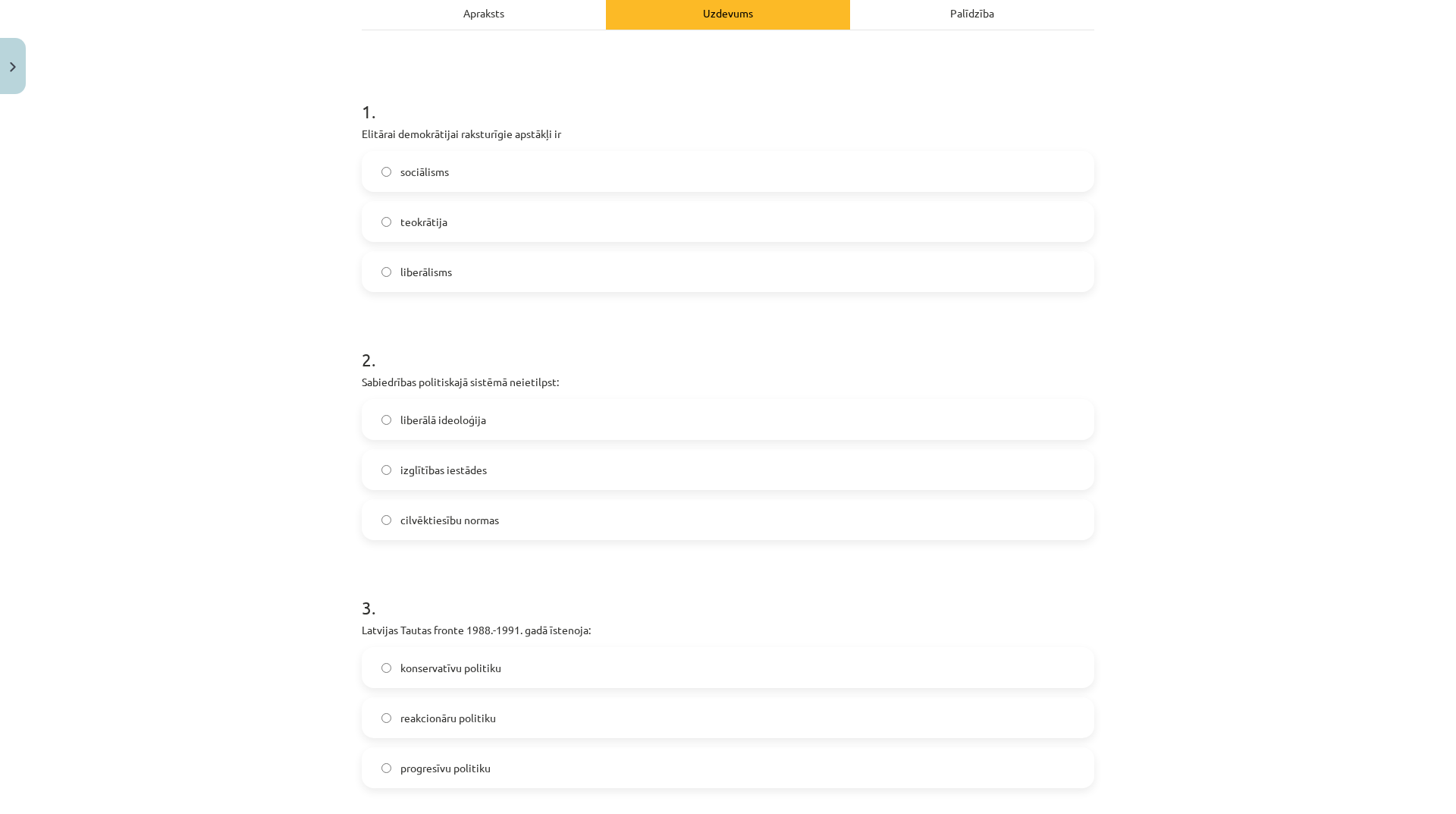
scroll to position [380, 0]
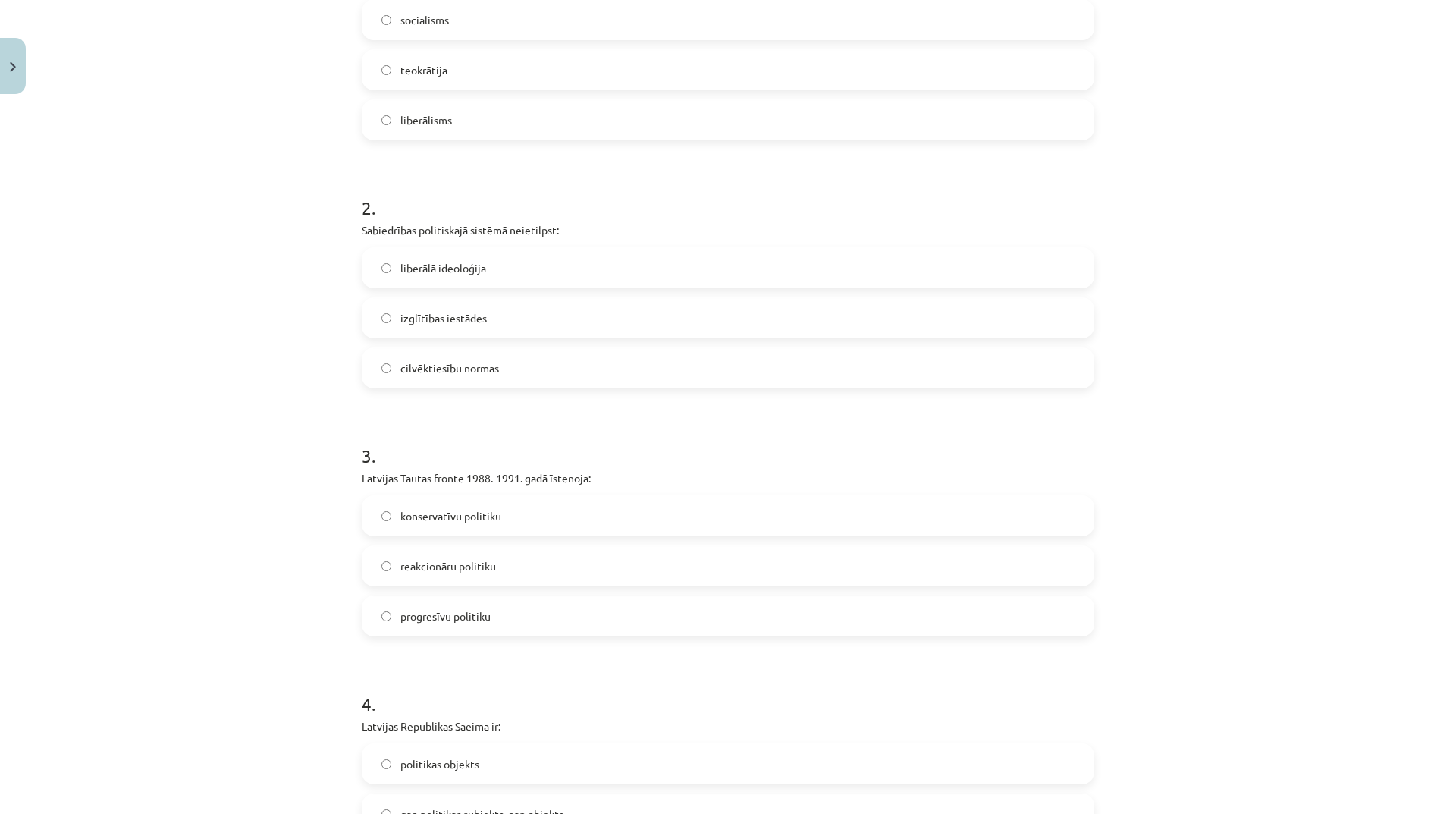
click at [533, 623] on label "progresīvu politiku" at bounding box center [728, 616] width 730 height 38
click at [488, 320] on label "izglītības iestādes" at bounding box center [728, 318] width 730 height 38
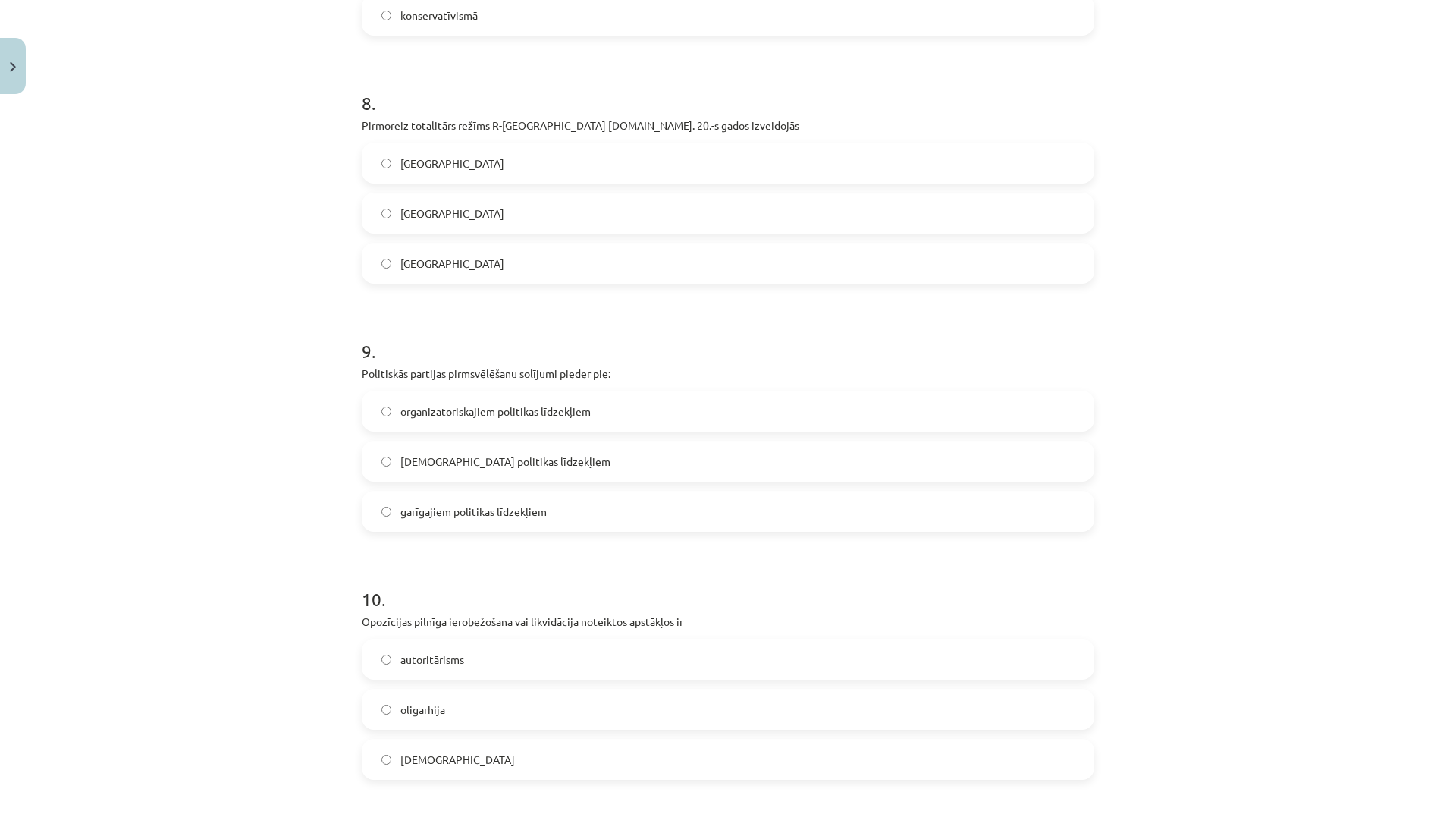
scroll to position [2049, 0]
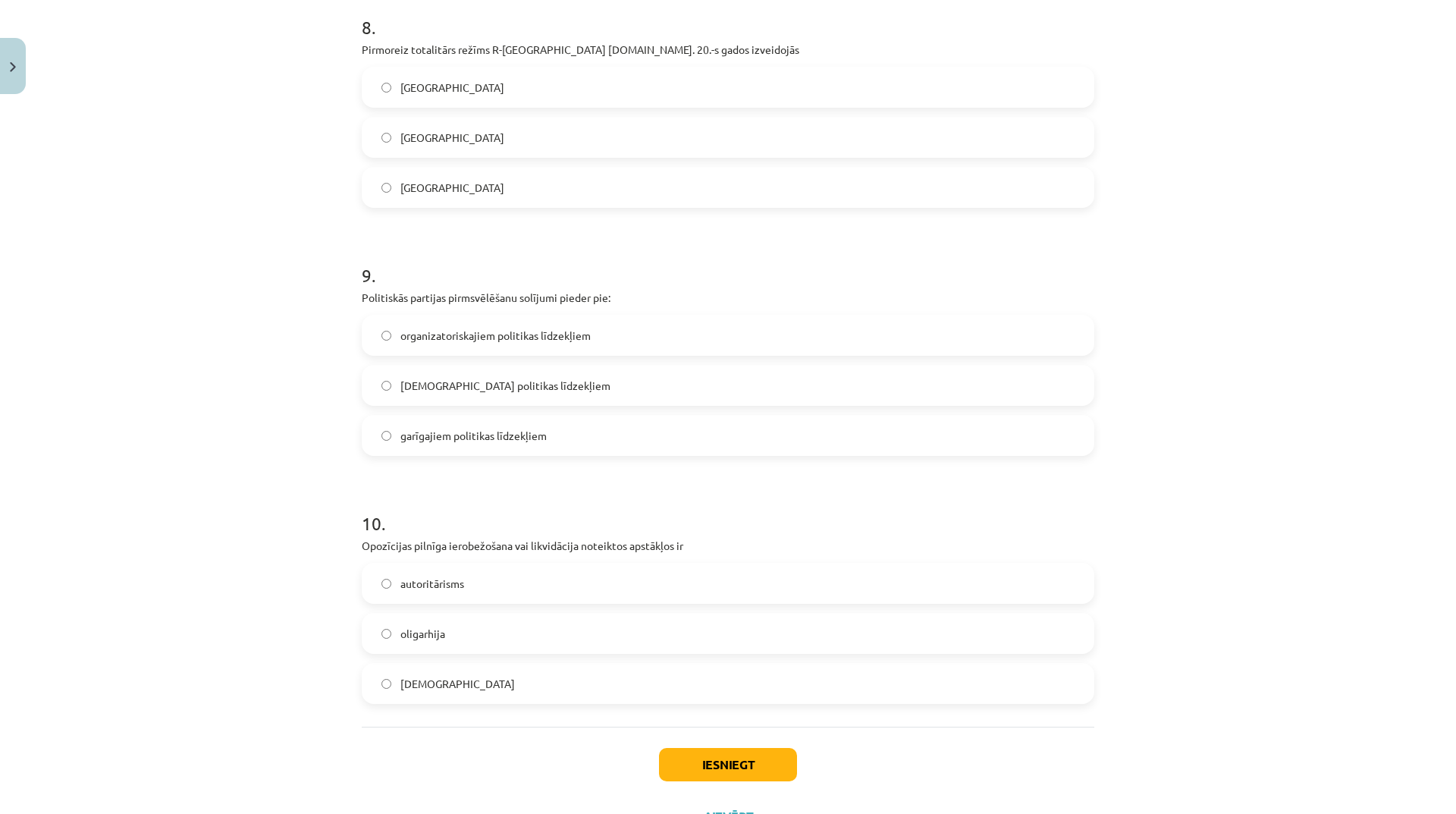
click at [457, 680] on label "totalitārisms" at bounding box center [728, 684] width 730 height 38
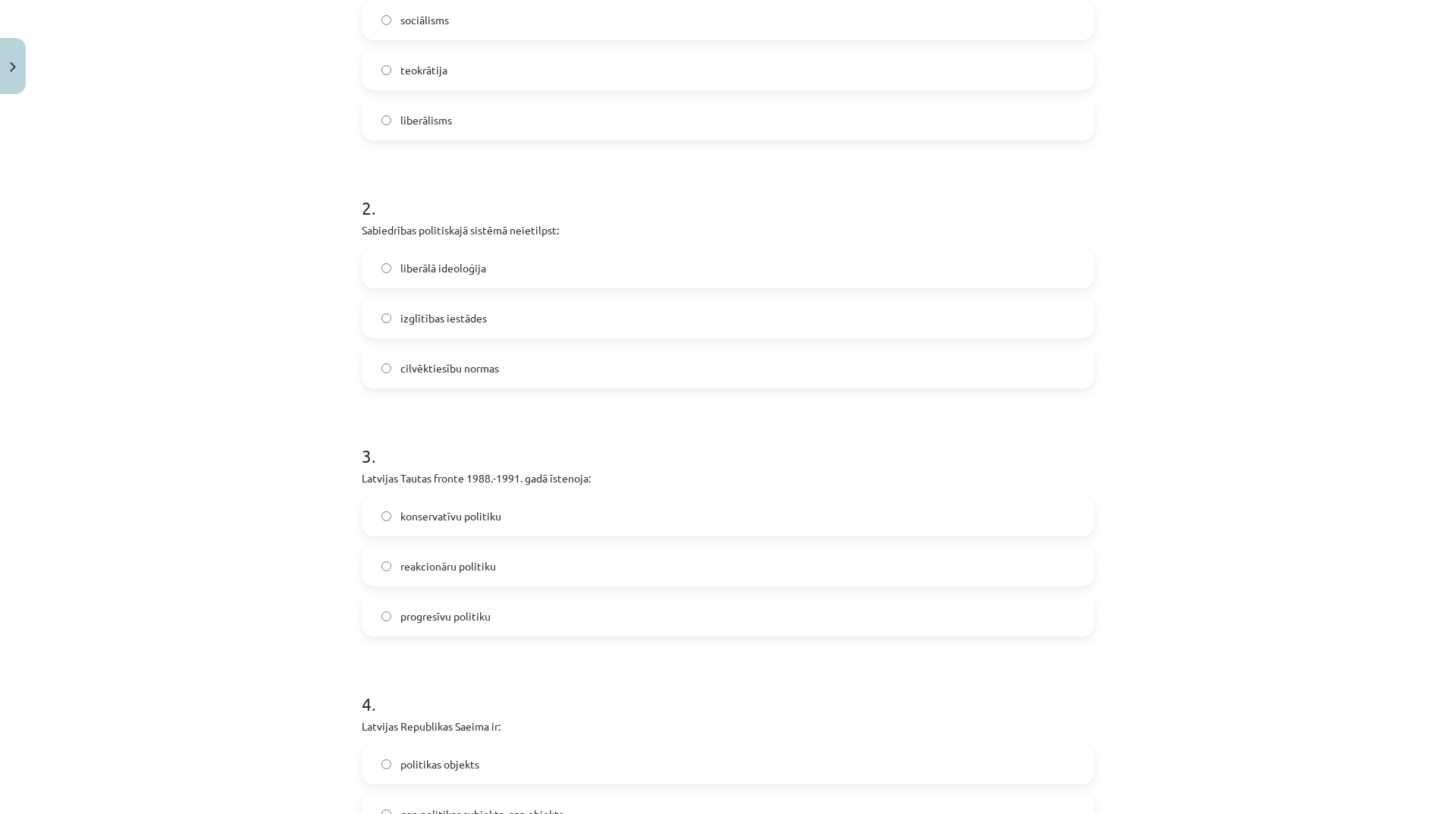
scroll to position [0, 0]
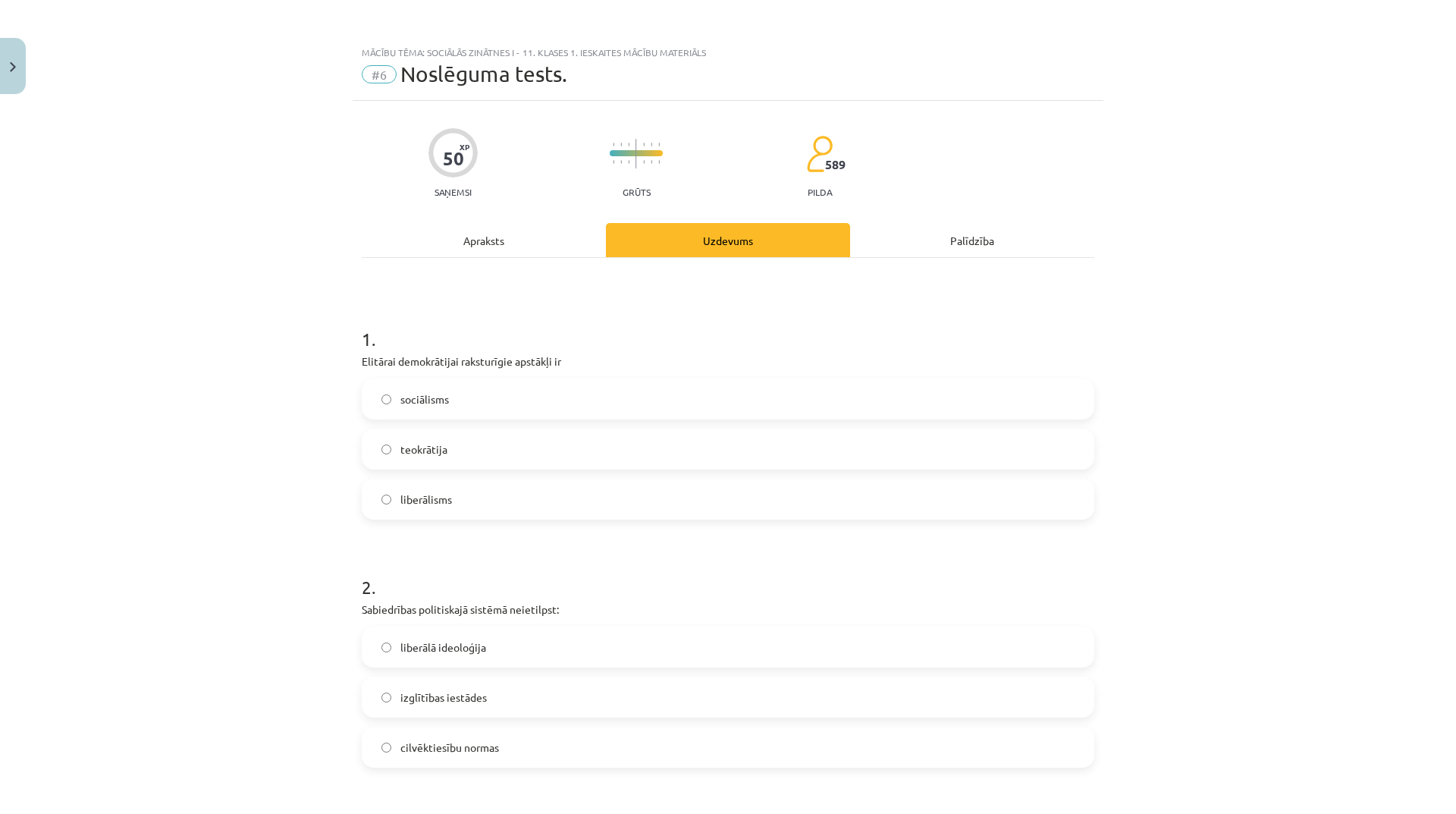
click at [531, 502] on label "liberālisms" at bounding box center [728, 499] width 730 height 38
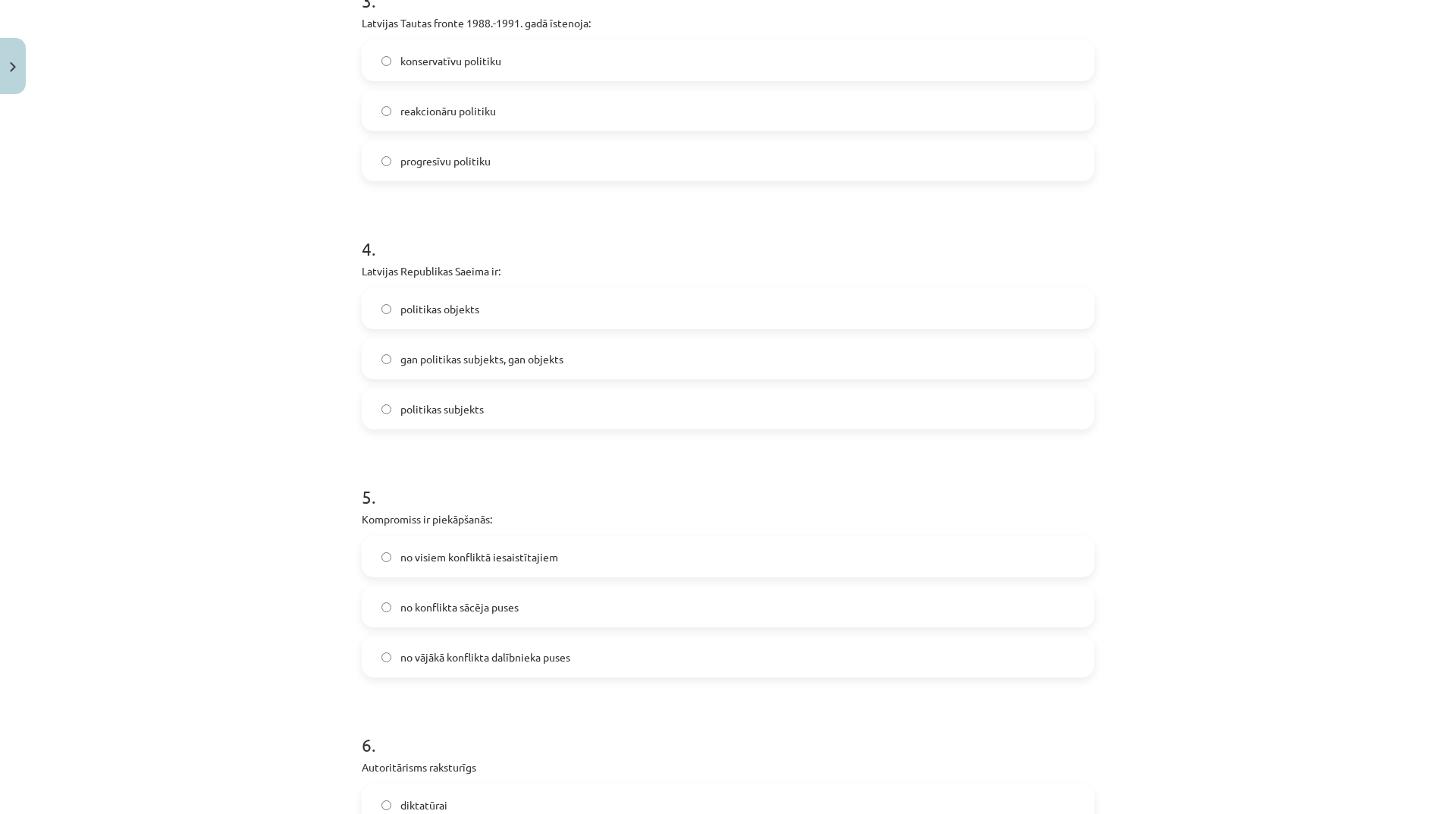
scroll to position [1063, 0]
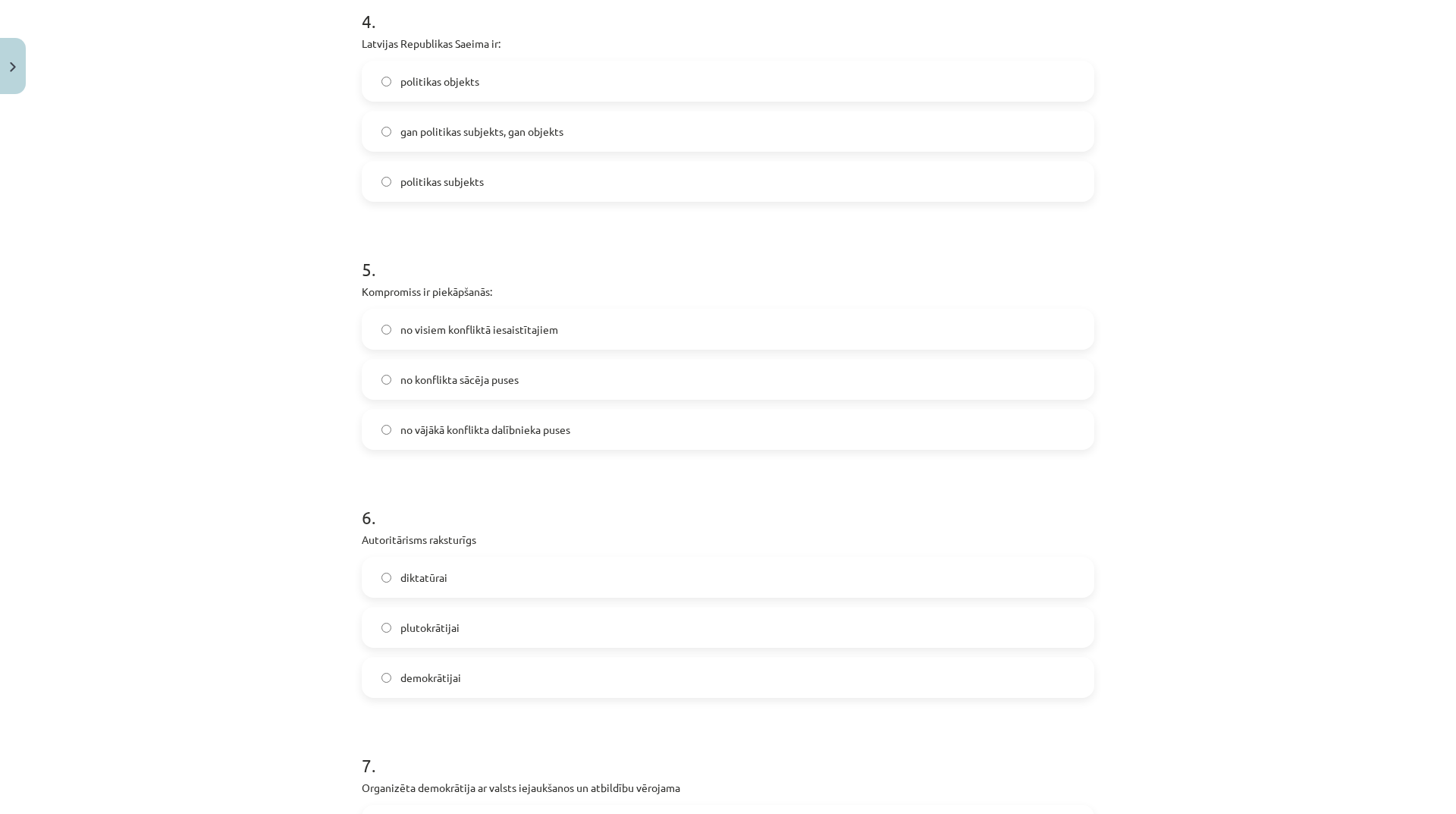
click at [528, 577] on label "diktatūrai" at bounding box center [728, 578] width 730 height 38
click at [545, 337] on label "no visiem konfliktā iesaistītajiem" at bounding box center [728, 329] width 730 height 38
click at [511, 80] on label "politikas objekts" at bounding box center [728, 81] width 730 height 38
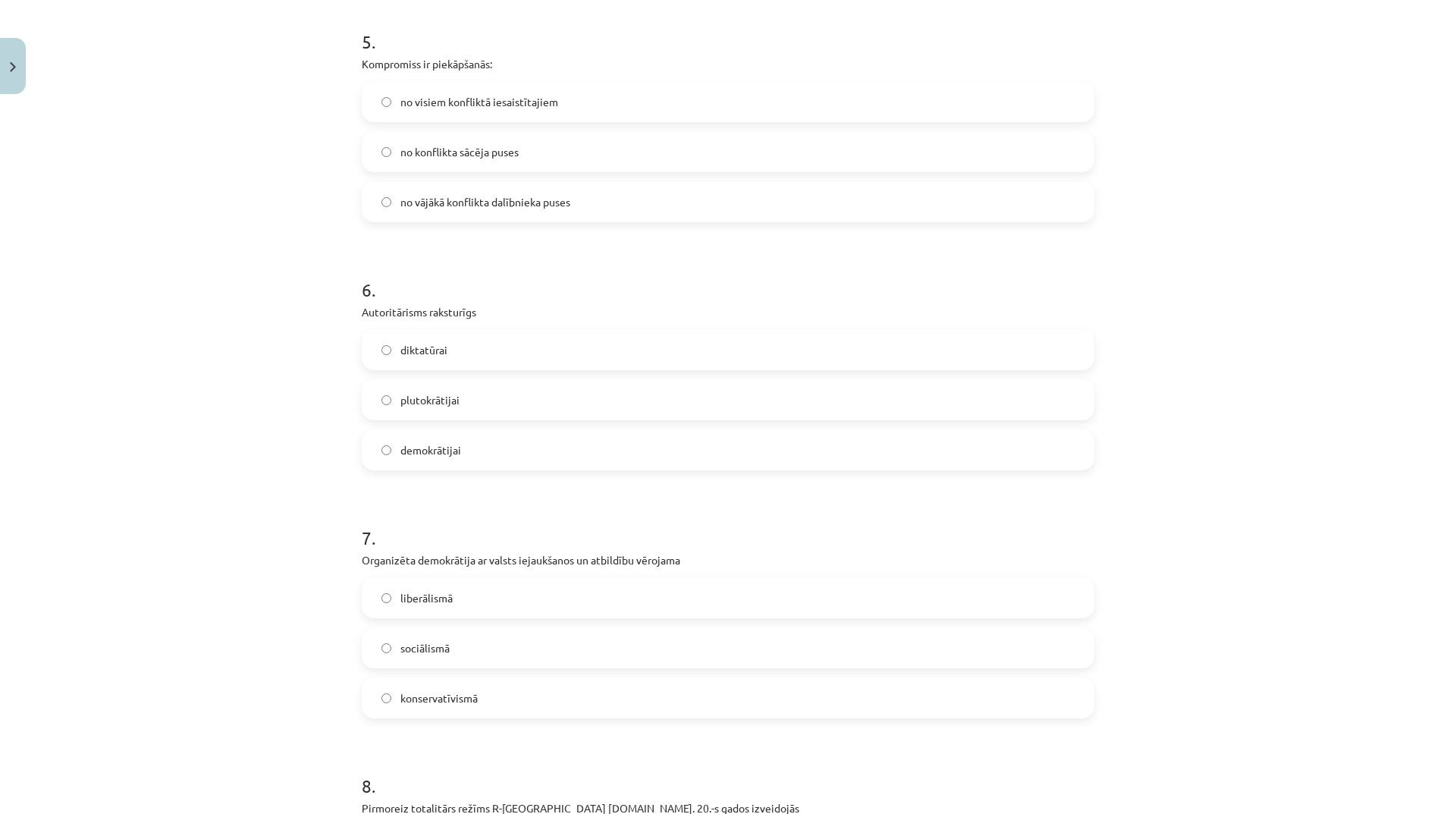
scroll to position [1518, 0]
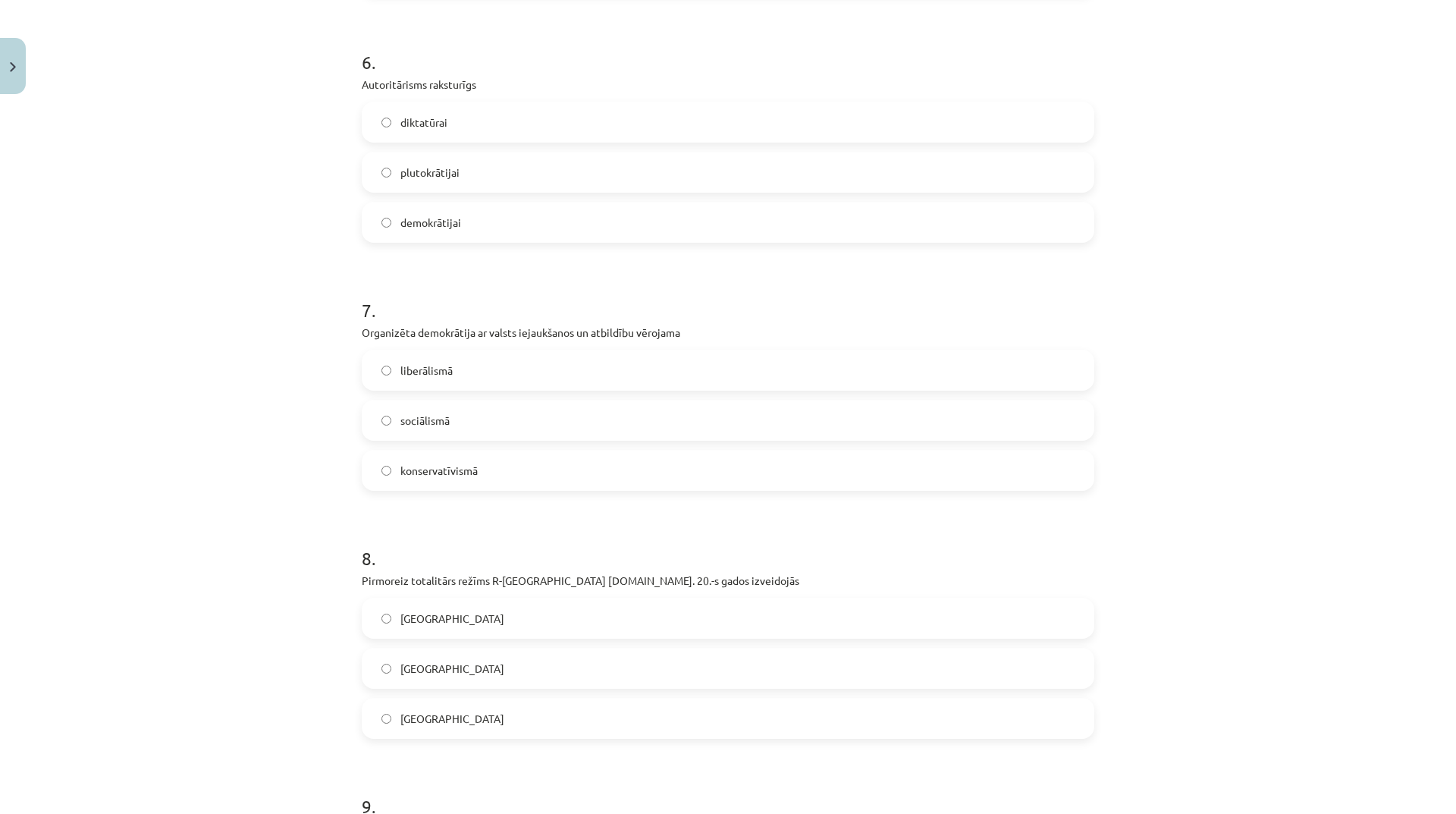
click at [595, 430] on label "sociālismā" at bounding box center [728, 420] width 730 height 38
click at [476, 658] on label "Itālijā" at bounding box center [728, 668] width 730 height 38
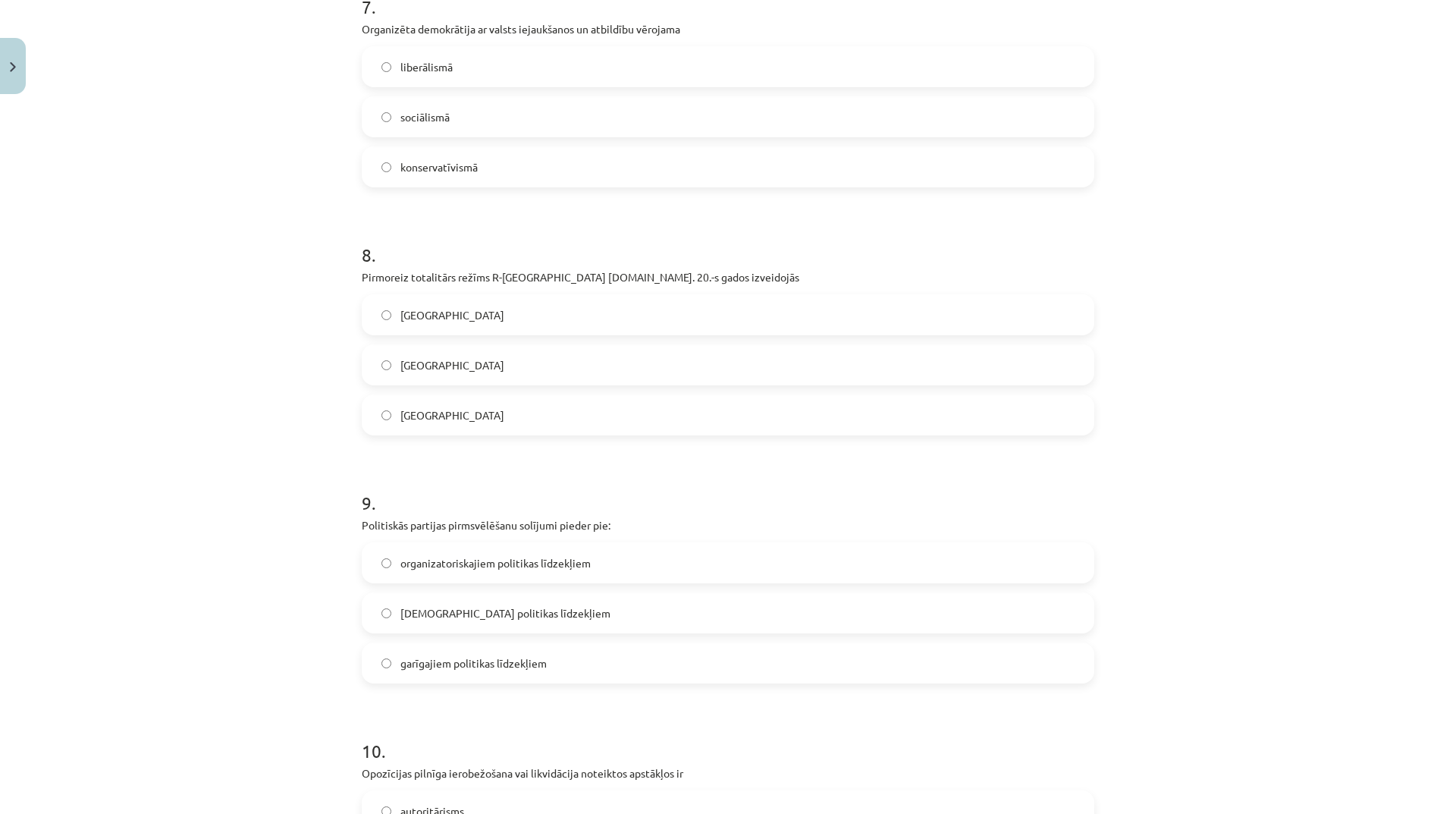
scroll to position [2049, 0]
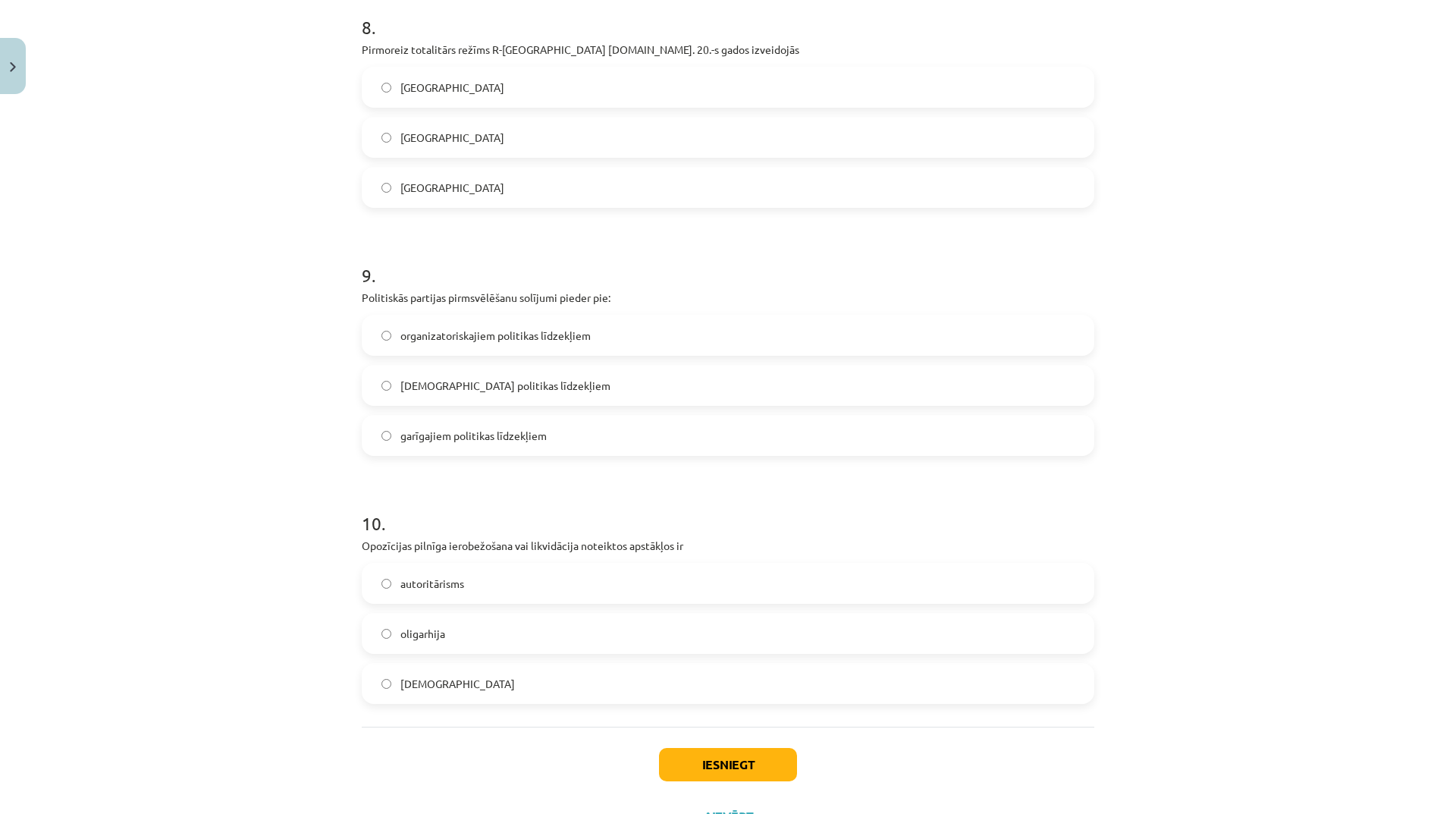
click at [485, 446] on label "garīgajiem politikas līdzekļiem" at bounding box center [728, 435] width 730 height 38
click at [728, 750] on button "Iesniegt" at bounding box center [728, 764] width 138 height 33
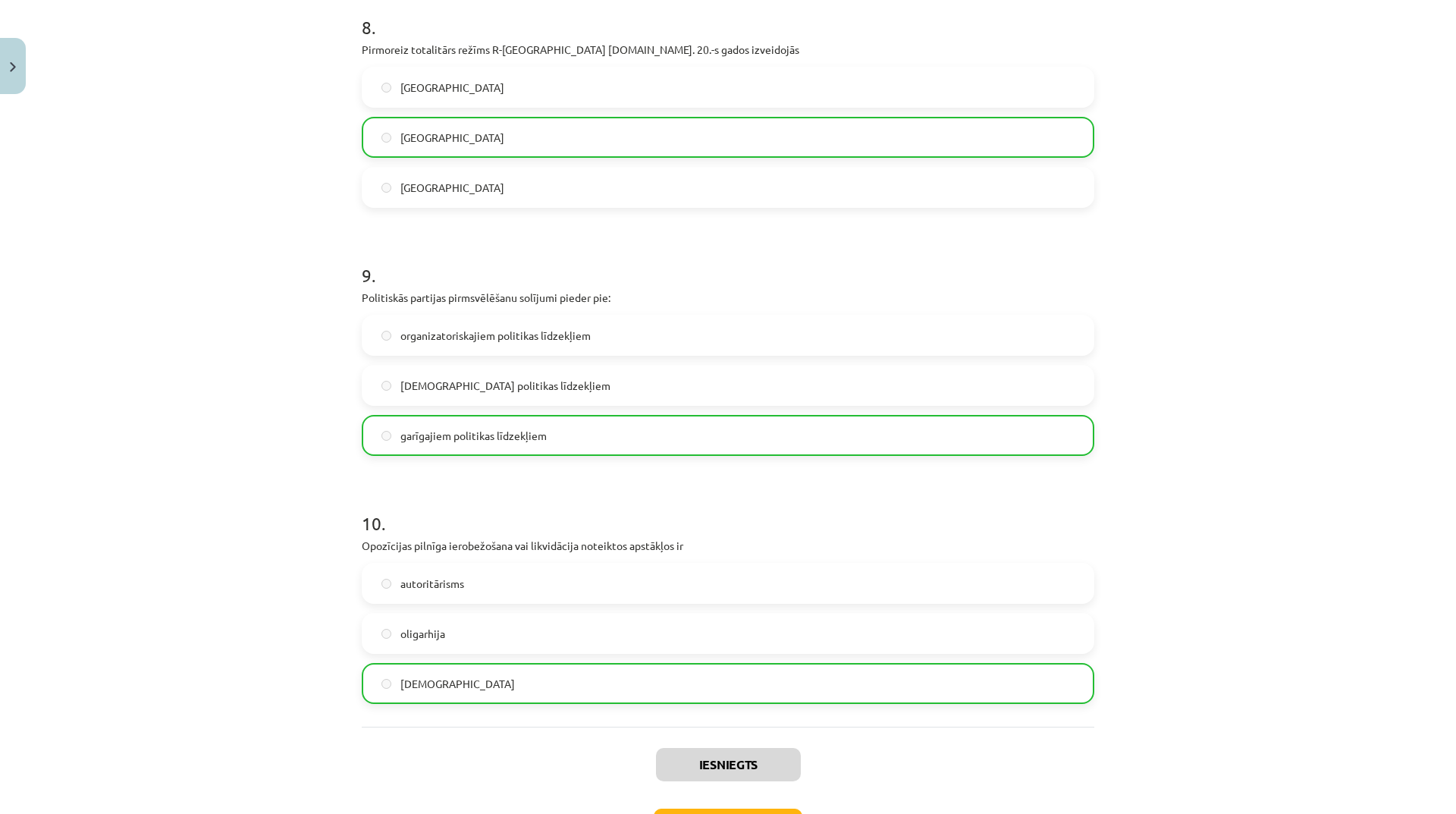
scroll to position [2163, 0]
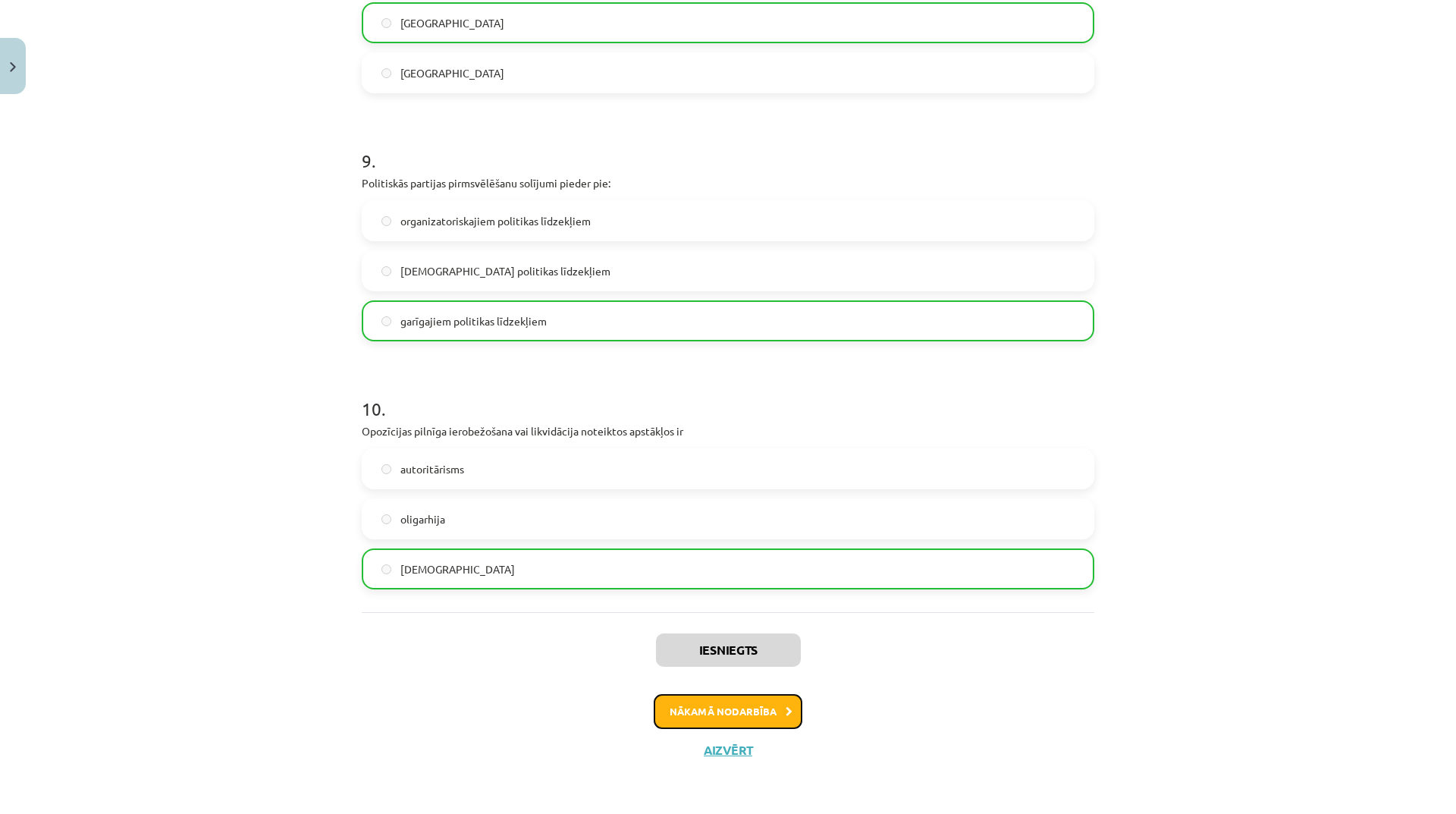
click at [777, 710] on button "Nākamā nodarbība" at bounding box center [728, 711] width 149 height 35
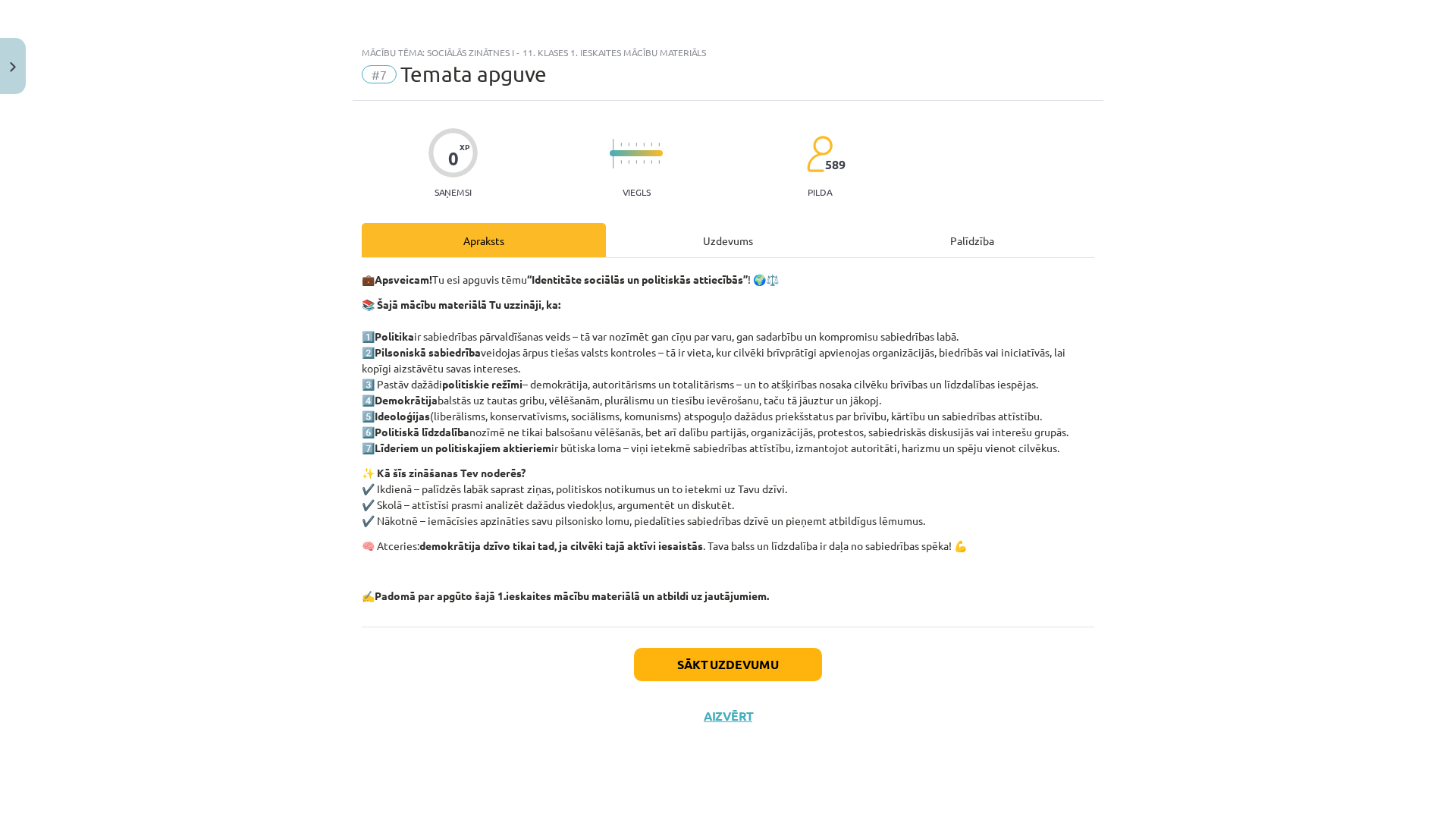
scroll to position [0, 0]
click at [768, 669] on button "Sākt uzdevumu" at bounding box center [728, 664] width 188 height 33
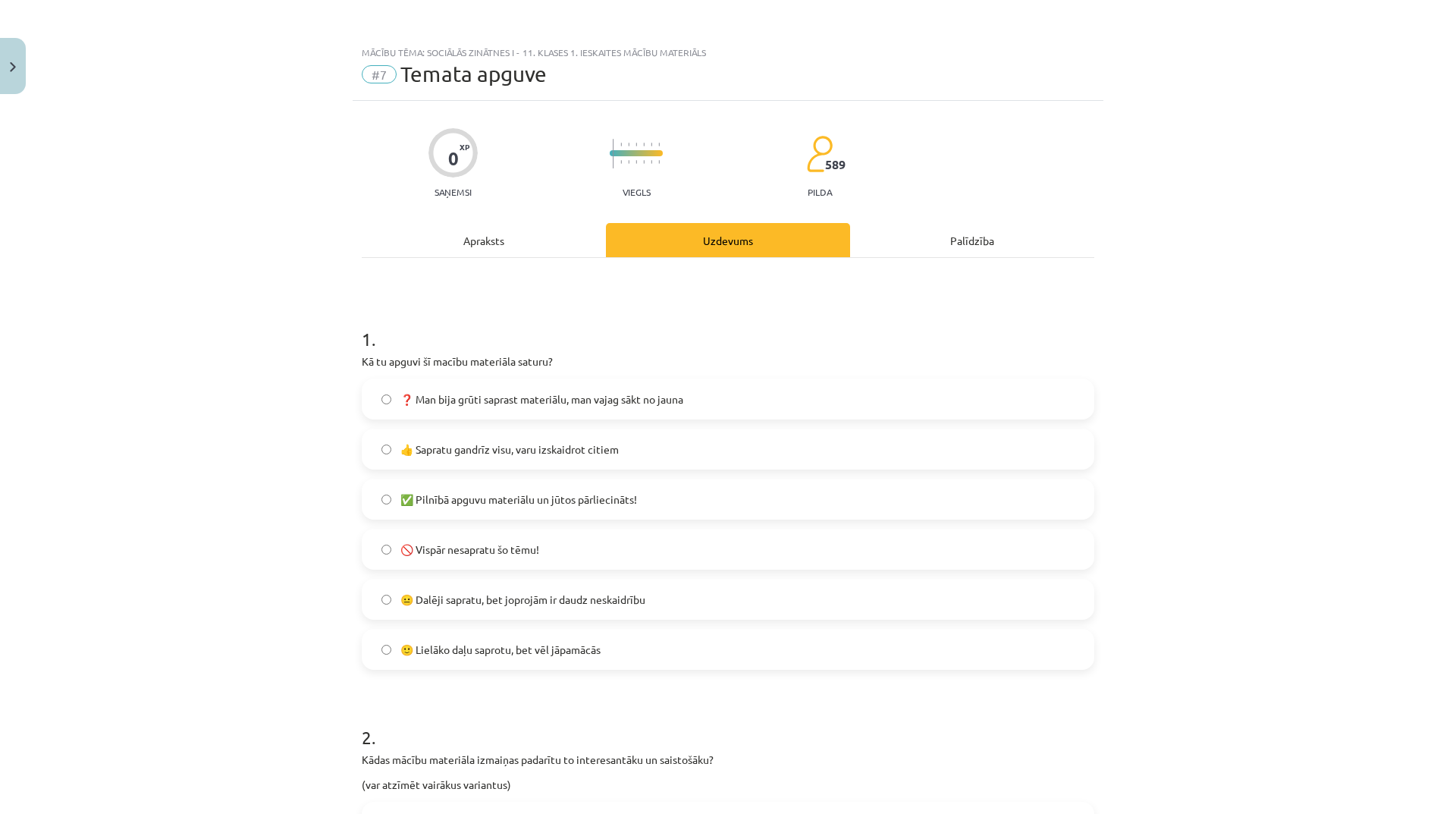
click at [508, 448] on span "👍 Sapratu gandrīz visu, varu izskaidrot citiem" at bounding box center [510, 450] width 218 height 16
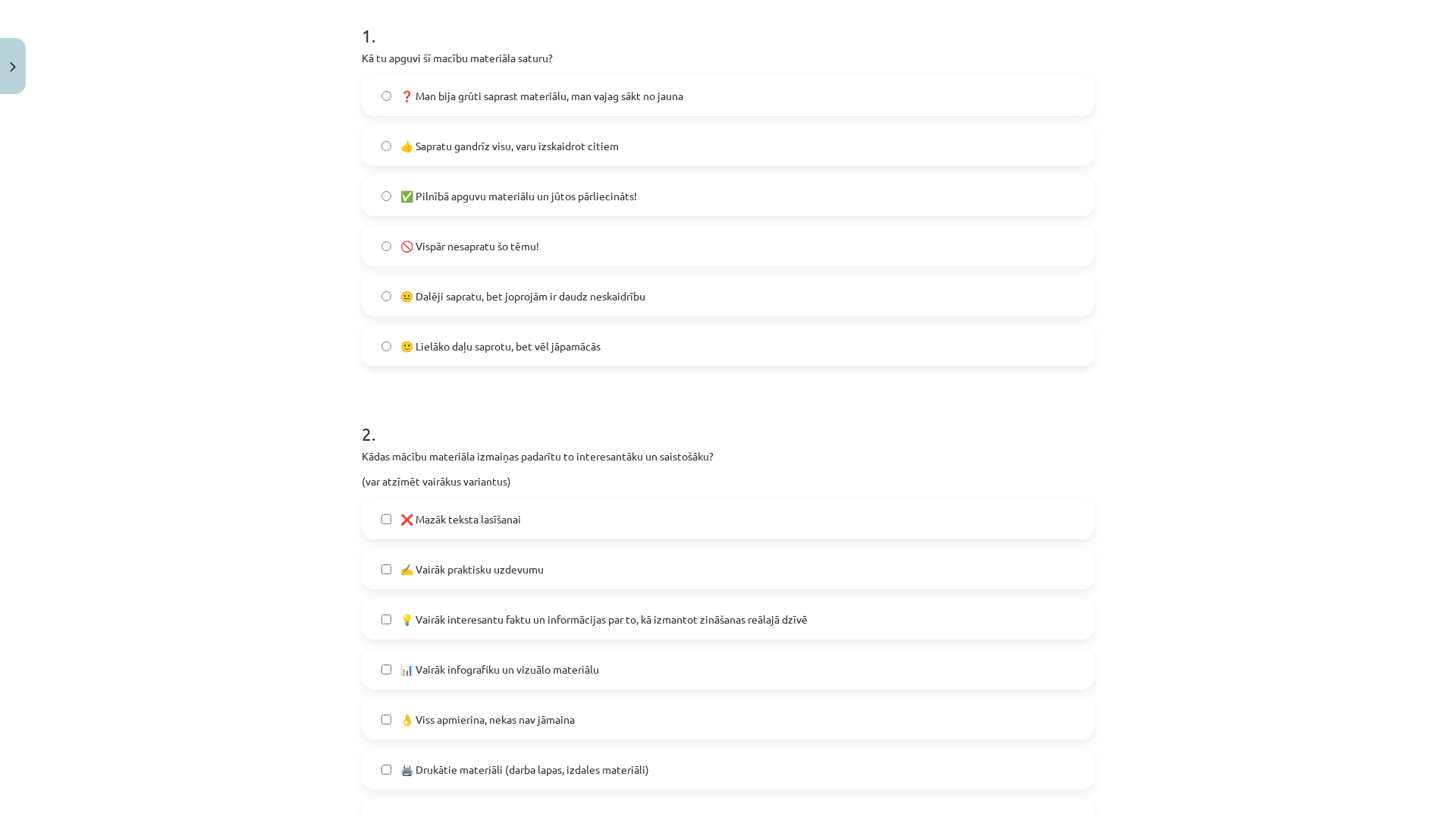
scroll to position [455, 0]
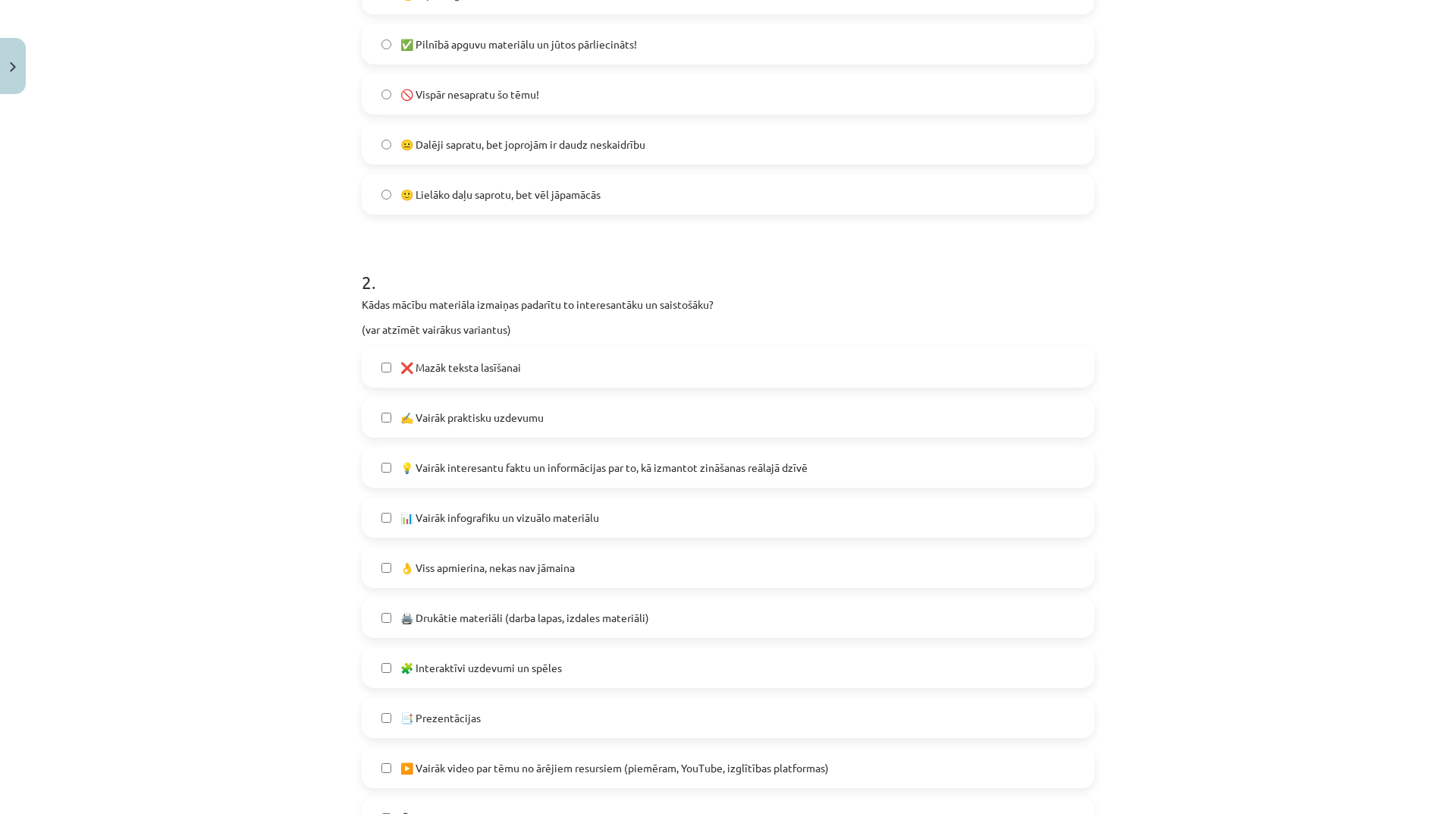
click at [508, 359] on span "❌ Mazāk teksta lasīšanai" at bounding box center [461, 367] width 121 height 16
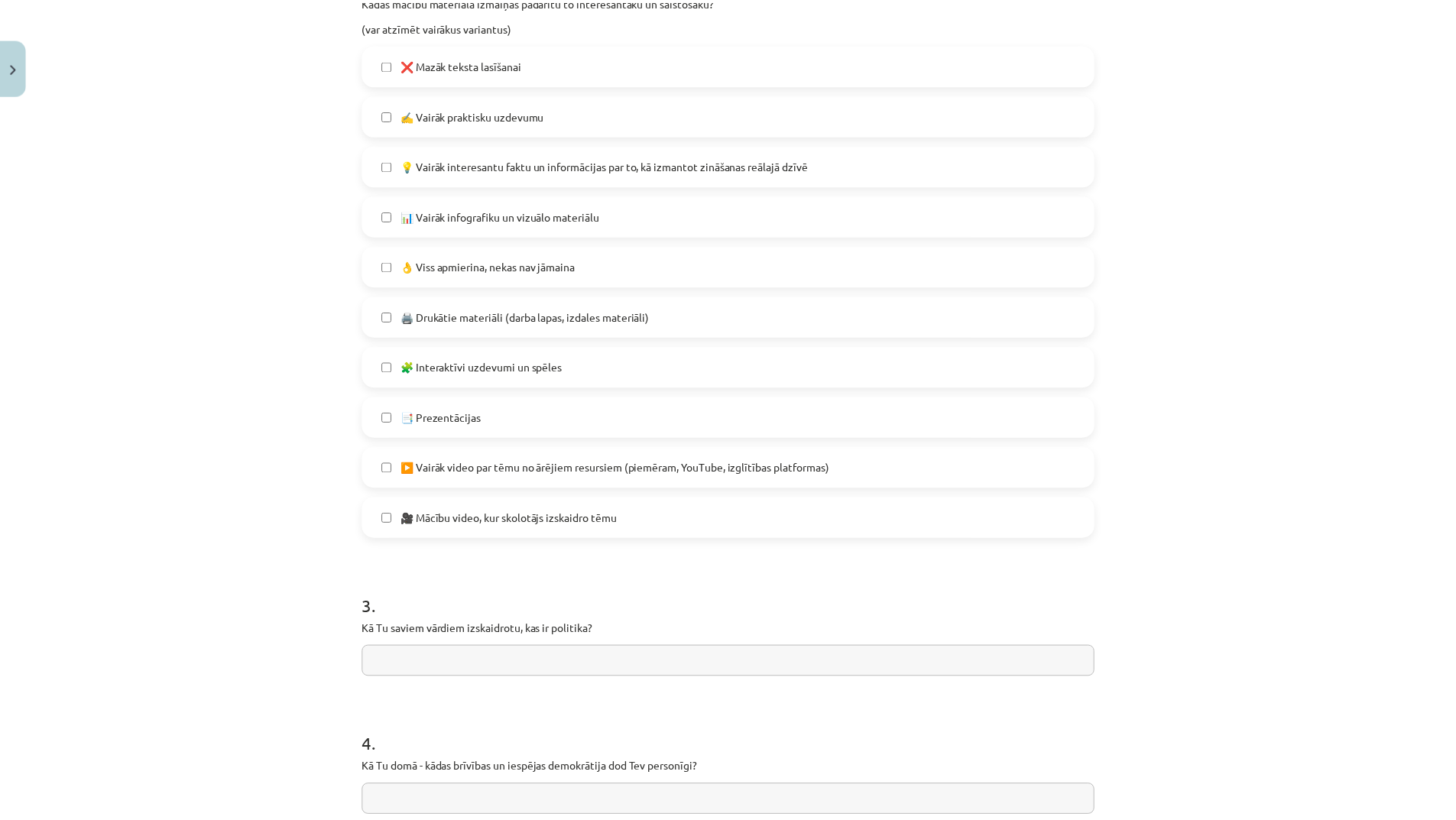
scroll to position [918, 0]
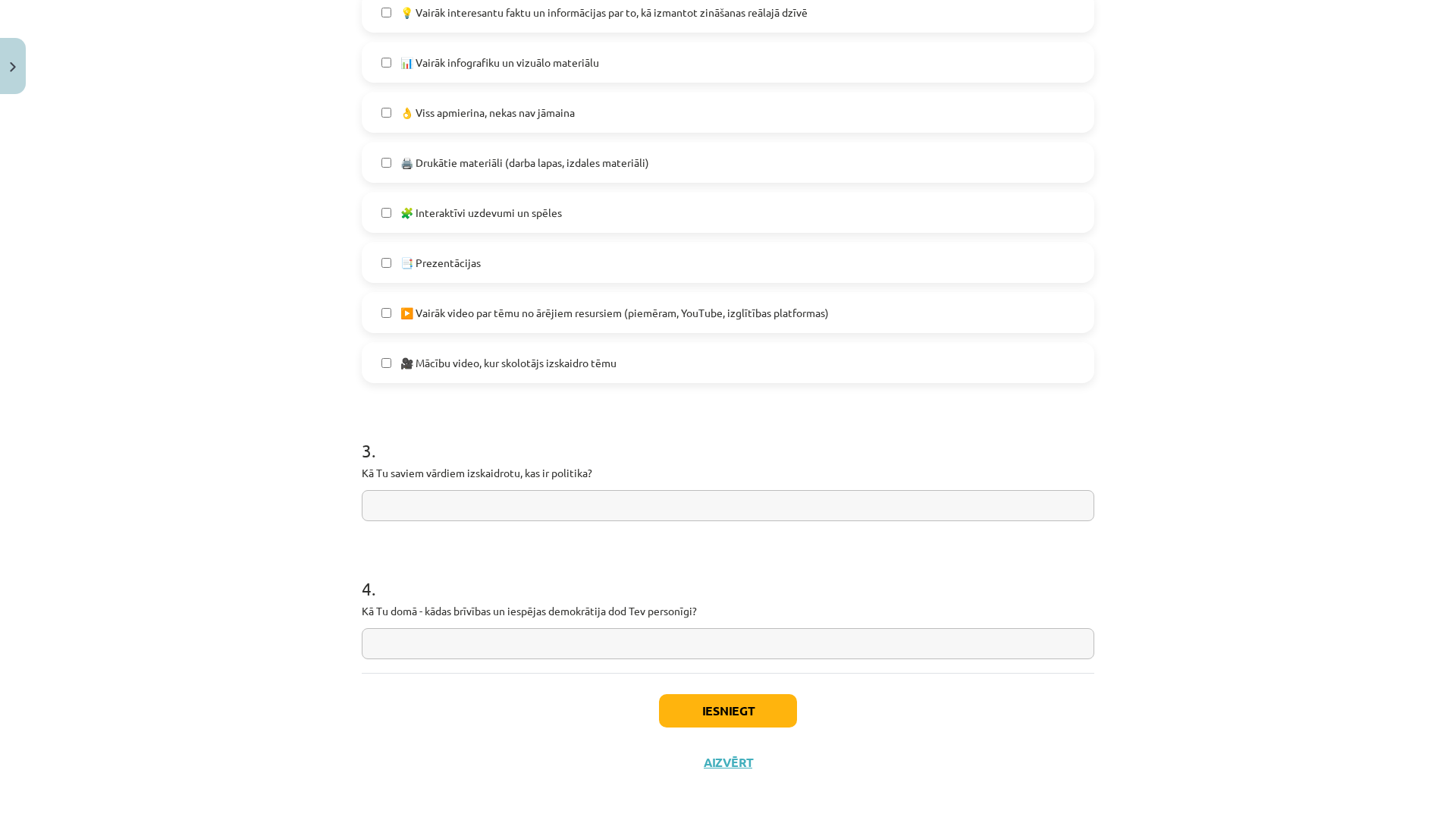
click at [622, 505] on input "text" at bounding box center [728, 506] width 733 height 31
type input "**********"
click at [612, 650] on input "text" at bounding box center [728, 644] width 733 height 31
type input "**********"
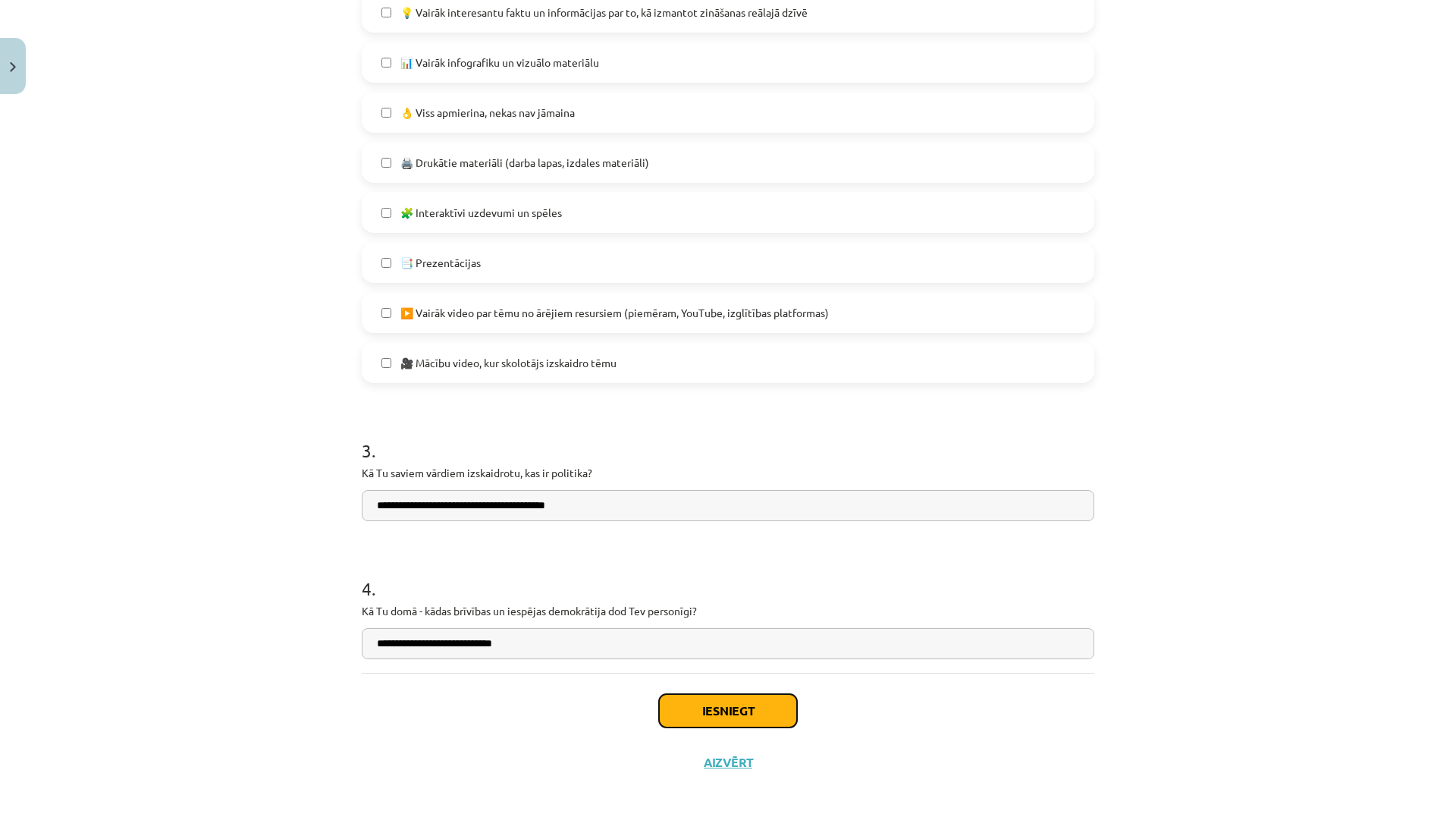
click at [761, 710] on button "Iesniegt" at bounding box center [728, 711] width 138 height 33
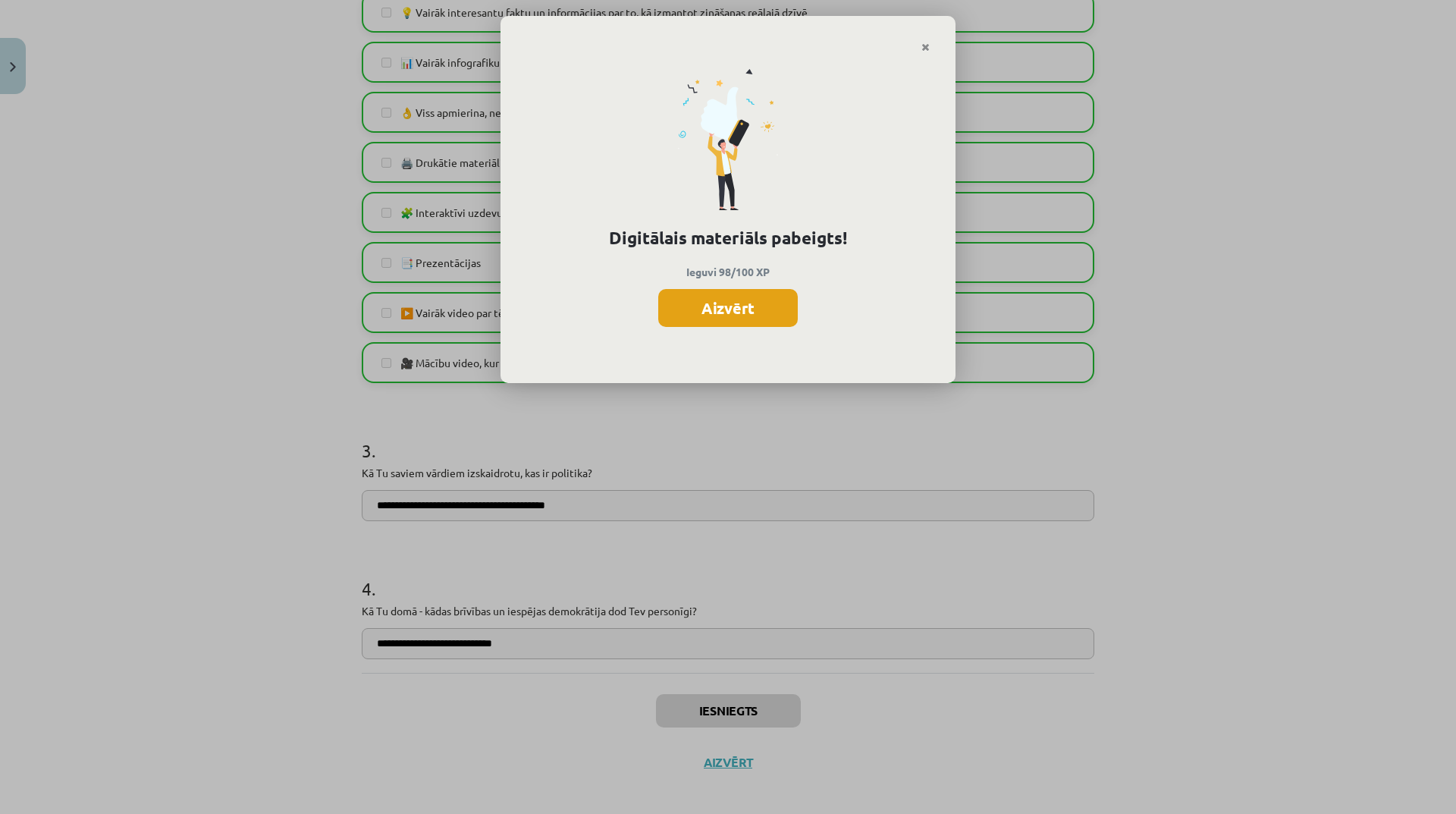
click at [724, 309] on button "Aizvērt" at bounding box center [727, 308] width 139 height 38
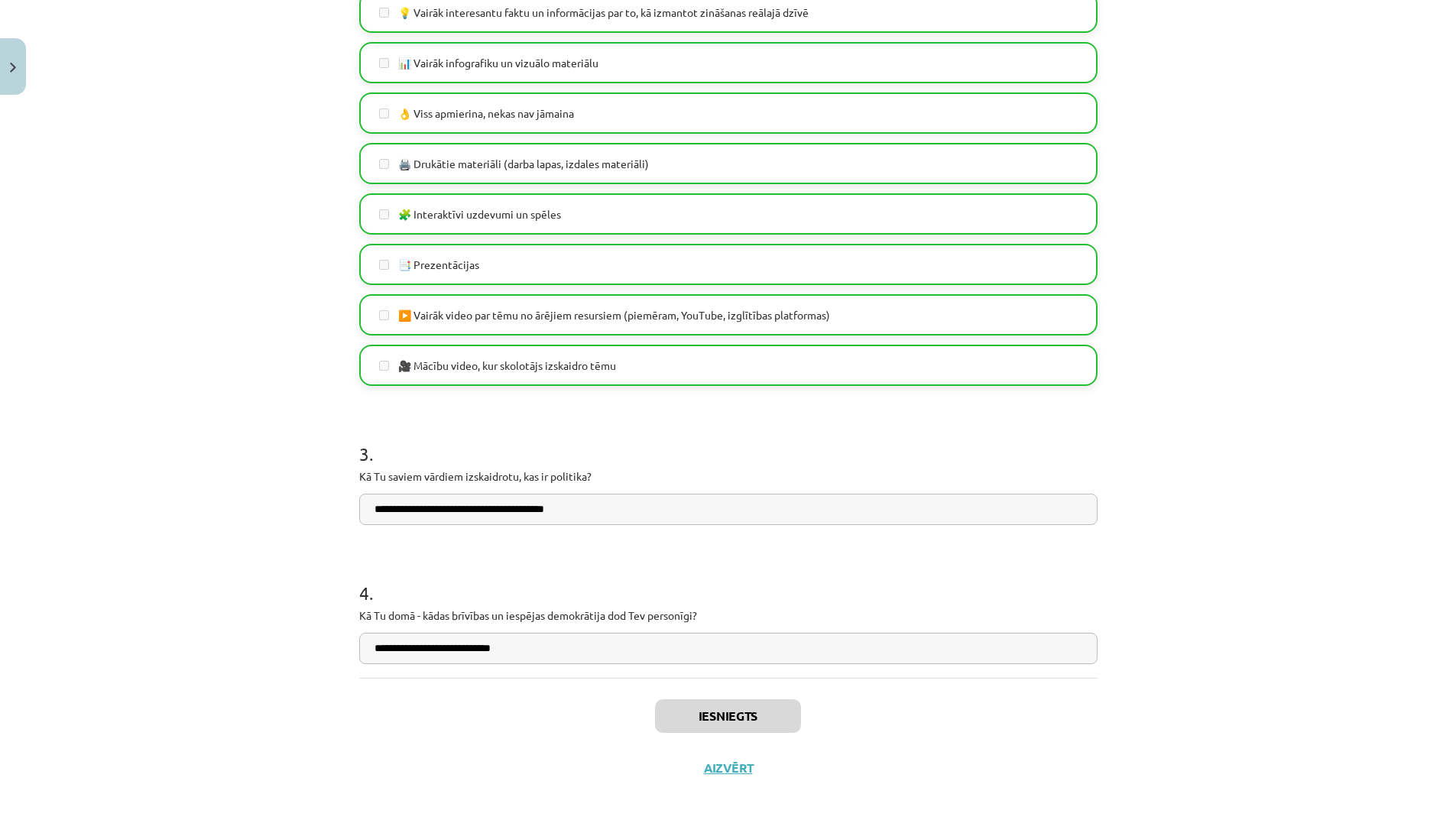
click at [733, 758] on div "Iesniegts Aizvērt" at bounding box center [729, 731] width 739 height 107
click at [739, 775] on button "Aizvērt" at bounding box center [728, 768] width 58 height 16
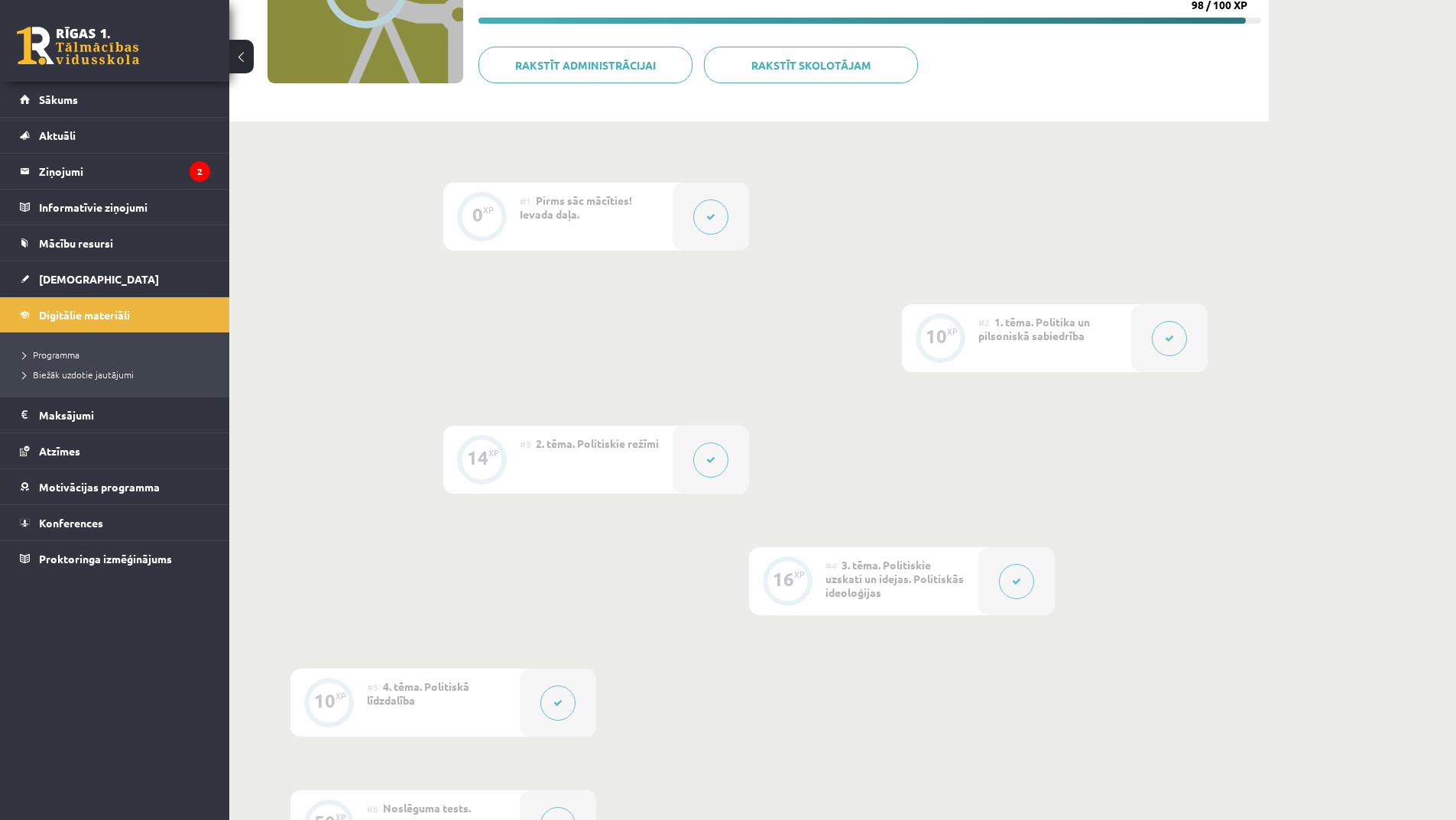
scroll to position [76, 0]
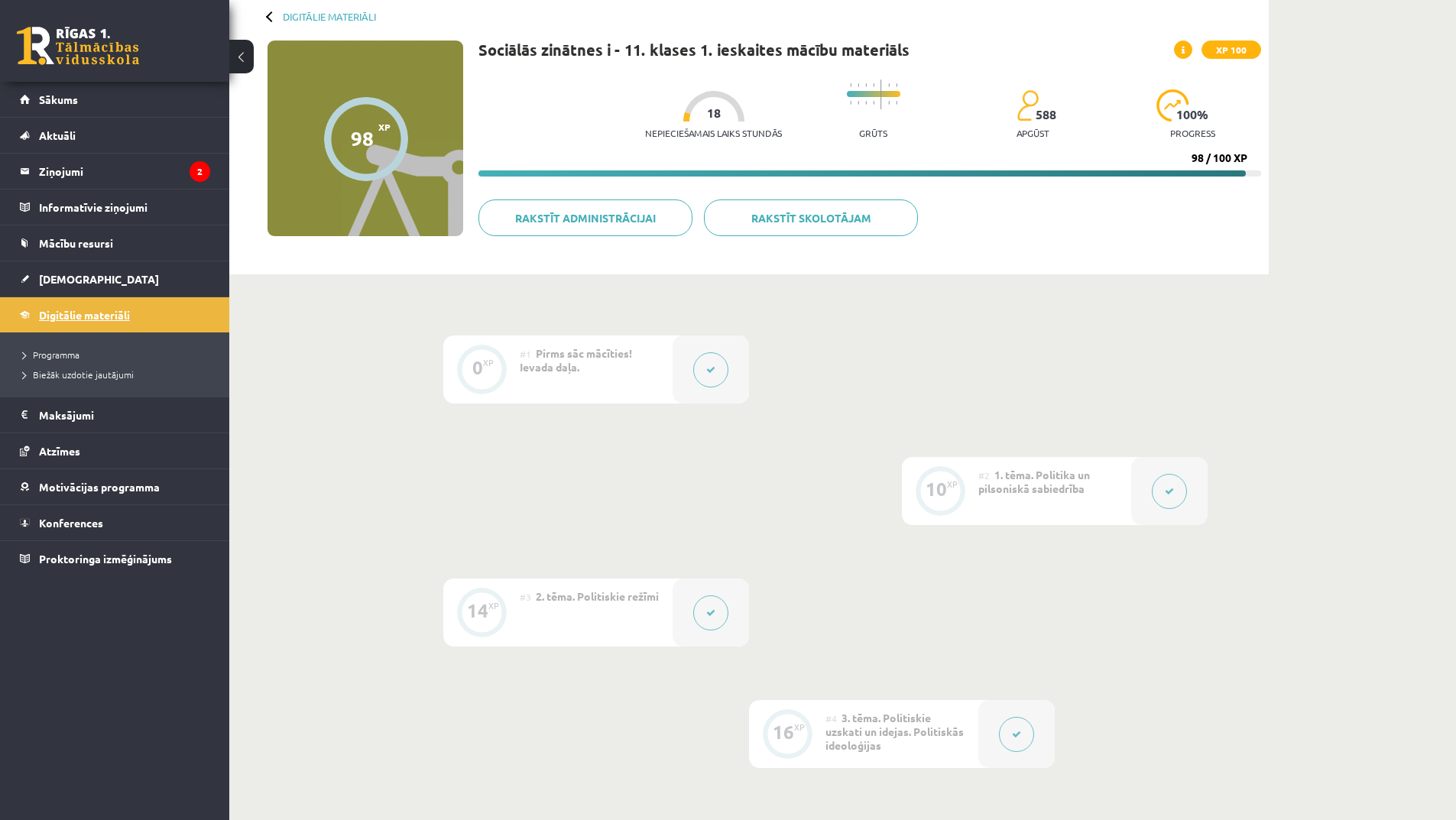
click at [114, 309] on span "Digitālie materiāli" at bounding box center [85, 314] width 91 height 14
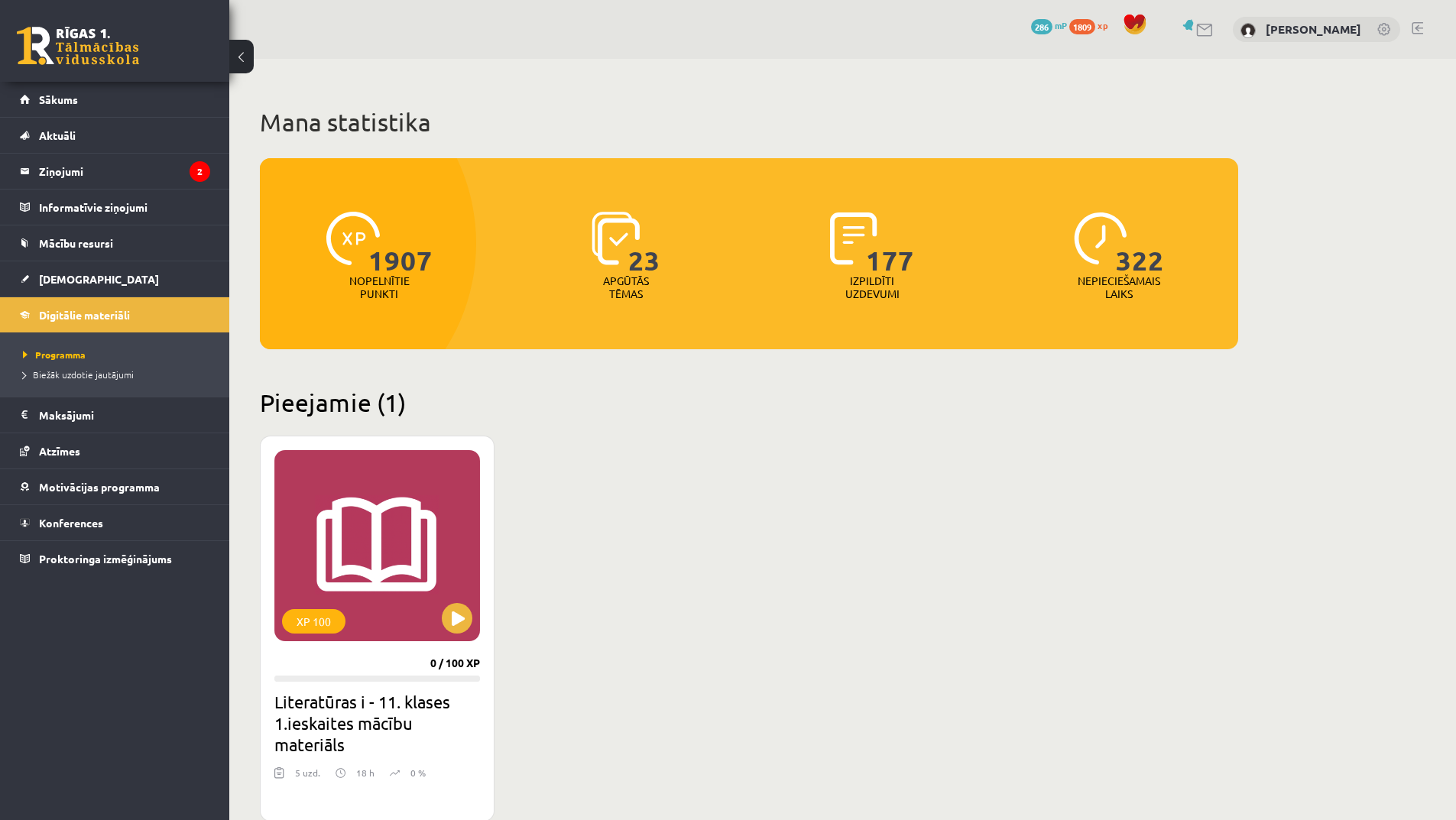
scroll to position [306, 0]
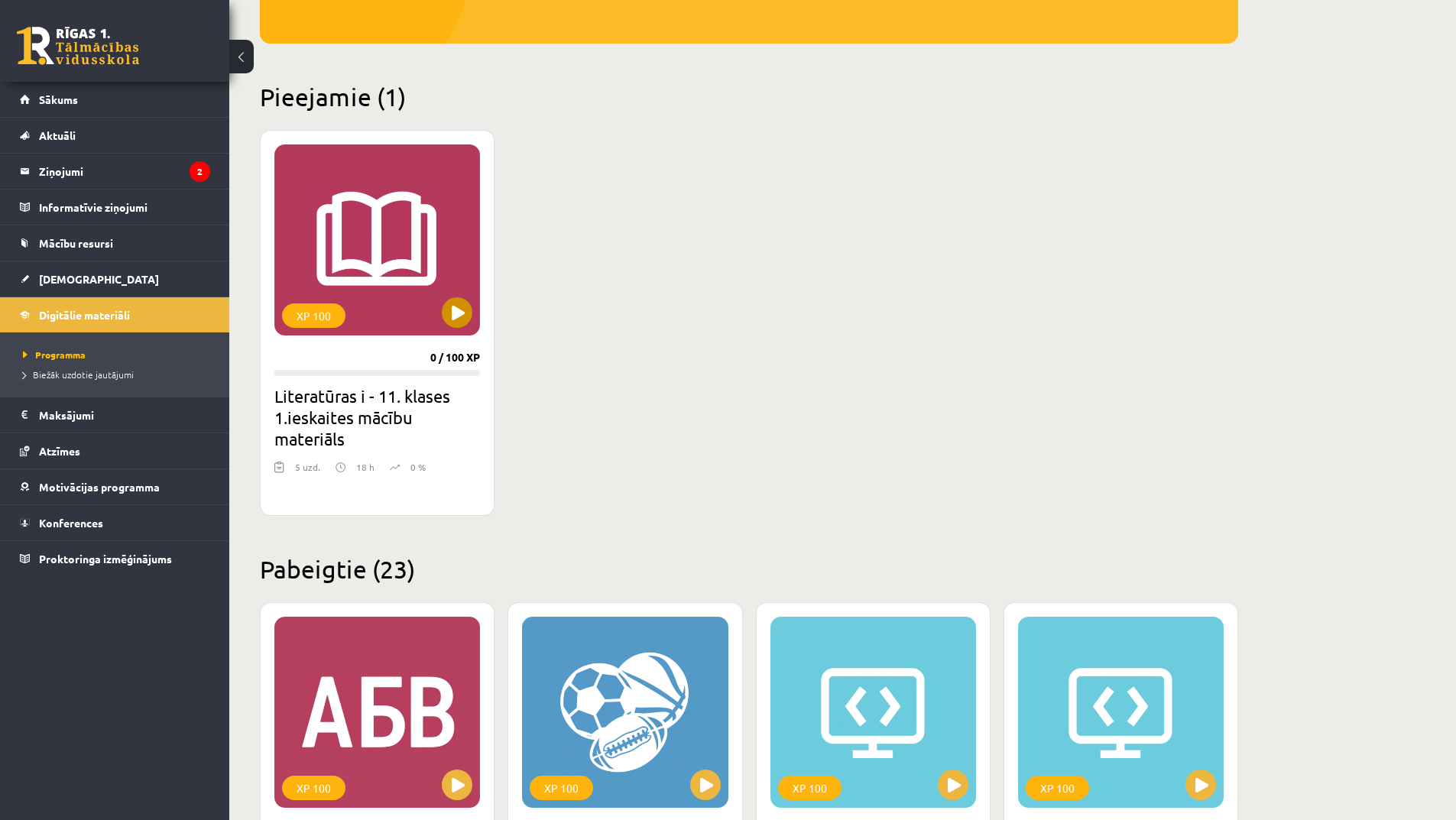
click at [474, 314] on div "XP 100" at bounding box center [377, 240] width 206 height 191
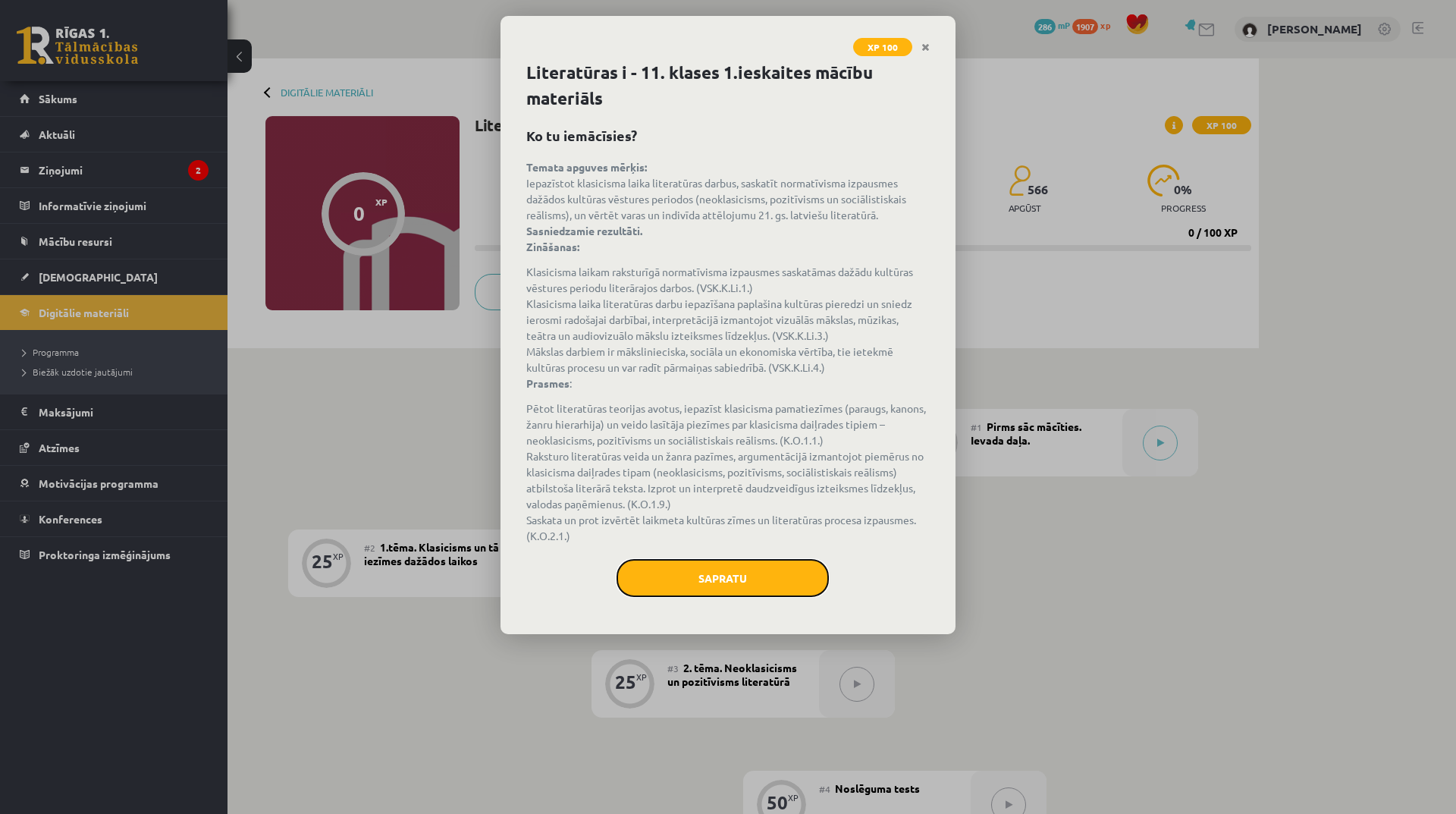
click at [735, 577] on button "Sapratu" at bounding box center [722, 578] width 213 height 38
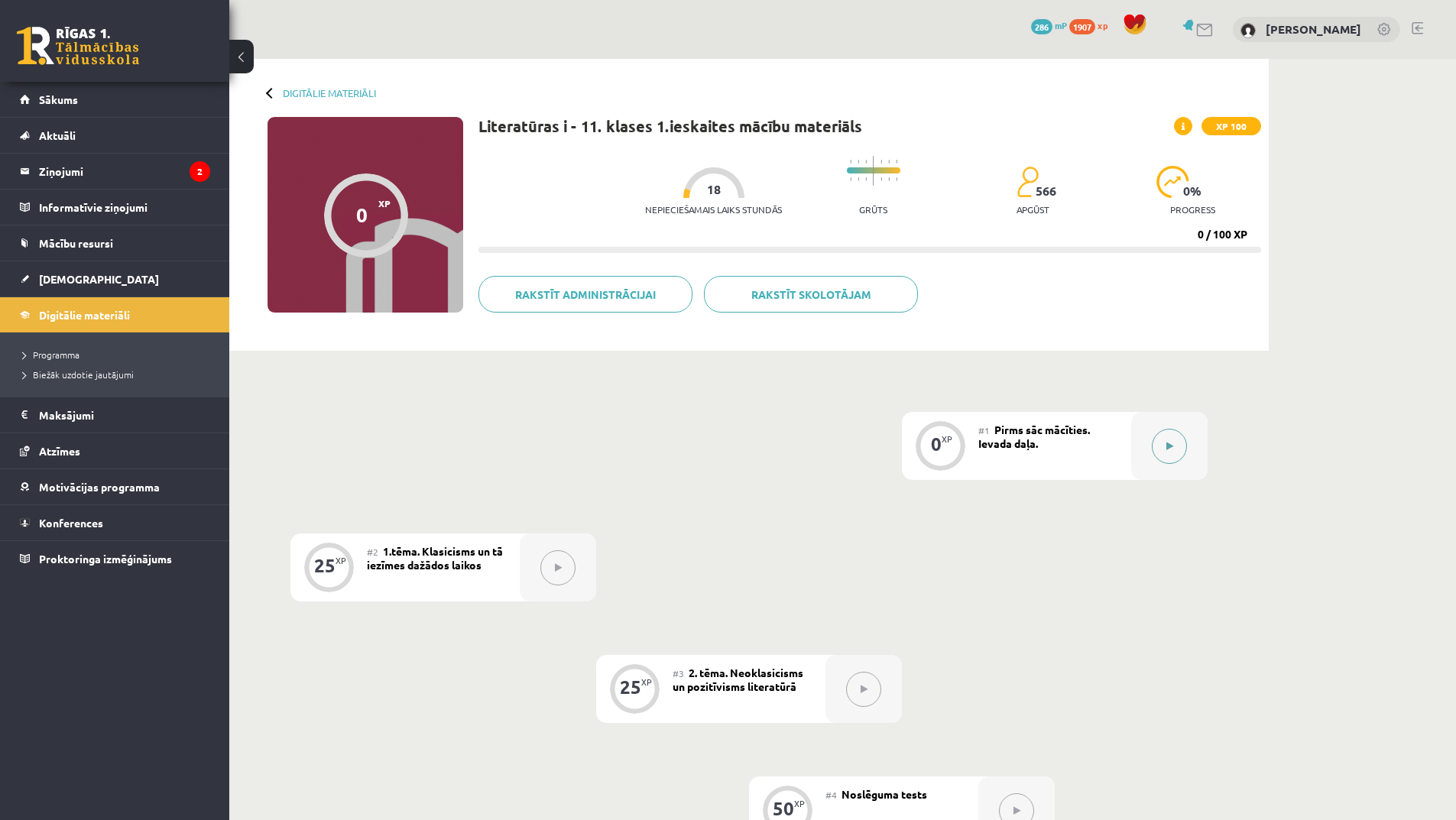
click at [1185, 440] on button at bounding box center [1170, 447] width 35 height 35
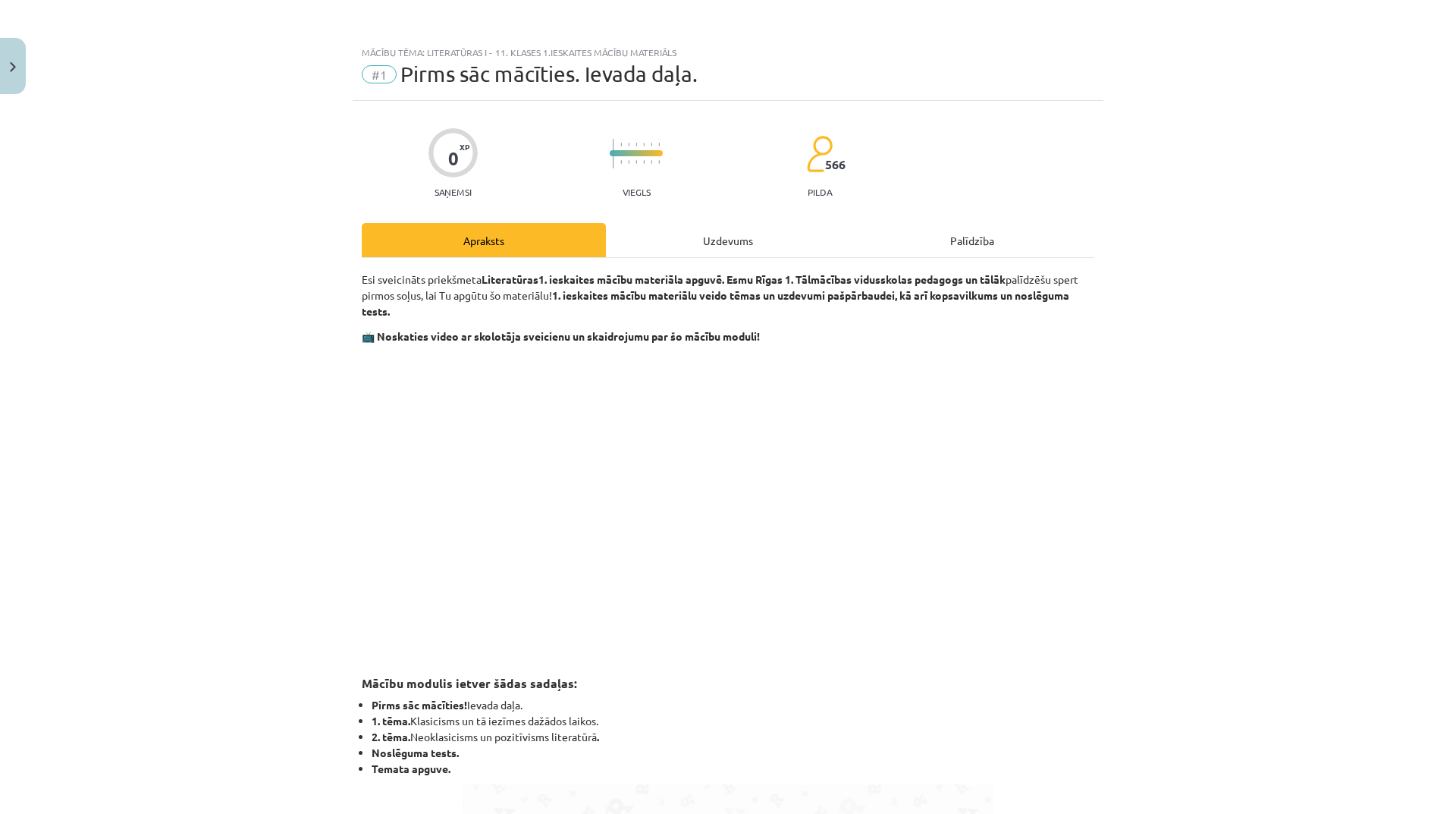
click at [757, 239] on div "Uzdevums" at bounding box center [728, 240] width 244 height 34
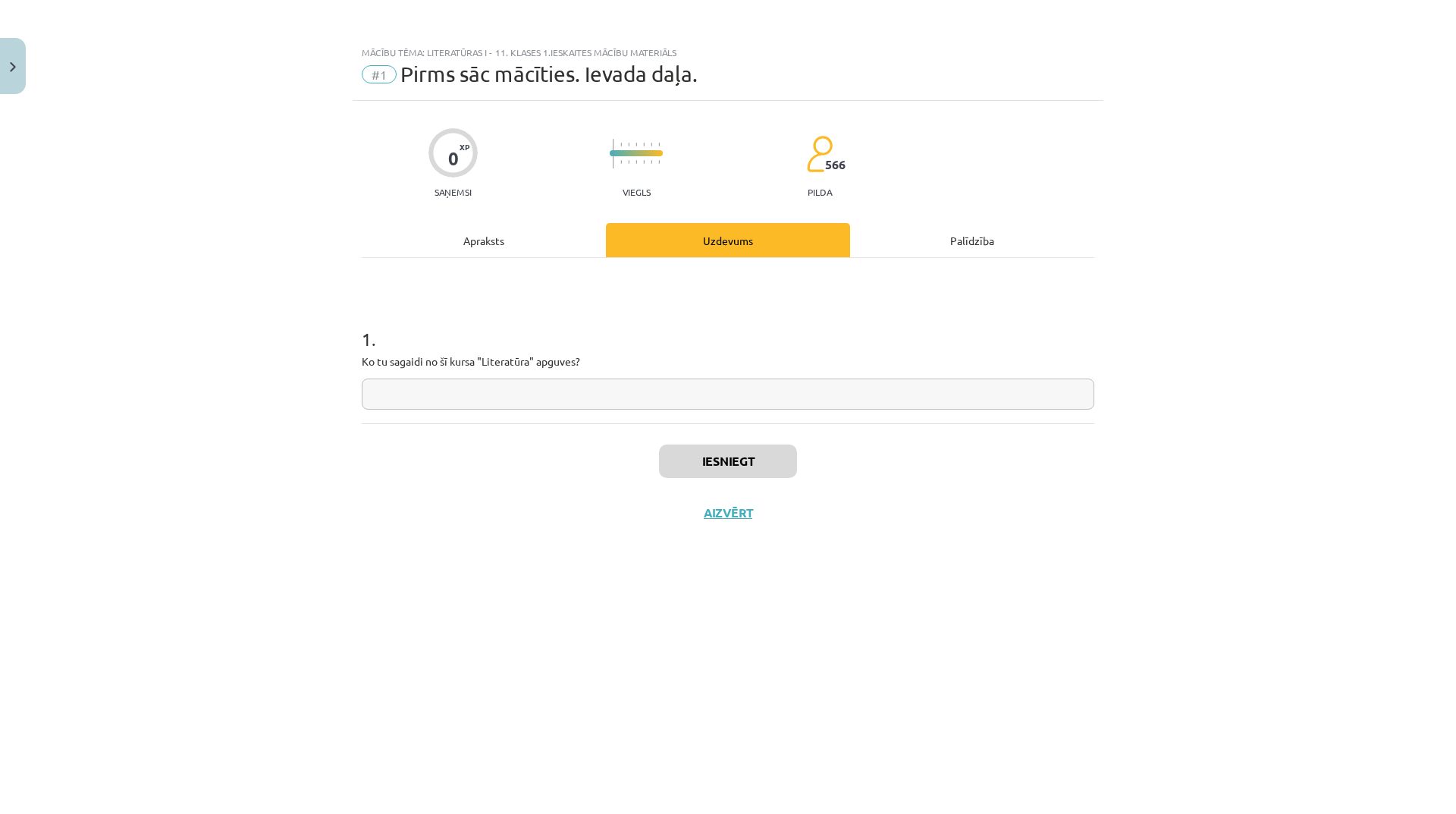
click at [712, 407] on input "text" at bounding box center [728, 394] width 733 height 31
type input "********"
click at [769, 470] on button "Iesniegt" at bounding box center [728, 461] width 138 height 33
click at [761, 531] on button "Nākamā nodarbība" at bounding box center [728, 522] width 149 height 35
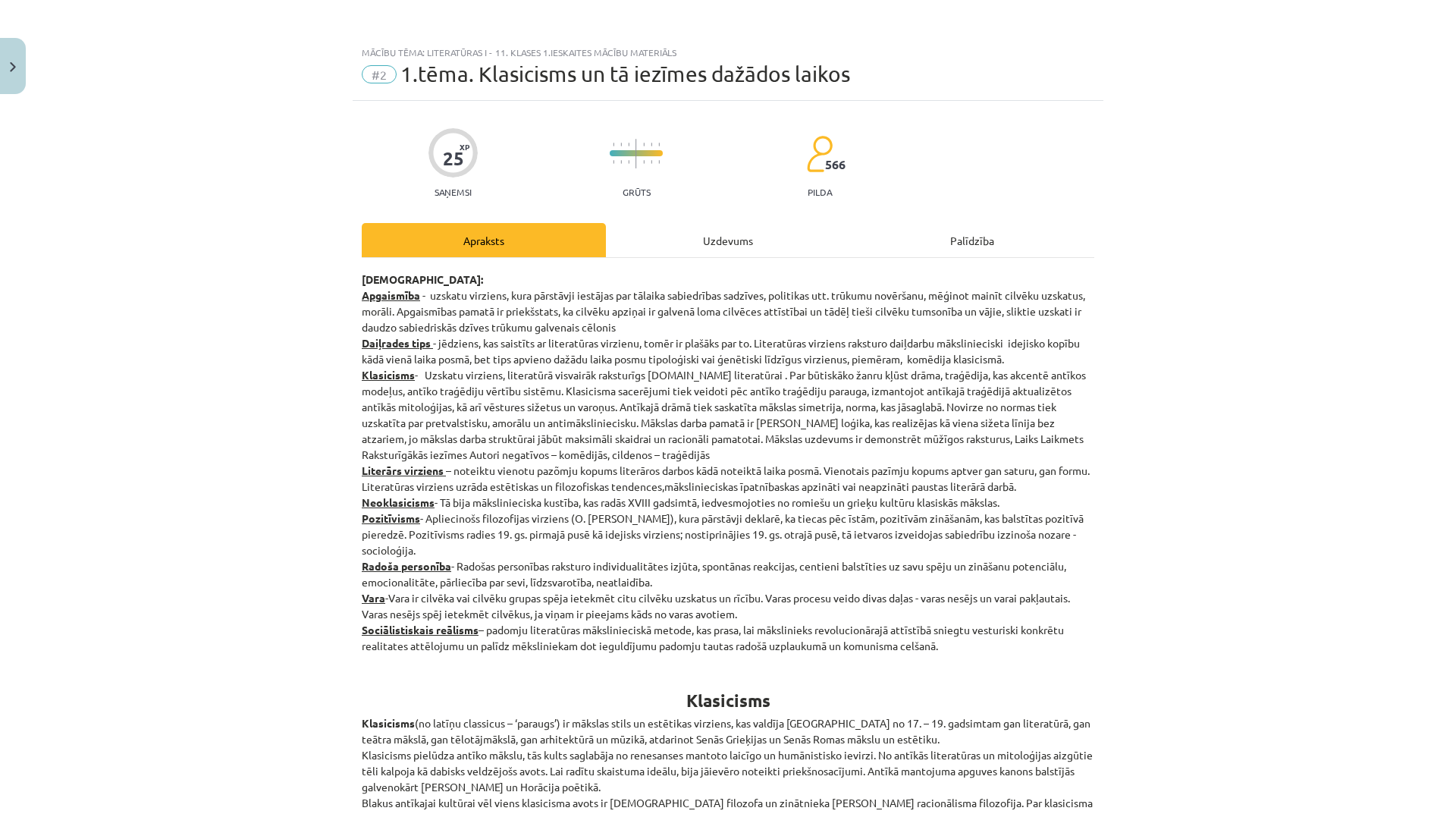
click at [714, 238] on div "Uzdevums" at bounding box center [728, 240] width 244 height 34
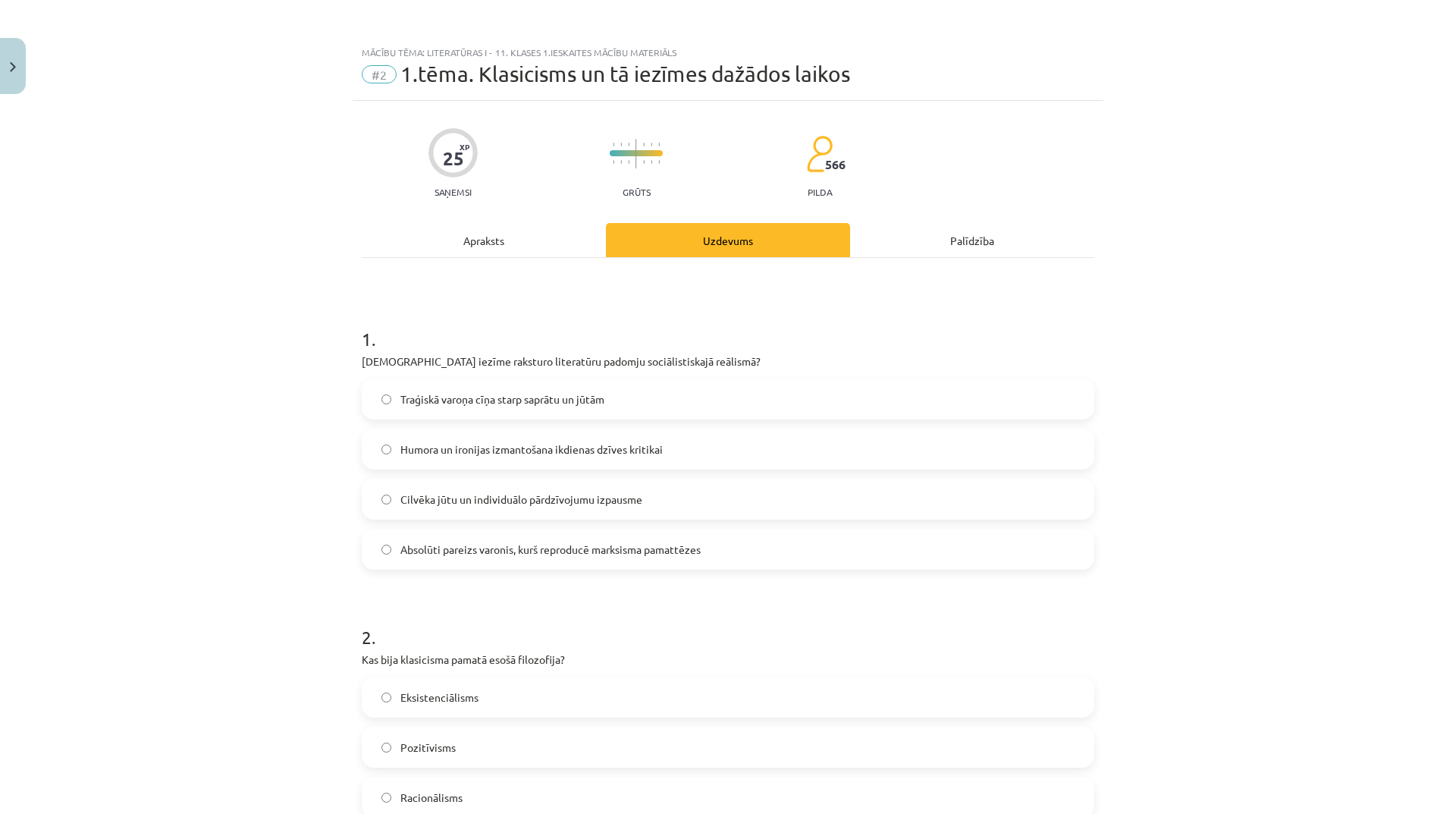
click at [507, 250] on div "Apraksts" at bounding box center [484, 240] width 244 height 34
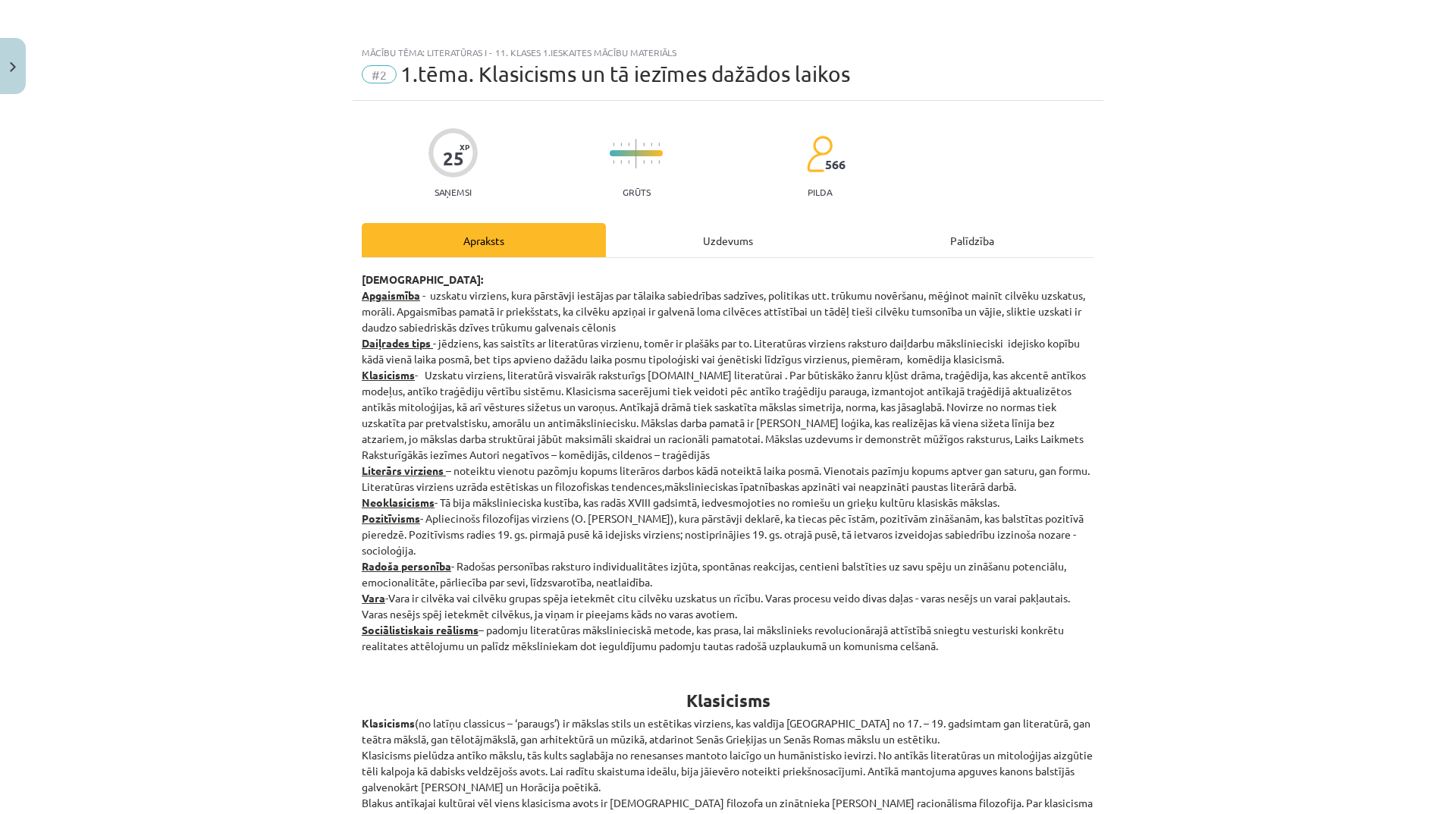
scroll to position [38, 0]
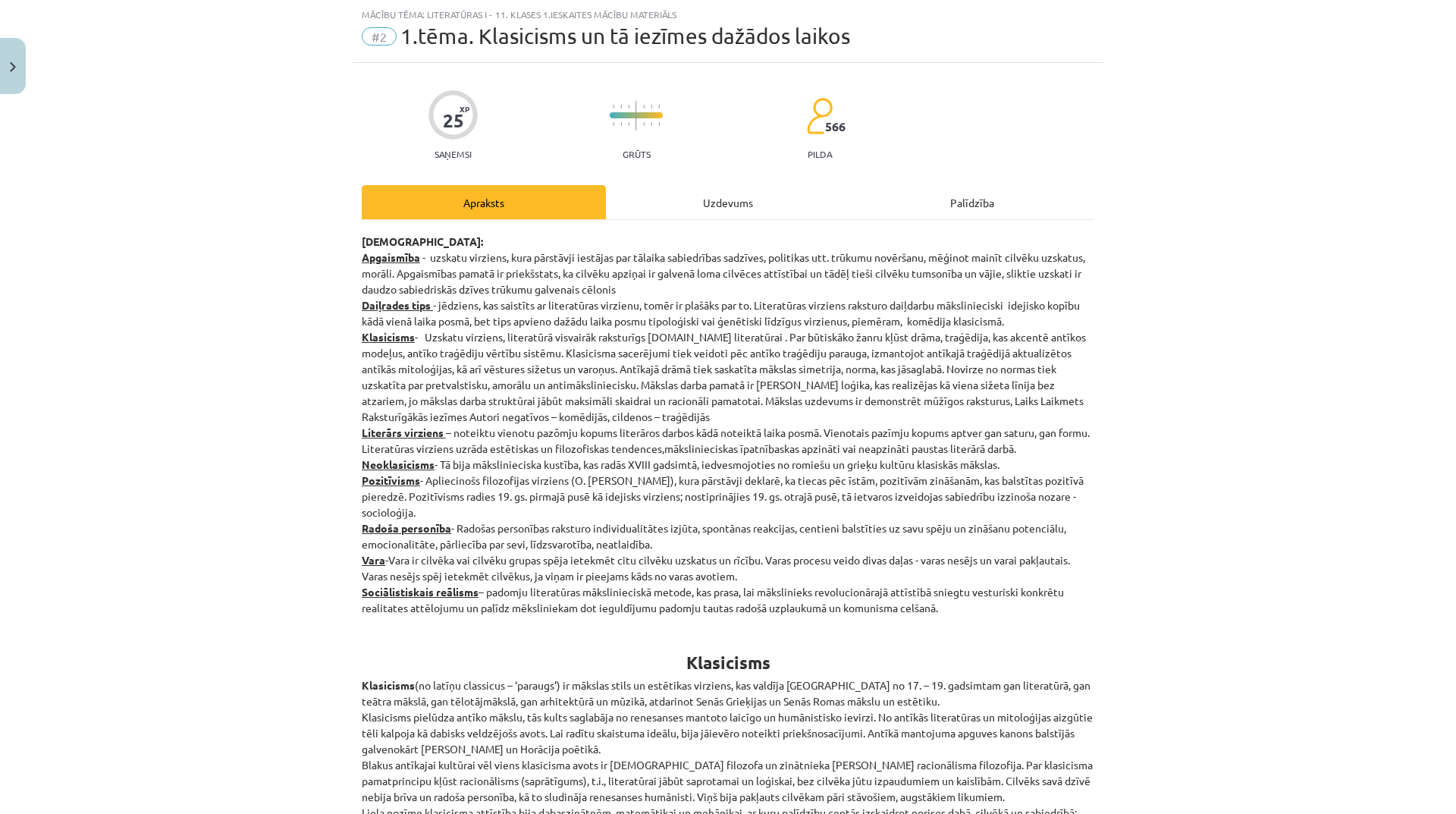
click at [700, 212] on div "Uzdevums" at bounding box center [728, 202] width 244 height 34
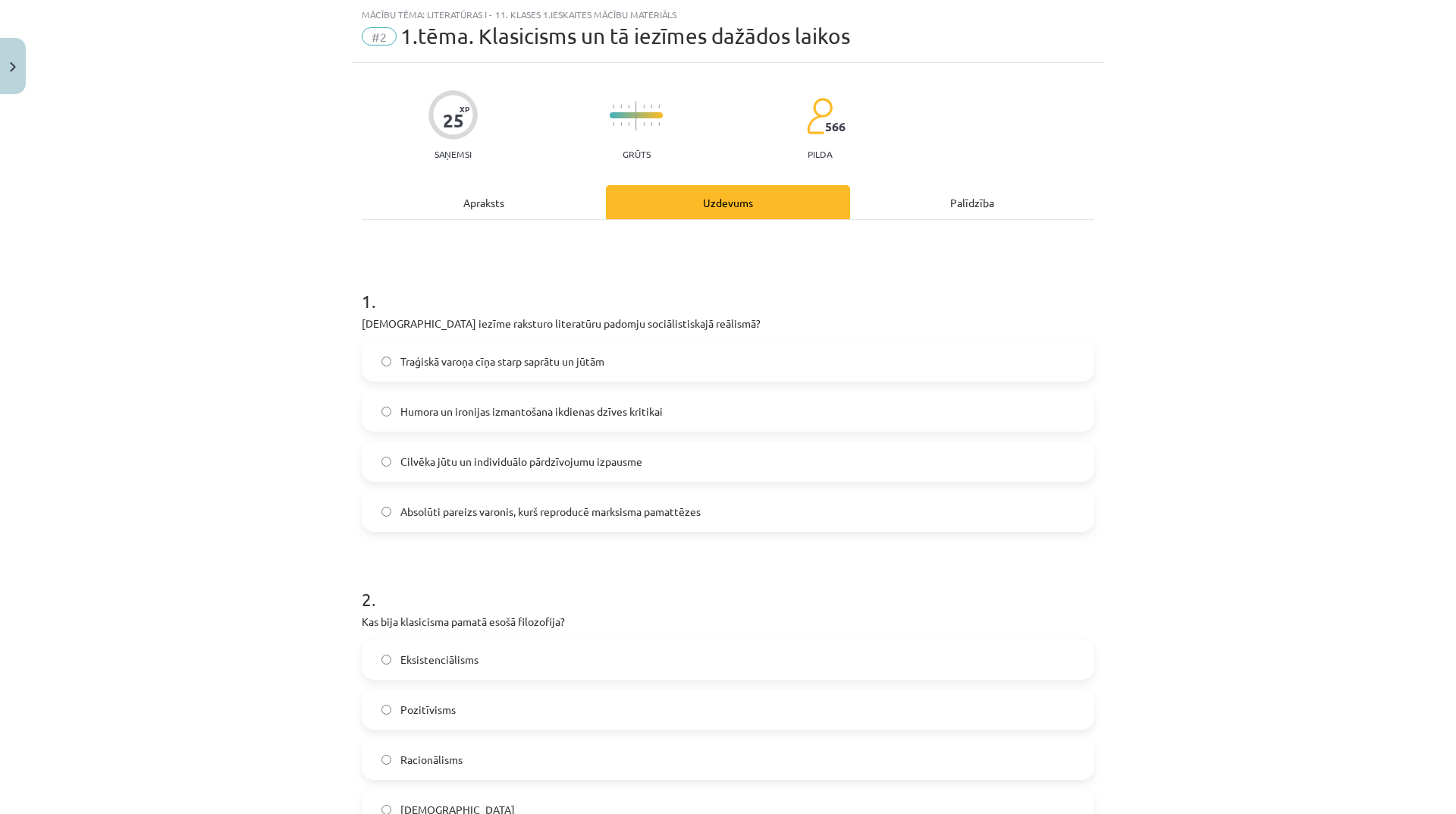
click at [629, 401] on label "Humora un ironijas izmantošana ikdienas dzīves kritikai" at bounding box center [728, 411] width 730 height 38
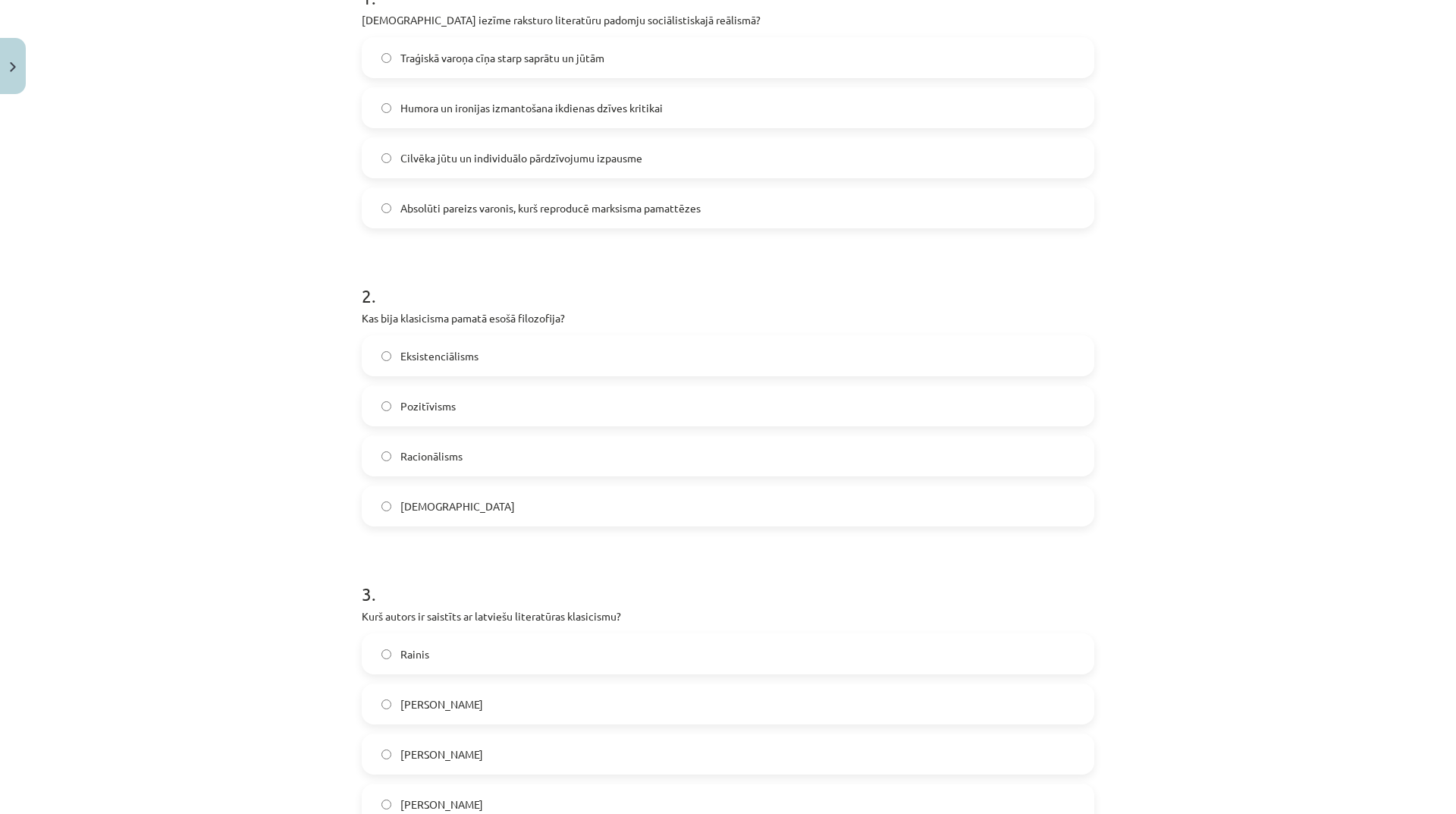
click at [590, 438] on label "Racionālisms" at bounding box center [728, 455] width 730 height 38
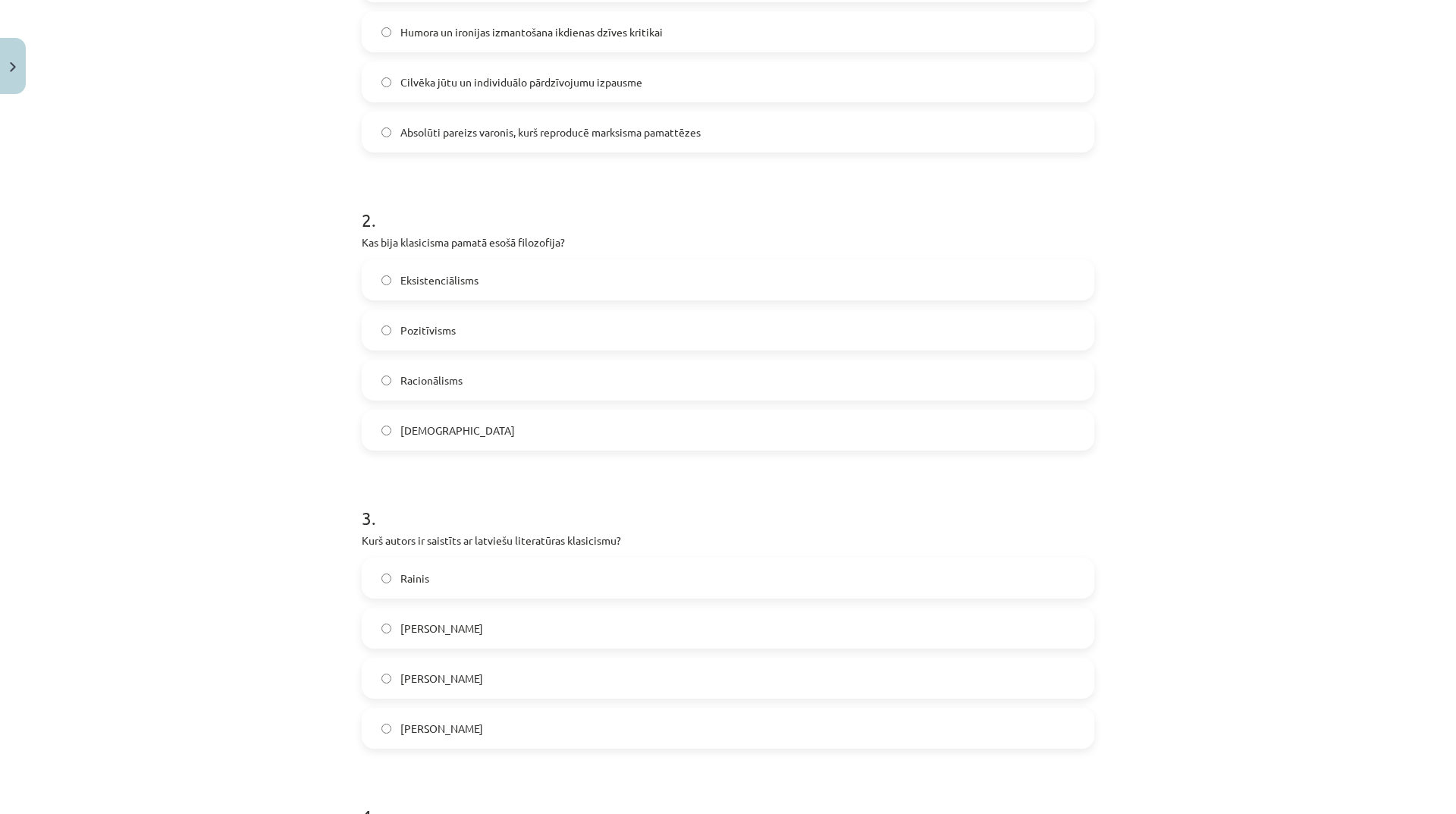
click at [524, 631] on label "[PERSON_NAME]" at bounding box center [728, 628] width 730 height 38
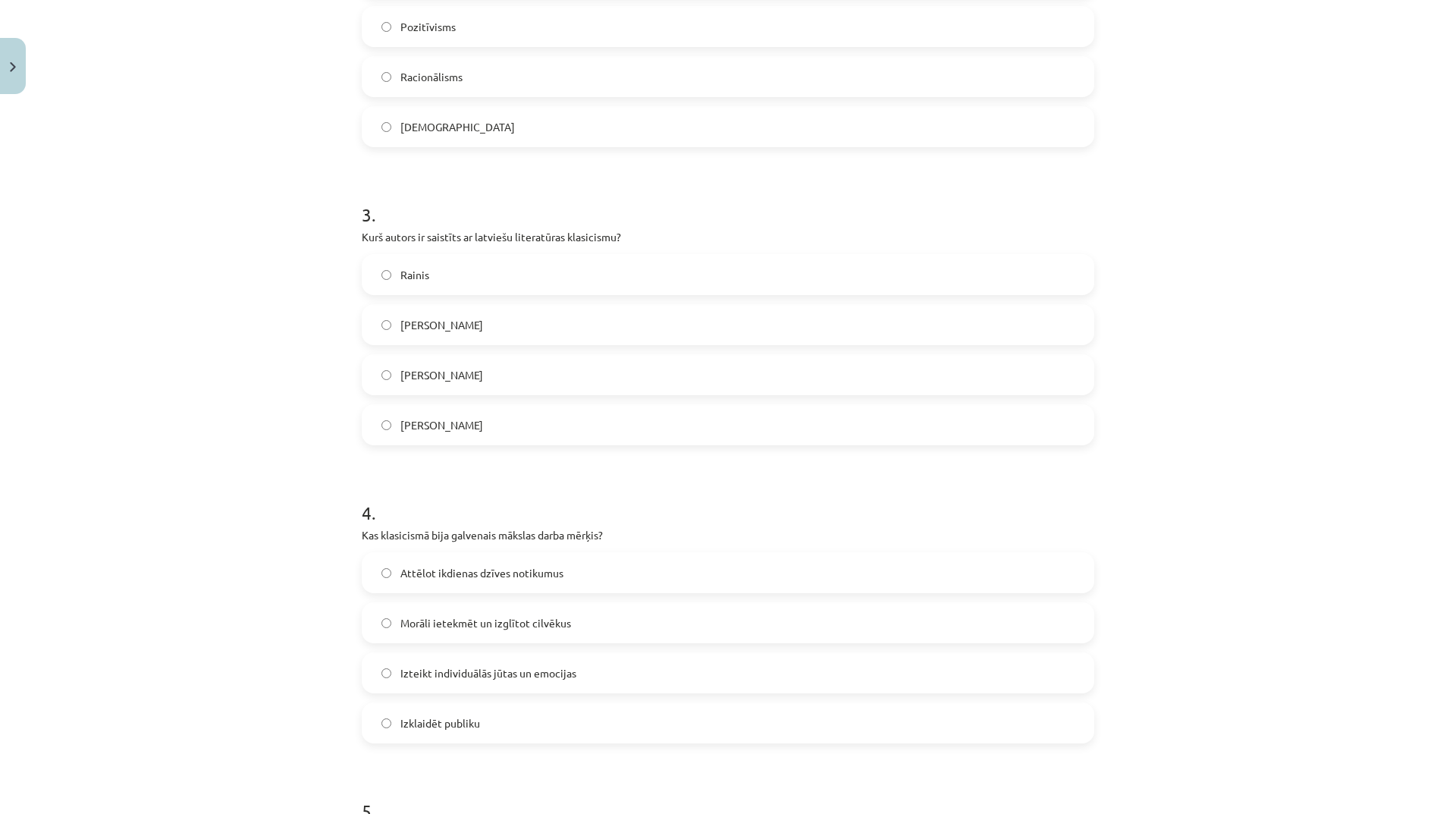
click at [559, 717] on label "Izklaidēt publiku" at bounding box center [728, 723] width 730 height 38
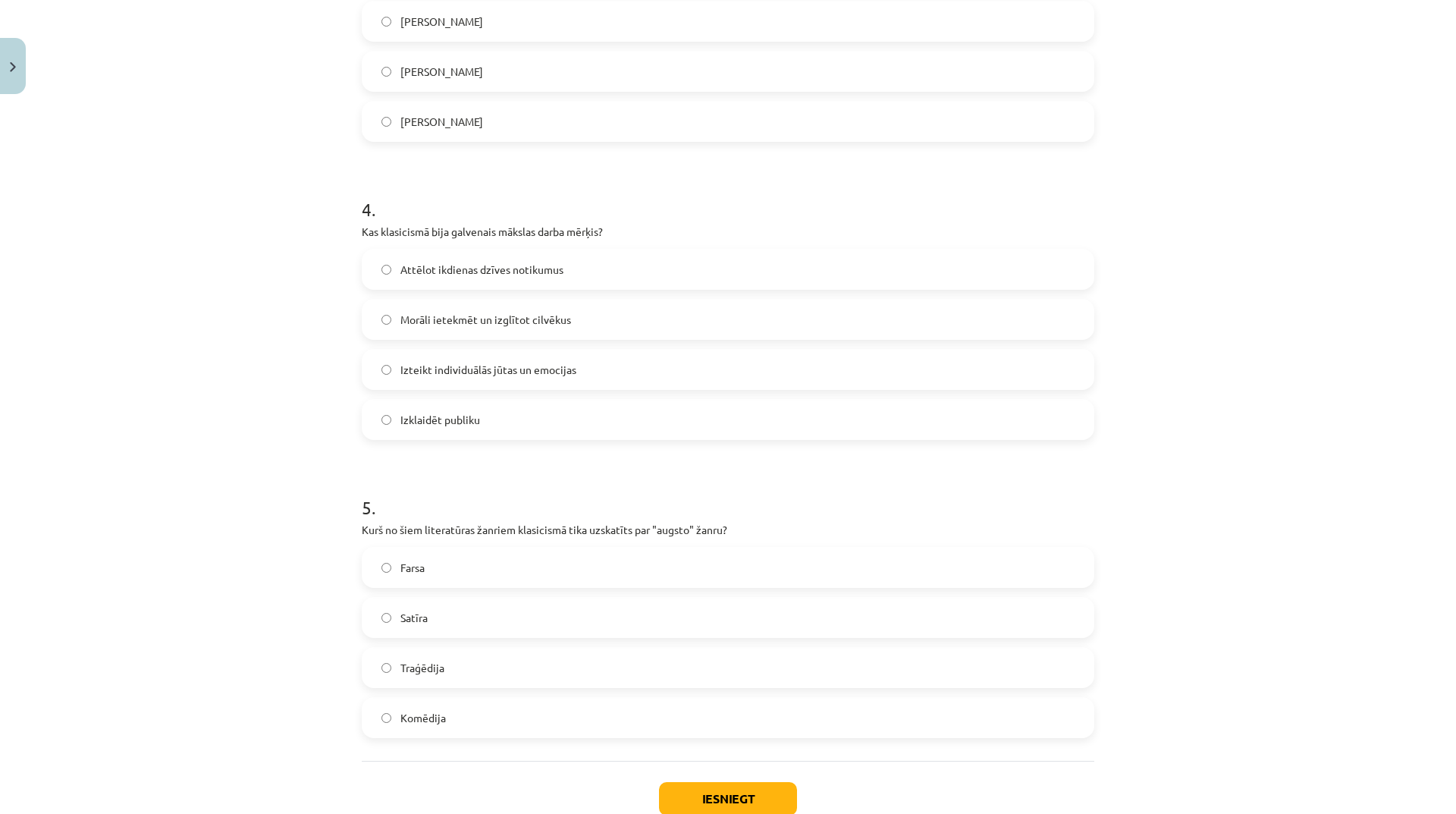
click at [515, 622] on label "Satīra" at bounding box center [728, 618] width 730 height 38
click at [693, 803] on button "Iesniegt" at bounding box center [728, 799] width 138 height 33
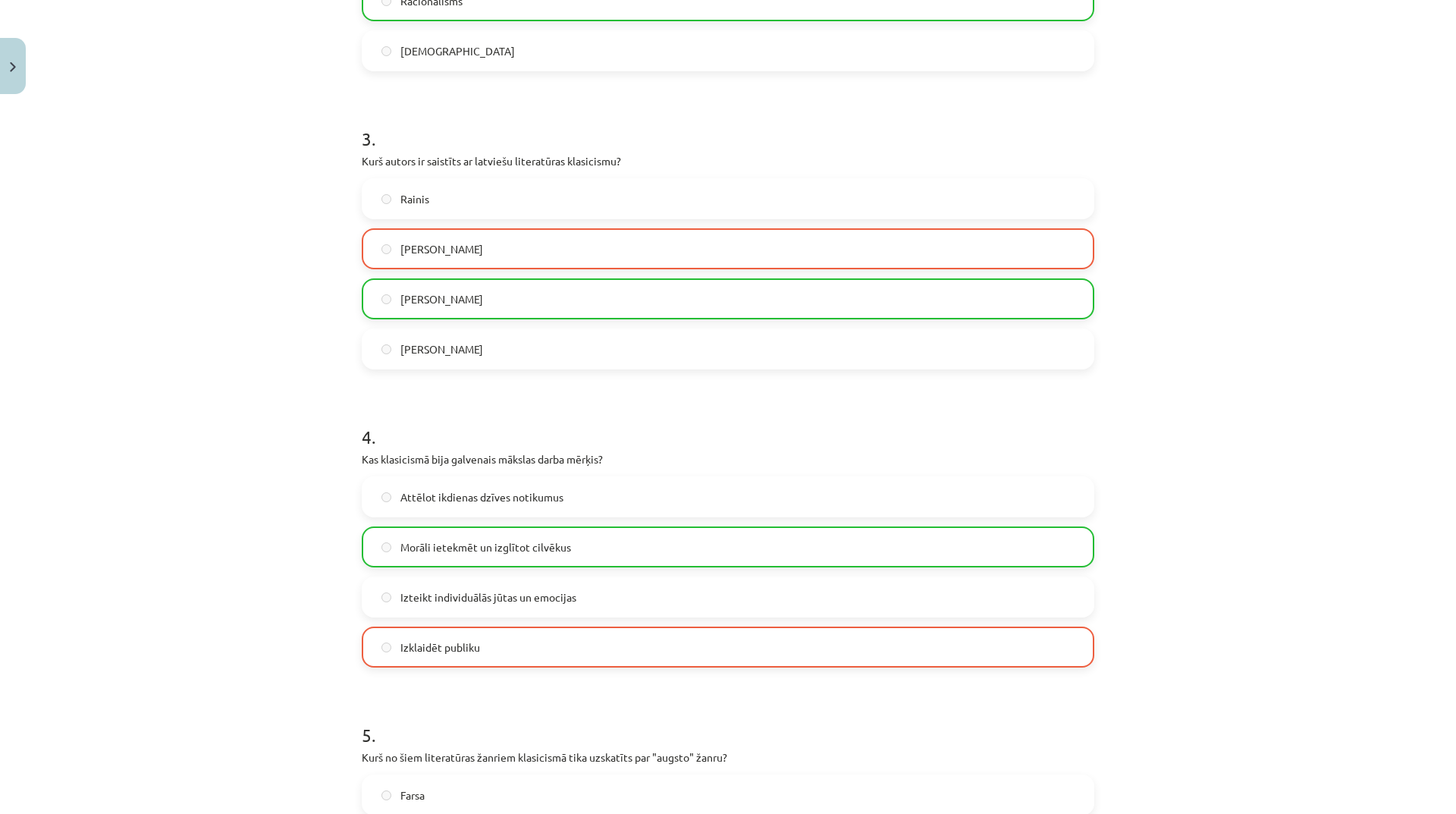
scroll to position [1101, 0]
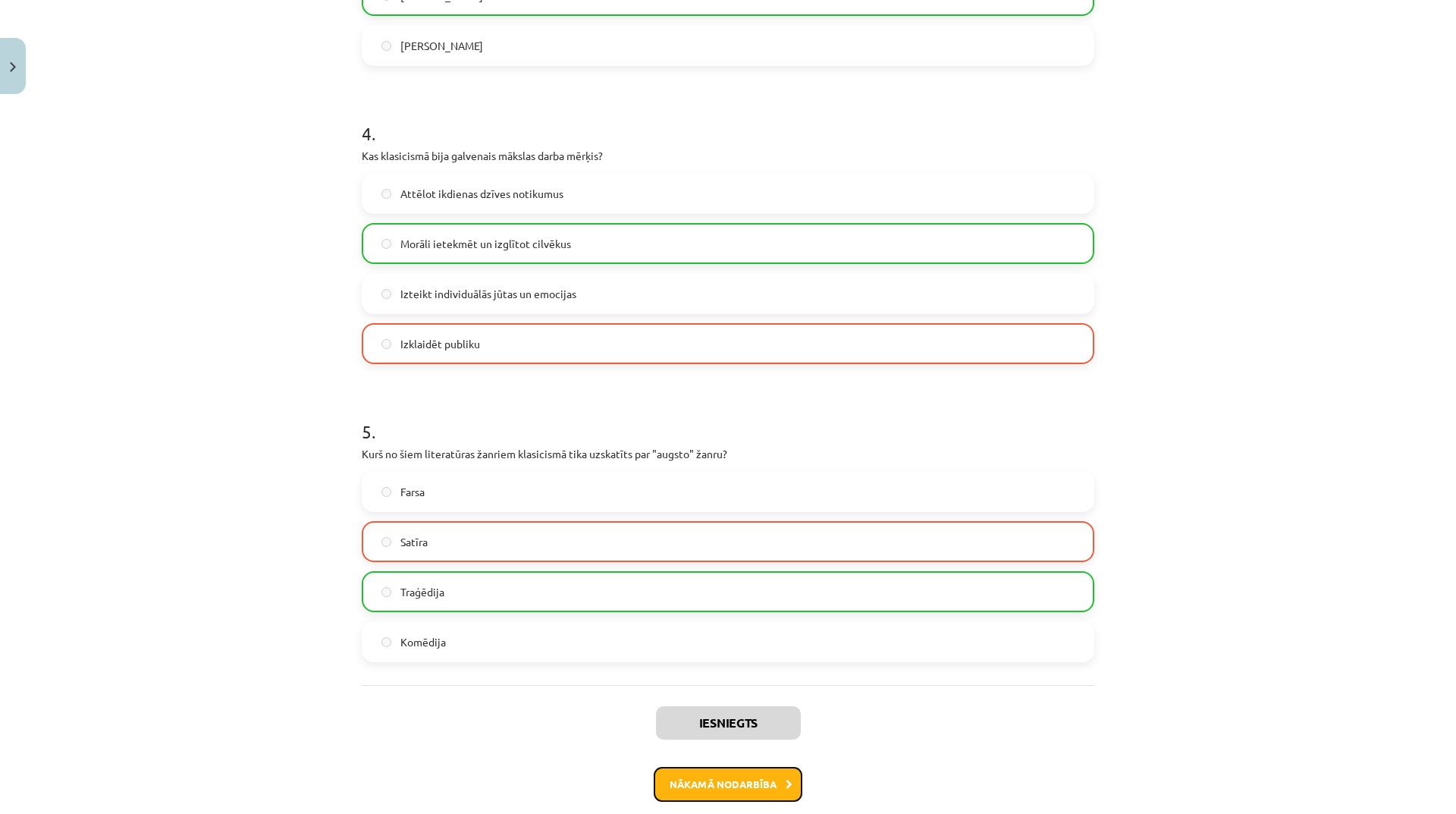
click at [793, 770] on button "Nākamā nodarbība" at bounding box center [728, 785] width 149 height 35
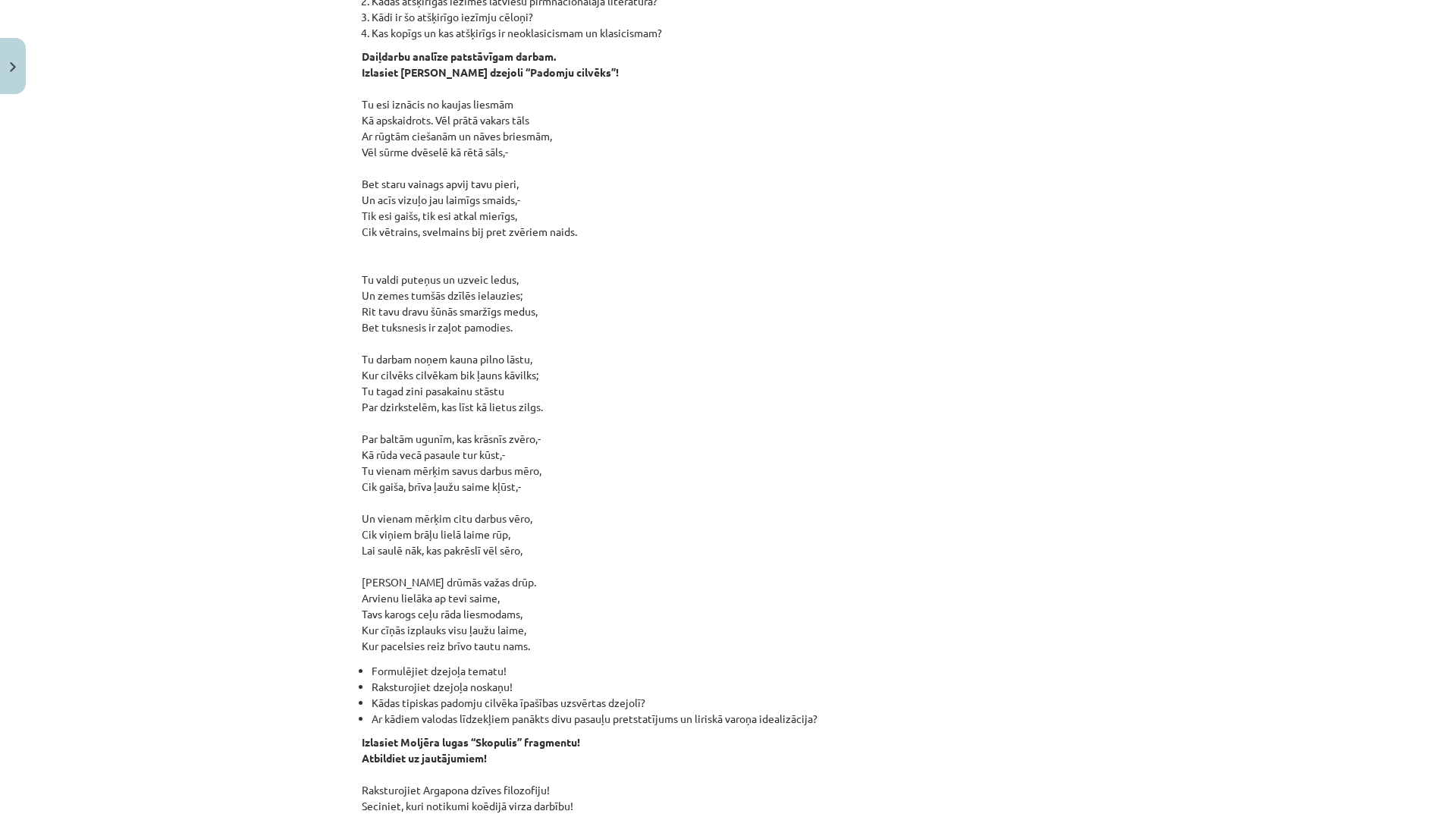
scroll to position [38, 0]
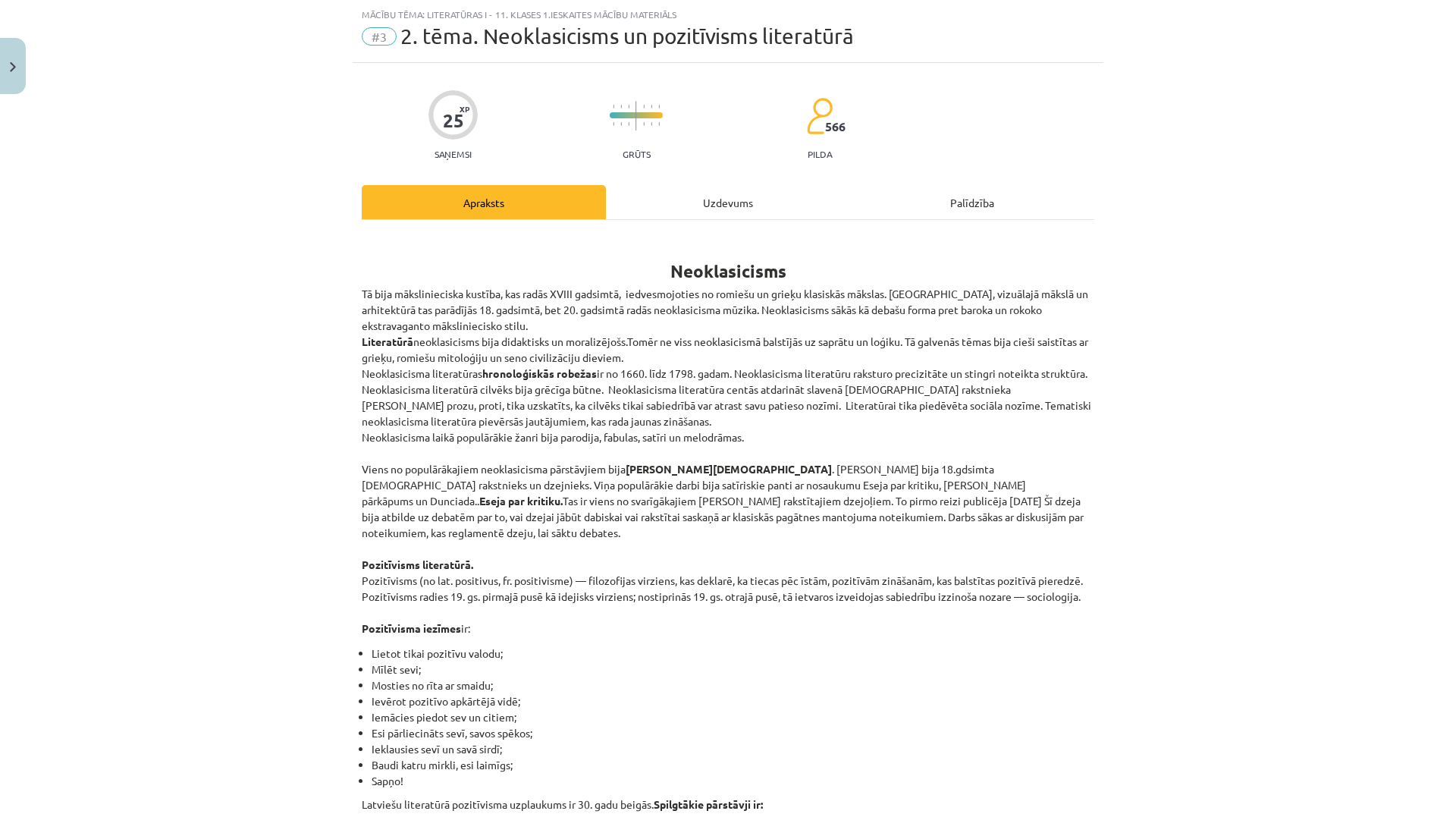
click at [724, 201] on div "Uzdevums" at bounding box center [728, 202] width 244 height 34
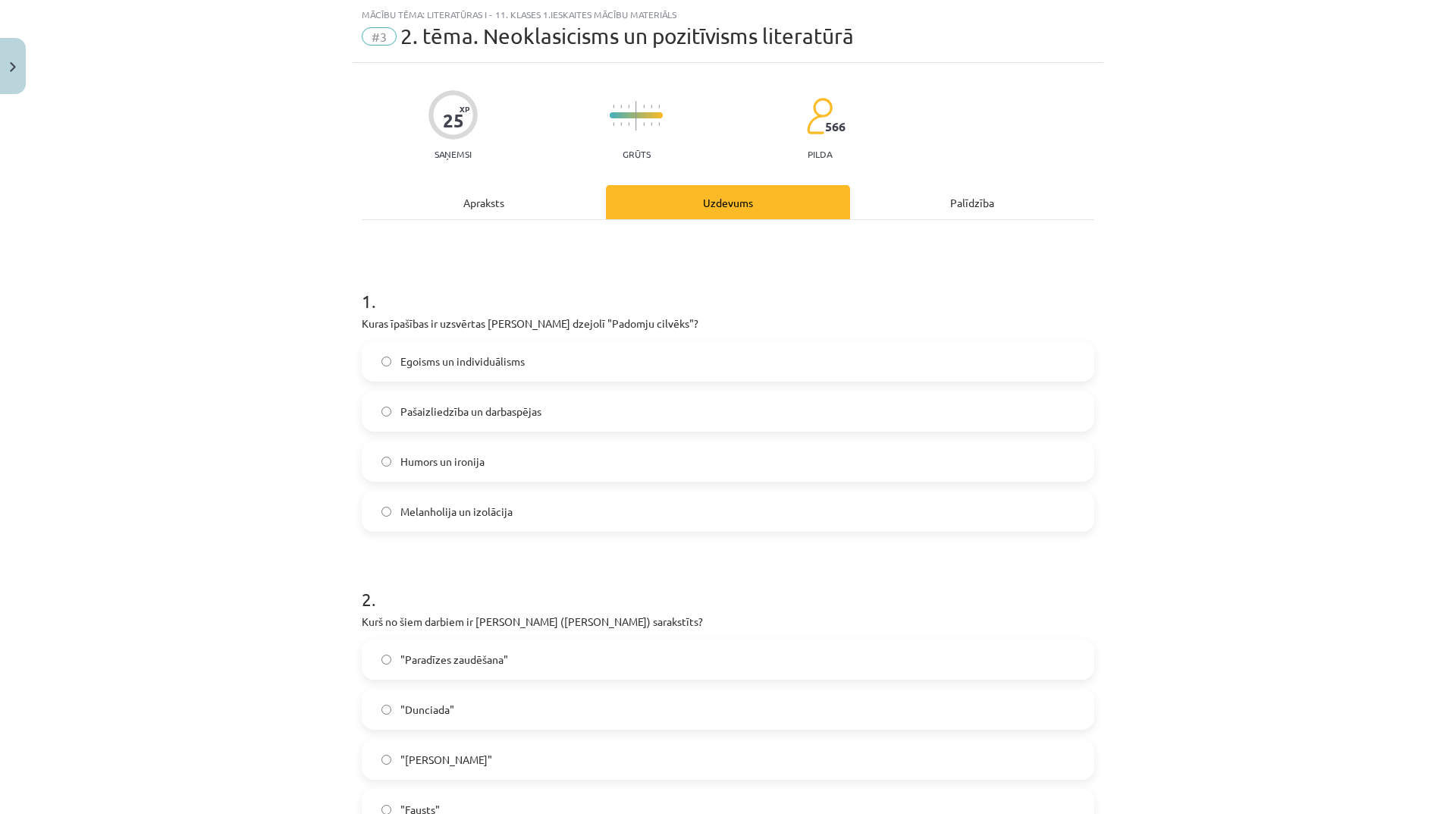
click at [546, 394] on label "Pašaizliedzība un darbaspējas" at bounding box center [728, 411] width 730 height 38
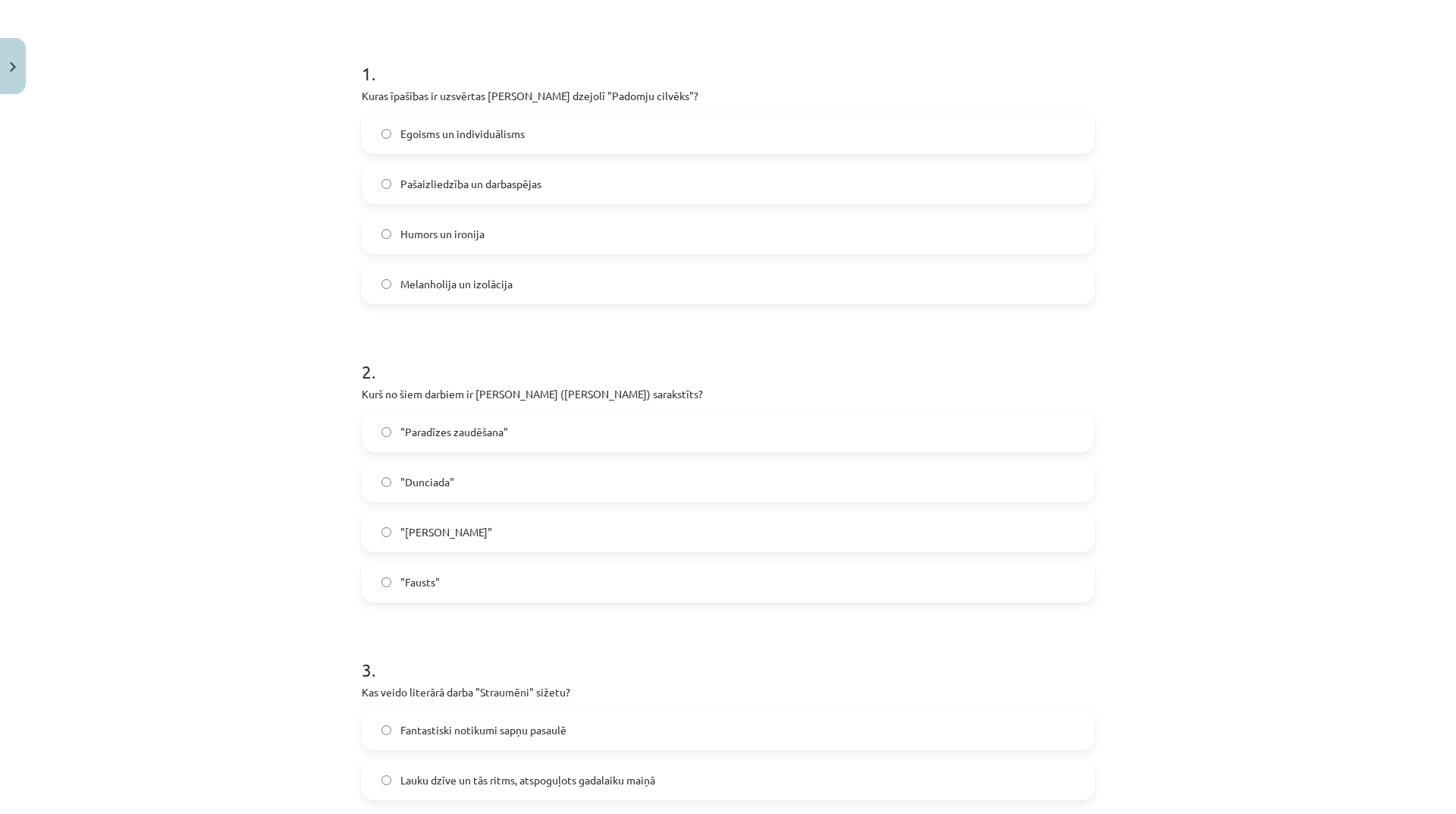
click at [521, 491] on label ""Dunciada"" at bounding box center [728, 482] width 730 height 38
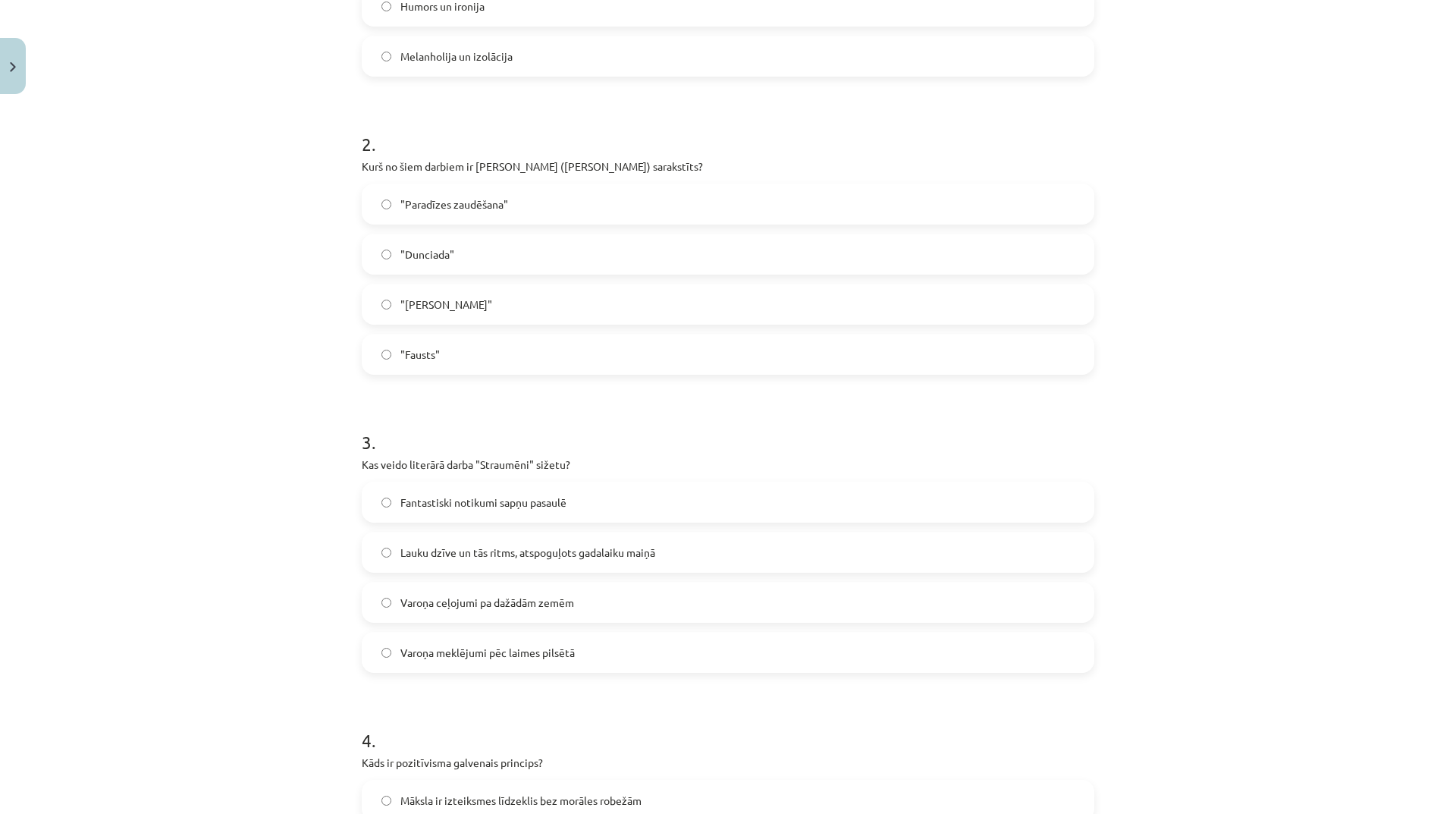
click at [470, 493] on label "Fantastiski notikumi sapņu pasaulē" at bounding box center [728, 502] width 730 height 38
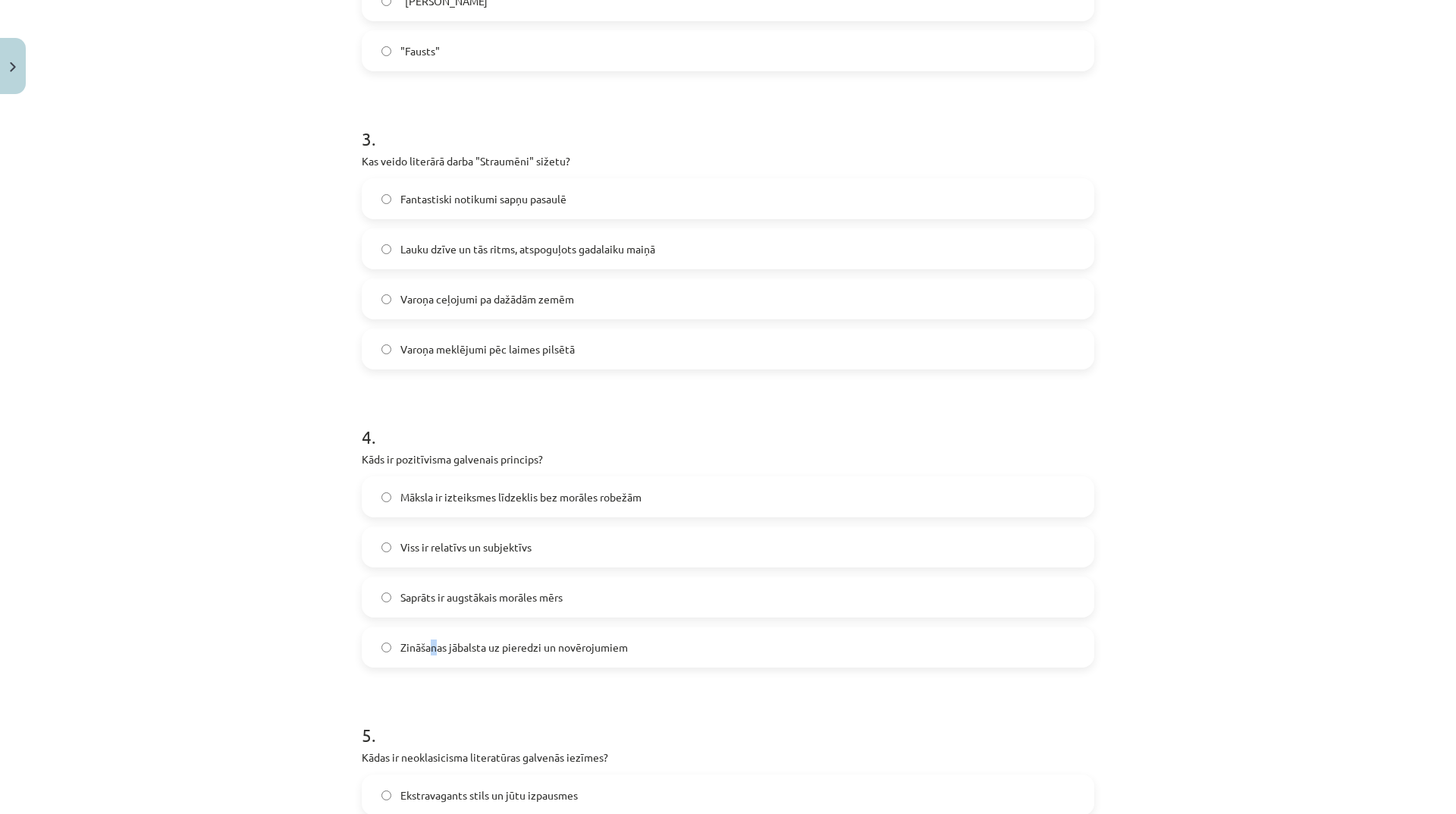
click at [427, 623] on div "Māksla ir izteiksmes līdzeklis bez morāles robežām Viss ir relatīvs un subjektī…" at bounding box center [728, 572] width 733 height 191
click at [458, 642] on span "Zināšanas jābalsta uz pieredzi un novērojumiem" at bounding box center [514, 648] width 227 height 16
click at [612, 638] on label "Zināšanas jābalsta uz pieredzi un novērojumiem" at bounding box center [728, 647] width 730 height 38
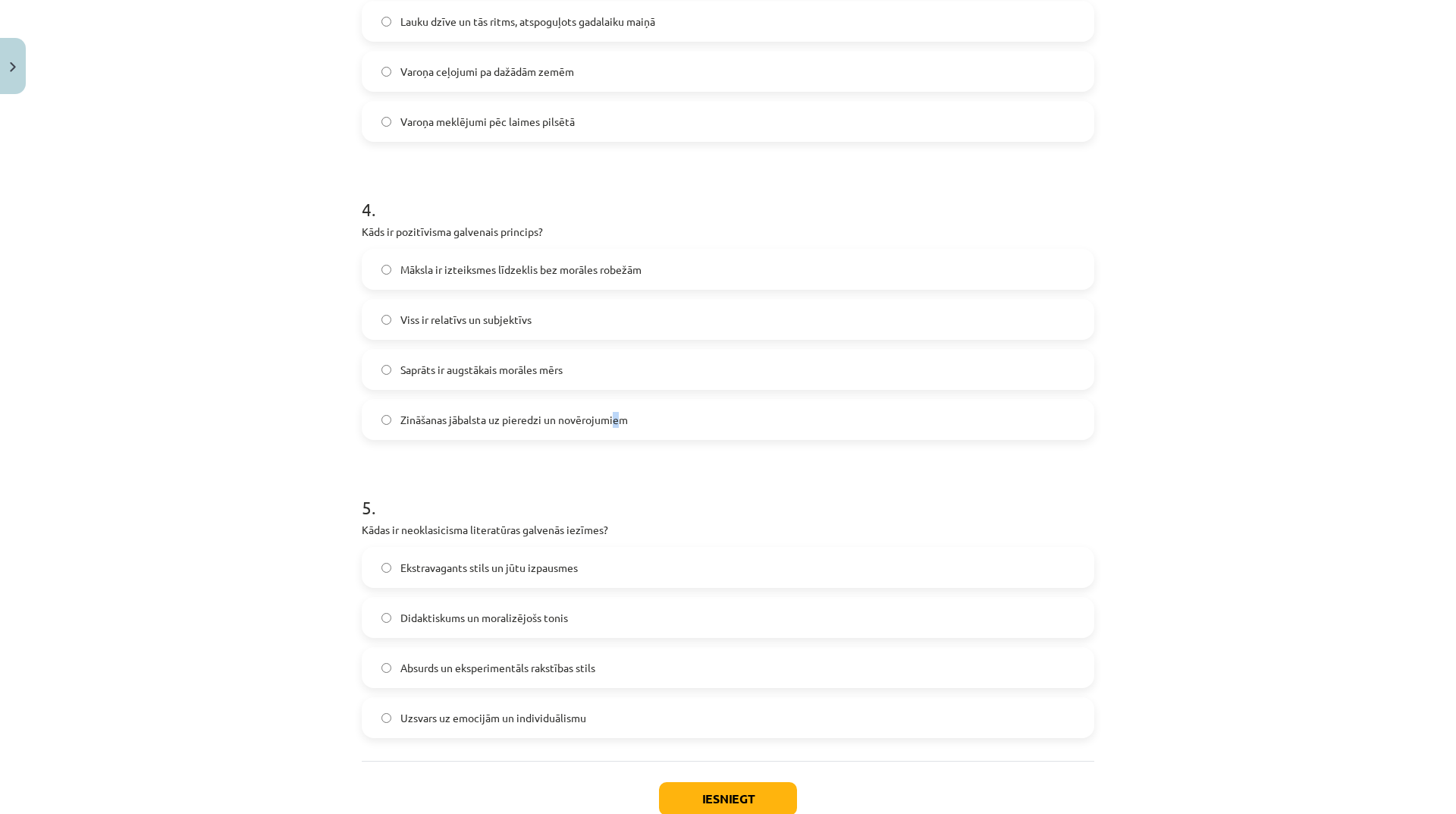
scroll to position [1101, 0]
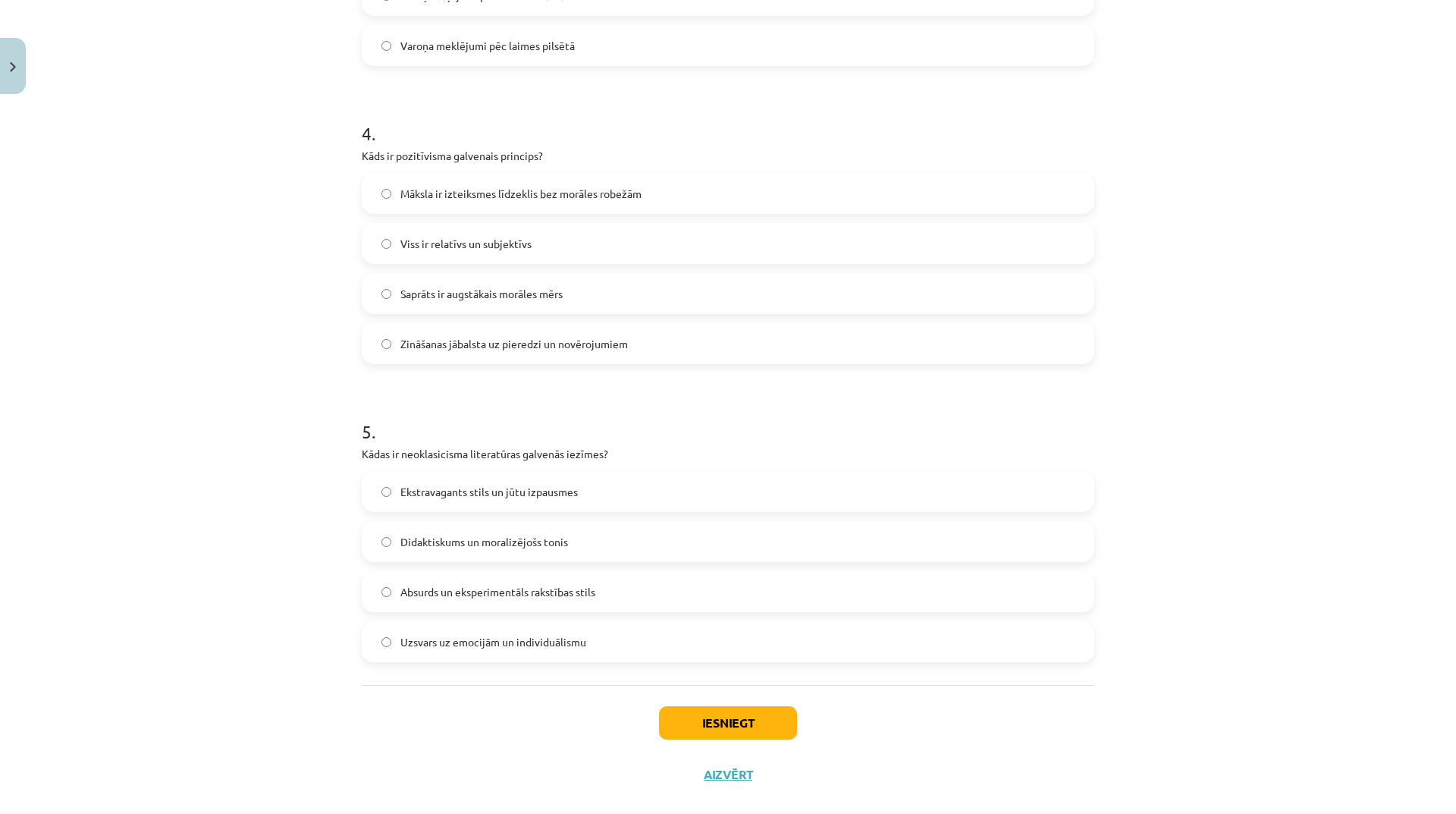
click at [581, 571] on div "Absurds un eksperimentāls rakstības stils" at bounding box center [728, 592] width 733 height 41
click at [574, 592] on span "Absurds un eksperimentāls rakstības stils" at bounding box center [498, 592] width 195 height 16
click at [719, 722] on button "Iesniegt" at bounding box center [728, 723] width 138 height 33
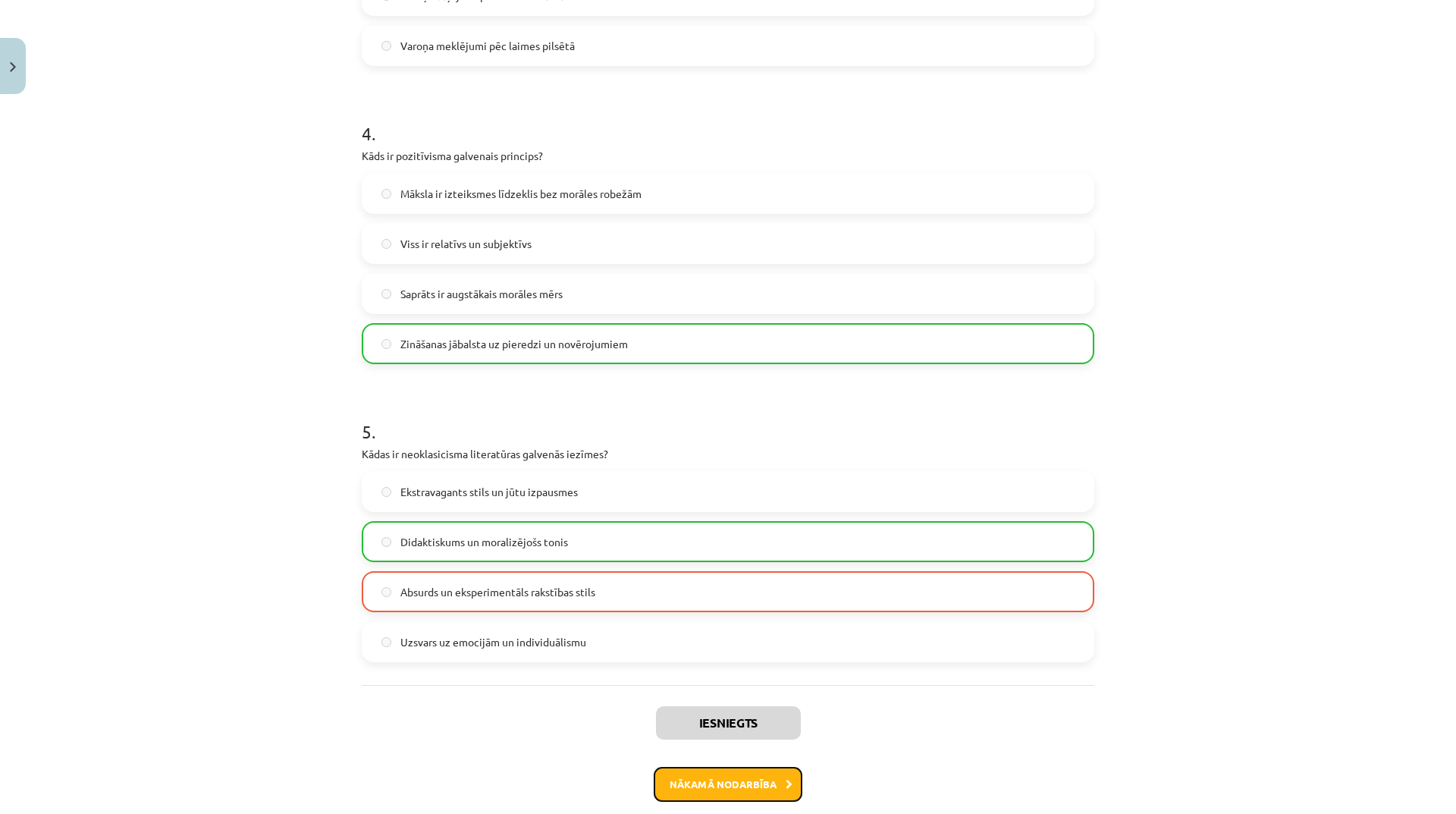
click at [731, 794] on button "Nākamā nodarbība" at bounding box center [728, 785] width 149 height 35
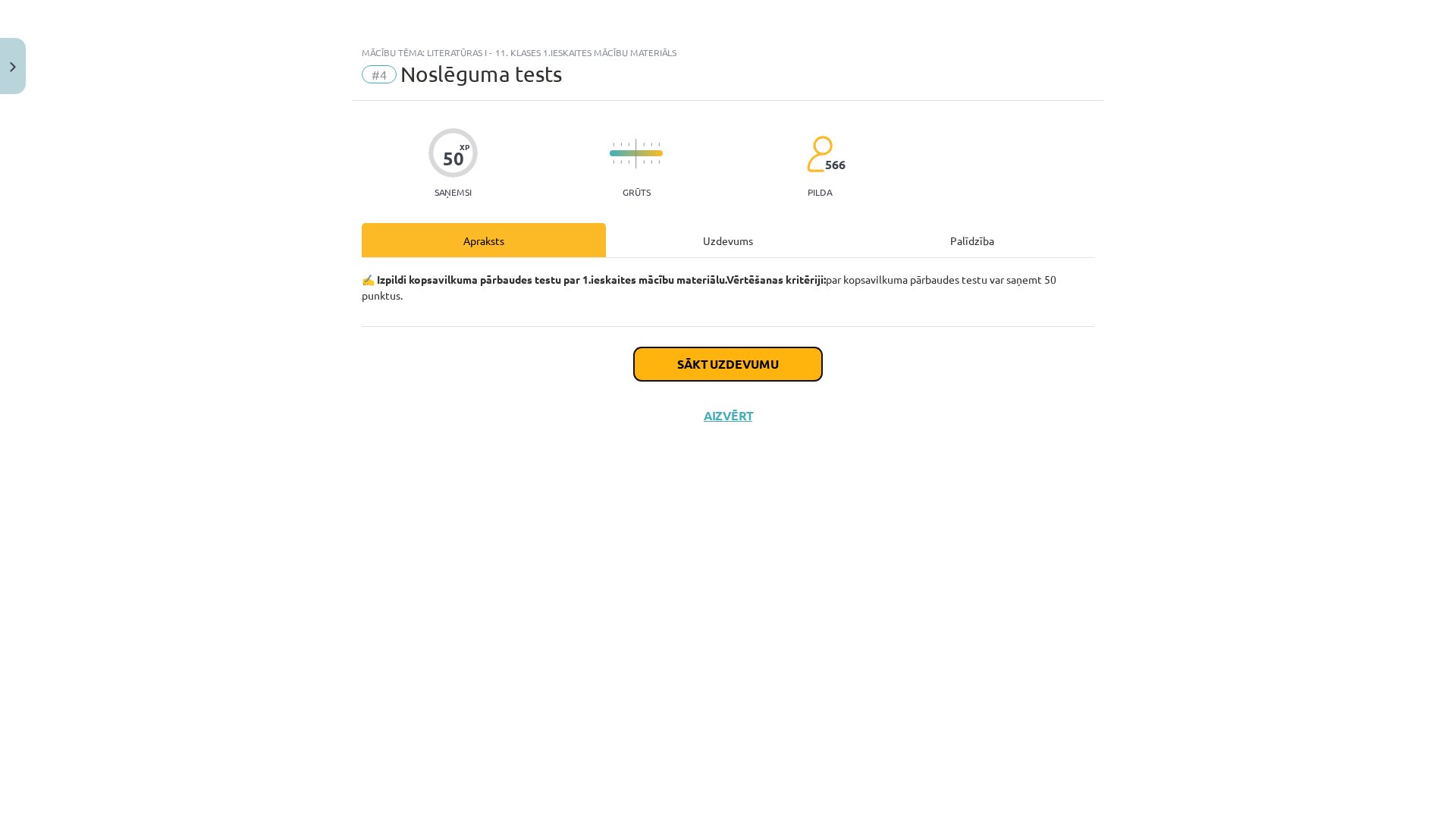
click at [749, 371] on button "Sākt uzdevumu" at bounding box center [728, 364] width 188 height 33
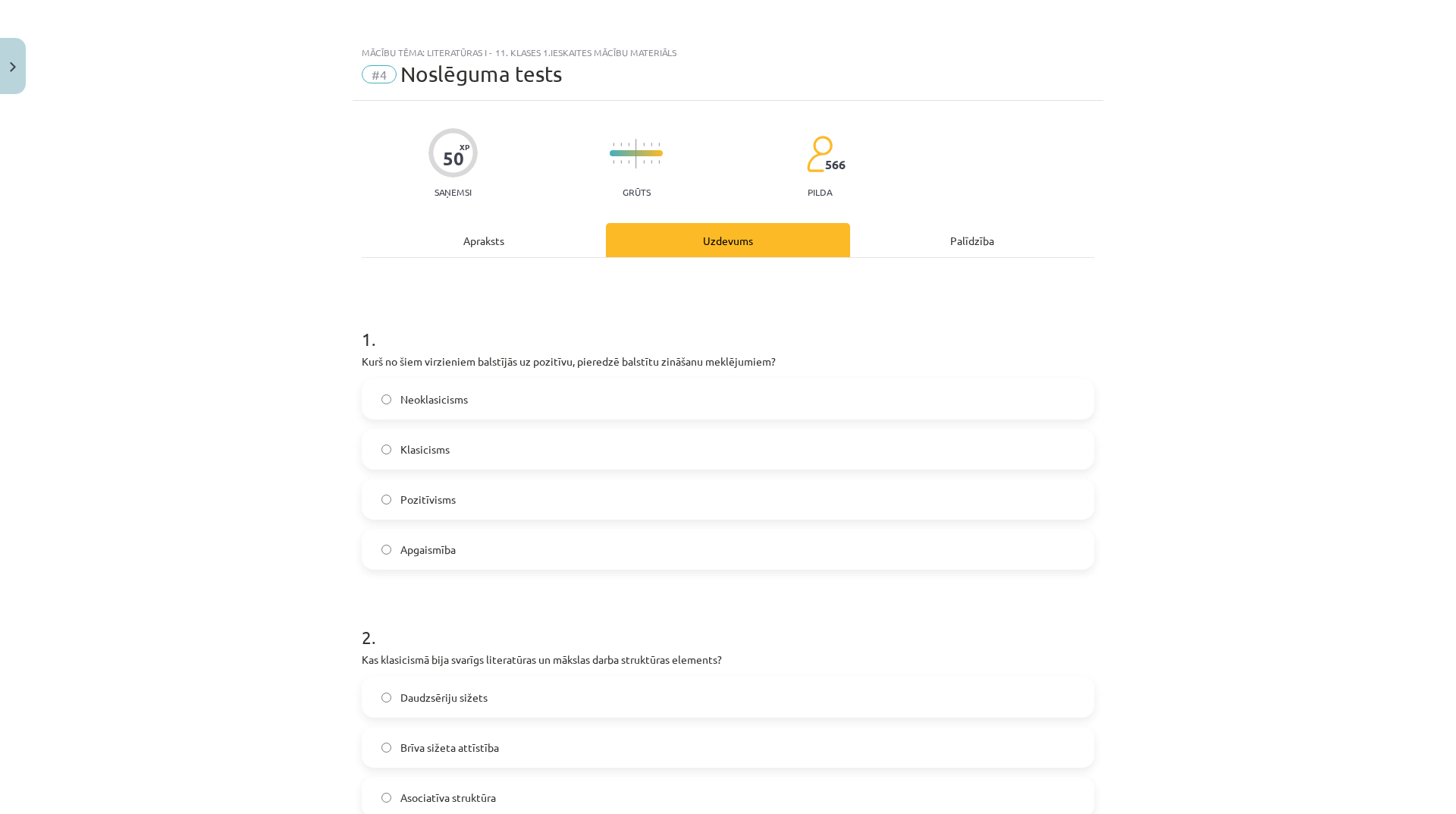
click at [609, 438] on label "Klasicisms" at bounding box center [728, 449] width 730 height 38
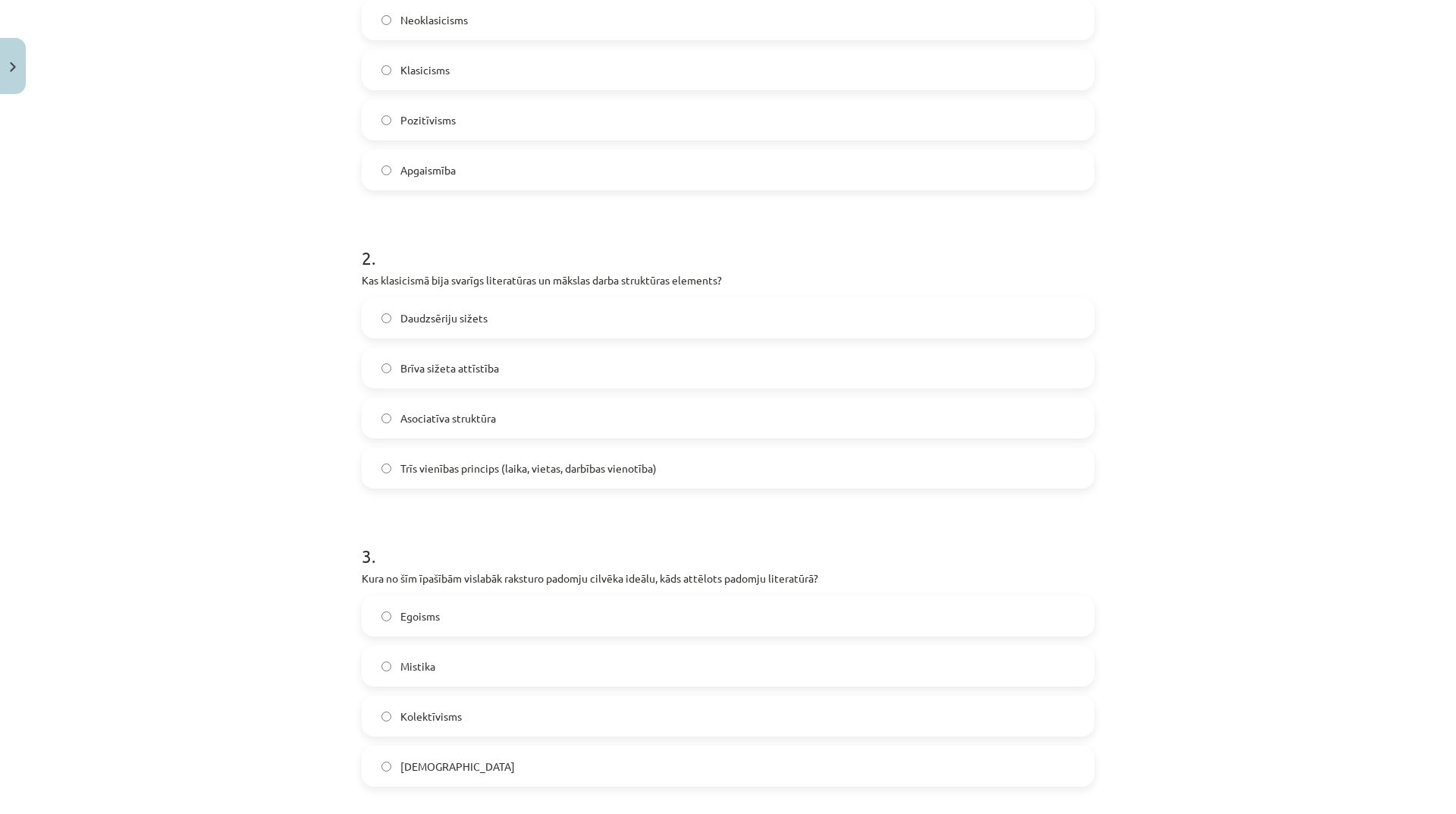
click at [557, 370] on label "Brīva sižeta attīstība" at bounding box center [728, 367] width 730 height 38
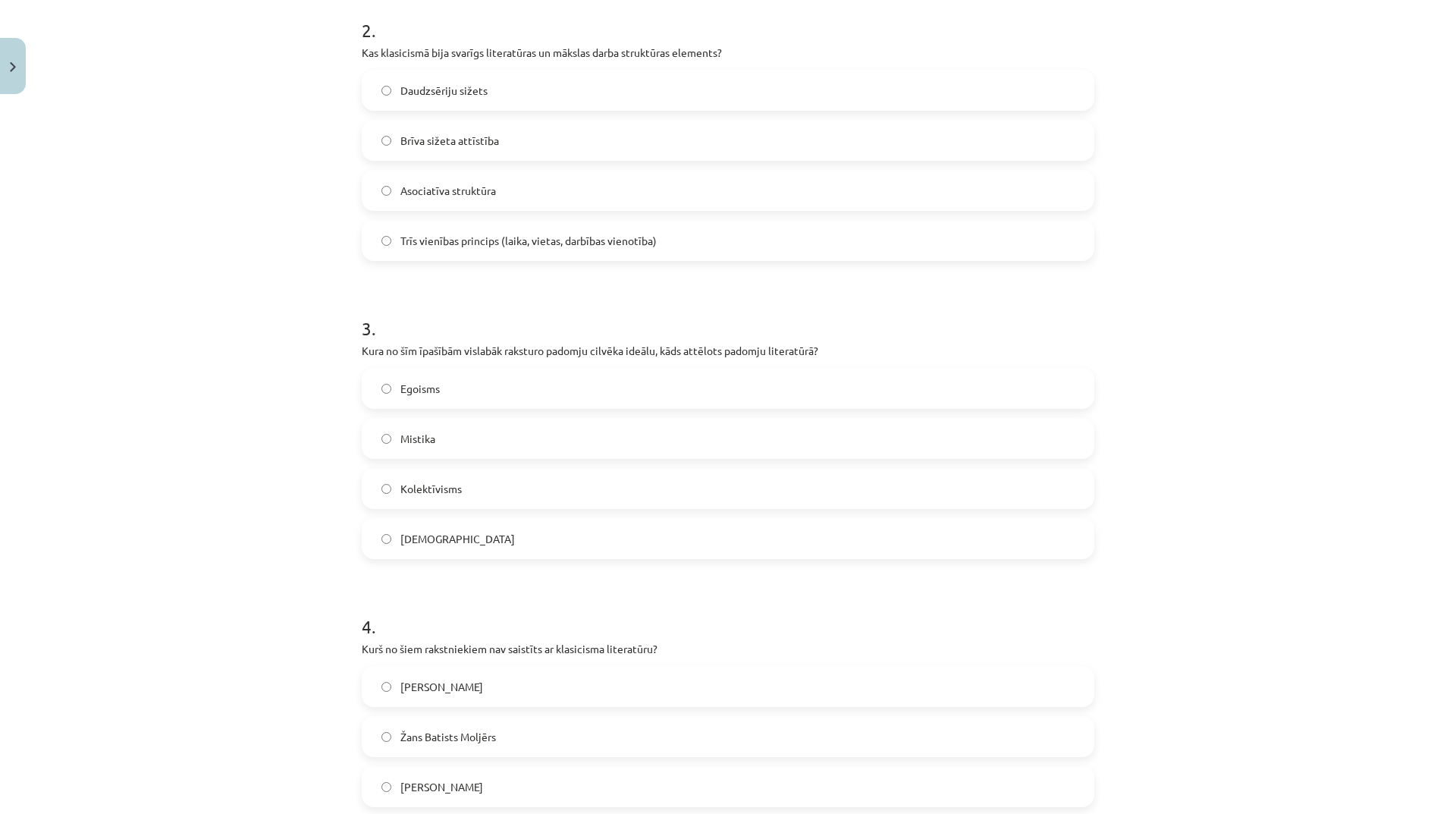
click at [494, 376] on label "Egoisms" at bounding box center [728, 389] width 730 height 38
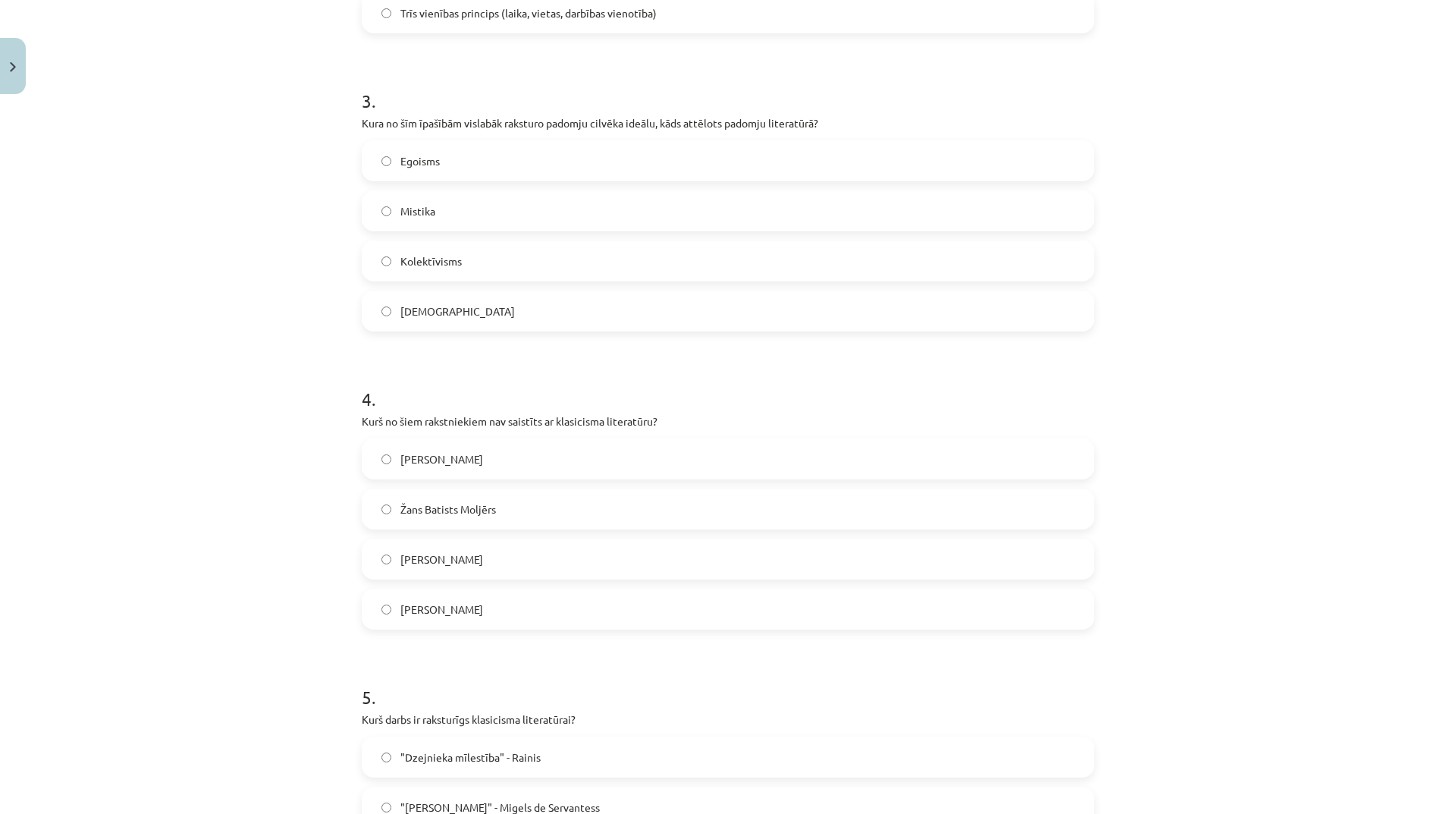
click at [500, 504] on label "Žans Batists Moljērs" at bounding box center [728, 509] width 730 height 38
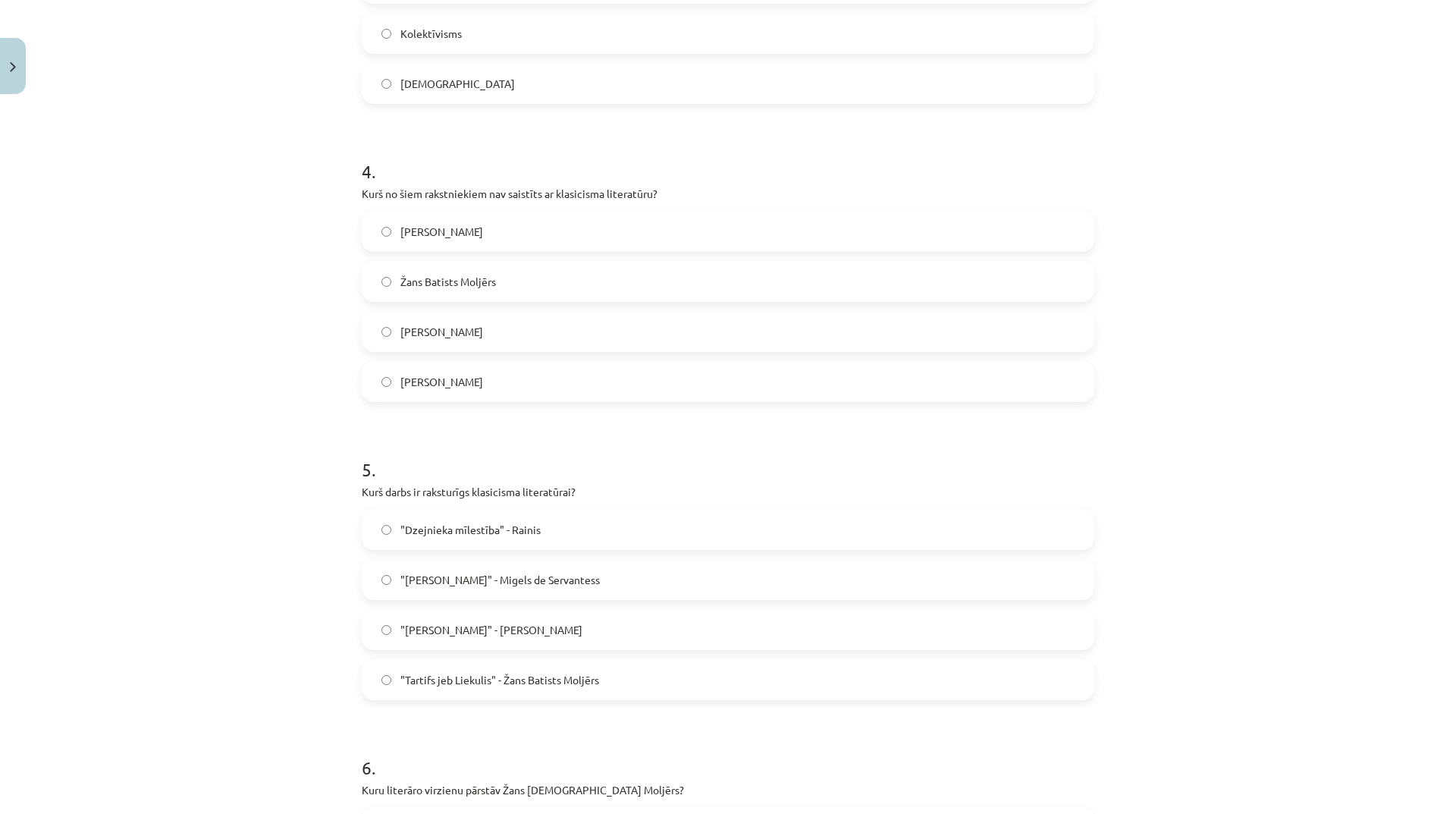
click at [453, 558] on div ""Dzejnieka mīlestība" - Rainis "Don Kihots" - Migels de Servantess "Anna Kareņi…" at bounding box center [728, 605] width 733 height 191
click at [458, 575] on span ""[PERSON_NAME]" - Migels de Servantess" at bounding box center [500, 580] width 200 height 16
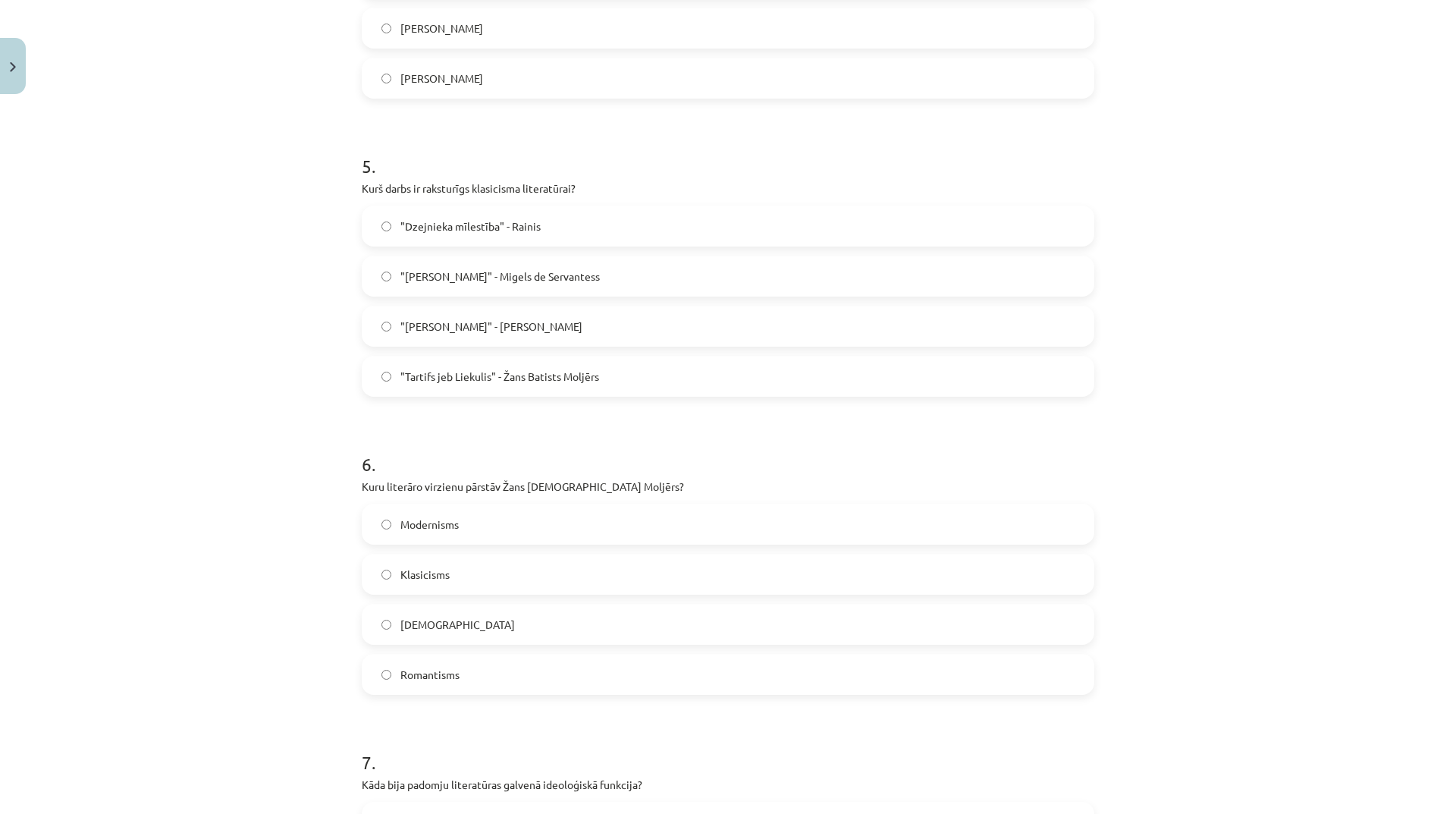
click at [555, 561] on label "Klasicisms" at bounding box center [728, 574] width 730 height 38
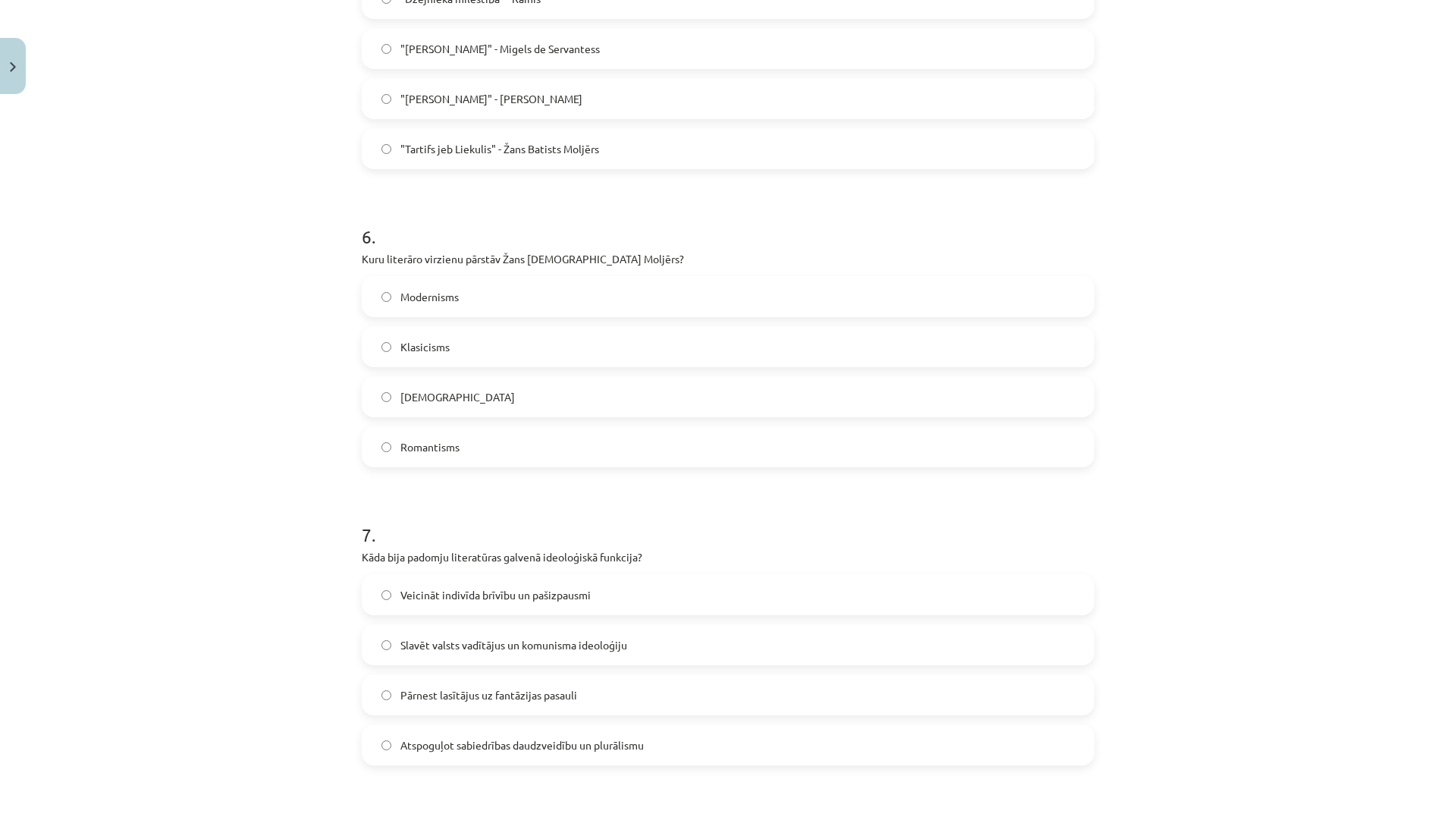
click at [495, 601] on span "Veicināt indivīda brīvību un pašizpausmi" at bounding box center [496, 596] width 191 height 16
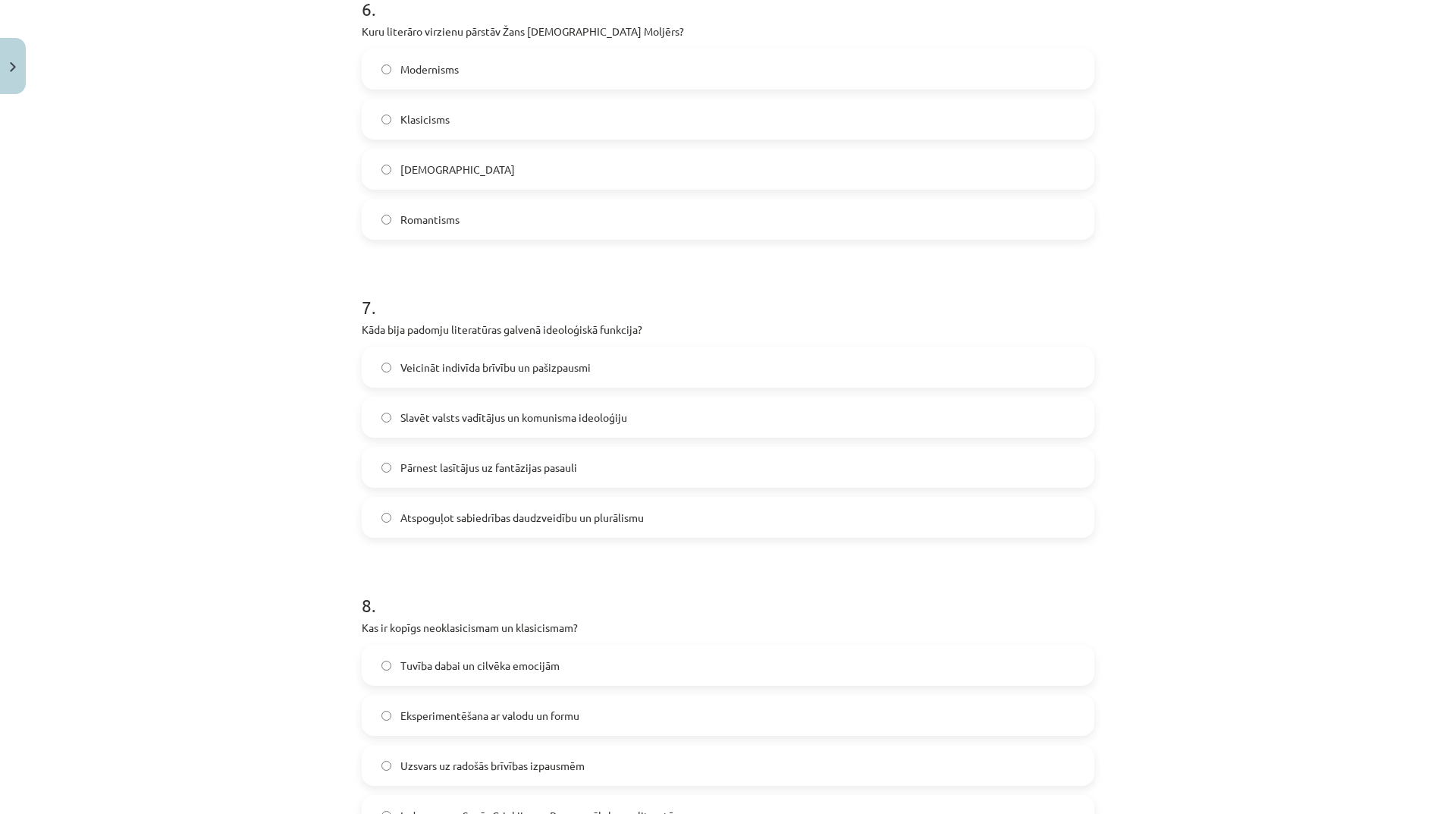
scroll to position [2049, 0]
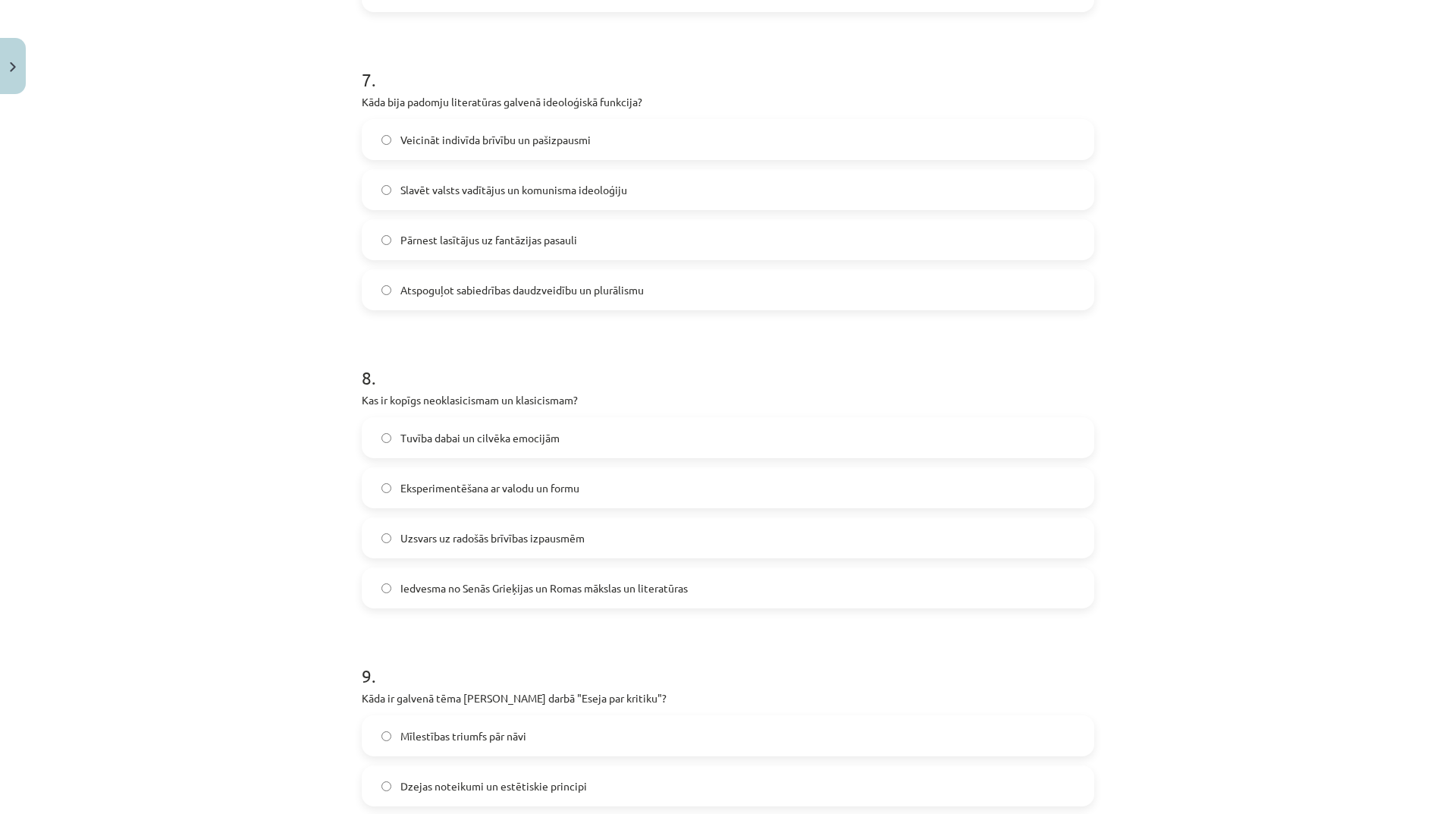
click at [490, 492] on span "Eksperimentēšana ar valodu un formu" at bounding box center [490, 489] width 179 height 16
click at [423, 736] on span "Mīlestības triumfs pār nāvi" at bounding box center [463, 737] width 126 height 16
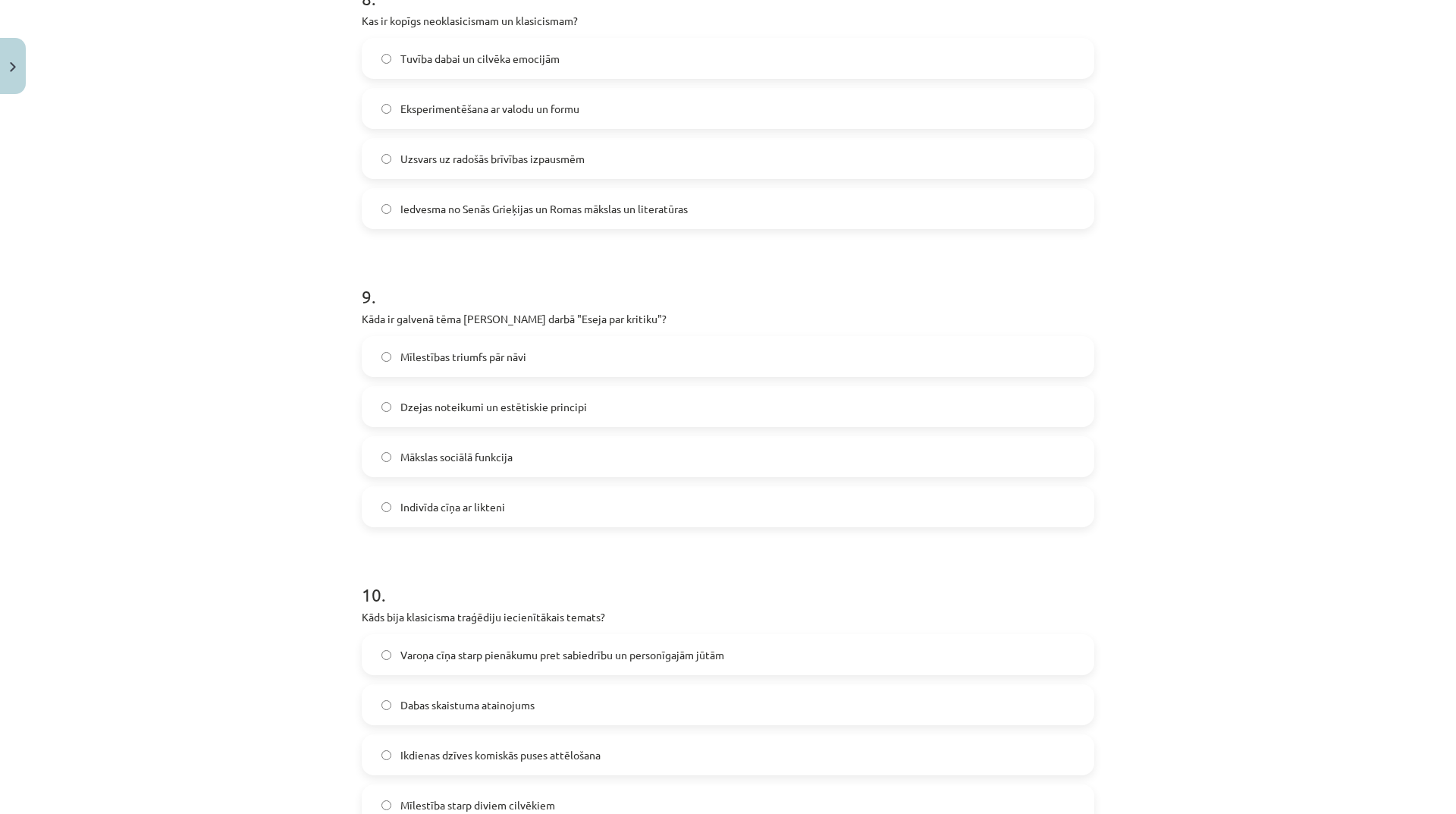
click at [556, 666] on label "Varoņa cīņa starp pienākumu pret sabiedrību un personīgajām jūtām" at bounding box center [728, 655] width 730 height 38
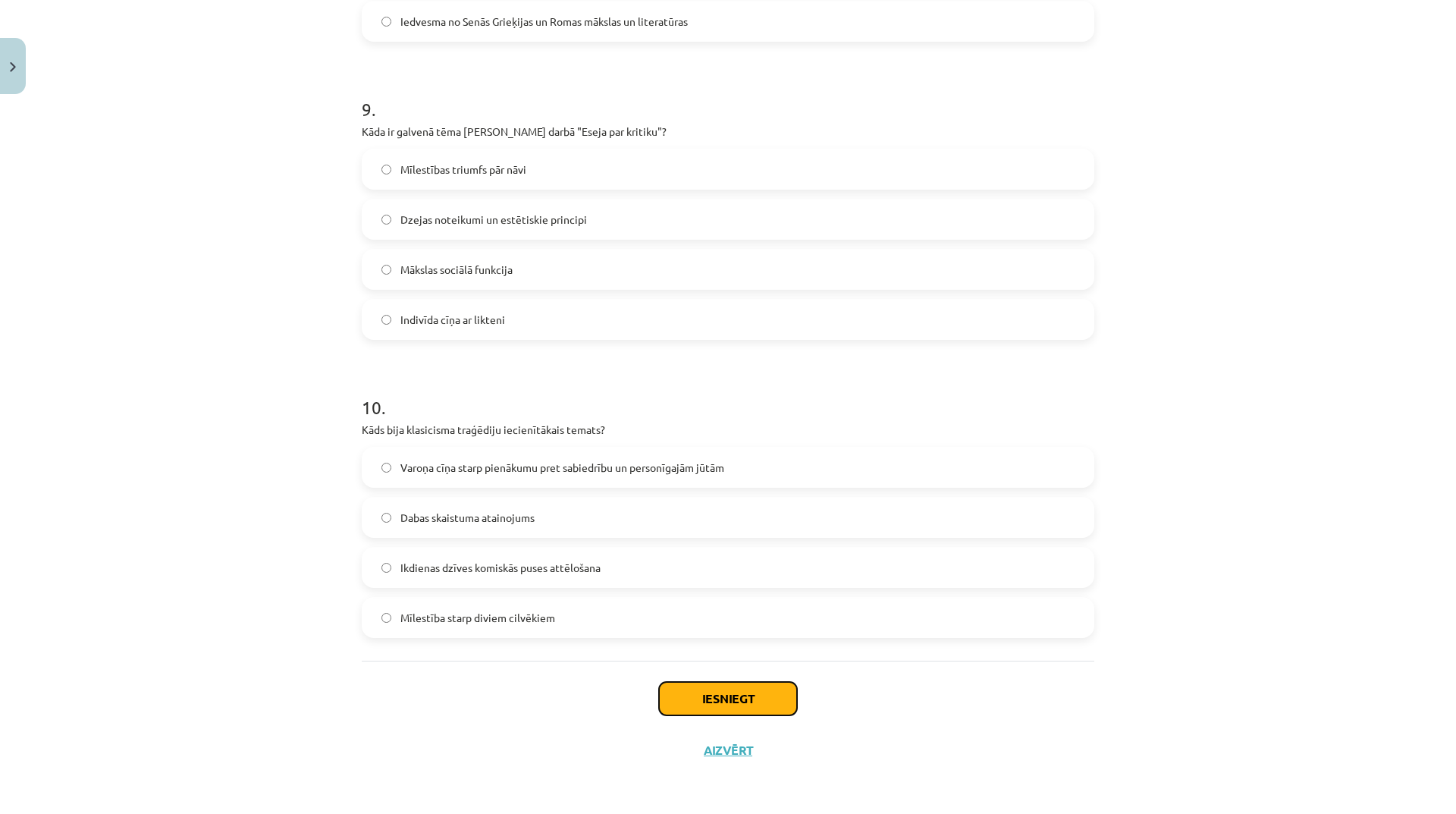
click at [772, 684] on button "Iesniegt" at bounding box center [728, 698] width 138 height 33
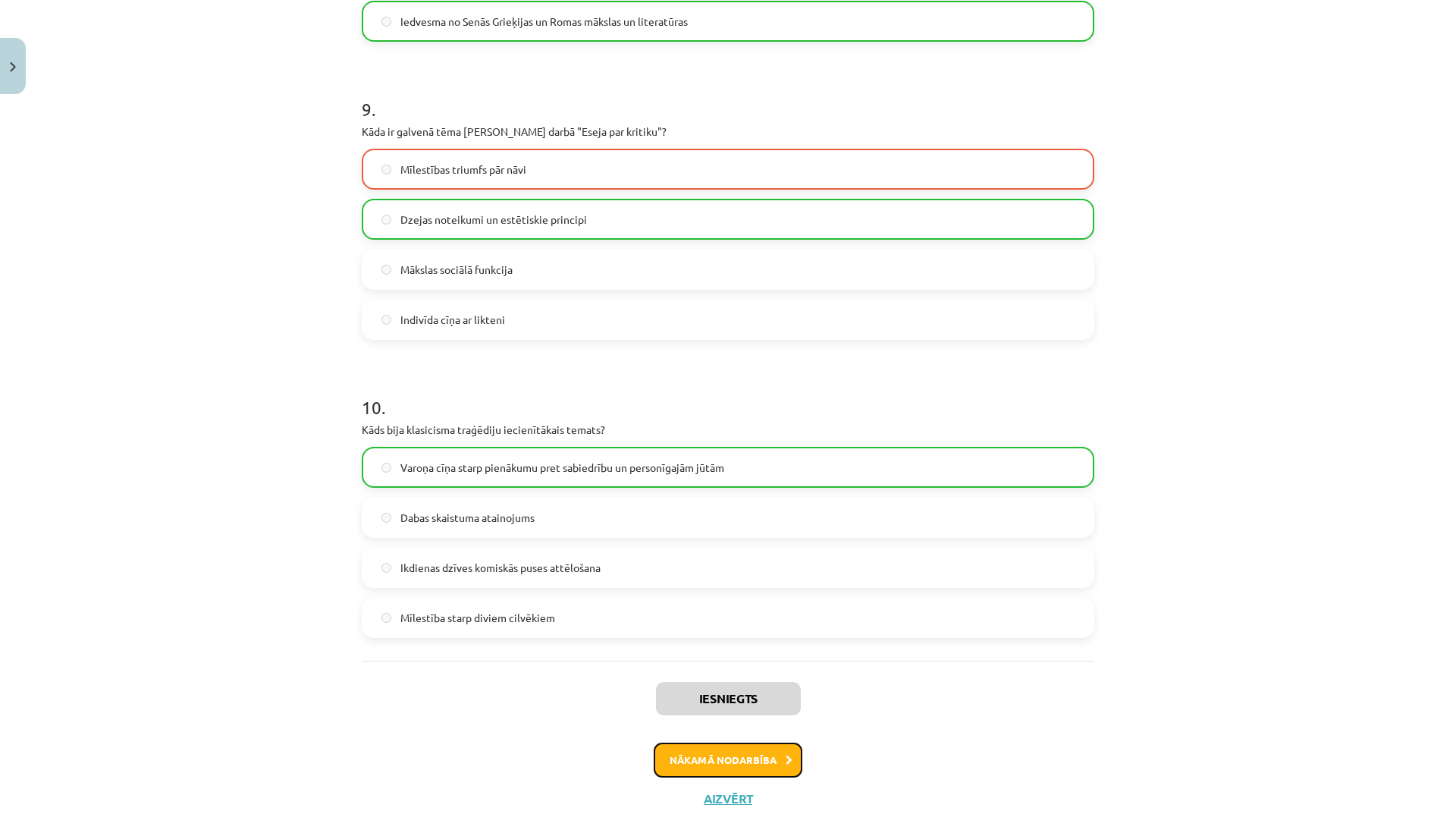
click at [774, 751] on button "Nākamā nodarbība" at bounding box center [728, 760] width 149 height 35
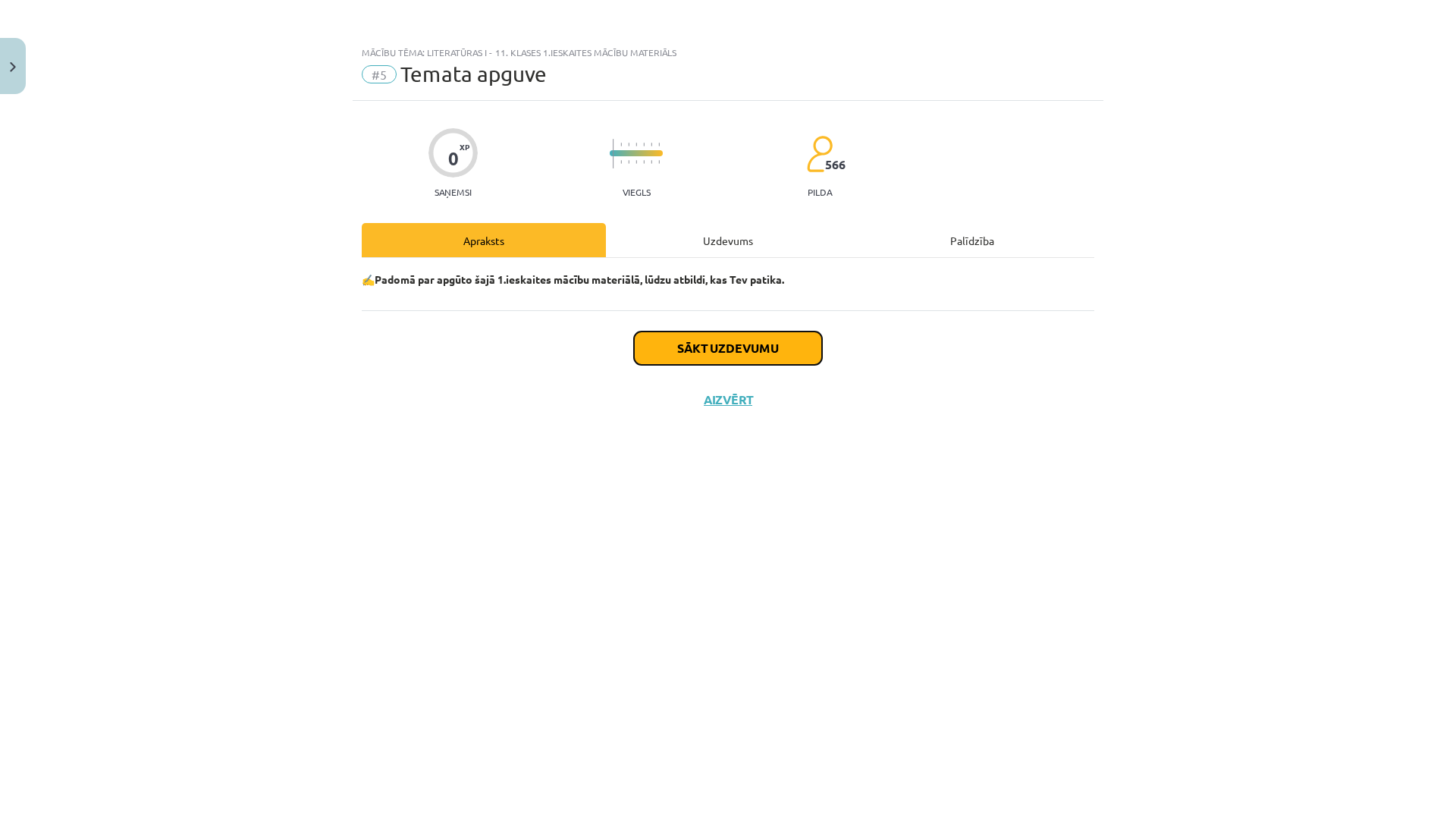
click at [769, 336] on button "Sākt uzdevumu" at bounding box center [728, 348] width 188 height 33
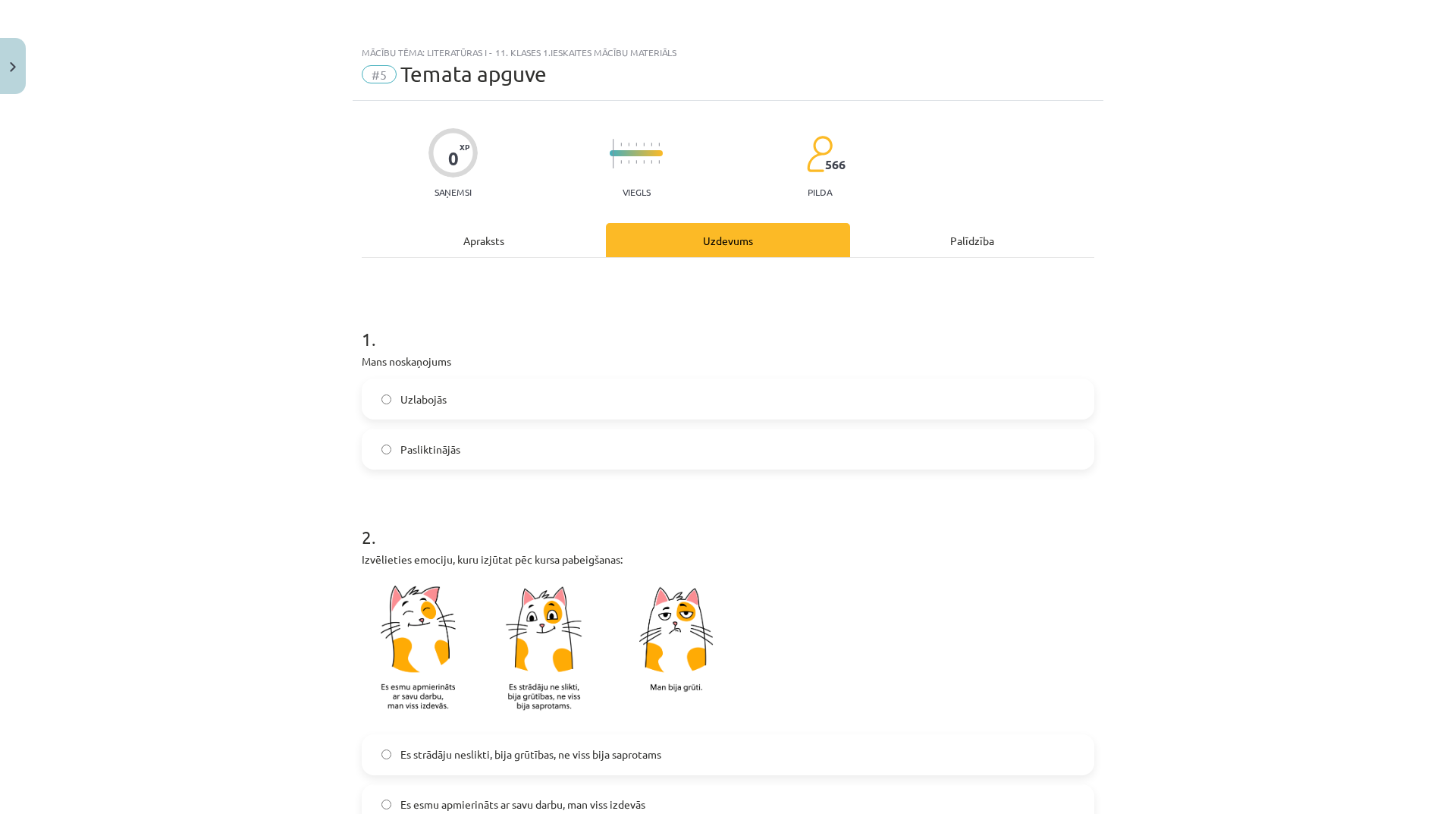
click at [506, 408] on label "Uzlabojās" at bounding box center [728, 399] width 730 height 38
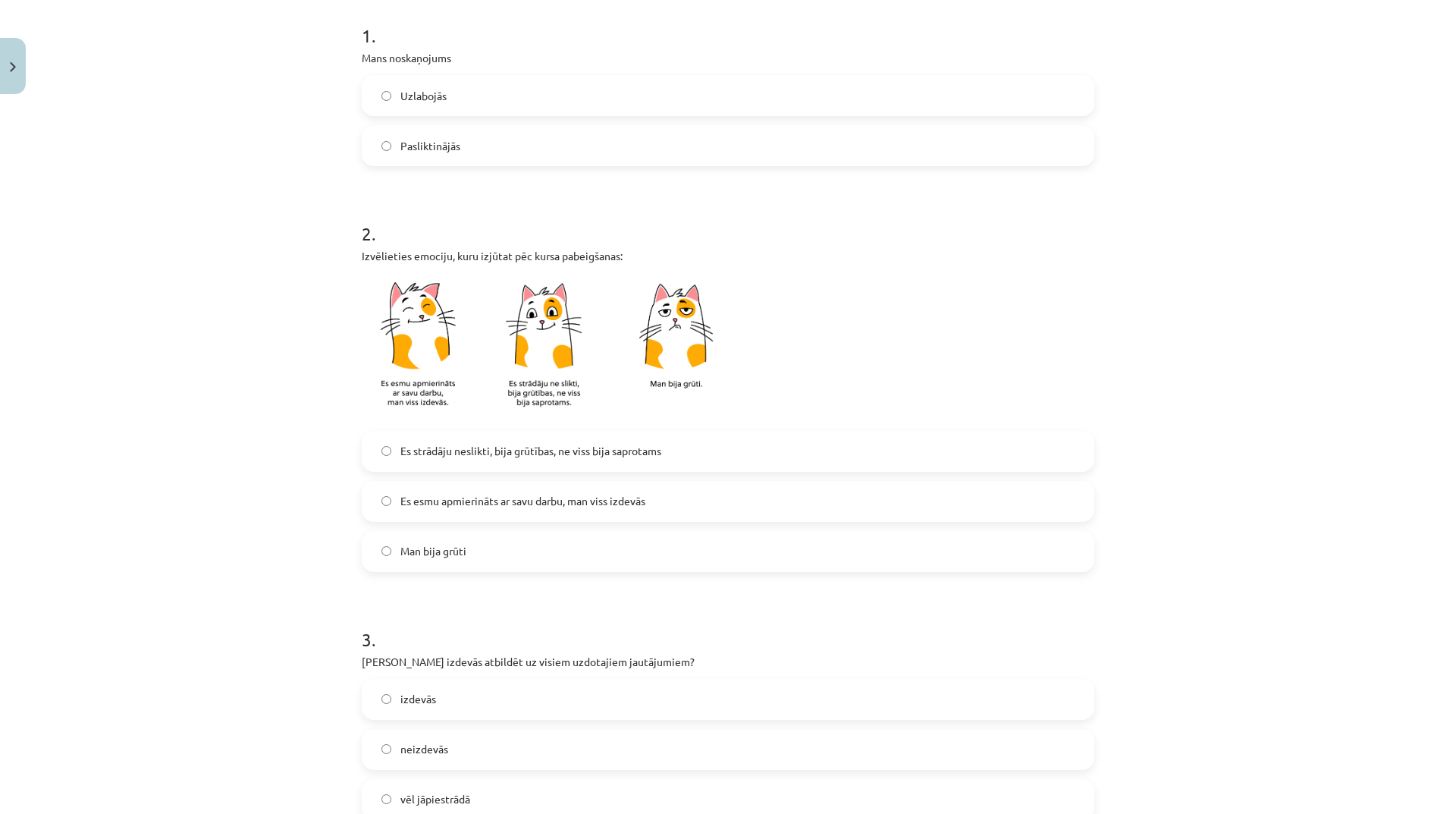
click at [479, 535] on label "Man bija grūti" at bounding box center [728, 552] width 730 height 38
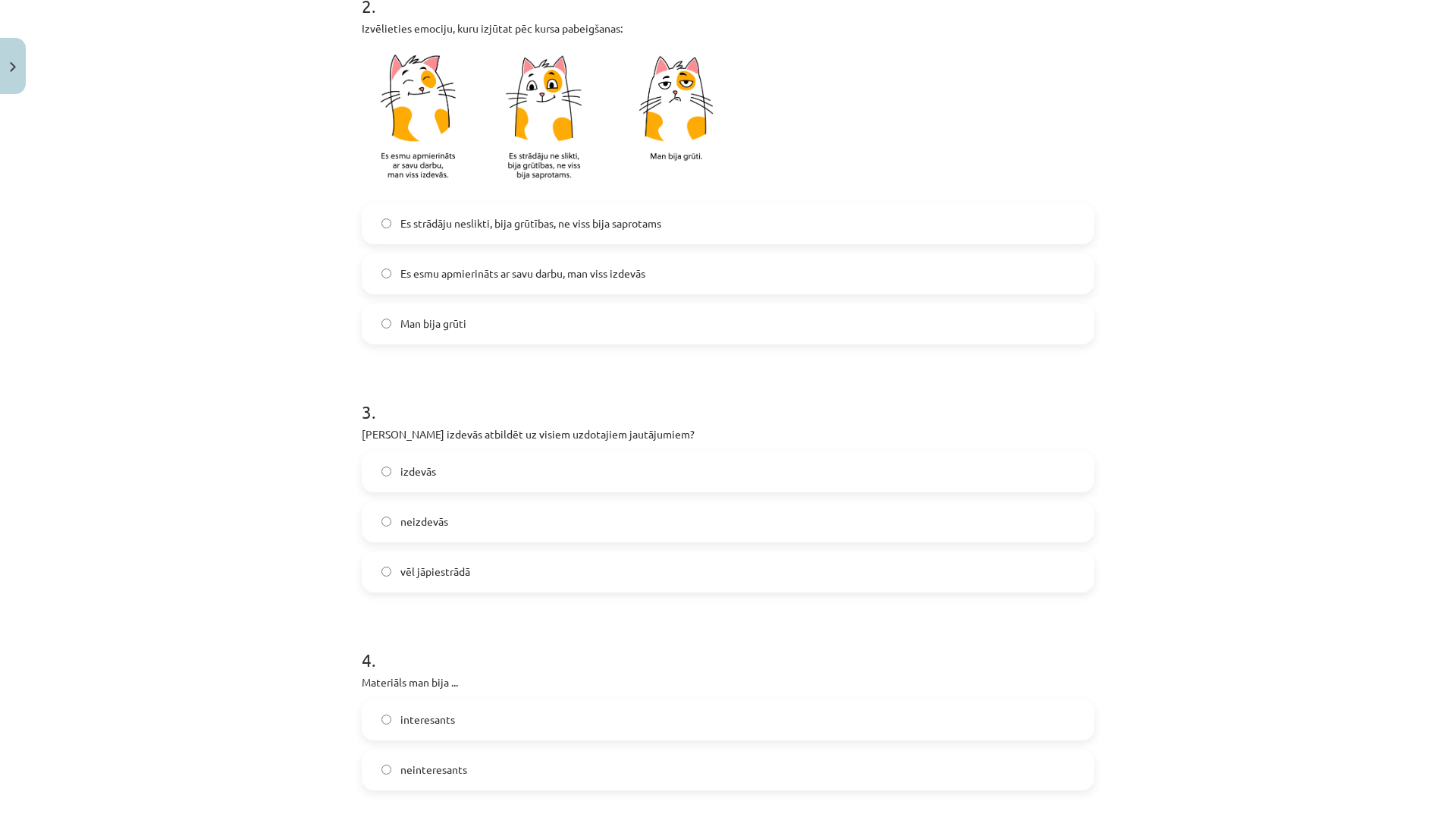
click at [489, 535] on label "neizdevās" at bounding box center [728, 522] width 730 height 38
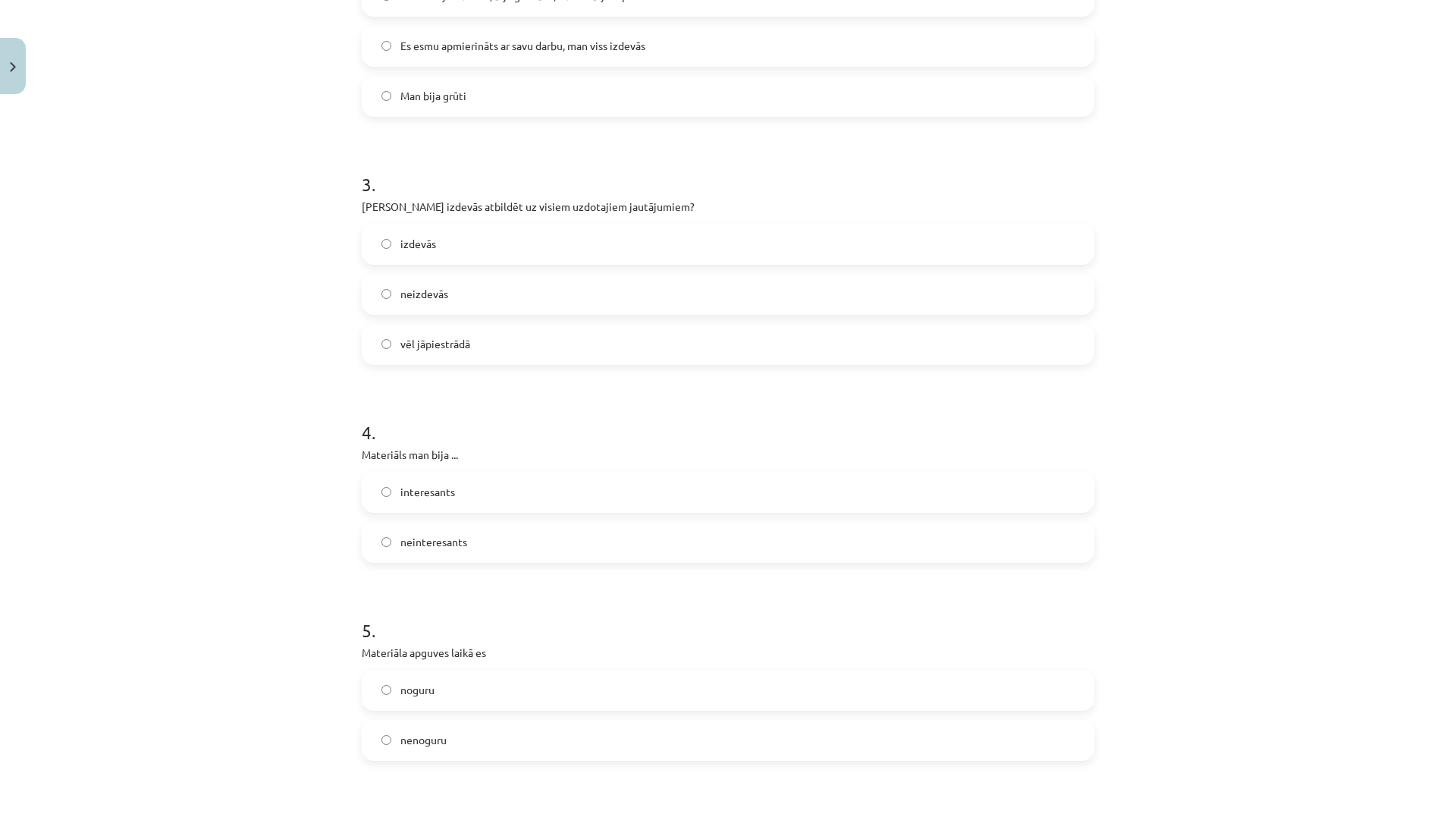
scroll to position [911, 0]
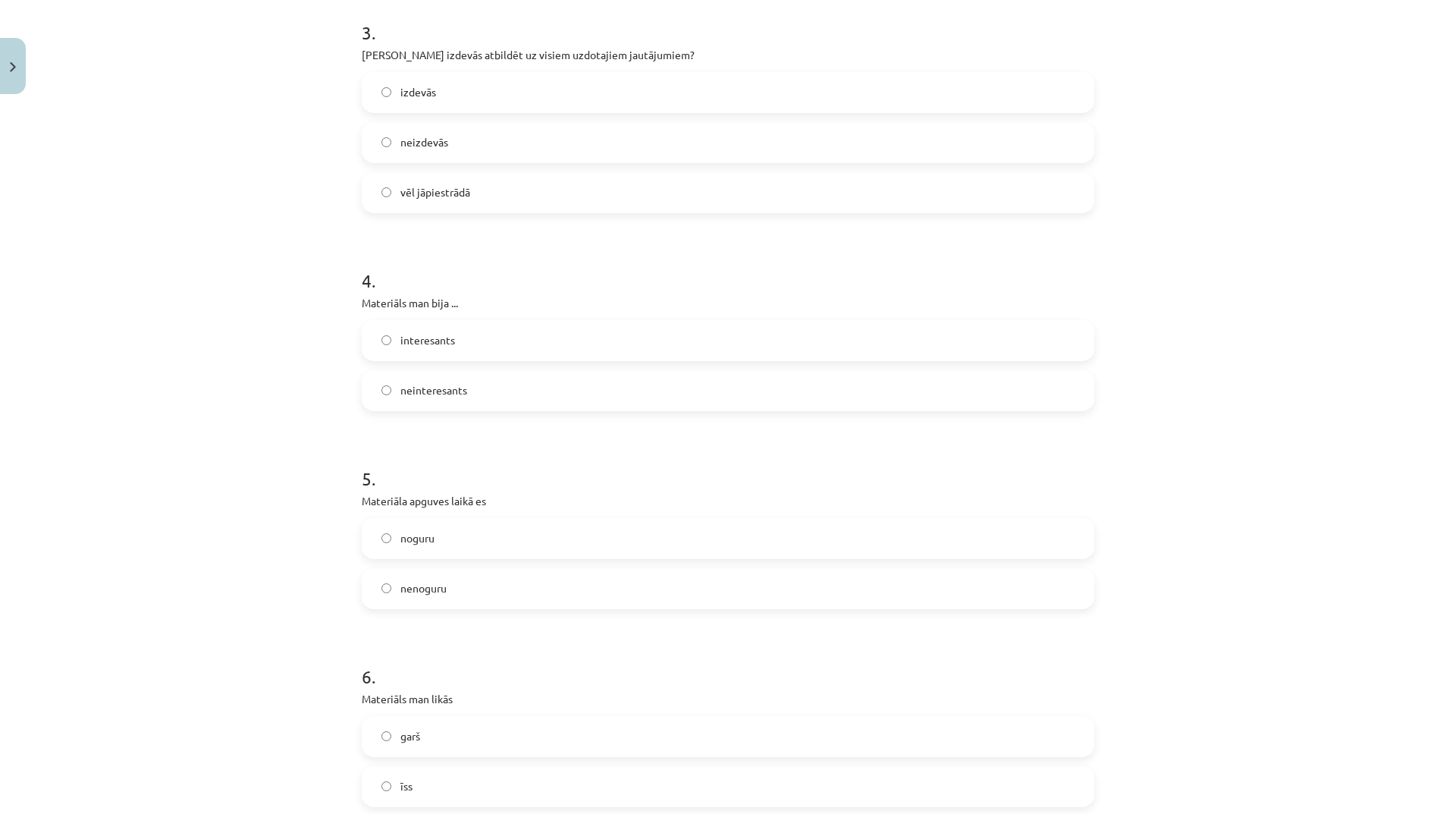
click at [447, 341] on span "interesants" at bounding box center [428, 341] width 55 height 16
click at [481, 551] on label "noguru" at bounding box center [728, 539] width 730 height 38
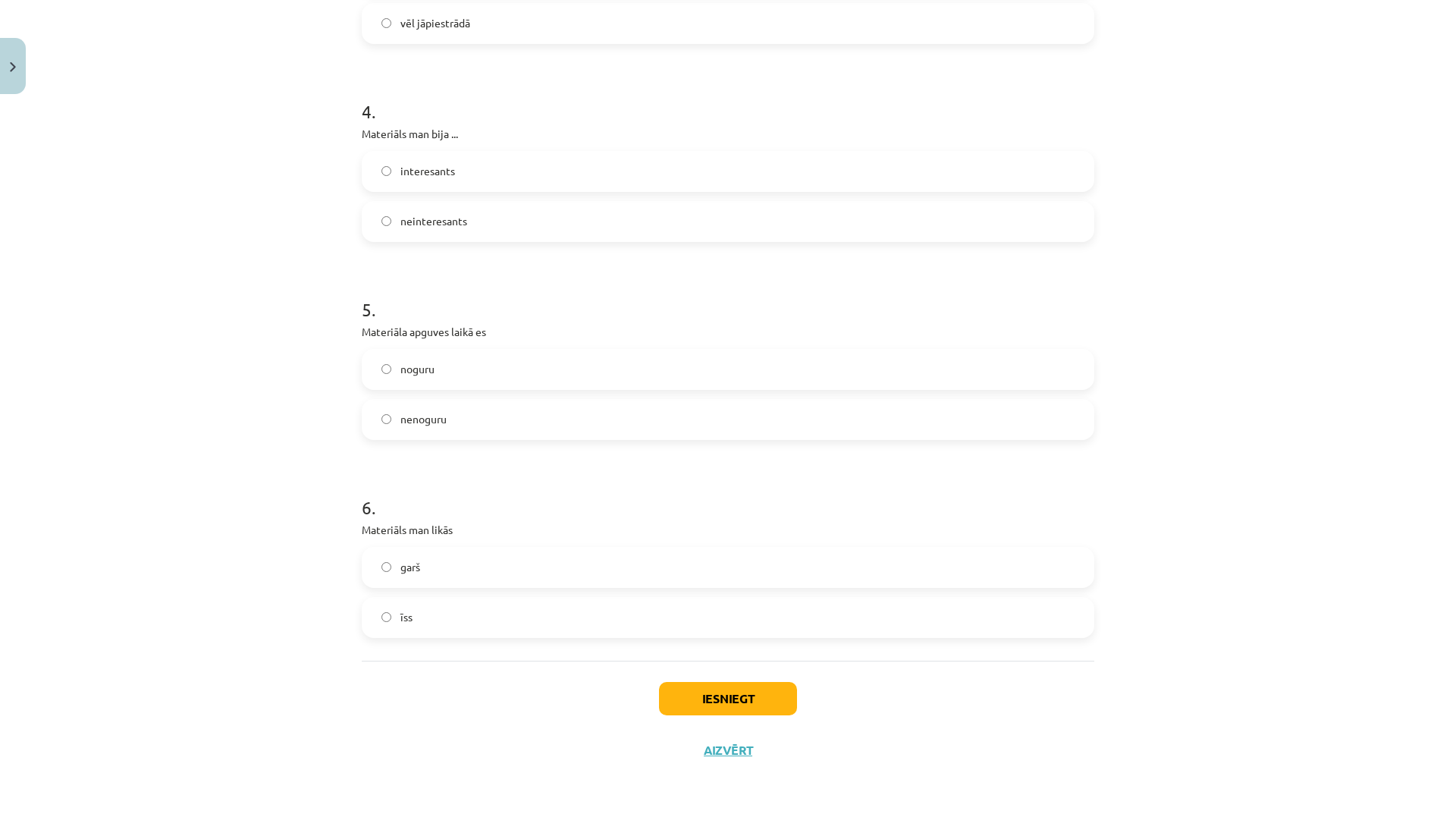
click at [447, 569] on label "garš" at bounding box center [728, 567] width 730 height 38
click at [679, 696] on button "Iesniegt" at bounding box center [728, 698] width 138 height 33
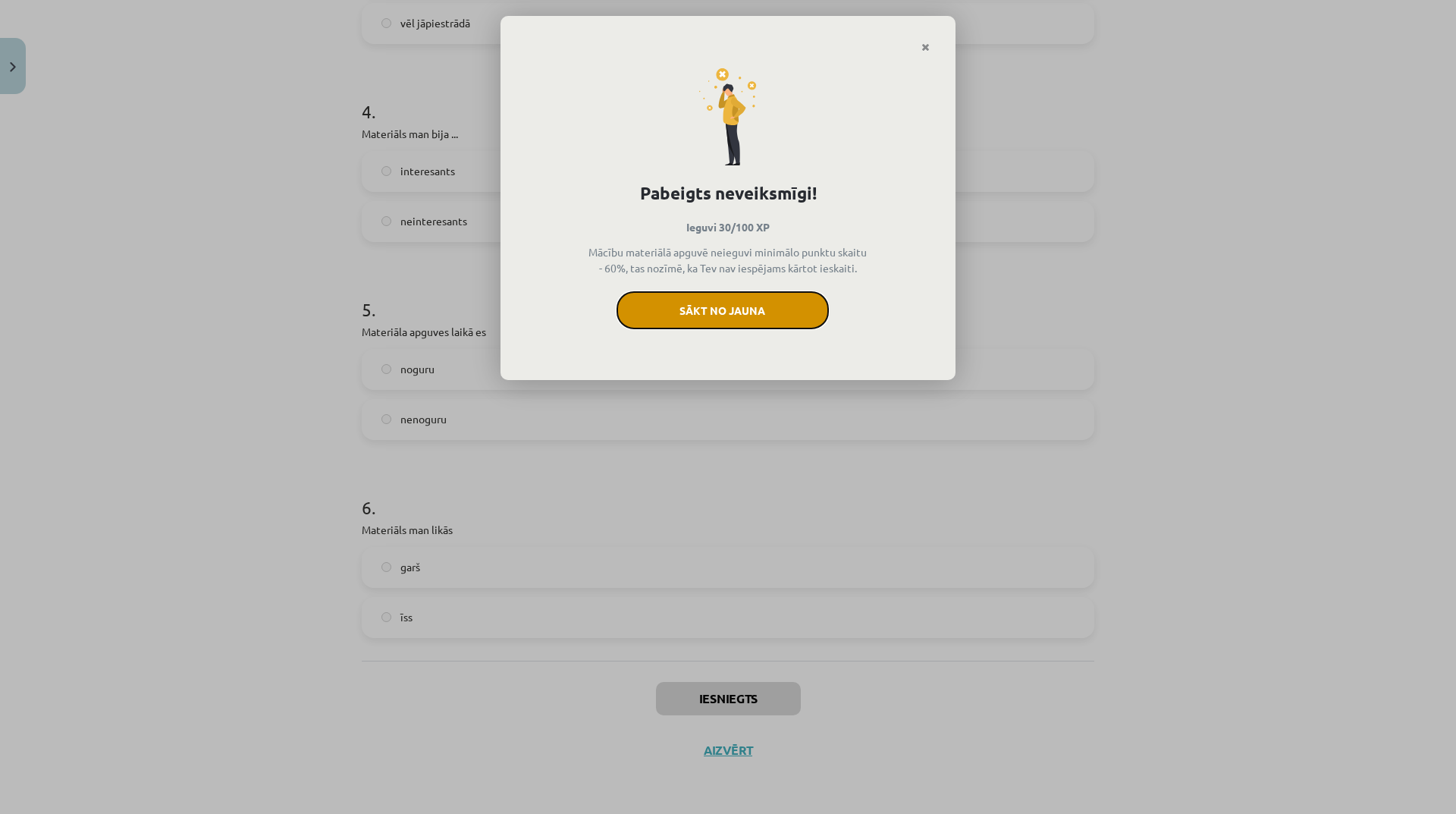
click at [798, 319] on button "Sākt no jauna" at bounding box center [722, 310] width 213 height 38
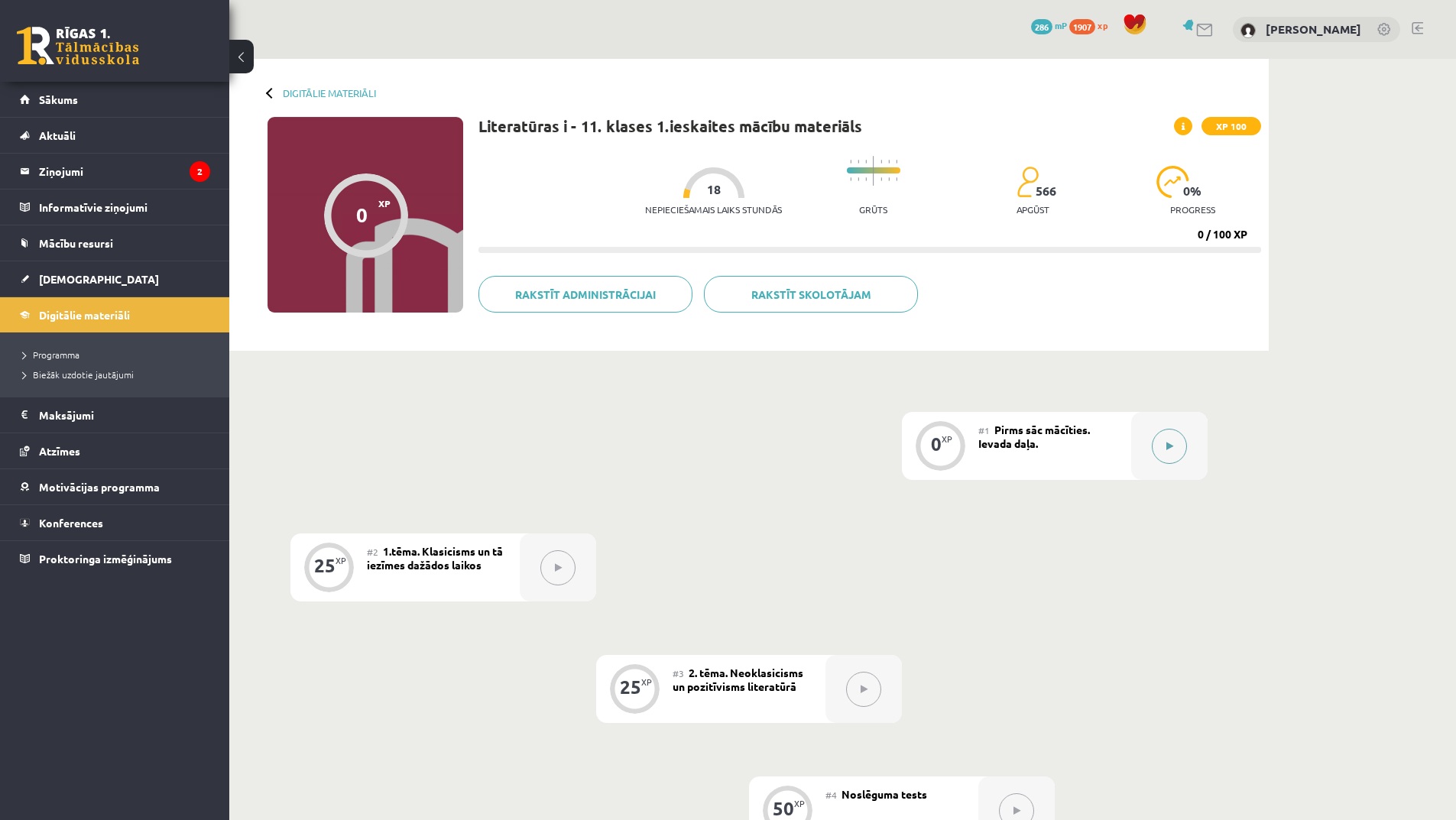
click at [1191, 449] on div at bounding box center [1169, 446] width 76 height 68
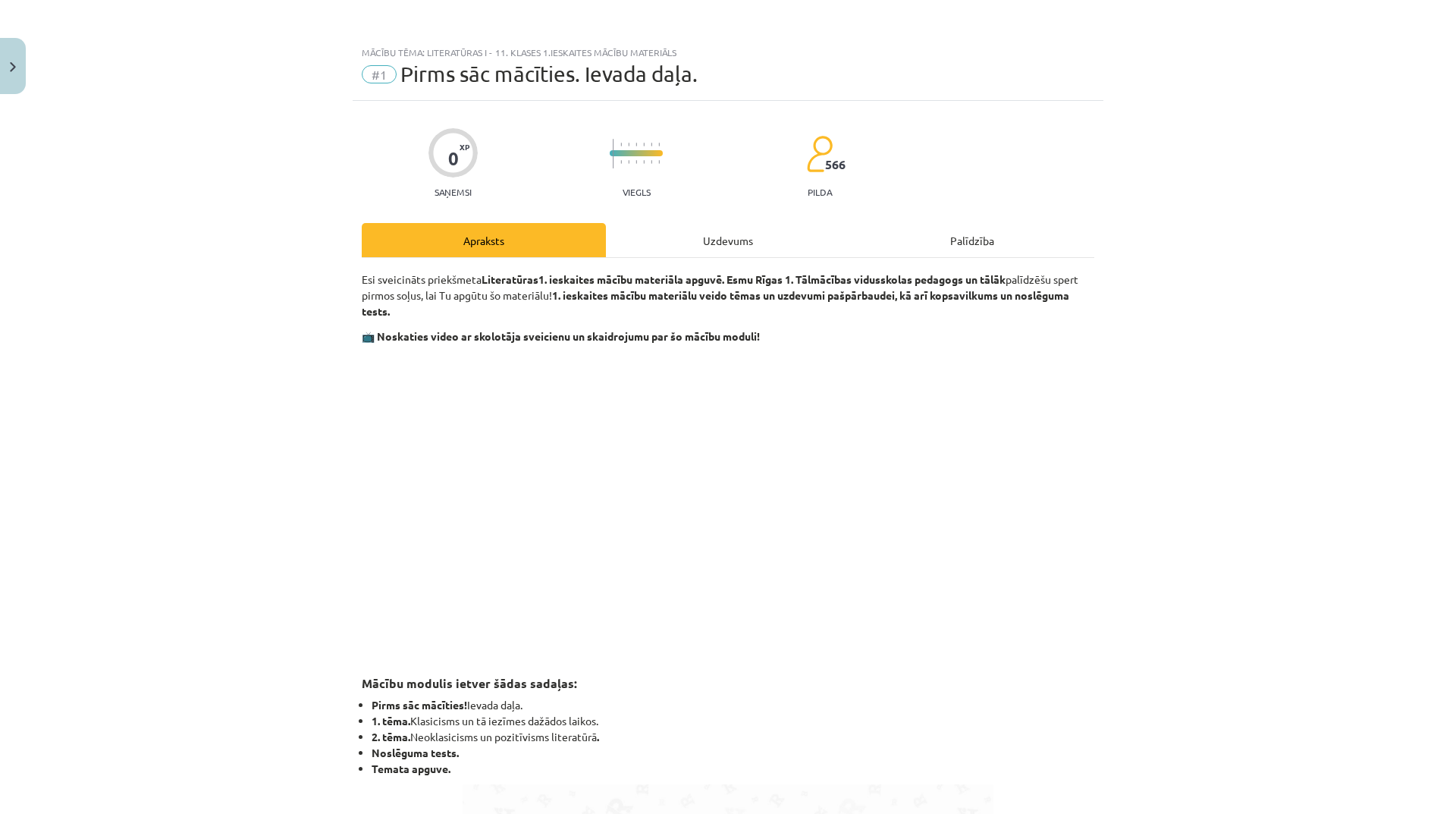
click at [713, 234] on div "Uzdevums" at bounding box center [728, 240] width 244 height 34
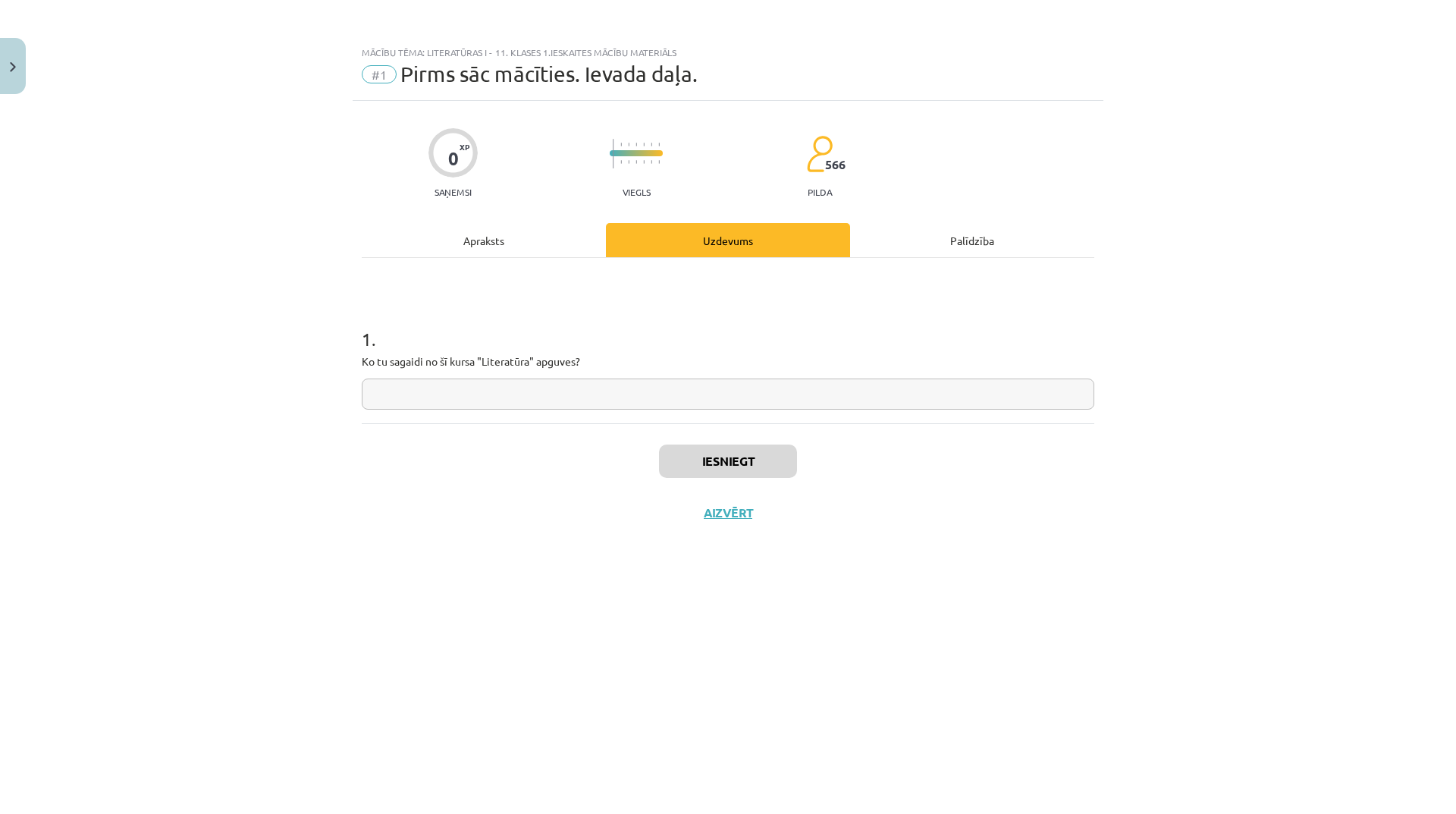
click at [588, 398] on input "text" at bounding box center [728, 394] width 733 height 31
type input "********"
click at [709, 465] on button "Iesniegt" at bounding box center [728, 461] width 138 height 33
click at [779, 529] on button "Nākamā nodarbība" at bounding box center [728, 522] width 149 height 35
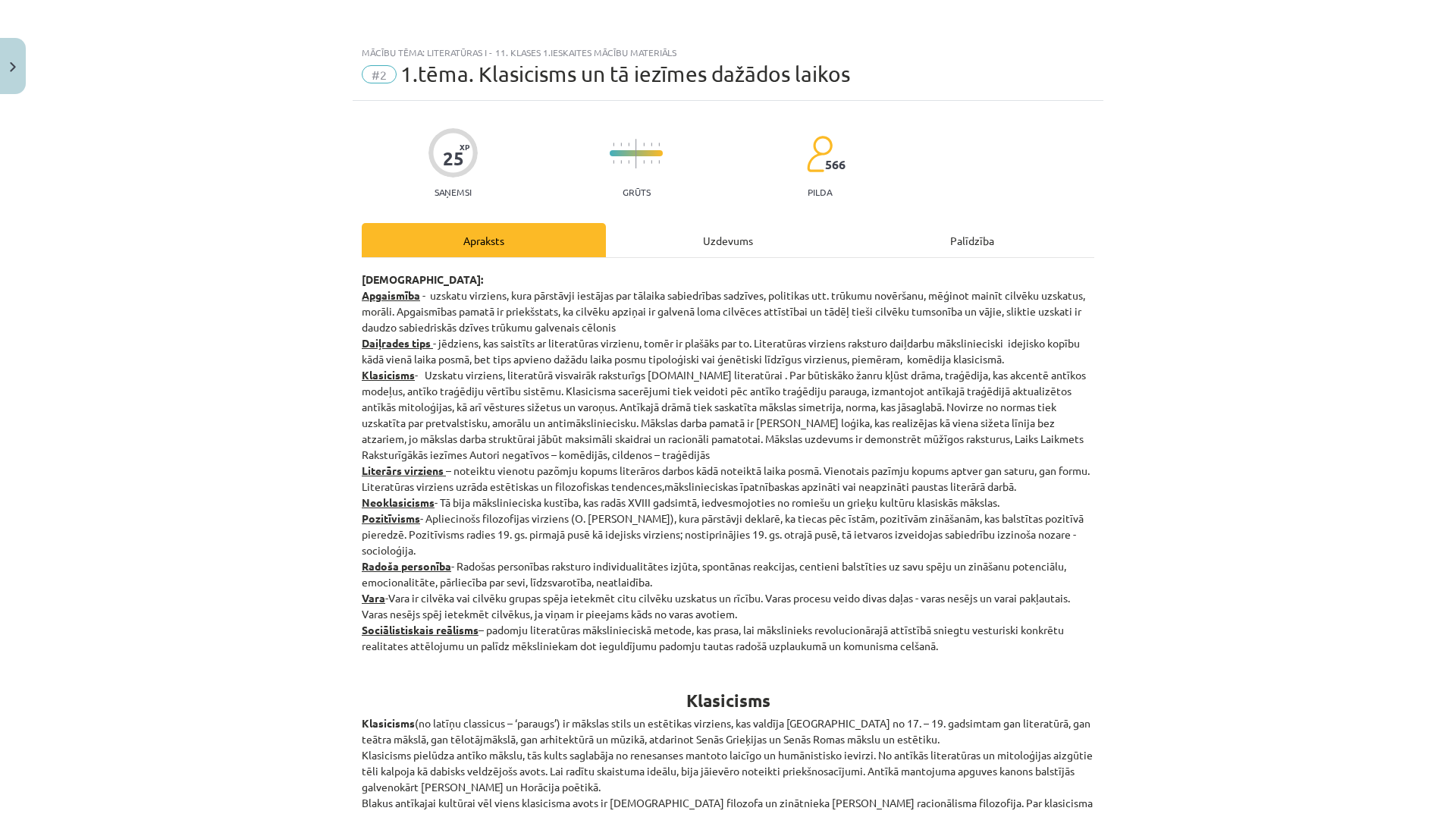
click at [691, 227] on div "Uzdevums" at bounding box center [728, 240] width 244 height 34
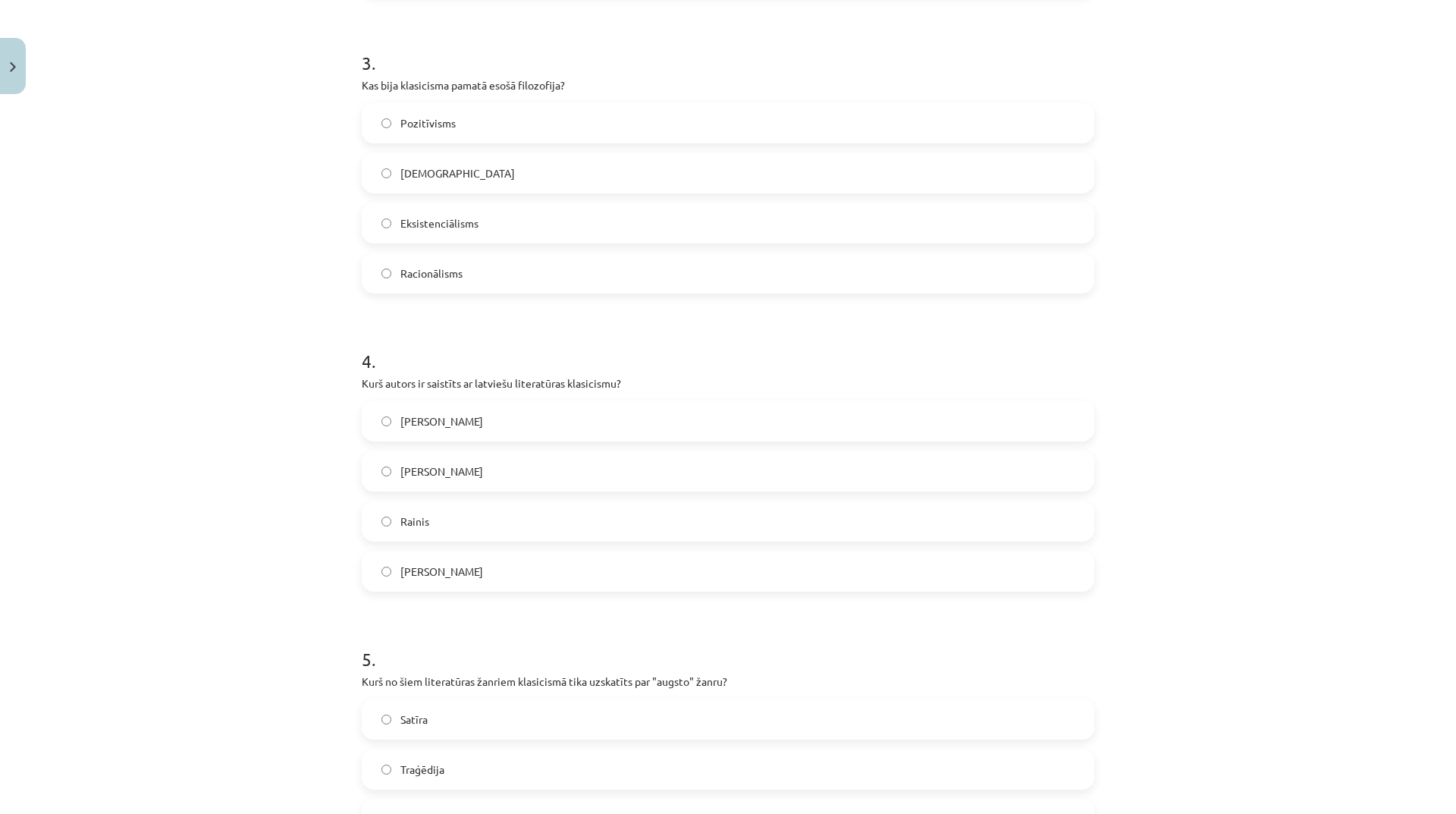
scroll to position [948, 0]
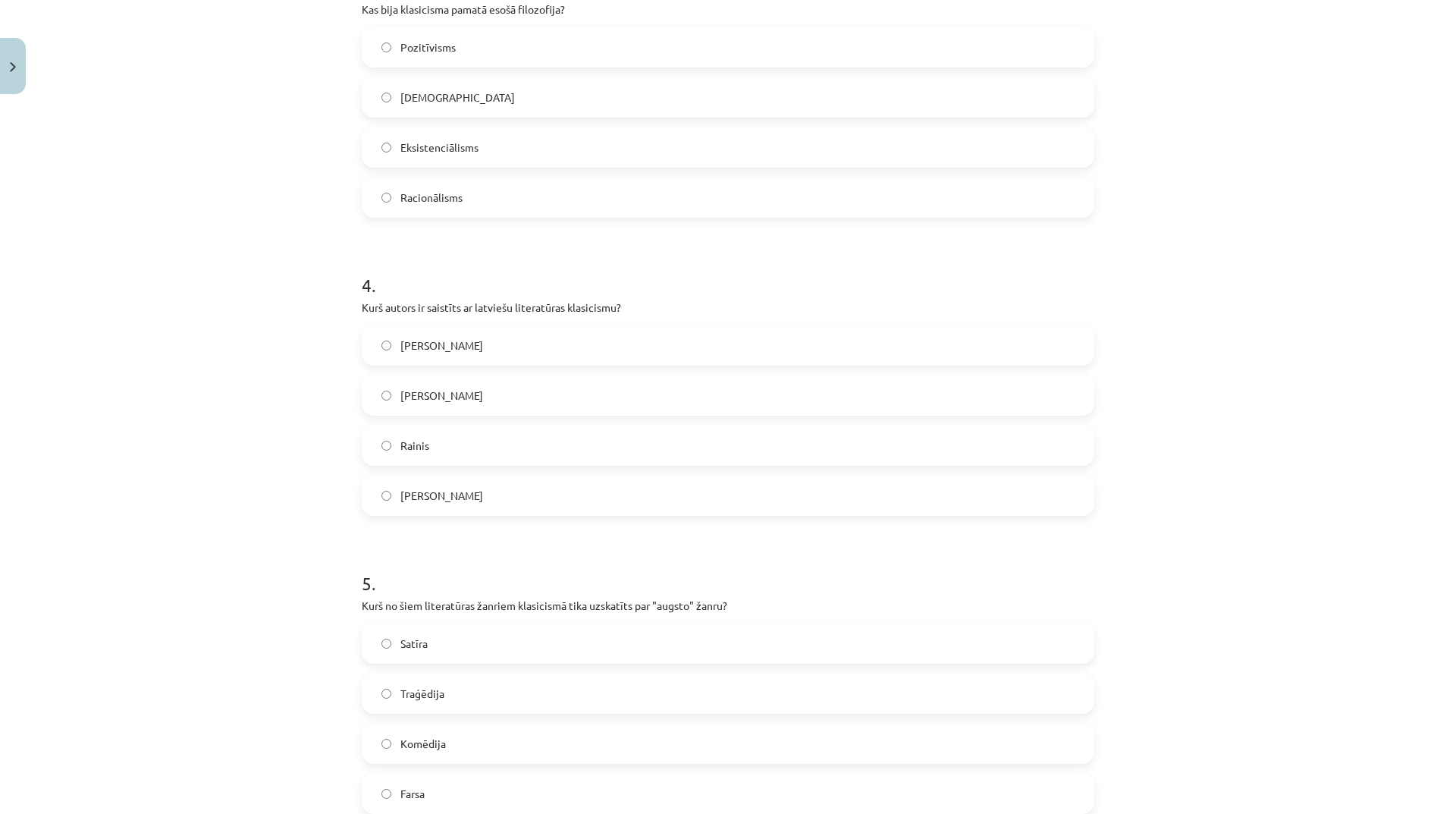
click at [577, 486] on label "[PERSON_NAME]" at bounding box center [728, 495] width 730 height 38
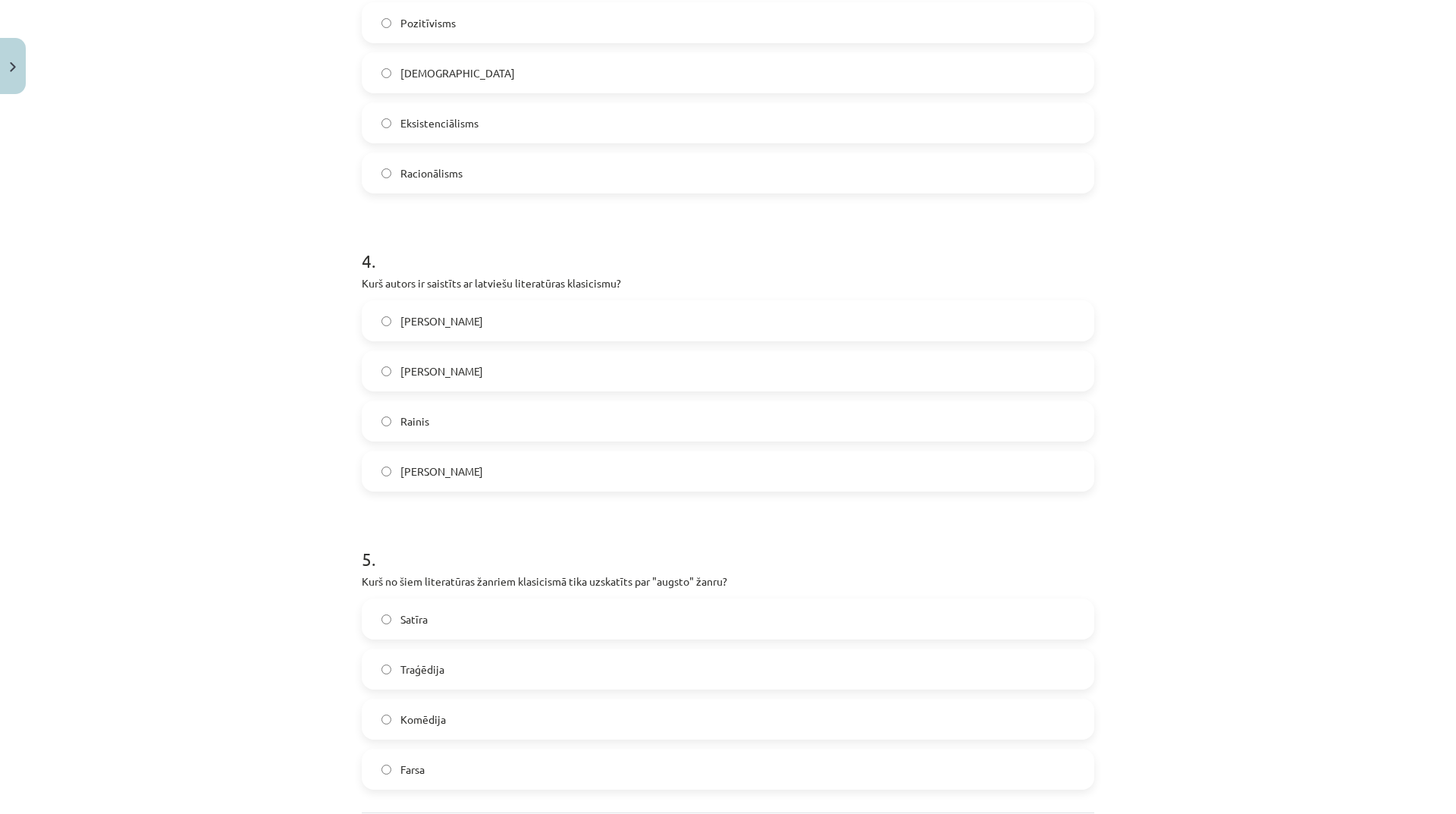
scroll to position [821, 0]
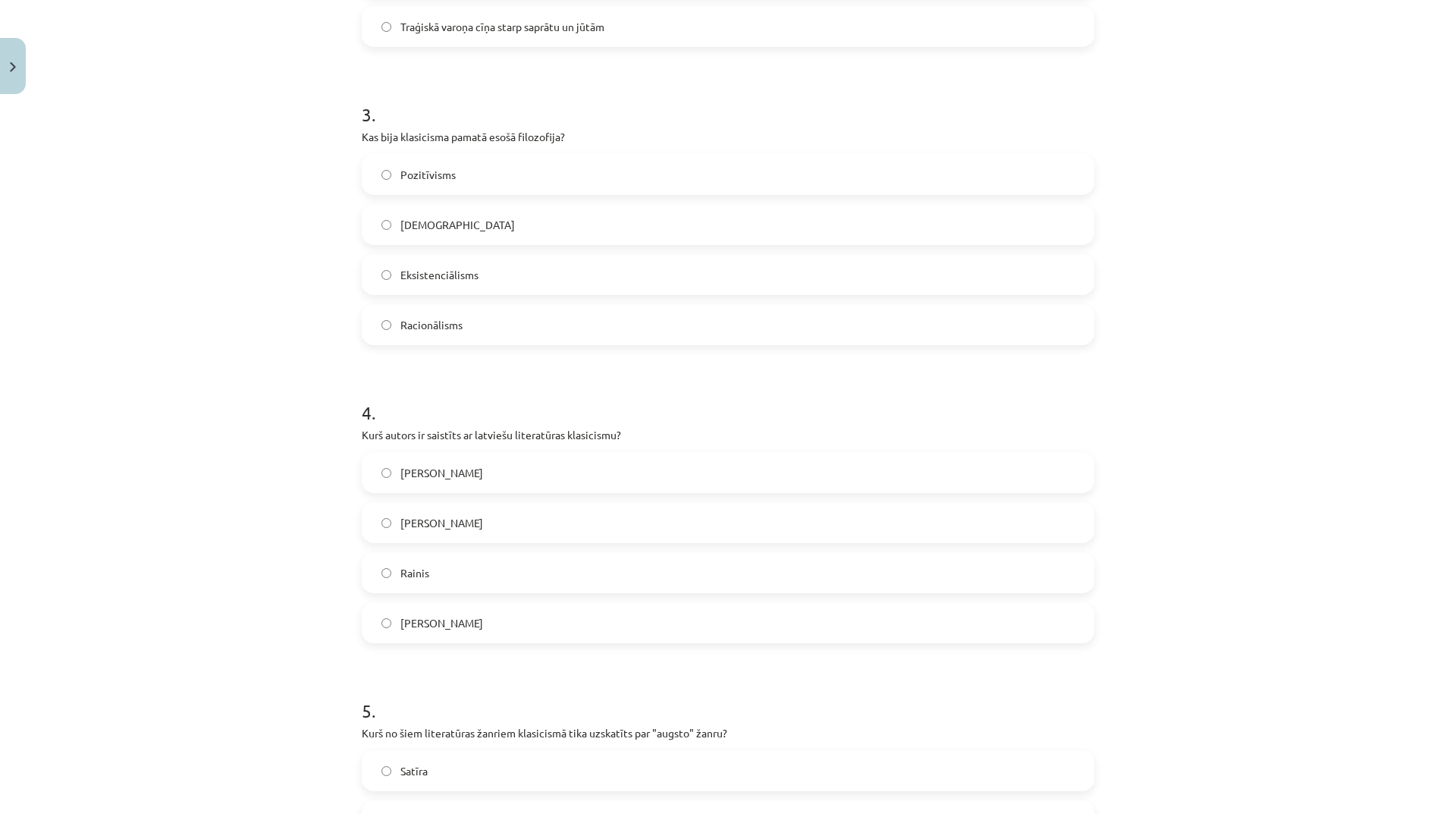
click at [485, 337] on label "Racionālisms" at bounding box center [728, 324] width 730 height 38
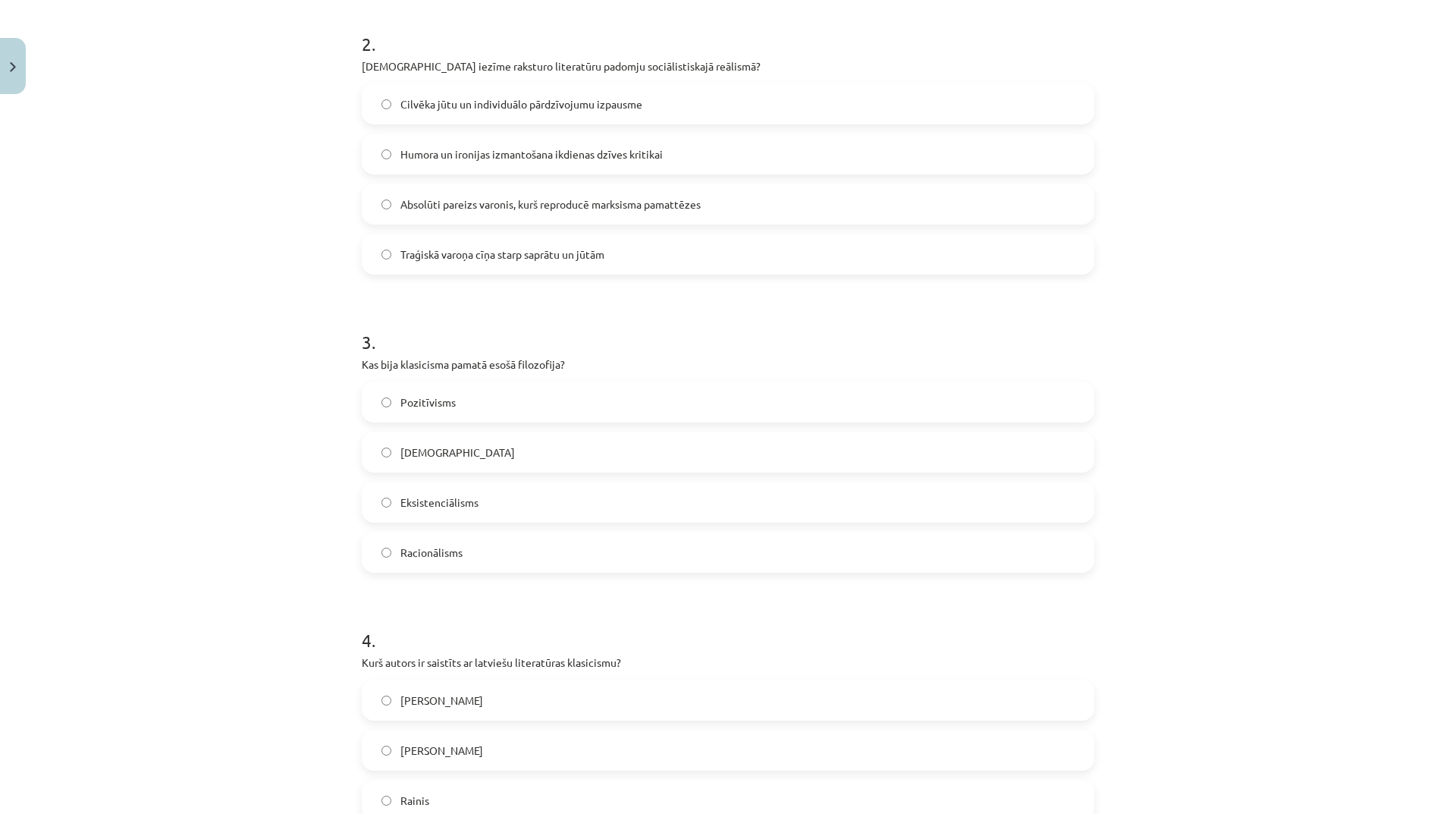
click at [537, 215] on label "Absolūti pareizs varonis, kurš reproducē marksisma pamattēzes" at bounding box center [728, 204] width 730 height 38
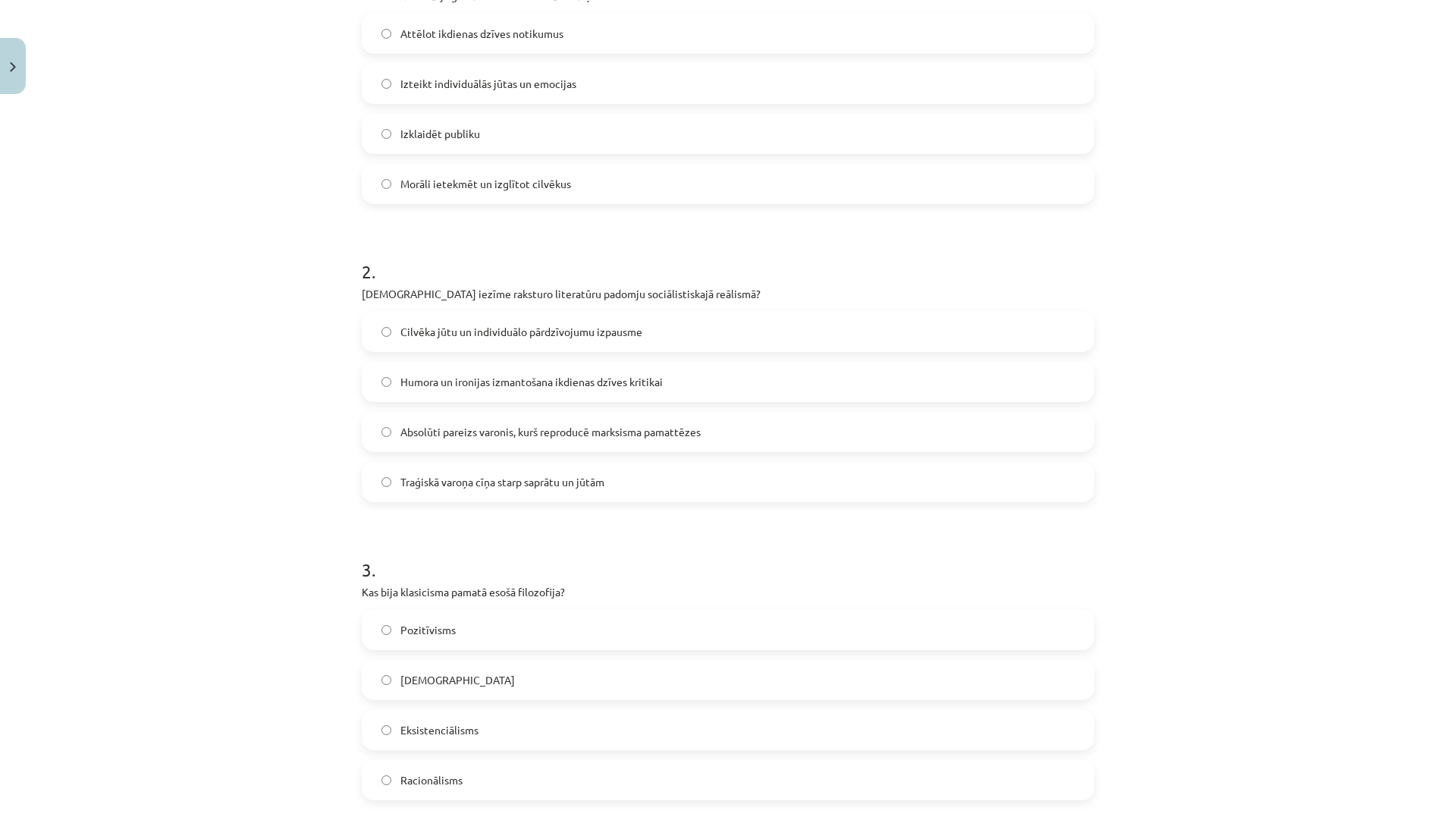
scroll to position [214, 0]
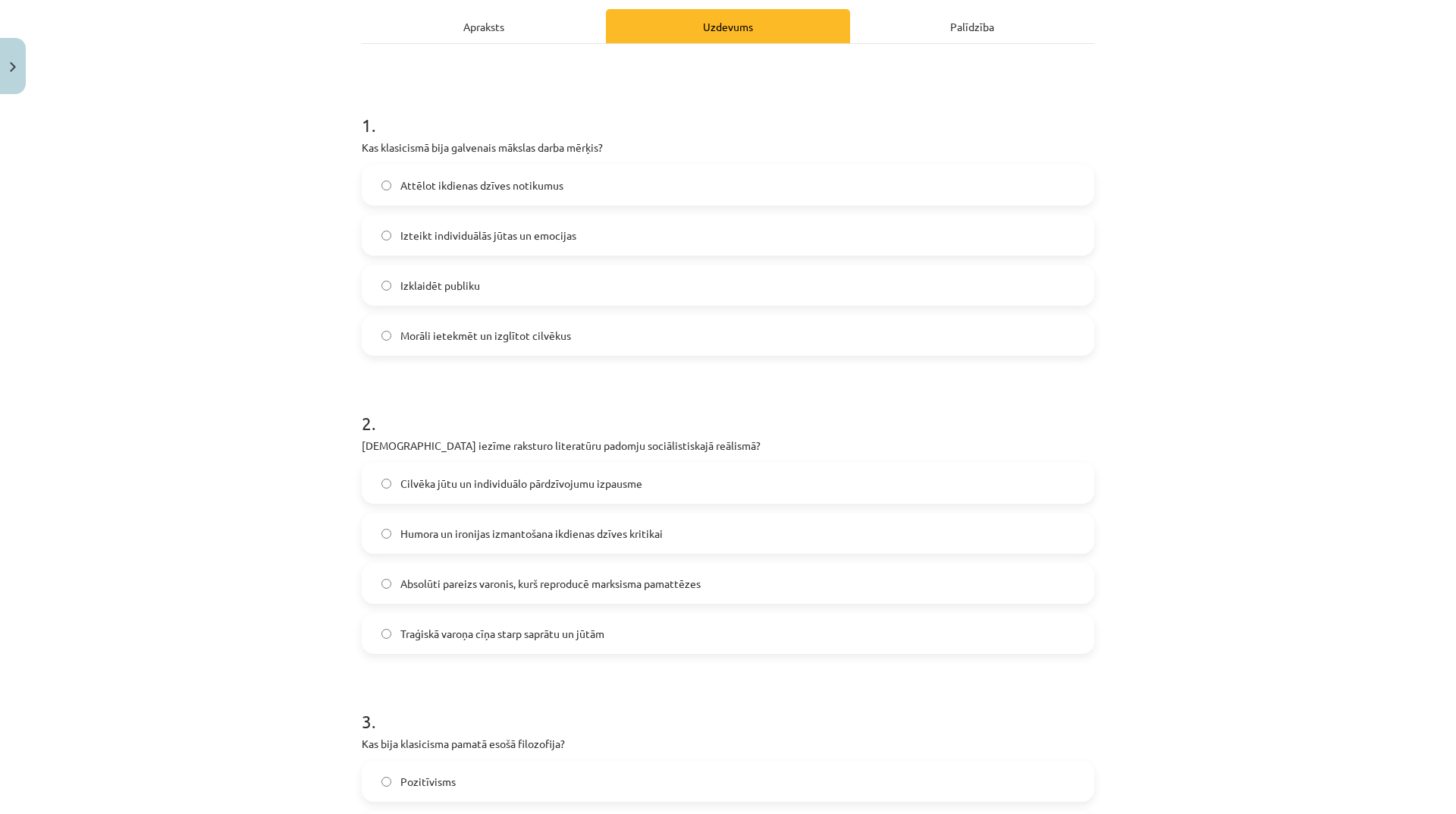
click at [560, 331] on span "Morāli ietekmēt un izglītot cilvēkus" at bounding box center [486, 336] width 171 height 16
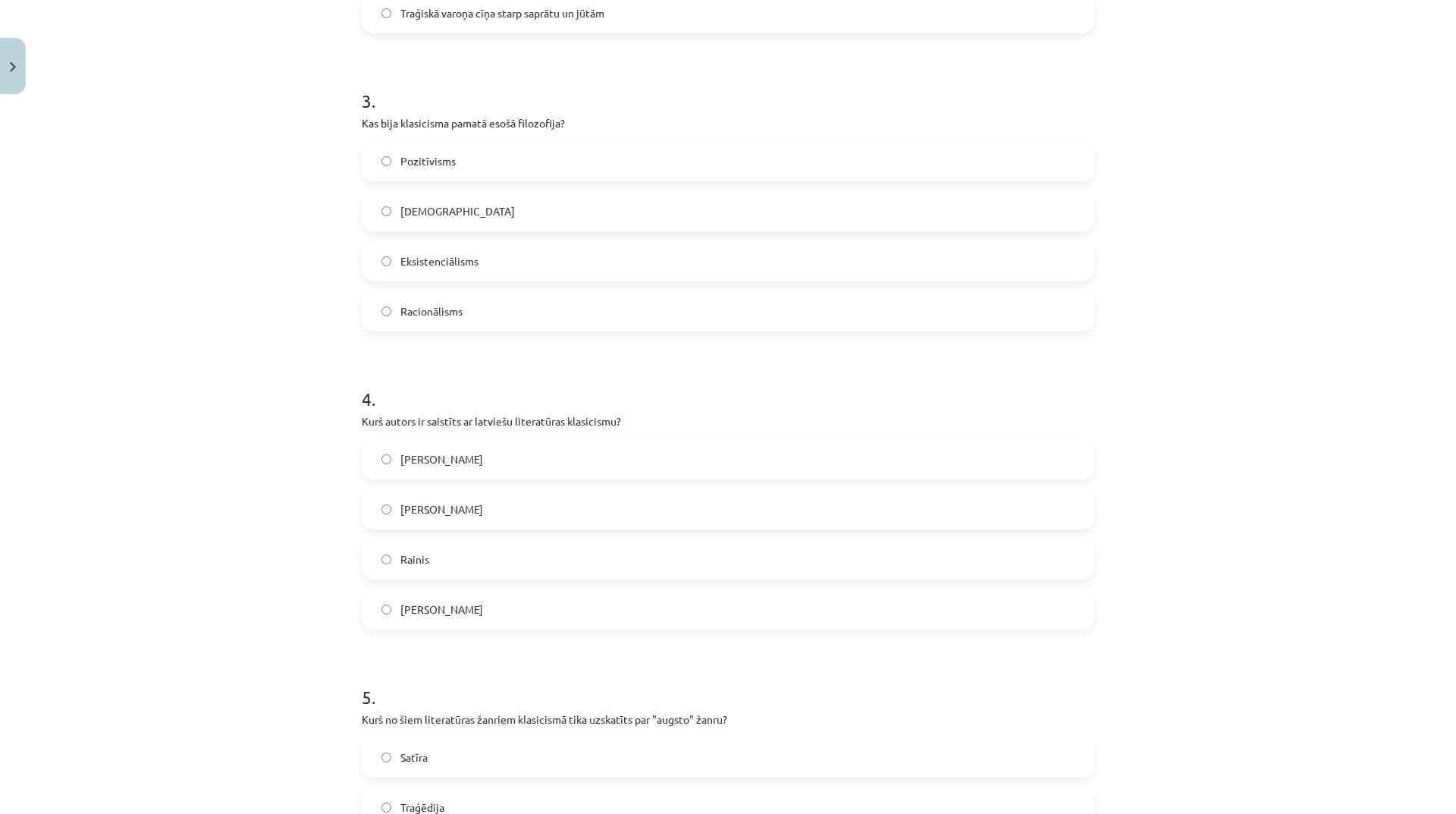
scroll to position [1063, 0]
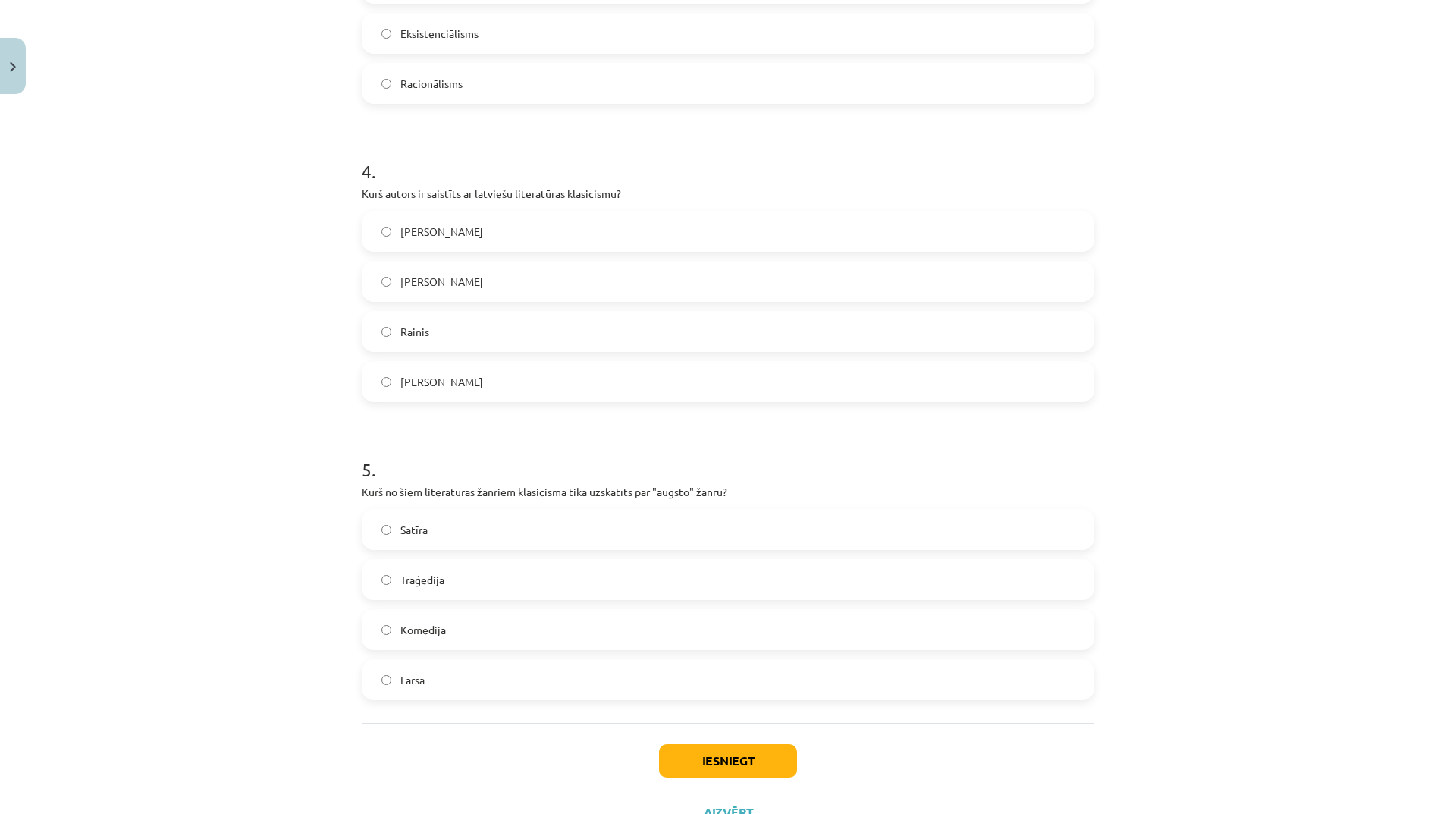
click at [515, 581] on label "Traģēdija" at bounding box center [728, 579] width 730 height 38
click at [739, 762] on button "Iesniegt" at bounding box center [728, 761] width 138 height 33
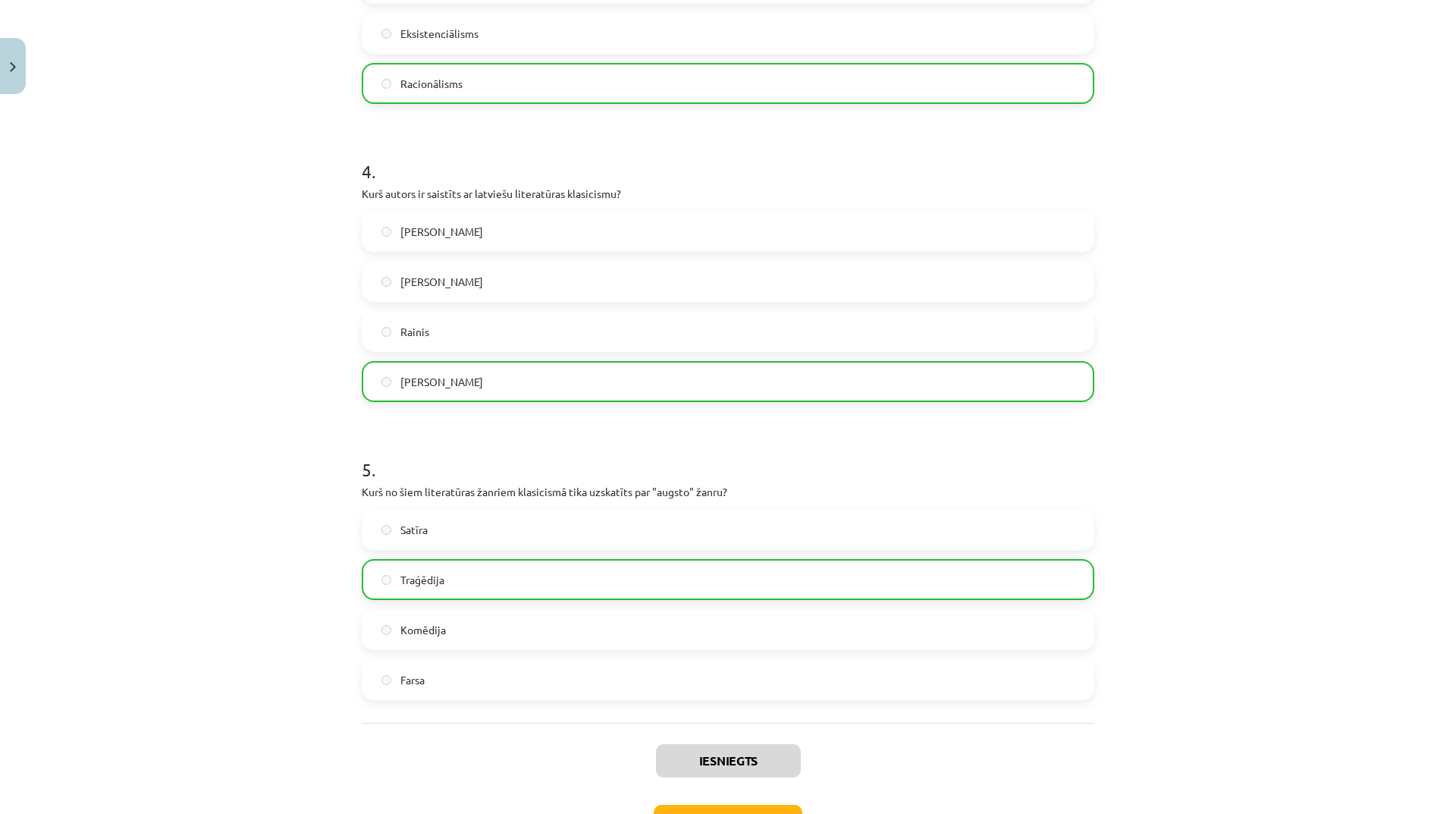
scroll to position [1173, 0]
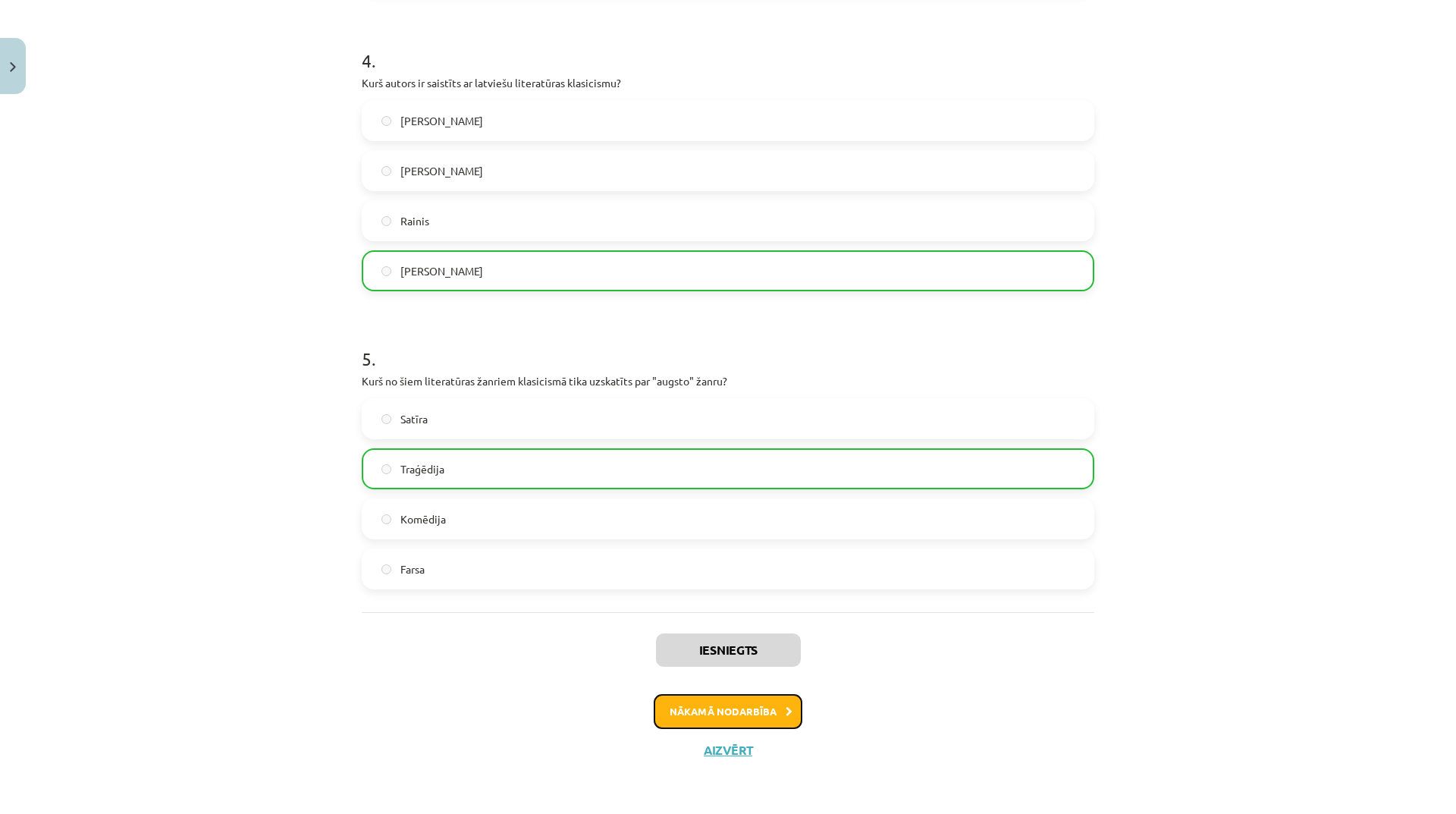
click at [765, 702] on button "Nākamā nodarbība" at bounding box center [728, 711] width 149 height 35
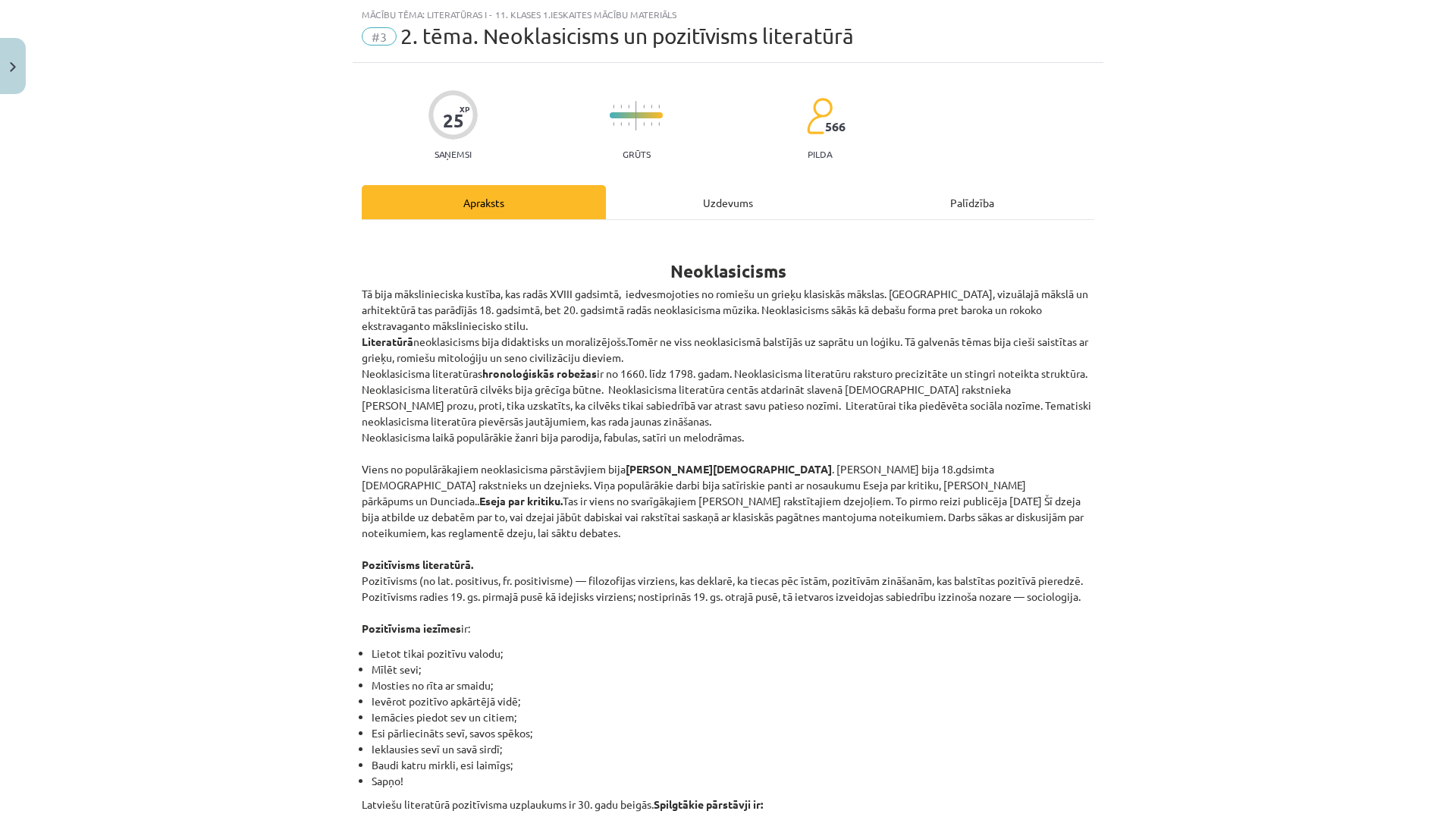
click at [727, 205] on div "Uzdevums" at bounding box center [728, 202] width 244 height 34
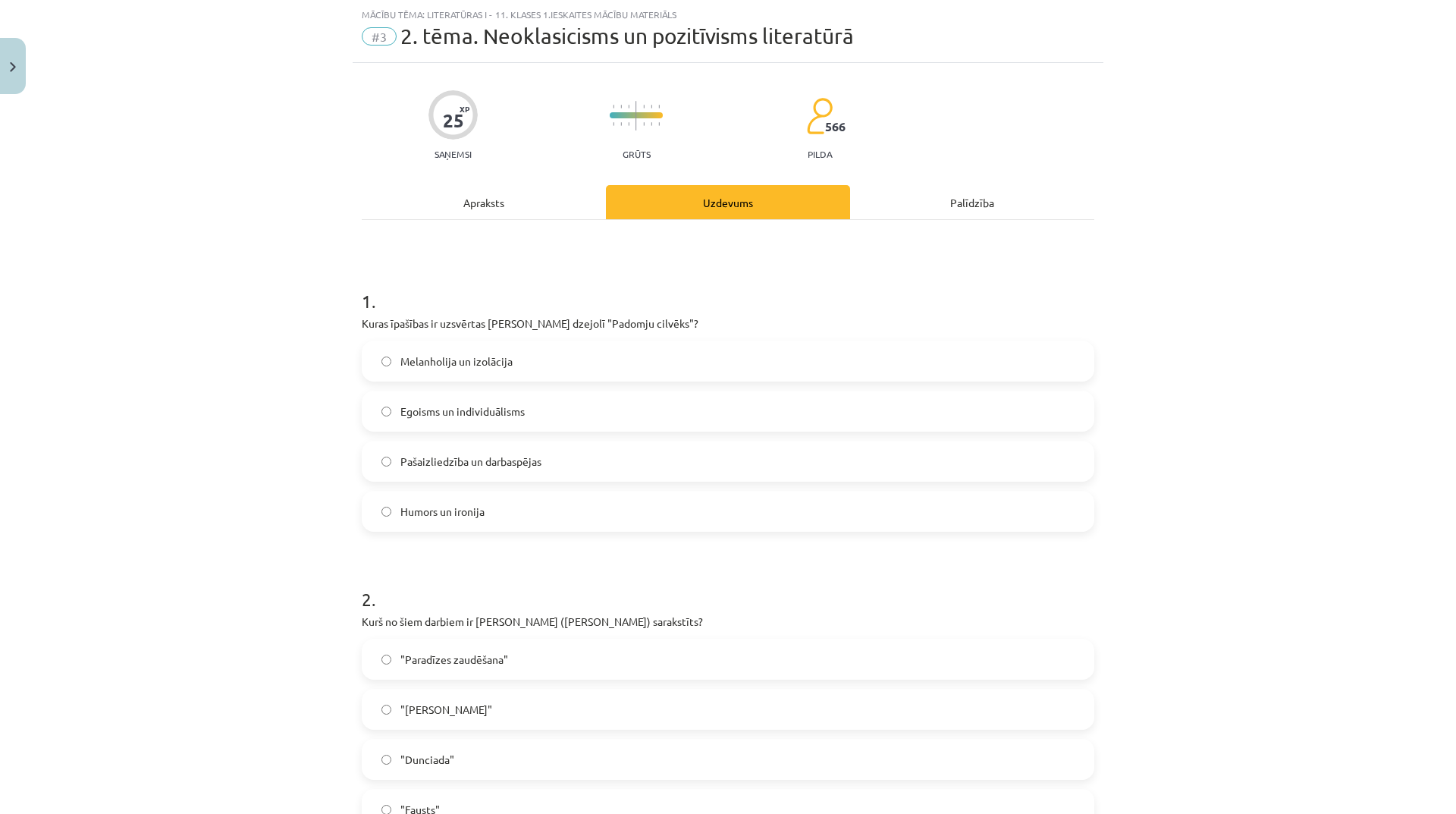
click at [555, 453] on label "Pašaizliedzība un darbaspējas" at bounding box center [728, 461] width 730 height 38
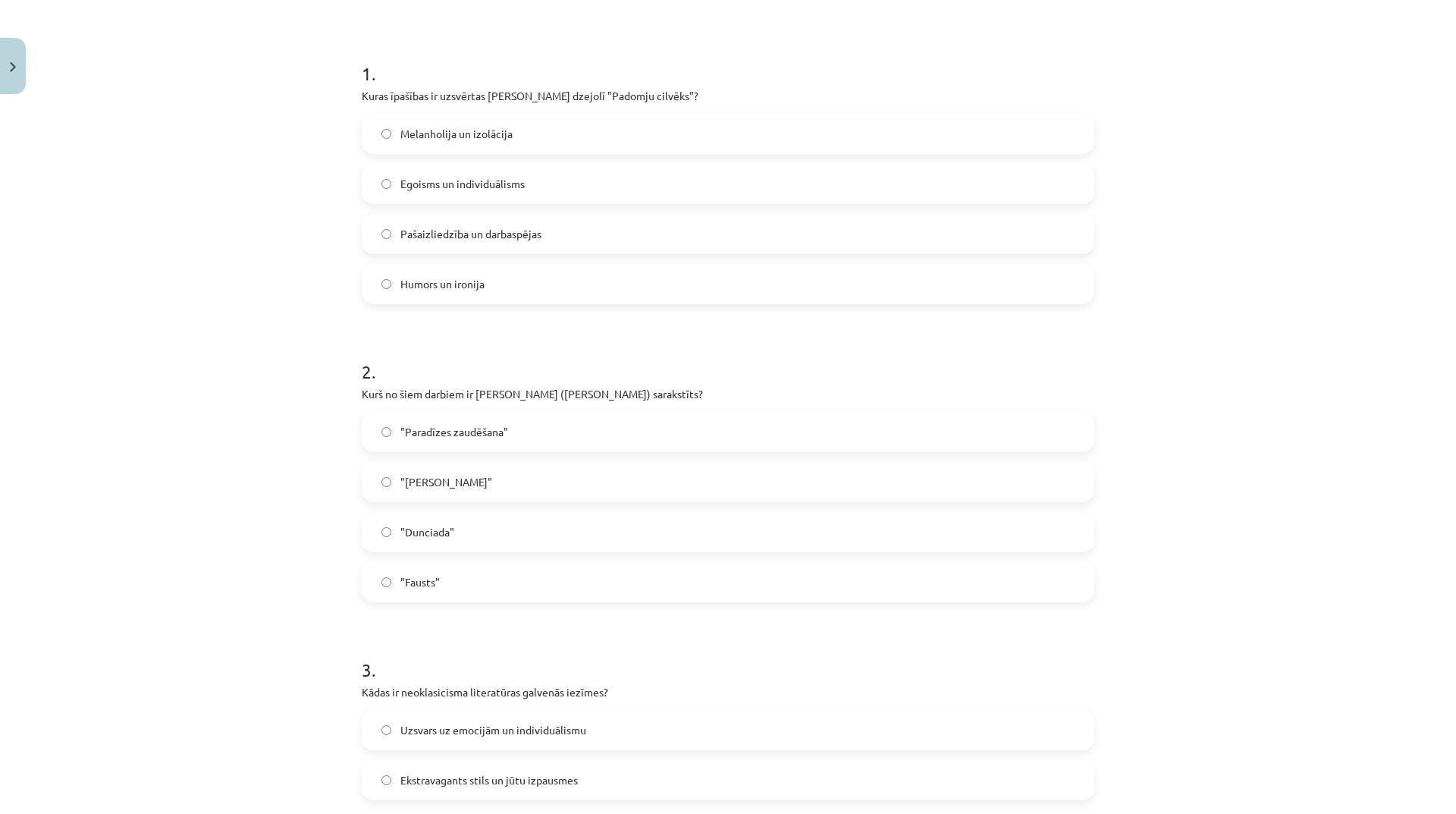
click at [521, 536] on label ""Dunciada"" at bounding box center [728, 532] width 730 height 38
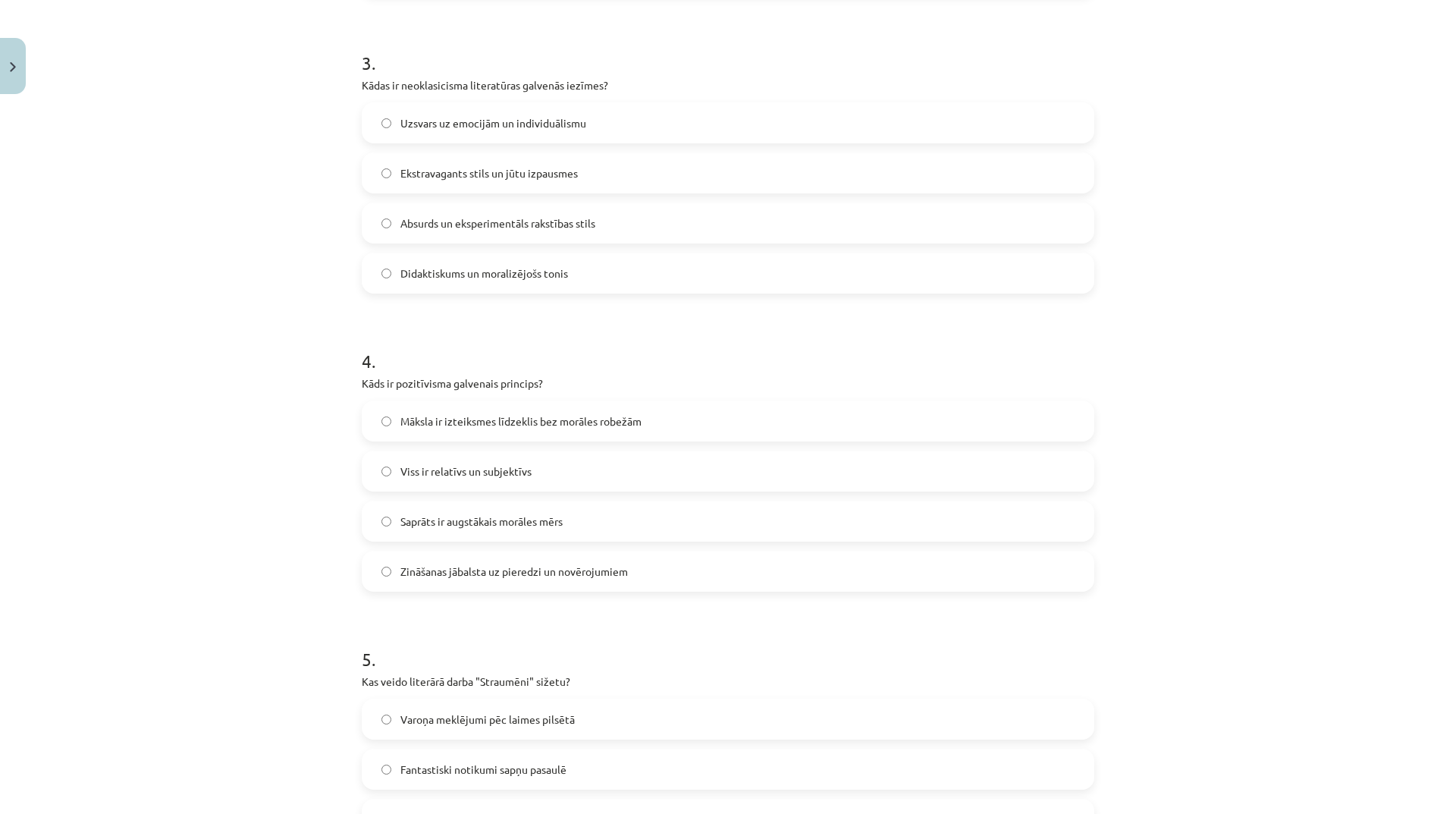
scroll to position [1101, 0]
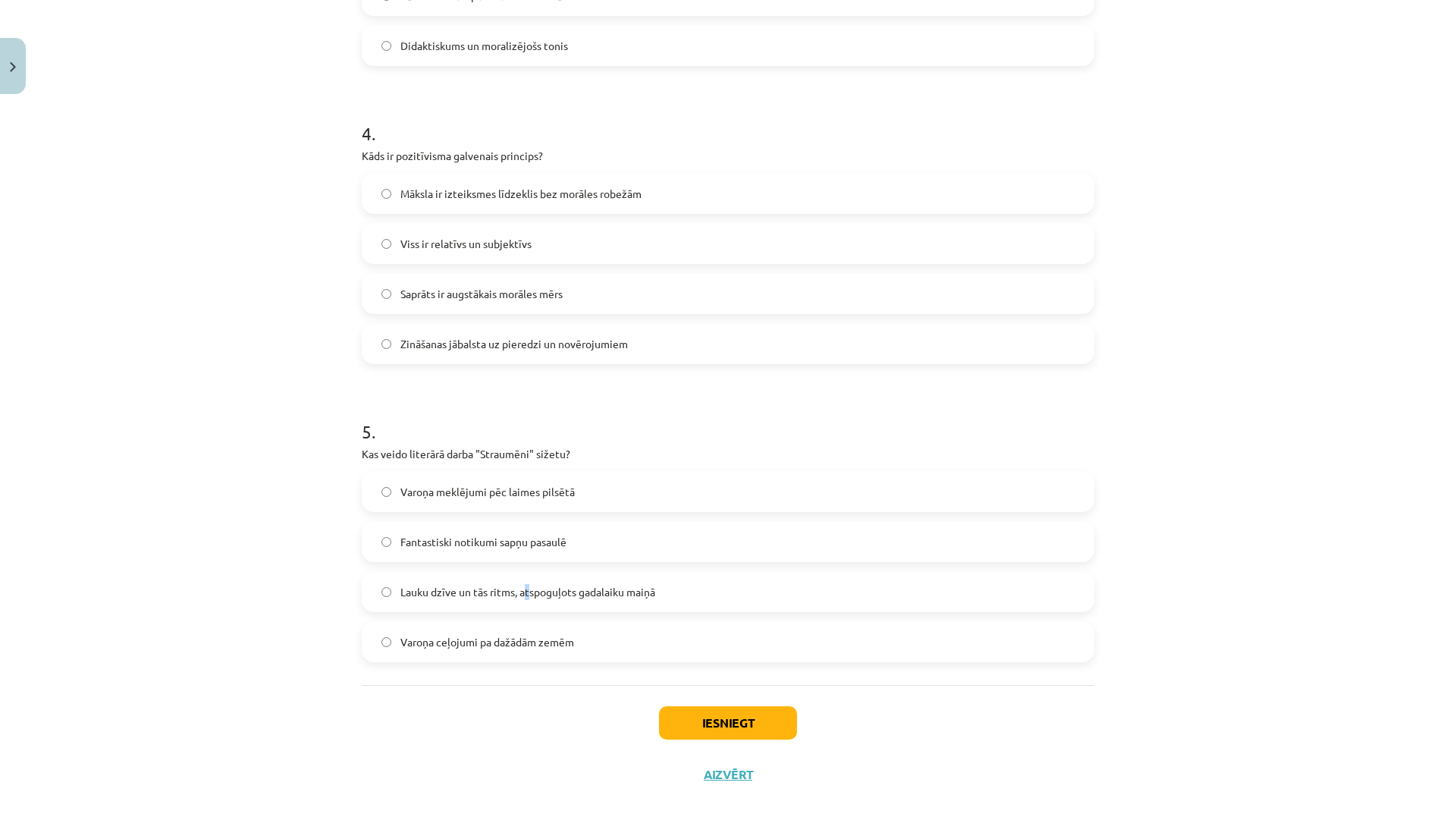
click at [524, 591] on span "Lauku dzīve un tās ritms, atspoguļots gadalaiku maiņā" at bounding box center [528, 592] width 255 height 16
click at [524, 580] on label "Lauku dzīve un tās ritms, atspoguļots gadalaiku maiņā" at bounding box center [728, 592] width 730 height 38
click at [566, 345] on span "Zināšanas jābalsta uz pieredzi un novērojumiem" at bounding box center [514, 345] width 227 height 16
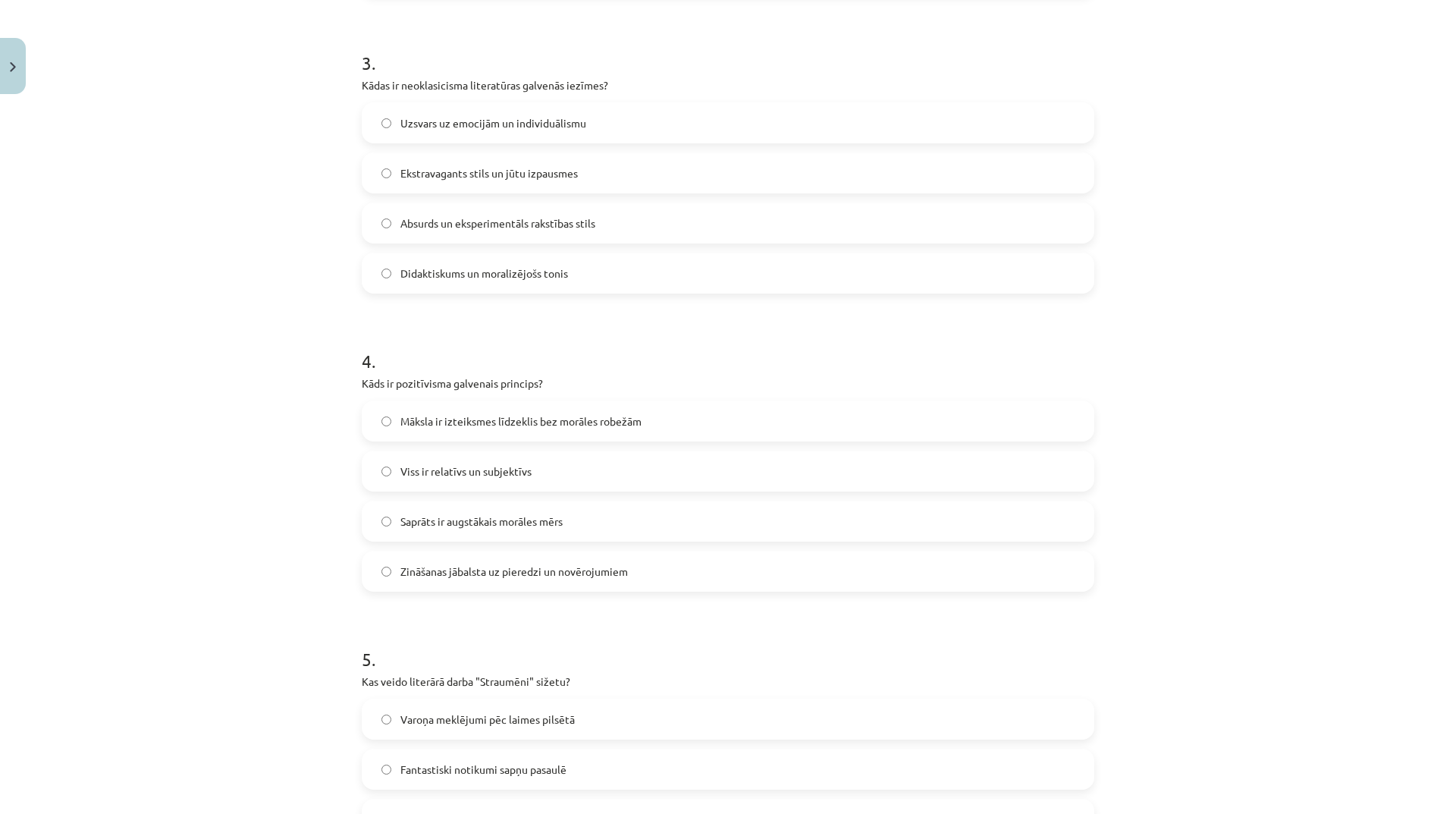
click at [513, 287] on label "Didaktiskums un moralizējošs tonis" at bounding box center [728, 273] width 730 height 38
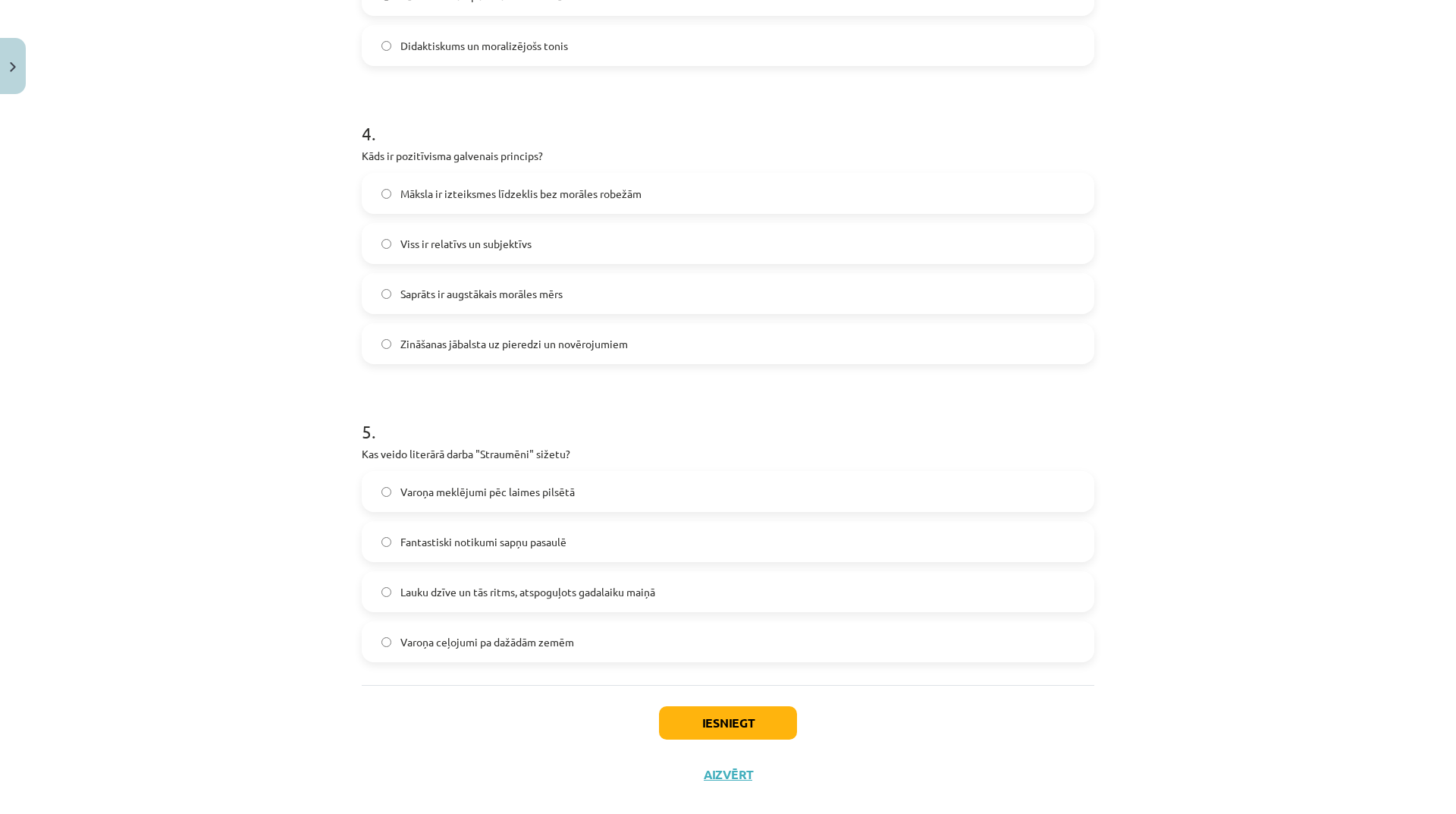
click at [695, 705] on div "Iesniegt Aizvērt" at bounding box center [728, 738] width 733 height 106
click at [691, 711] on button "Iesniegt" at bounding box center [728, 723] width 138 height 33
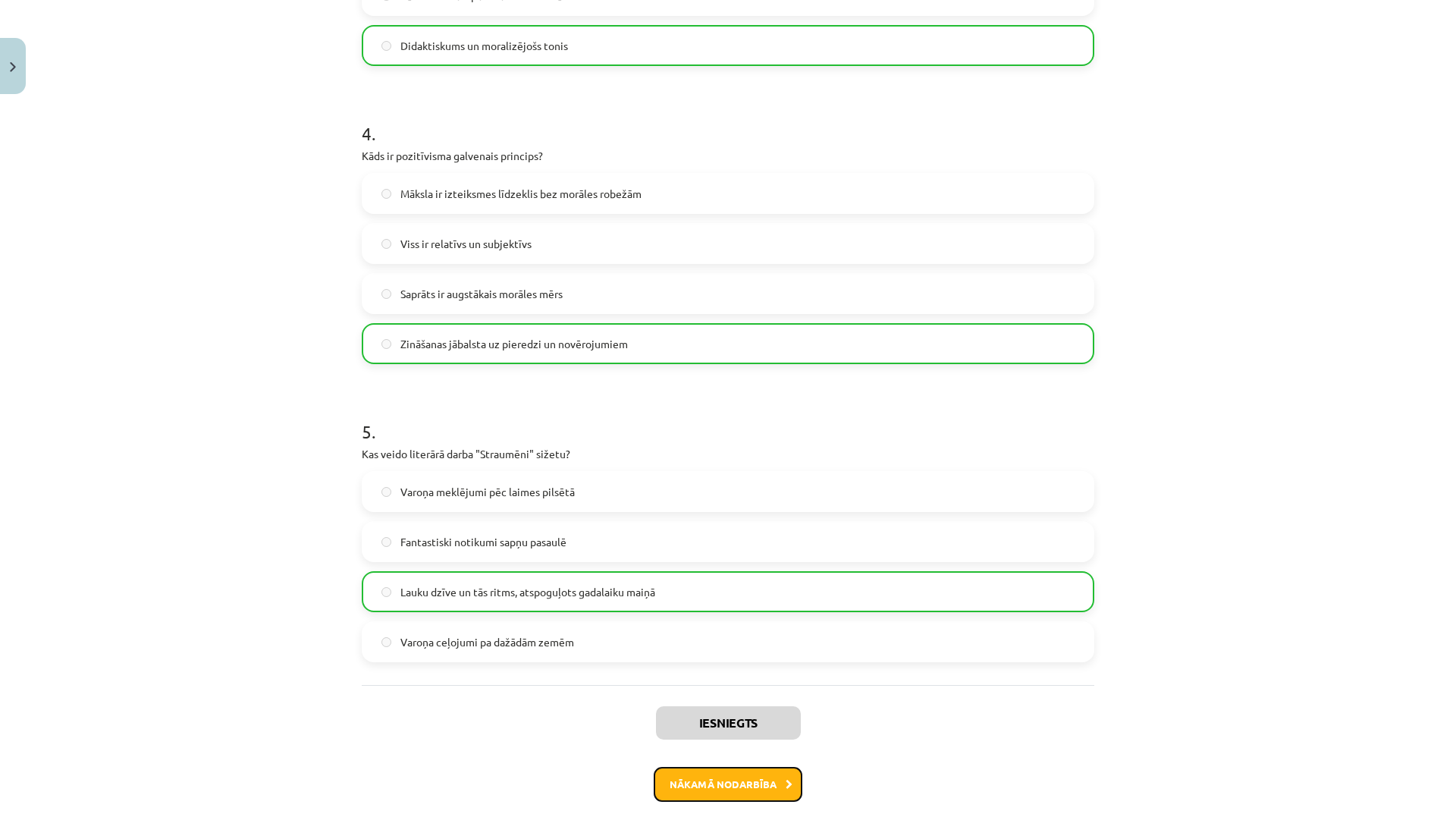
click at [739, 791] on button "Nākamā nodarbība" at bounding box center [728, 785] width 149 height 35
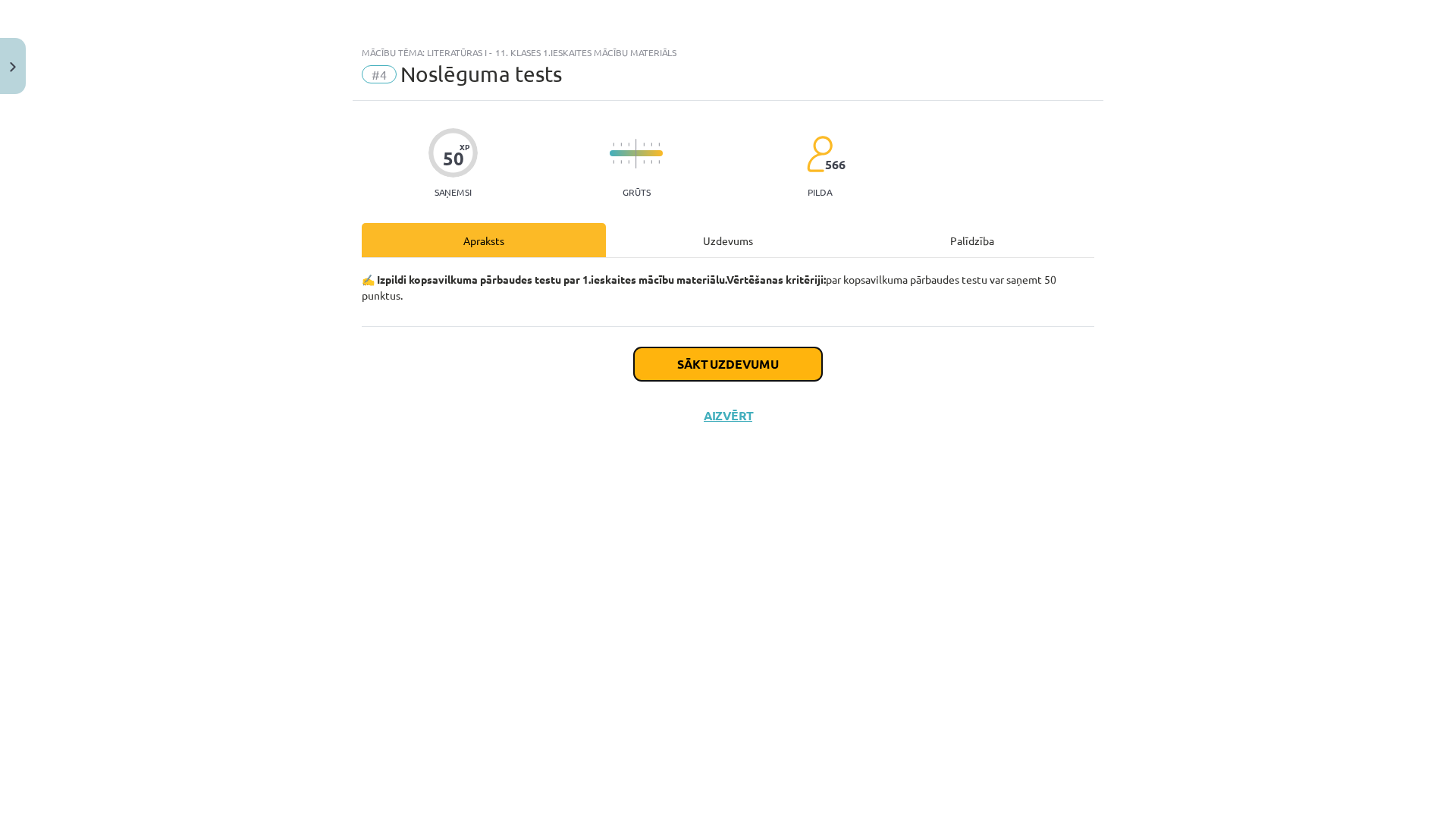
click at [765, 349] on button "Sākt uzdevumu" at bounding box center [728, 364] width 188 height 33
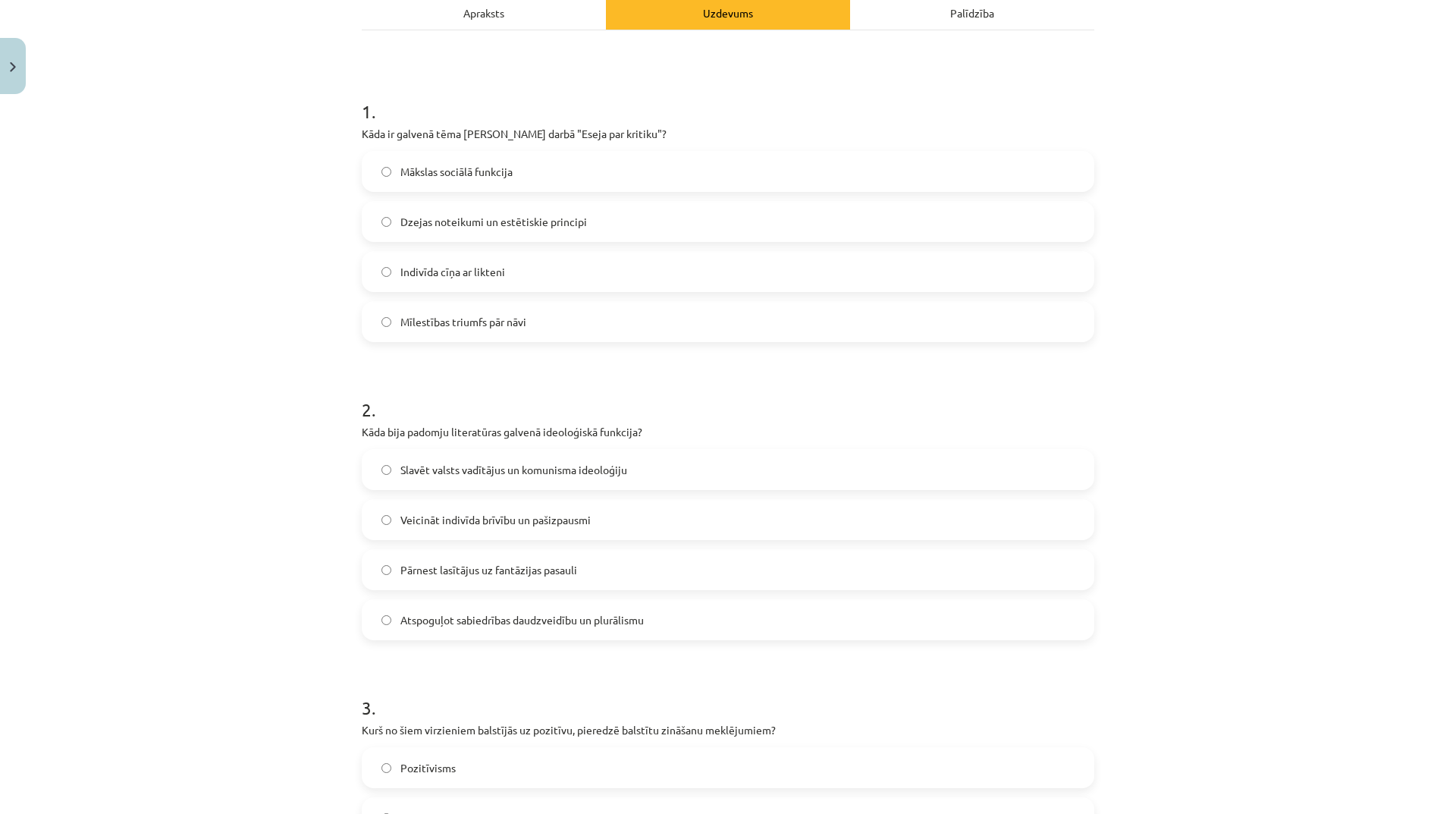
scroll to position [380, 0]
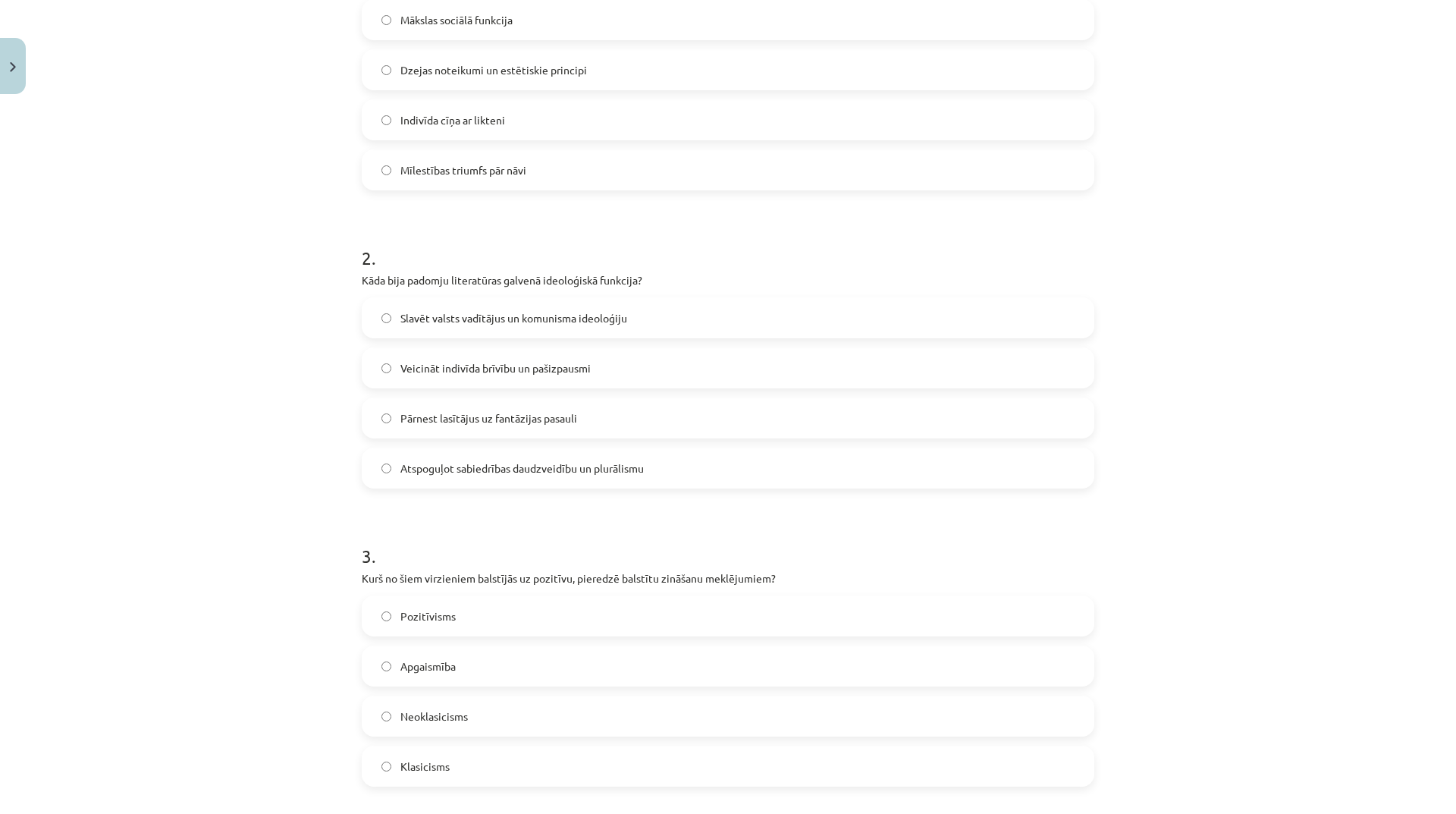
click at [650, 611] on label "Pozitīvisms" at bounding box center [728, 616] width 730 height 38
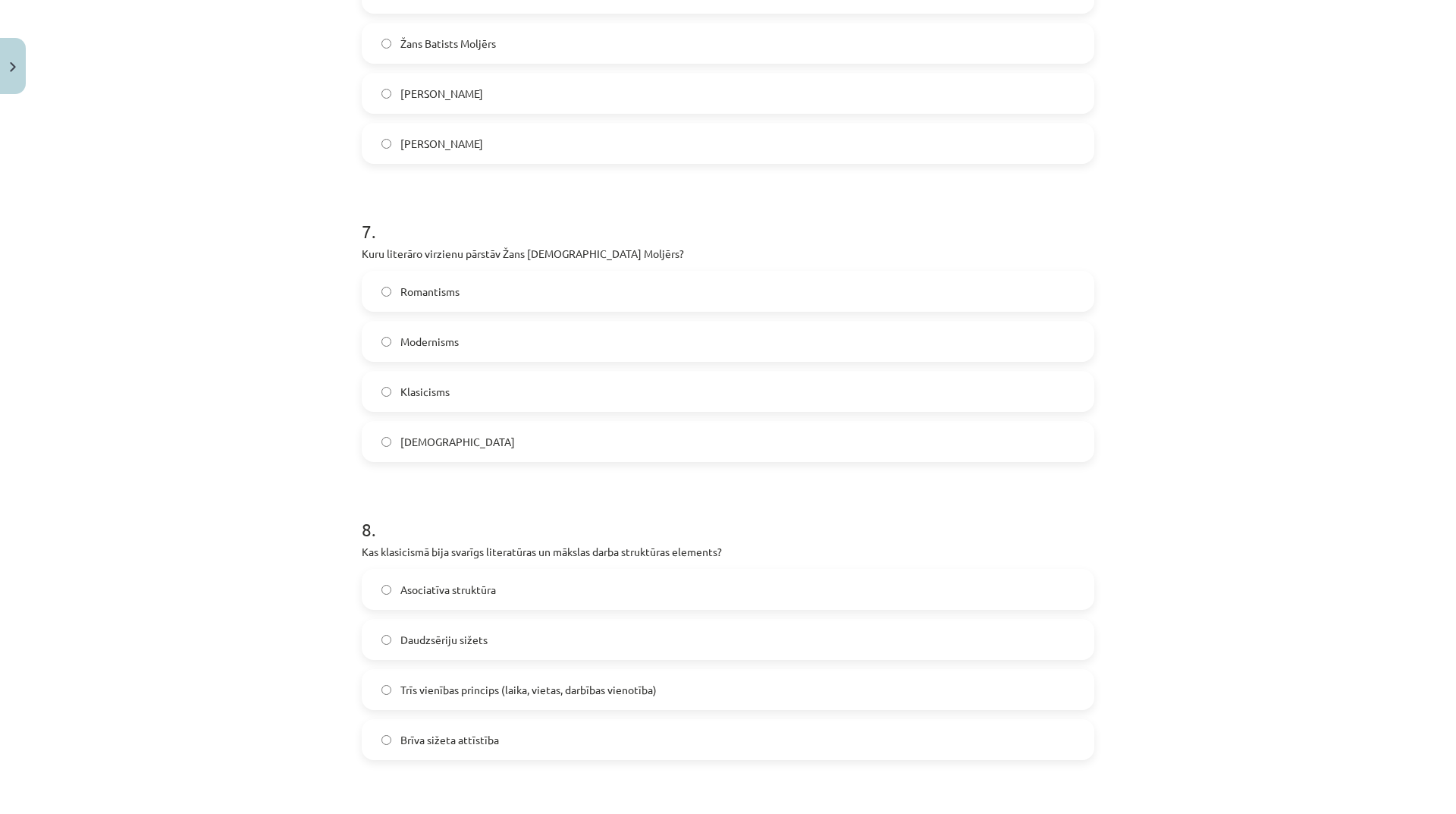
scroll to position [2125, 0]
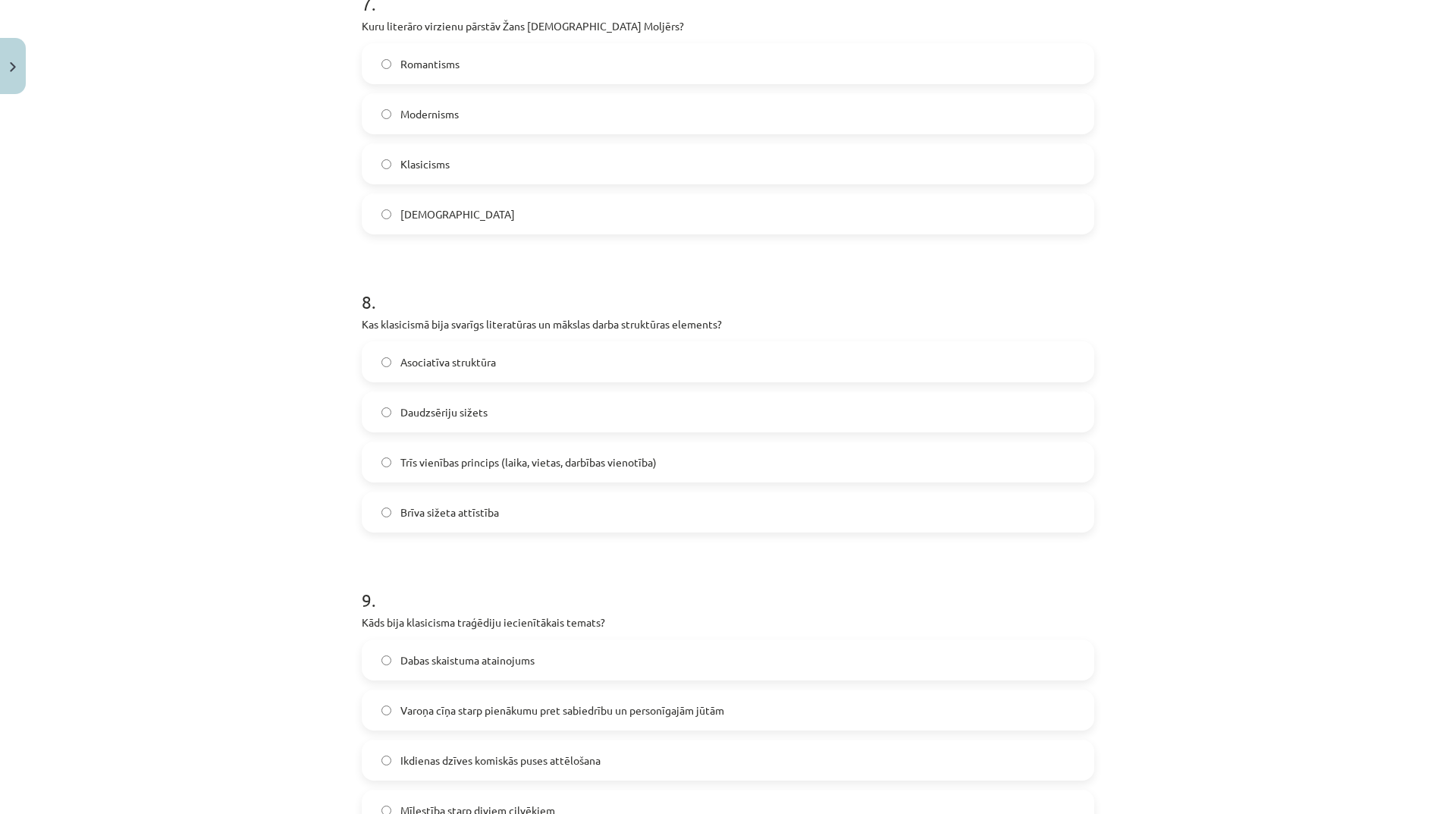
click at [610, 448] on label "Trīs vienības princips (laika, vietas, darbības vienotība)" at bounding box center [728, 462] width 730 height 38
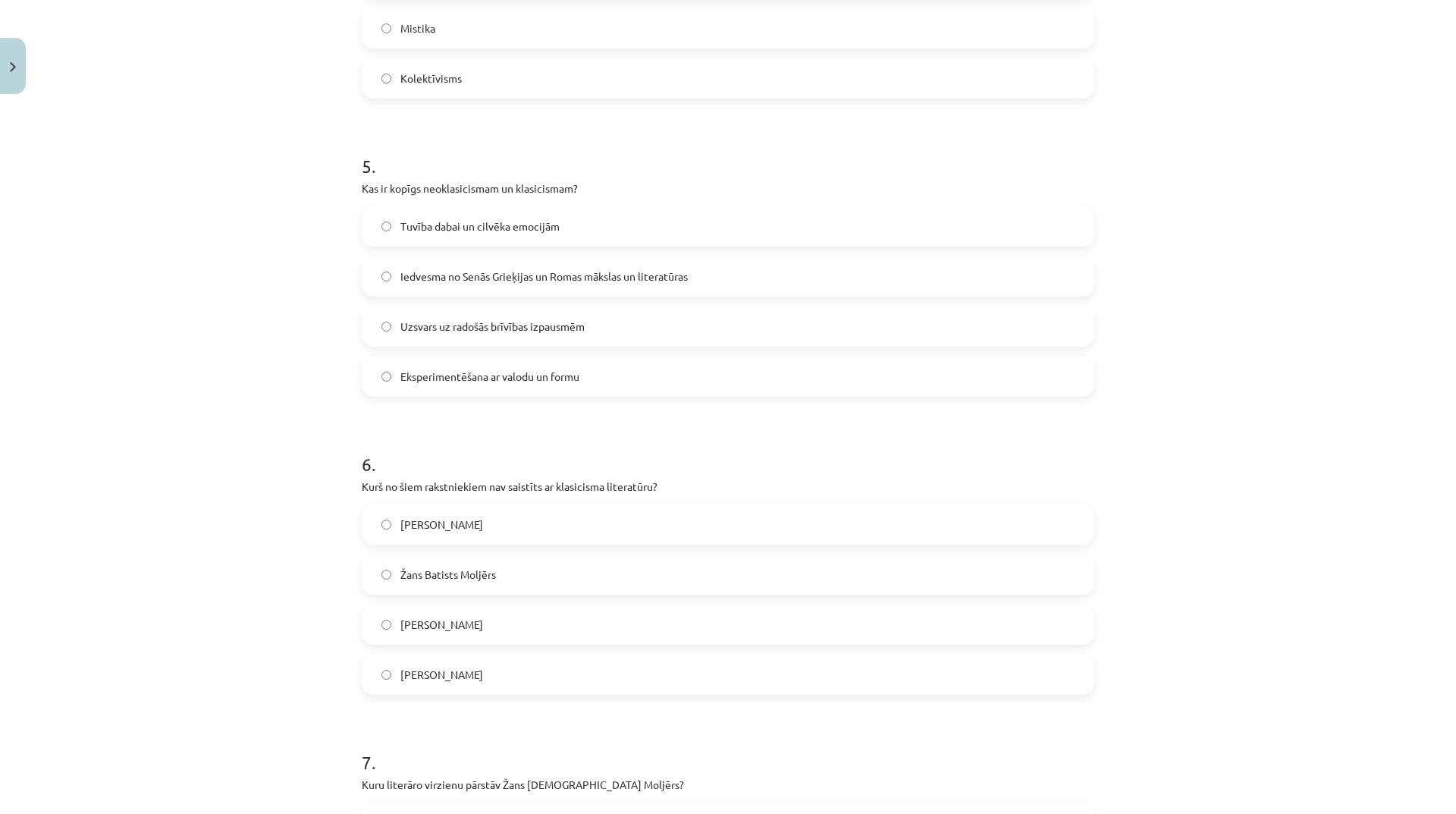
scroll to position [1138, 0]
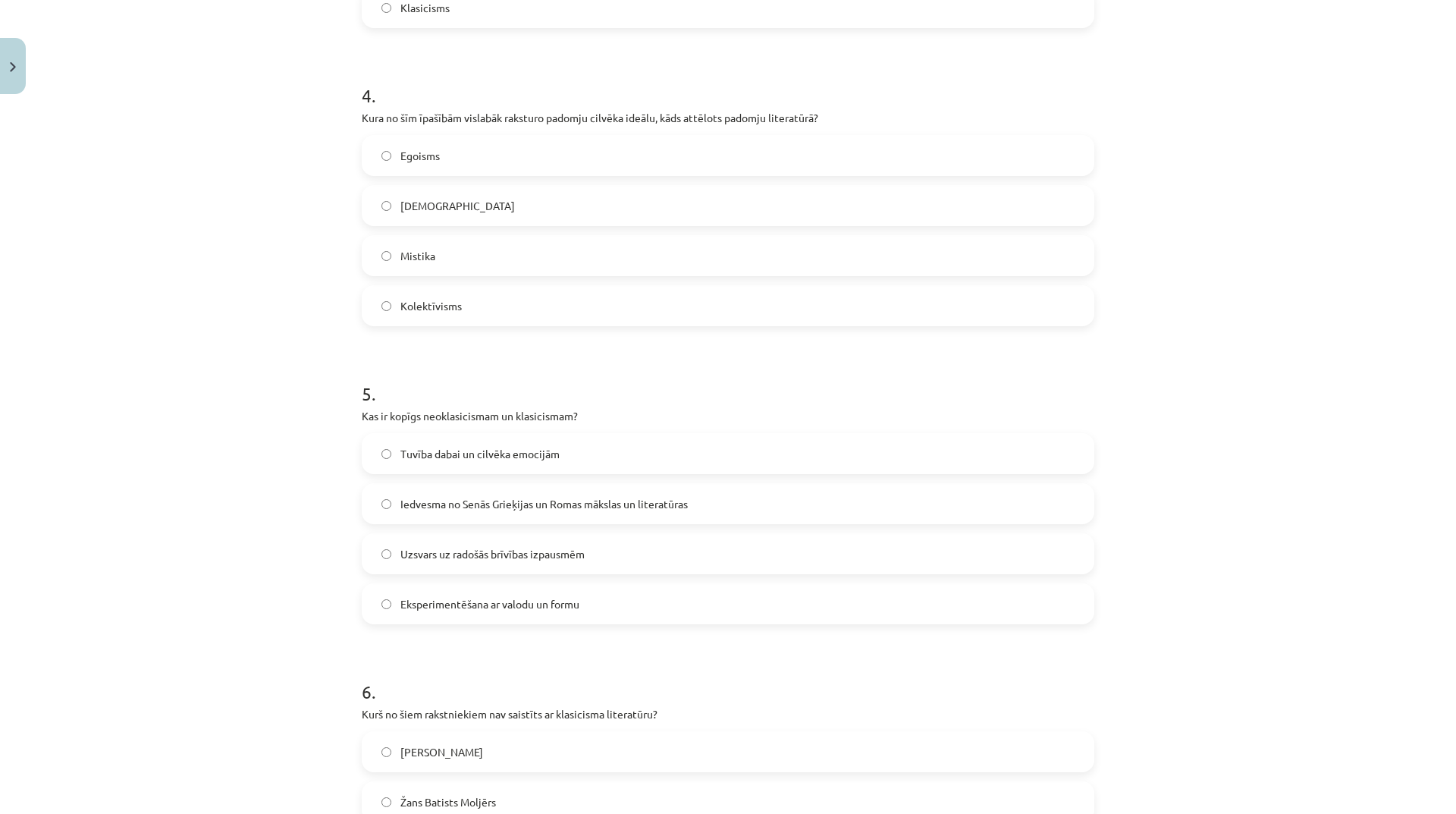
click at [566, 307] on label "Kolektīvisms" at bounding box center [728, 306] width 730 height 38
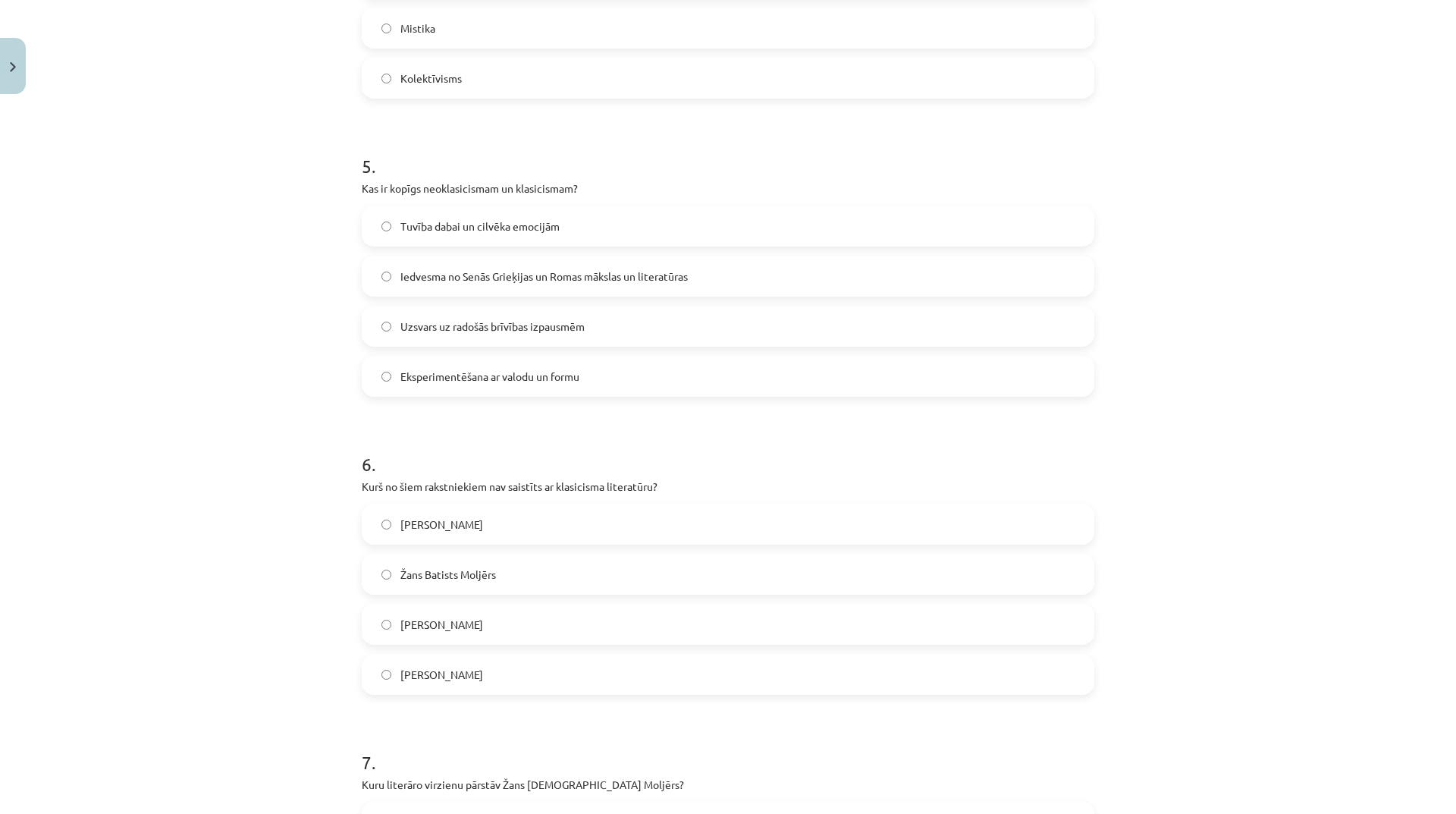
click at [461, 673] on label "[PERSON_NAME]" at bounding box center [728, 675] width 730 height 38
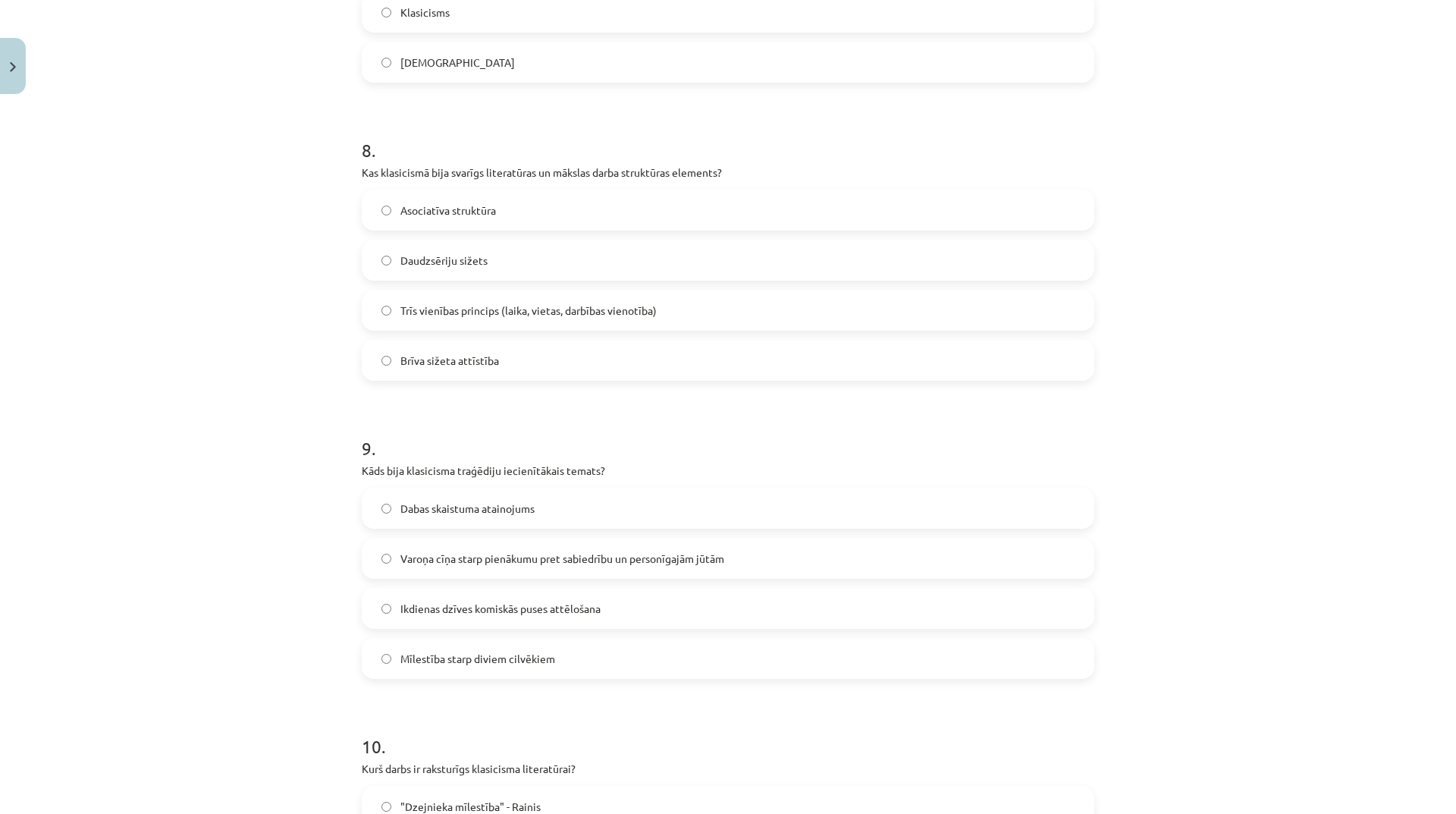
scroll to position [2505, 0]
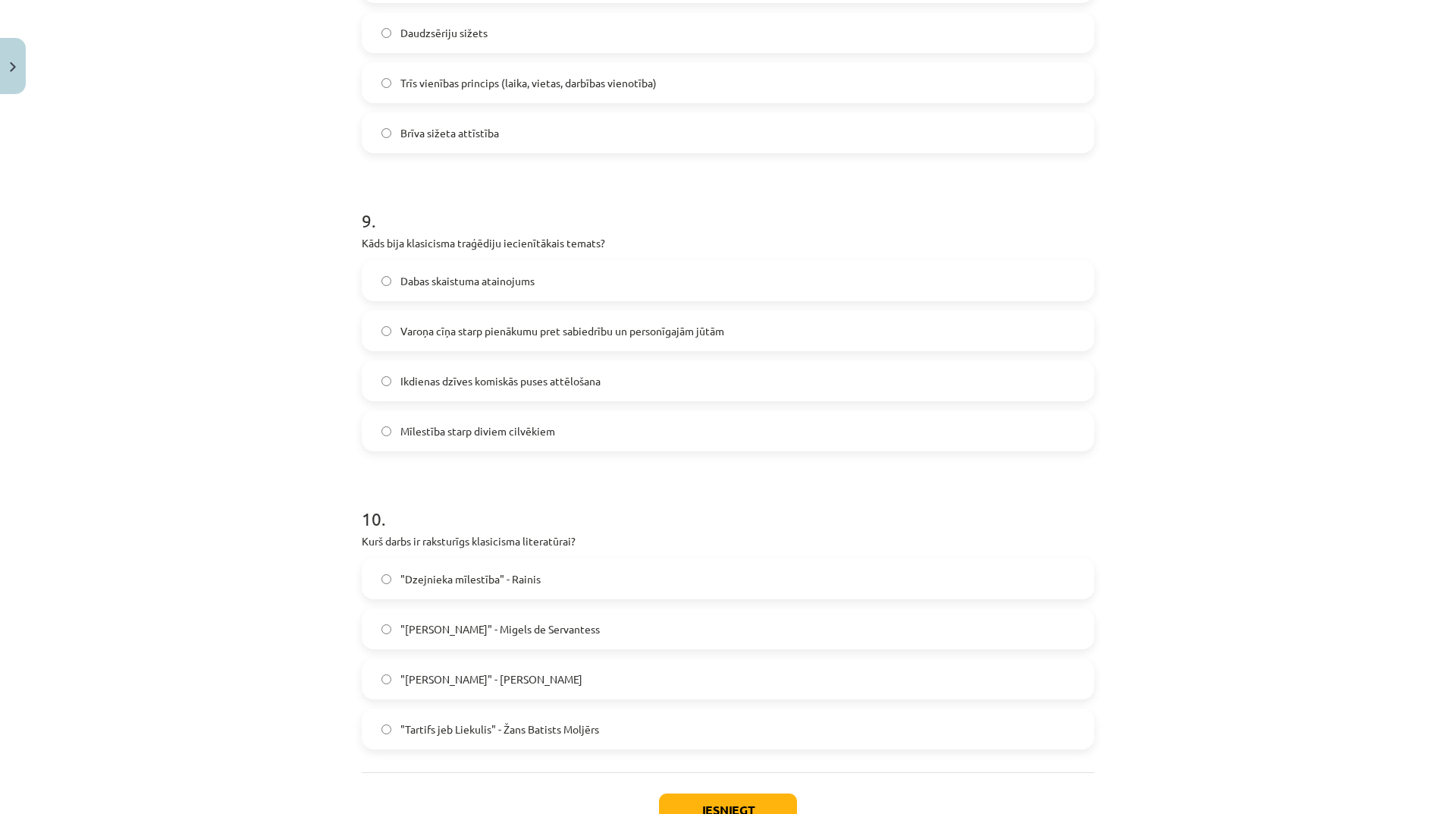
click at [535, 722] on span ""Tartifs jeb Liekulis" - Žans Batists Moljērs" at bounding box center [500, 730] width 199 height 16
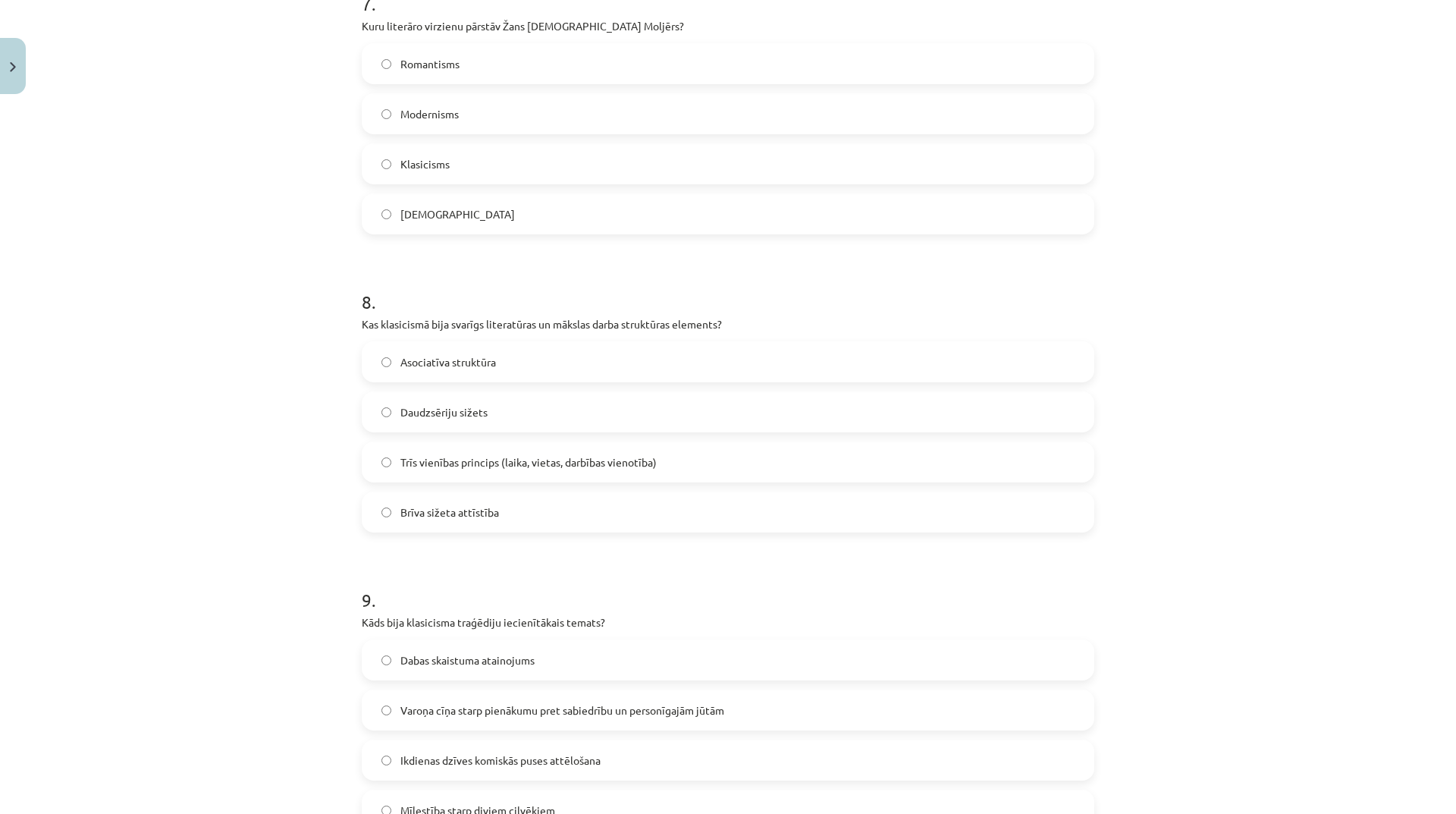
scroll to position [1897, 0]
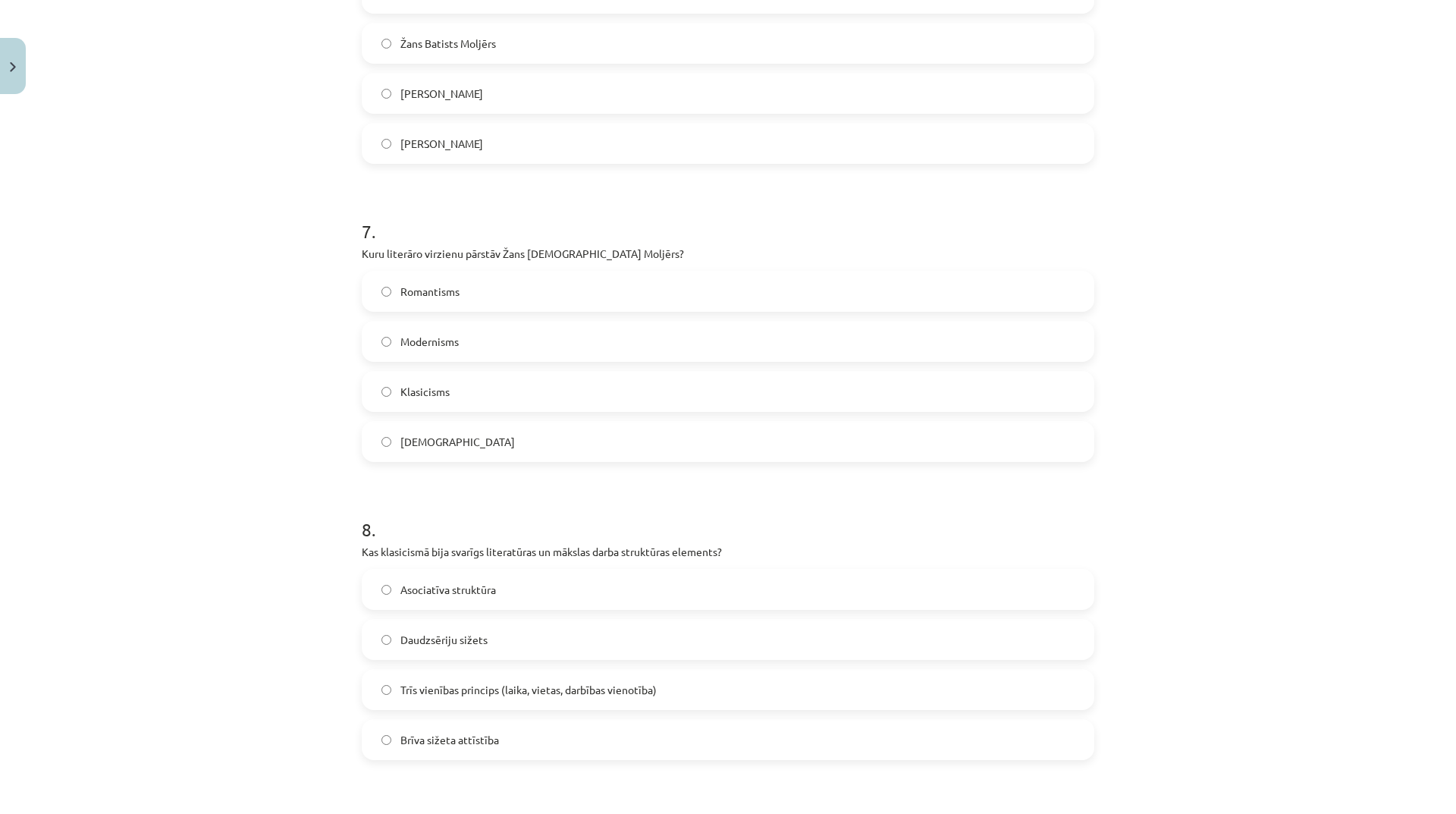
click at [482, 381] on label "Klasicisms" at bounding box center [728, 391] width 730 height 38
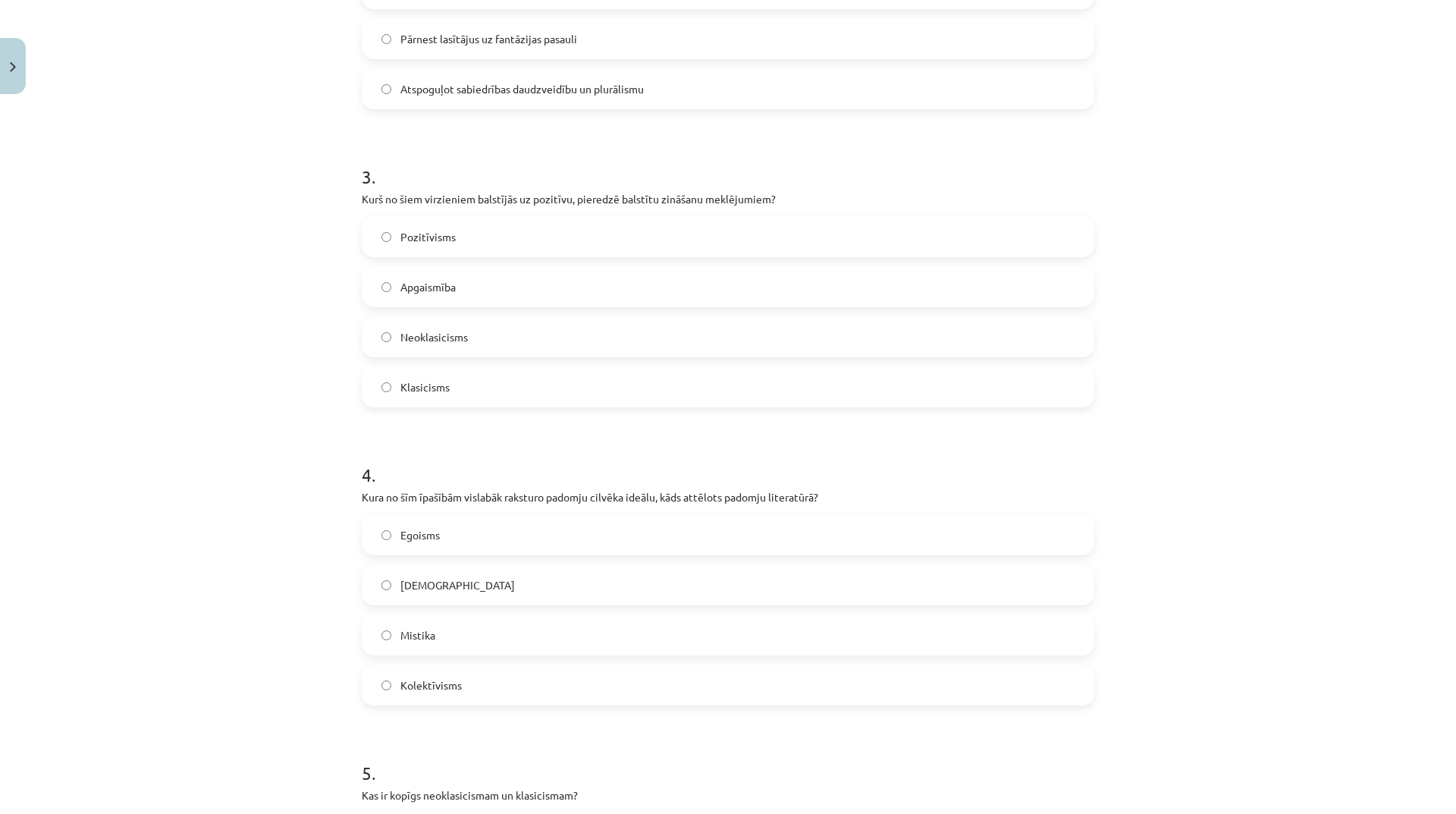
scroll to position [531, 0]
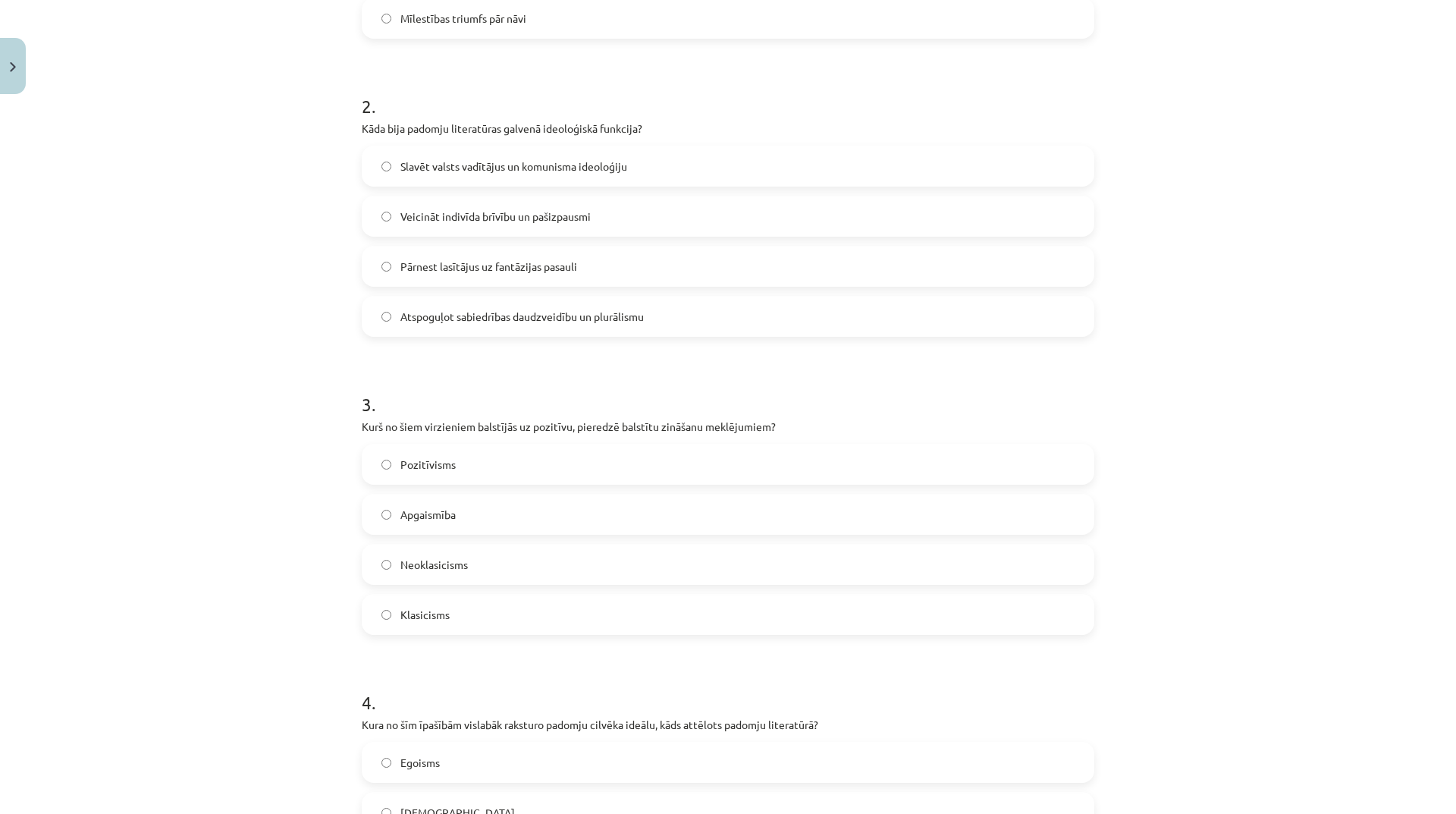
click at [605, 169] on span "Slavēt valsts vadītājus un komunisma ideoloģiju" at bounding box center [514, 167] width 226 height 16
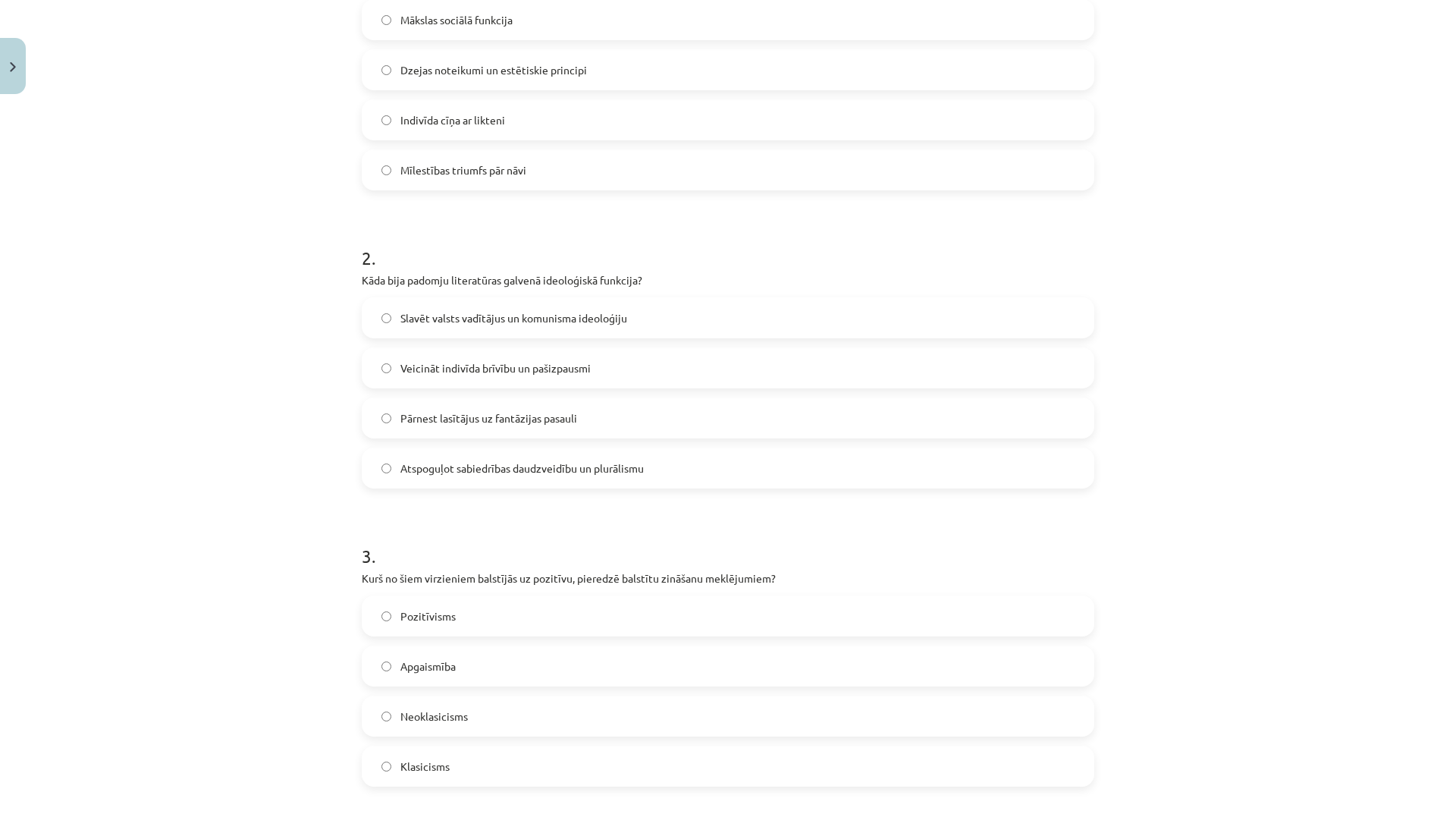
scroll to position [304, 0]
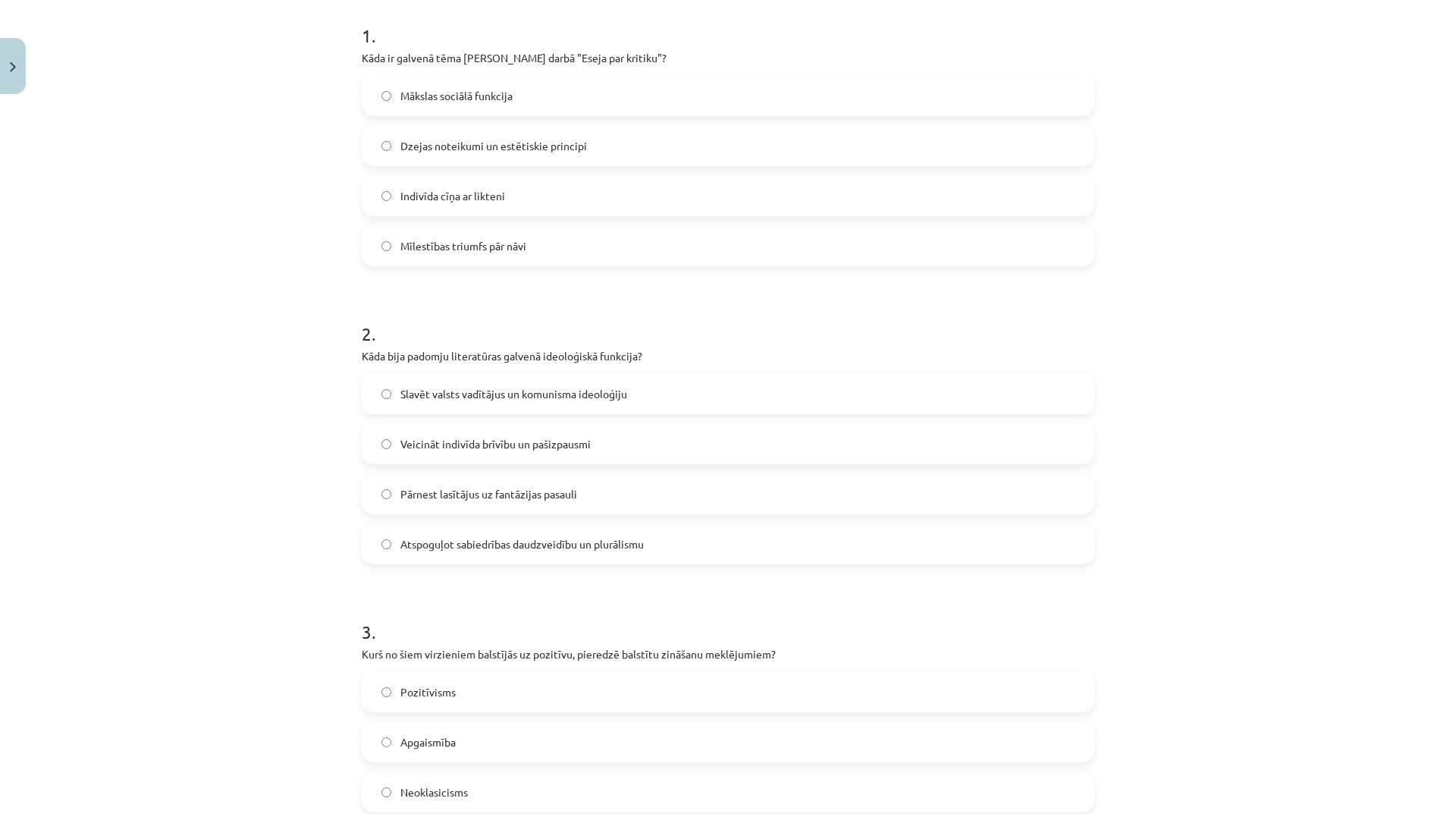
click at [644, 161] on label "Dzejas noteikumi un estētiskie principi" at bounding box center [728, 146] width 730 height 38
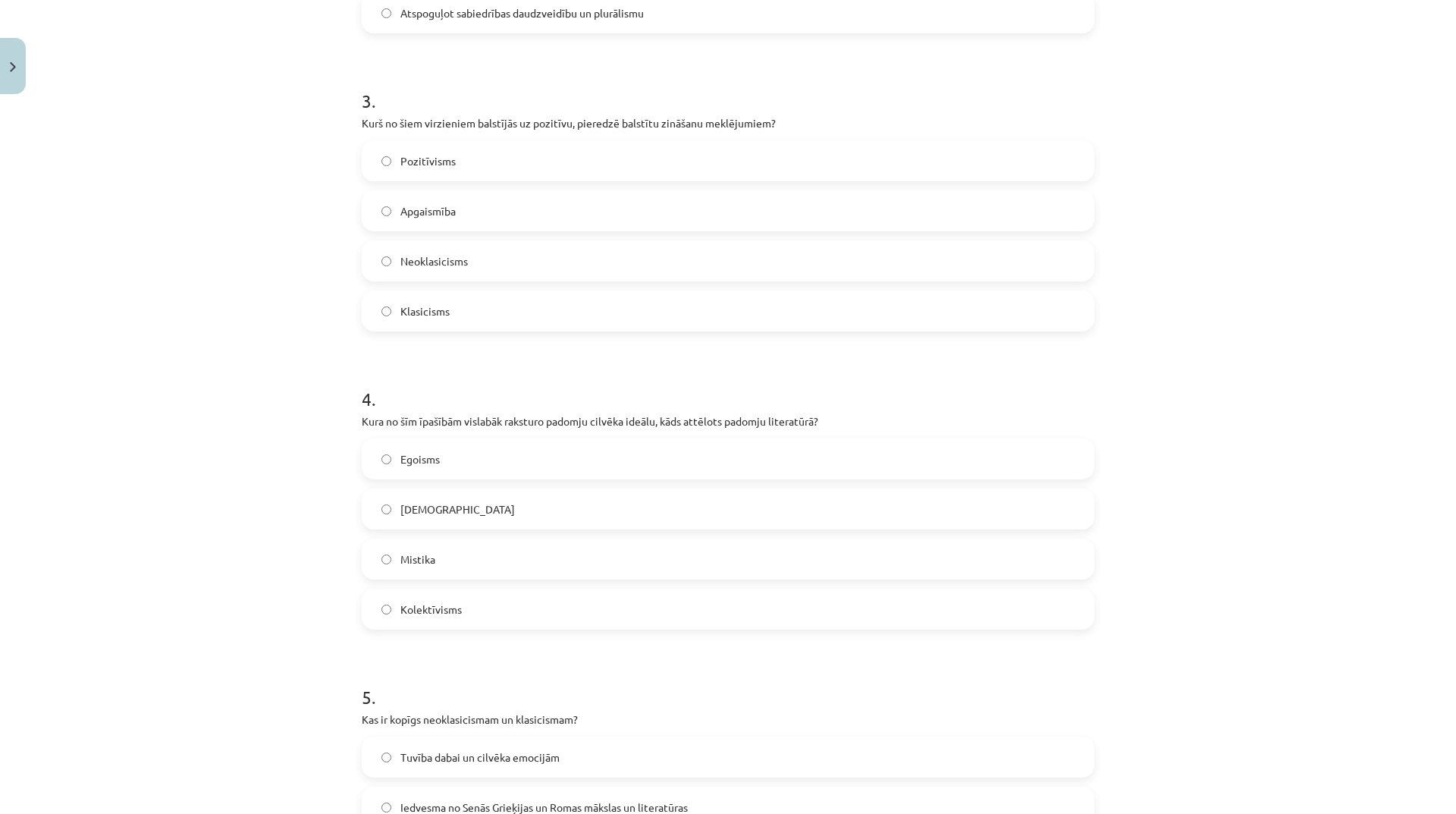
scroll to position [1063, 0]
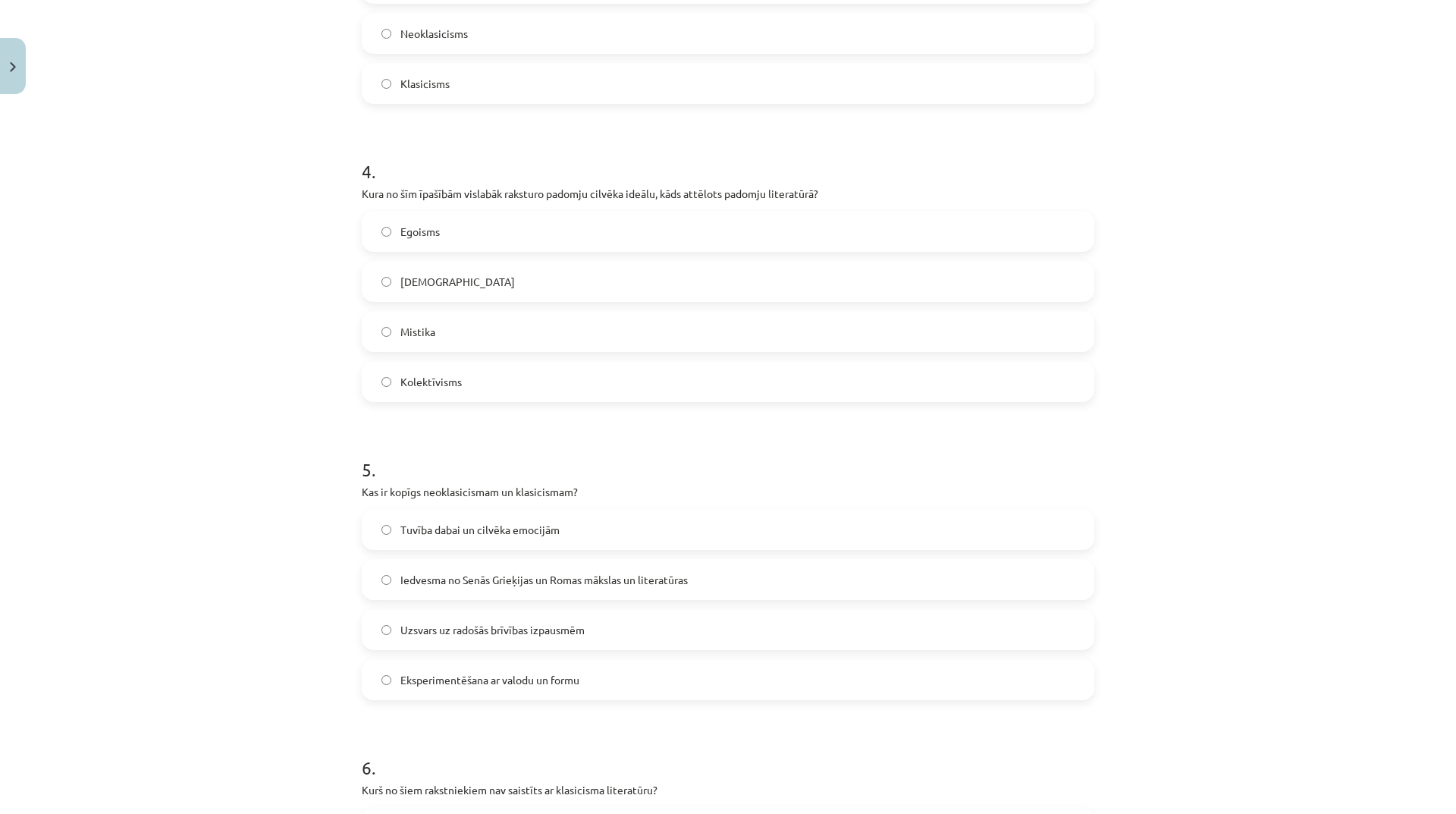
click at [617, 578] on span "Iedvesma no Senās Grieķijas un Romas mākslas un literatūras" at bounding box center [544, 580] width 287 height 16
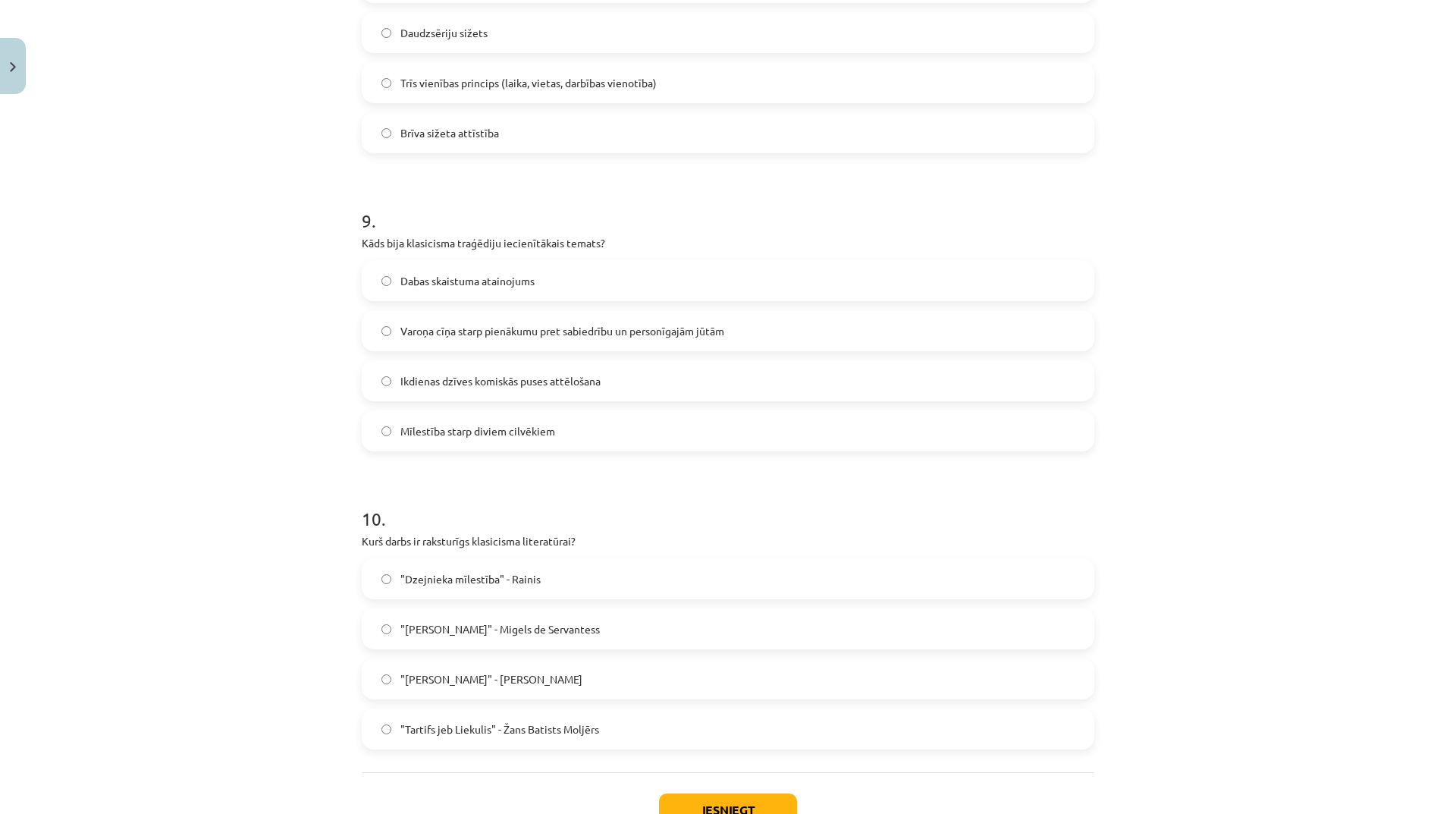
scroll to position [2616, 0]
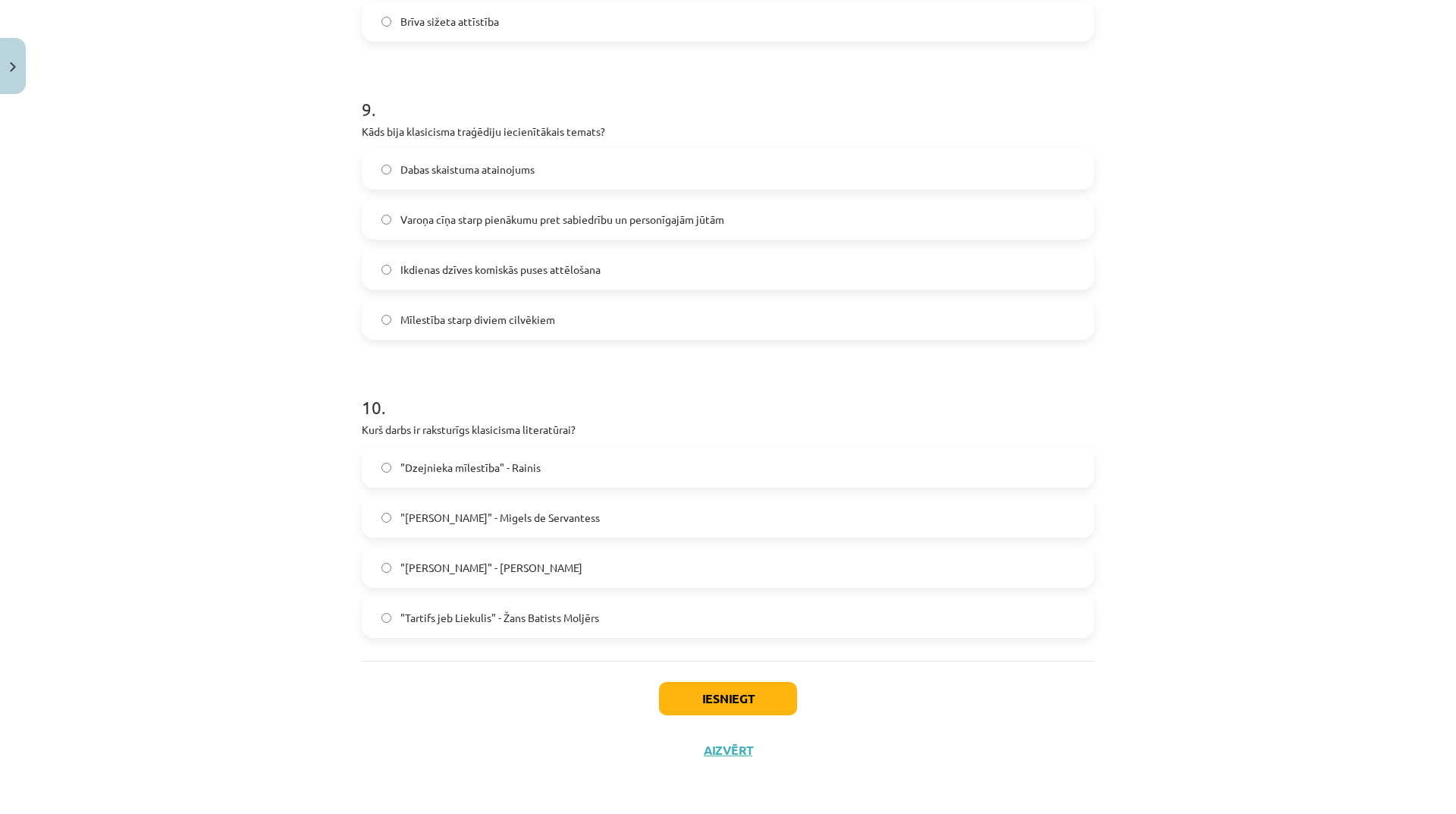
click at [735, 229] on label "Varoņa cīņa starp pienākumu pret sabiedrību un personīgajām jūtām" at bounding box center [728, 219] width 730 height 38
click at [733, 714] on button "Iesniegt" at bounding box center [728, 698] width 138 height 33
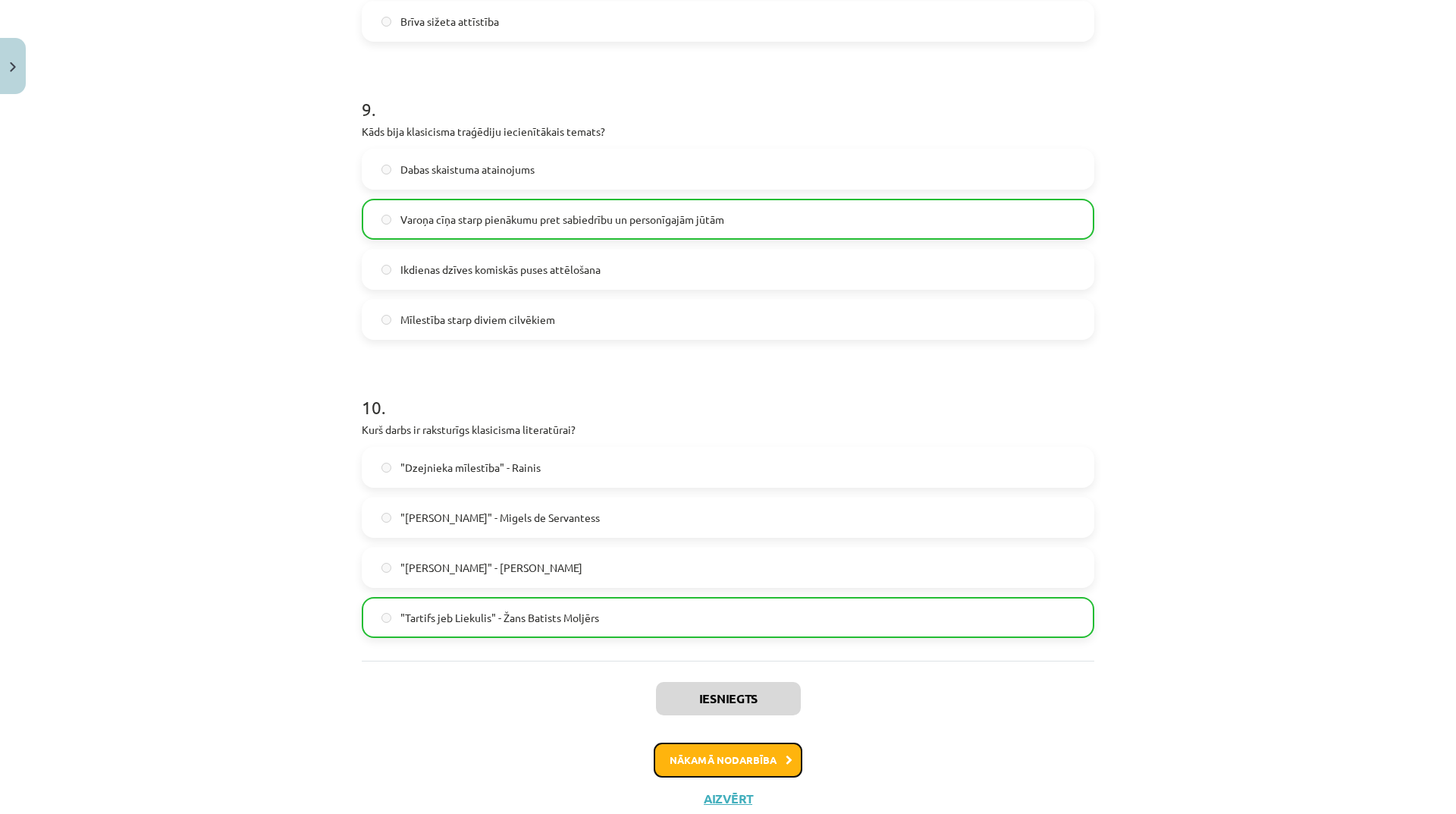
click at [740, 745] on button "Nākamā nodarbība" at bounding box center [728, 760] width 149 height 35
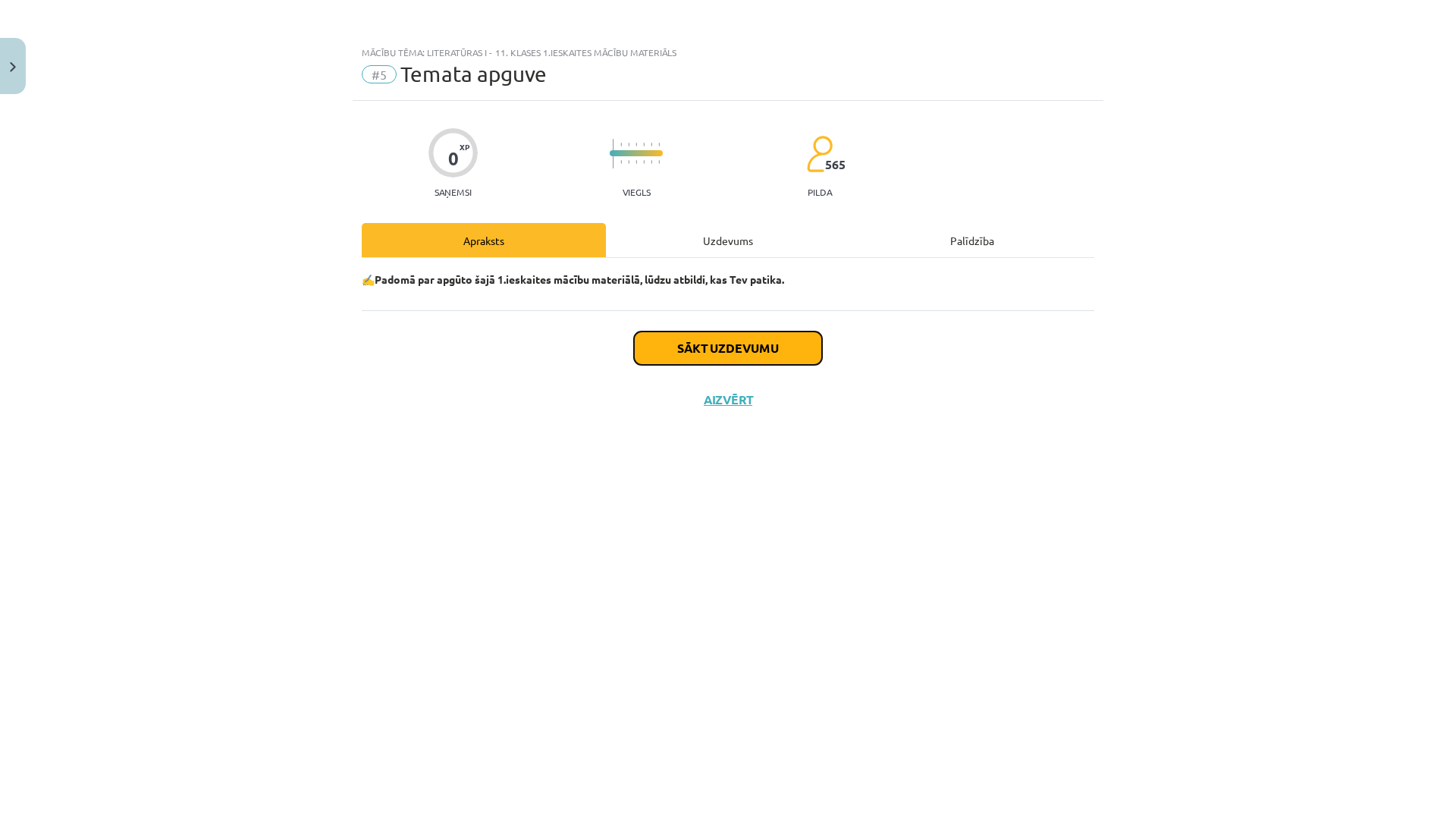
click at [767, 354] on button "Sākt uzdevumu" at bounding box center [728, 348] width 188 height 33
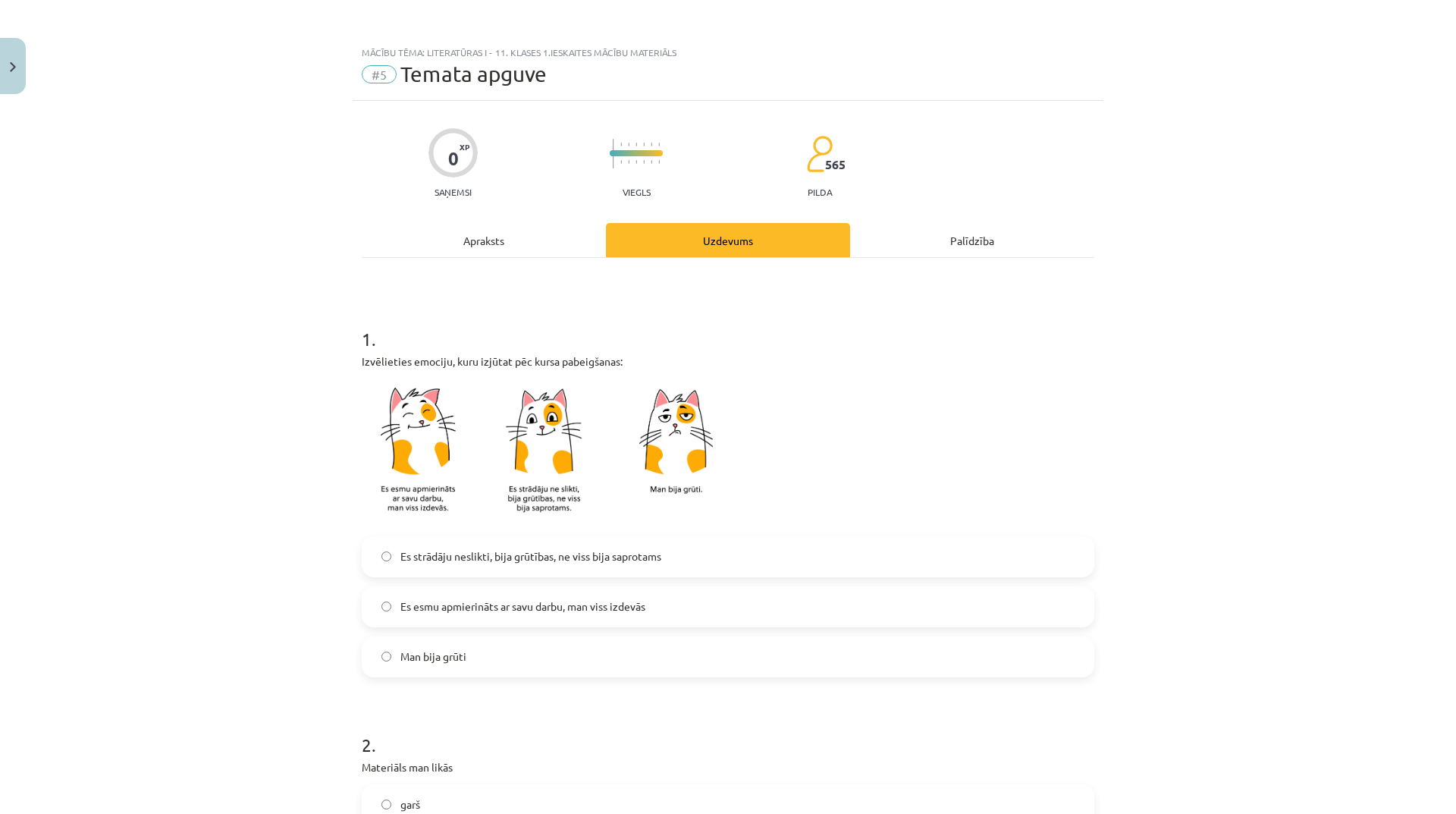
click at [479, 615] on label "Es esmu apmierināts ar savu darbu, man viss izdevās" at bounding box center [728, 607] width 730 height 38
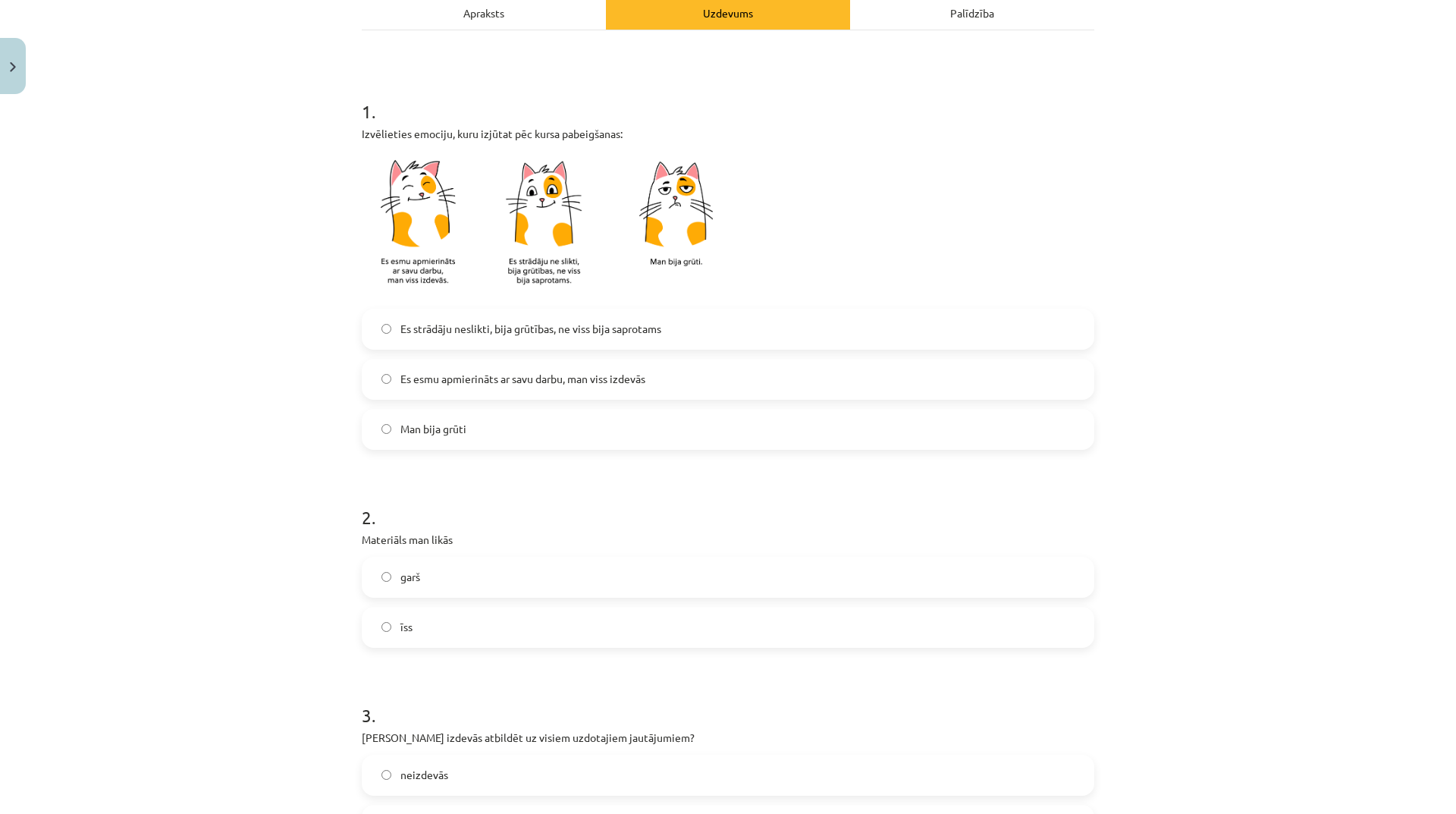
click at [475, 578] on label "garš" at bounding box center [728, 578] width 730 height 38
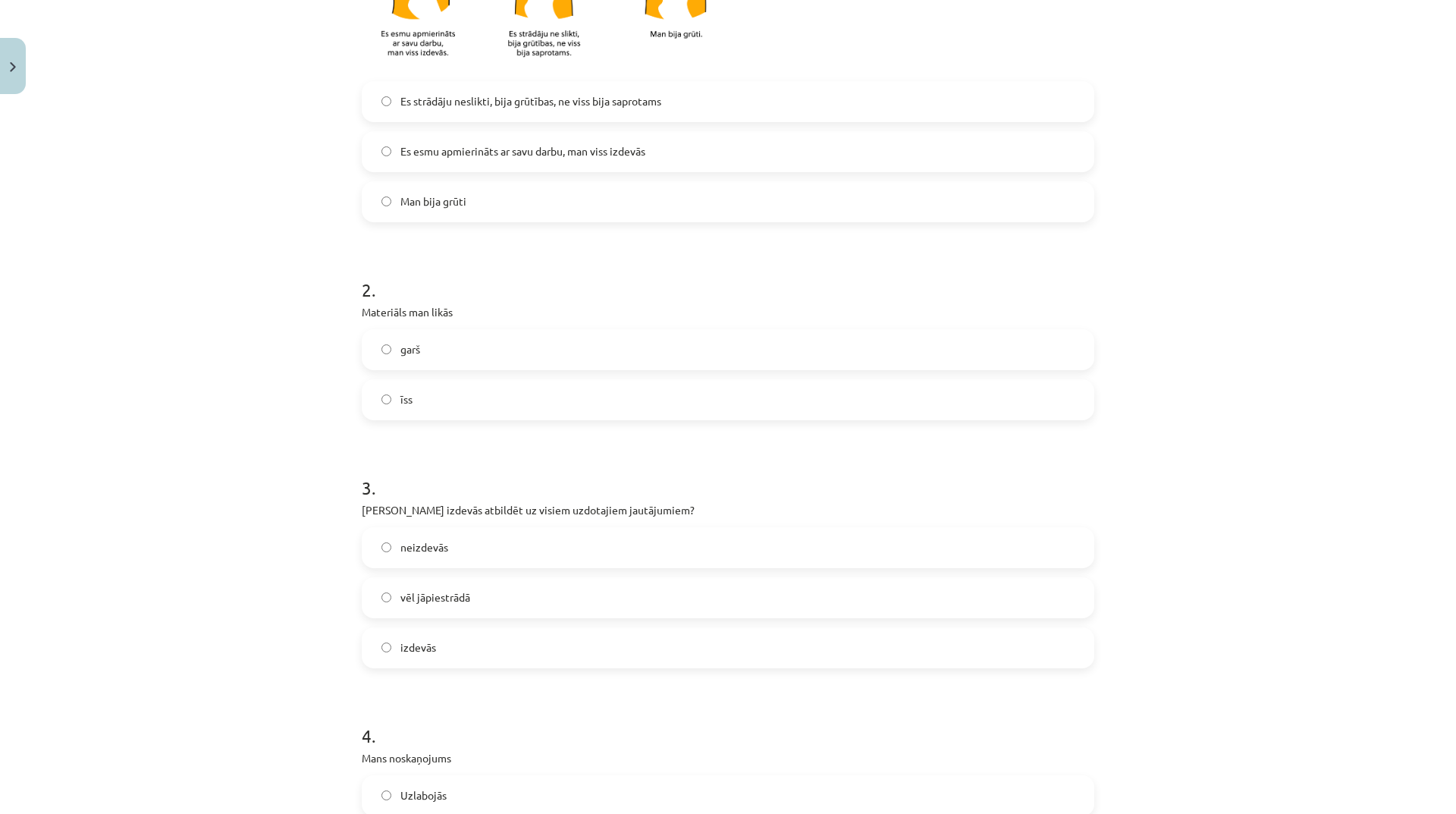
click at [546, 658] on label "izdevās" at bounding box center [728, 648] width 730 height 38
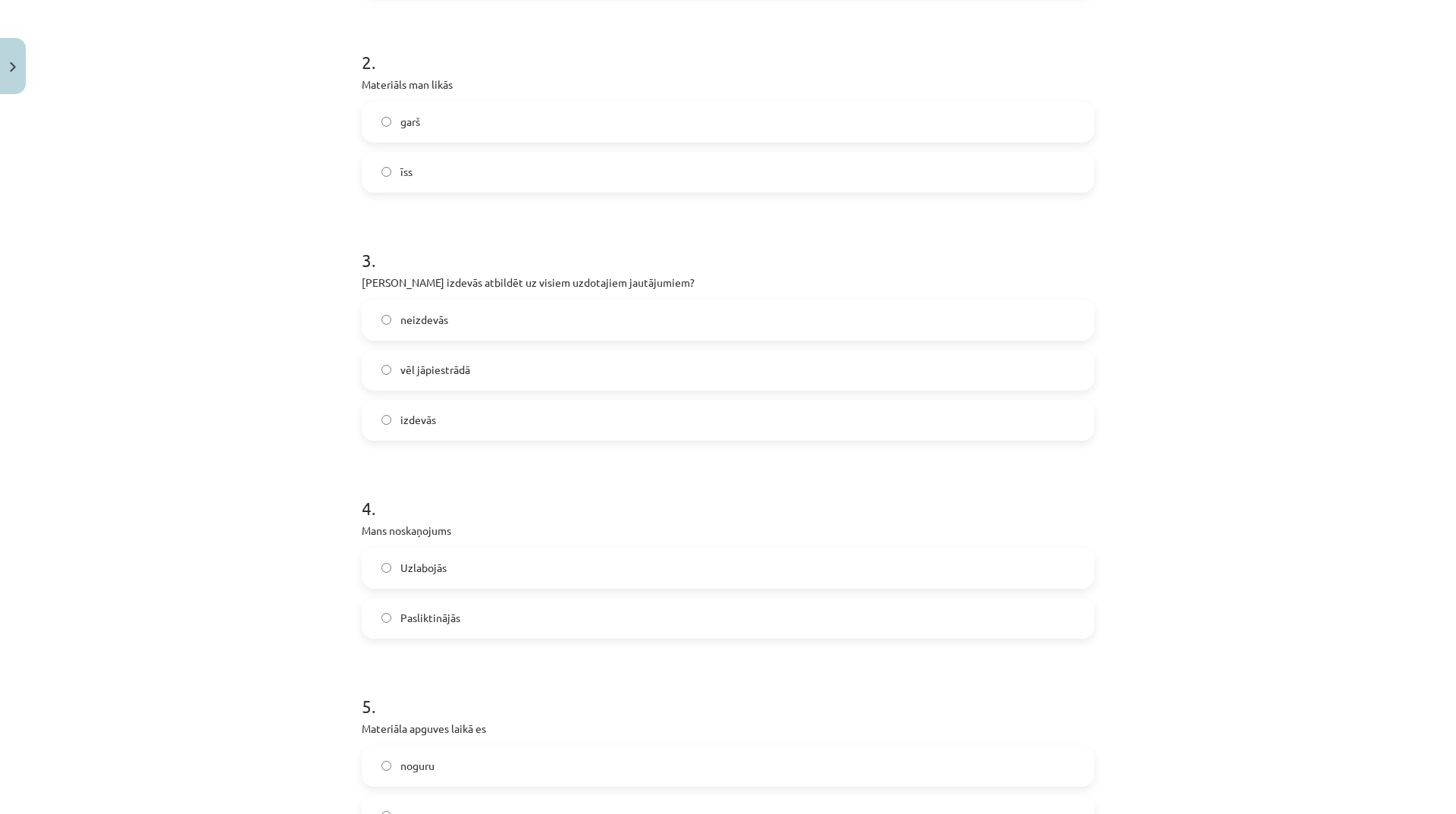
scroll to position [759, 0]
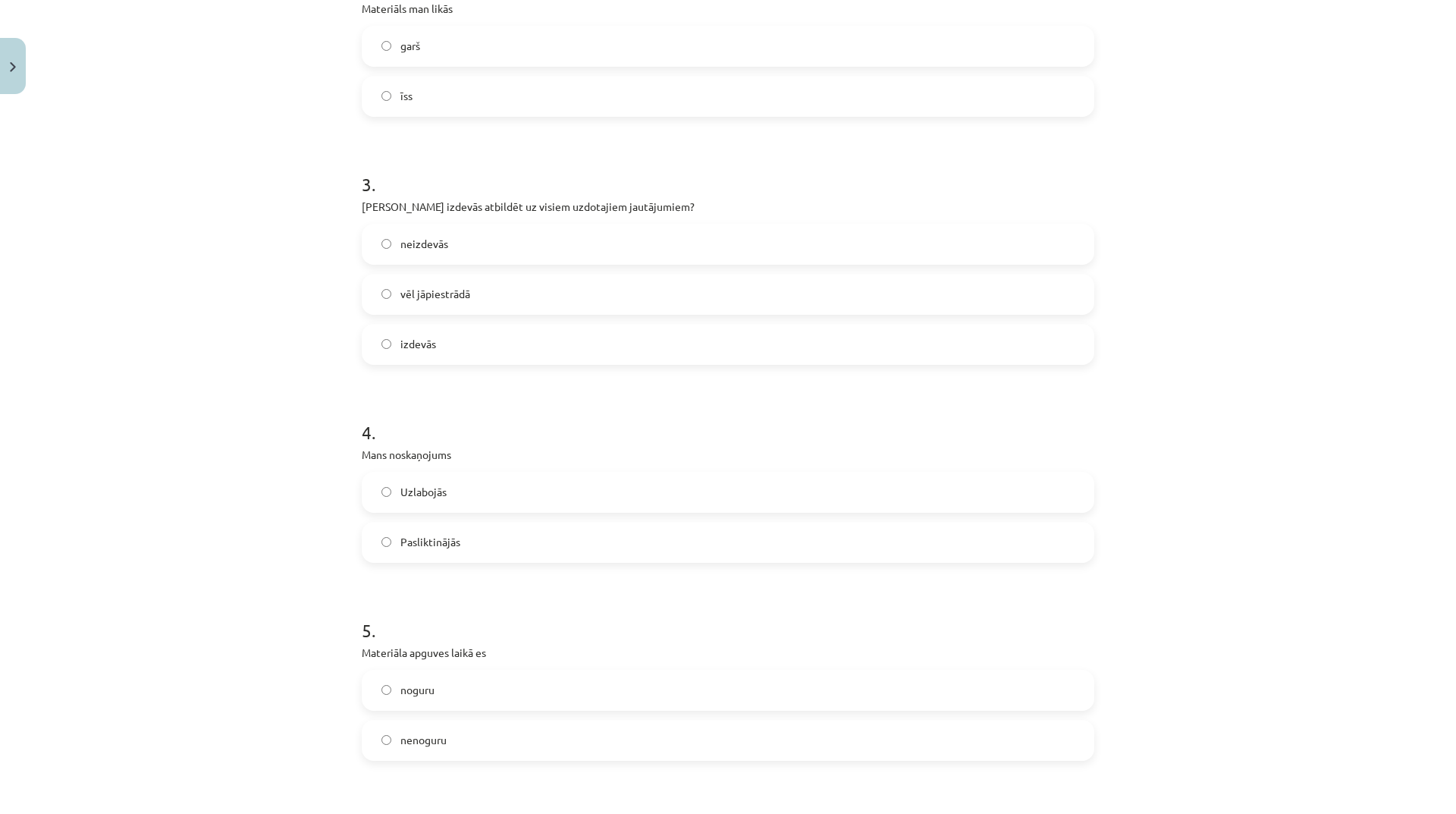
click at [589, 493] on label "Uzlabojās" at bounding box center [728, 492] width 730 height 38
click at [472, 698] on label "noguru" at bounding box center [728, 690] width 730 height 38
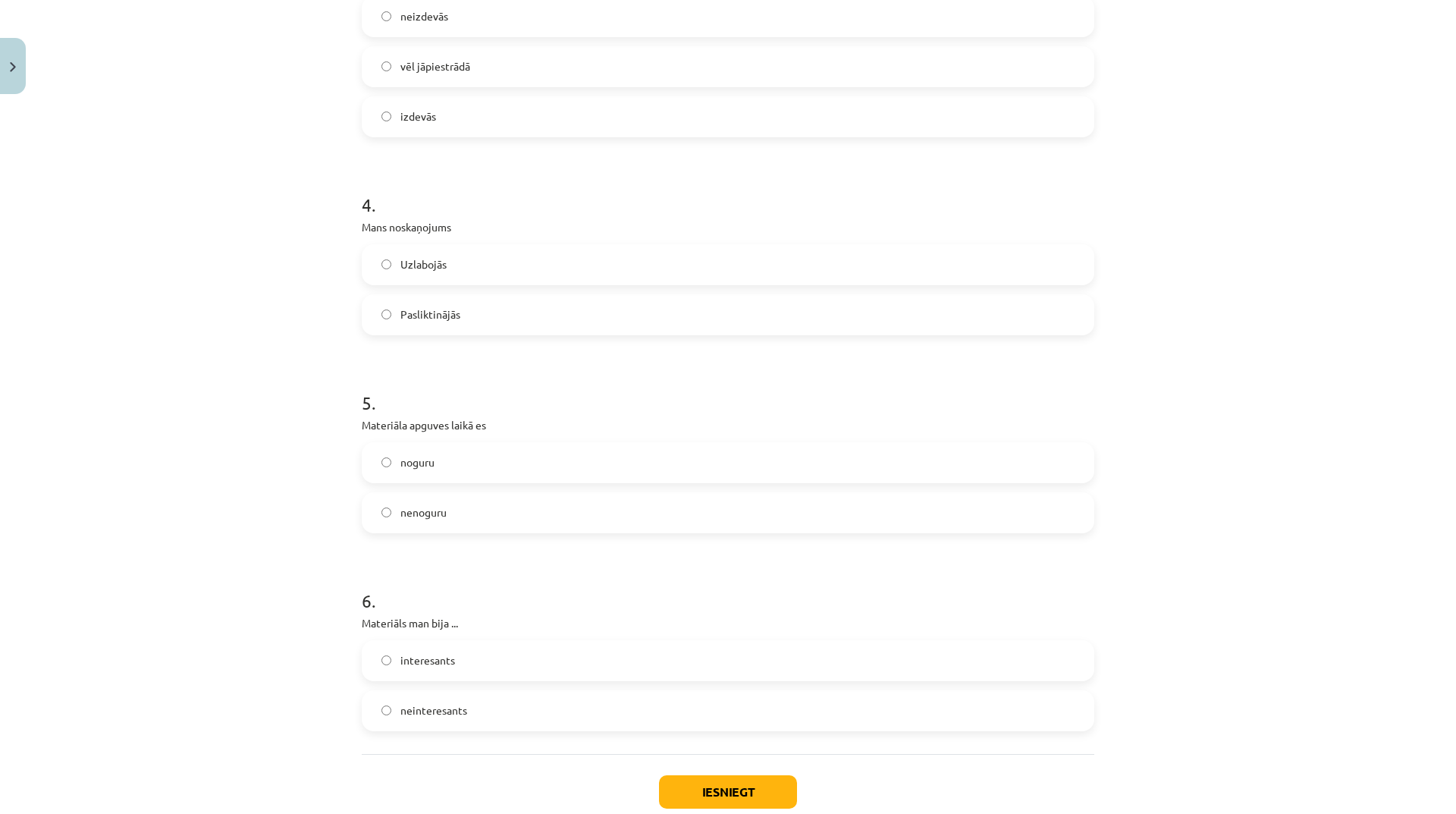
click at [521, 663] on label "interesants" at bounding box center [728, 661] width 730 height 38
click at [738, 802] on button "Iesniegt" at bounding box center [728, 792] width 138 height 33
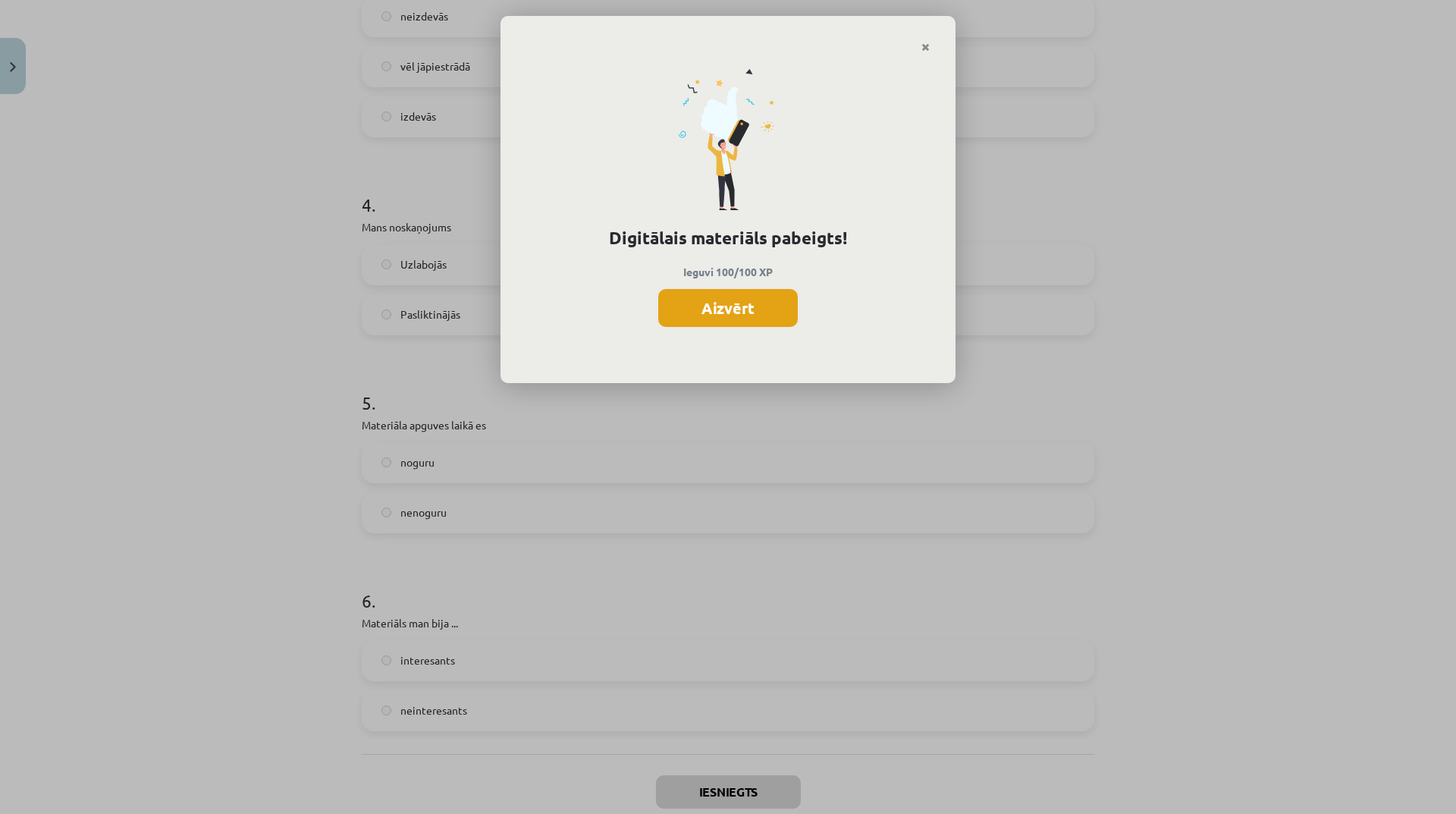
click at [722, 293] on button "Aizvērt" at bounding box center [727, 308] width 139 height 38
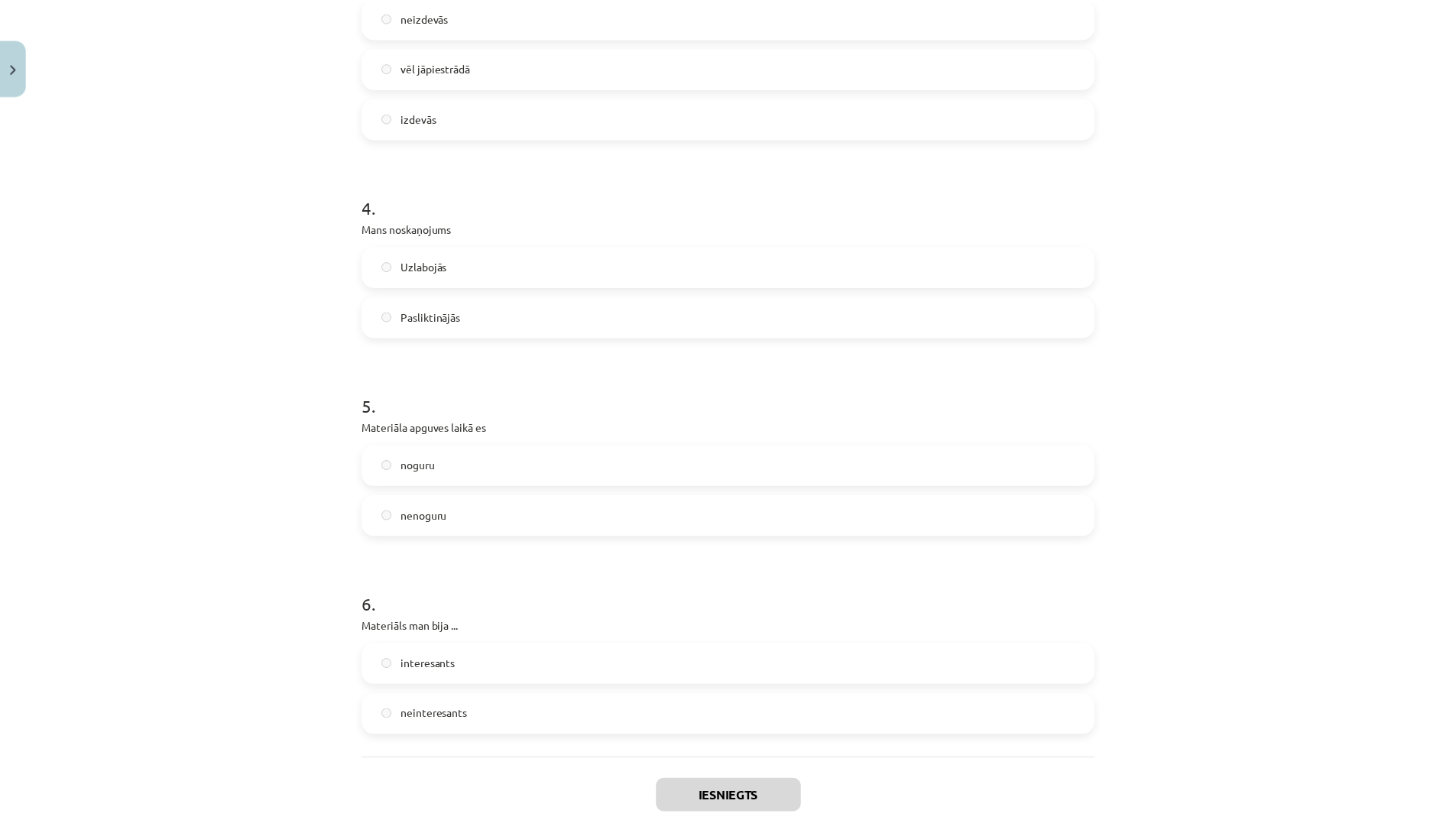
scroll to position [1088, 0]
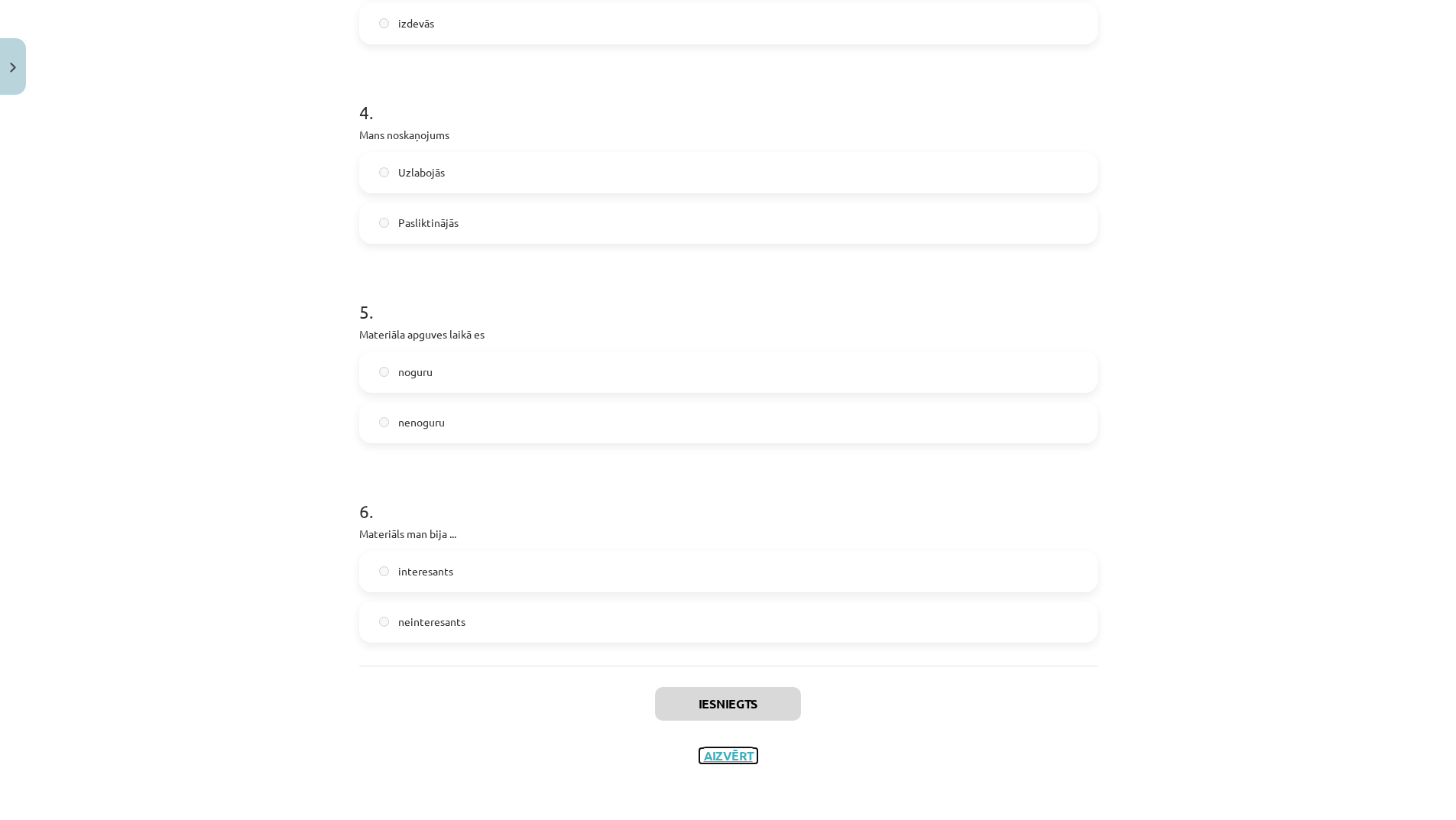
click at [747, 762] on button "Aizvērt" at bounding box center [728, 756] width 58 height 16
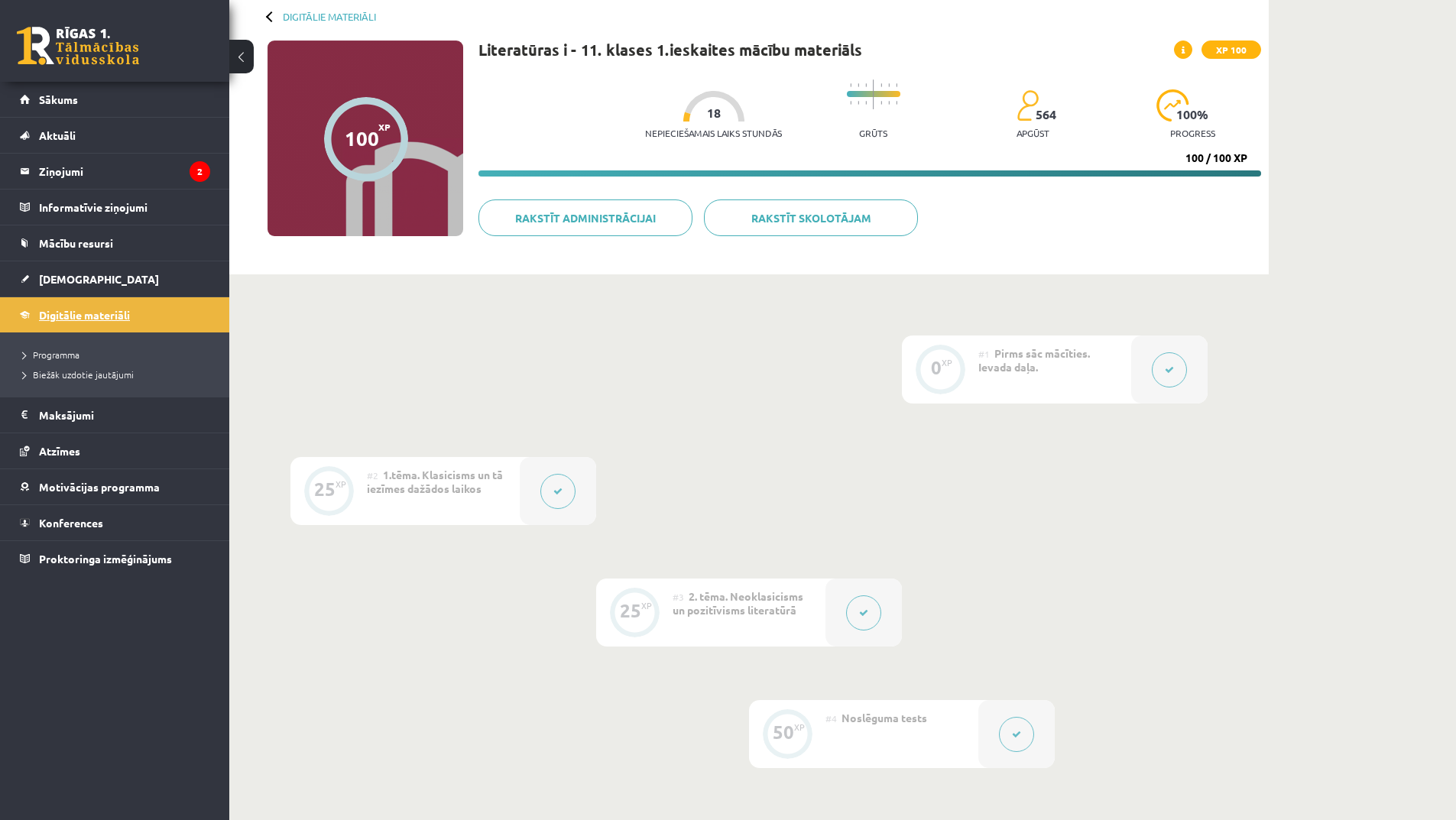
click at [140, 316] on link "Digitālie materiāli" at bounding box center [115, 314] width 190 height 35
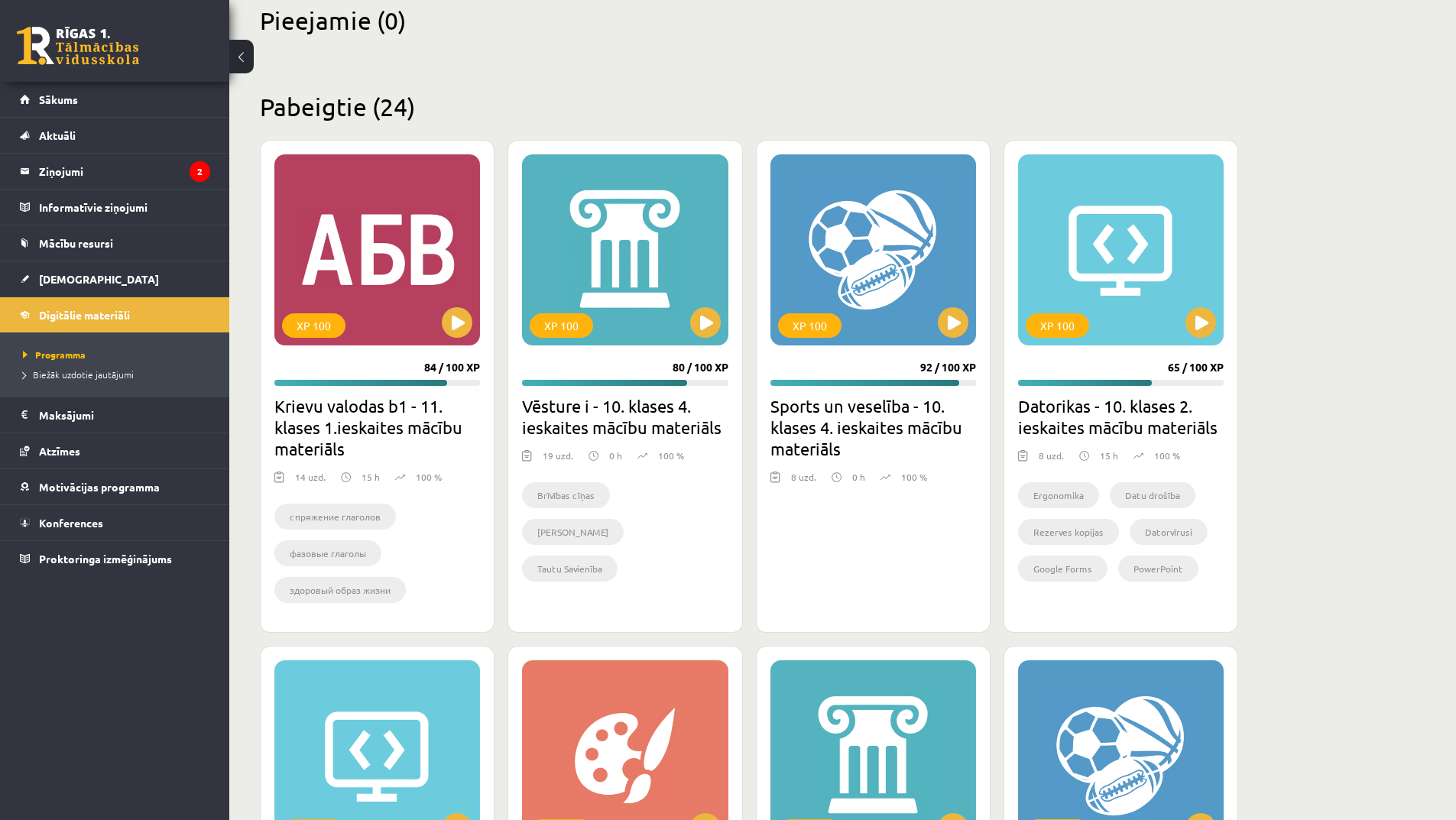
scroll to position [76, 0]
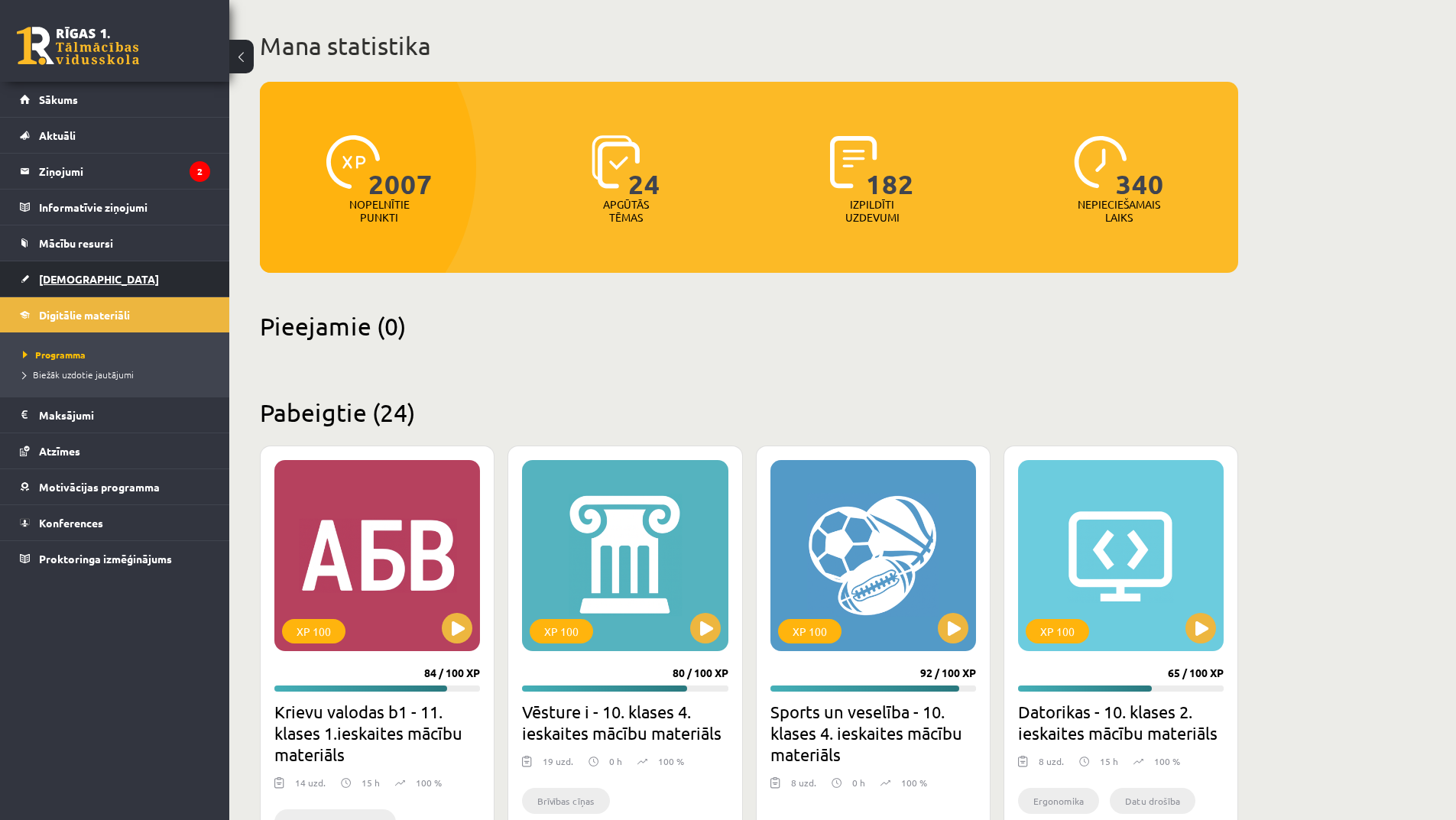
click at [57, 282] on span "[DEMOGRAPHIC_DATA]" at bounding box center [99, 279] width 120 height 14
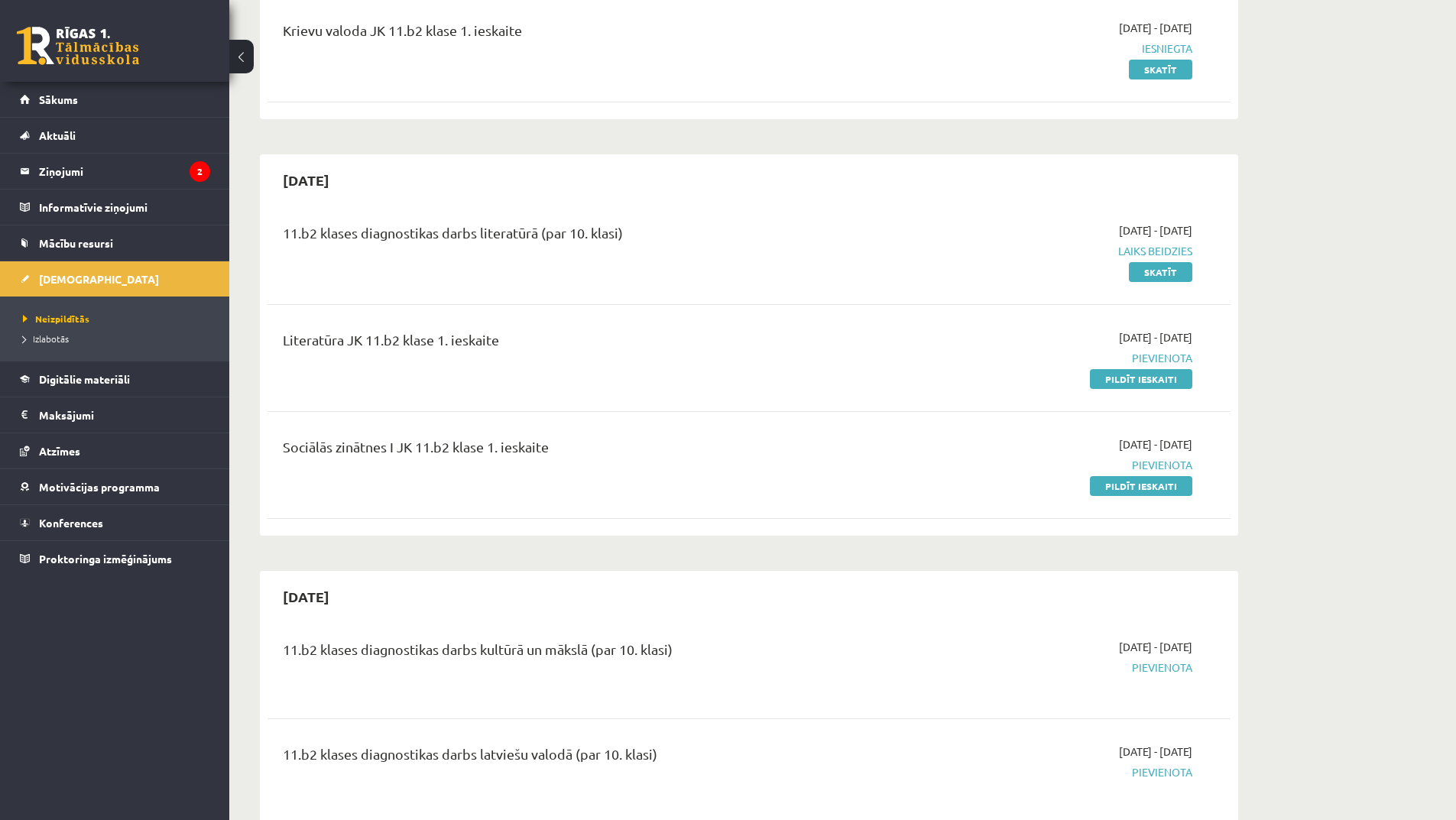
scroll to position [459, 0]
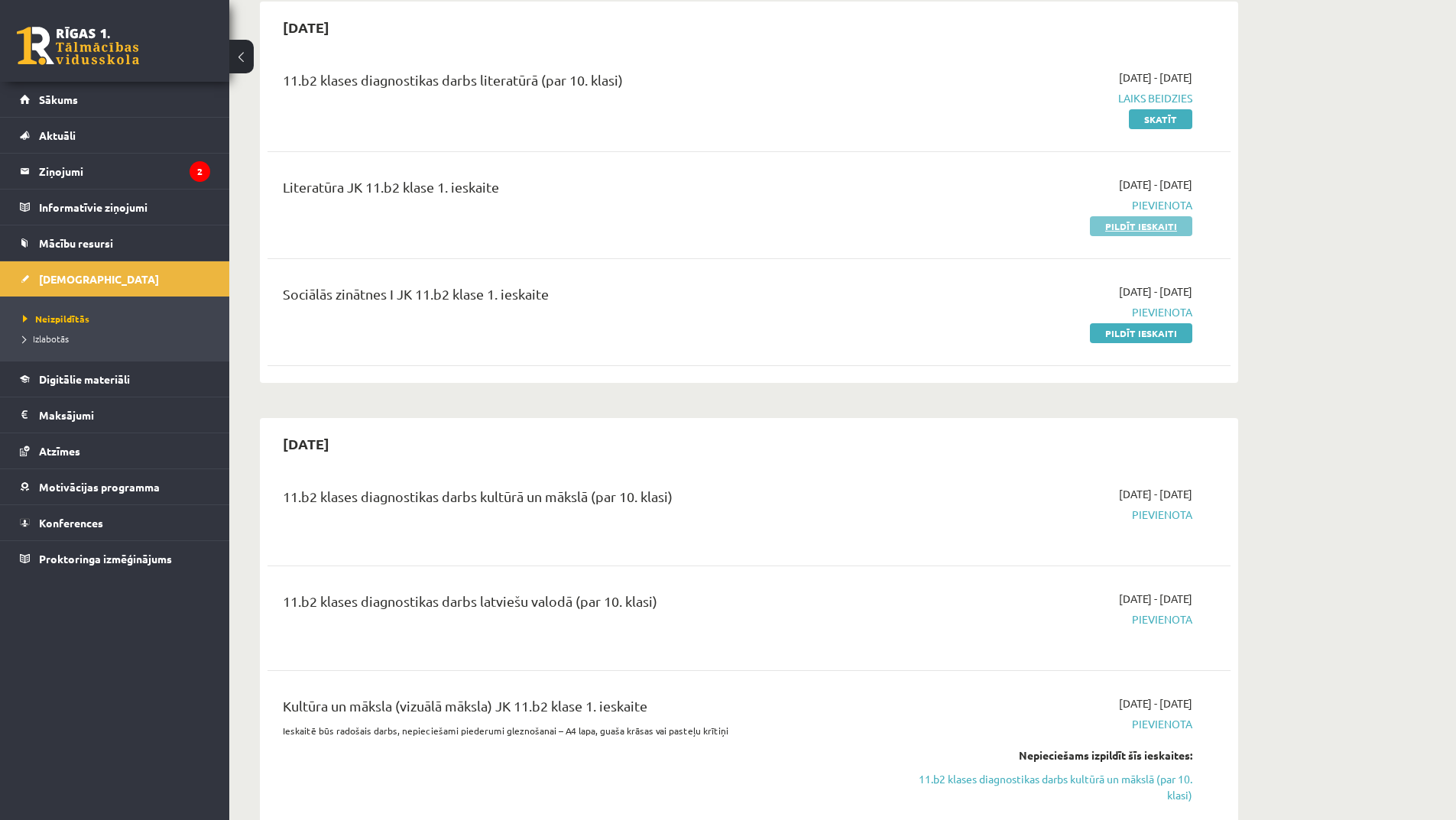
click at [1100, 232] on link "Pildīt ieskaiti" at bounding box center [1141, 227] width 103 height 20
